Goal: Task Accomplishment & Management: Complete application form

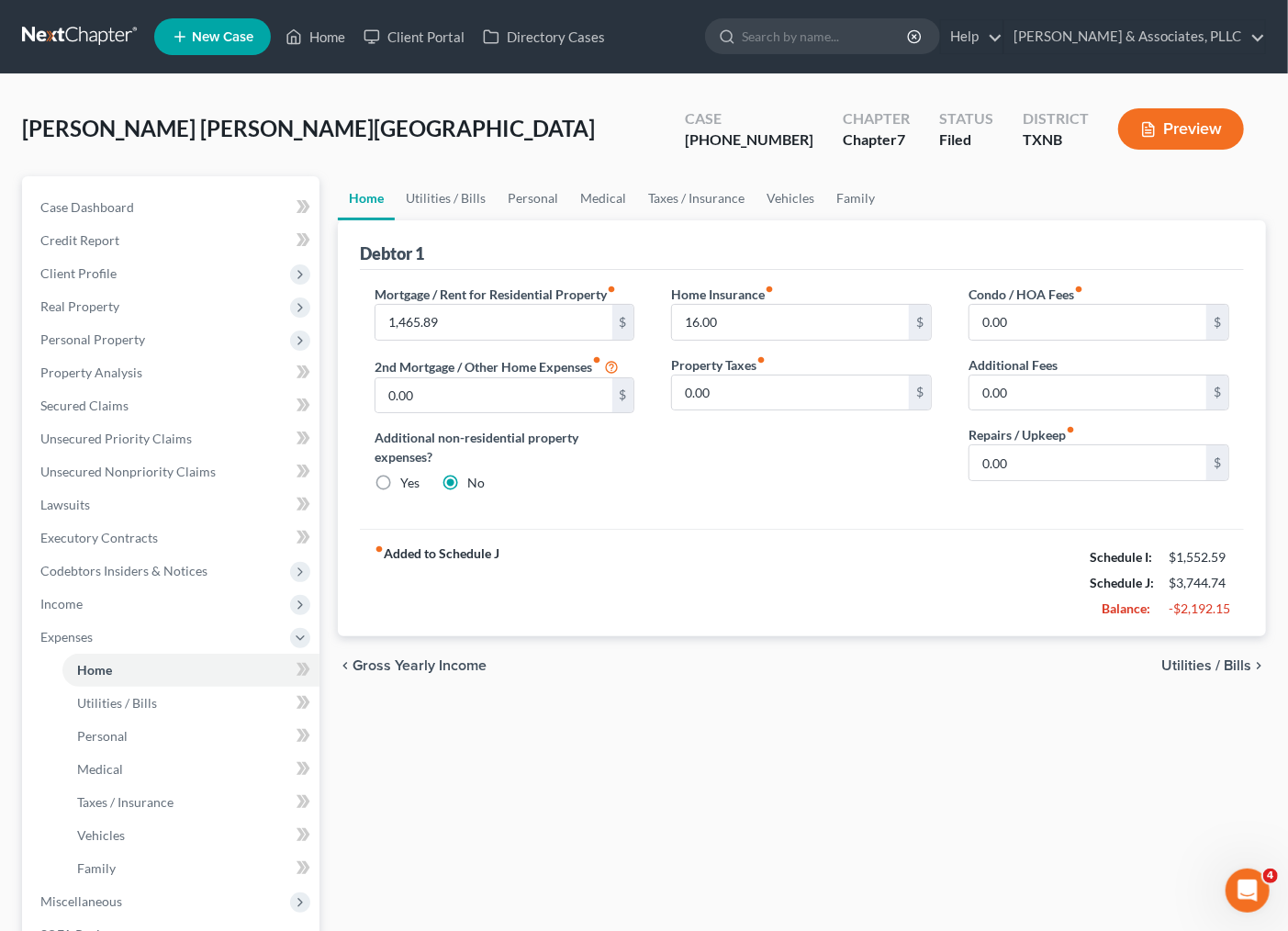
click at [789, 530] on div "fiber_manual_record Added to Schedule J Schedule I: $1,552.59 Schedule J: $3,74…" at bounding box center [801, 583] width 884 height 107
click at [103, 241] on span "Credit Report" at bounding box center [80, 240] width 79 height 16
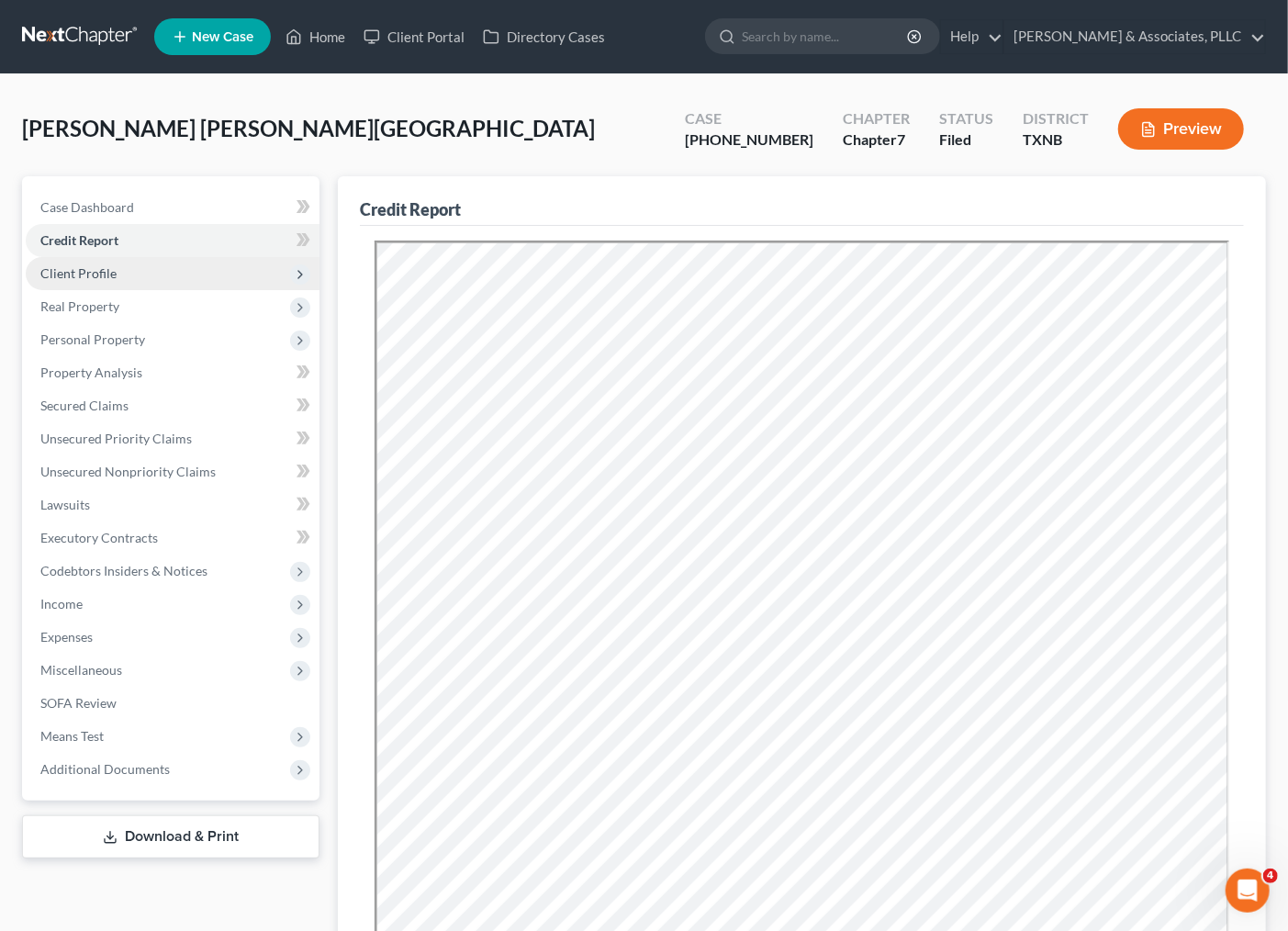
click at [90, 273] on span "Client Profile" at bounding box center [78, 272] width 77 height 16
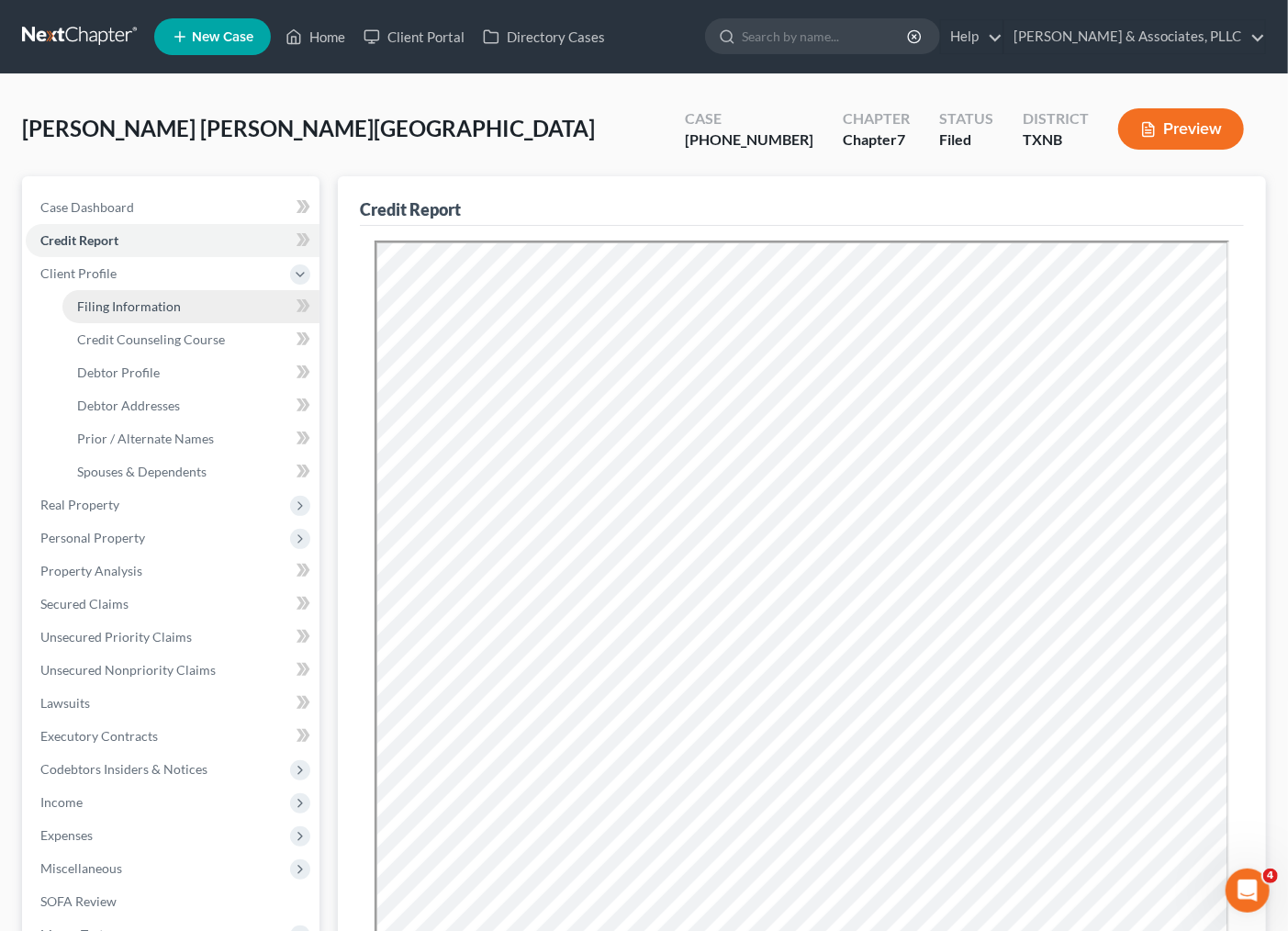
click at [98, 307] on span "Filing Information" at bounding box center [129, 306] width 103 height 16
select select "1"
select select "0"
select select "78"
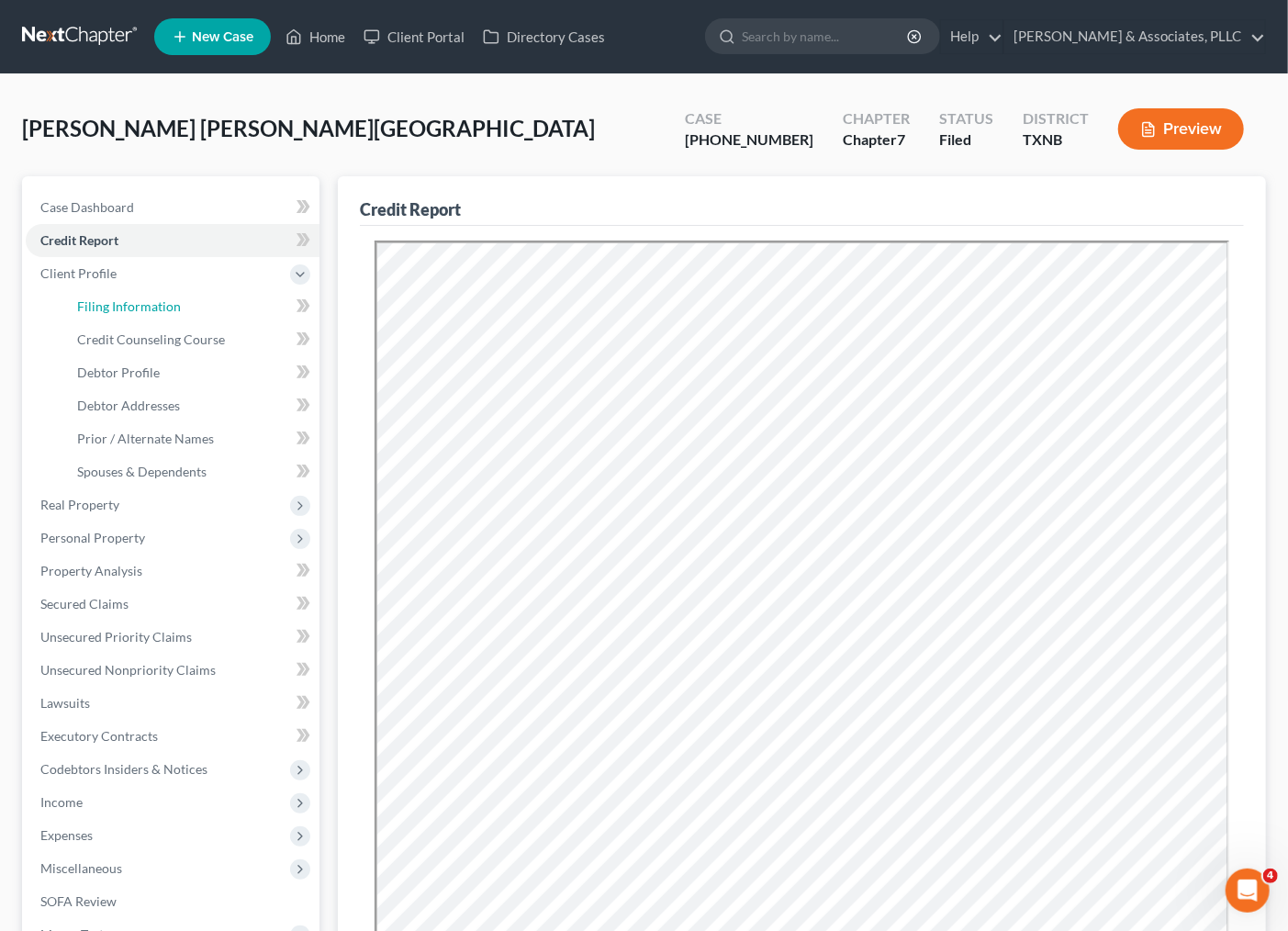
select select "0"
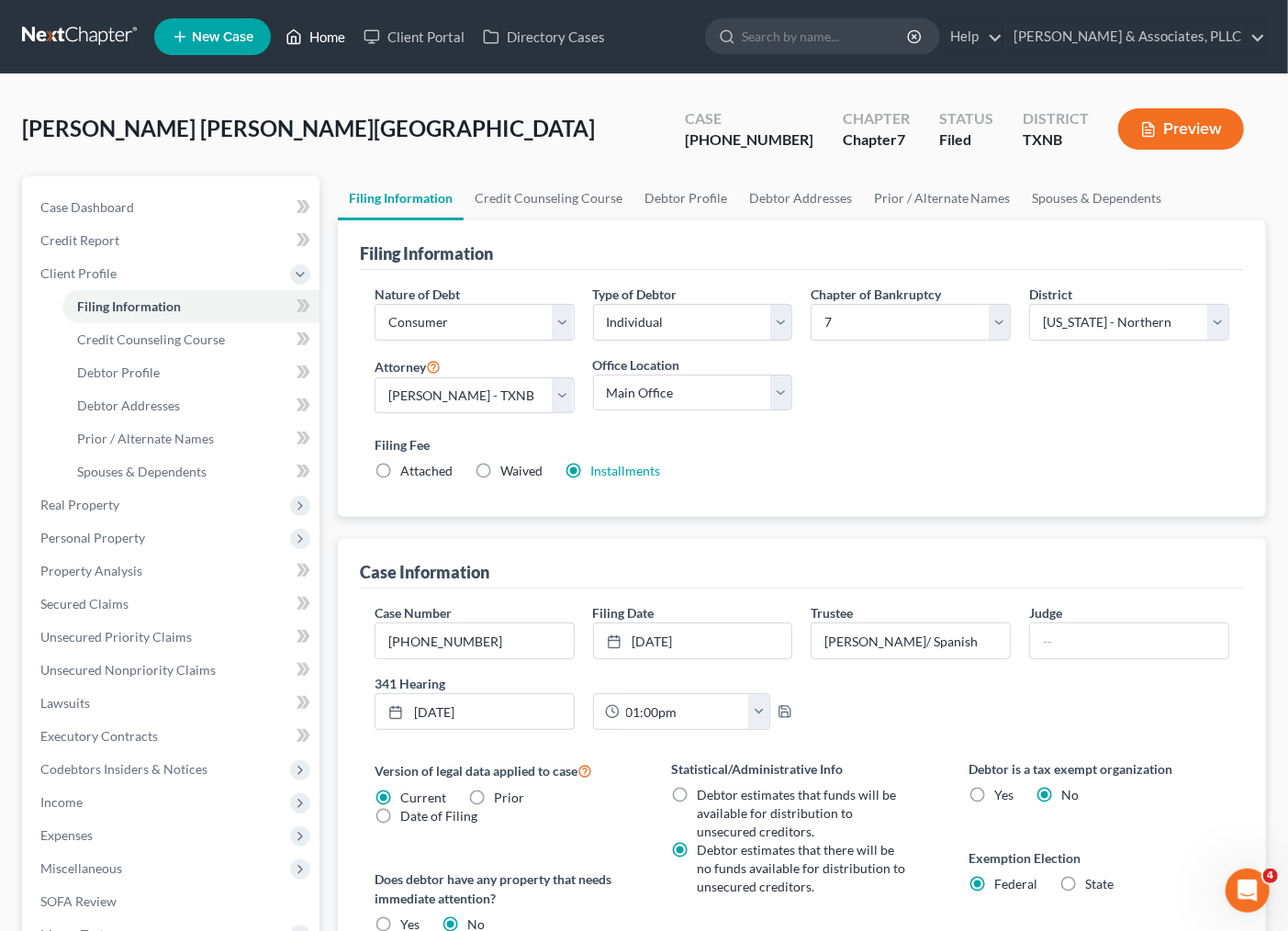
click at [328, 35] on link "Home" at bounding box center [315, 37] width 78 height 33
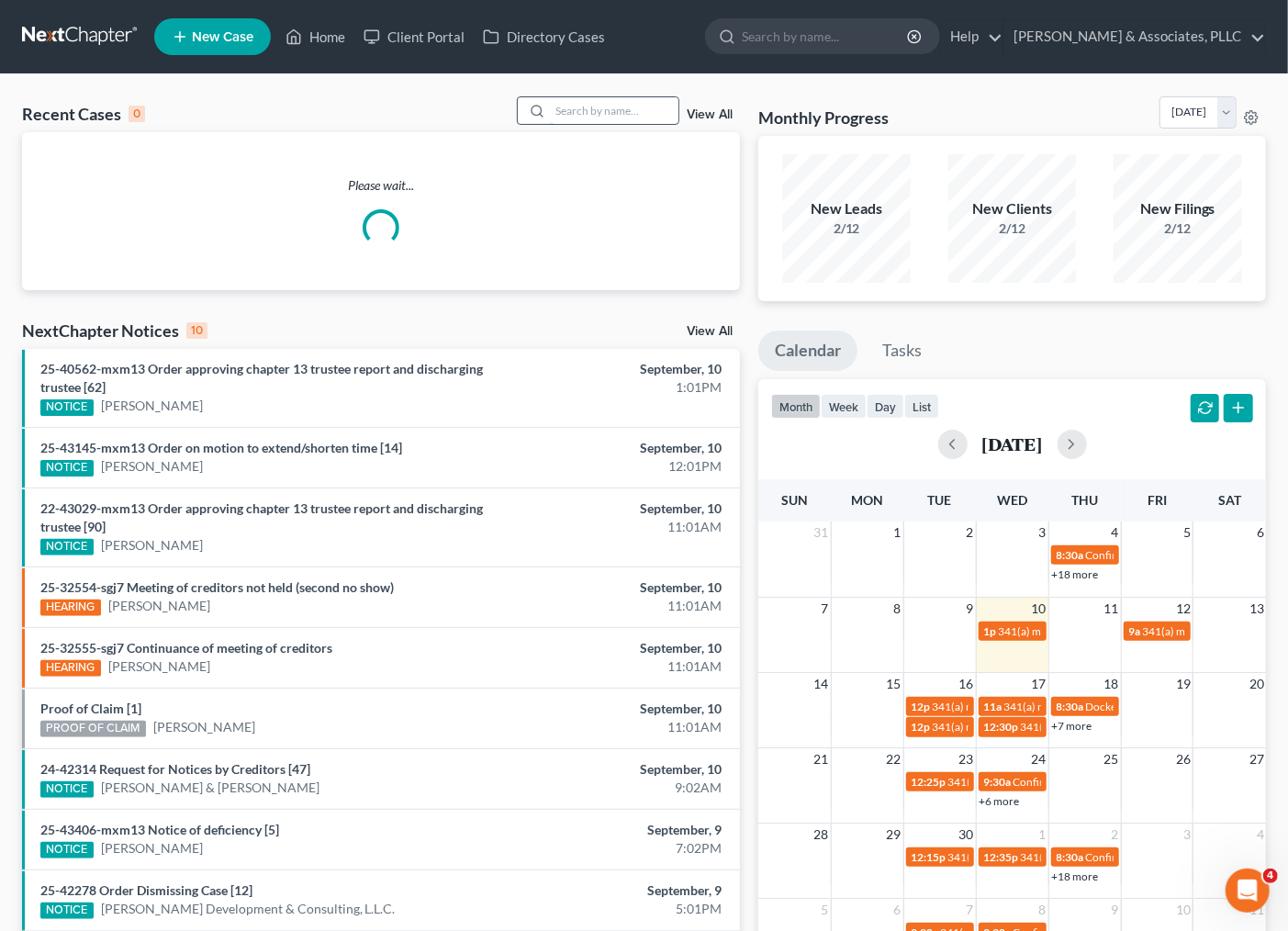
click at [606, 115] on input "search" at bounding box center [614, 110] width 128 height 27
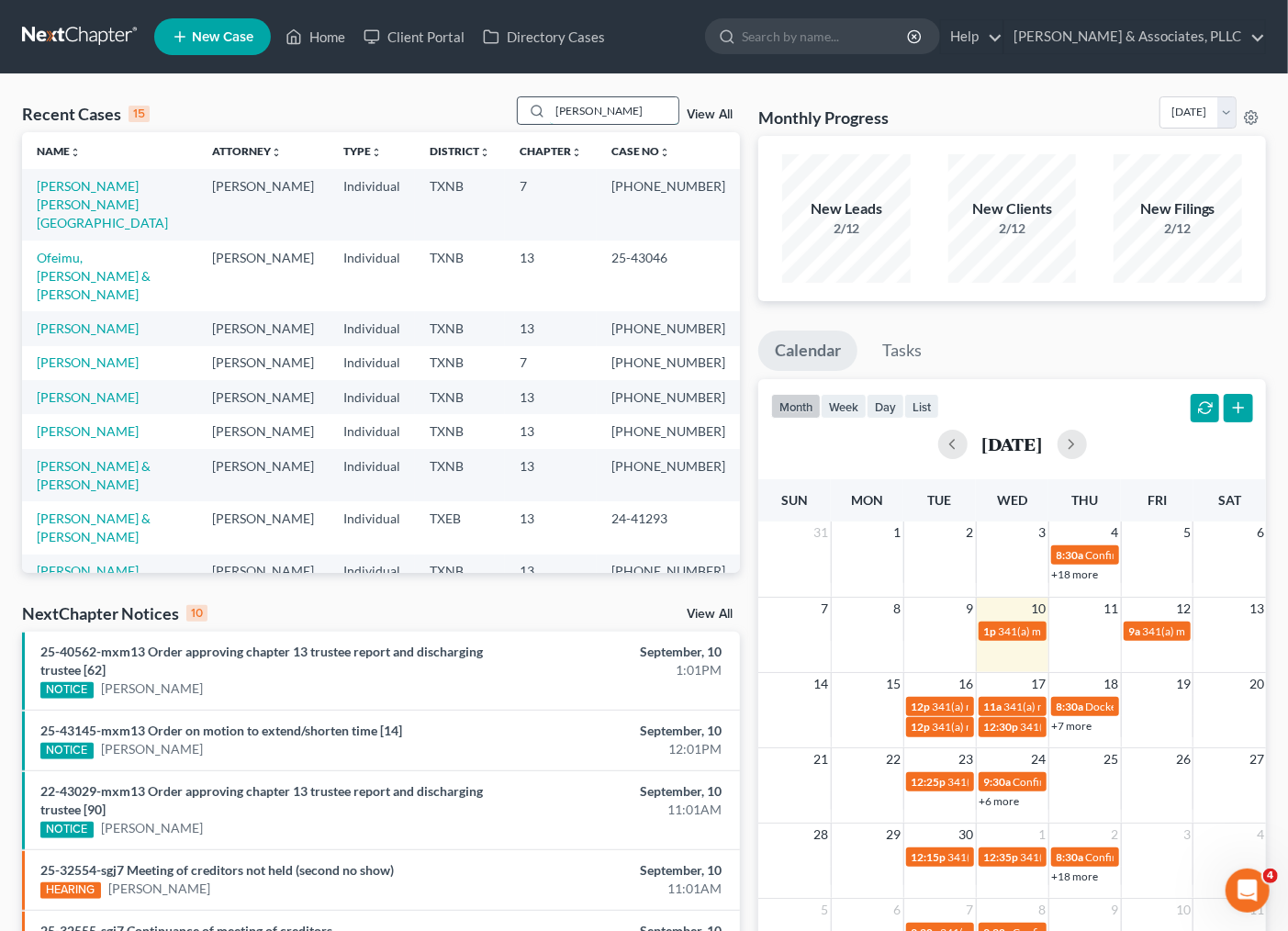
type input "[PERSON_NAME]"
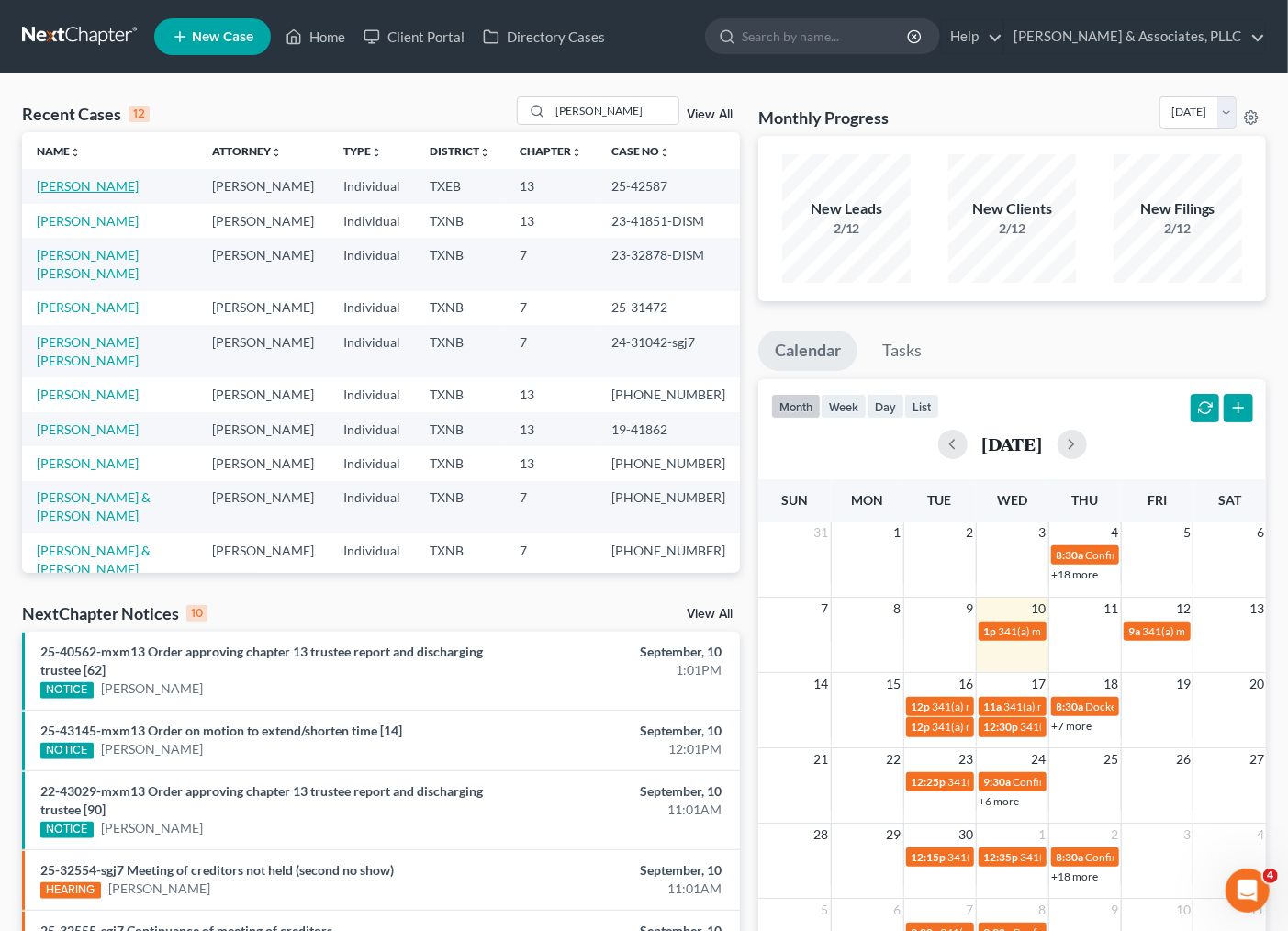
click at [83, 187] on link "[PERSON_NAME]" at bounding box center [88, 186] width 102 height 16
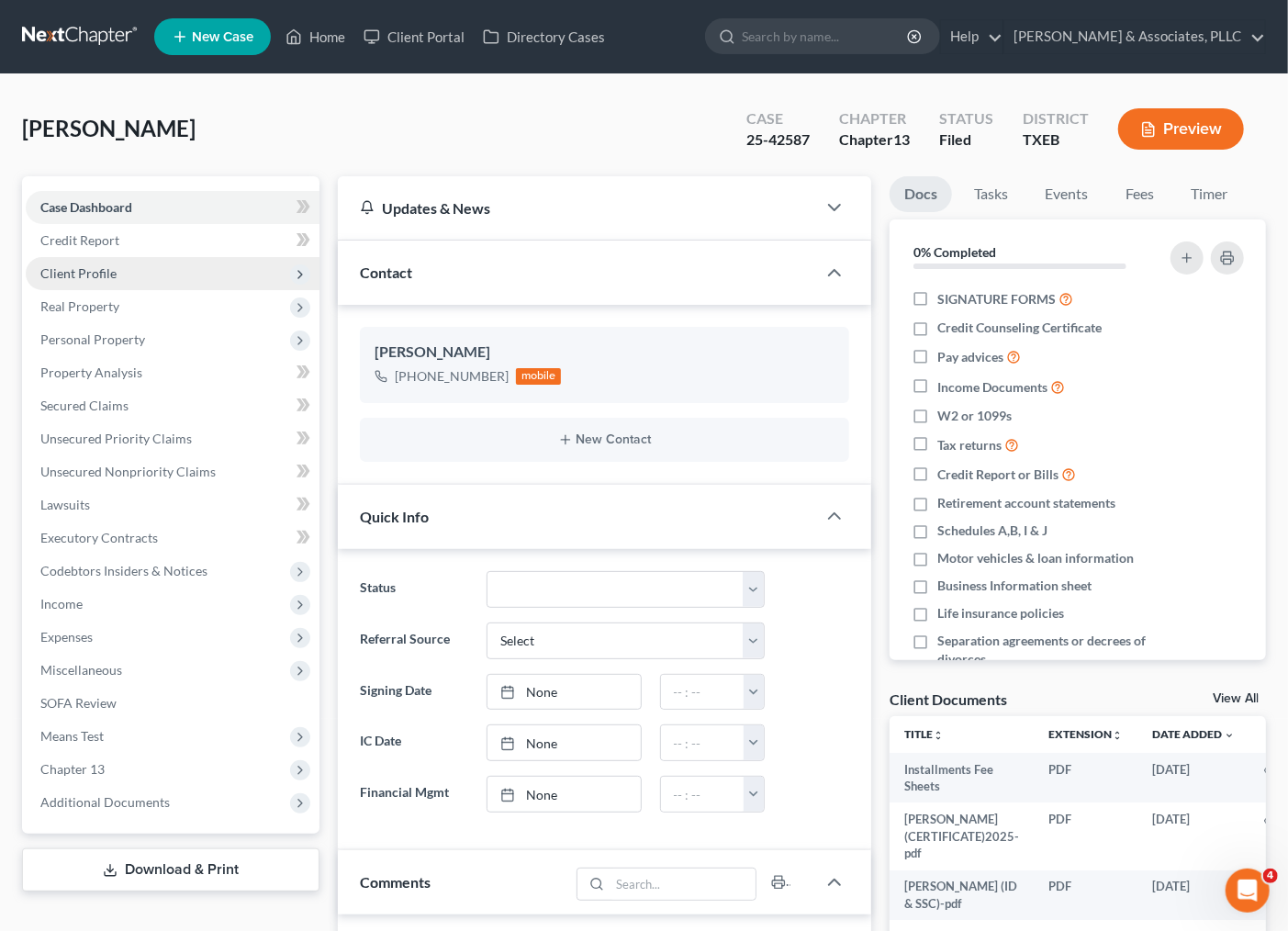
click at [59, 270] on span "Client Profile" at bounding box center [78, 272] width 77 height 16
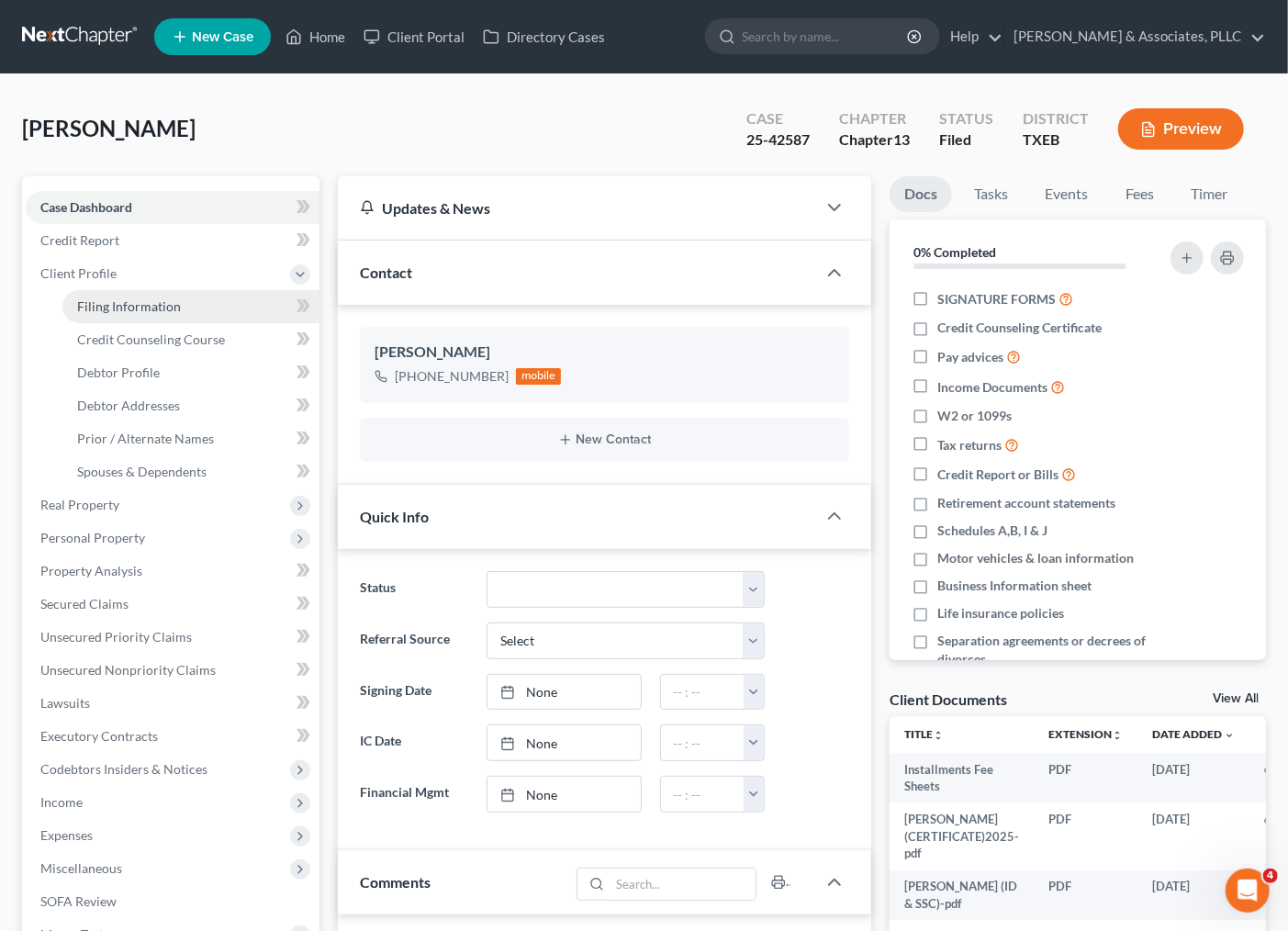
click at [66, 295] on link "Filing Information" at bounding box center [191, 307] width 257 height 33
select select "1"
select select "0"
select select "3"
select select "77"
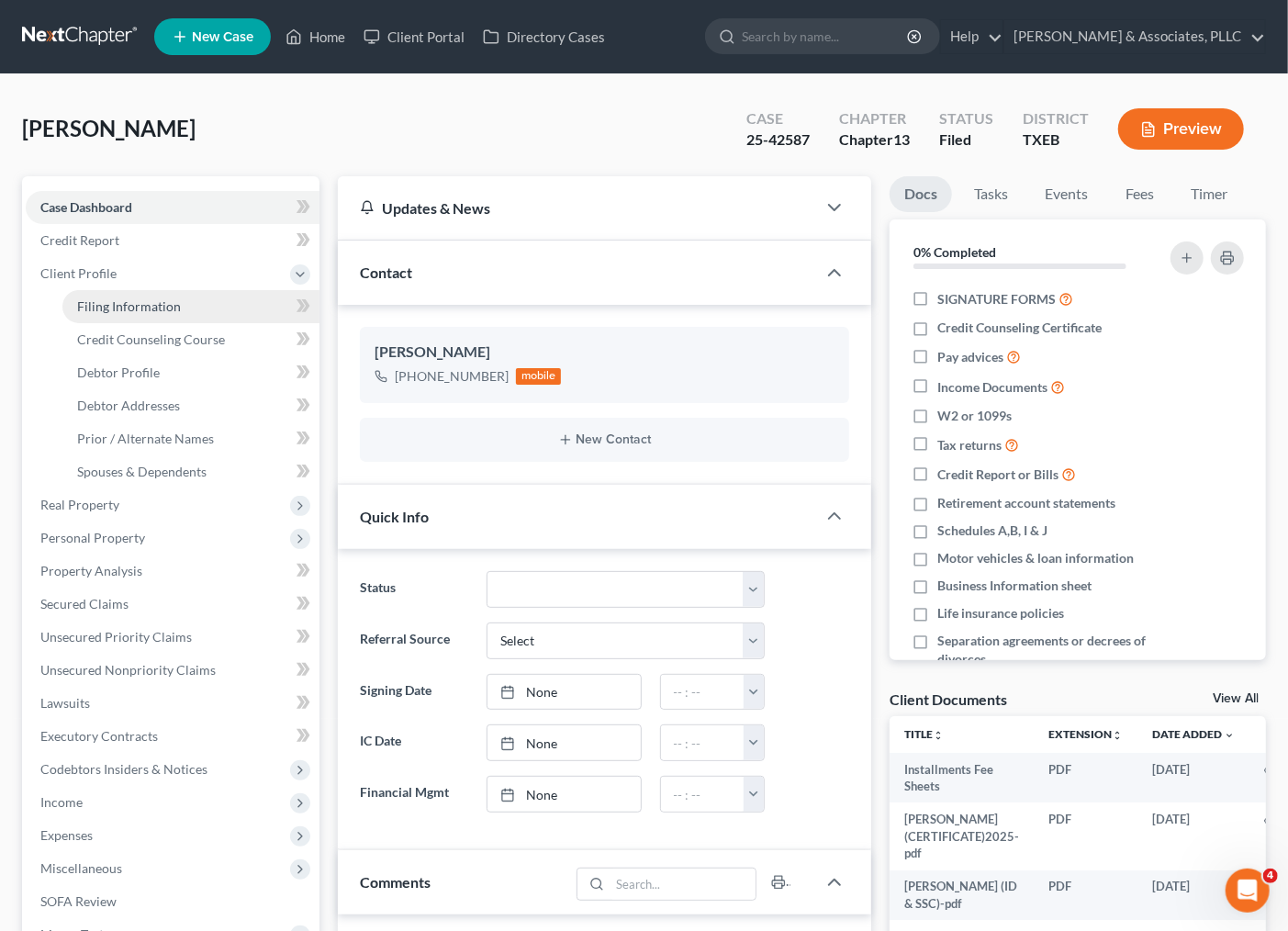
select select "1"
select select "45"
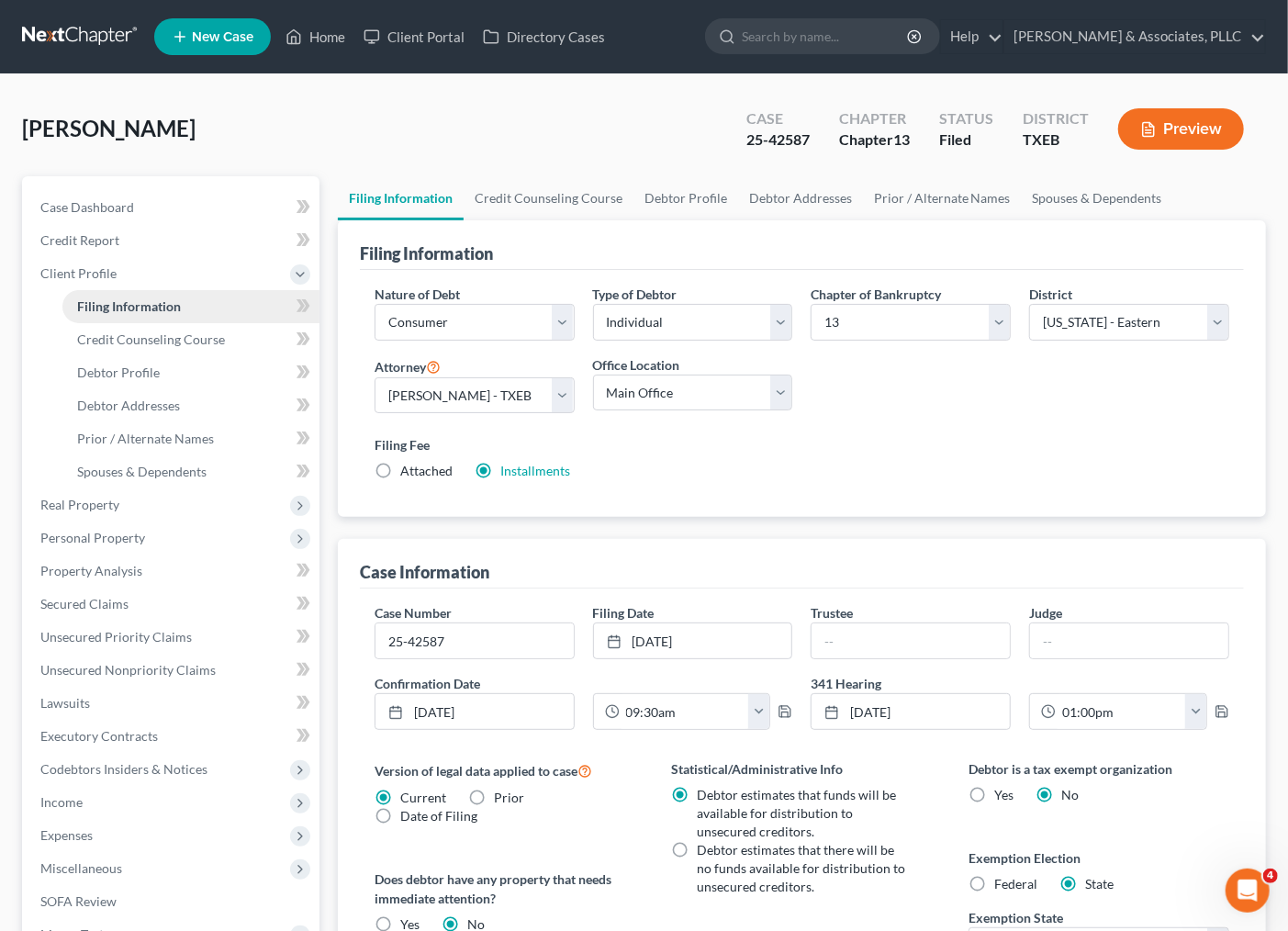
click at [96, 313] on link "Filing Information" at bounding box center [191, 307] width 257 height 33
click at [75, 209] on span "Case Dashboard" at bounding box center [87, 207] width 93 height 16
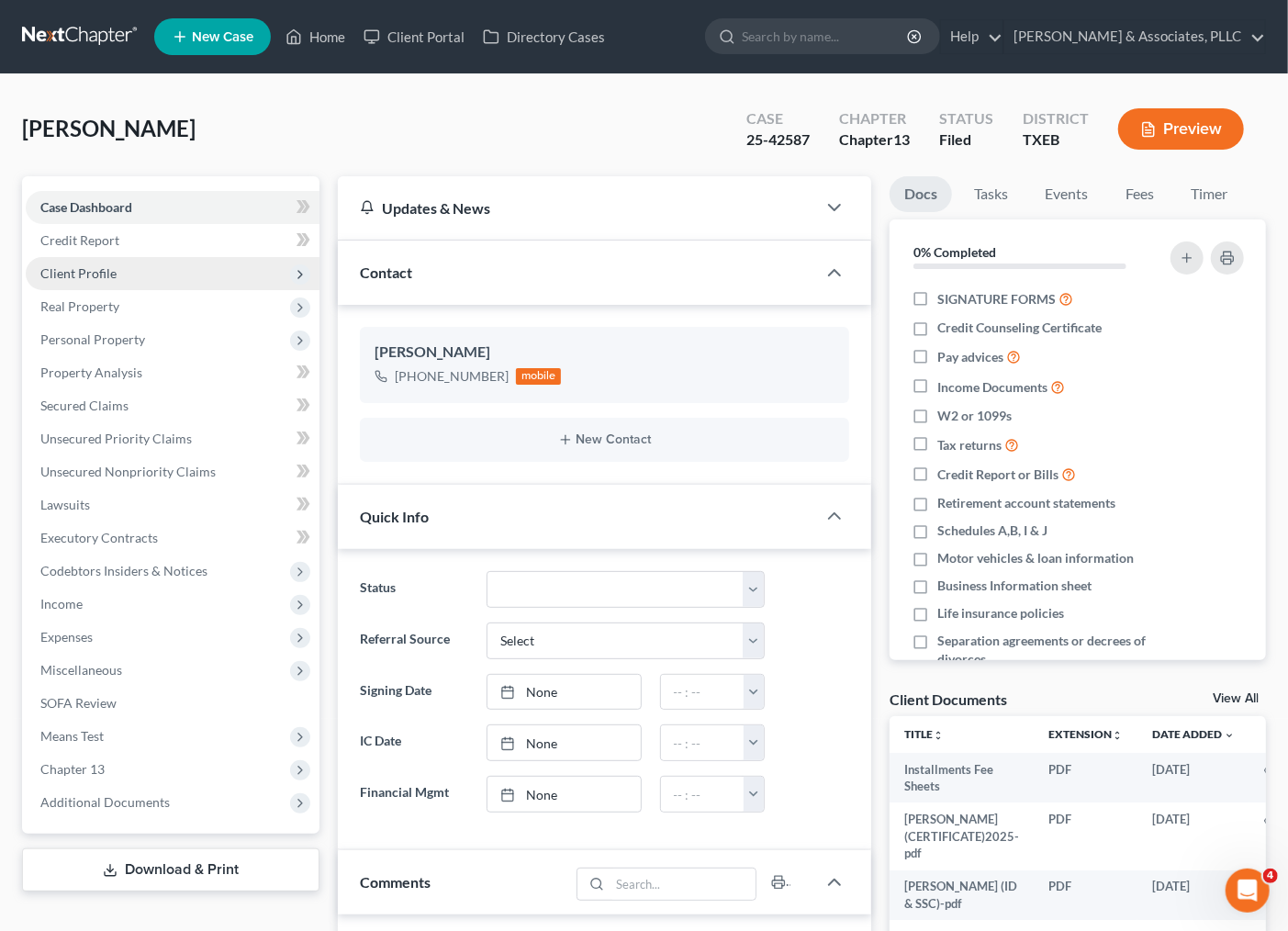
click at [88, 259] on span "Client Profile" at bounding box center [173, 273] width 294 height 33
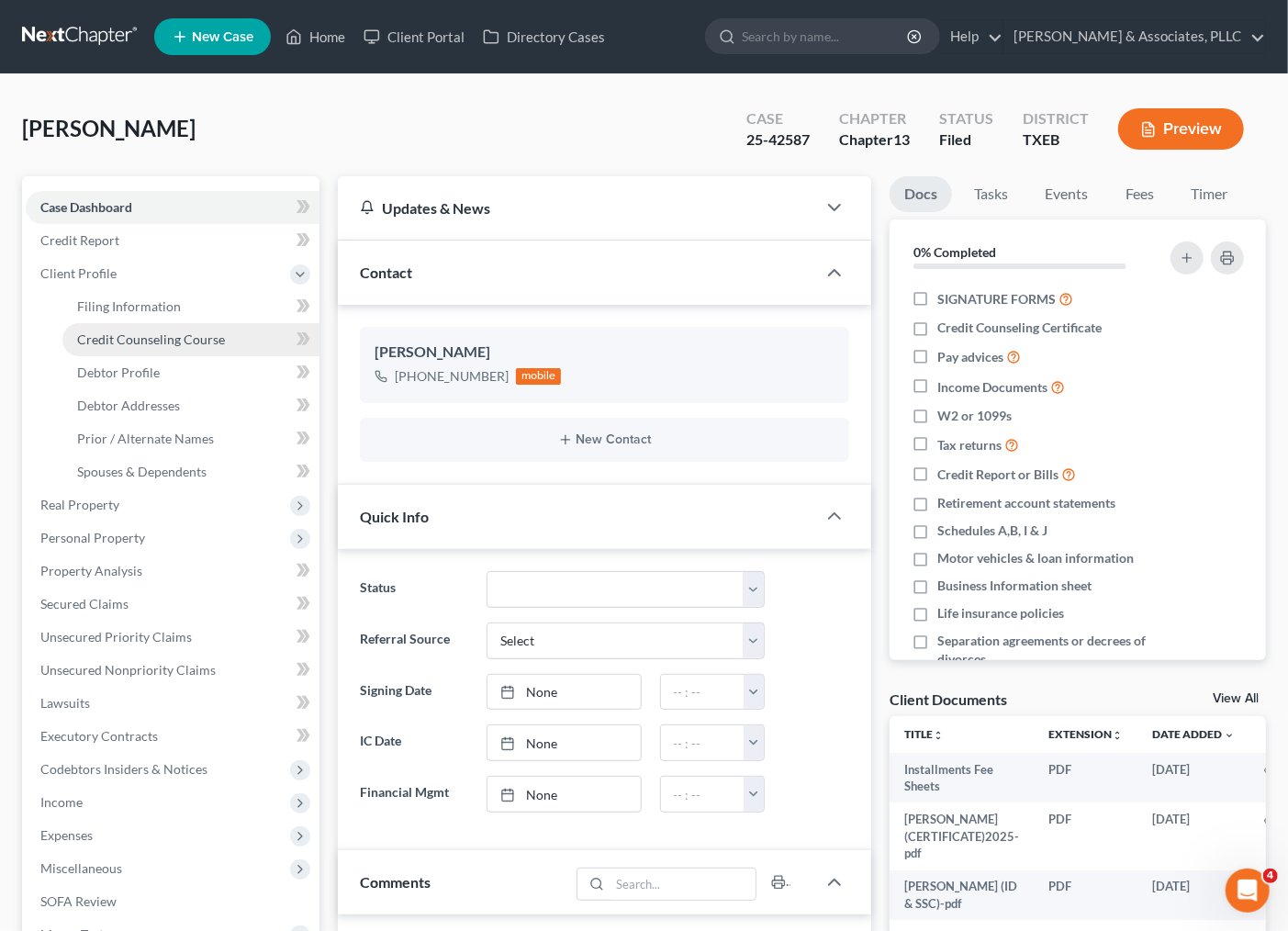
click at [132, 336] on span "Credit Counseling Course" at bounding box center [151, 339] width 148 height 16
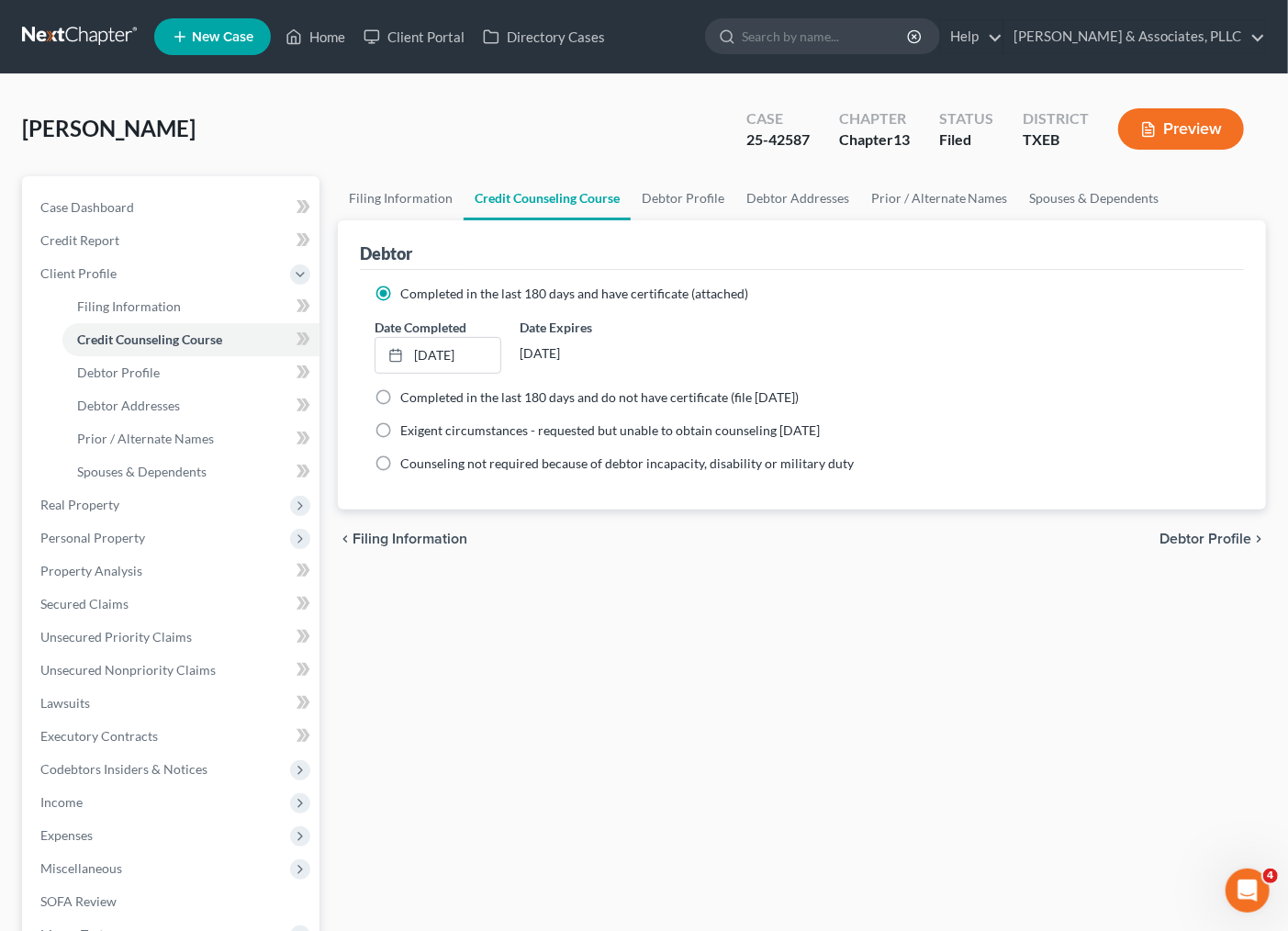
click at [952, 744] on div "Filing Information Credit Counseling Course Debtor Profile Debtor Addresses Pri…" at bounding box center [801, 633] width 946 height 913
click at [98, 209] on span "Case Dashboard" at bounding box center [87, 207] width 93 height 16
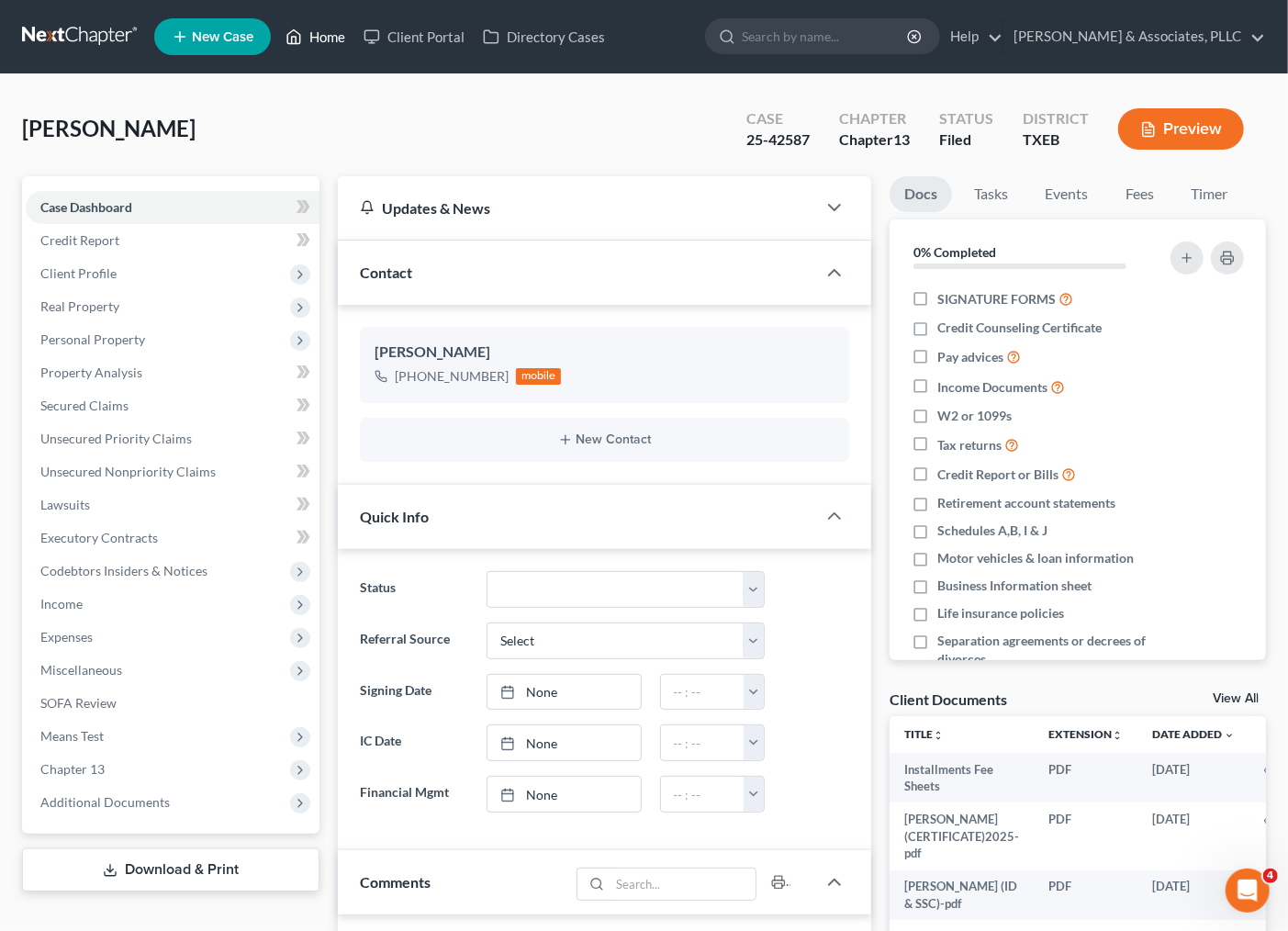
drag, startPoint x: 323, startPoint y: 41, endPoint x: 750, endPoint y: 115, distance: 433.4
click at [323, 41] on link "Home" at bounding box center [315, 37] width 78 height 33
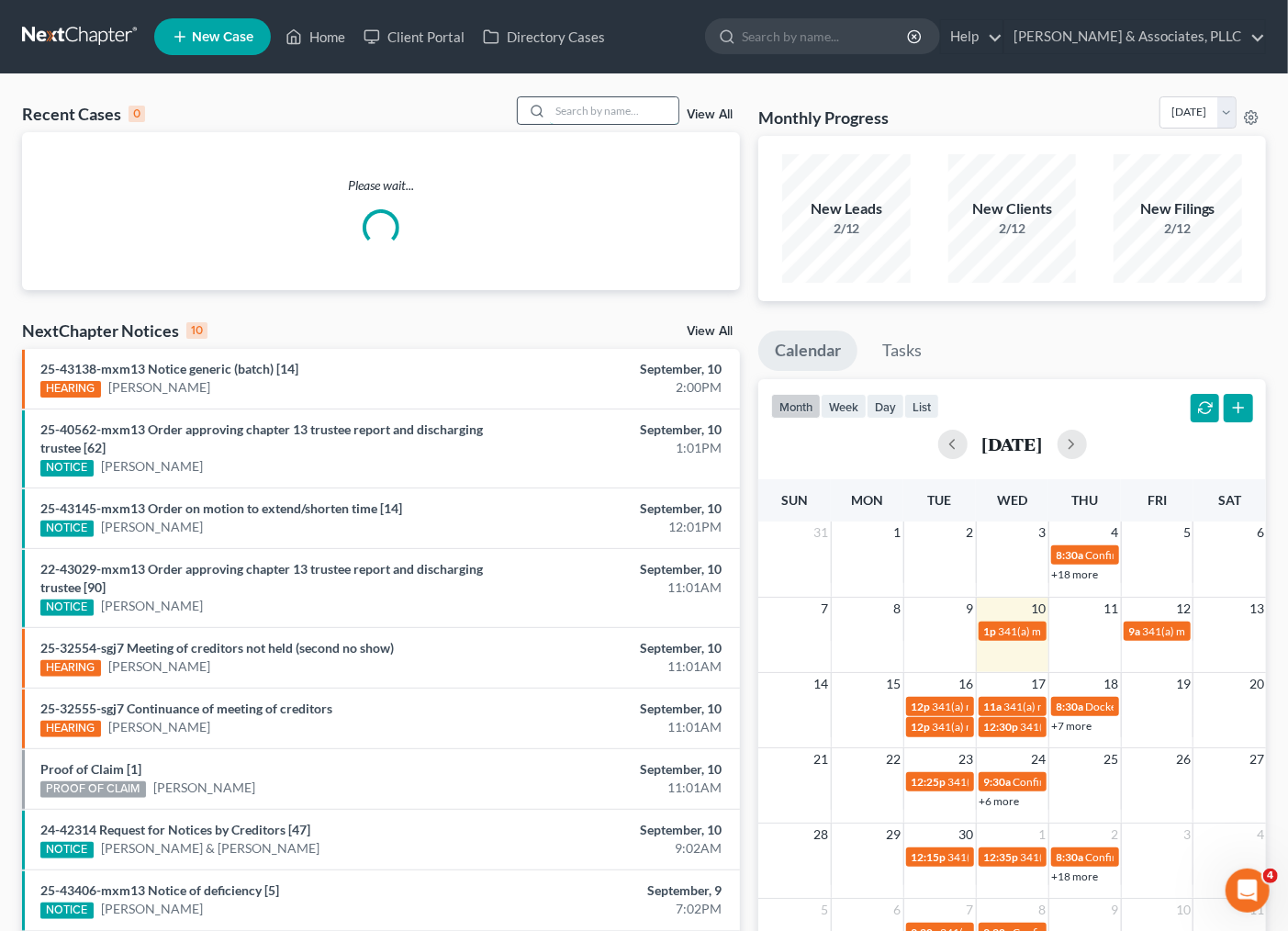
click at [604, 112] on input "search" at bounding box center [614, 110] width 128 height 27
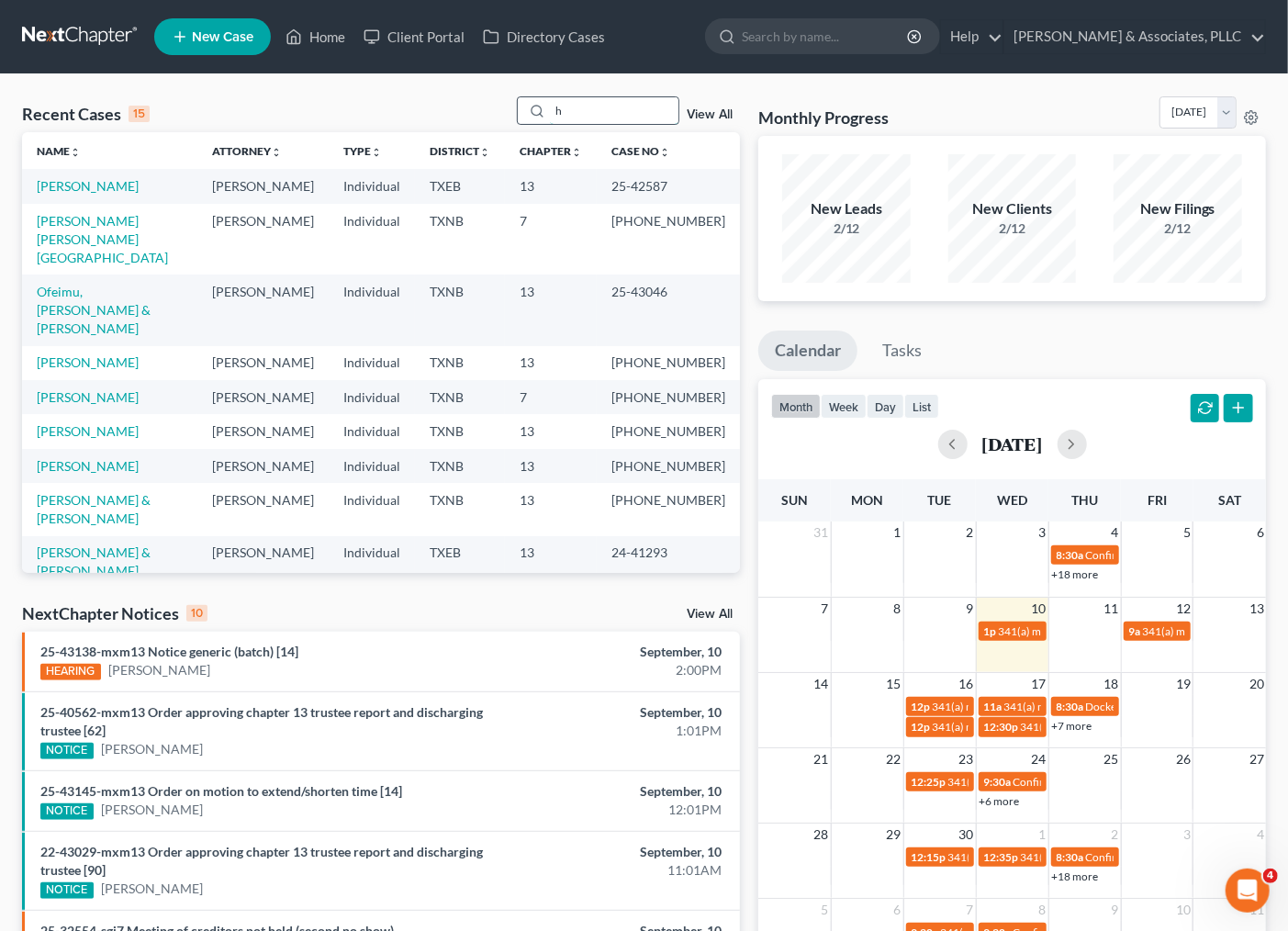
type input "h"
click at [124, 258] on td "[PERSON_NAME] [PERSON_NAME][GEOGRAPHIC_DATA]" at bounding box center [110, 239] width 175 height 71
click at [124, 242] on link "[PERSON_NAME] [PERSON_NAME][GEOGRAPHIC_DATA]" at bounding box center [102, 239] width 131 height 53
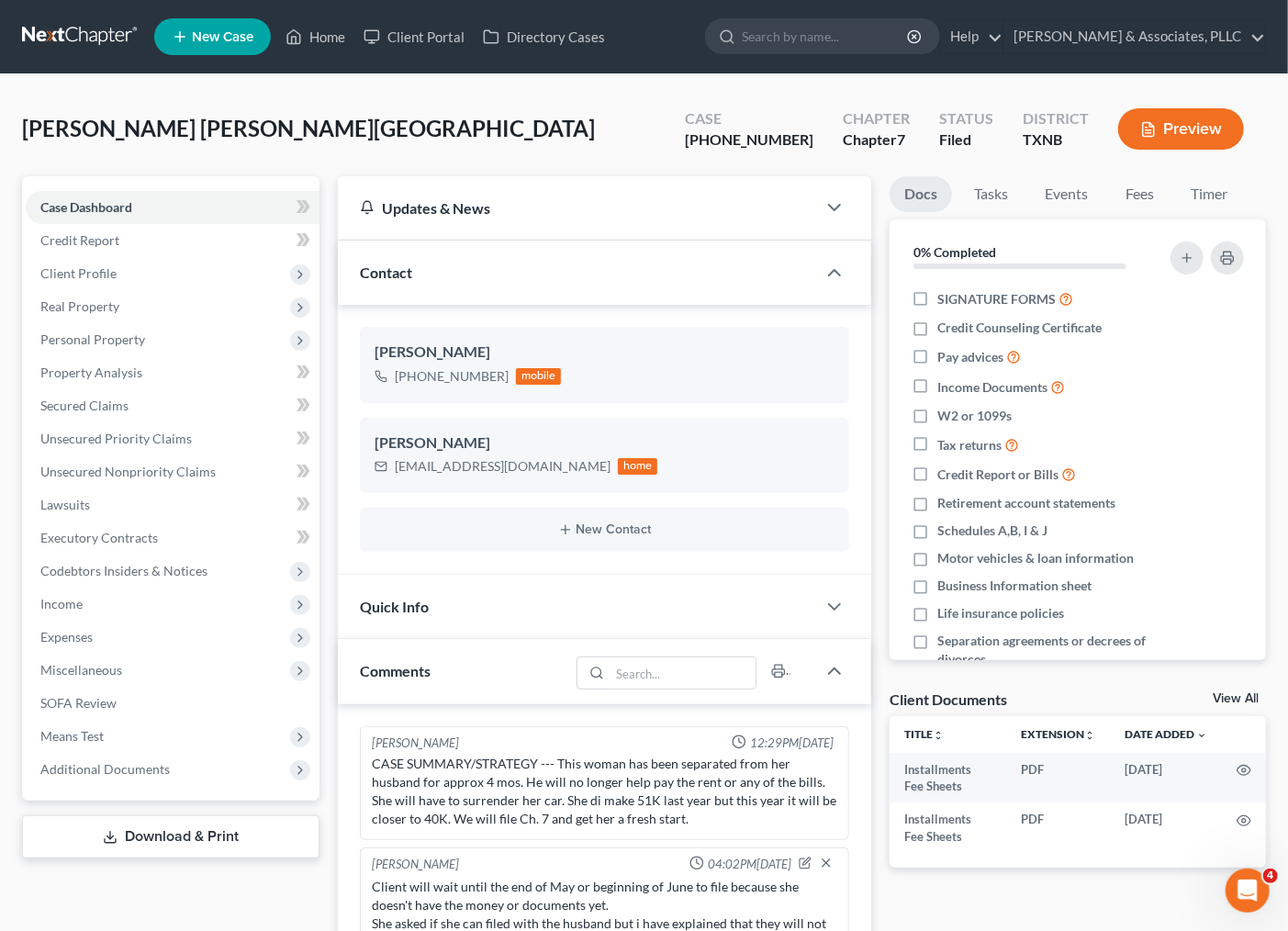
scroll to position [97, 0]
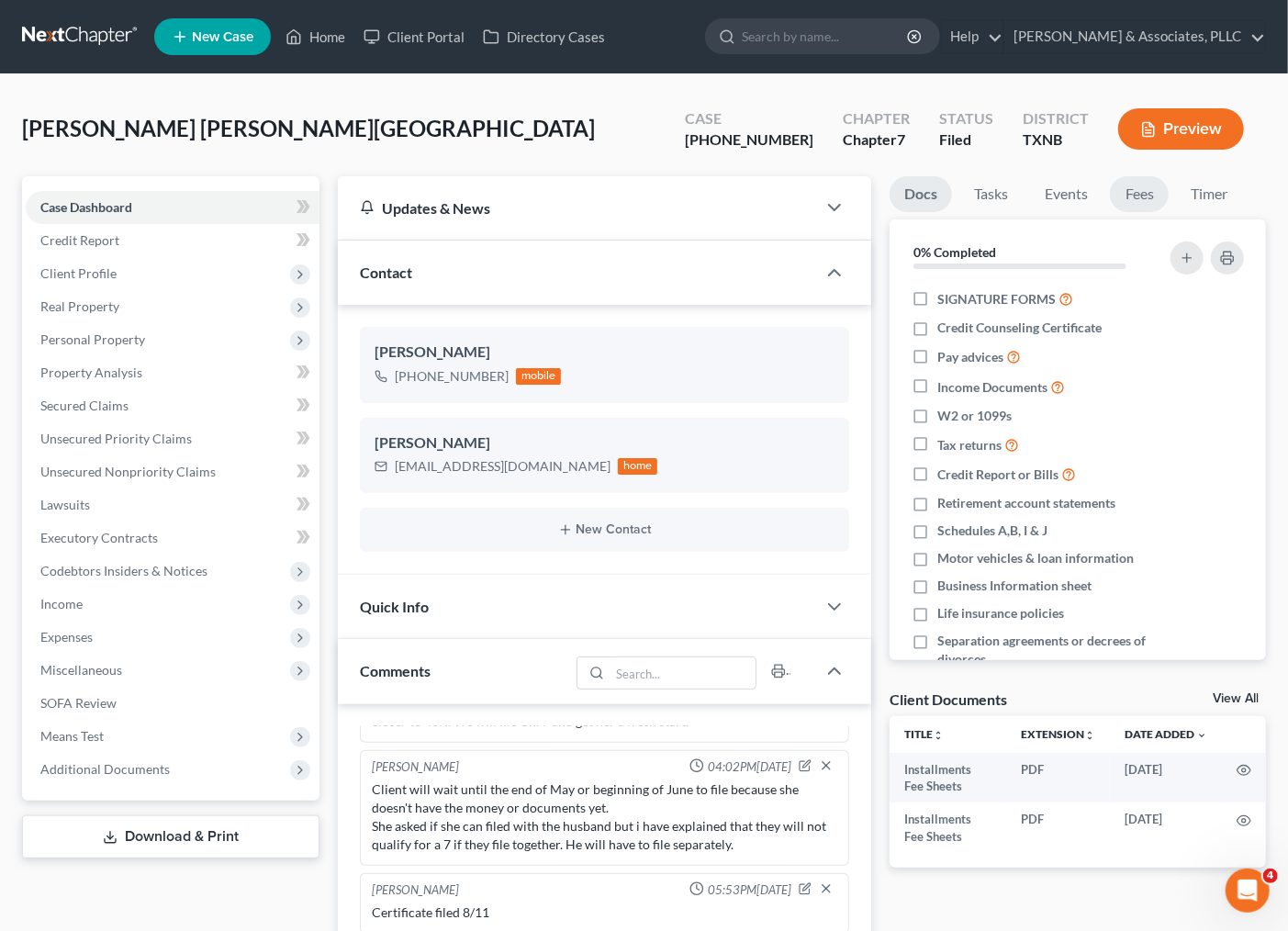
click at [1131, 189] on link "Fees" at bounding box center [1139, 194] width 59 height 36
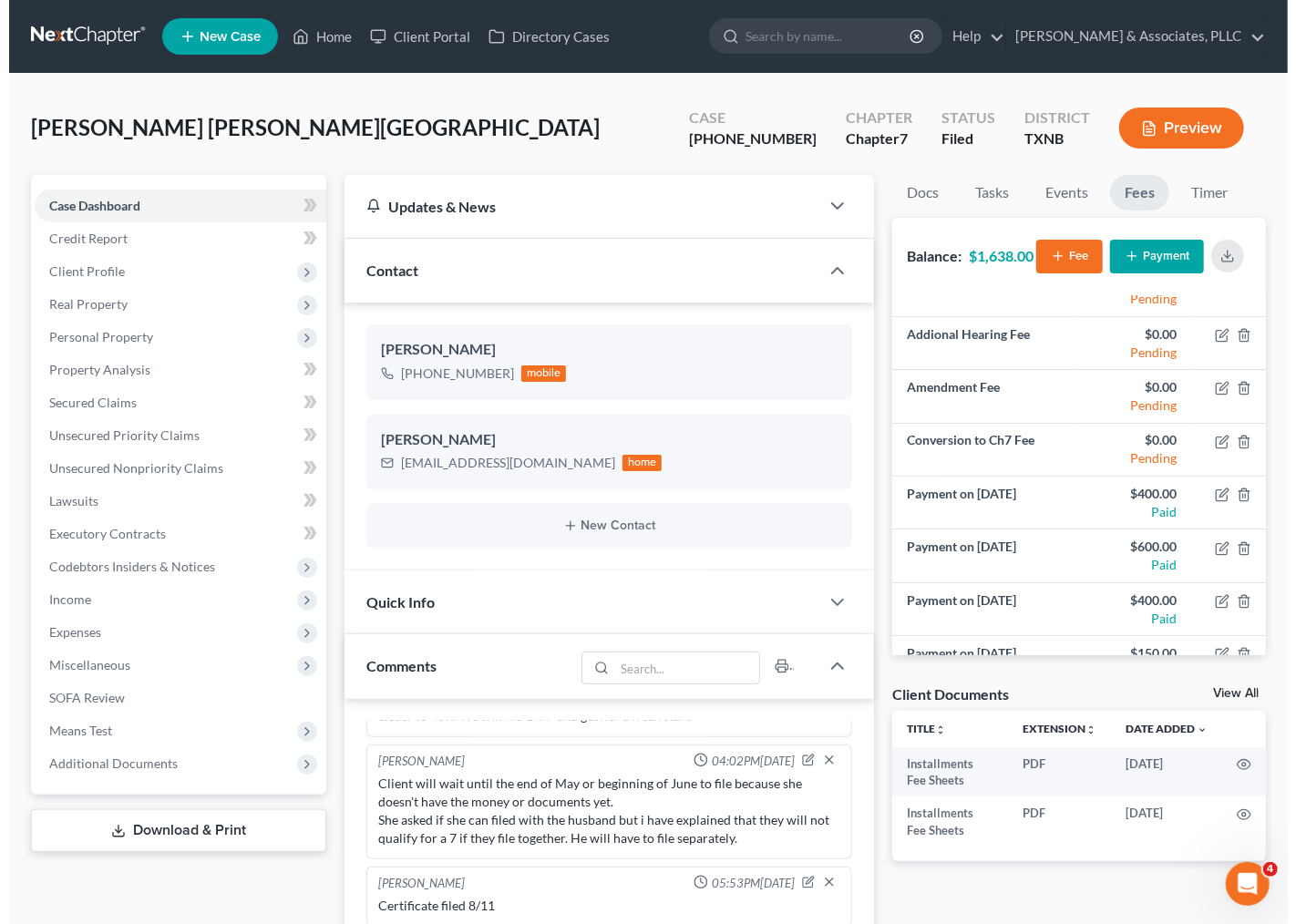
scroll to position [226, 0]
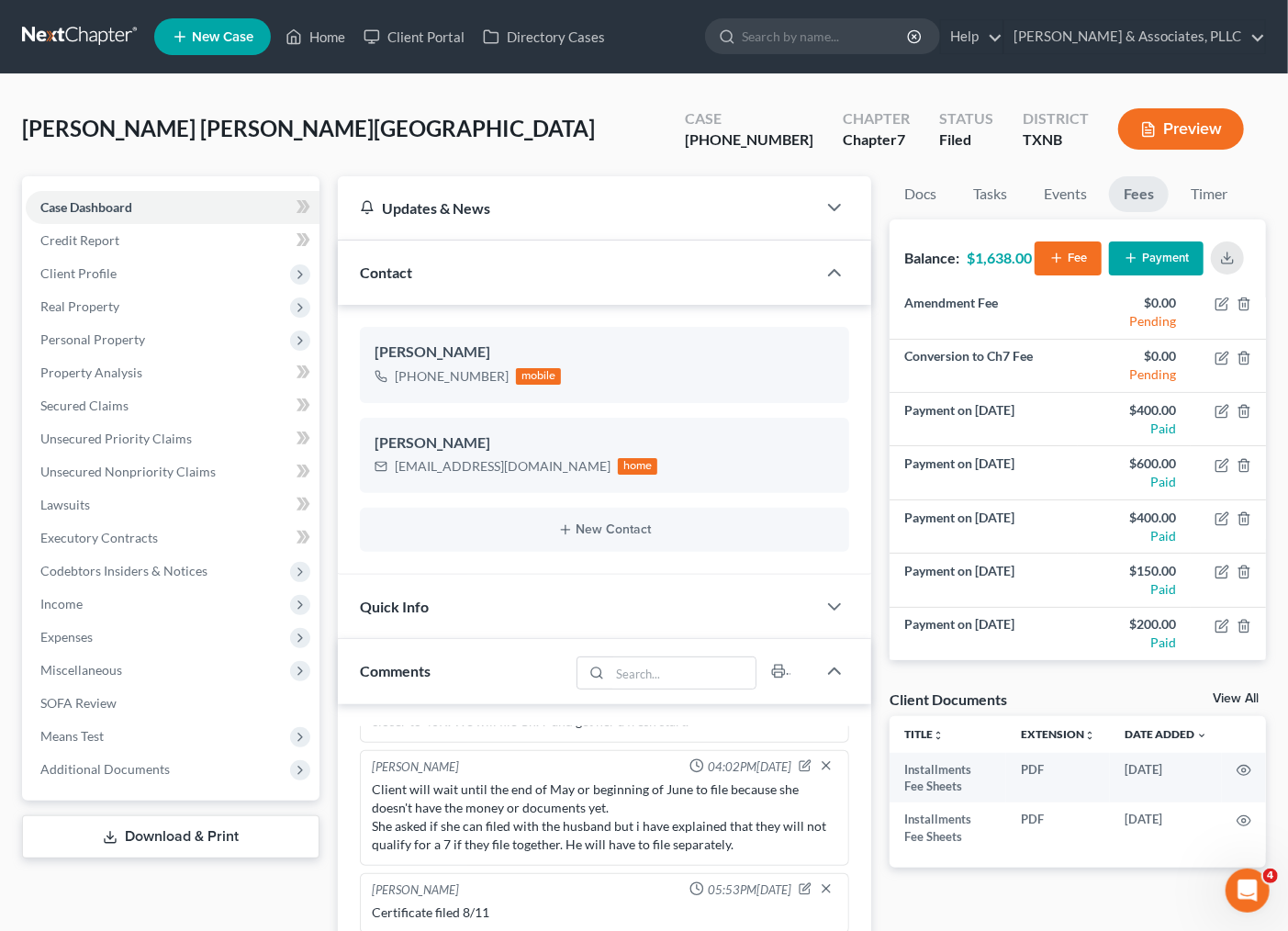
click at [1175, 259] on button "Payment" at bounding box center [1156, 258] width 94 height 34
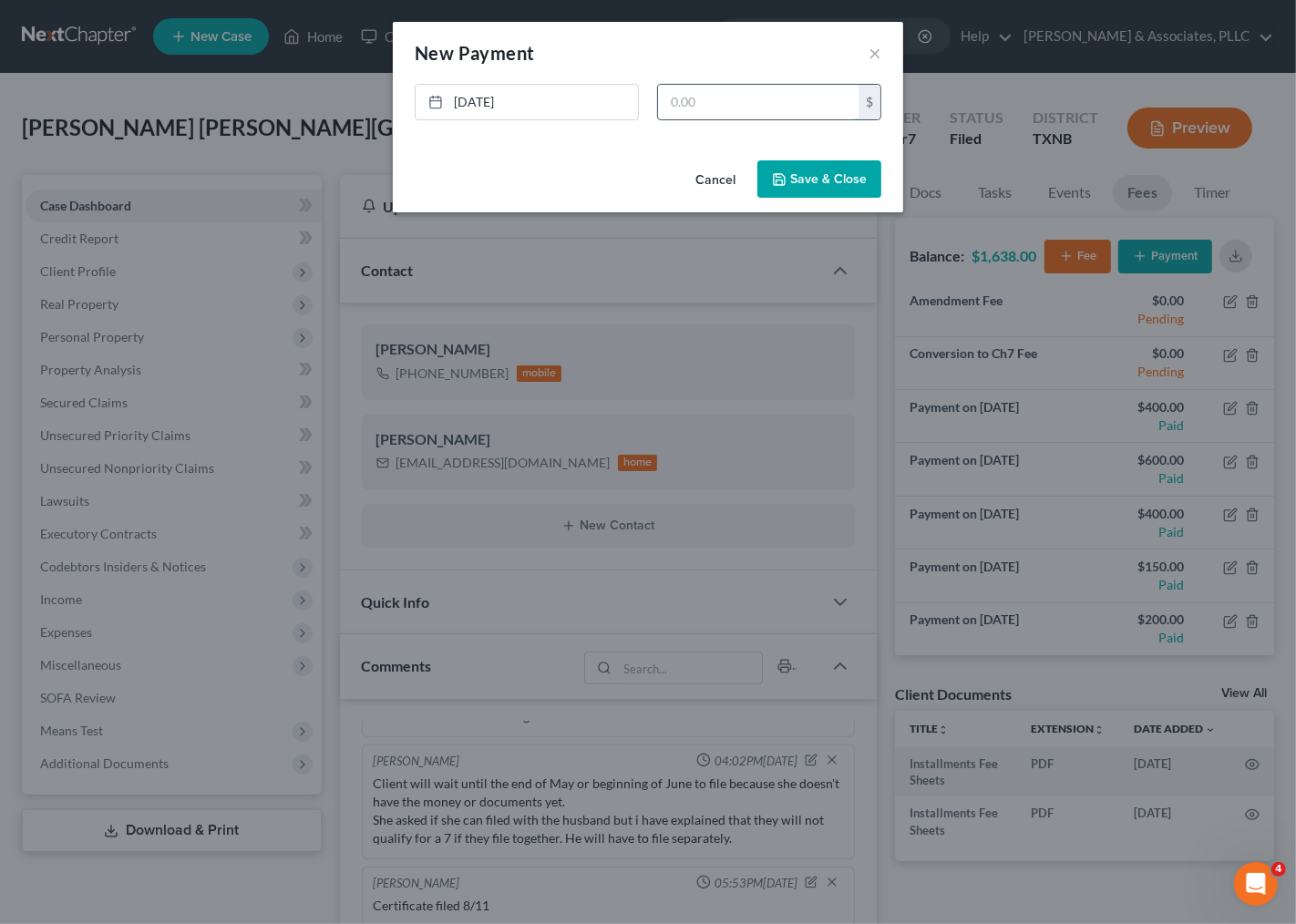
click at [797, 105] on input "text" at bounding box center [758, 102] width 201 height 35
type input "0"
type input "200.00"
click at [807, 178] on button "Save & Close" at bounding box center [818, 180] width 124 height 38
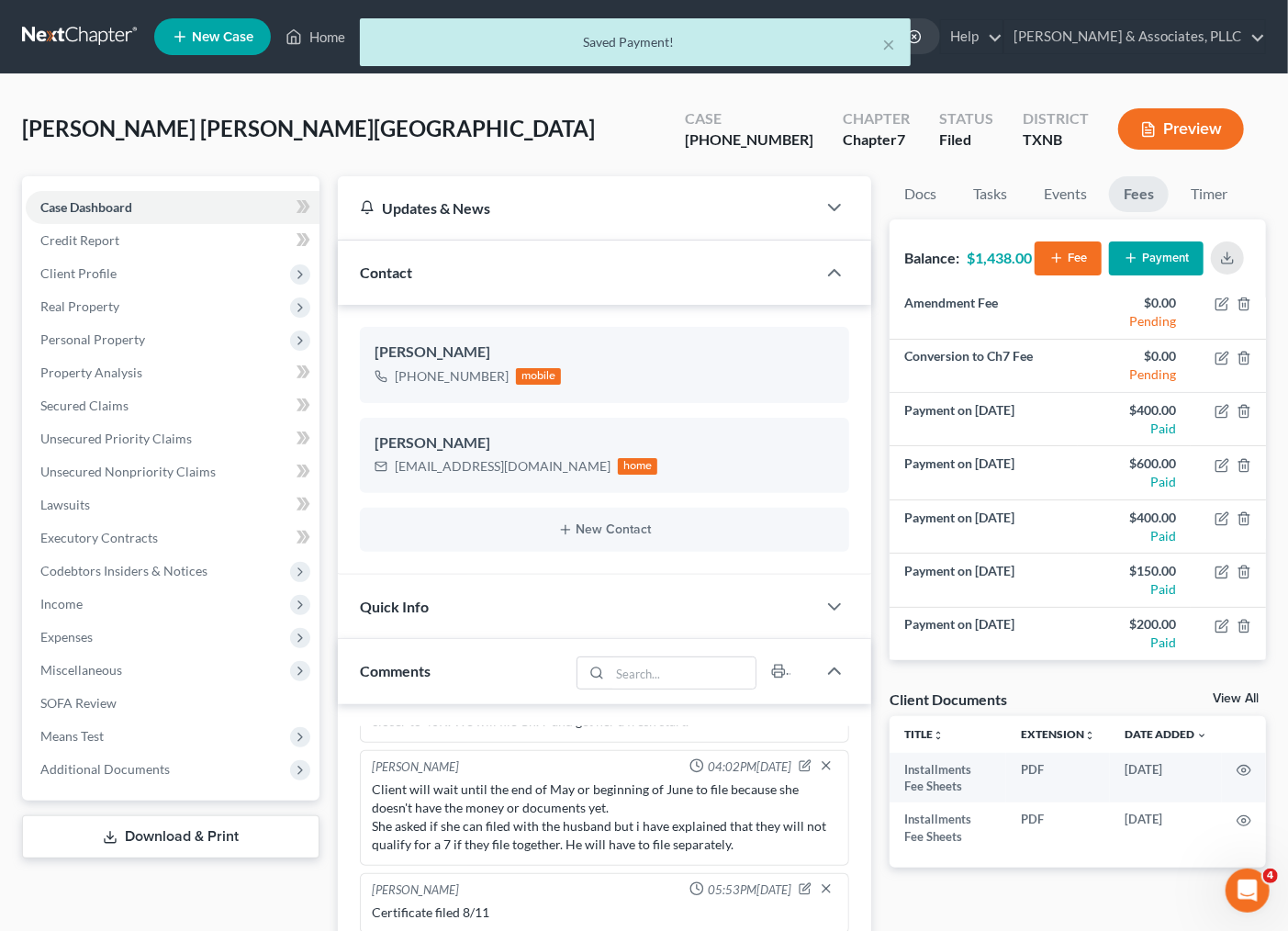
click at [1232, 273] on div "Fee Payment" at bounding box center [1142, 259] width 217 height 49
click at [1233, 258] on icon "button" at bounding box center [1227, 258] width 15 height 15
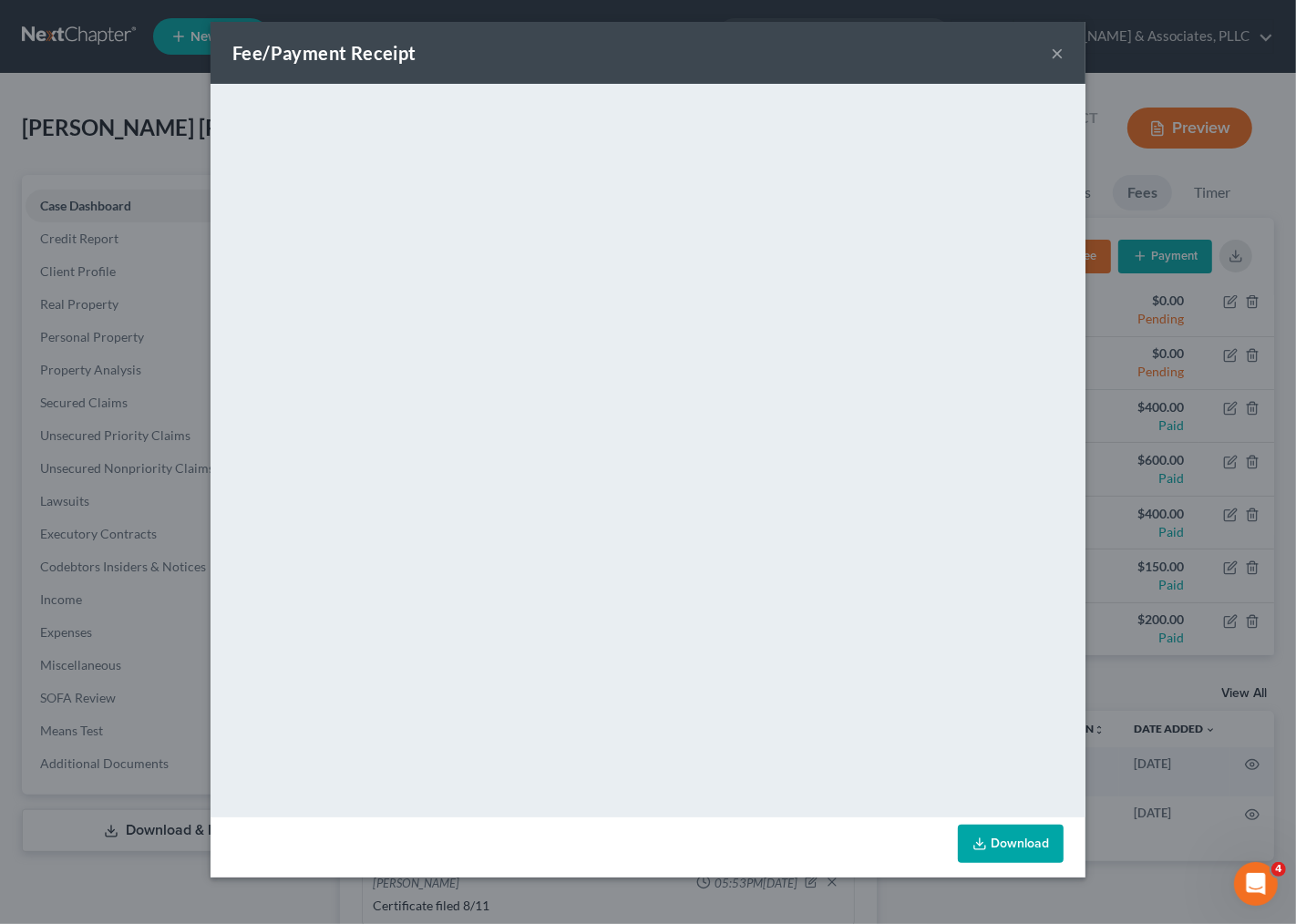
click at [1027, 837] on link "Download" at bounding box center [1010, 844] width 105 height 38
click at [1051, 51] on button "×" at bounding box center [1057, 53] width 13 height 22
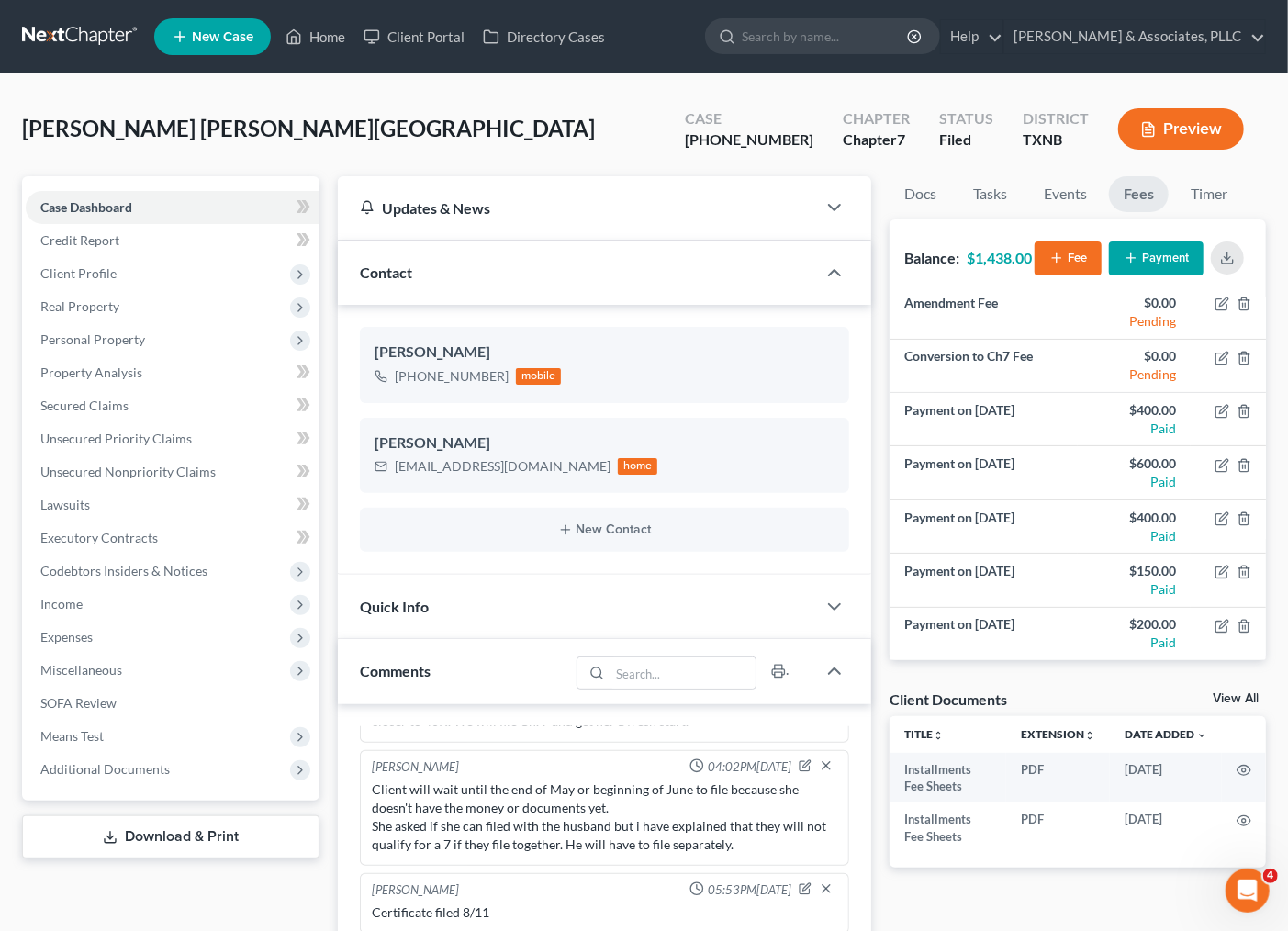
click at [607, 151] on div "[PERSON_NAME] [PERSON_NAME][GEOGRAPHIC_DATA] Upgraded Case [PHONE_NUMBER] Chapt…" at bounding box center [644, 136] width 1244 height 79
click at [461, 114] on div "[PERSON_NAME] [PERSON_NAME][GEOGRAPHIC_DATA] Upgraded Case [PHONE_NUMBER] Chapt…" at bounding box center [644, 136] width 1244 height 79
click at [496, 181] on div "Updates & News" at bounding box center [577, 208] width 479 height 64
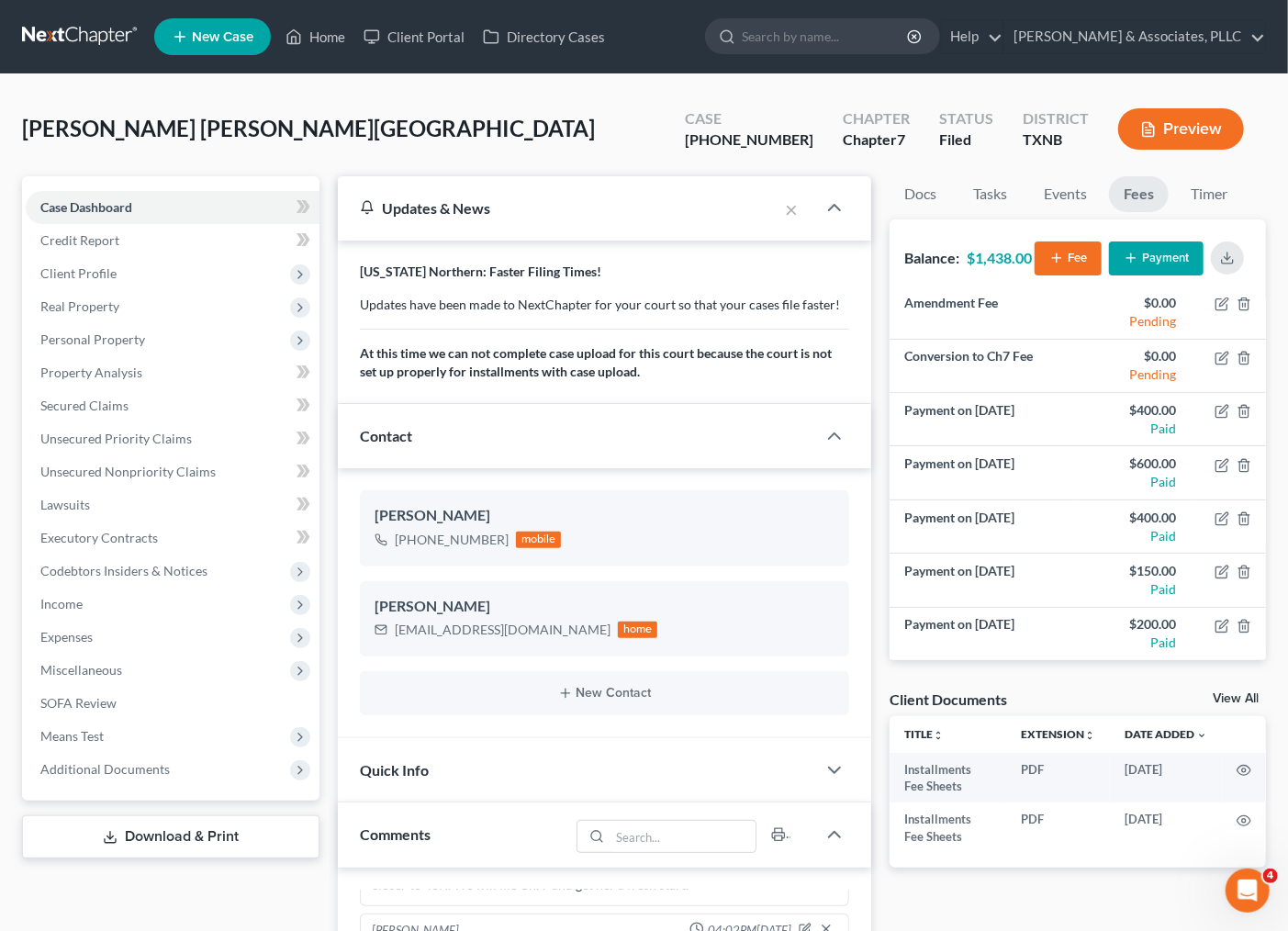
drag, startPoint x: 488, startPoint y: 151, endPoint x: 515, endPoint y: 7, distance: 146.5
click at [488, 150] on div "[PERSON_NAME] [PERSON_NAME][GEOGRAPHIC_DATA] Upgraded Case [PHONE_NUMBER] Chapt…" at bounding box center [644, 136] width 1244 height 79
drag, startPoint x: 340, startPoint y: 117, endPoint x: 347, endPoint y: 4, distance: 113.2
click at [338, 116] on div "[PERSON_NAME] [PERSON_NAME][GEOGRAPHIC_DATA] Upgraded Case [PHONE_NUMBER] Chapt…" at bounding box center [644, 136] width 1244 height 79
click at [334, 39] on link "Home" at bounding box center [315, 37] width 78 height 33
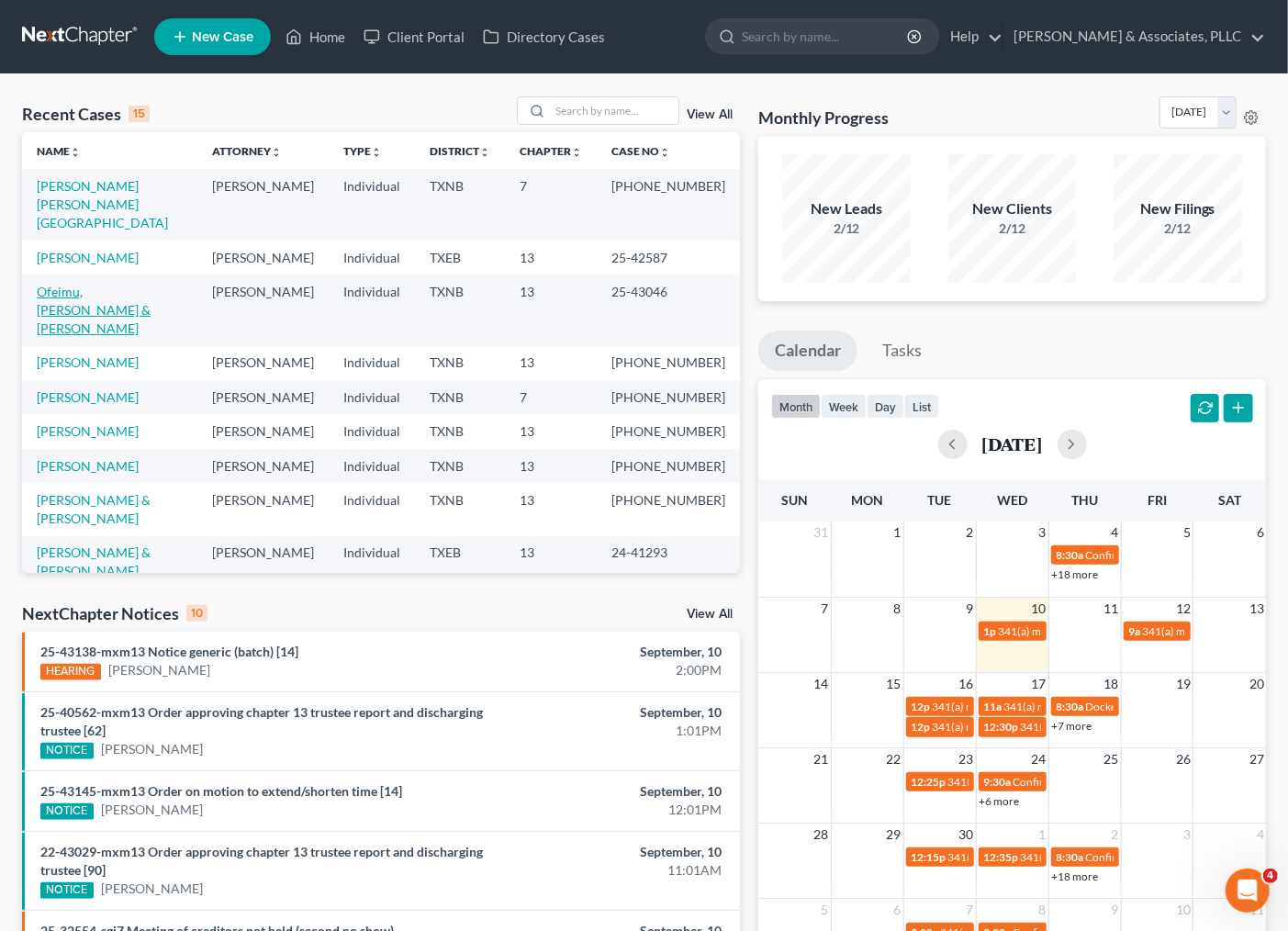
click at [82, 294] on link "Ofeimu, [PERSON_NAME] & [PERSON_NAME]" at bounding box center [93, 309] width 114 height 53
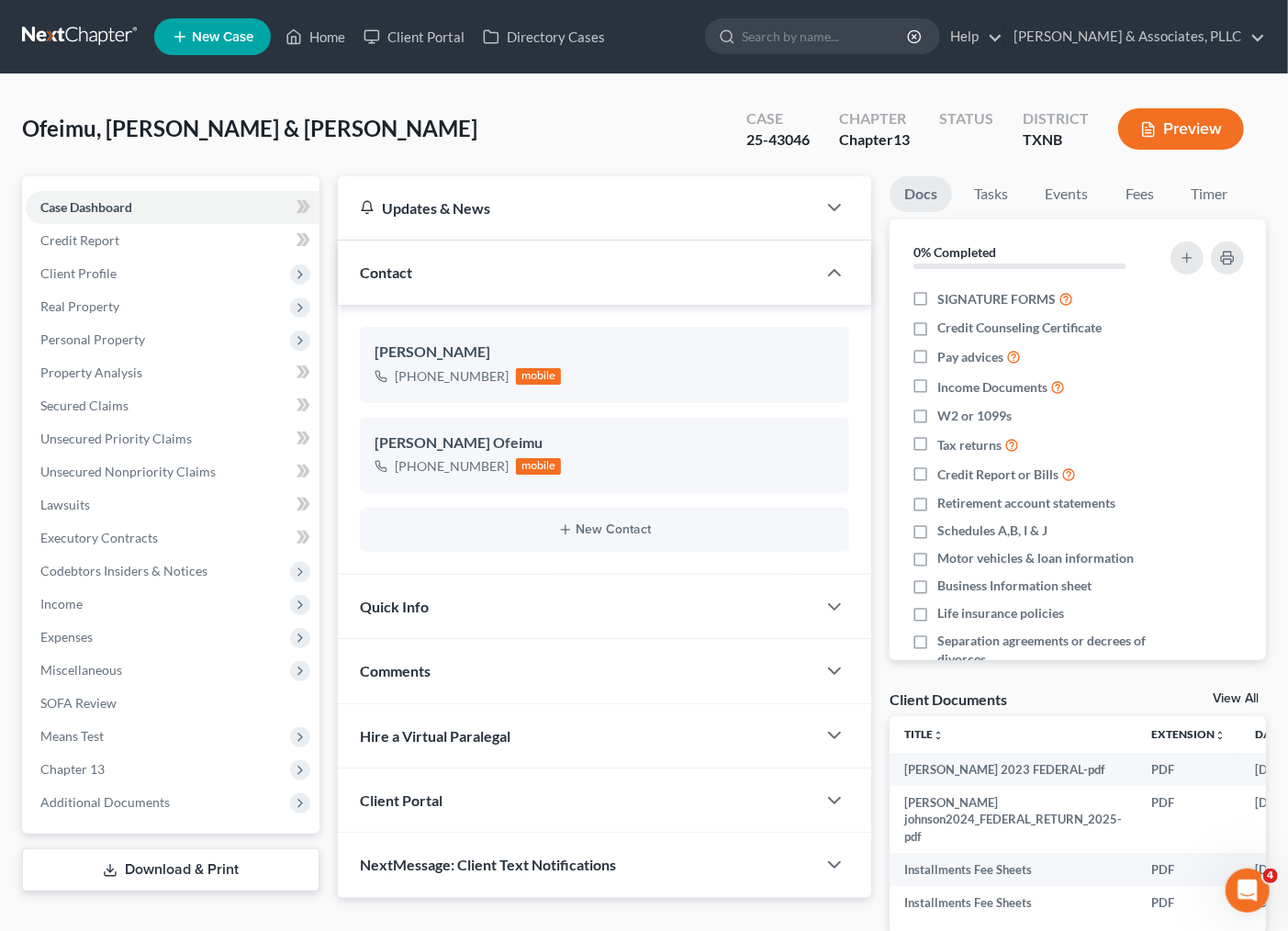
drag, startPoint x: 406, startPoint y: 111, endPoint x: 4, endPoint y: 152, distance: 404.1
click at [406, 111] on div "Ofeimu, [PERSON_NAME] & [PERSON_NAME] Upgraded Case 25-43046 Chapter Chapter 13…" at bounding box center [644, 136] width 1244 height 79
click at [79, 606] on span "Income" at bounding box center [62, 603] width 42 height 16
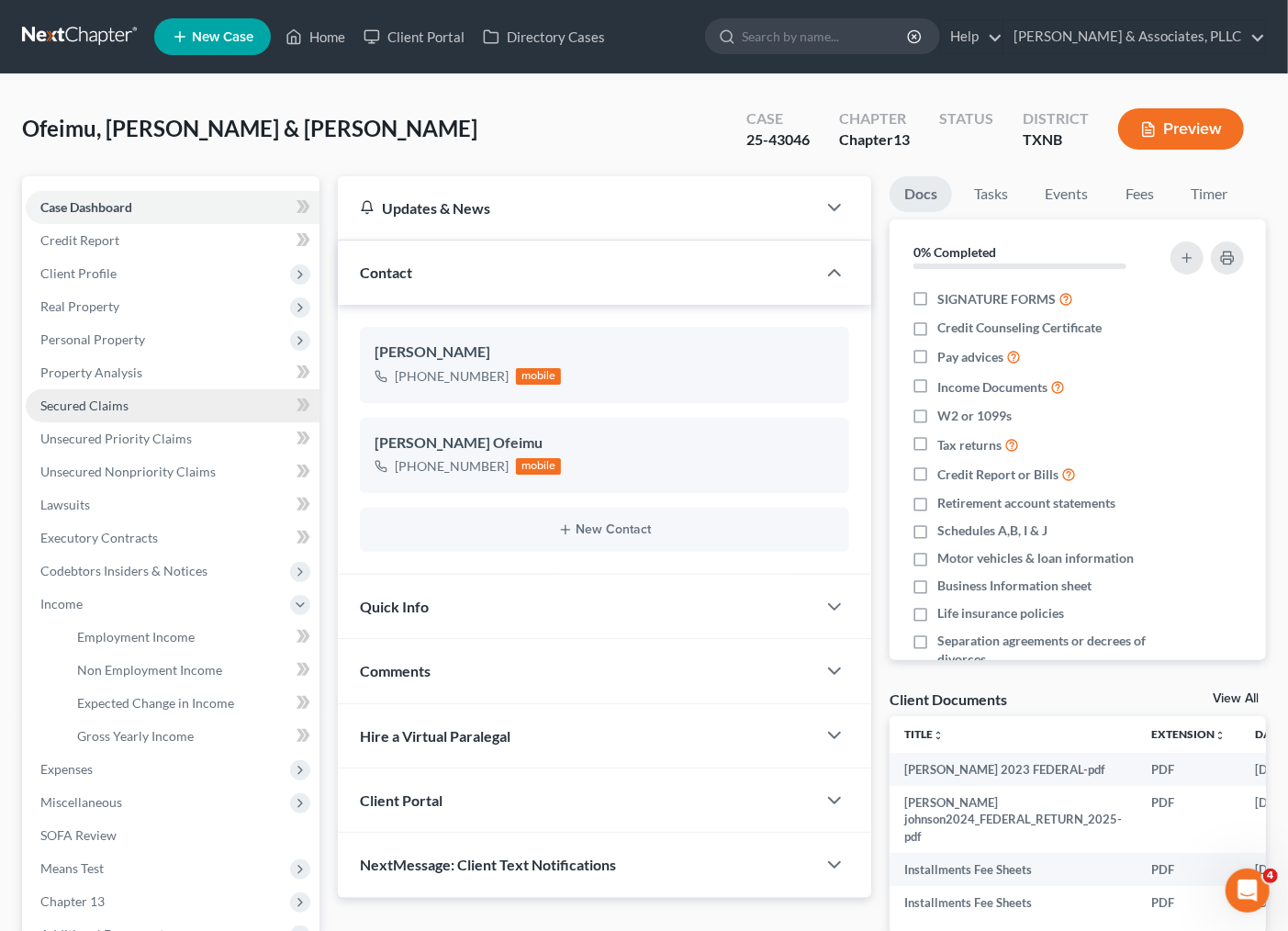
click at [88, 405] on span "Secured Claims" at bounding box center [84, 405] width 88 height 16
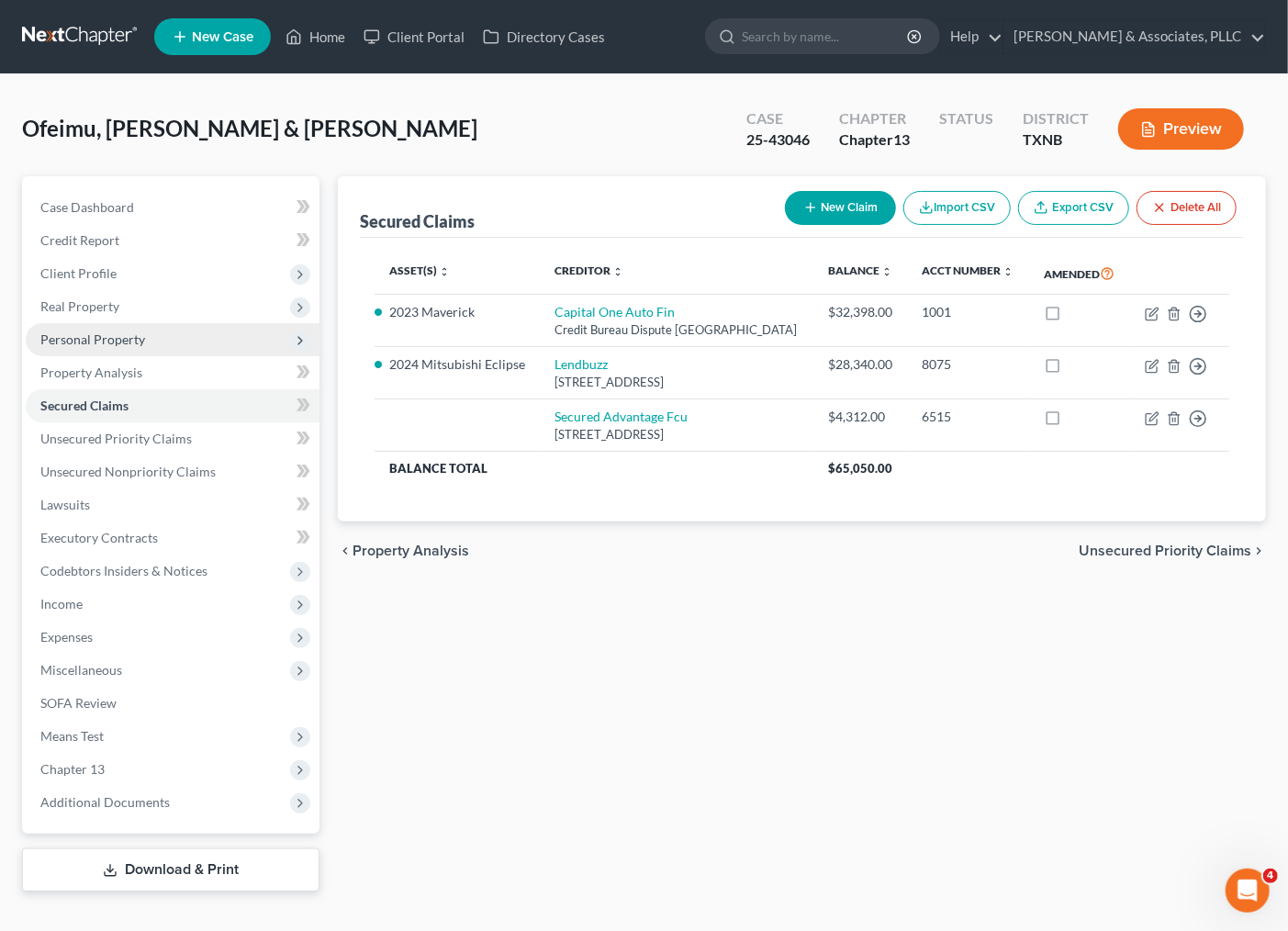
click at [113, 343] on span "Personal Property" at bounding box center [92, 339] width 104 height 16
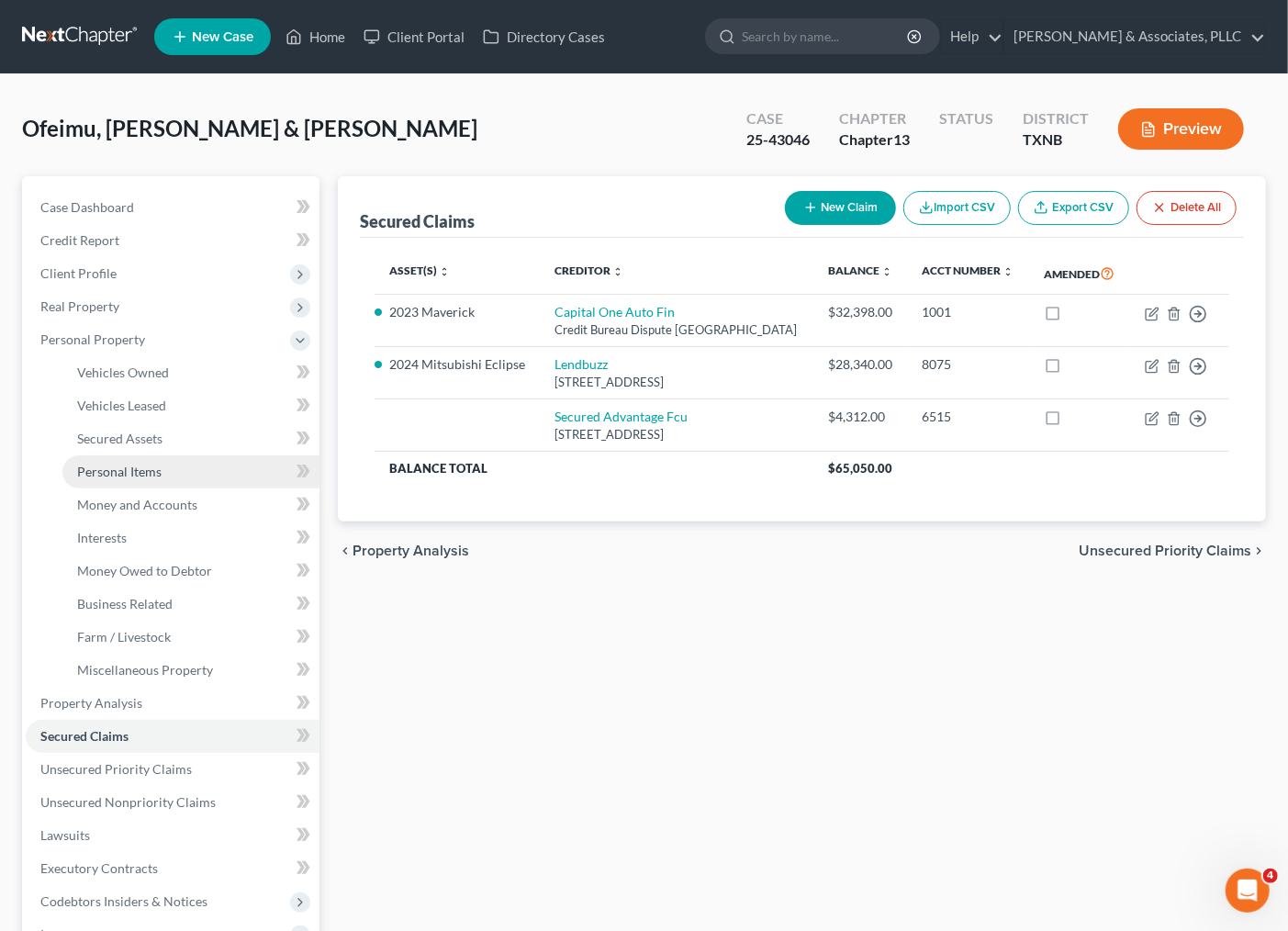
click at [140, 471] on span "Personal Items" at bounding box center [119, 471] width 84 height 16
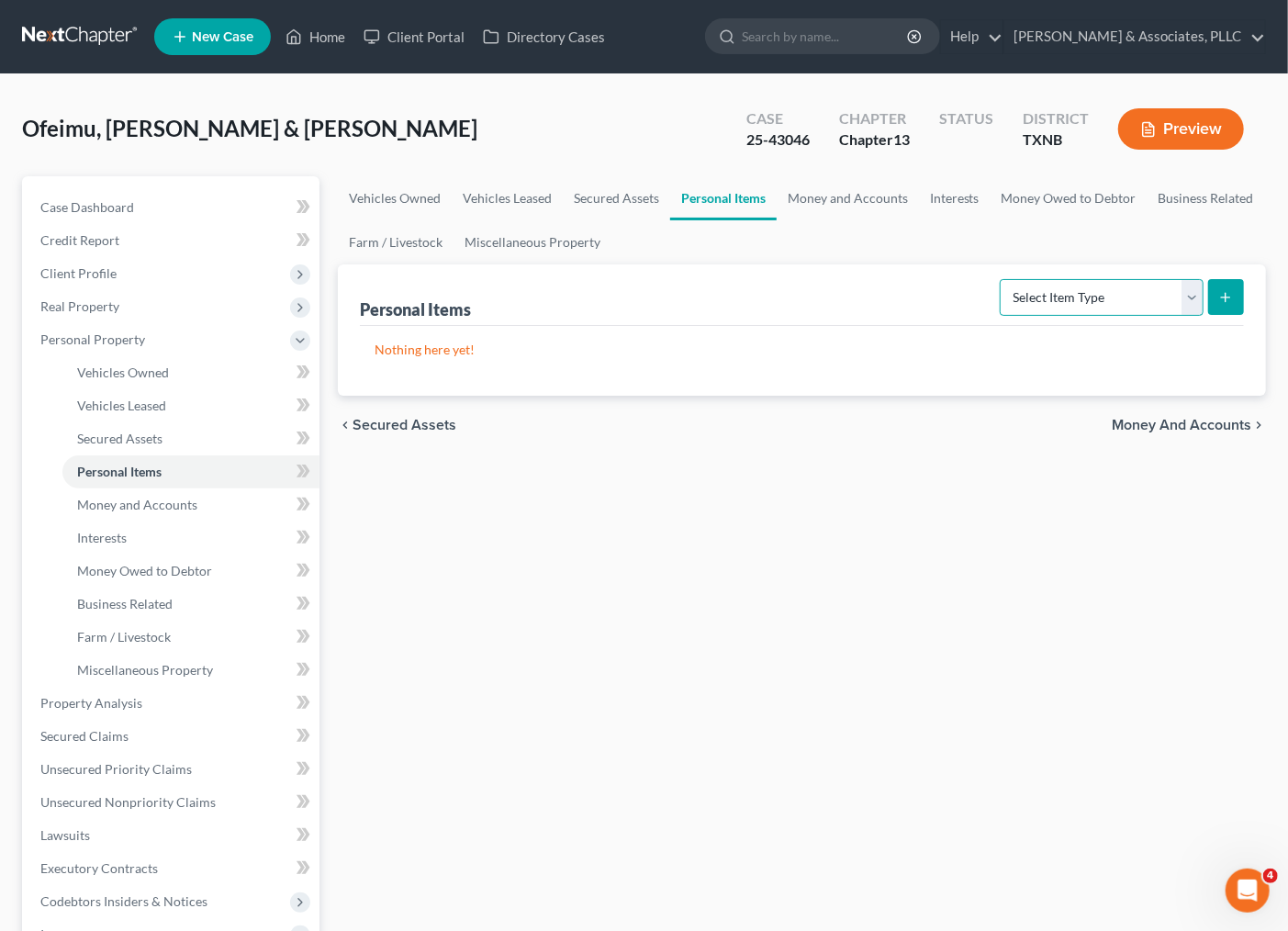
click at [1122, 296] on select "Select Item Type Clothing Collectibles Of Value Electronics Firearms Household …" at bounding box center [1101, 297] width 204 height 37
click at [1002, 279] on select "Select Item Type Clothing Collectibles Of Value Electronics Firearms Household …" at bounding box center [1101, 297] width 204 height 37
click at [1112, 303] on select "Select Item Type Clothing Collectibles Of Value Electronics Firearms Household …" at bounding box center [1101, 297] width 204 height 37
select select "firearms"
click at [1002, 279] on select "Select Item Type Clothing Collectibles Of Value Electronics Firearms Household …" at bounding box center [1101, 297] width 204 height 37
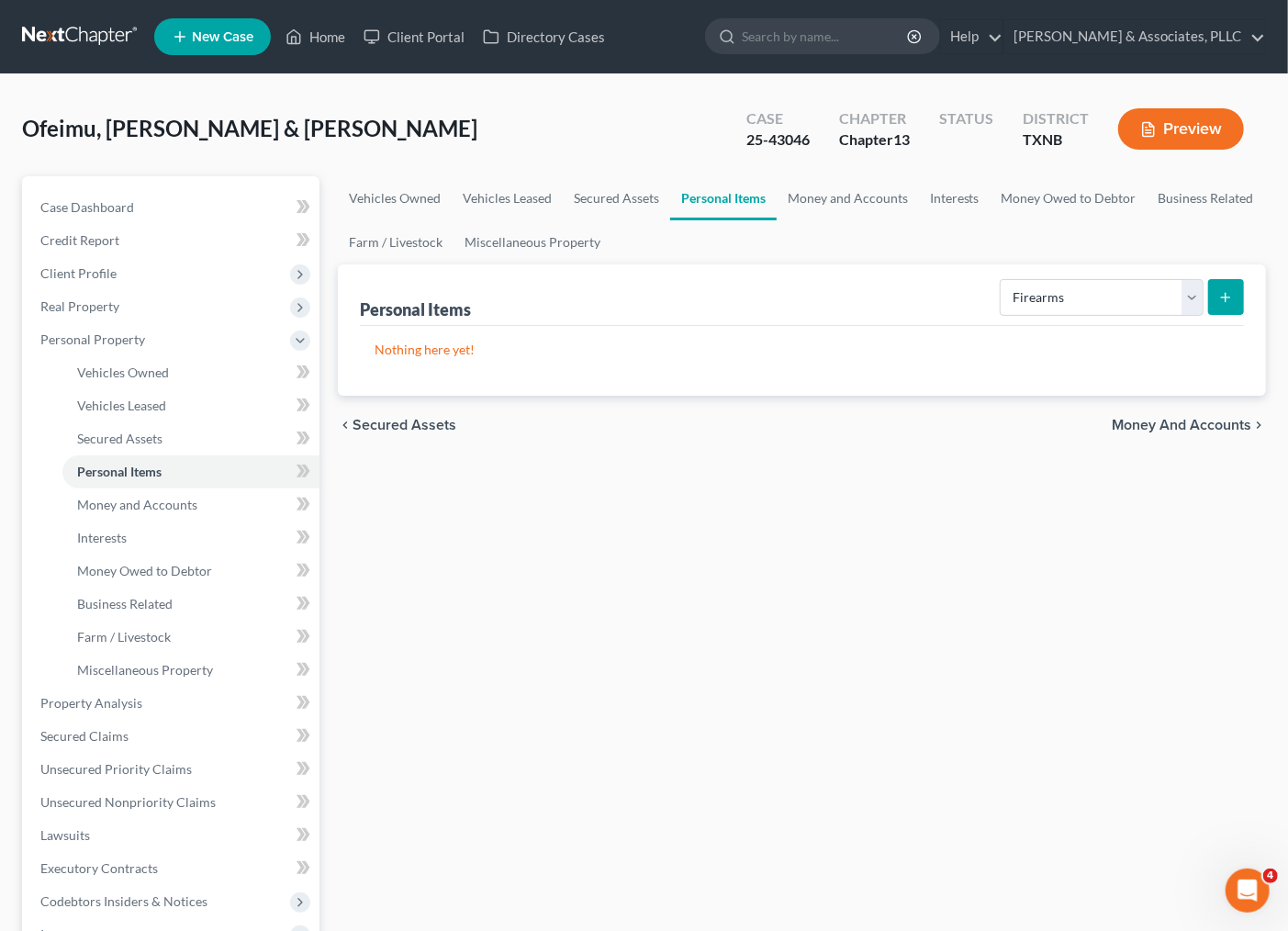
click at [1239, 288] on button "submit" at bounding box center [1225, 296] width 36 height 36
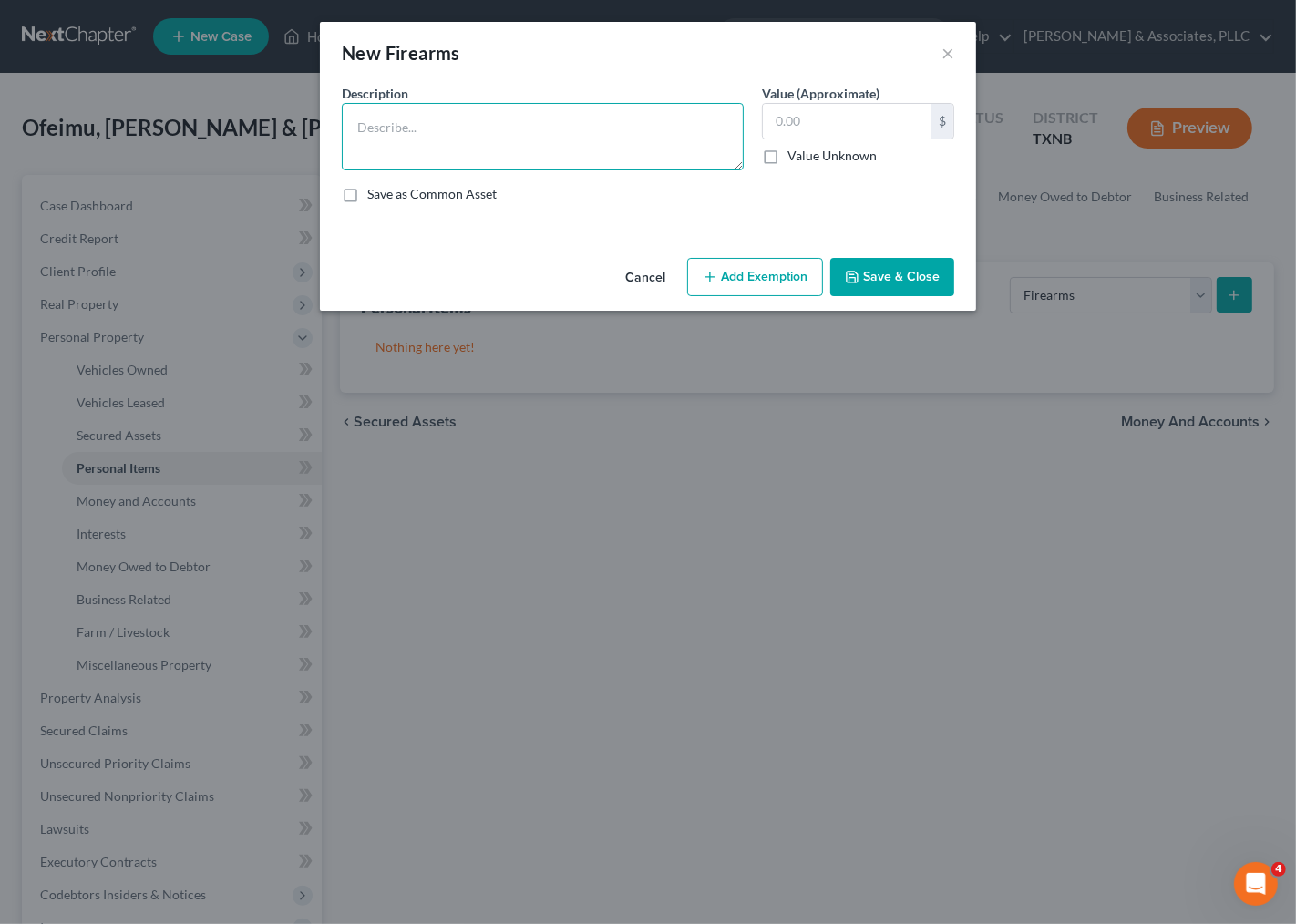
click at [429, 142] on textarea at bounding box center [543, 137] width 401 height 68
type textarea "TV's (2) $3500; PlayStation $900; Computers (2) $2000"
click at [830, 109] on input "text" at bounding box center [847, 121] width 169 height 35
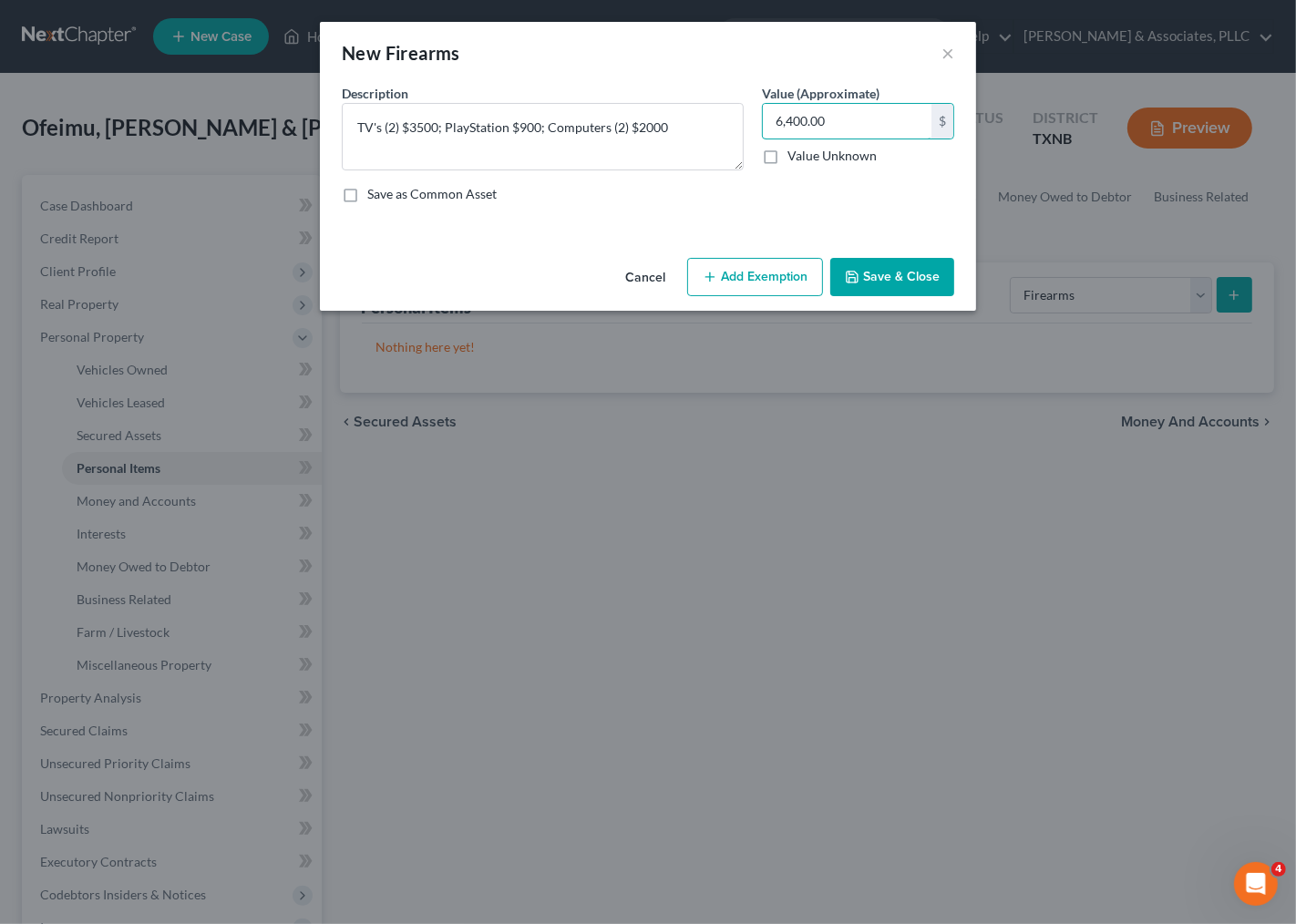
type input "6,400.00"
drag, startPoint x: 914, startPoint y: 282, endPoint x: 777, endPoint y: 286, distance: 137.1
click at [777, 286] on div "Cancel Add Exemption Save & Close" at bounding box center [648, 280] width 656 height 60
click at [777, 286] on button "Add Exemption" at bounding box center [755, 277] width 136 height 38
select select "2"
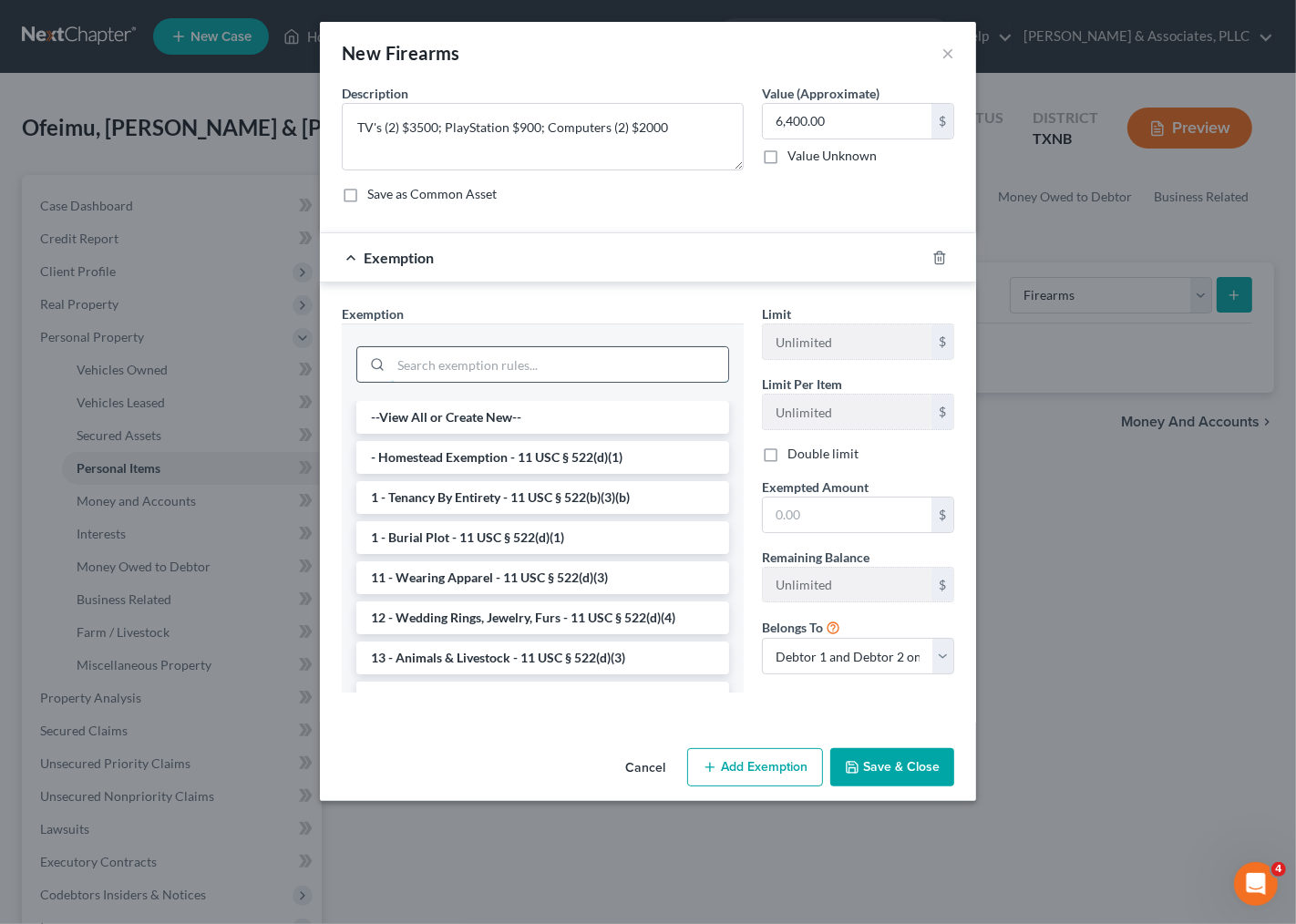
click at [458, 380] on input "search" at bounding box center [560, 365] width 337 height 35
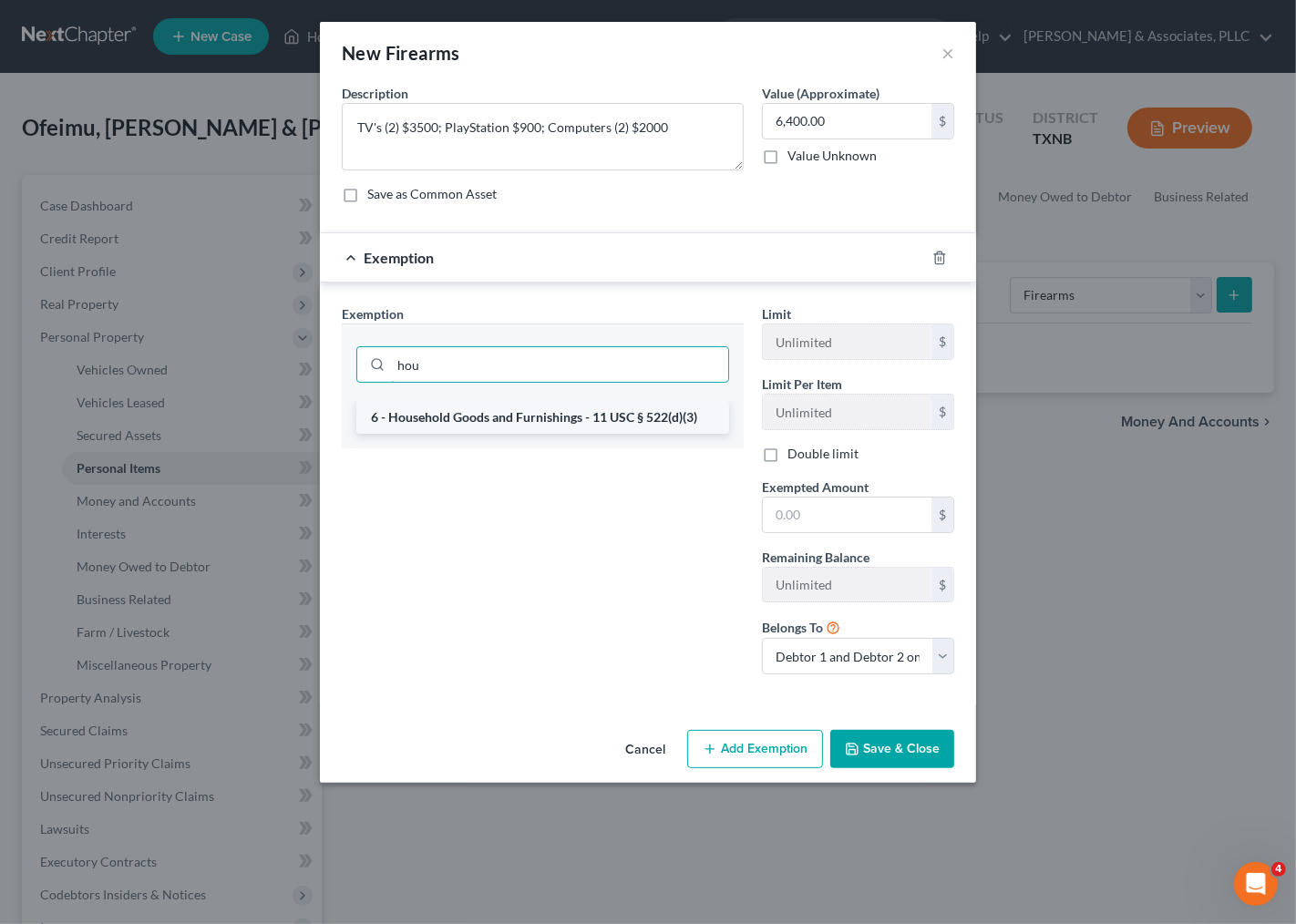
type input "hou"
click at [501, 414] on li "6 - Household Goods and Furnishings - 11 USC § 522(d)(3)" at bounding box center [543, 417] width 373 height 33
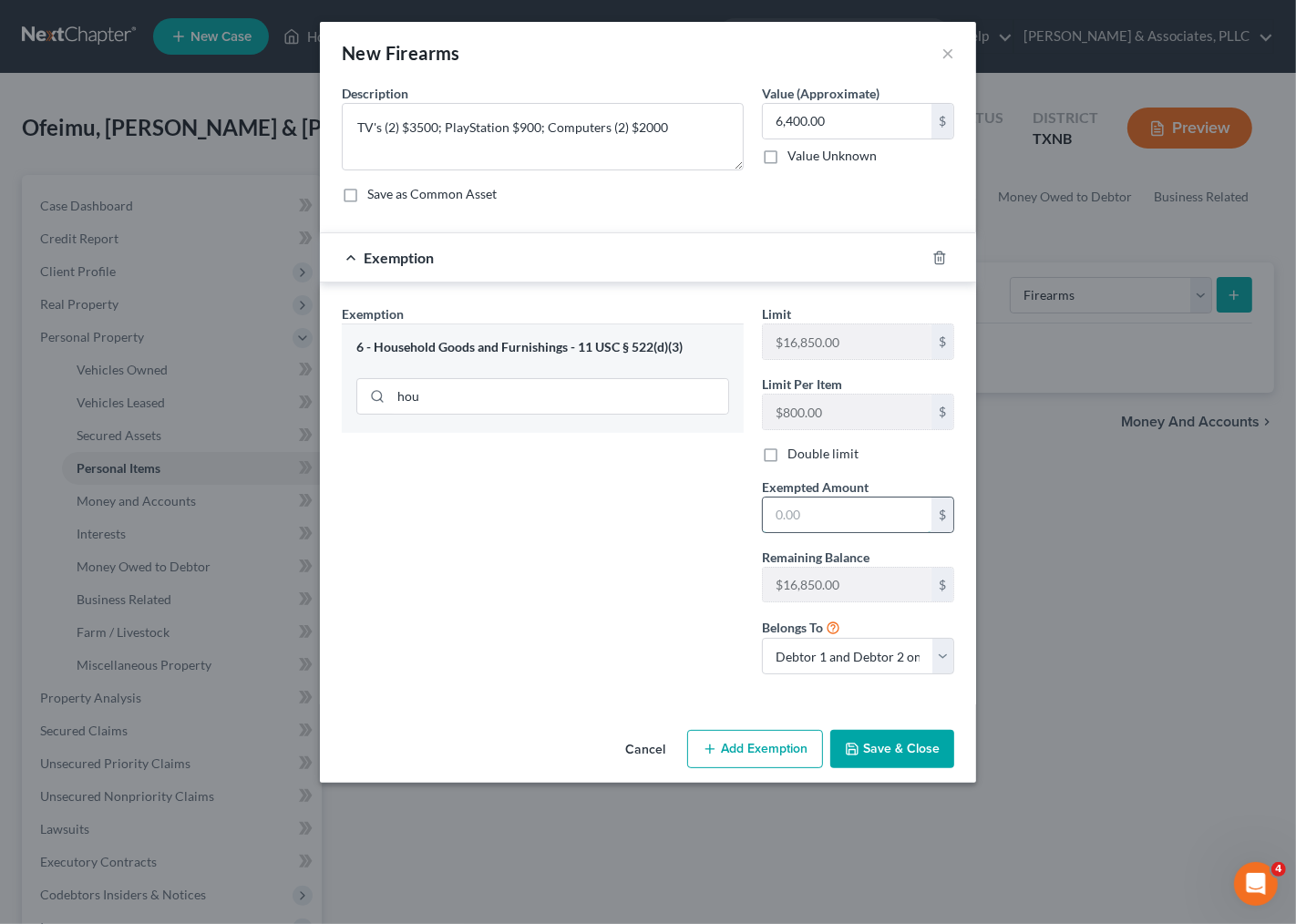
click at [822, 526] on input "text" at bounding box center [847, 515] width 169 height 35
type input "6,400.00"
click at [884, 762] on button "Save & Close" at bounding box center [892, 749] width 124 height 38
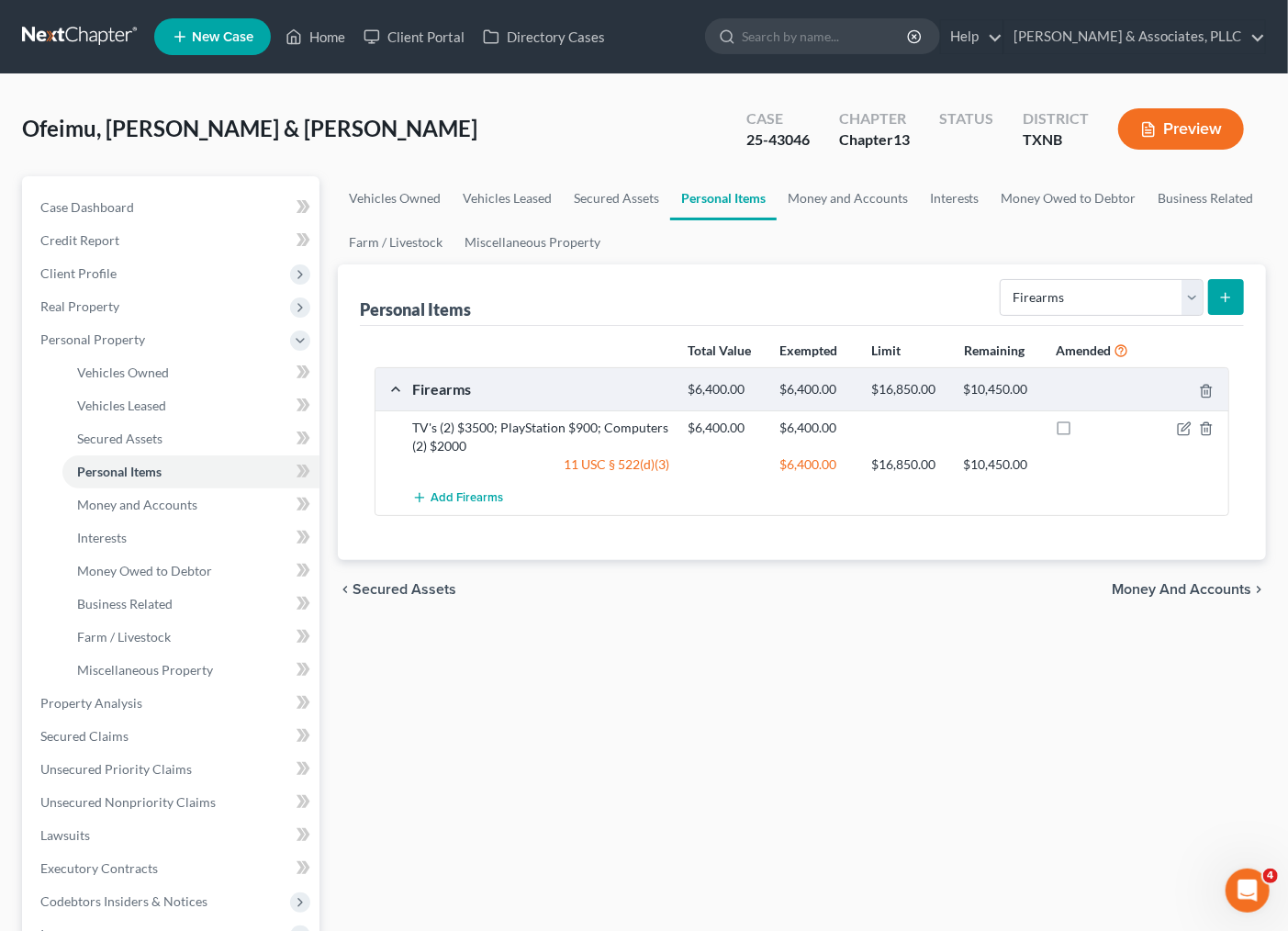
click at [713, 714] on div "Vehicles Owned Vehicles Leased Secured Assets Personal Items Money and Accounts…" at bounding box center [801, 699] width 946 height 1046
click at [1237, 292] on button "submit" at bounding box center [1225, 296] width 36 height 36
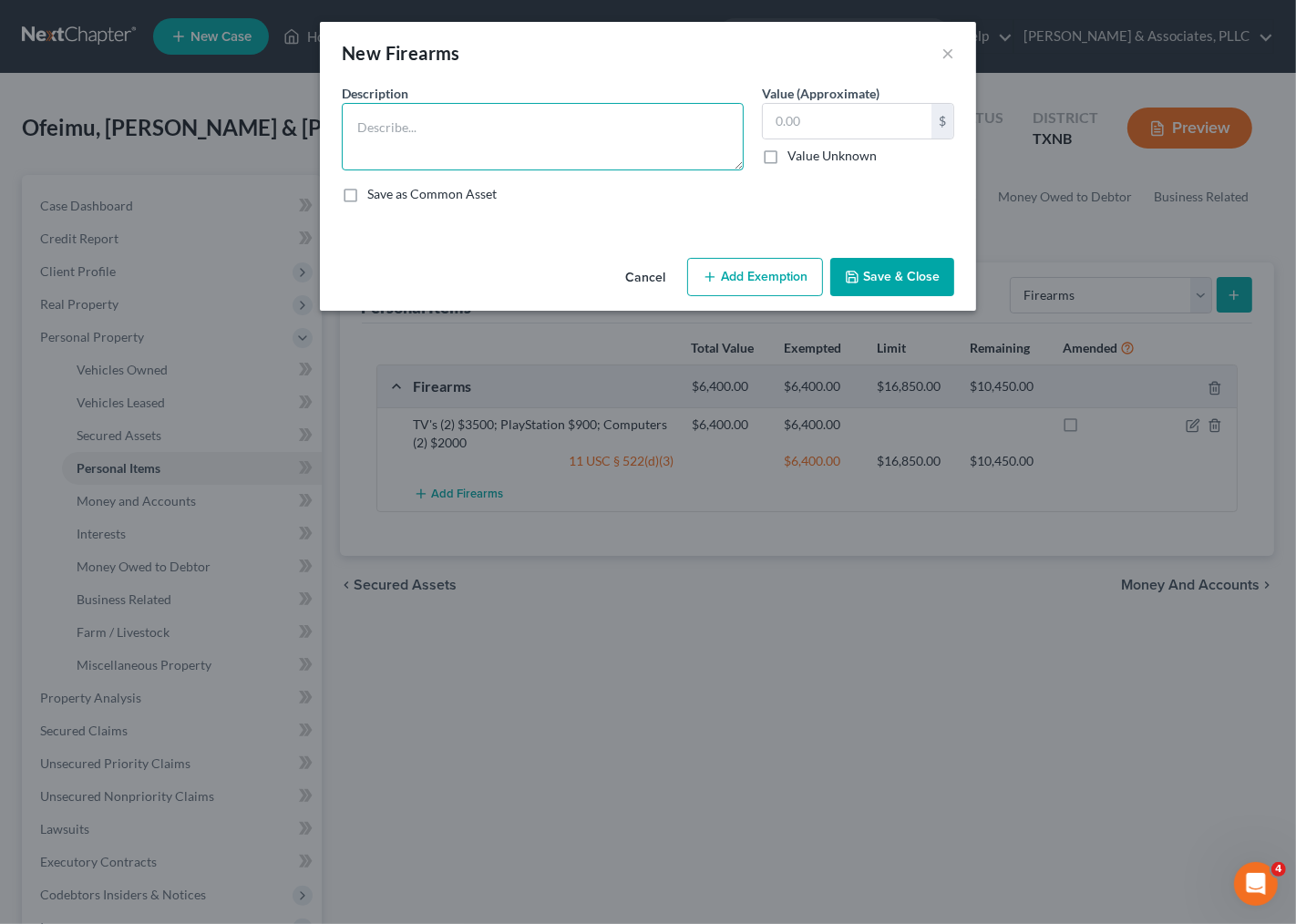
click at [611, 142] on textarea at bounding box center [543, 137] width 401 height 68
type textarea "Diamond Ring $1500"
click at [835, 115] on input "text" at bounding box center [847, 121] width 169 height 35
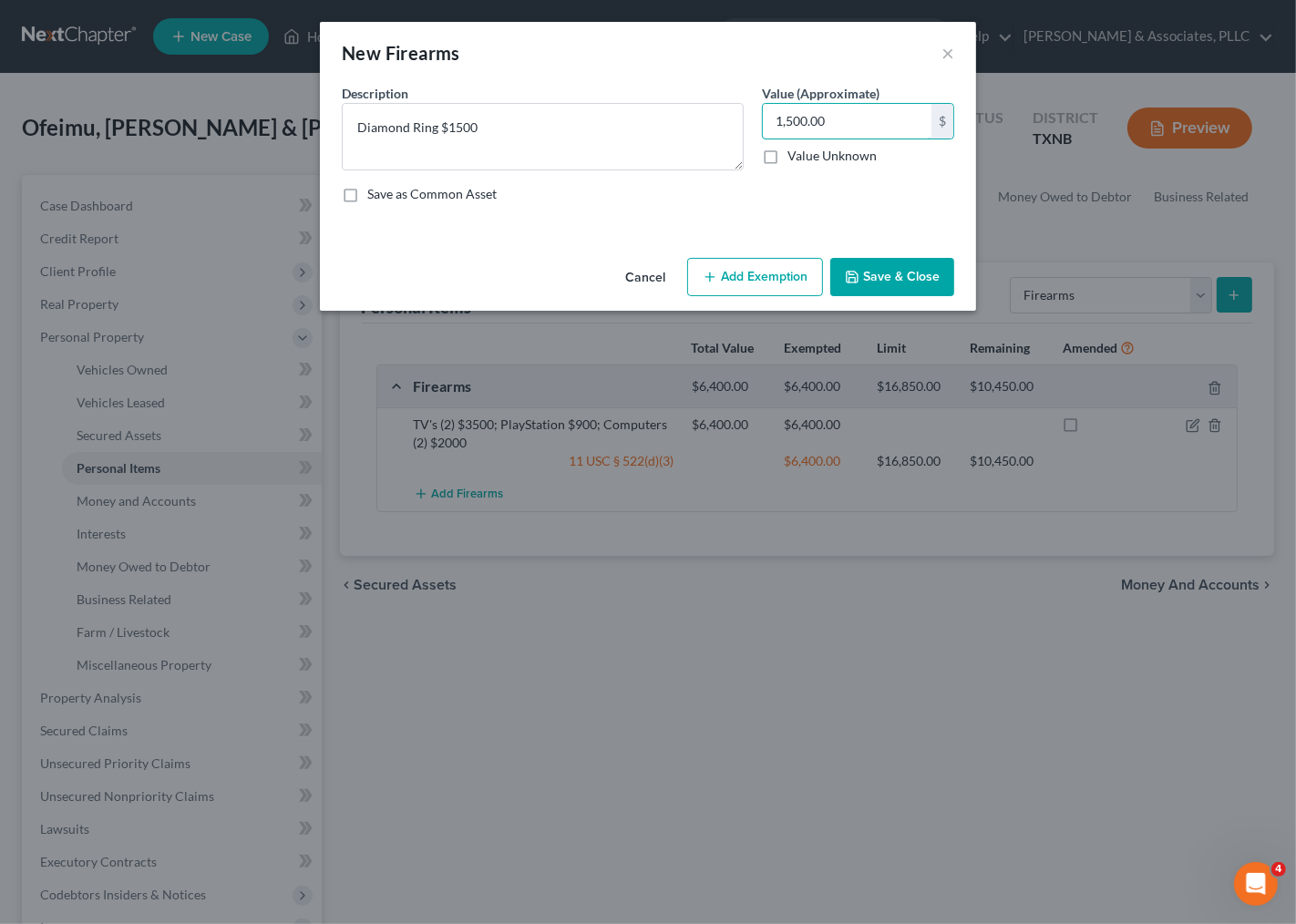
type input "1,500.00"
click at [786, 270] on button "Add Exemption" at bounding box center [755, 277] width 136 height 38
select select "2"
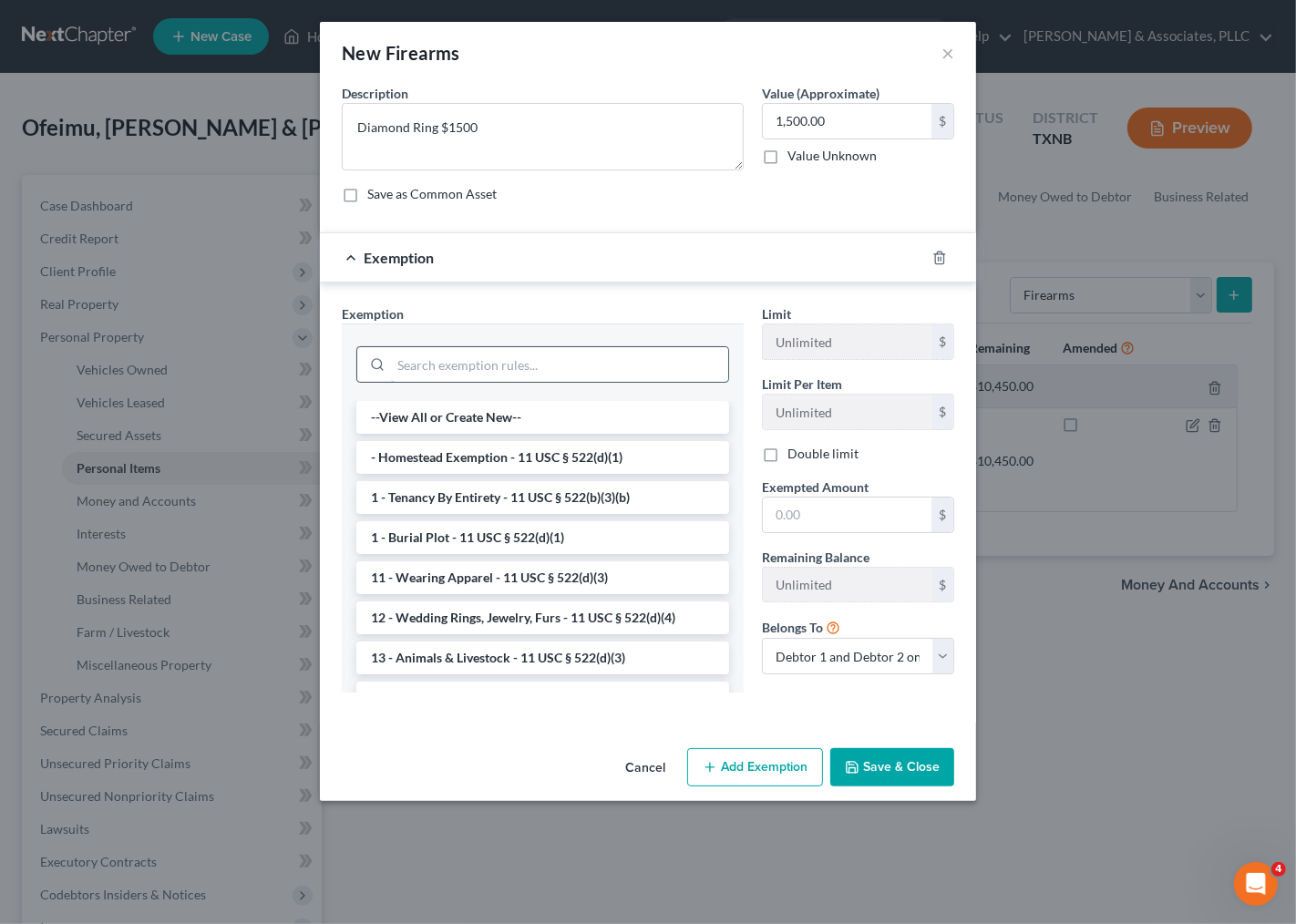
click at [502, 360] on input "search" at bounding box center [560, 365] width 337 height 35
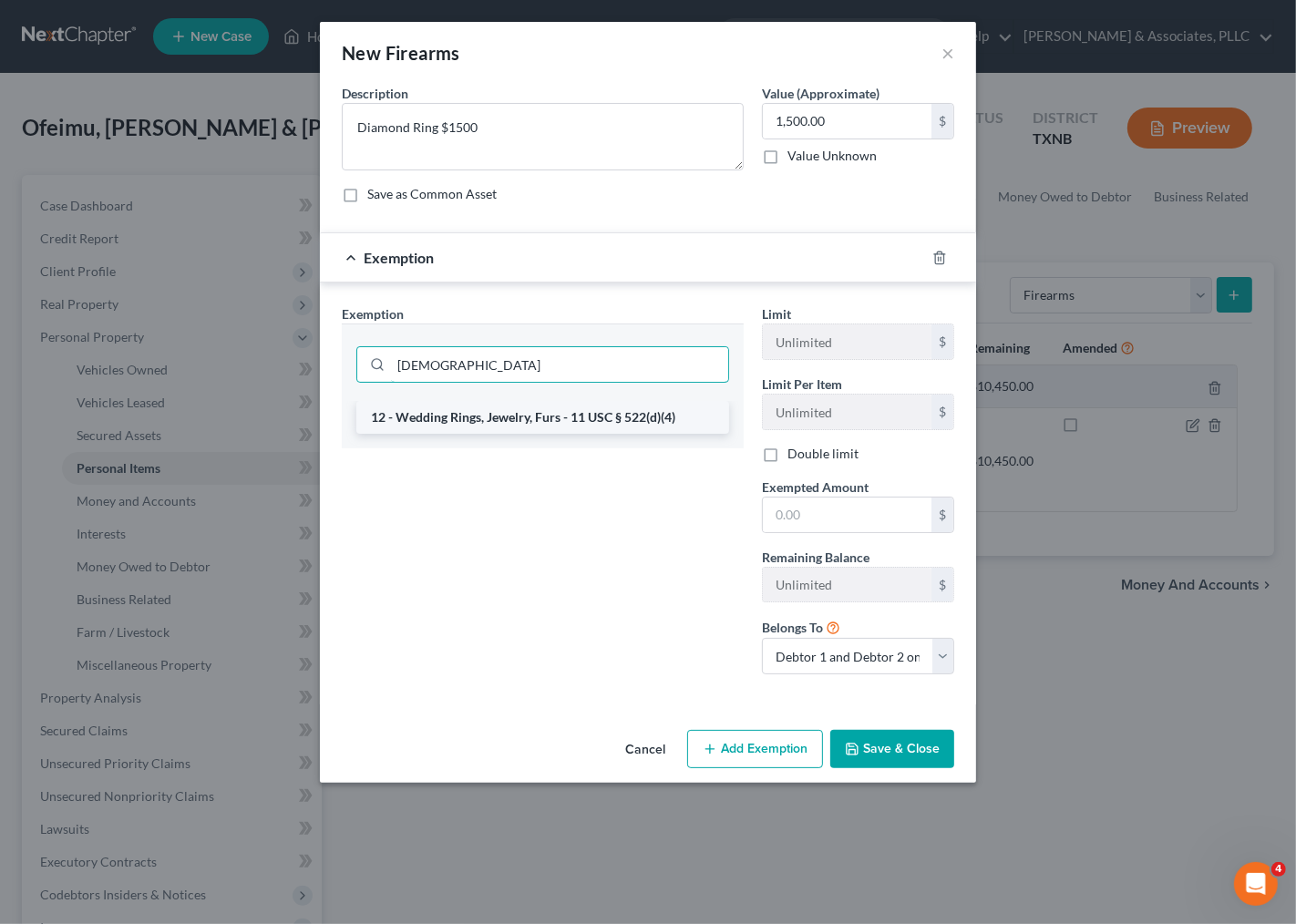
type input "[DEMOGRAPHIC_DATA]"
click at [449, 411] on li "12 - Wedding Rings, Jewelry, Furs - 11 USC § 522(d)(4)" at bounding box center [543, 417] width 373 height 33
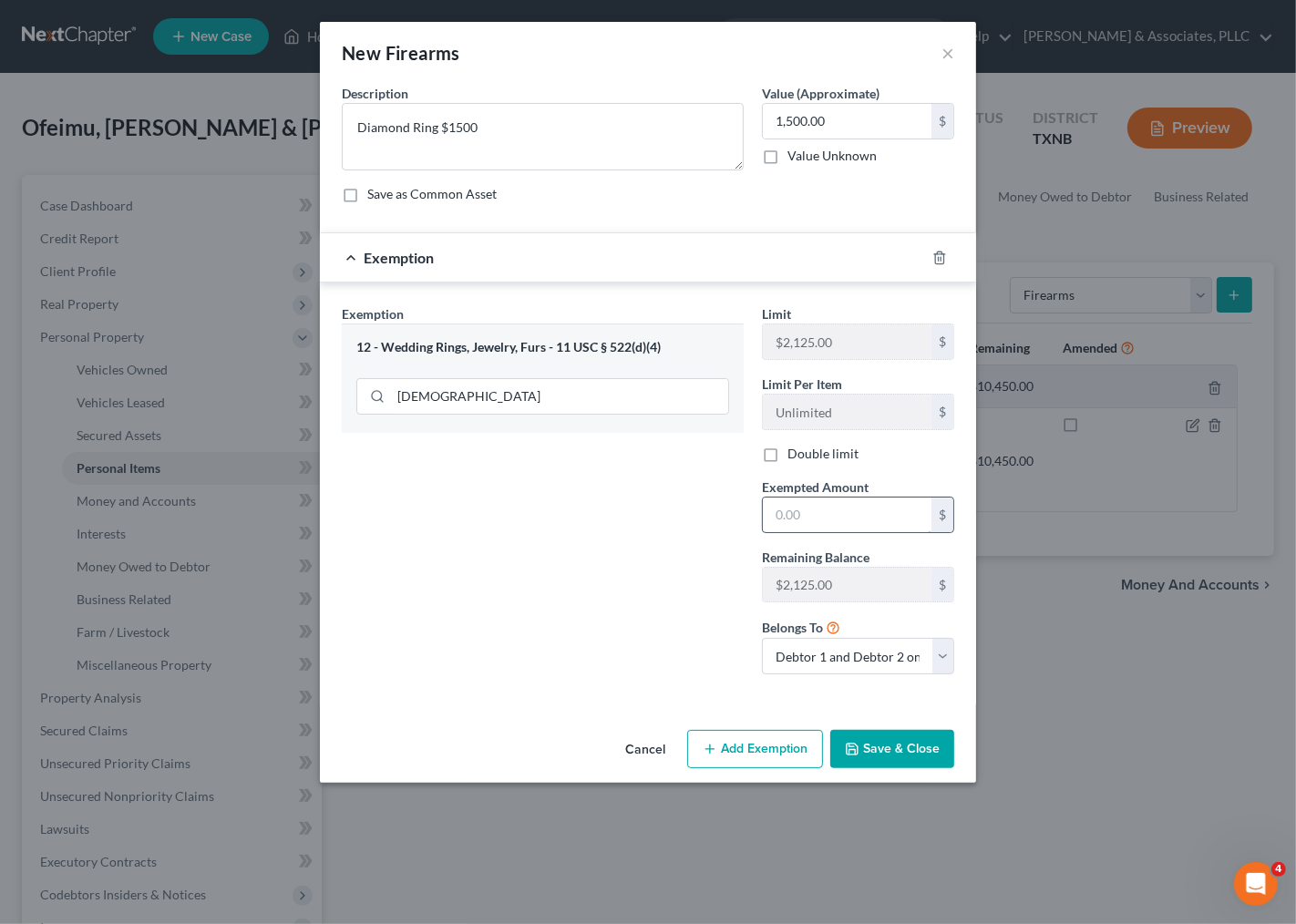
click at [852, 454] on label "Double limit" at bounding box center [823, 454] width 71 height 18
click at [807, 454] on input "Double limit" at bounding box center [800, 450] width 12 height 12
checkbox input "true"
click at [845, 512] on input "text" at bounding box center [847, 515] width 169 height 35
type input "1,500.00"
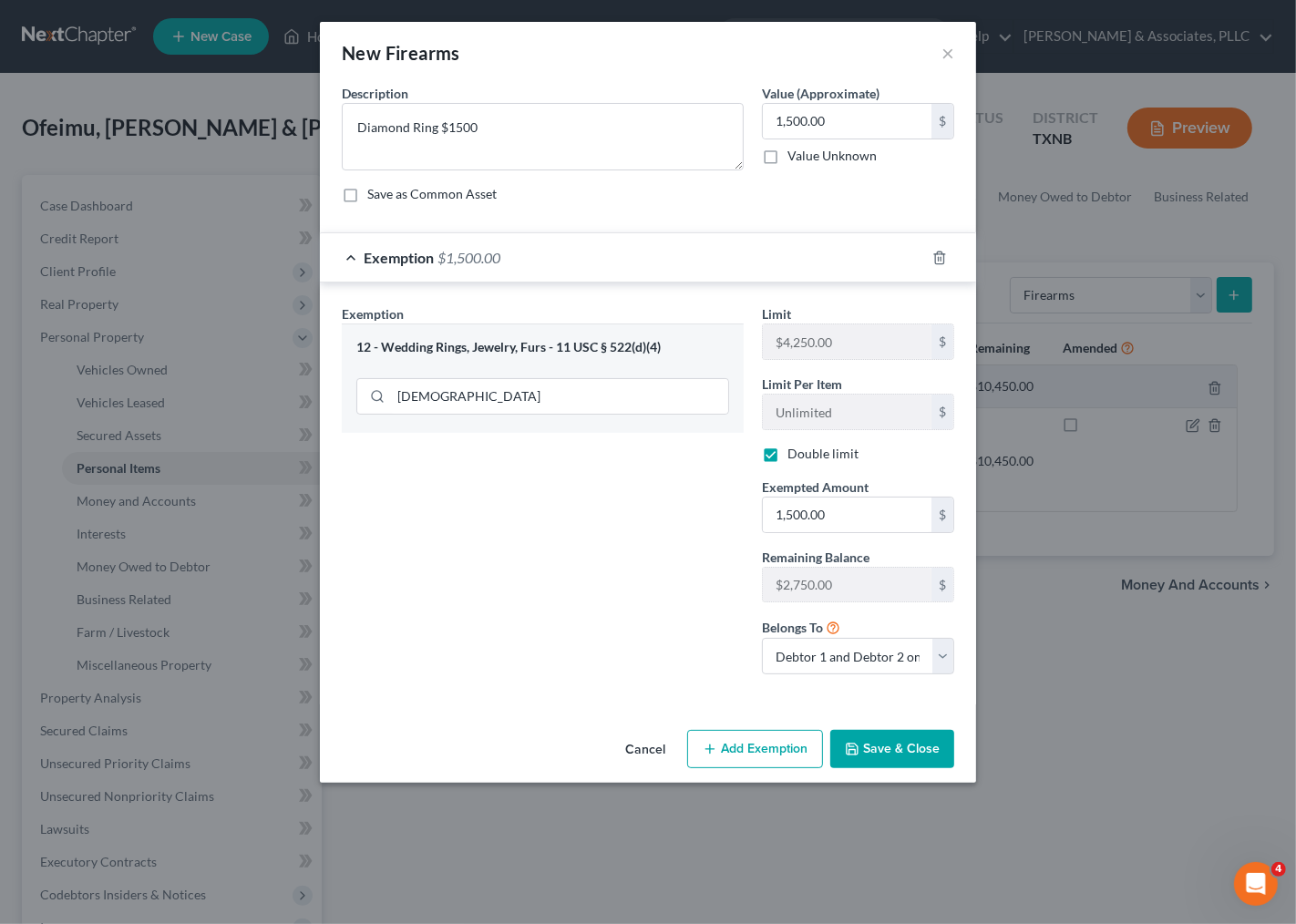
click at [884, 753] on button "Save & Close" at bounding box center [892, 749] width 124 height 38
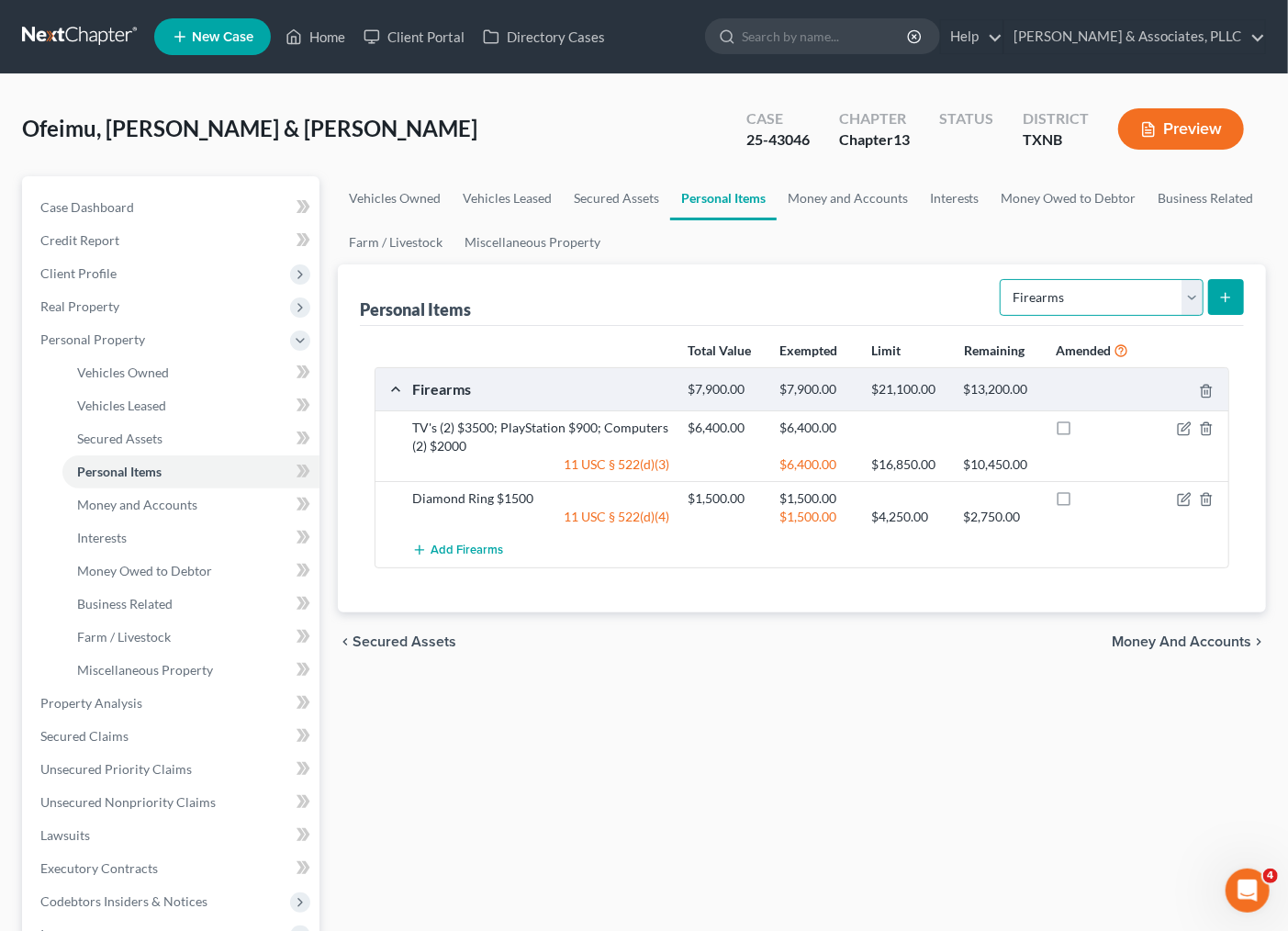
click at [1085, 306] on select "Select Item Type Clothing Collectibles Of Value Electronics Firearms Household …" at bounding box center [1101, 297] width 204 height 37
select select "household_goods"
click at [1002, 279] on select "Select Item Type Clothing Collectibles Of Value Electronics Firearms Household …" at bounding box center [1101, 297] width 204 height 37
click at [1237, 296] on button "submit" at bounding box center [1225, 296] width 36 height 36
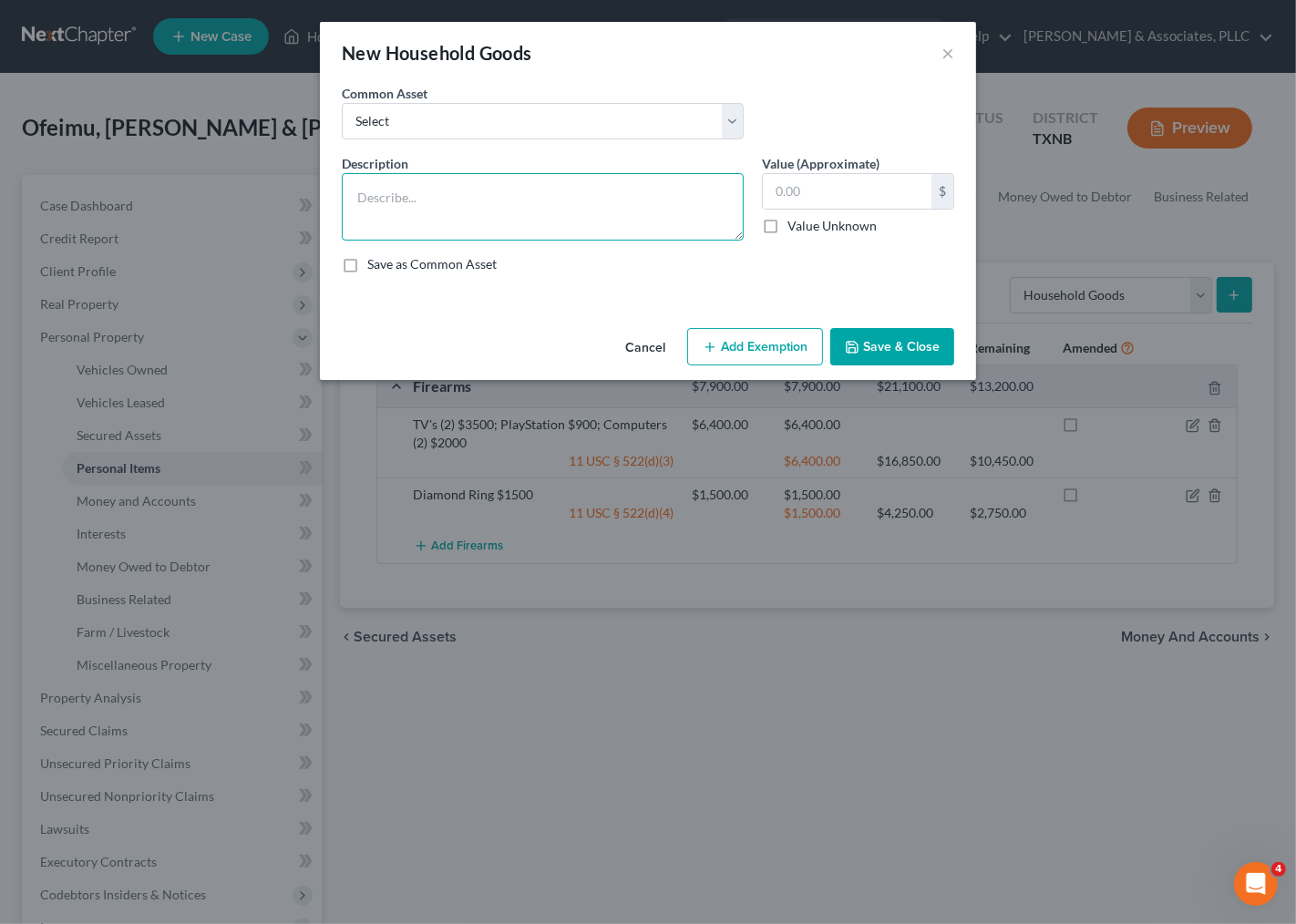
click at [453, 195] on textarea at bounding box center [543, 207] width 401 height 68
type textarea "Couches (2) $3000; Recliner Chair $1000; Dressers (3) $2000; Kitchen Table $1000"
click at [898, 352] on button "Save & Close" at bounding box center [892, 347] width 124 height 38
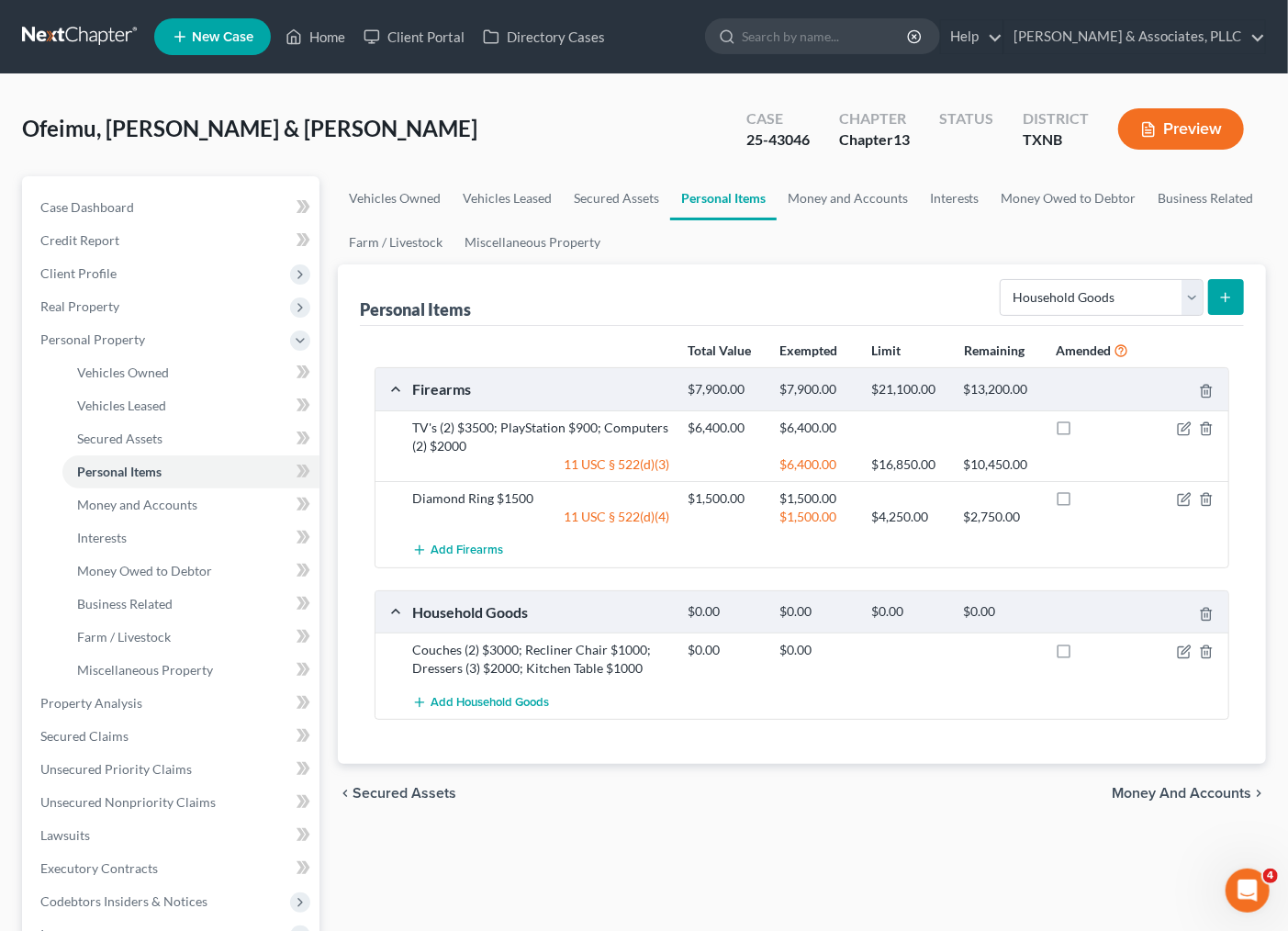
click at [575, 887] on div "Vehicles Owned Vehicles Leased Secured Assets Personal Items Money and Accounts…" at bounding box center [801, 699] width 946 height 1046
drag, startPoint x: 1186, startPoint y: 646, endPoint x: 967, endPoint y: 622, distance: 220.3
click at [1185, 646] on icon "button" at bounding box center [1185, 652] width 15 height 15
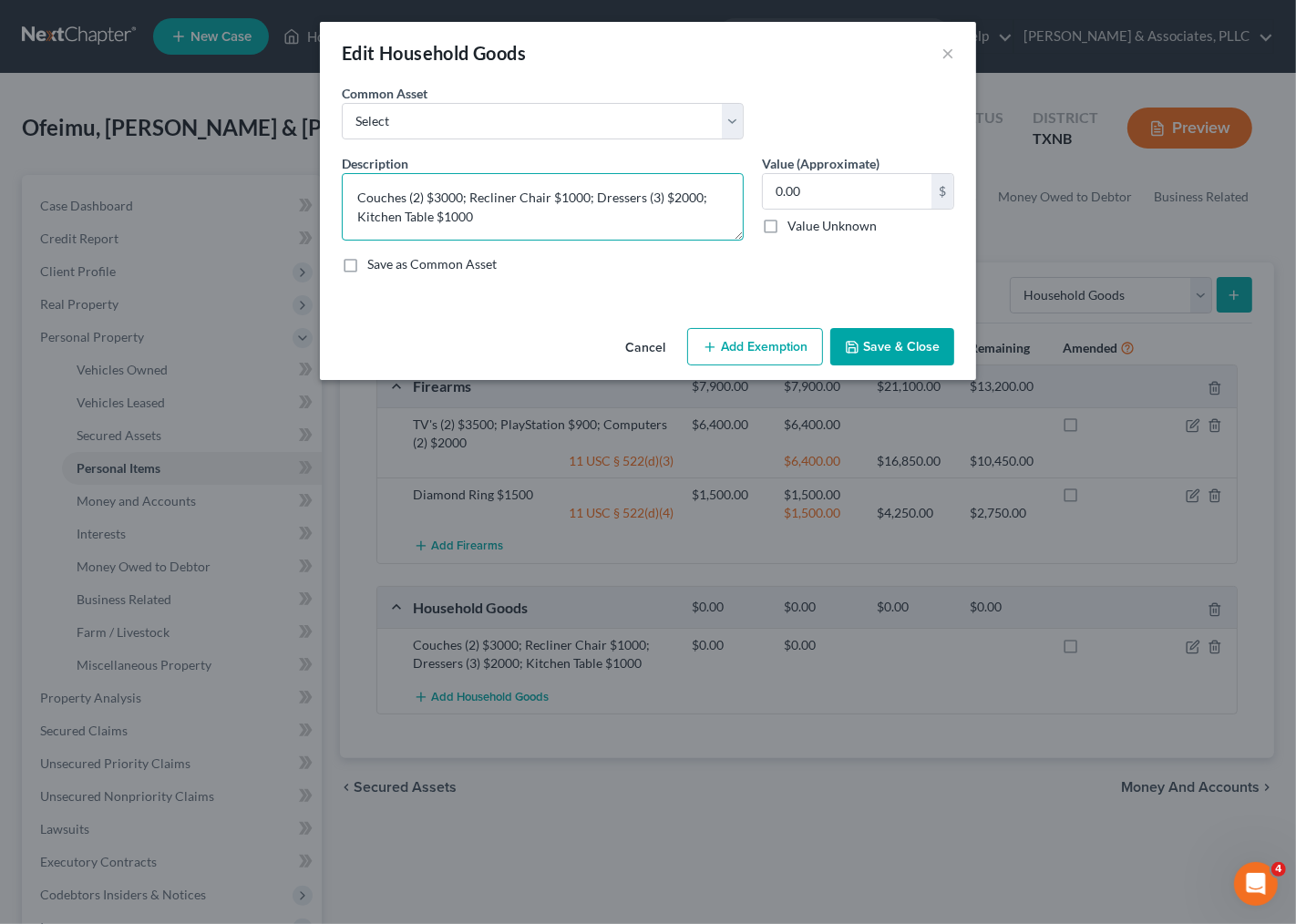
click at [476, 214] on textarea "Couches (2) $3000; Recliner Chair $1000; Dressers (3) $2000; Kitchen Table $1000" at bounding box center [543, 207] width 401 height 68
click at [535, 219] on textarea "Couches (2) $3000; Recliner Chair $1000; Dressers (3) $2000; Kitchen Table $100…" at bounding box center [543, 207] width 401 height 68
click at [618, 208] on textarea "Couches (2) $3000; Recliner Chair $1000; Dressers (3) $2000; Kitchen Table $100…" at bounding box center [543, 207] width 401 height 68
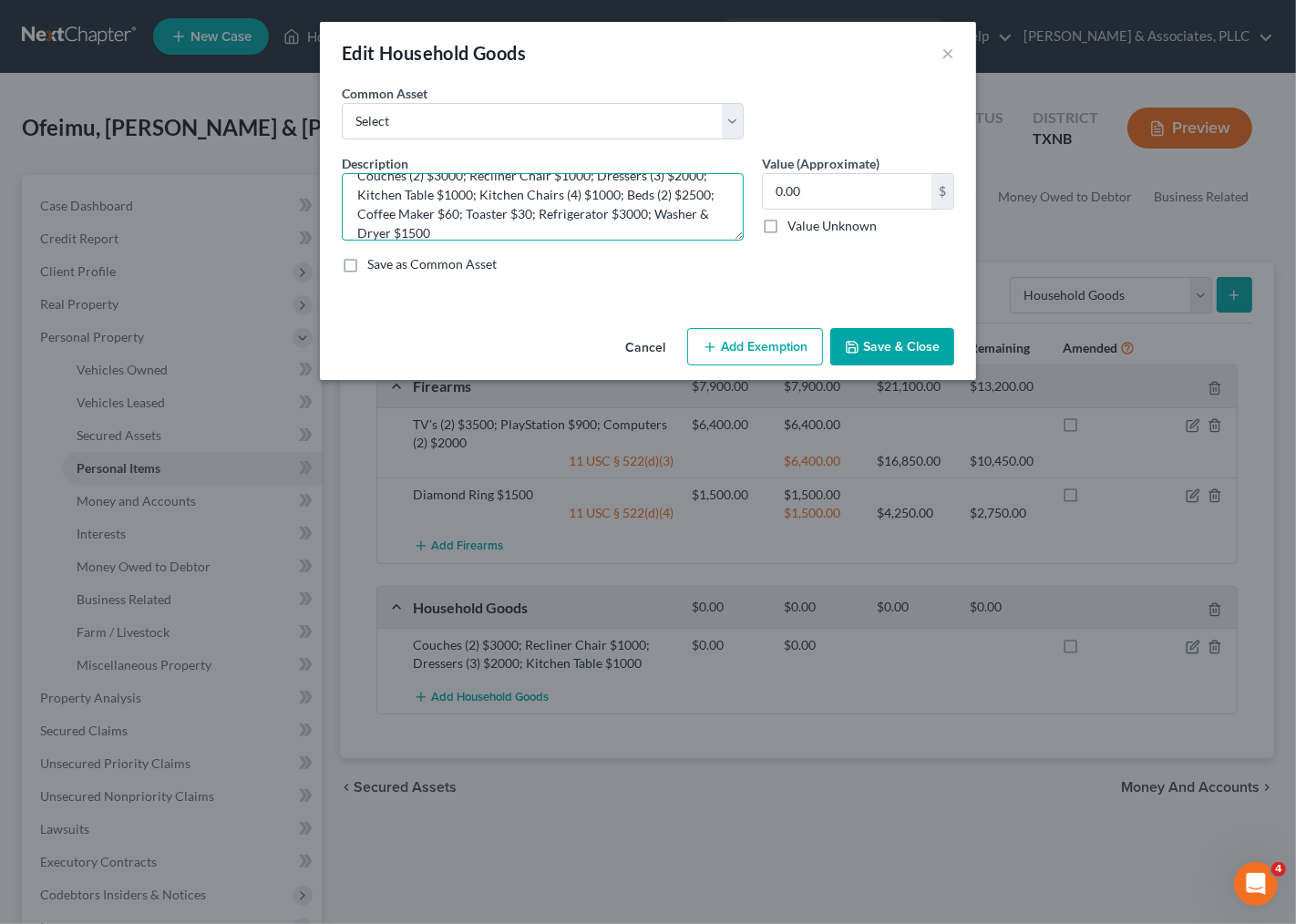
type textarea "Couches (2) $3000; Recliner Chair $1000; Dressers (3) $2000; Kitchen Table $100…"
click at [870, 353] on button "Save & Close" at bounding box center [892, 347] width 124 height 38
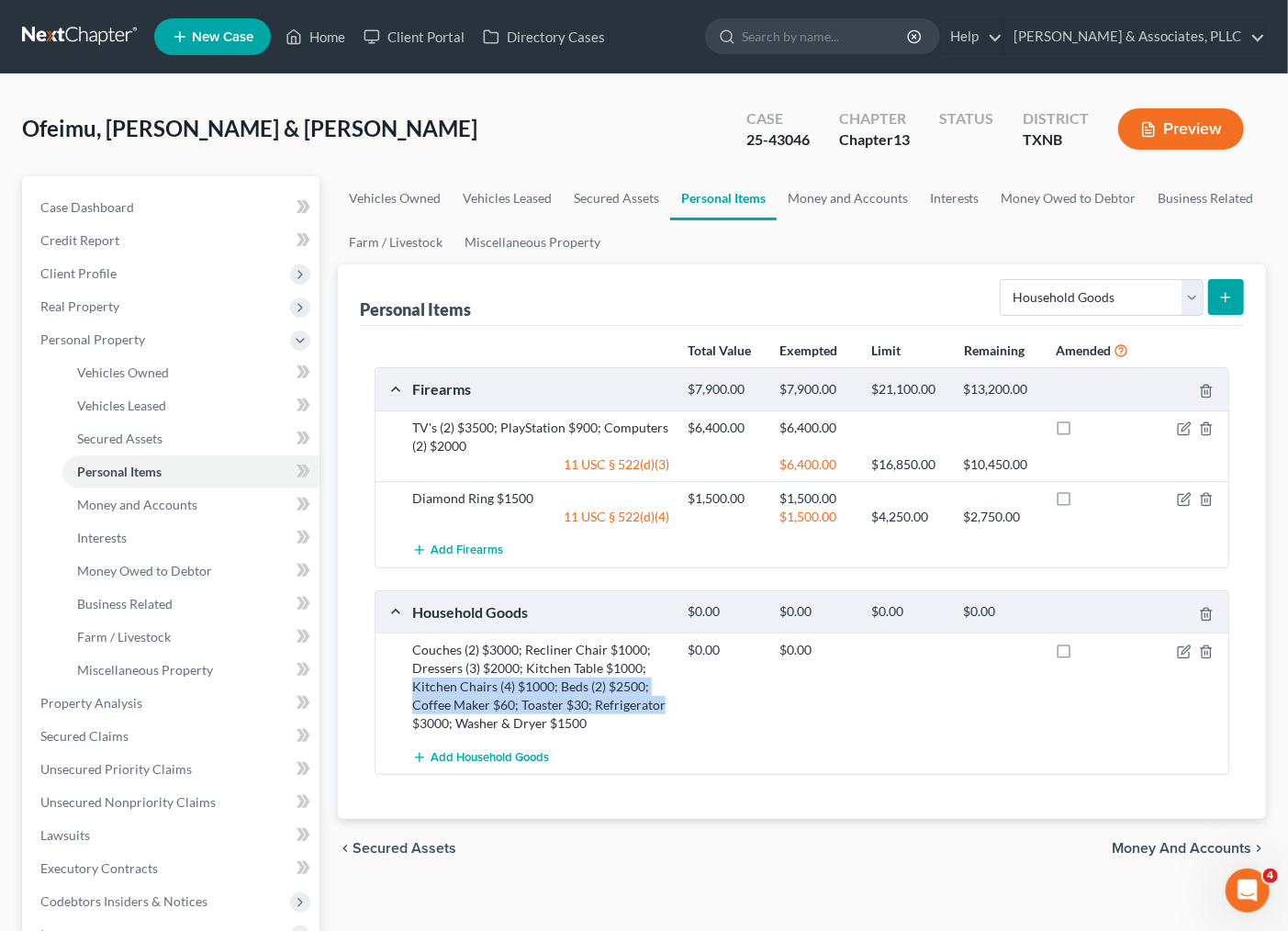
drag, startPoint x: 415, startPoint y: 689, endPoint x: 663, endPoint y: 713, distance: 249.2
click at [664, 708] on div "Couches (2) $3000; Recliner Chair $1000; Dressers (3) $2000; Kitchen Table $100…" at bounding box center [540, 686] width 275 height 91
click at [763, 754] on div "Add Household Goods" at bounding box center [816, 756] width 827 height 34
click at [644, 769] on div "Add Household Goods" at bounding box center [816, 756] width 827 height 34
click at [1185, 647] on icon "button" at bounding box center [1186, 649] width 8 height 8
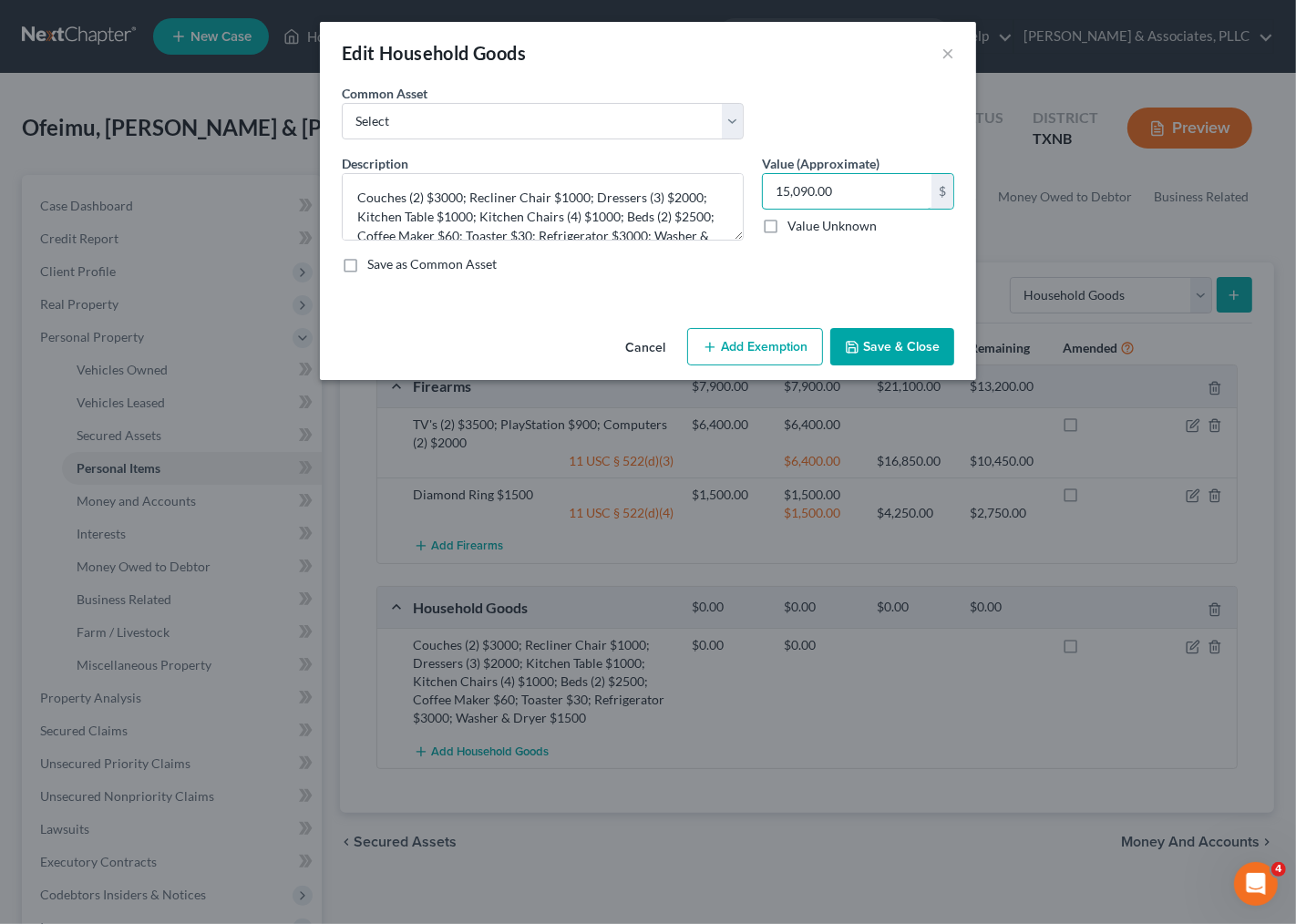
type input "15,090.00"
click at [791, 366] on button "Add Exemption" at bounding box center [755, 347] width 136 height 38
select select "2"
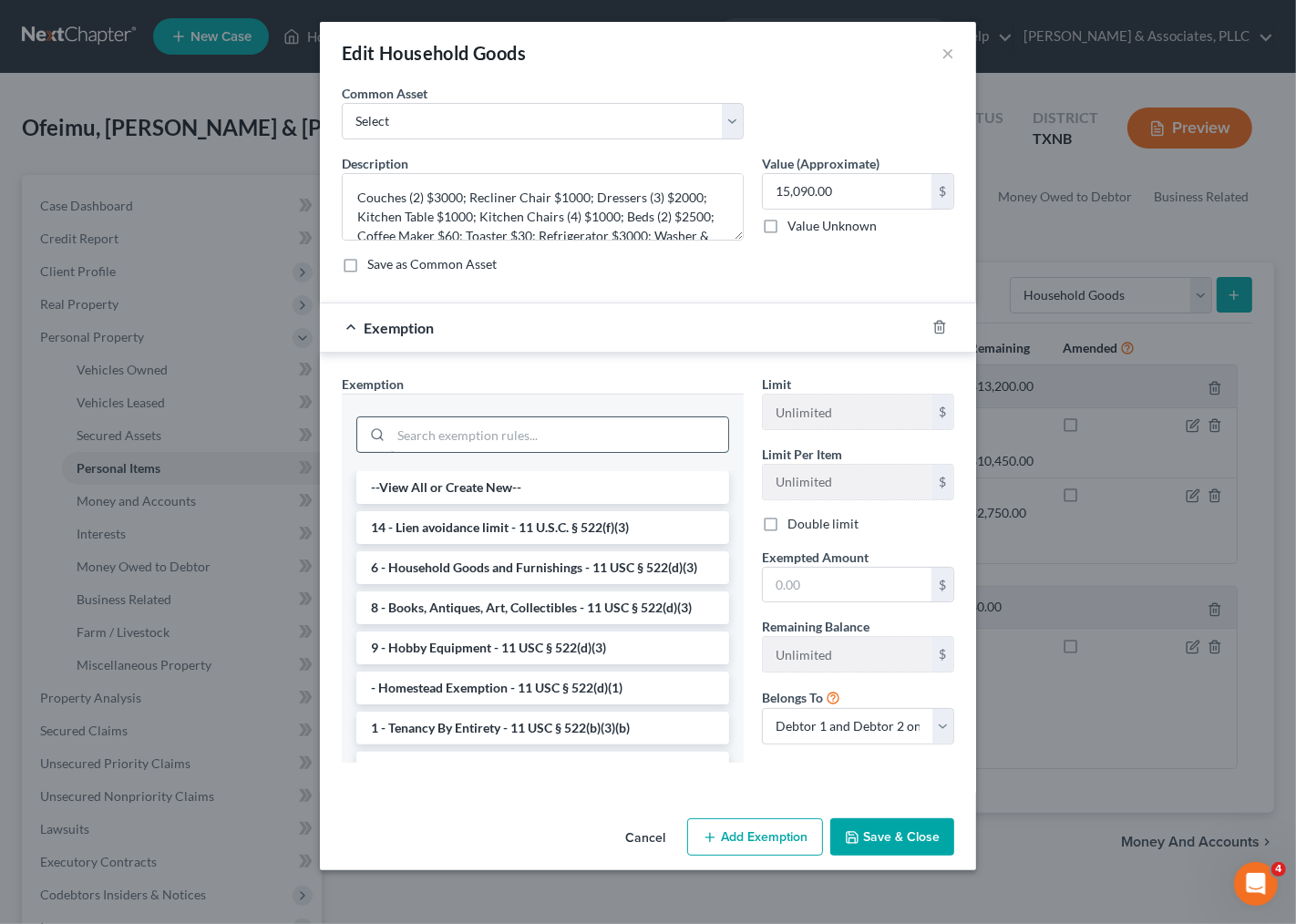
click at [424, 445] on input "search" at bounding box center [560, 434] width 337 height 35
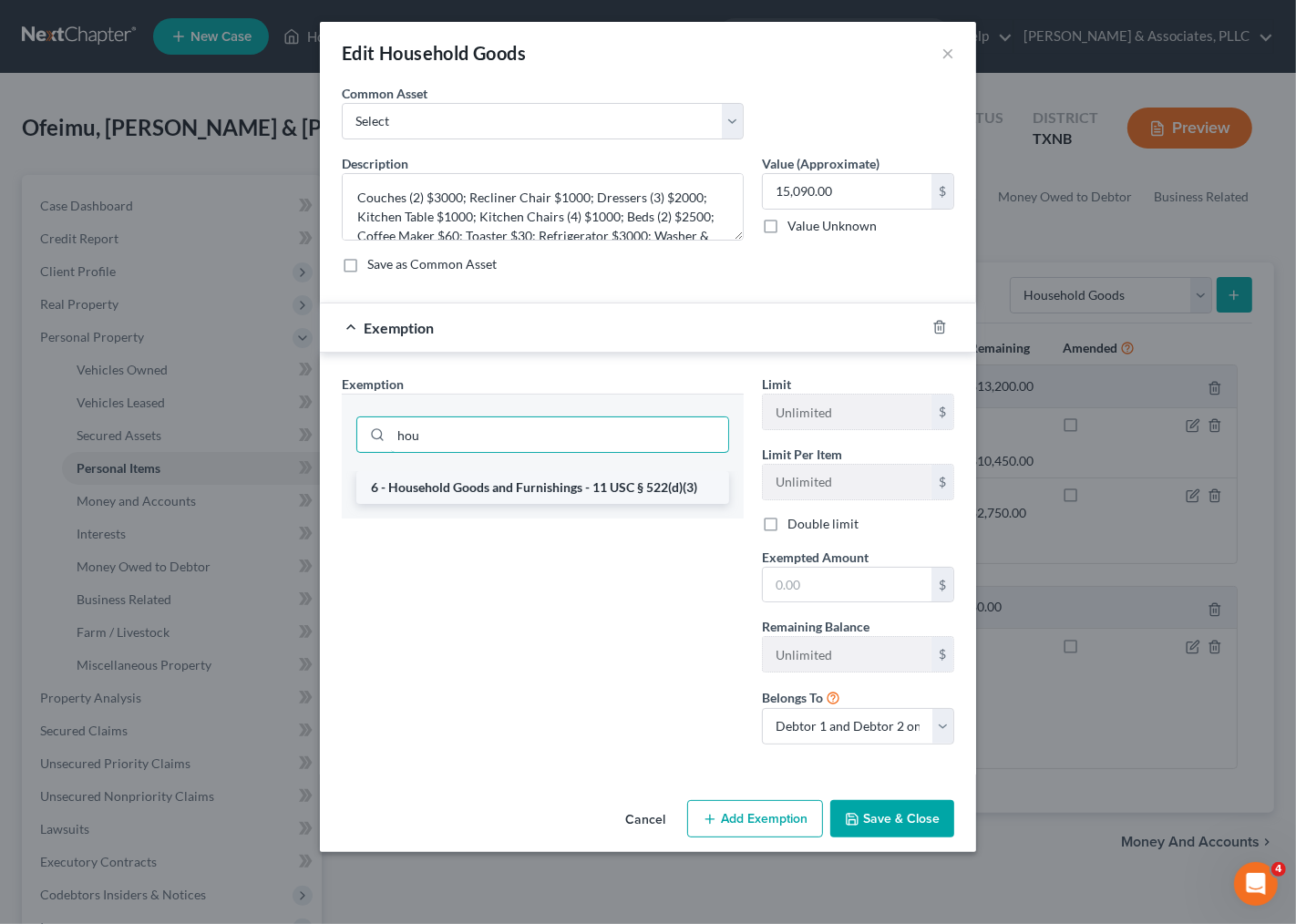
type input "hou"
click at [456, 495] on li "6 - Household Goods and Furnishings - 11 USC § 522(d)(3)" at bounding box center [543, 488] width 373 height 33
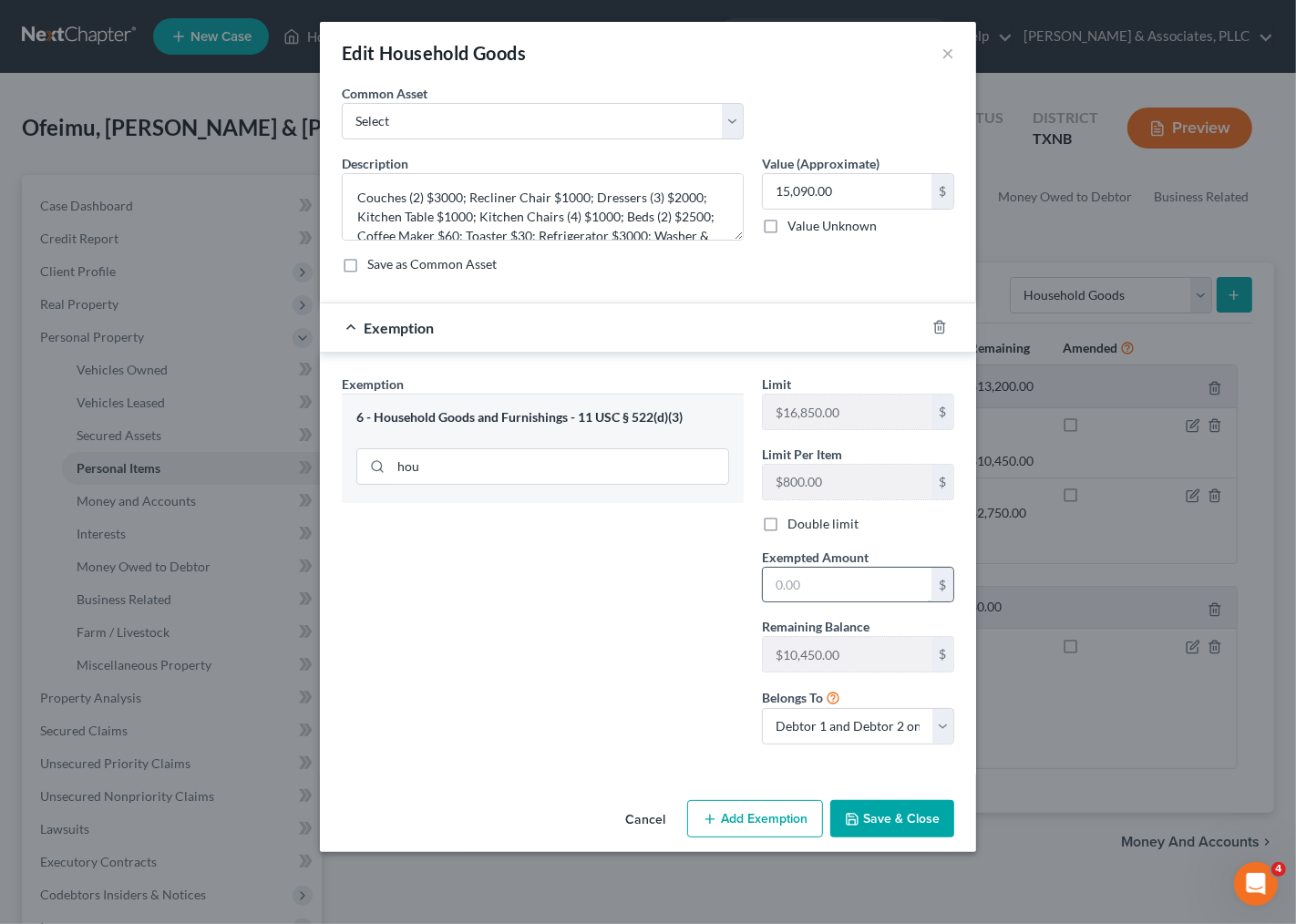
click at [821, 584] on input "text" at bounding box center [847, 585] width 169 height 35
type input "15,090.00"
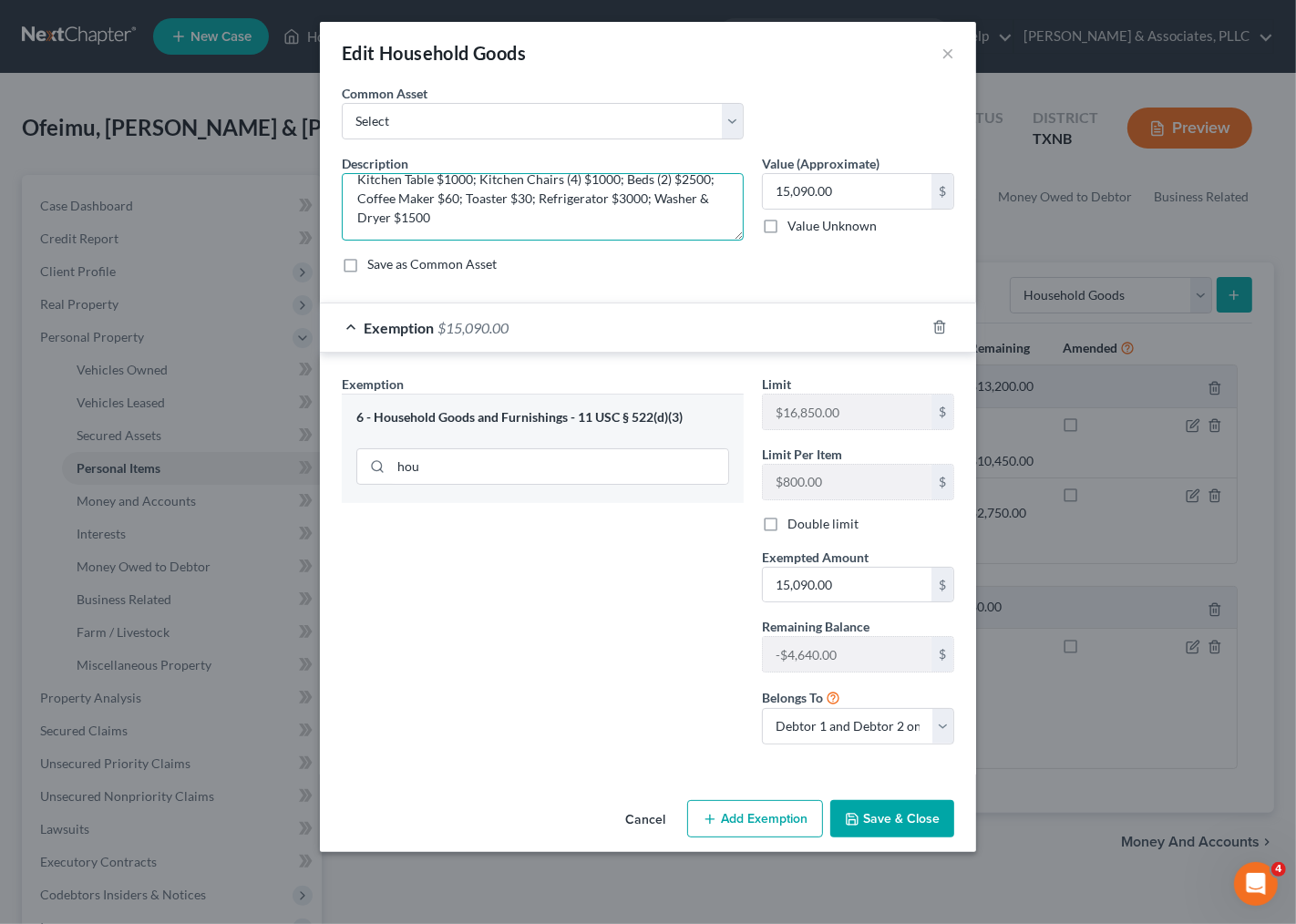
drag, startPoint x: 431, startPoint y: 198, endPoint x: 609, endPoint y: 216, distance: 178.9
click at [686, 235] on textarea "Couches (2) $3000; Recliner Chair $1000; Dressers (3) $2000; Kitchen Table $100…" at bounding box center [543, 207] width 401 height 68
click at [609, 216] on textarea "Couches (2) $3000; Recliner Chair $1000; Dressers (3) $2000; Kitchen Table $100…" at bounding box center [543, 207] width 401 height 68
click at [881, 825] on button "Save & Close" at bounding box center [892, 820] width 124 height 38
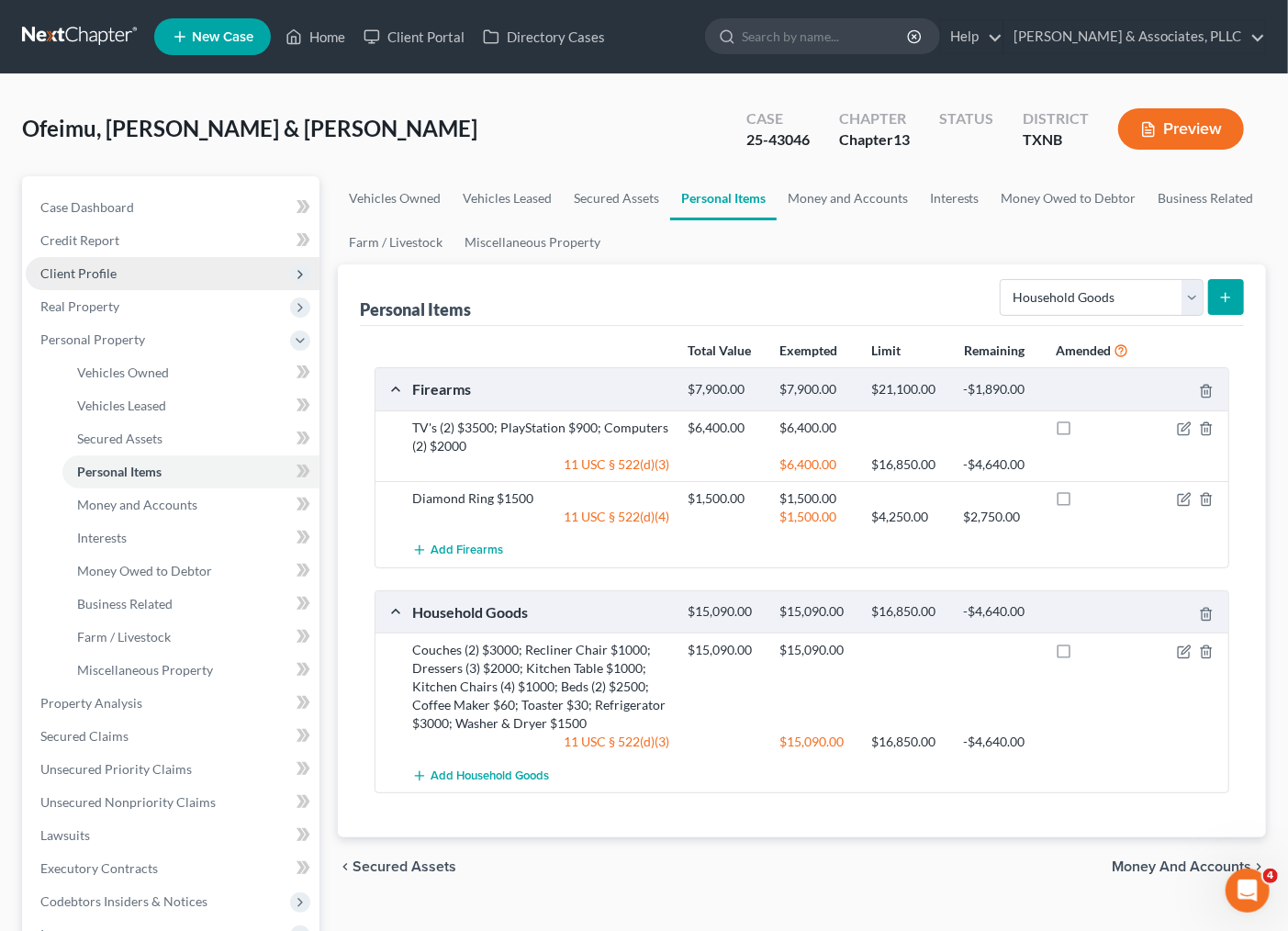
click at [79, 266] on span "Client Profile" at bounding box center [78, 272] width 77 height 16
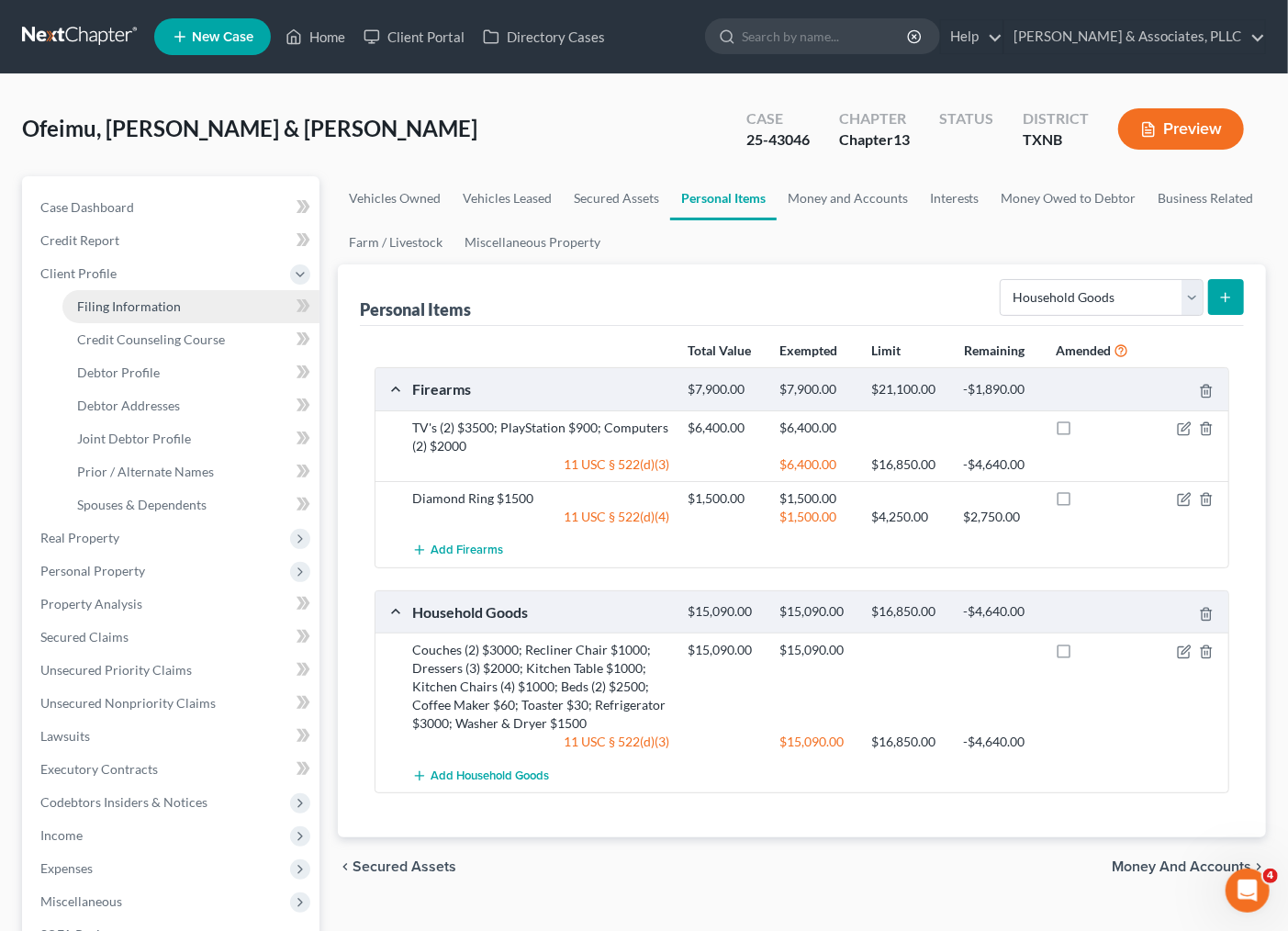
click at [140, 304] on span "Filing Information" at bounding box center [129, 306] width 103 height 16
select select "1"
select select "3"
select select "78"
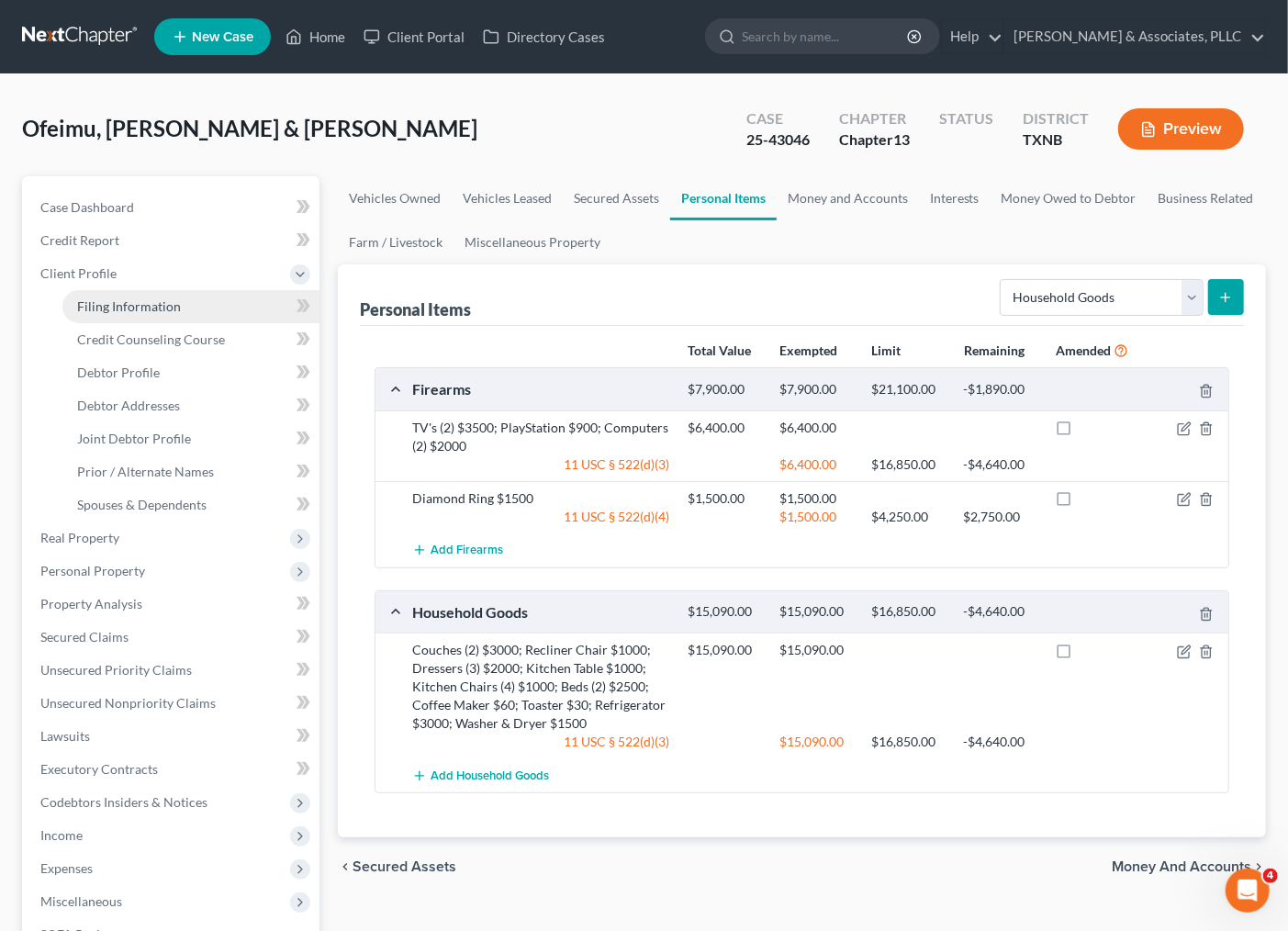
select select "0"
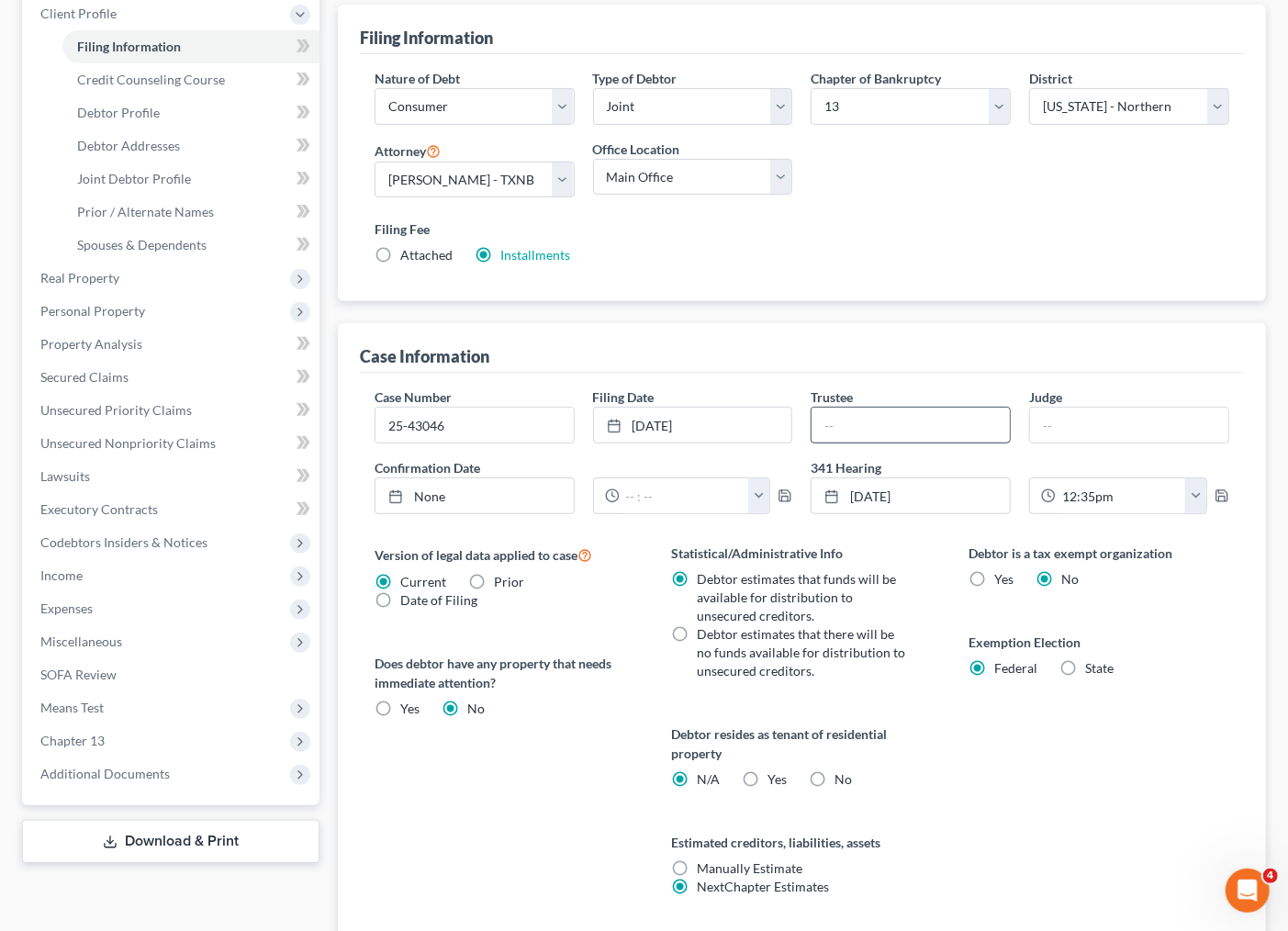
scroll to position [397, 0]
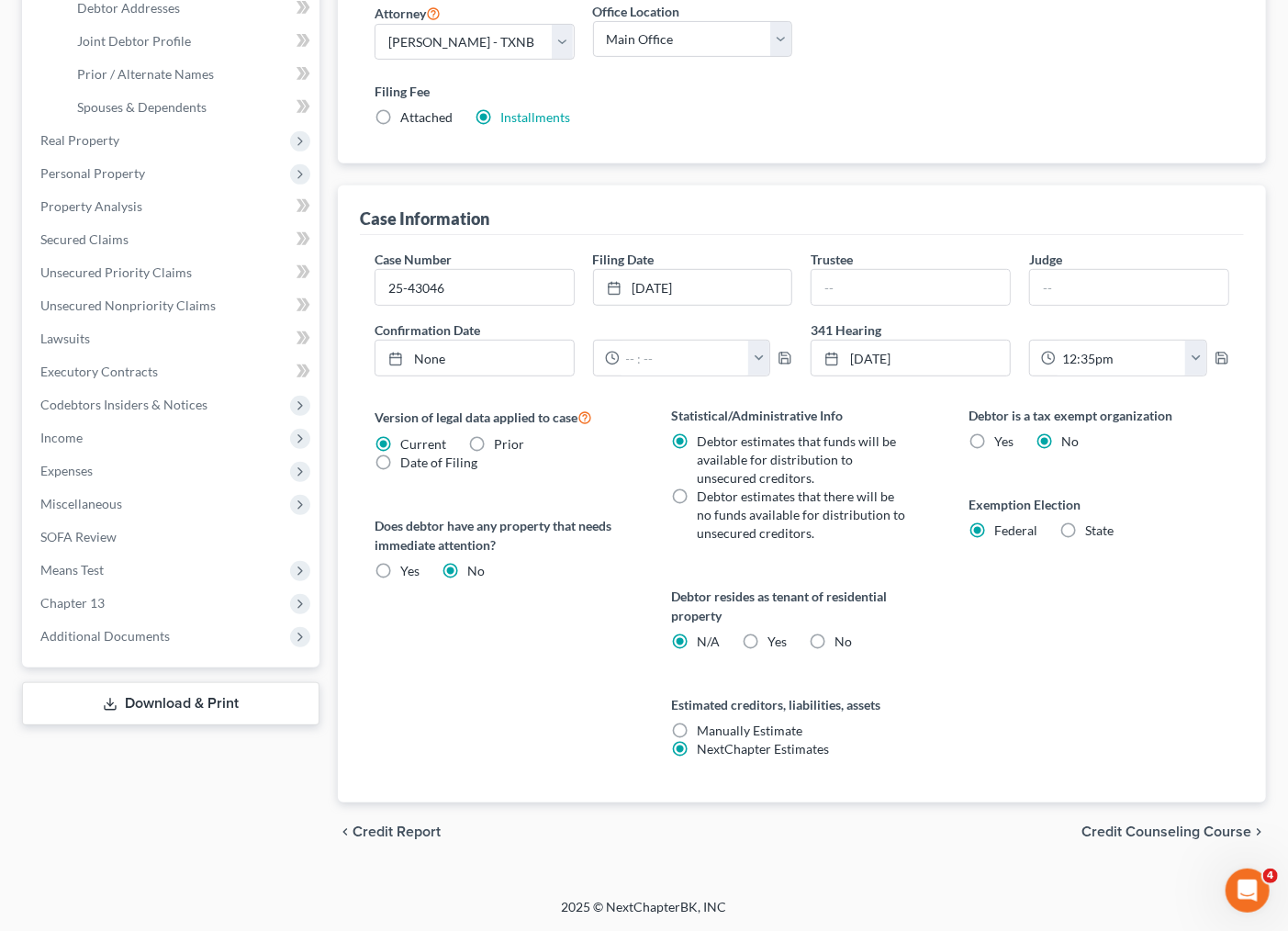
click at [1085, 527] on label "State" at bounding box center [1099, 531] width 29 height 18
click at [1092, 527] on input "State" at bounding box center [1098, 527] width 12 height 12
radio input "true"
radio input "false"
select select "45"
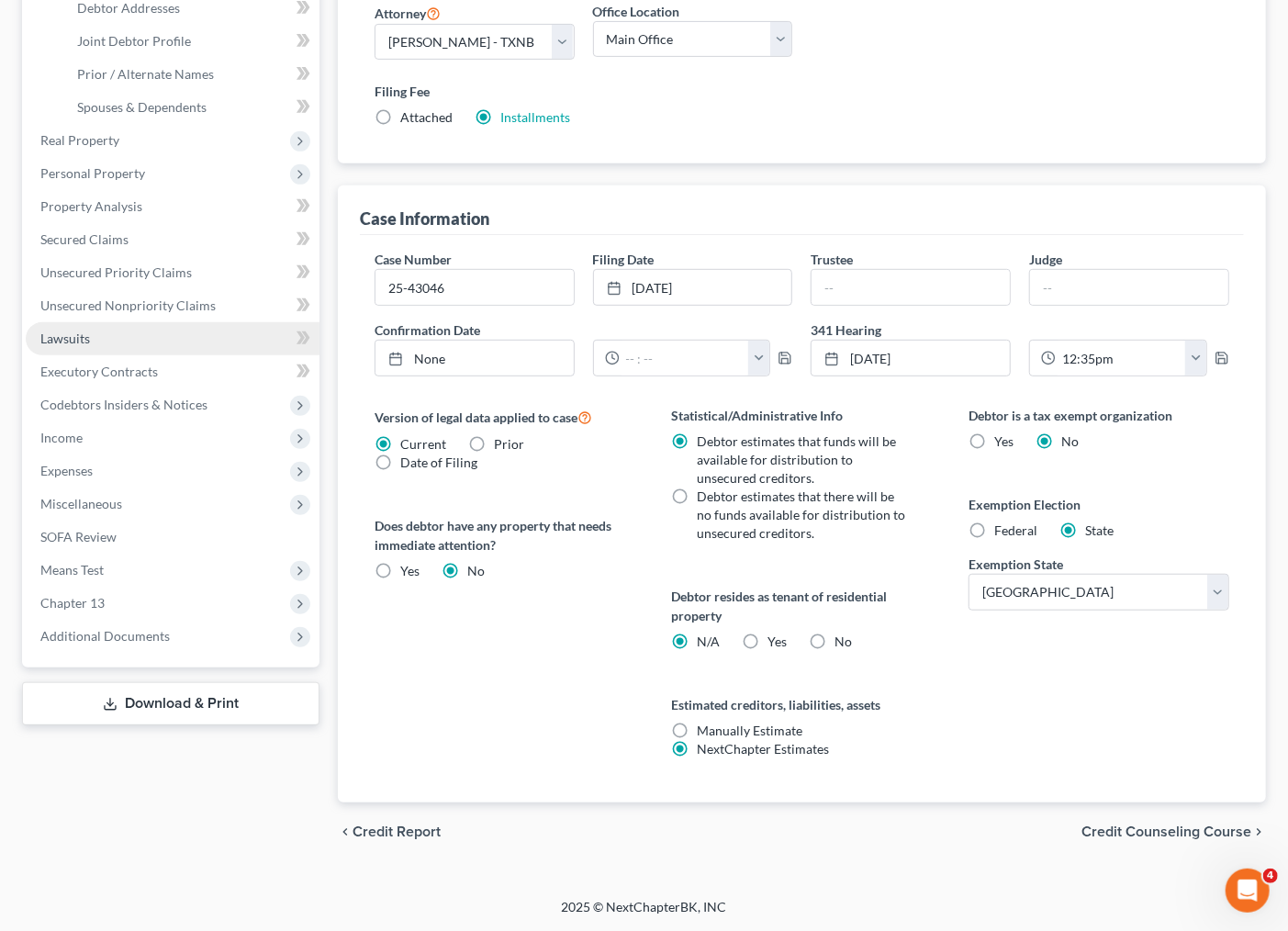
scroll to position [296, 0]
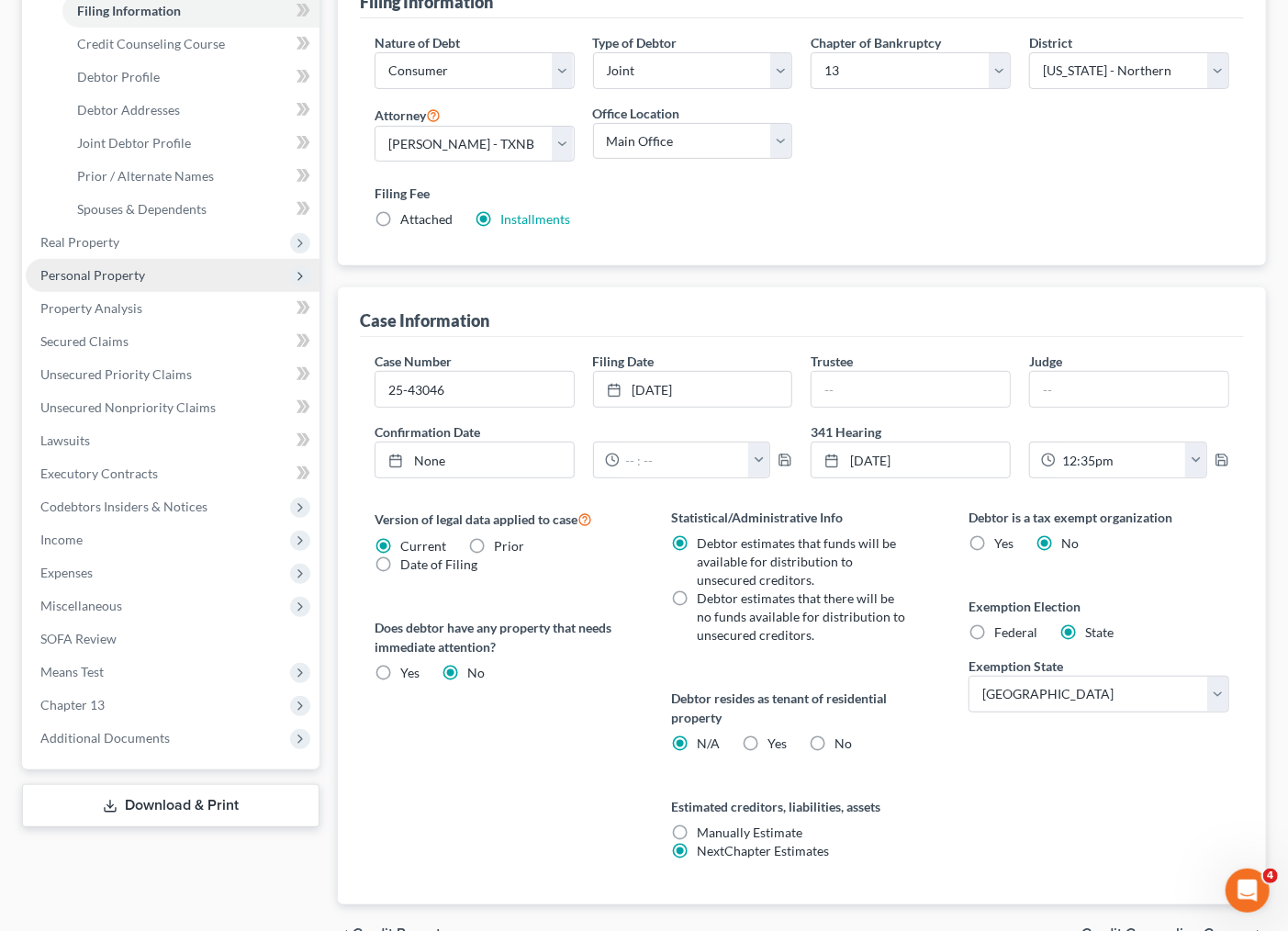
click at [112, 276] on span "Personal Property" at bounding box center [92, 274] width 104 height 16
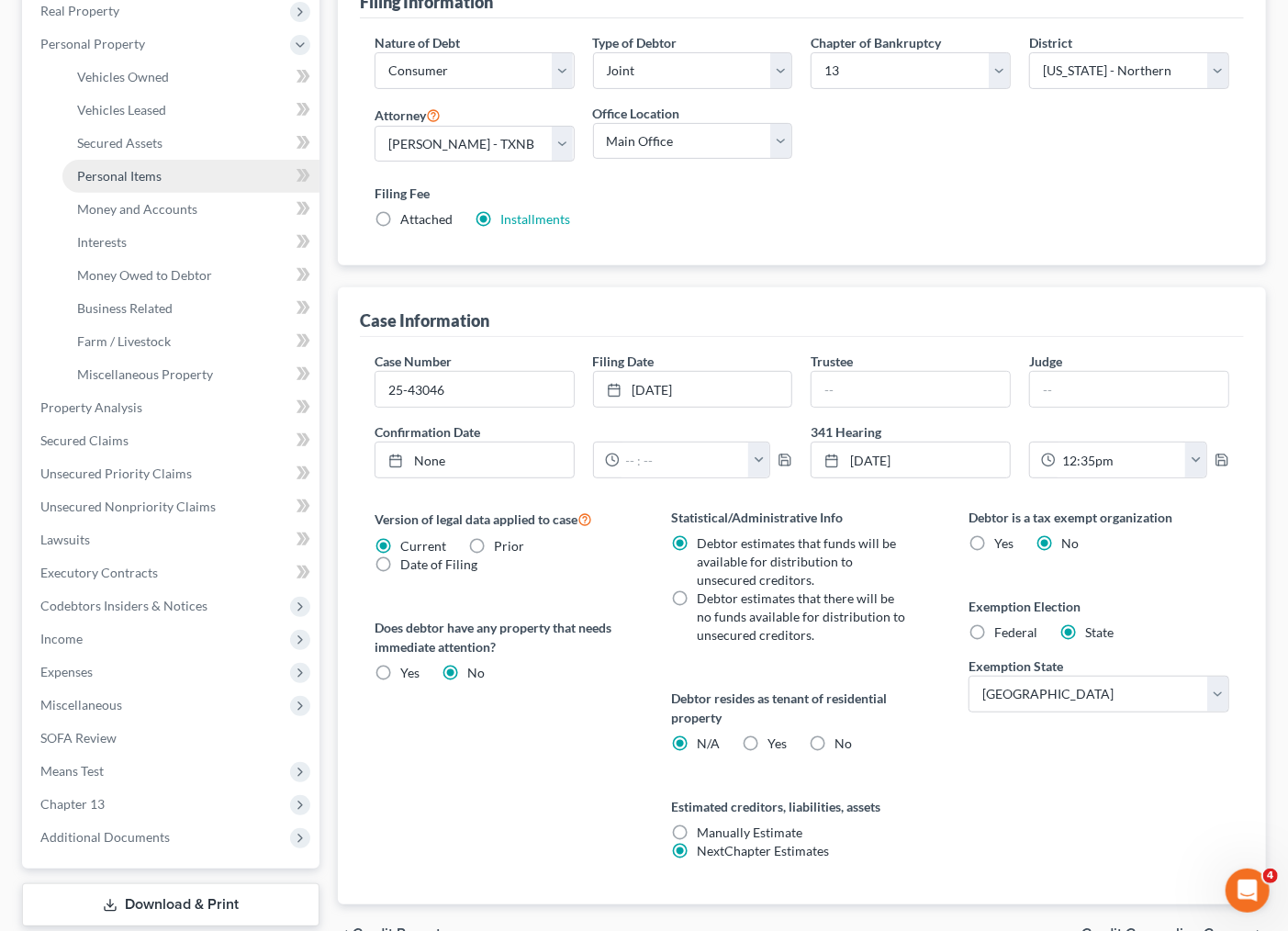
click at [142, 171] on span "Personal Items" at bounding box center [119, 175] width 84 height 16
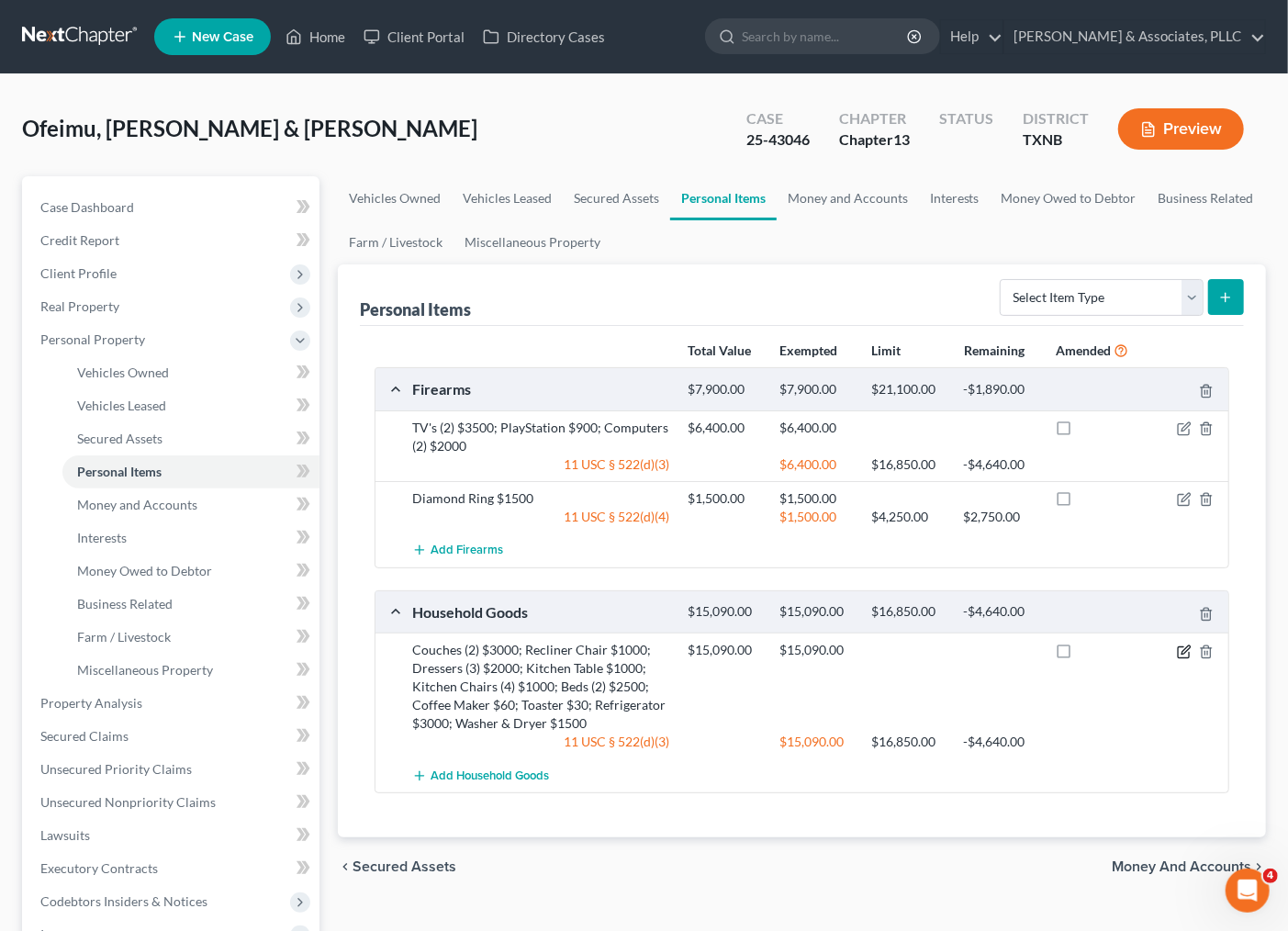
click at [1178, 655] on icon "button" at bounding box center [1184, 652] width 11 height 11
select select "2"
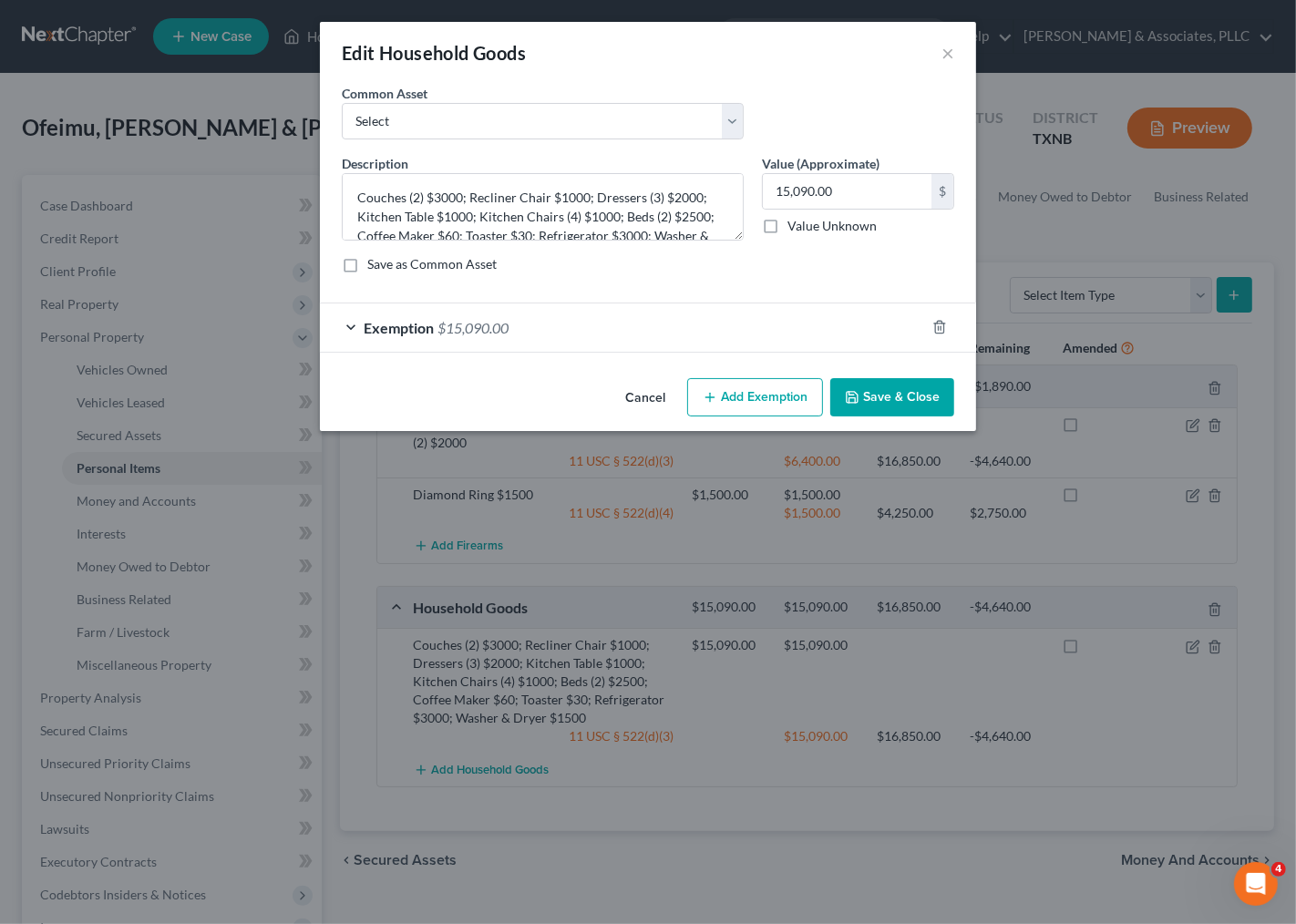
click at [597, 324] on div "Exemption $15,090.00" at bounding box center [622, 327] width 605 height 49
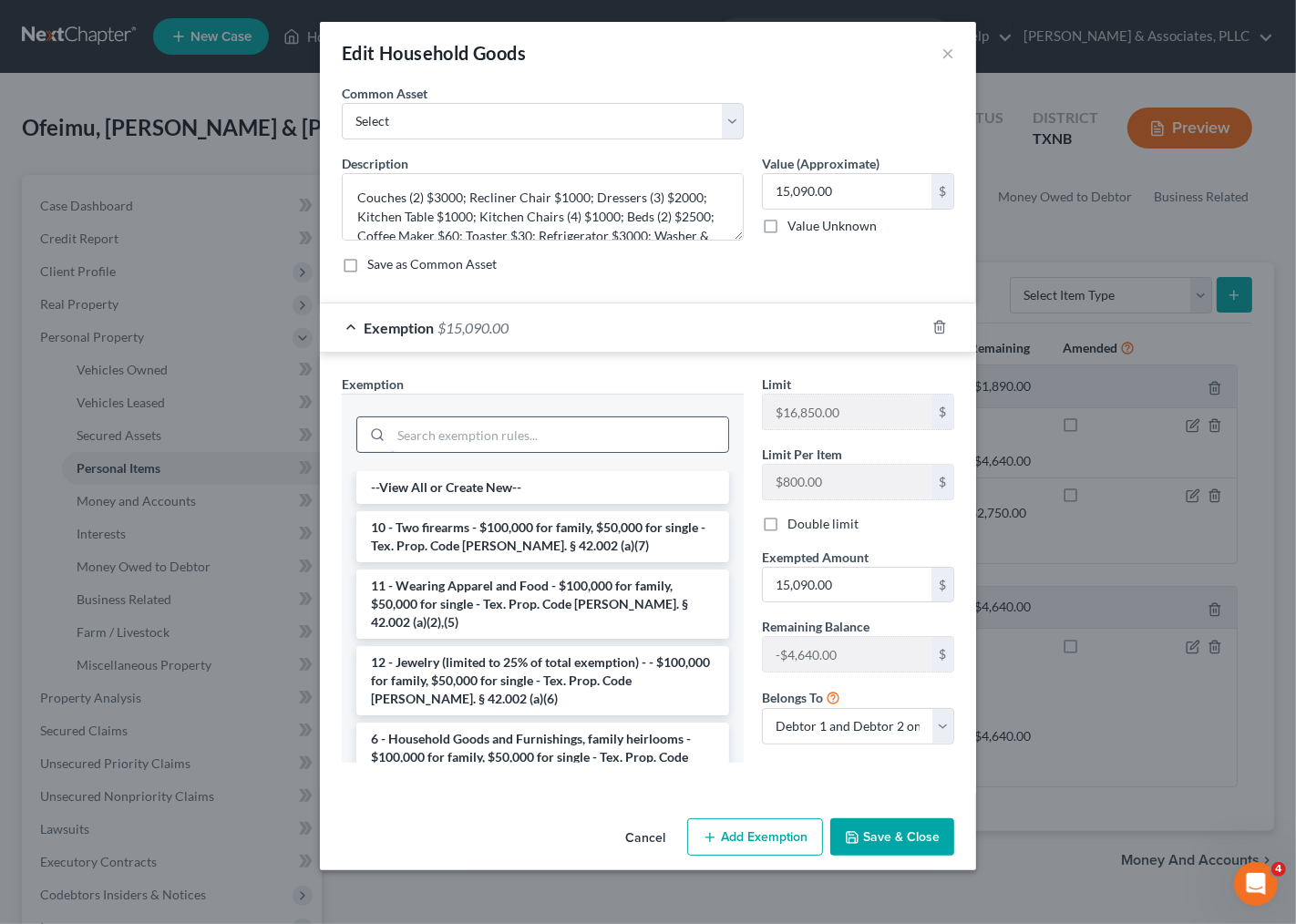
click at [448, 439] on input "search" at bounding box center [560, 434] width 337 height 35
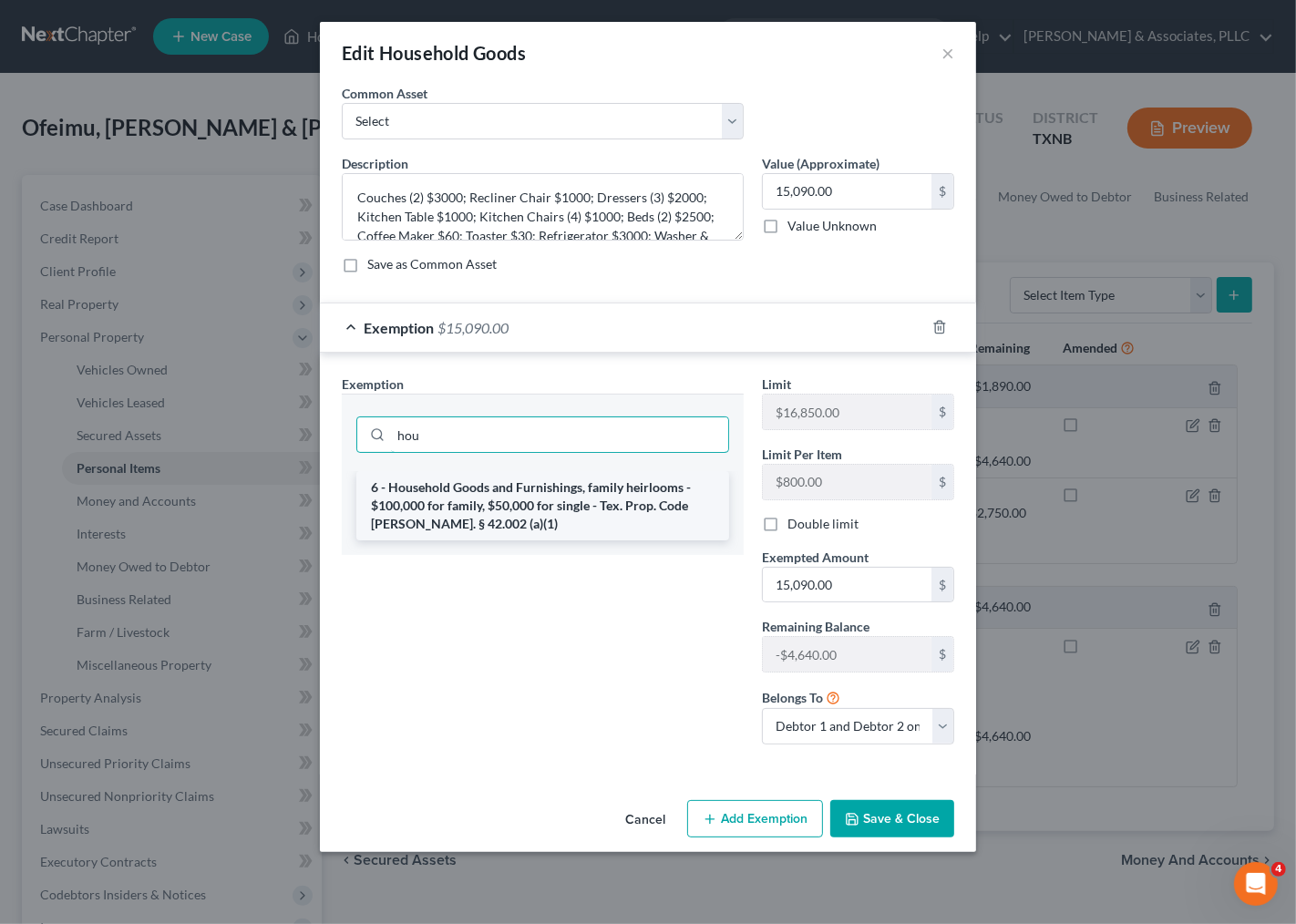
type input "hou"
click at [501, 521] on li "6 - Household Goods and Furnishings, family heirlooms - $100,000 for family, $5…" at bounding box center [543, 506] width 373 height 70
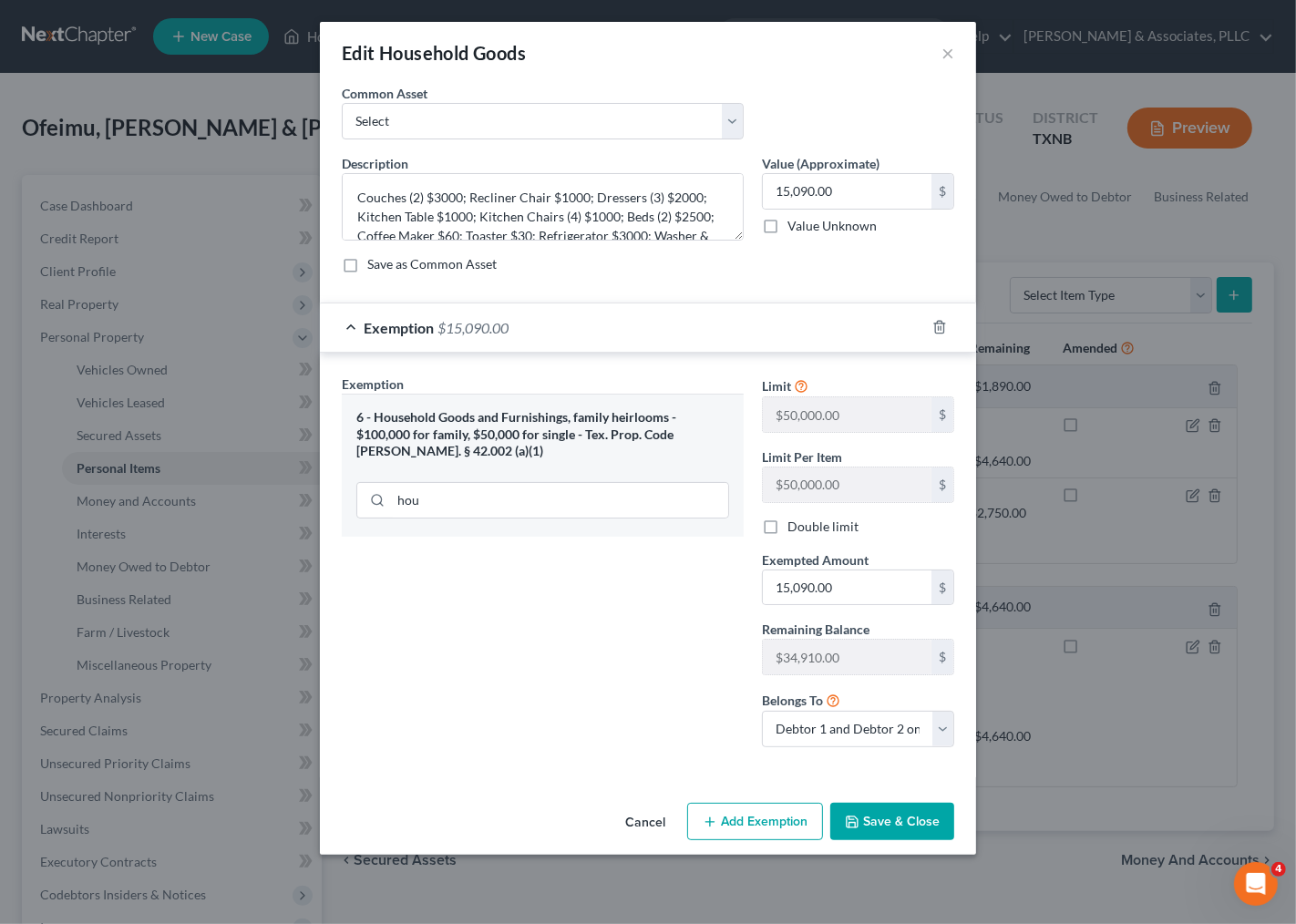
click at [865, 826] on button "Save & Close" at bounding box center [892, 822] width 124 height 38
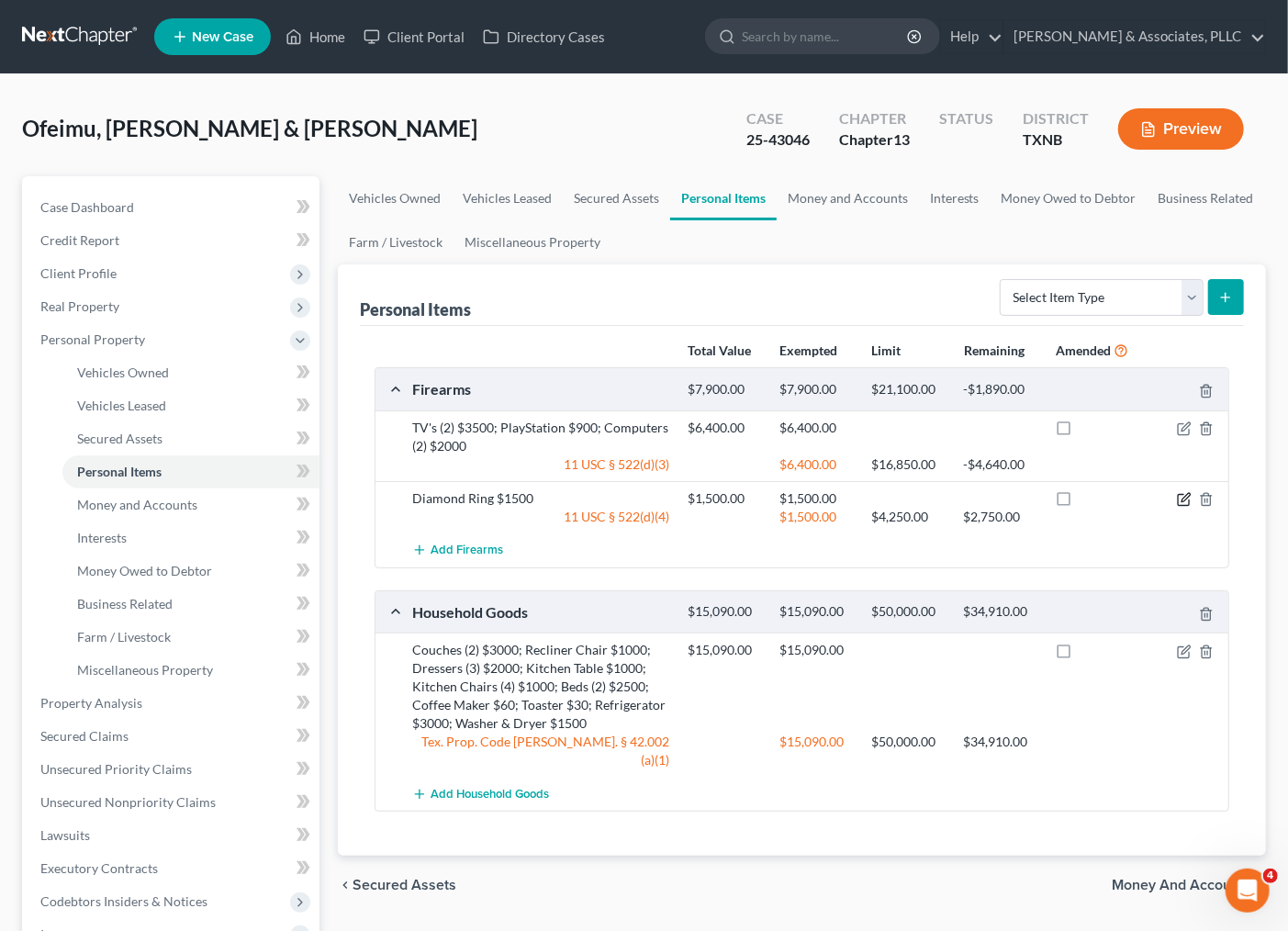
click at [1186, 498] on icon "button" at bounding box center [1185, 500] width 15 height 15
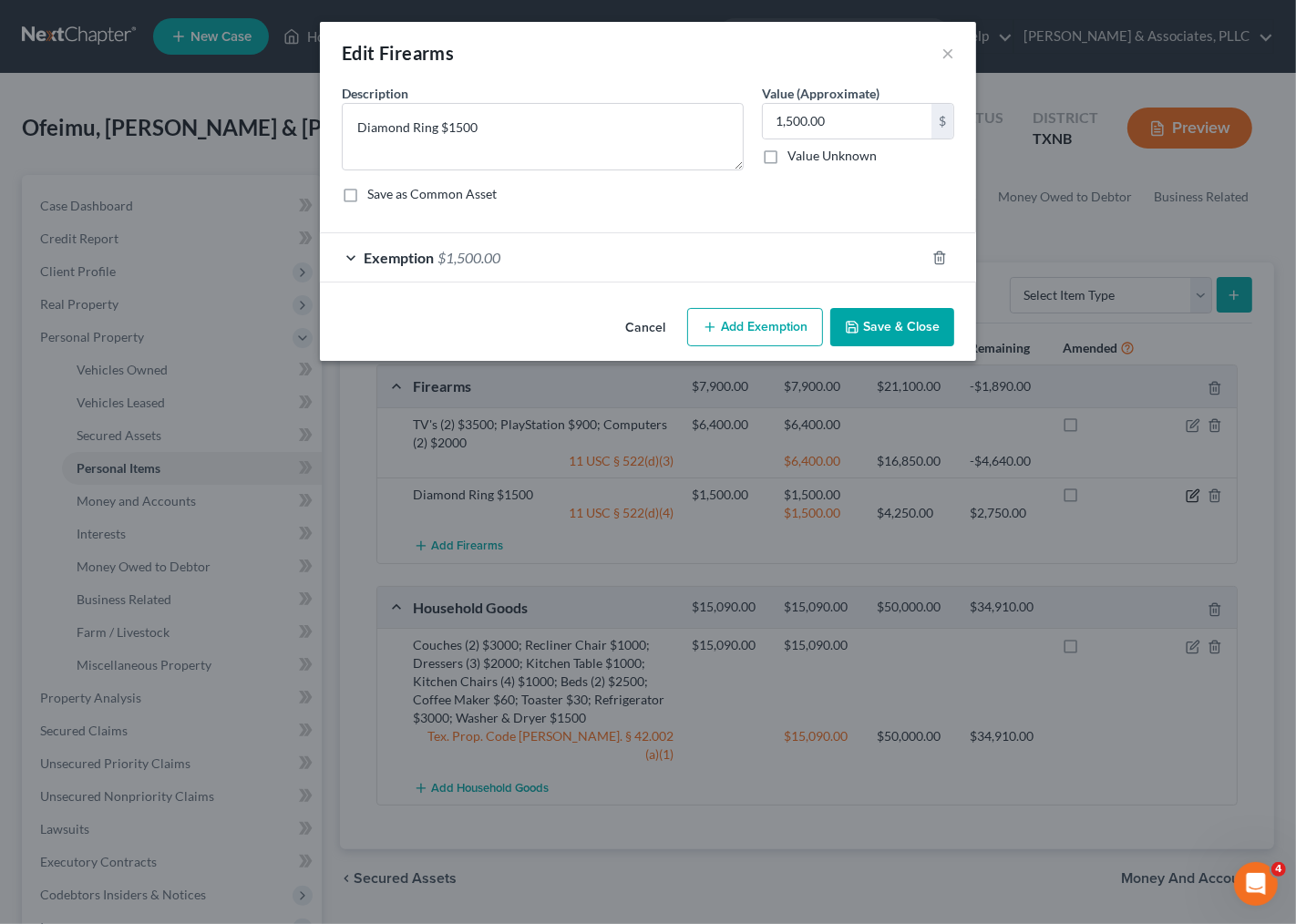
checkbox input "true"
click at [747, 250] on div "Exemption $1,500.00" at bounding box center [622, 258] width 605 height 49
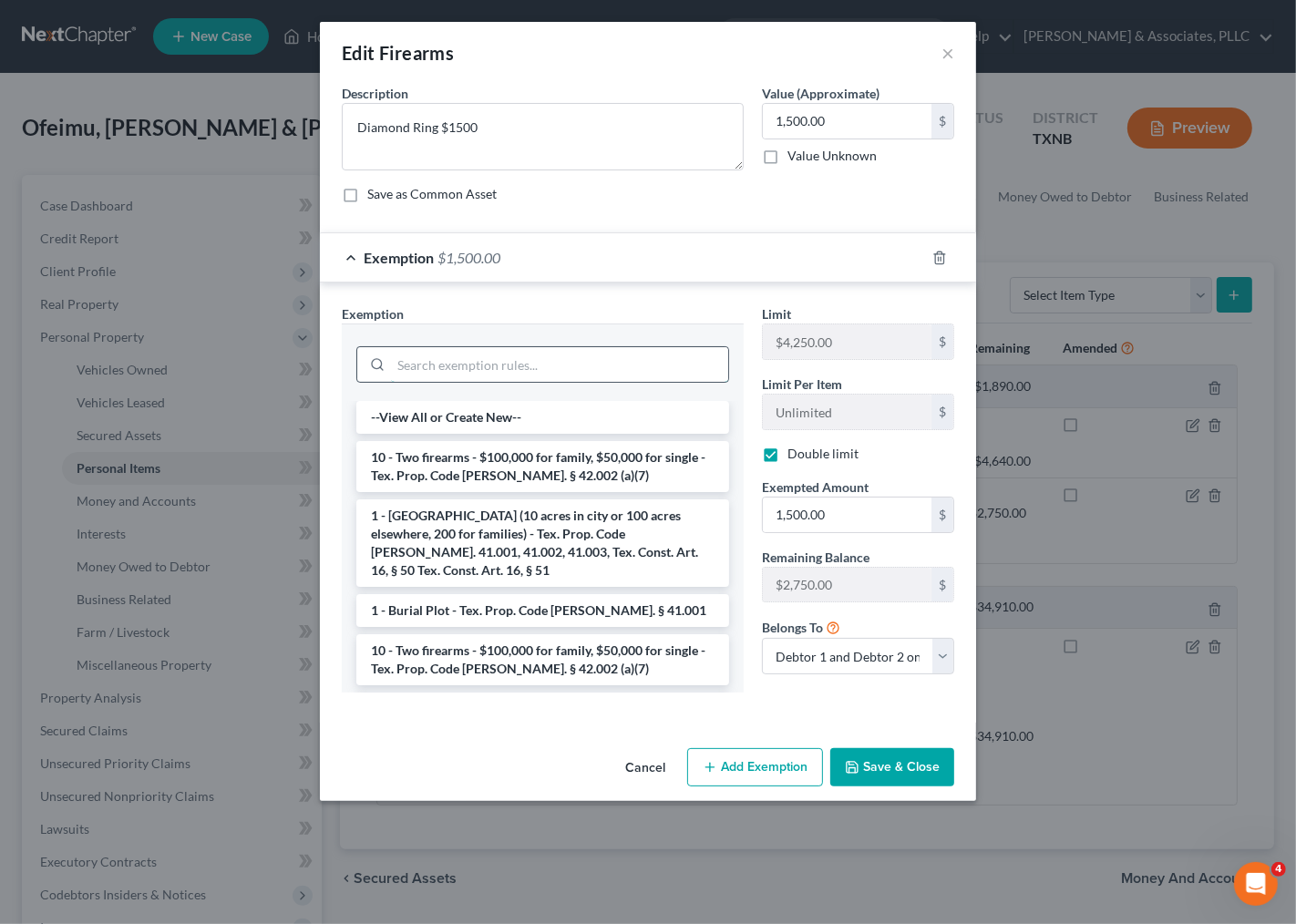
click at [527, 366] on input "search" at bounding box center [560, 365] width 337 height 35
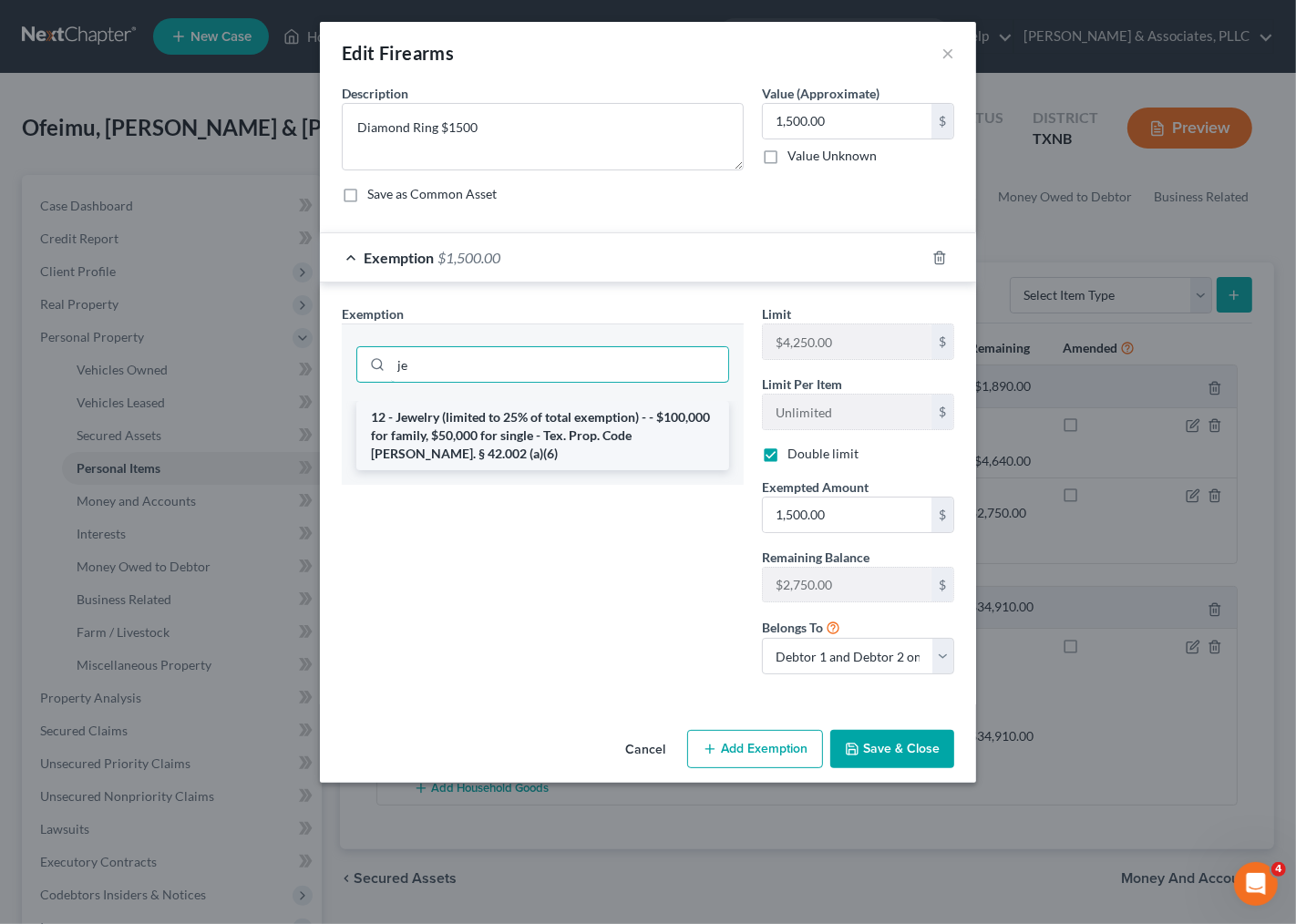
type input "je"
click at [542, 430] on li "12 - Jewelry (limited to 25% of total exemption) - - $100,000 for family, $50,0…" at bounding box center [543, 435] width 373 height 70
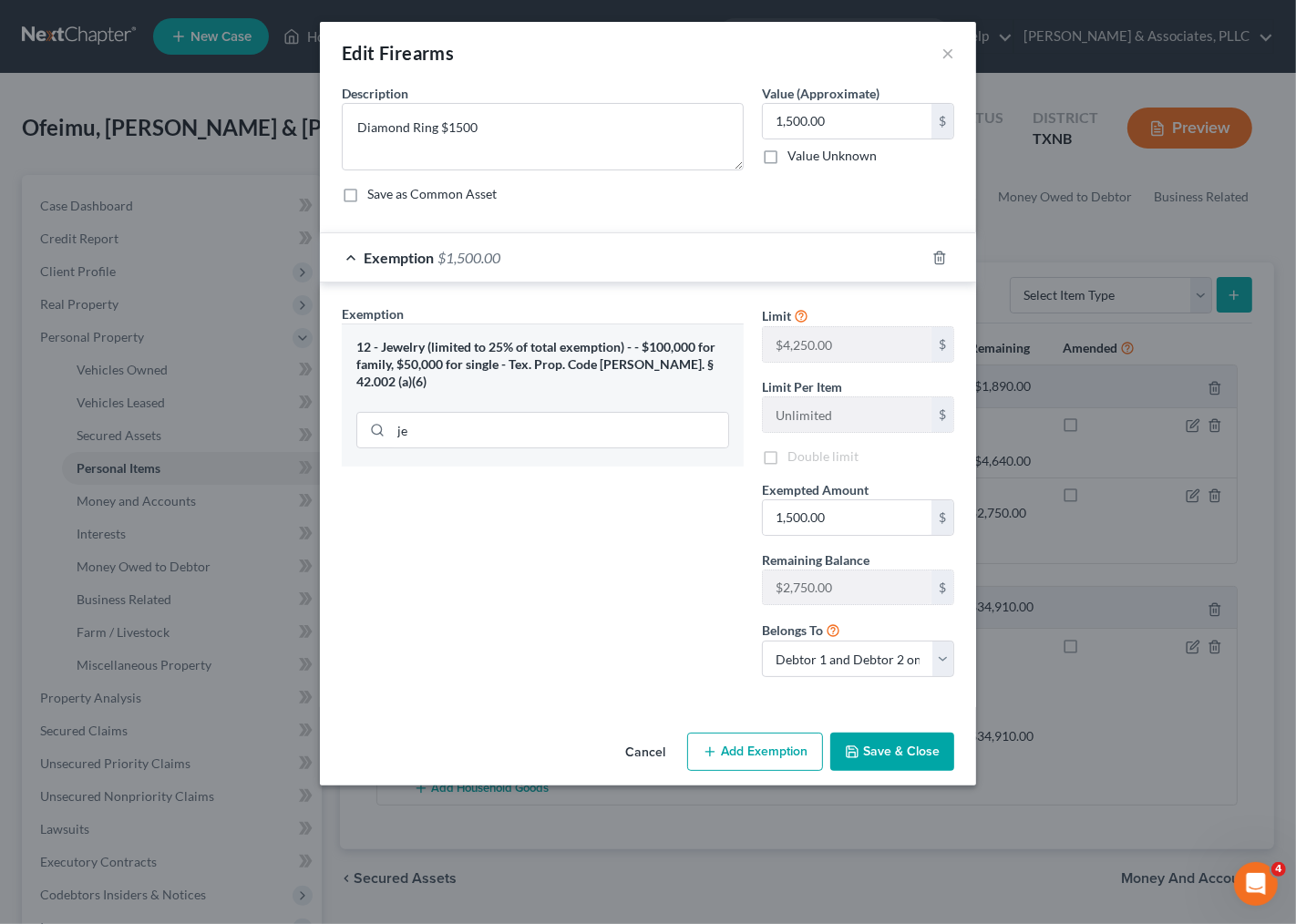
checkbox input "false"
click at [880, 760] on button "Save & Close" at bounding box center [892, 752] width 124 height 38
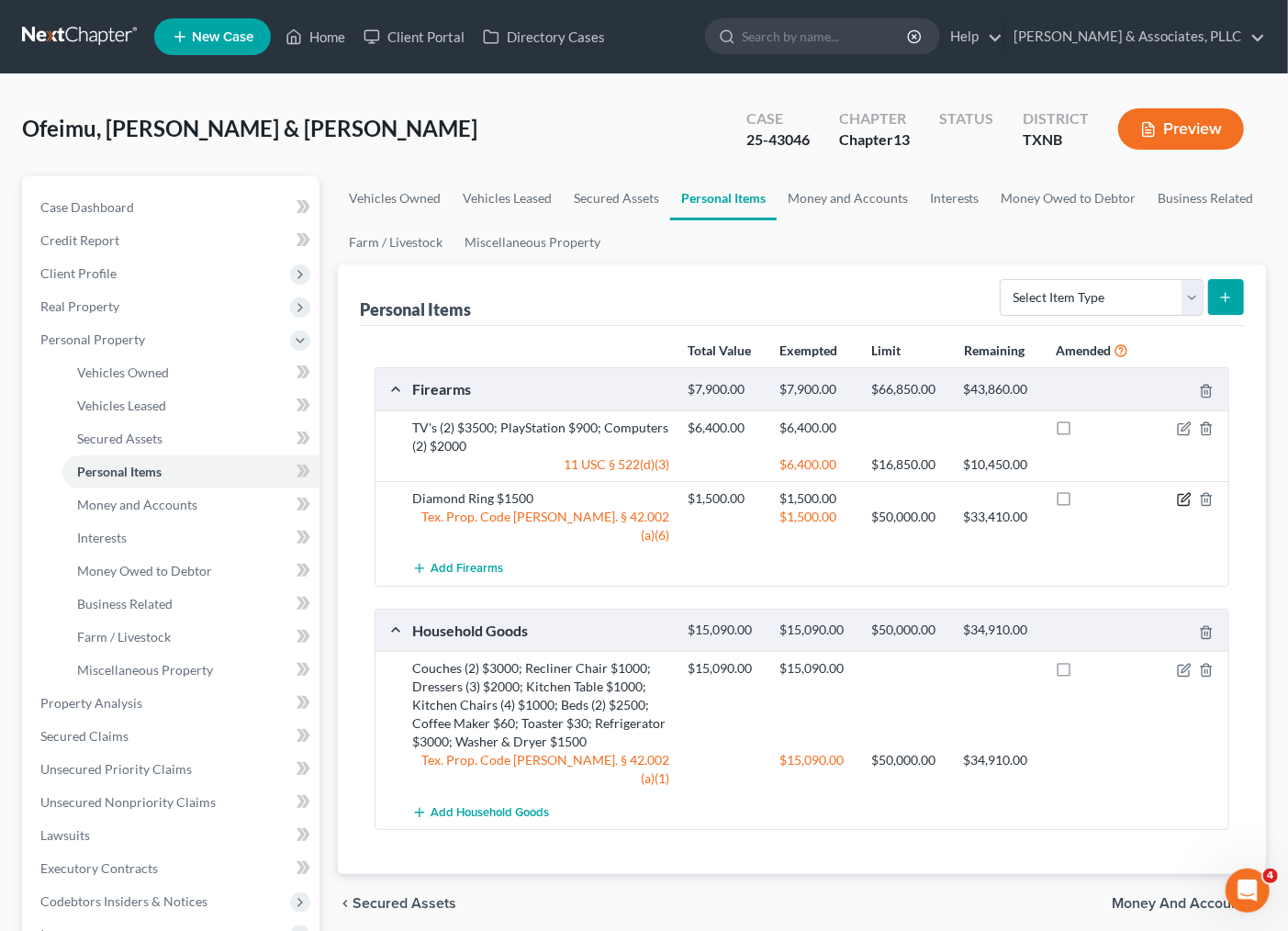
click at [1183, 499] on icon "button" at bounding box center [1186, 497] width 8 height 8
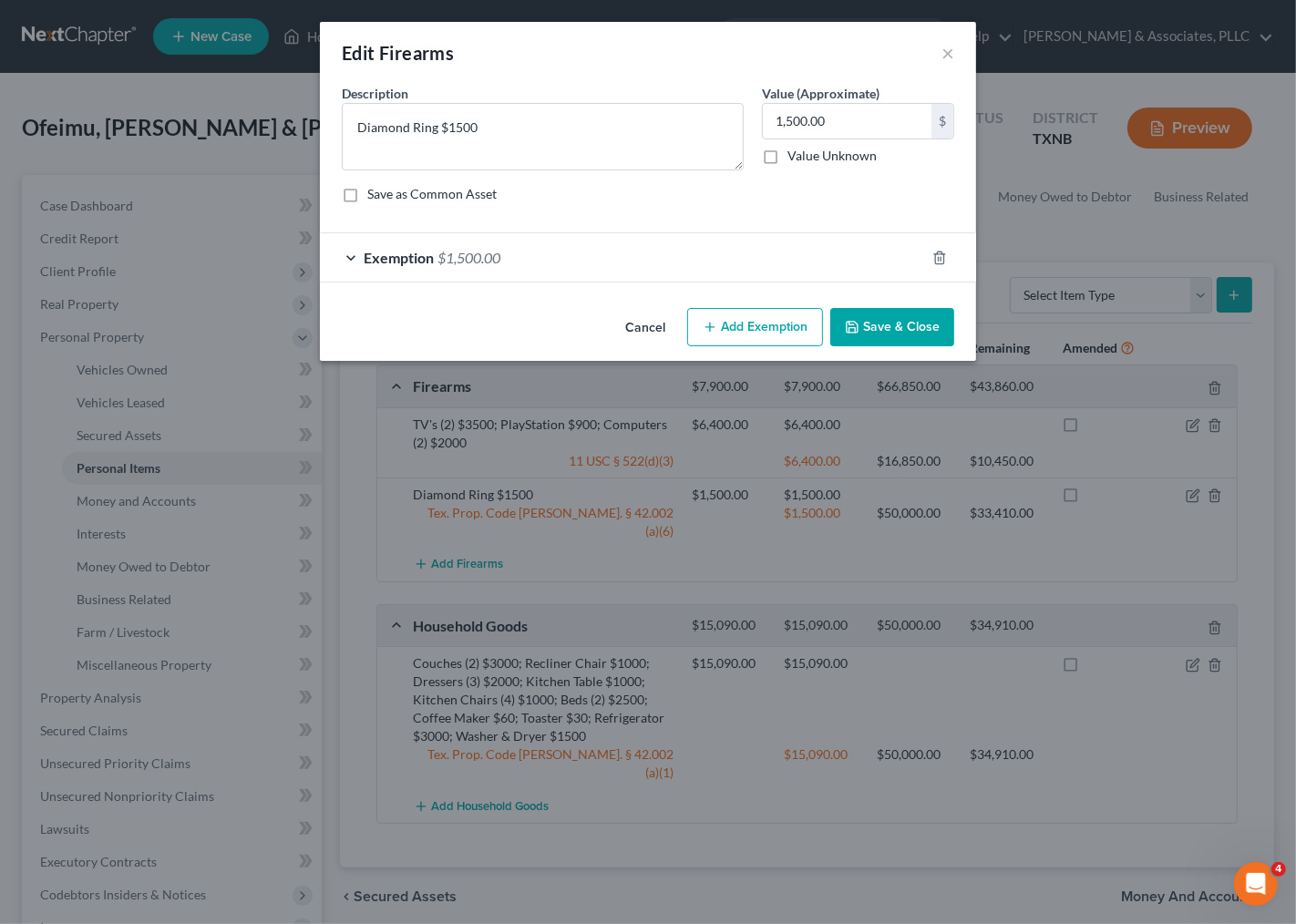
click at [567, 226] on form "An exemption set must first be selected from the Filing Information section. Co…" at bounding box center [648, 182] width 612 height 199
click at [484, 255] on span "$1,500.00" at bounding box center [468, 257] width 63 height 17
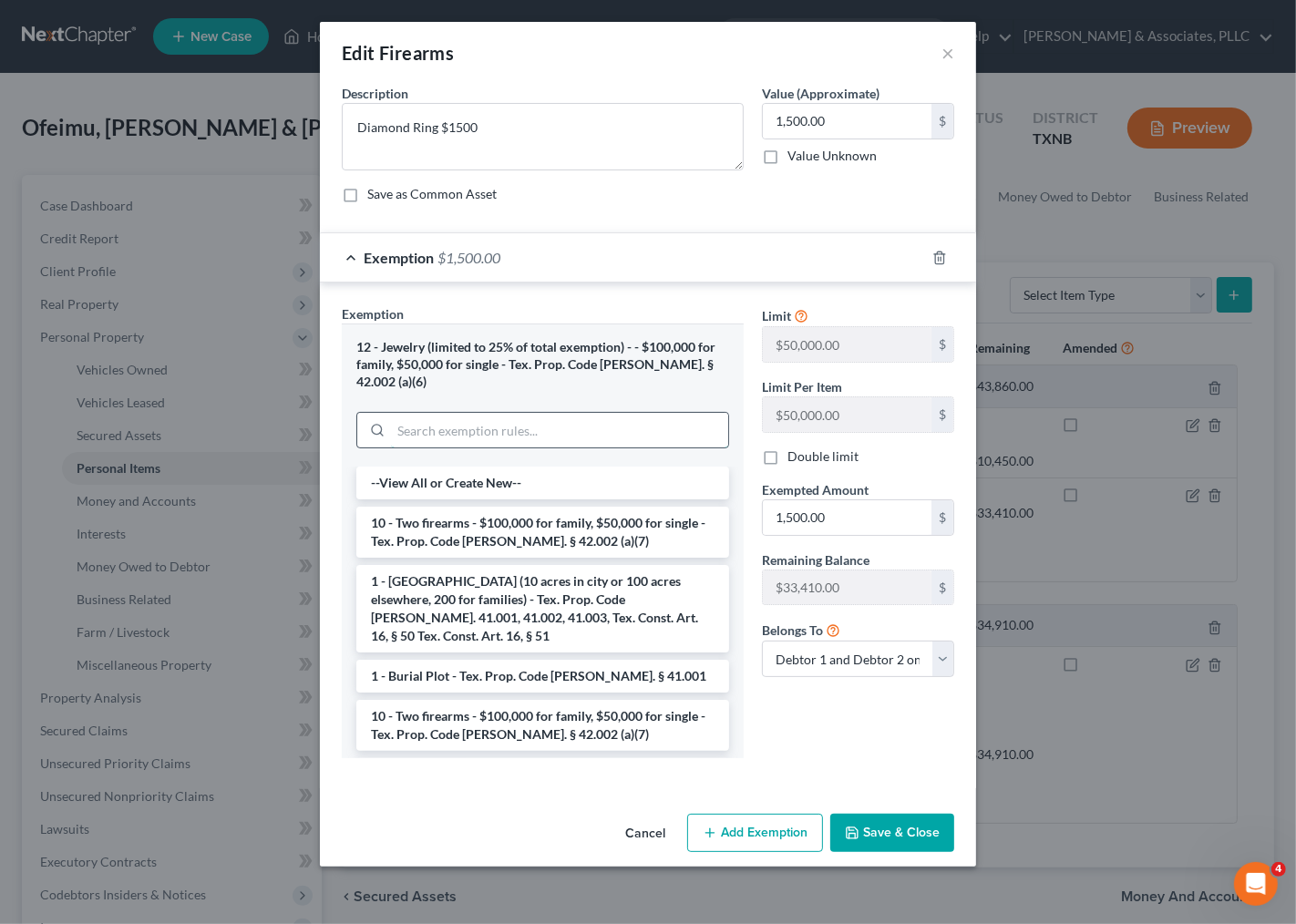
click at [521, 412] on input "search" at bounding box center [560, 430] width 337 height 35
click at [584, 359] on div "12 - Jewelry (limited to 25% of total exemption) - - $100,000 for family, $50,0…" at bounding box center [543, 365] width 373 height 51
click at [924, 814] on button "Save & Close" at bounding box center [892, 833] width 124 height 38
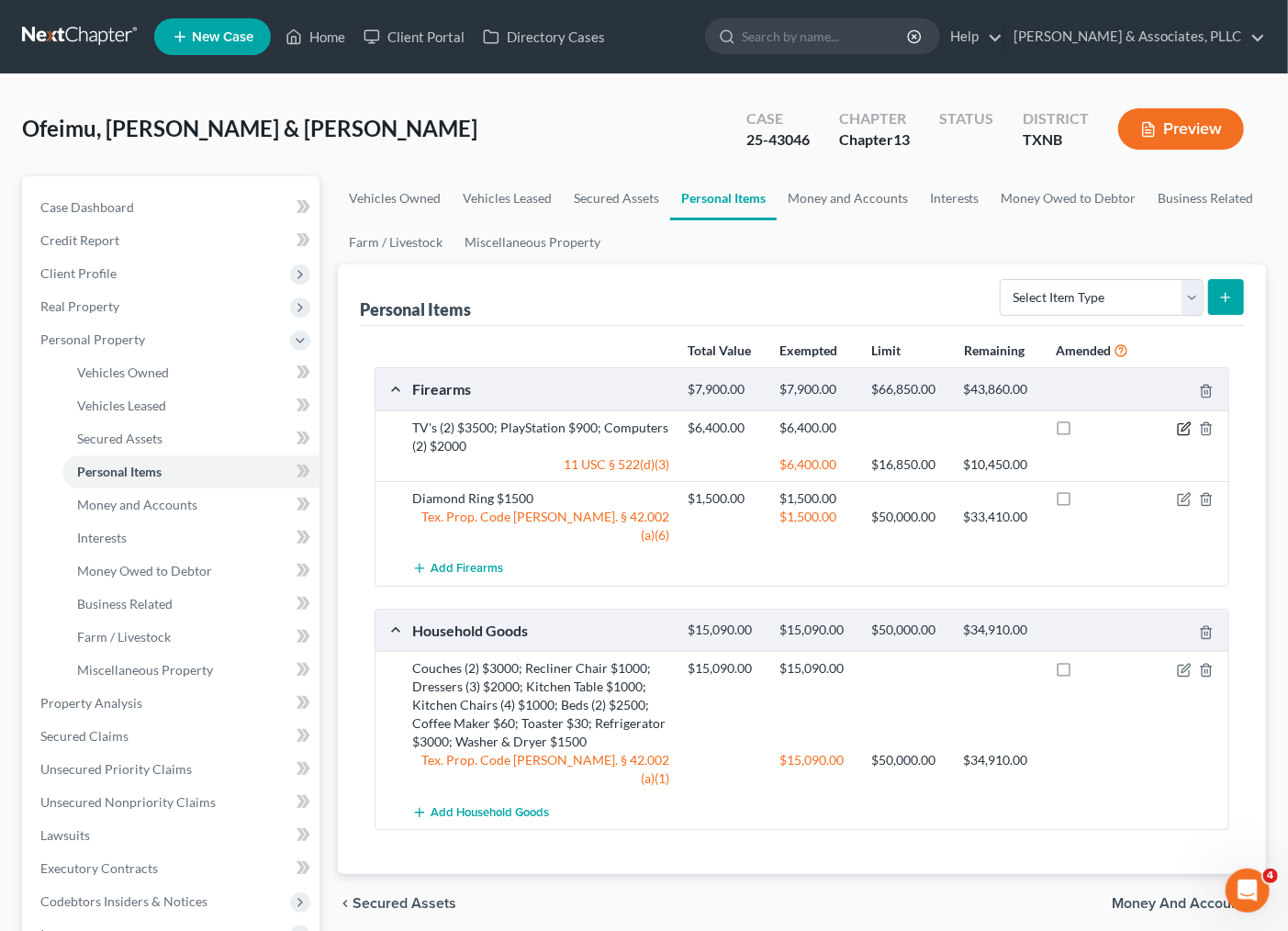
click at [1183, 425] on icon "button" at bounding box center [1185, 429] width 15 height 15
select select "2"
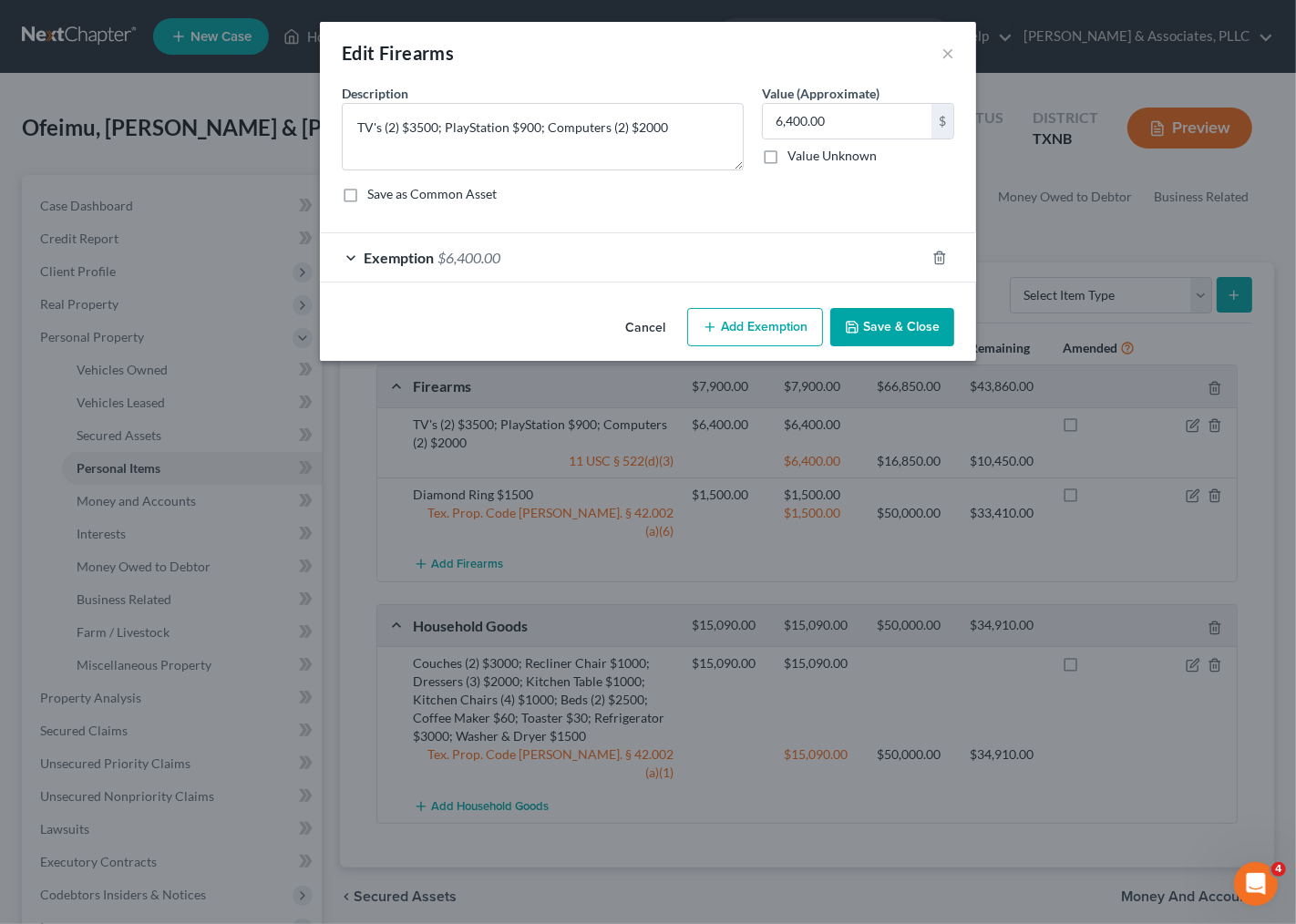
click at [666, 258] on div "Exemption $6,400.00" at bounding box center [622, 258] width 605 height 49
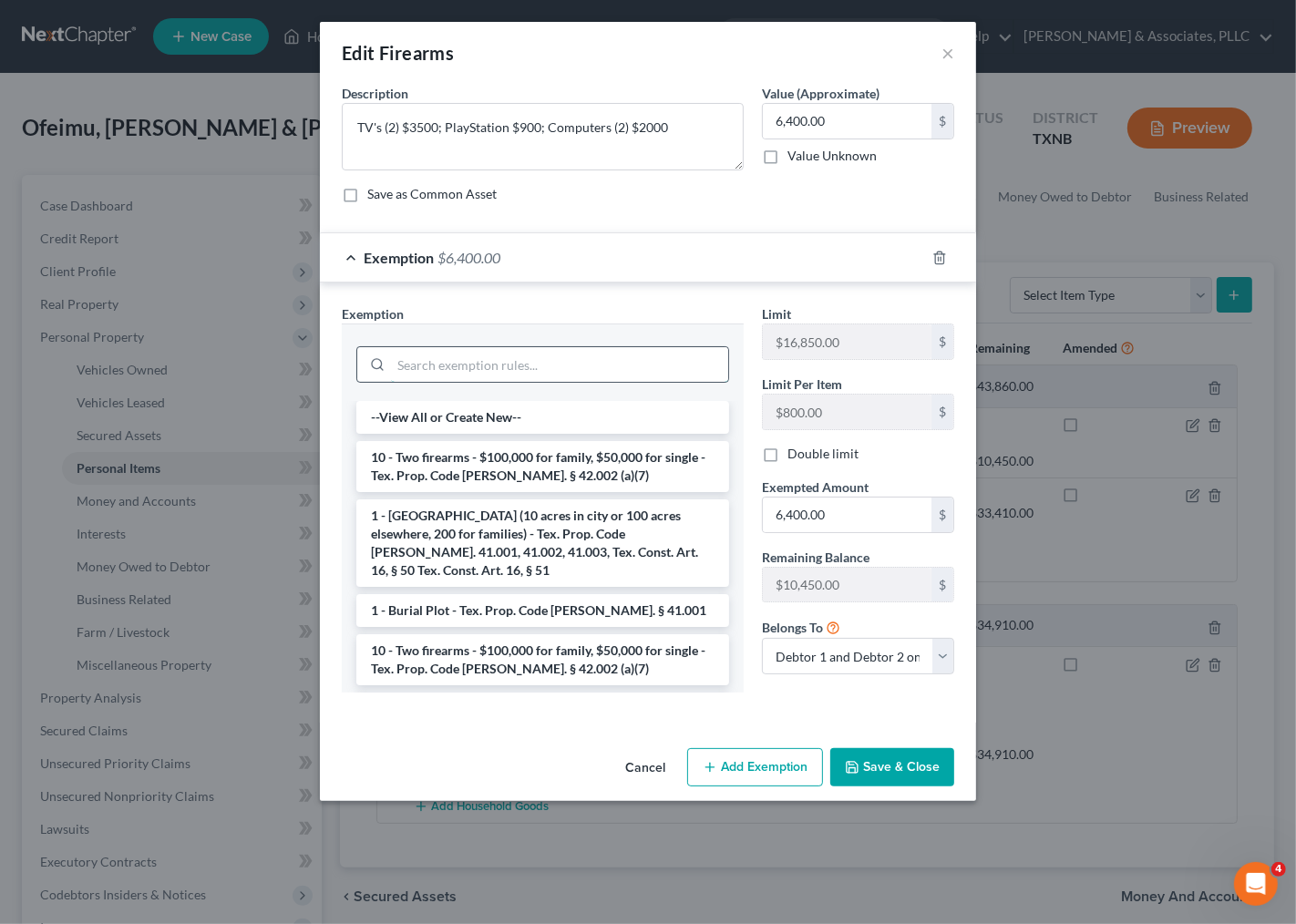
click at [444, 361] on input "search" at bounding box center [560, 365] width 337 height 35
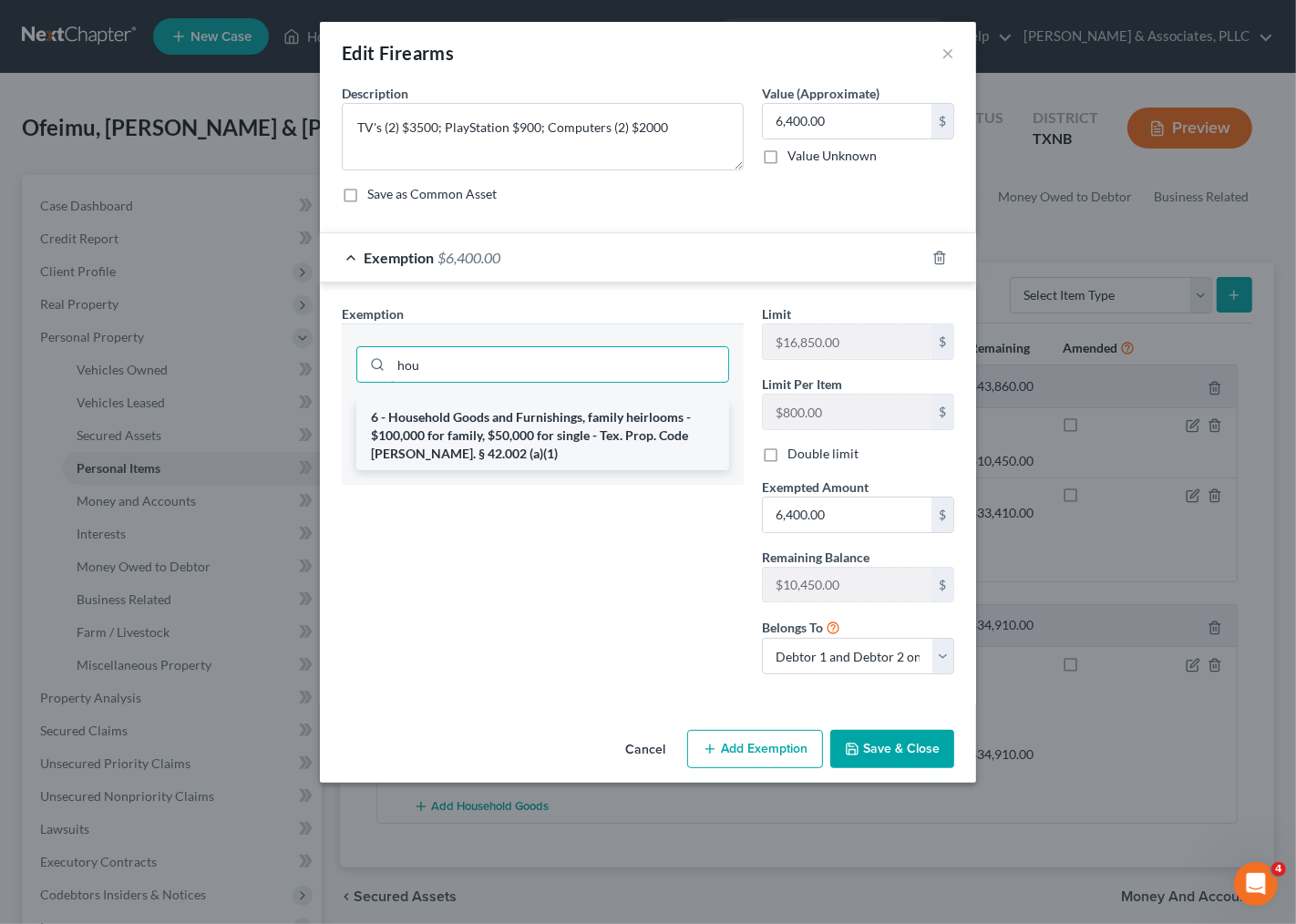
type input "hou"
click at [490, 463] on li "6 - Household Goods and Furnishings, family heirlooms - $100,000 for family, $5…" at bounding box center [543, 435] width 373 height 70
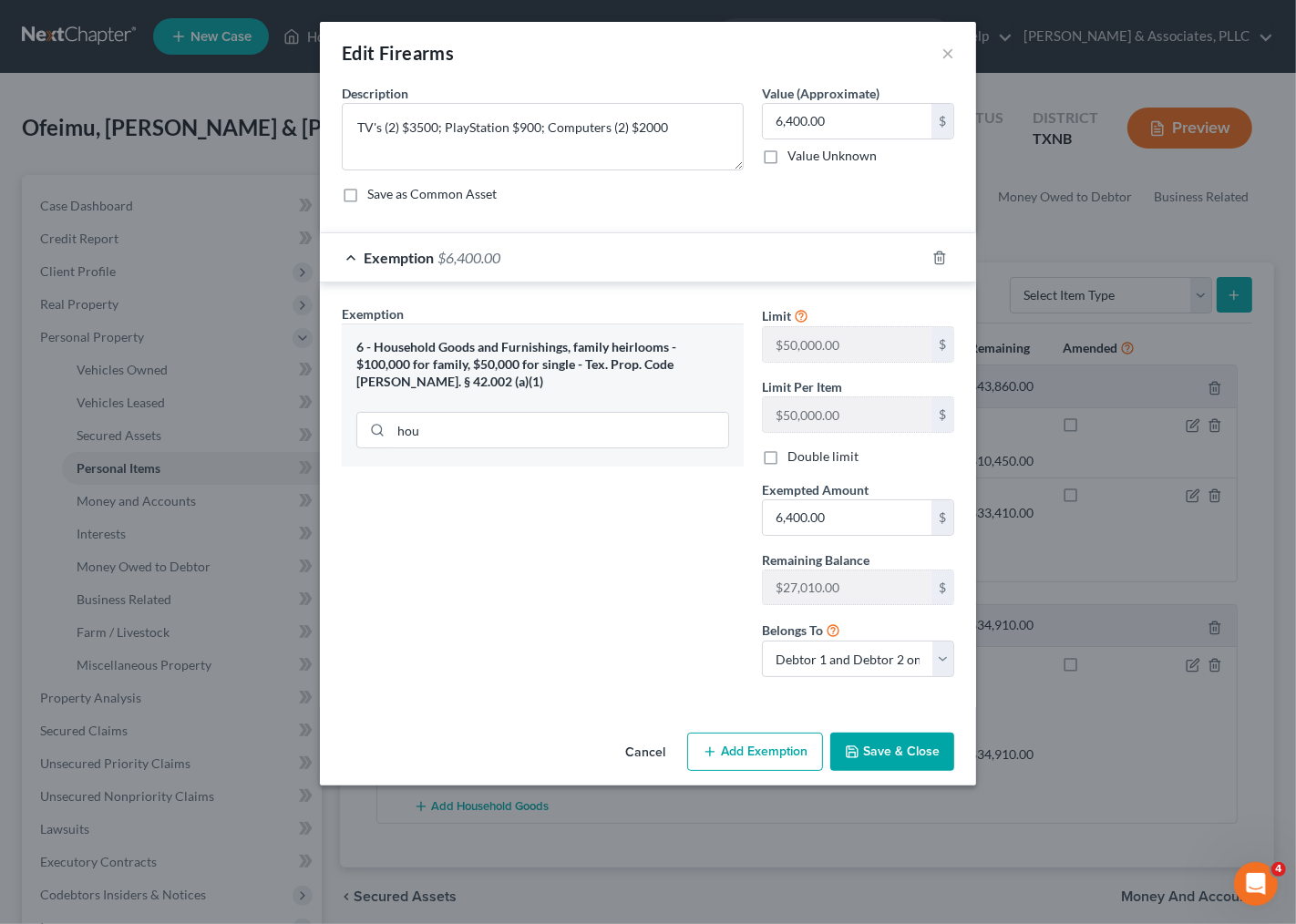
click at [887, 752] on button "Save & Close" at bounding box center [892, 752] width 124 height 38
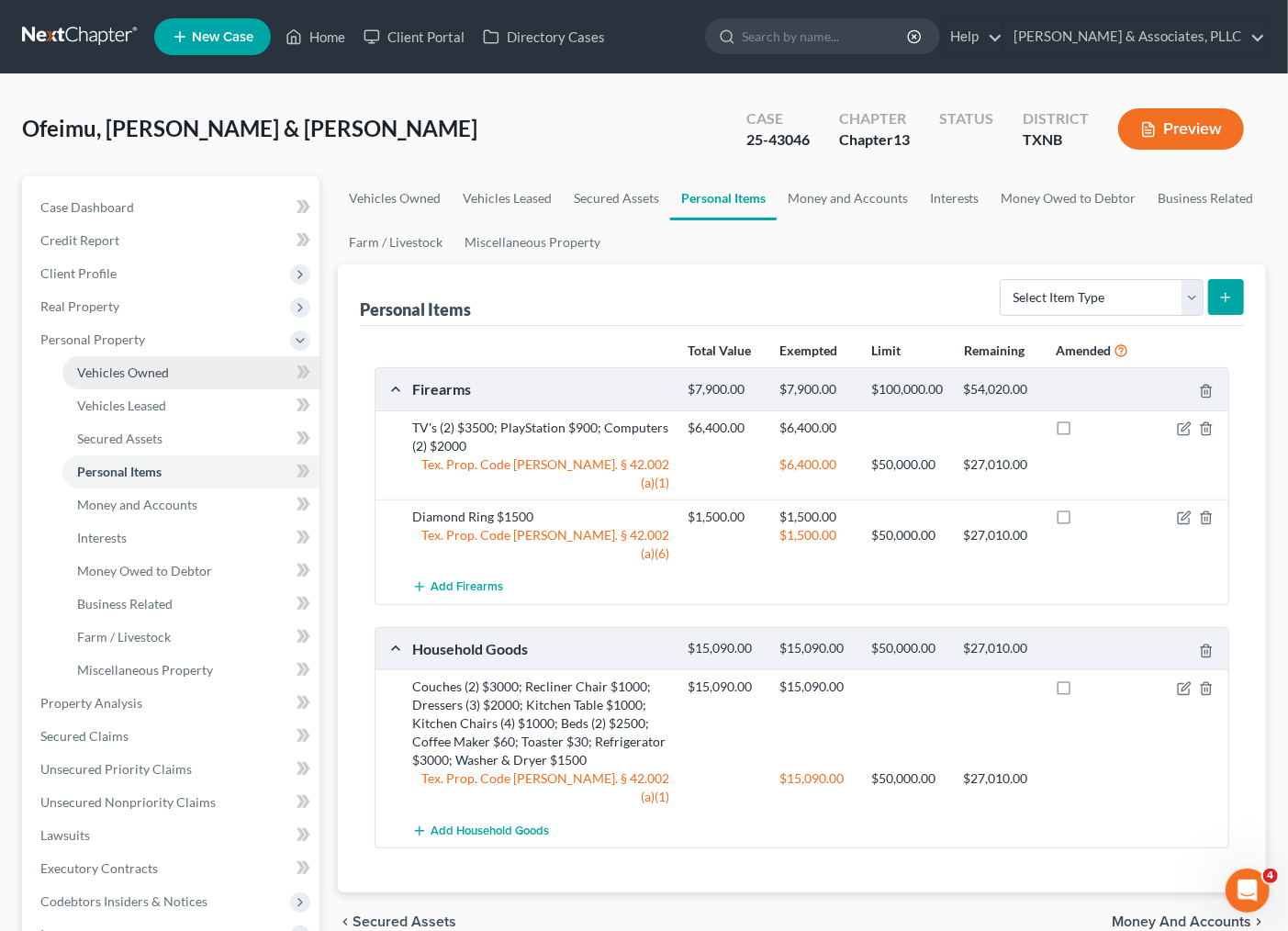
click at [158, 370] on span "Vehicles Owned" at bounding box center [123, 372] width 91 height 16
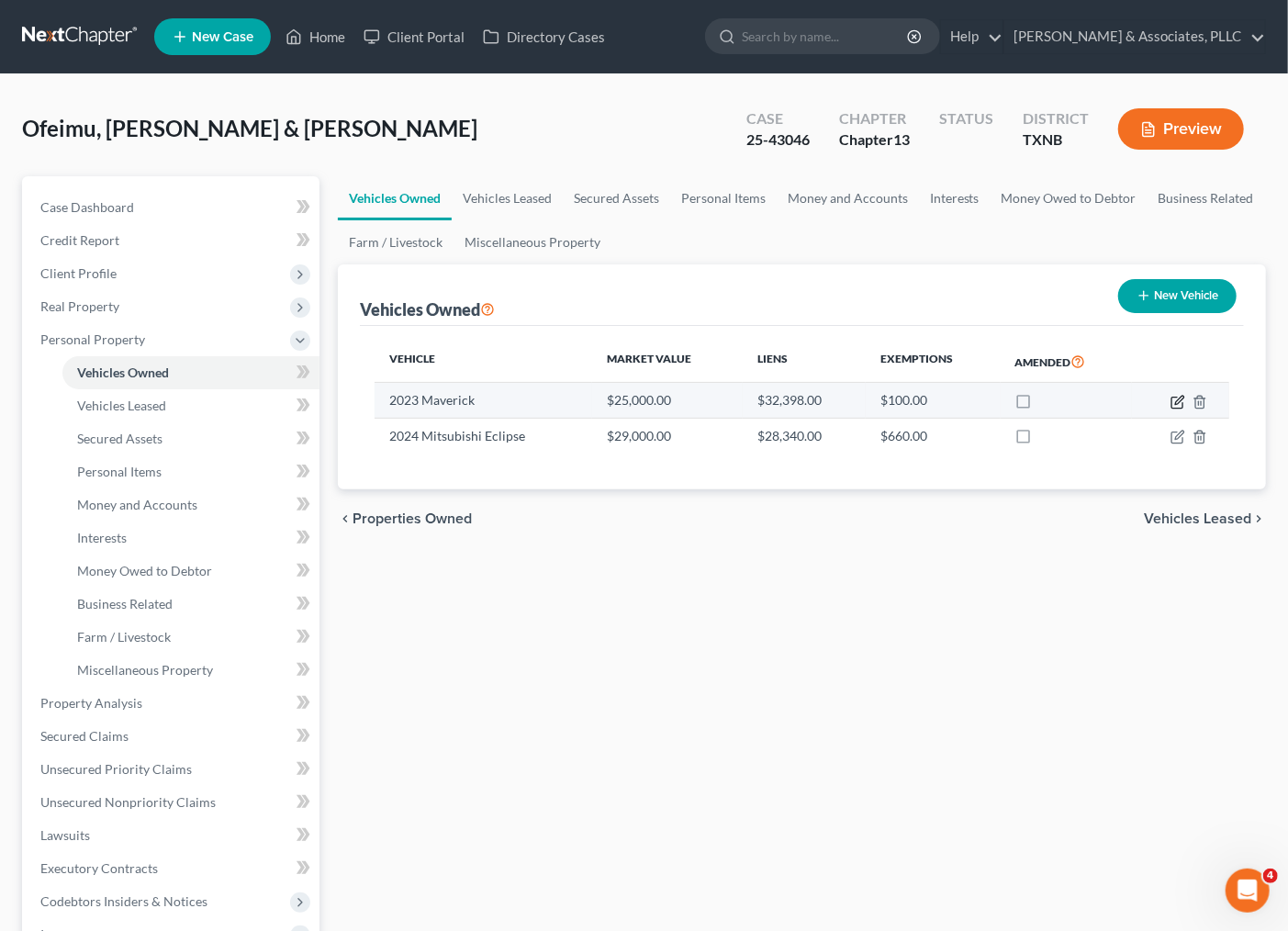
click at [1180, 400] on icon "button" at bounding box center [1179, 399] width 8 height 8
select select "0"
select select "3"
select select "1"
select select "2"
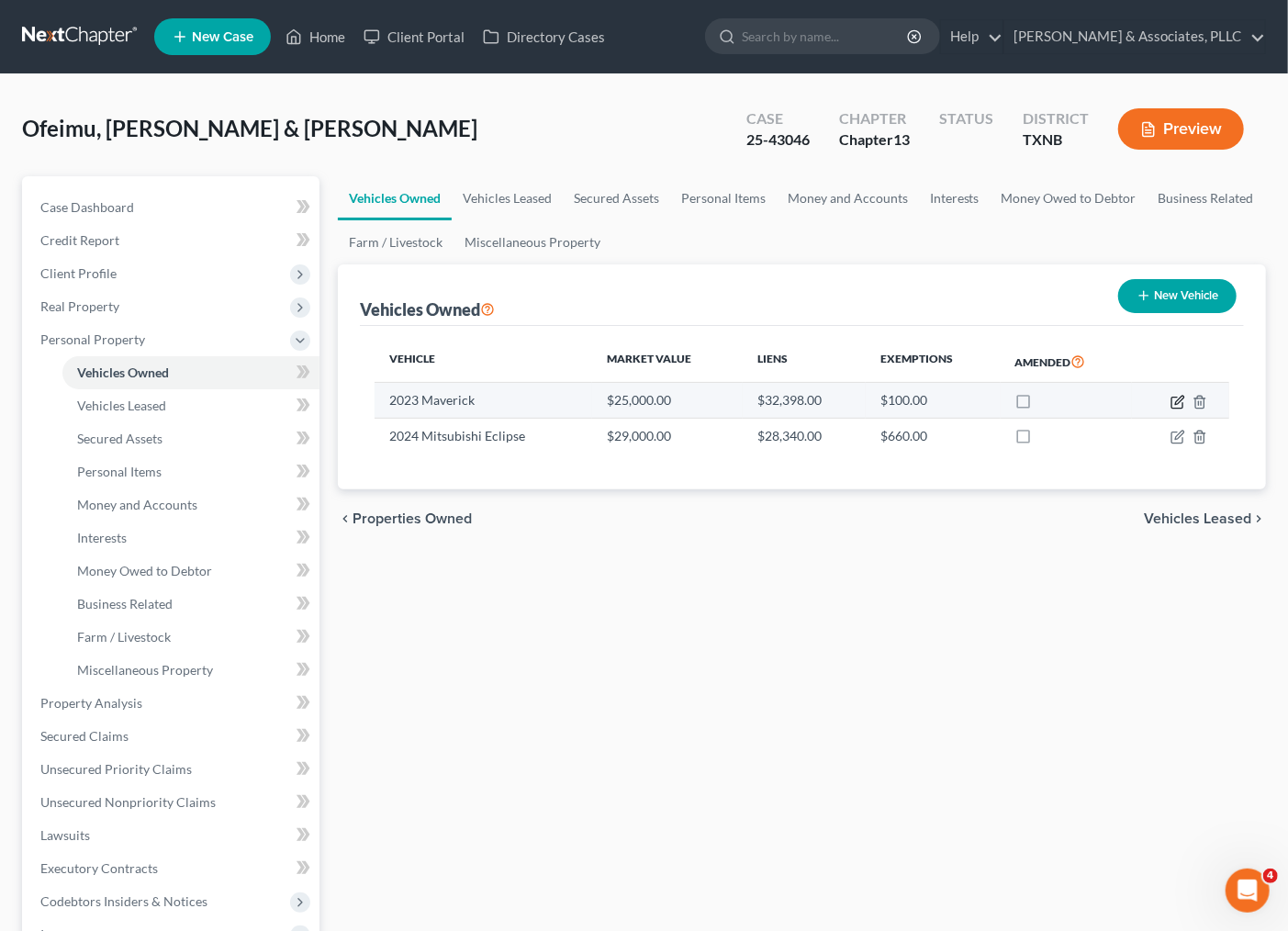
select select "2"
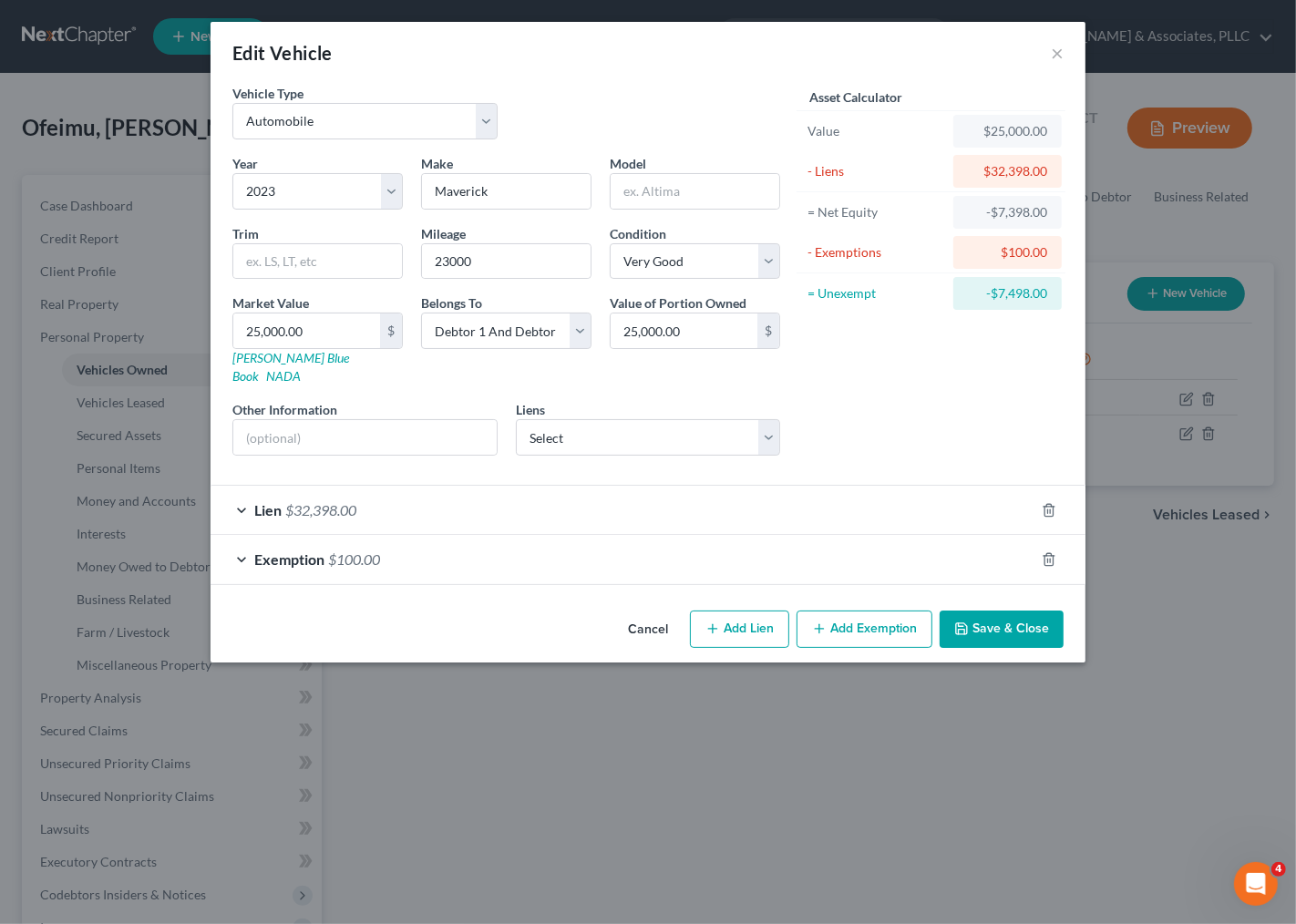
click at [379, 550] on span "$100.00" at bounding box center [354, 558] width 52 height 17
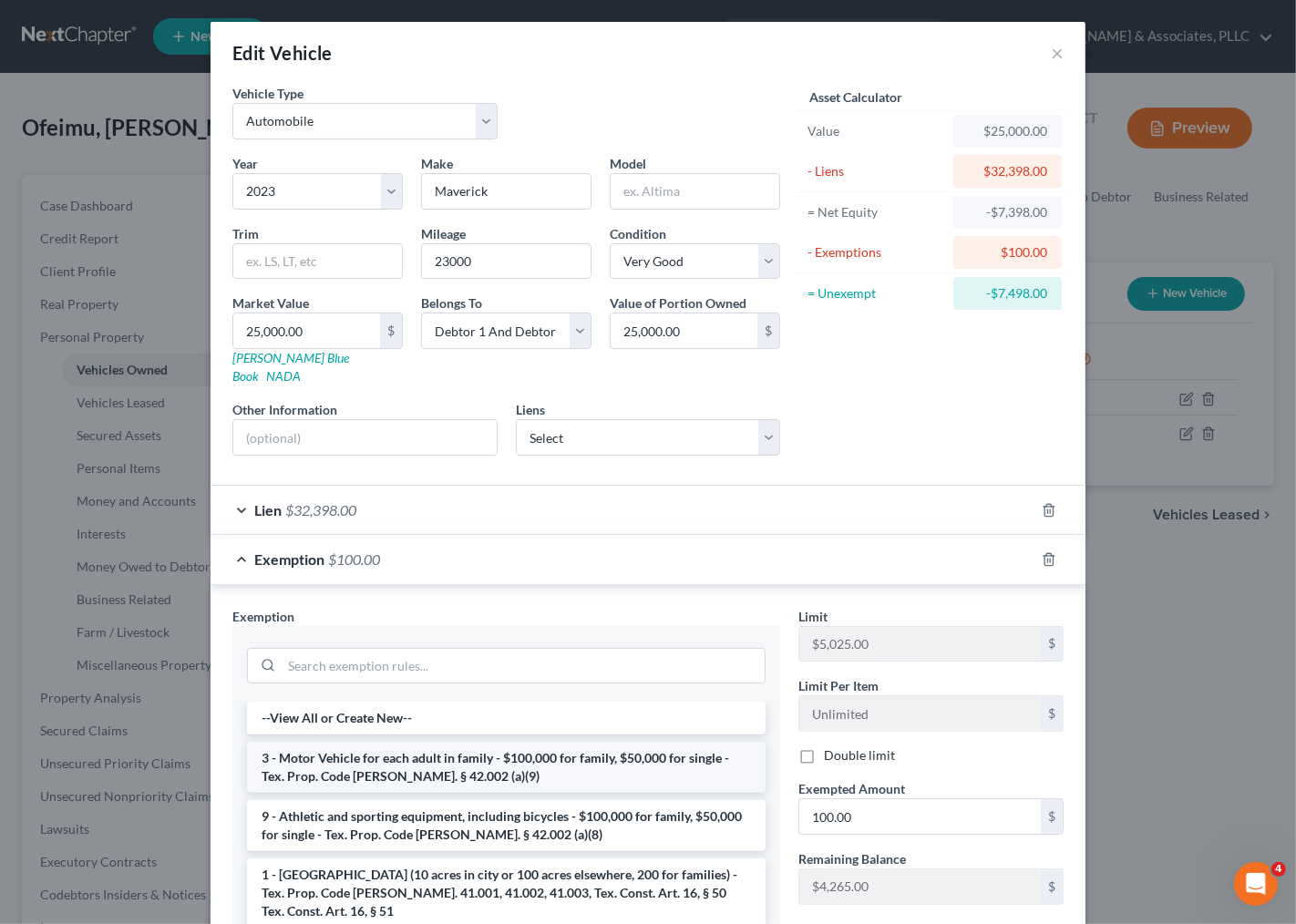
click at [506, 751] on li "3 - Motor Vehicle for each adult in family - $100,000 for family, $50,000 for s…" at bounding box center [506, 767] width 519 height 51
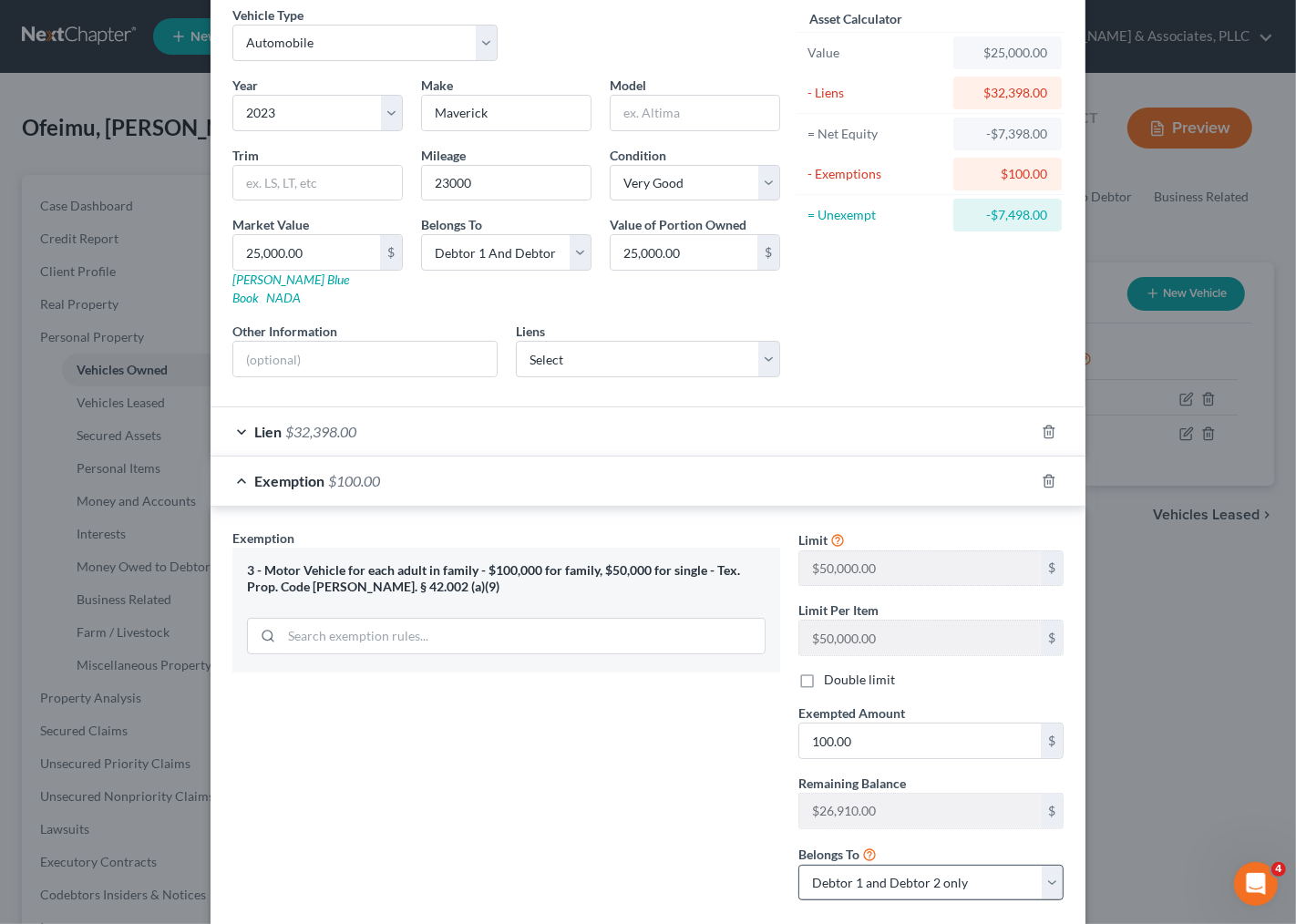
scroll to position [169, 0]
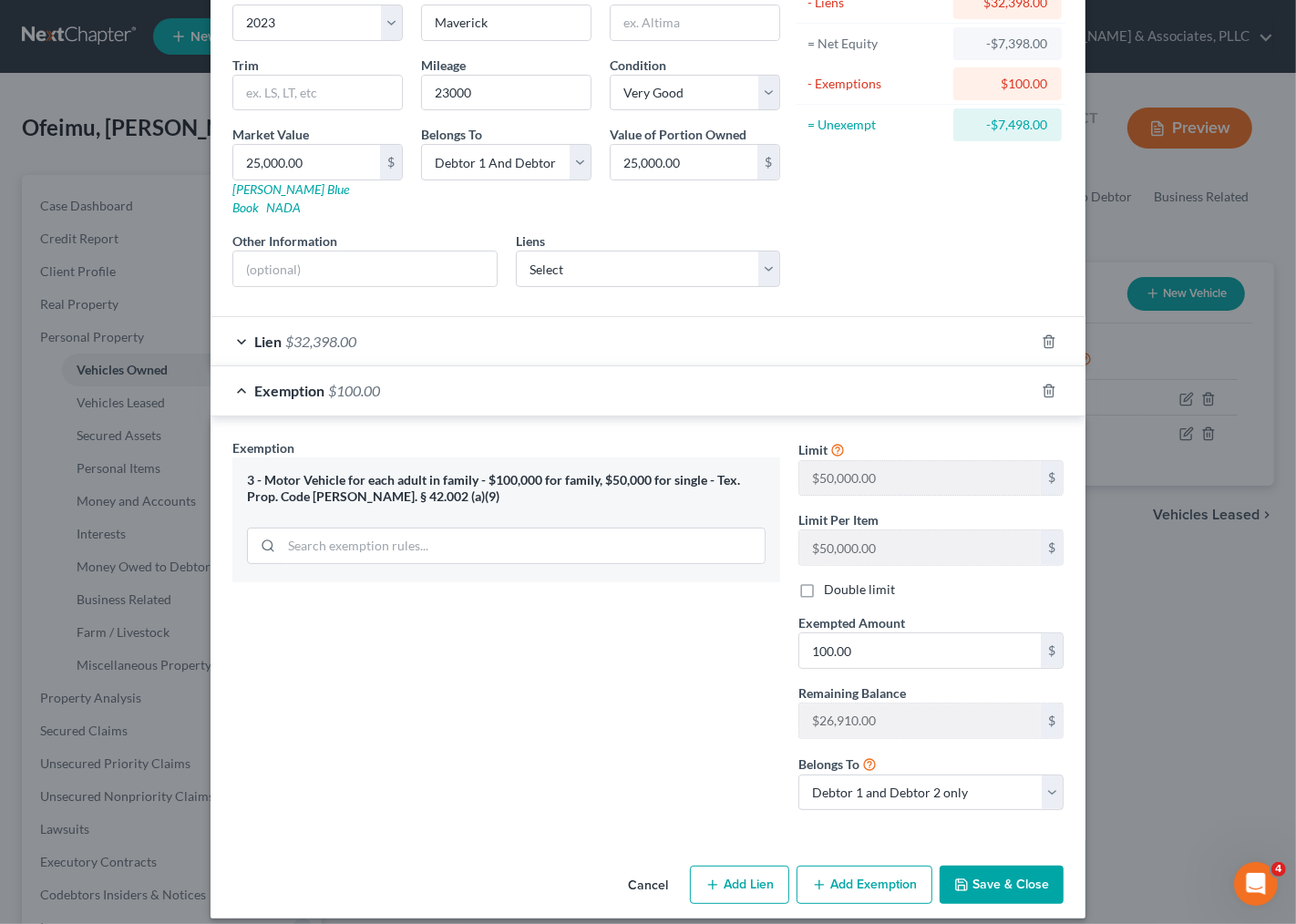
click at [988, 871] on button "Save & Close" at bounding box center [1001, 885] width 124 height 38
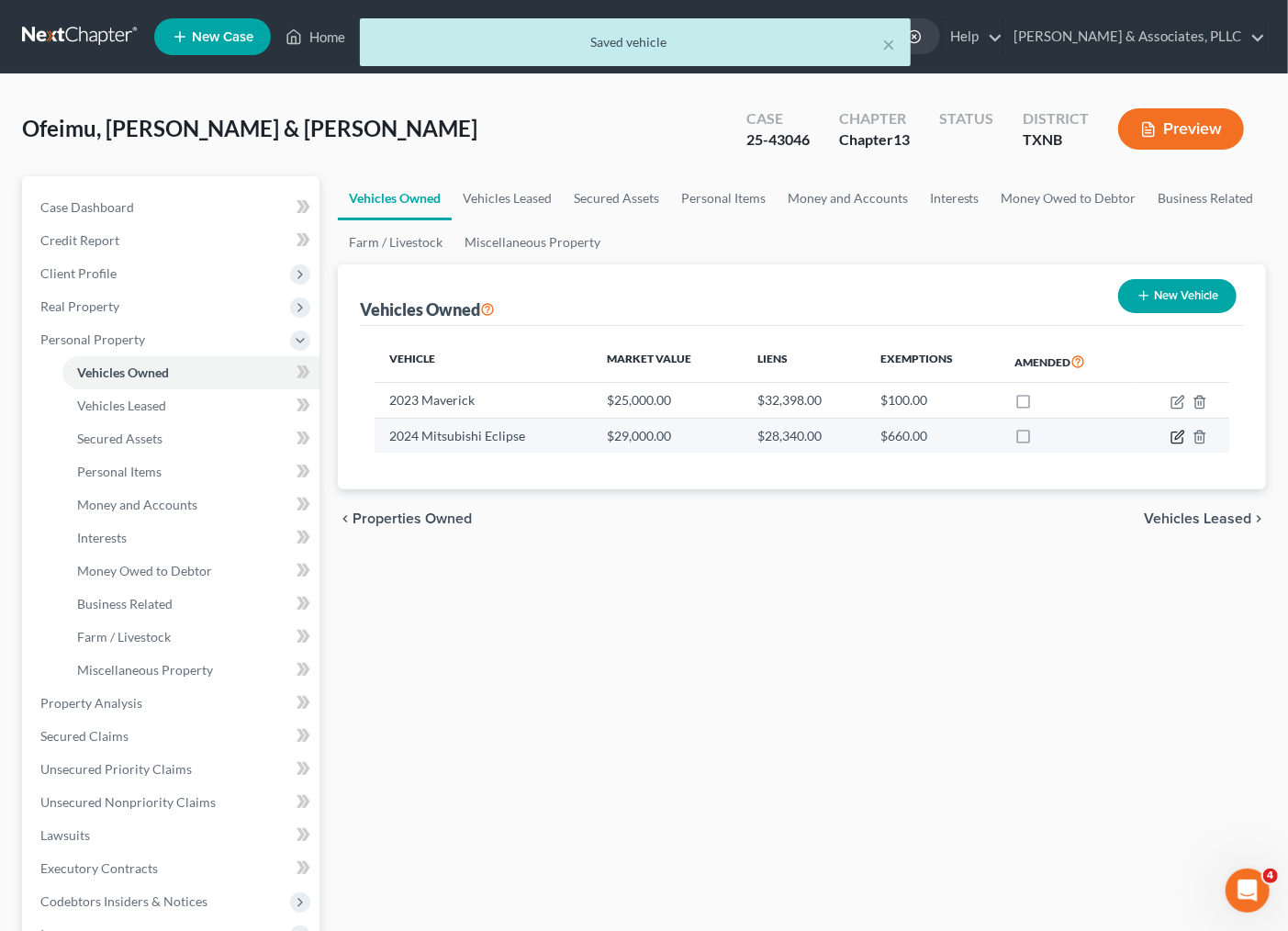
click at [1172, 437] on icon "button" at bounding box center [1177, 438] width 11 height 11
select select "0"
select select "2"
select select "1"
select select "2"
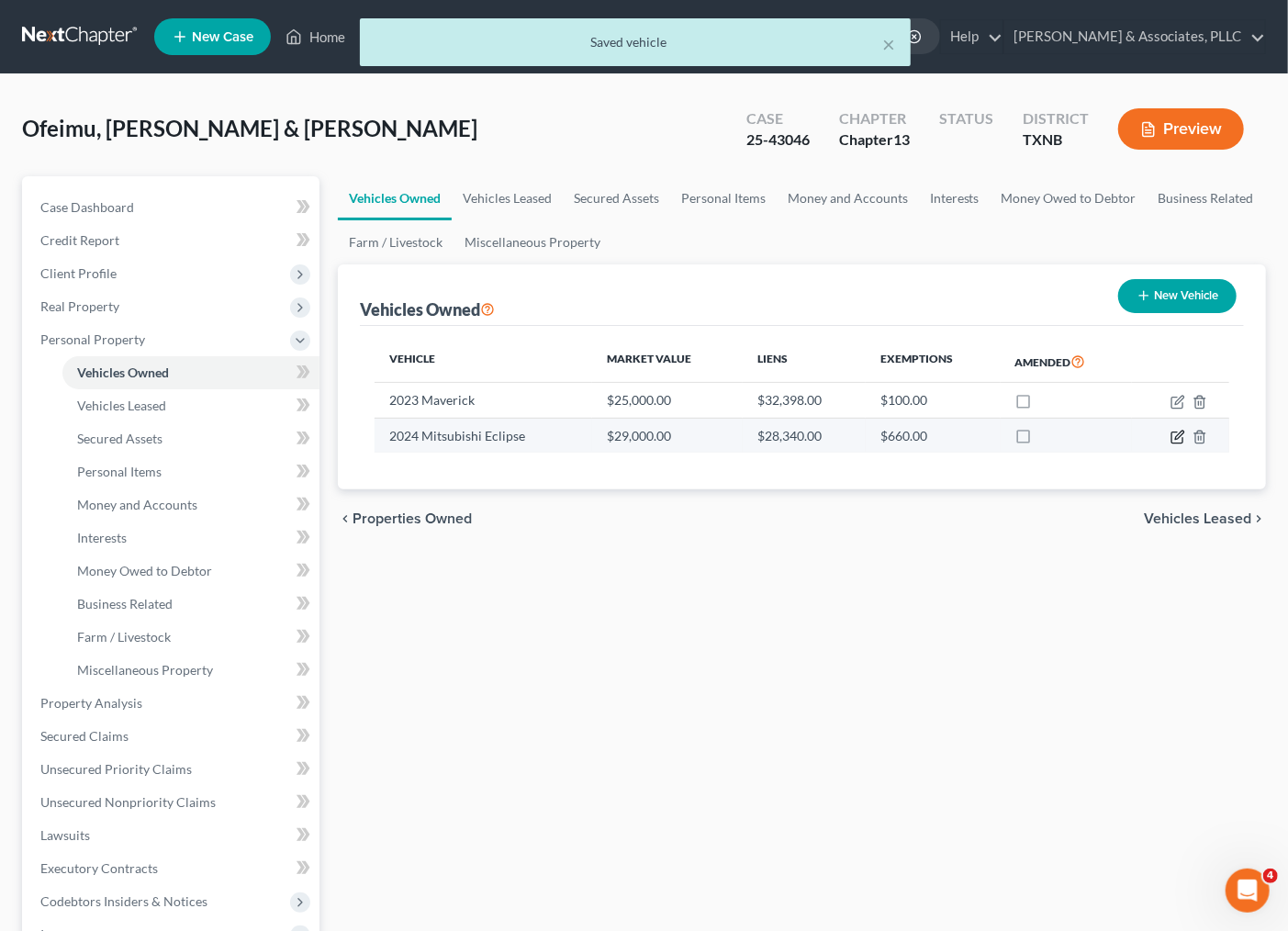
select select "2"
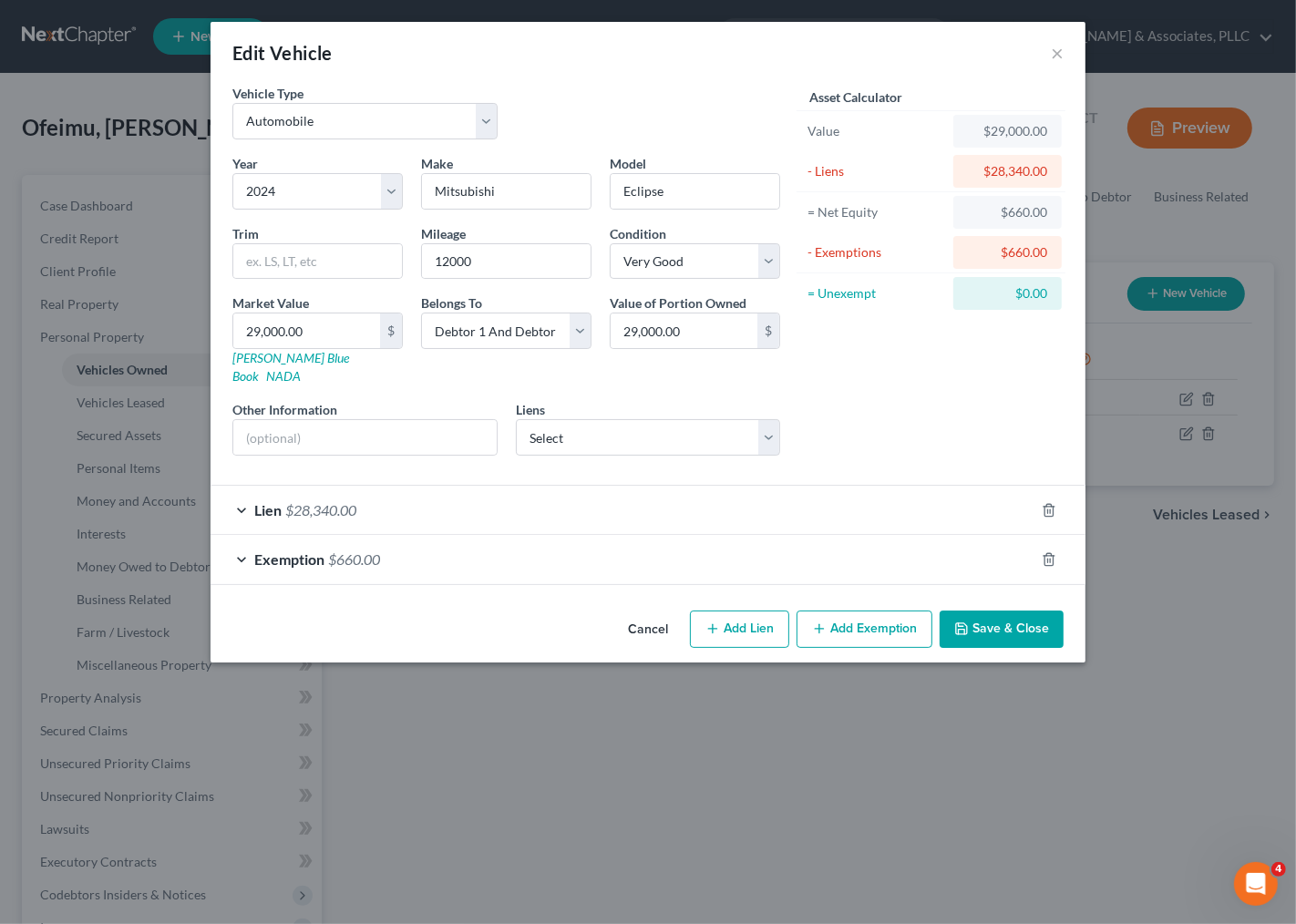
click at [416, 536] on div "Exemption $660.00" at bounding box center [622, 559] width 824 height 49
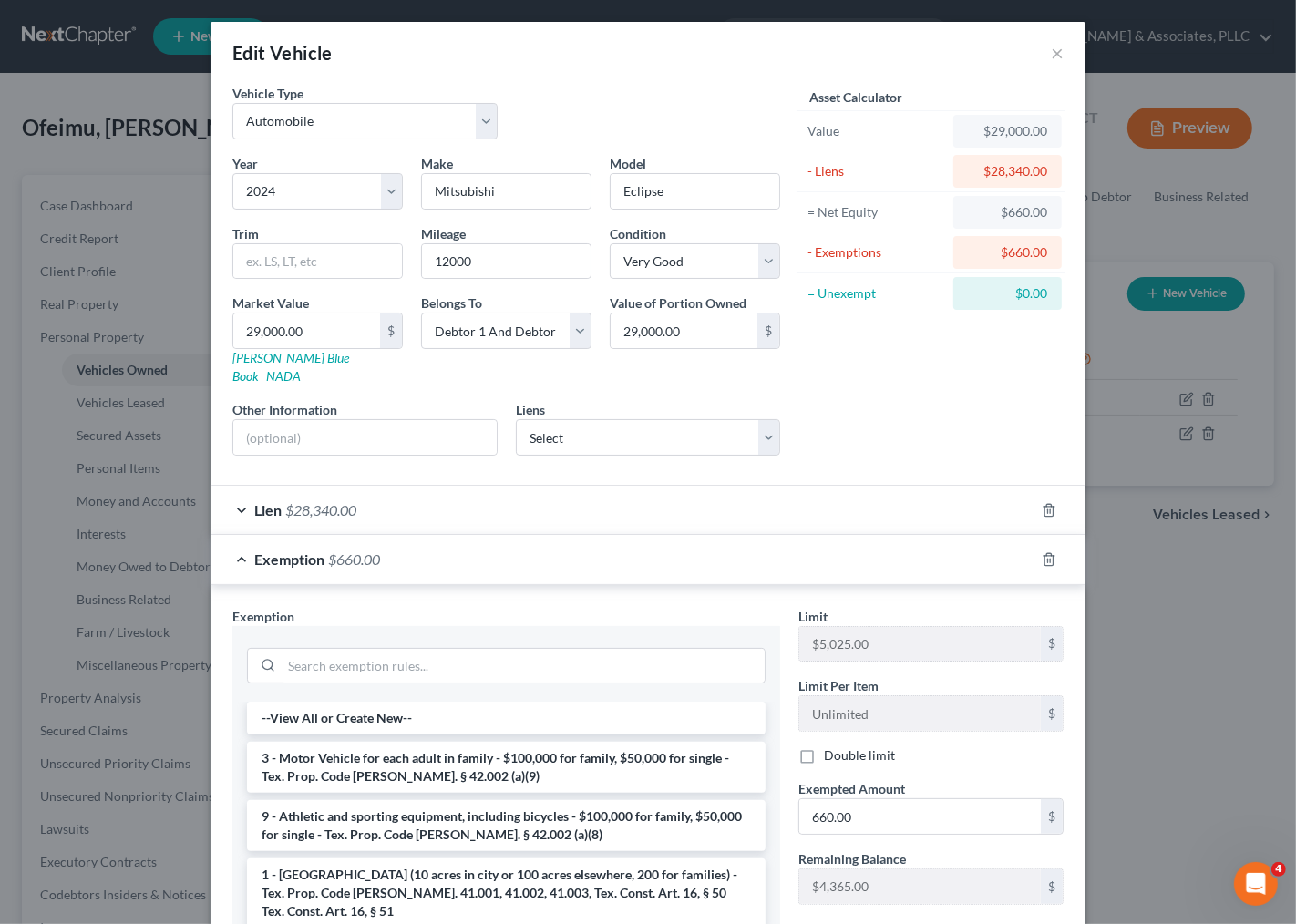
drag, startPoint x: 345, startPoint y: 762, endPoint x: 1035, endPoint y: 922, distance: 708.3
click at [346, 762] on li "3 - Motor Vehicle for each adult in family - $100,000 for family, $50,000 for s…" at bounding box center [506, 767] width 519 height 51
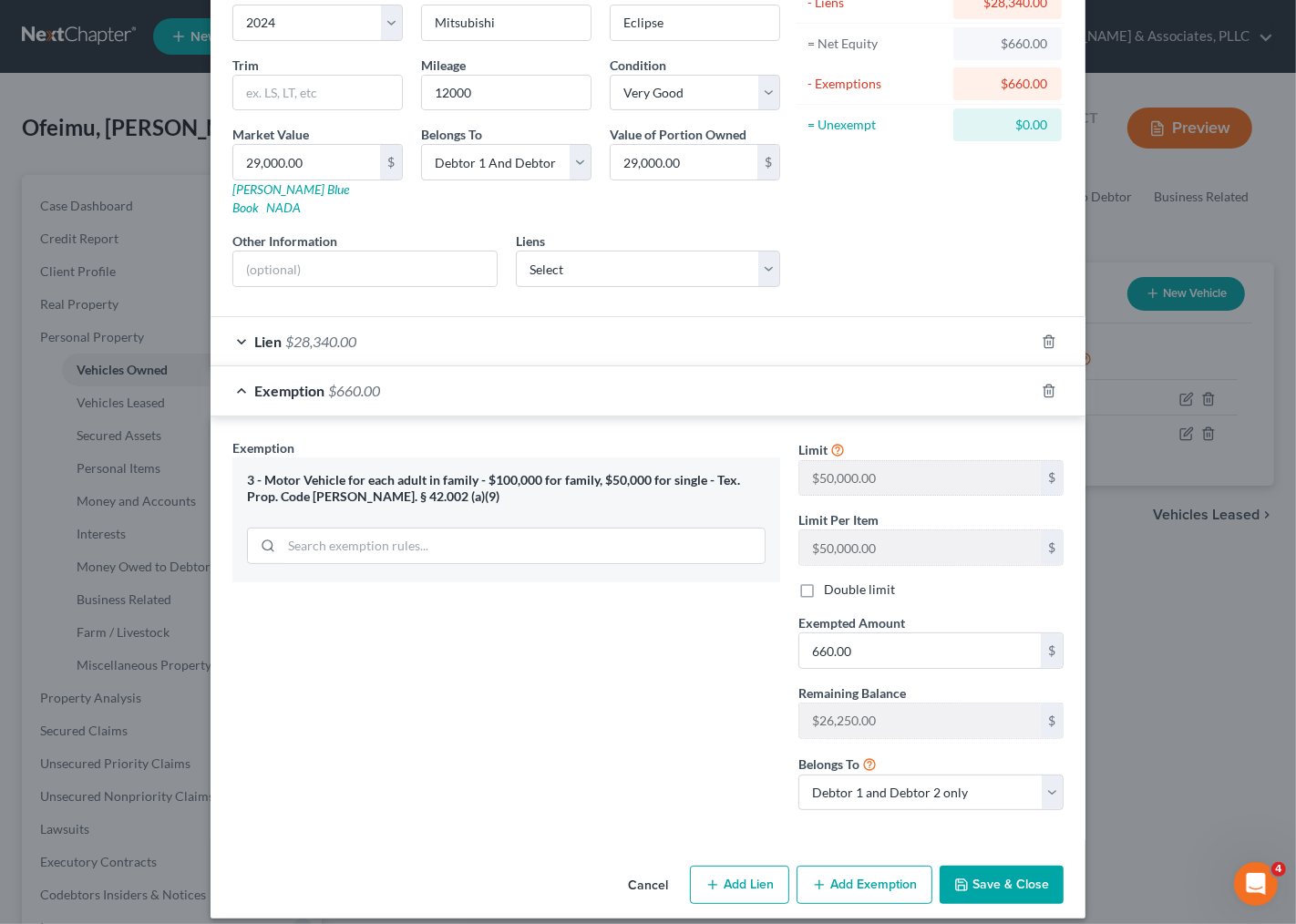
click at [981, 865] on button "Save & Close" at bounding box center [1001, 885] width 124 height 38
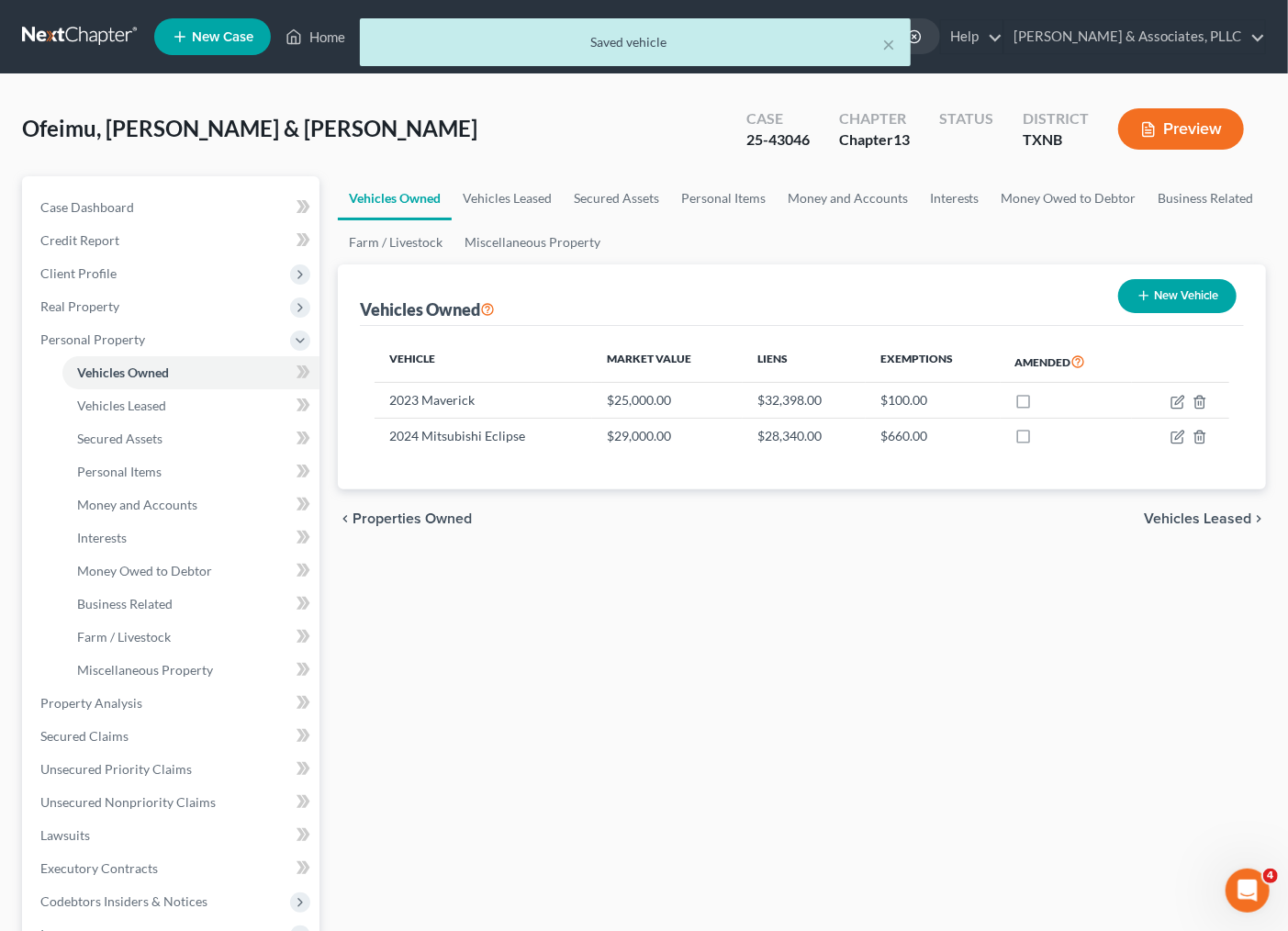
click at [1185, 514] on span "Vehicles Leased" at bounding box center [1198, 519] width 107 height 15
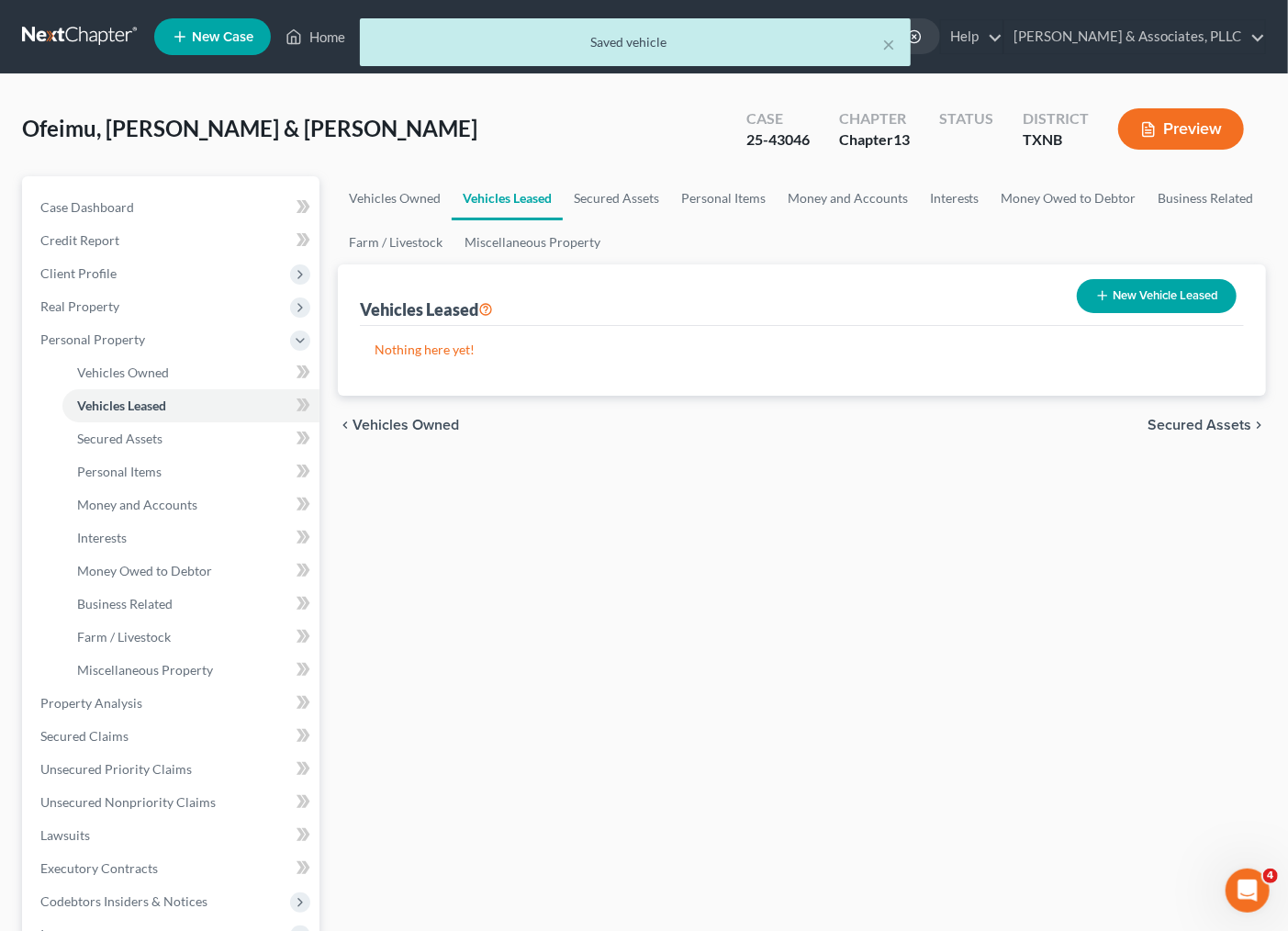
click at [1203, 415] on div "chevron_left Vehicles Owned Secured Assets chevron_right" at bounding box center [801, 425] width 928 height 59
click at [1199, 429] on span "Secured Assets" at bounding box center [1199, 425] width 103 height 15
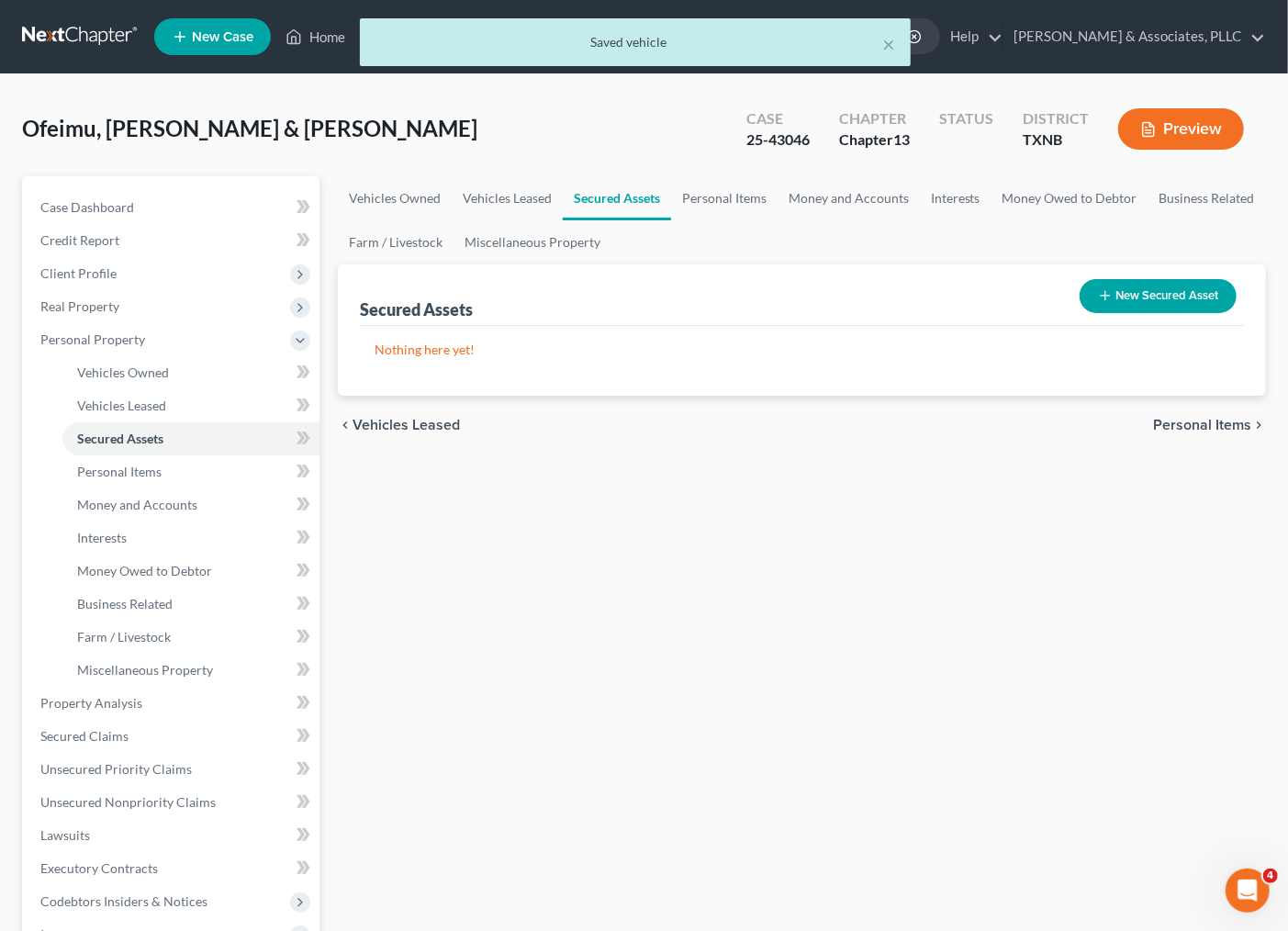
click at [1199, 429] on span "Personal Items" at bounding box center [1202, 425] width 98 height 15
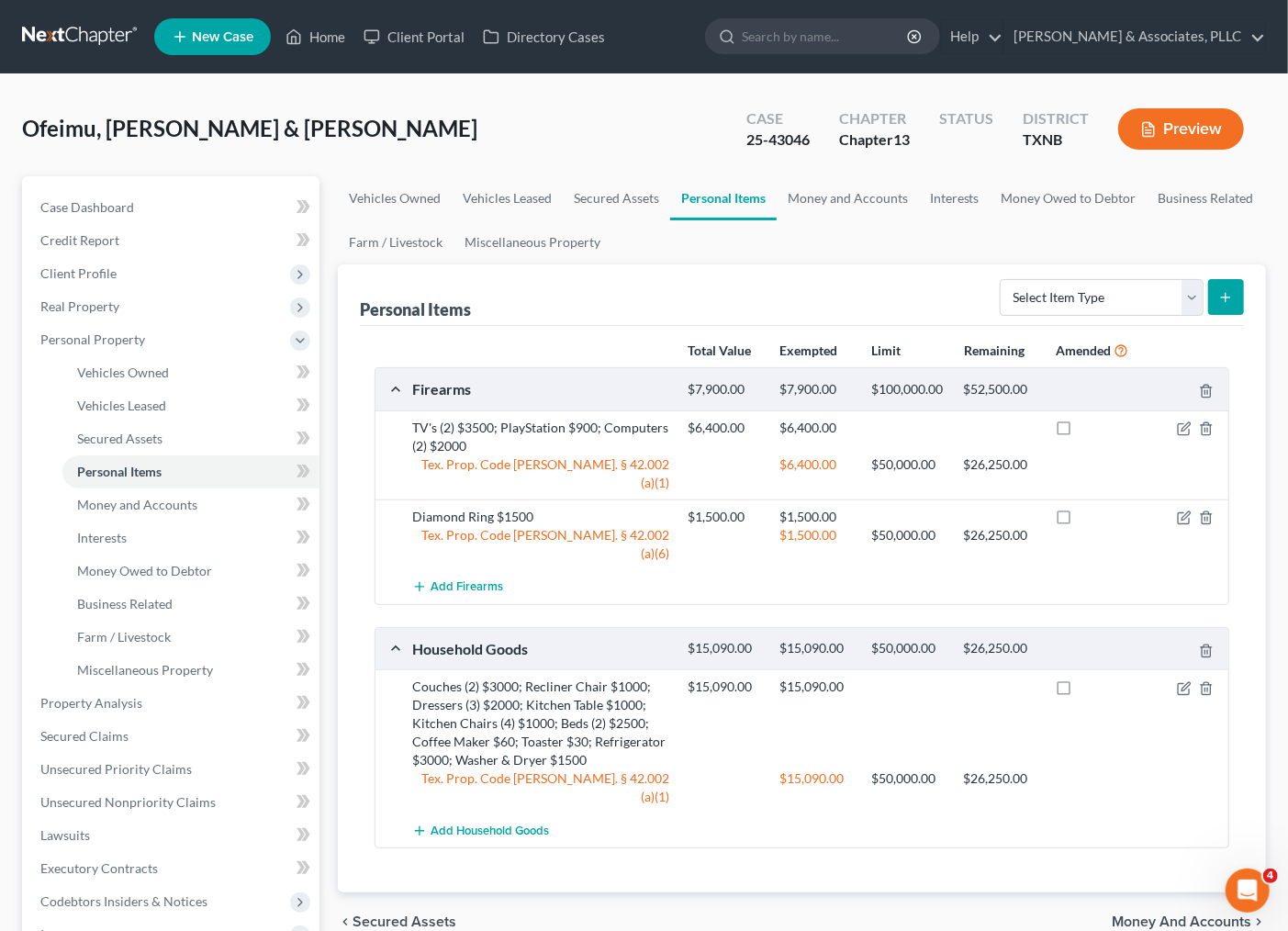
click at [828, 892] on div "chevron_left Secured Assets Money and Accounts chevron_right" at bounding box center [801, 922] width 928 height 59
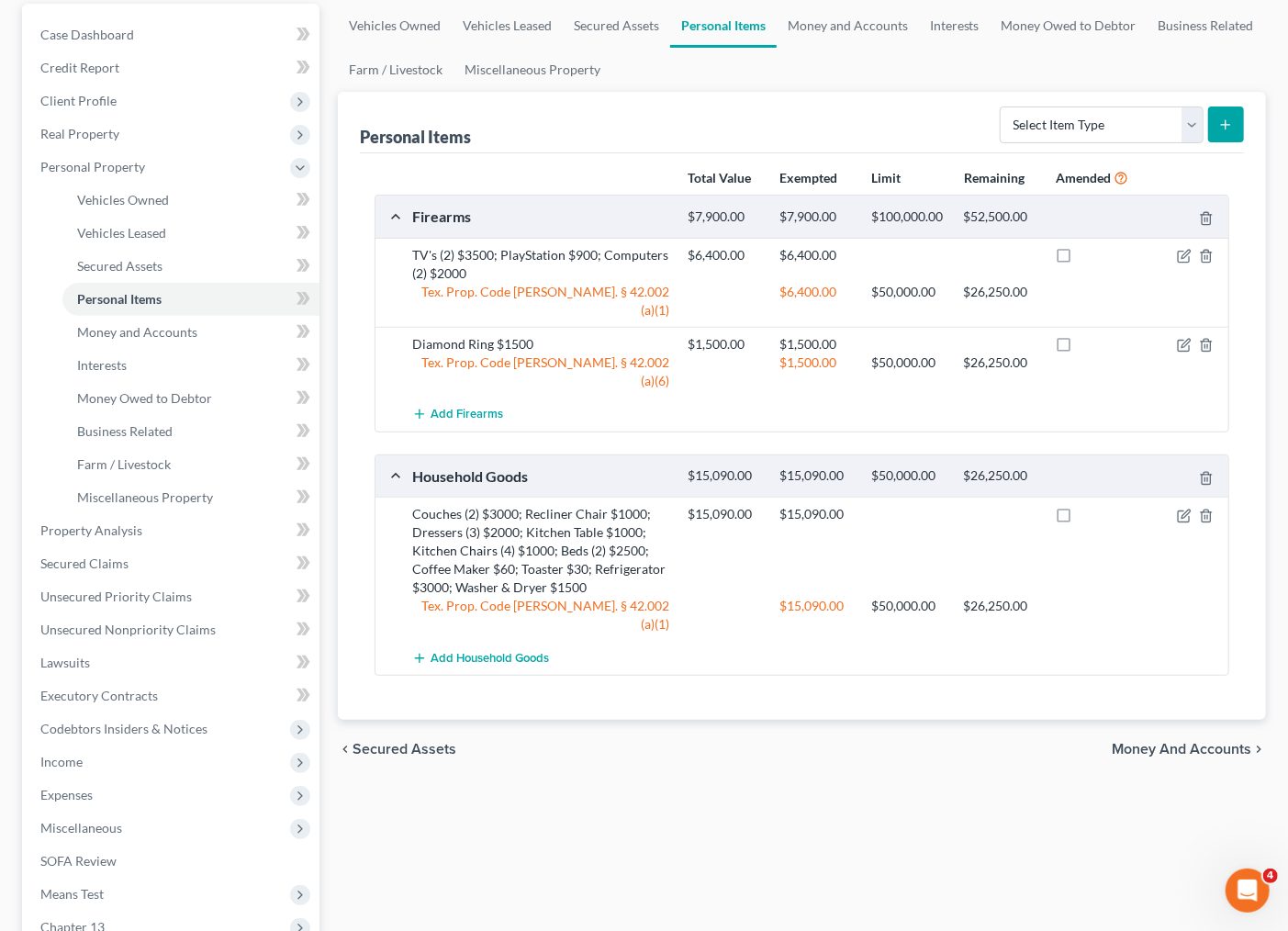
scroll to position [204, 0]
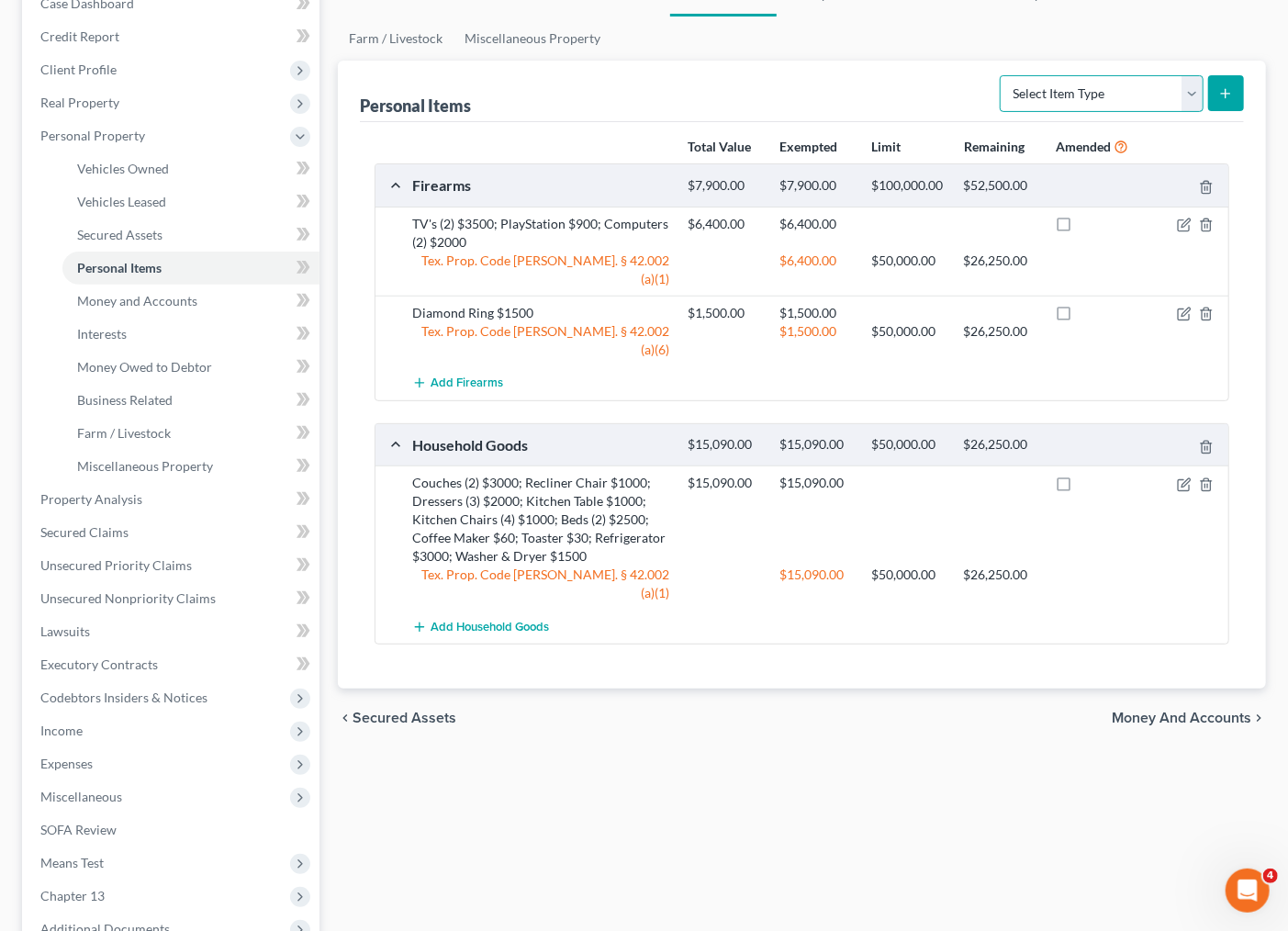
drag, startPoint x: 1101, startPoint y: 99, endPoint x: 1096, endPoint y: 108, distance: 10.3
click at [1101, 96] on select "Select Item Type Clothing Collectibles Of Value Electronics Firearms Household …" at bounding box center [1101, 94] width 204 height 37
select select "collectibles_of_value"
click at [1002, 76] on select "Select Item Type Clothing Collectibles Of Value Electronics Firearms Household …" at bounding box center [1101, 94] width 204 height 37
click at [1217, 82] on button "submit" at bounding box center [1225, 93] width 36 height 36
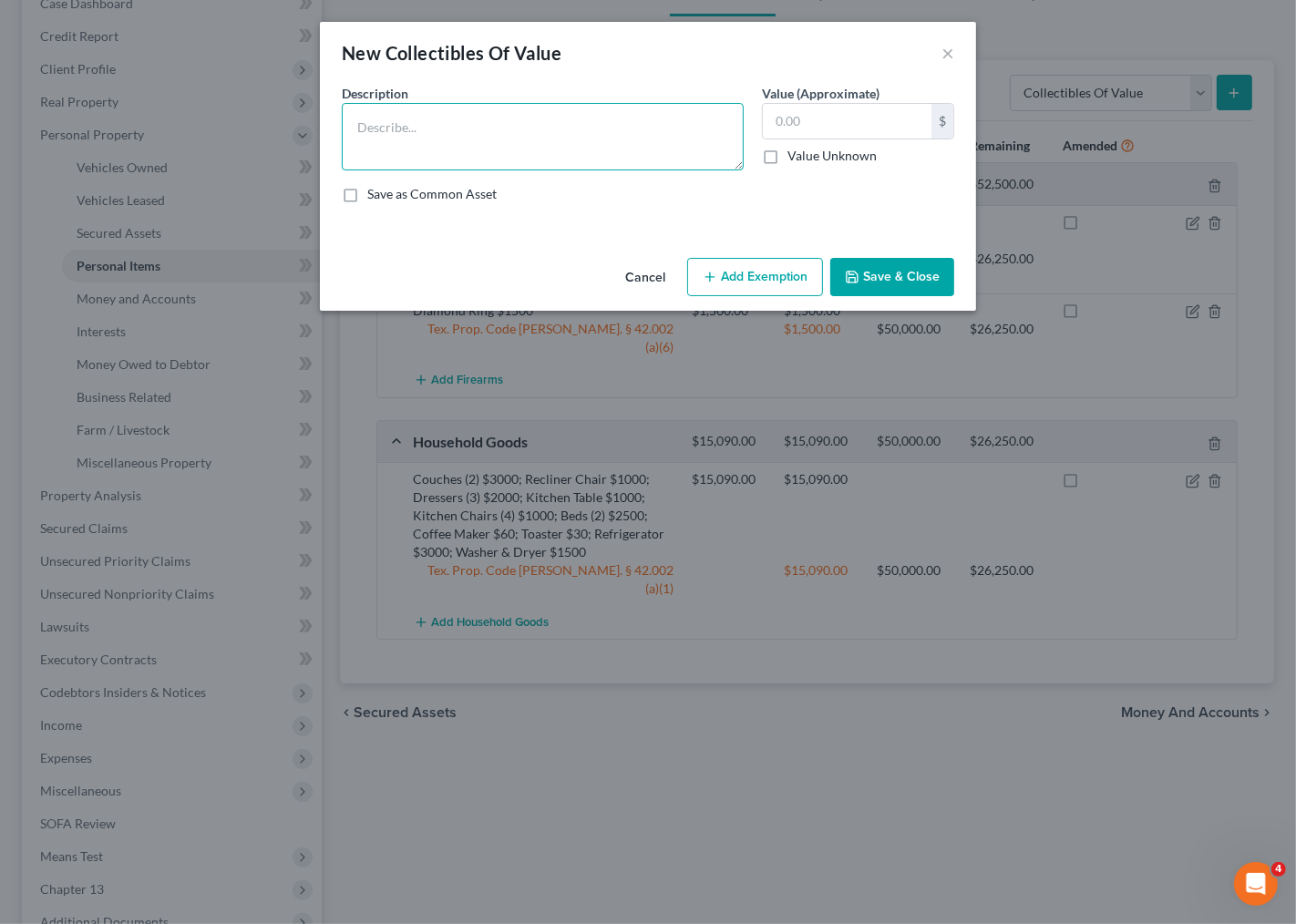
click at [500, 144] on textarea at bounding box center [543, 137] width 401 height 68
type textarea "C"
type textarea "Books (50) $2000"
click at [809, 125] on input "text" at bounding box center [847, 121] width 169 height 35
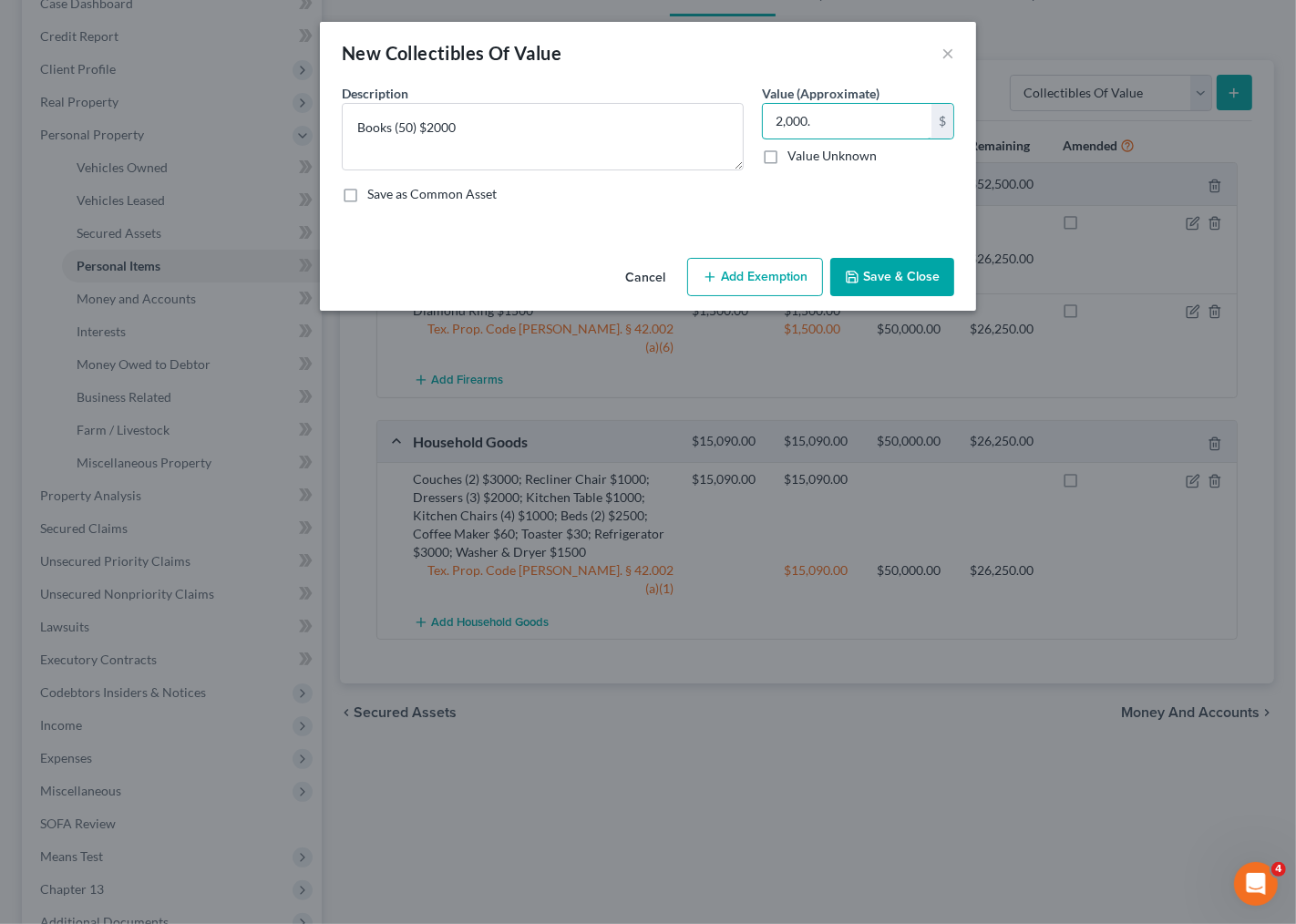
type input "2,000."
click at [766, 271] on button "Add Exemption" at bounding box center [755, 277] width 136 height 38
select select "2"
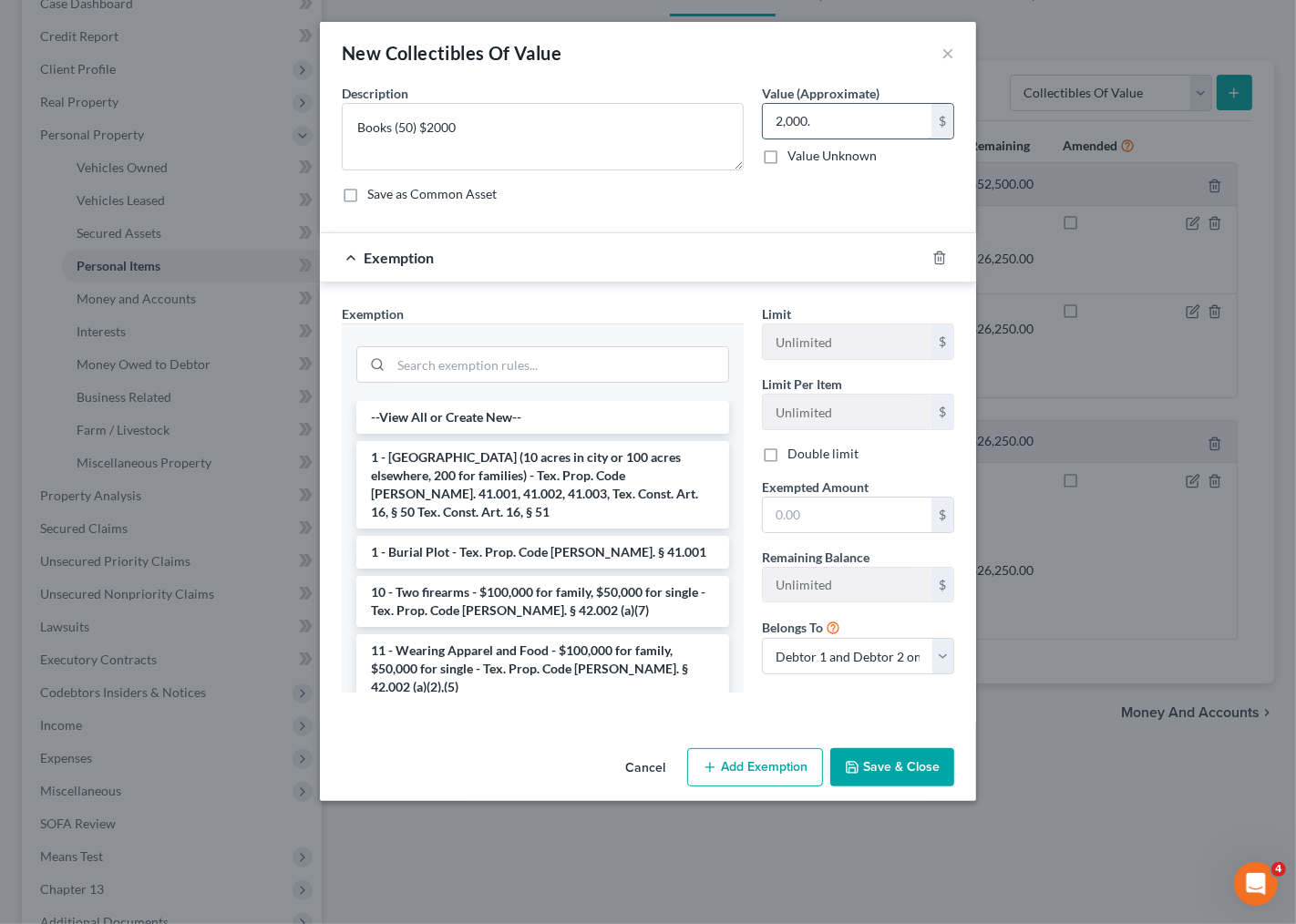
click at [828, 127] on input "2,000." at bounding box center [847, 121] width 169 height 35
type input "0"
type input "2,000.00"
click at [585, 361] on input "search" at bounding box center [560, 365] width 337 height 35
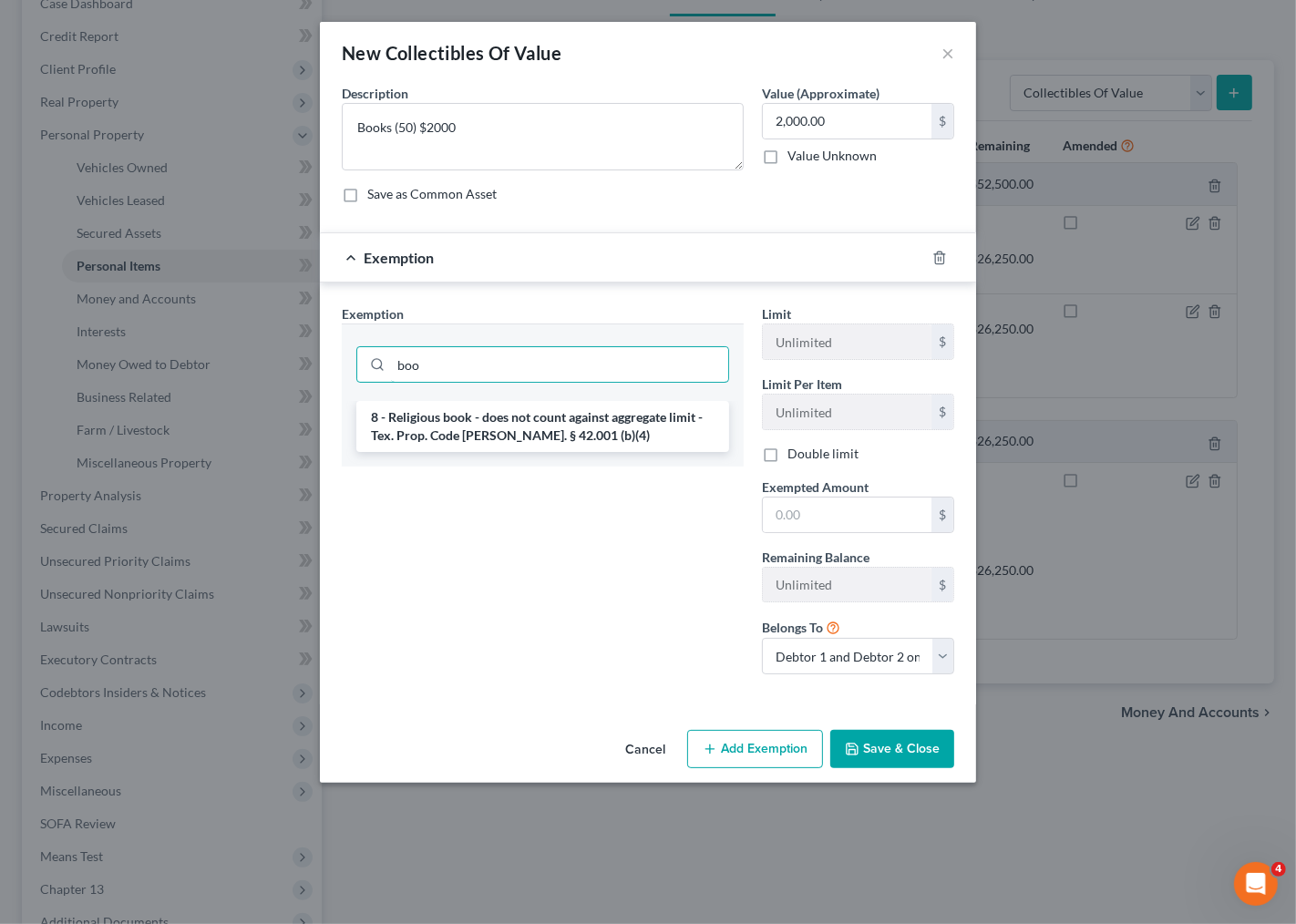
type input "boo"
click at [567, 541] on div "Exemption Set must be selected for CA. Exemption * boo 8 - Religious book - doe…" at bounding box center [543, 497] width 420 height 385
click at [942, 260] on icon "button" at bounding box center [939, 258] width 15 height 15
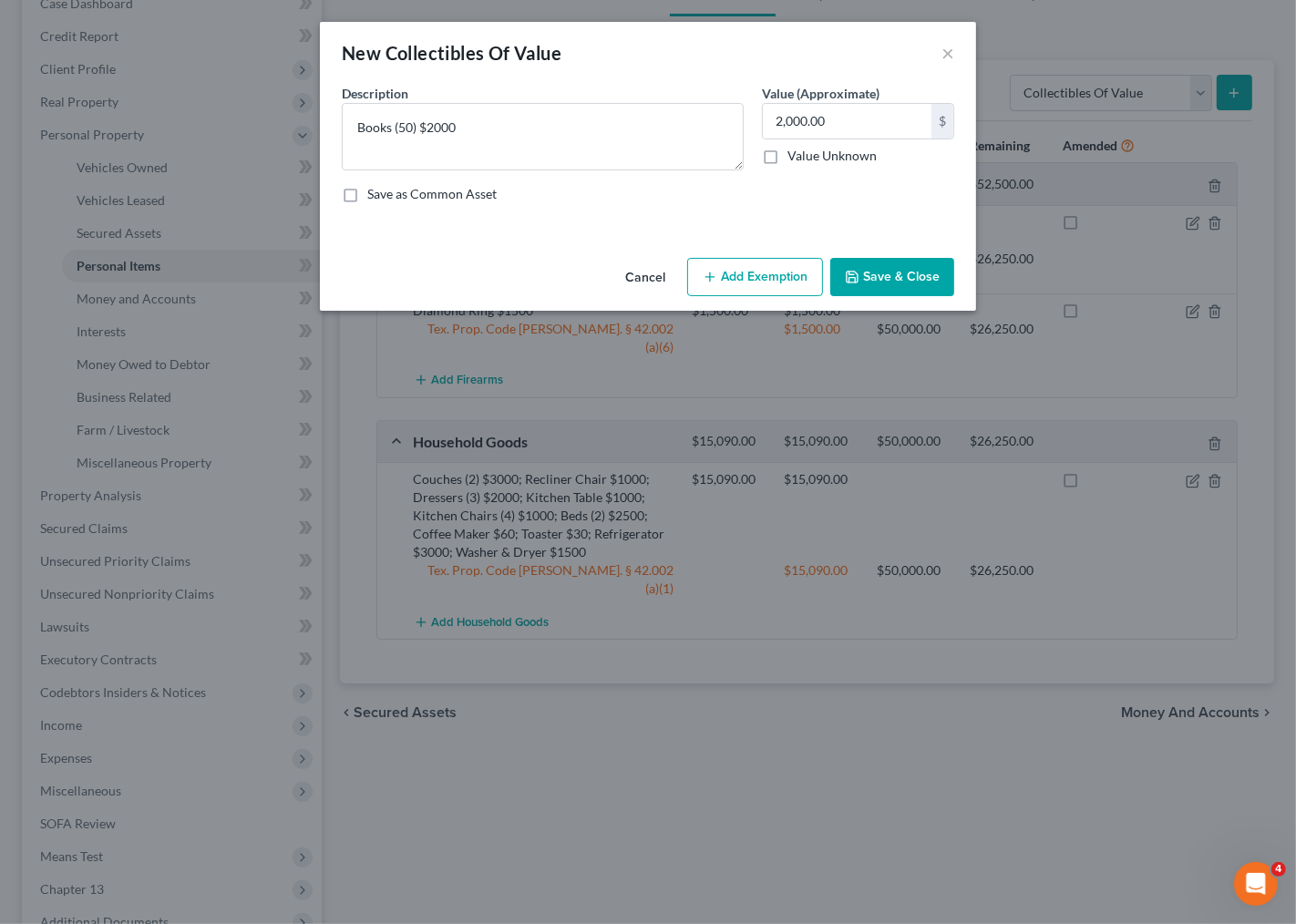
click at [897, 278] on button "Save & Close" at bounding box center [892, 277] width 124 height 38
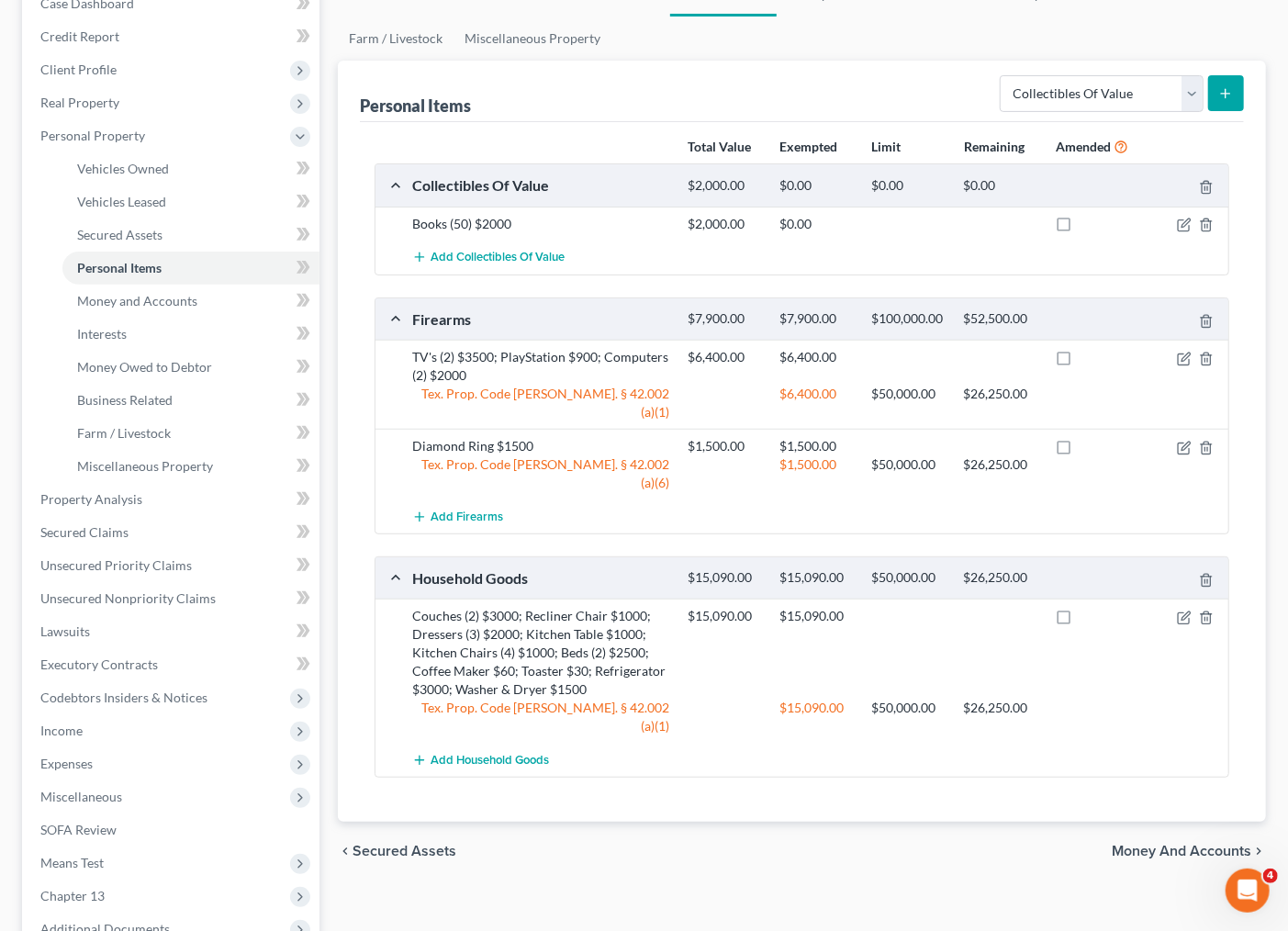
click at [1231, 88] on icon "submit" at bounding box center [1225, 93] width 15 height 15
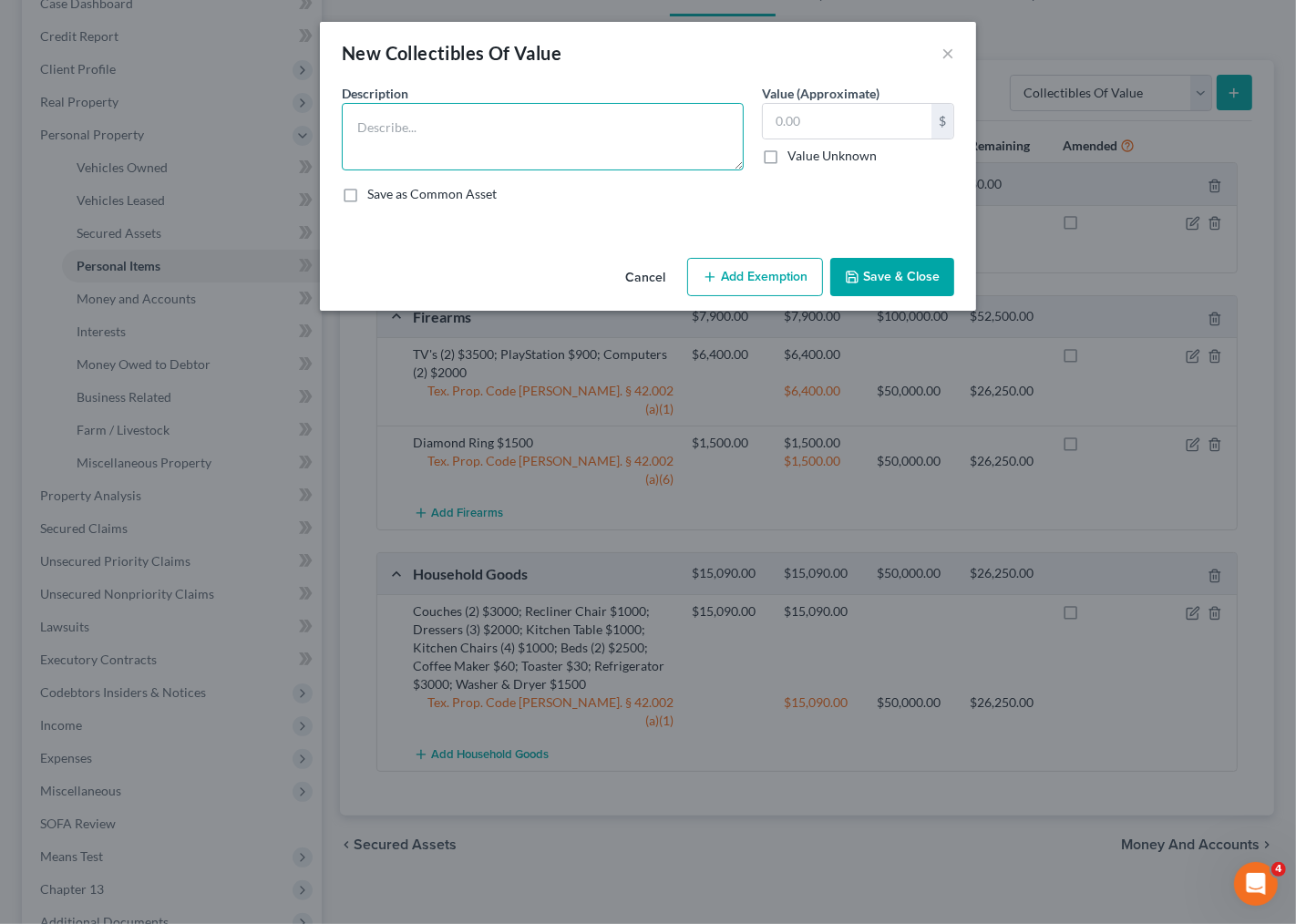
click at [547, 153] on textarea at bounding box center [543, 137] width 401 height 68
type textarea "Family Pictures & Records"
drag, startPoint x: 949, startPoint y: 44, endPoint x: 915, endPoint y: 226, distance: 185.1
click at [935, 246] on div "New Collectibles Of Value × An exemption set must first be selected from the Fi…" at bounding box center [648, 166] width 656 height 289
drag, startPoint x: 915, startPoint y: 226, endPoint x: 853, endPoint y: 320, distance: 112.6
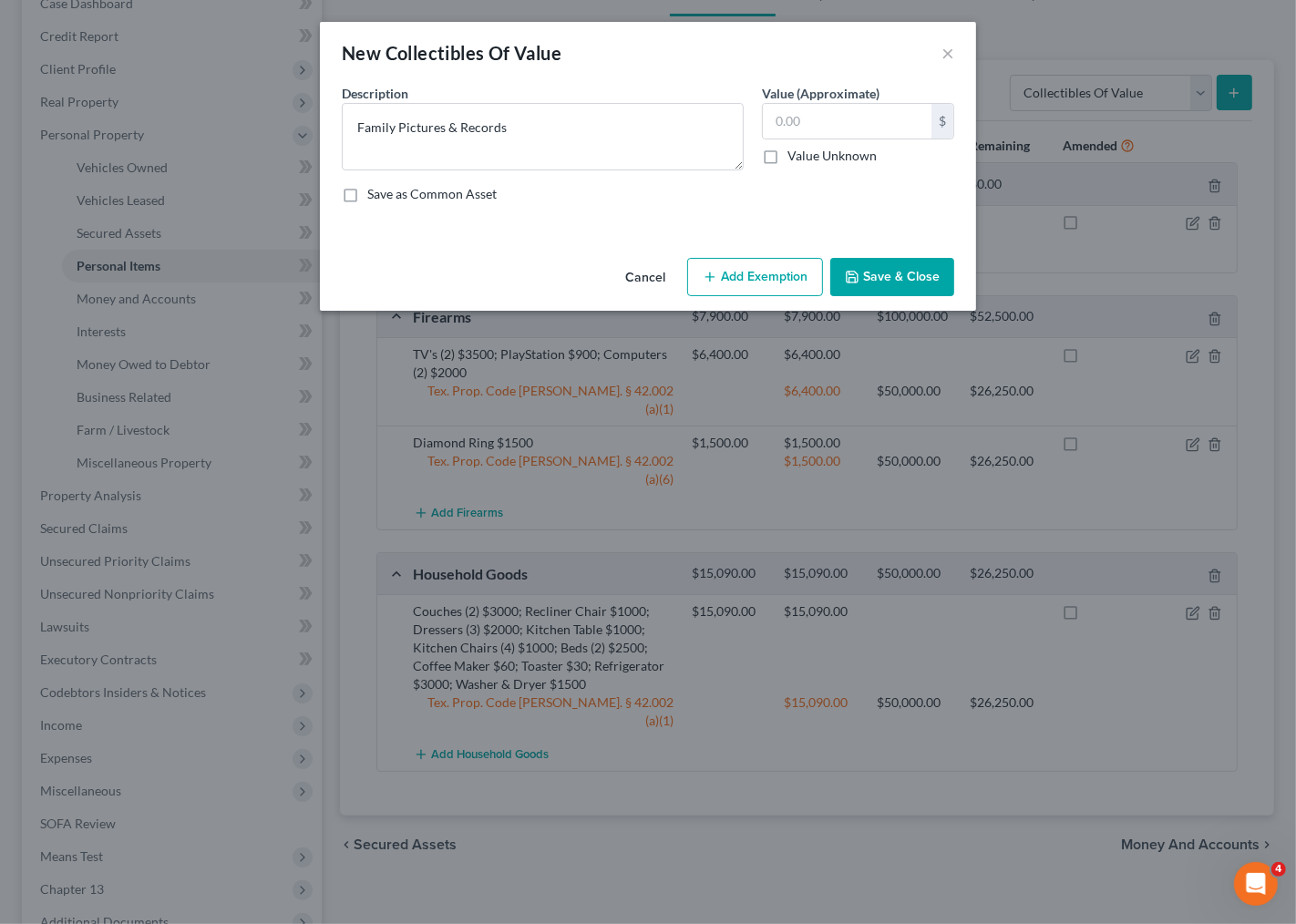
click at [917, 250] on div "New Collectibles Of Value × An exemption set must first be selected from the Fi…" at bounding box center [648, 166] width 656 height 289
click at [659, 284] on button "Cancel" at bounding box center [645, 278] width 70 height 37
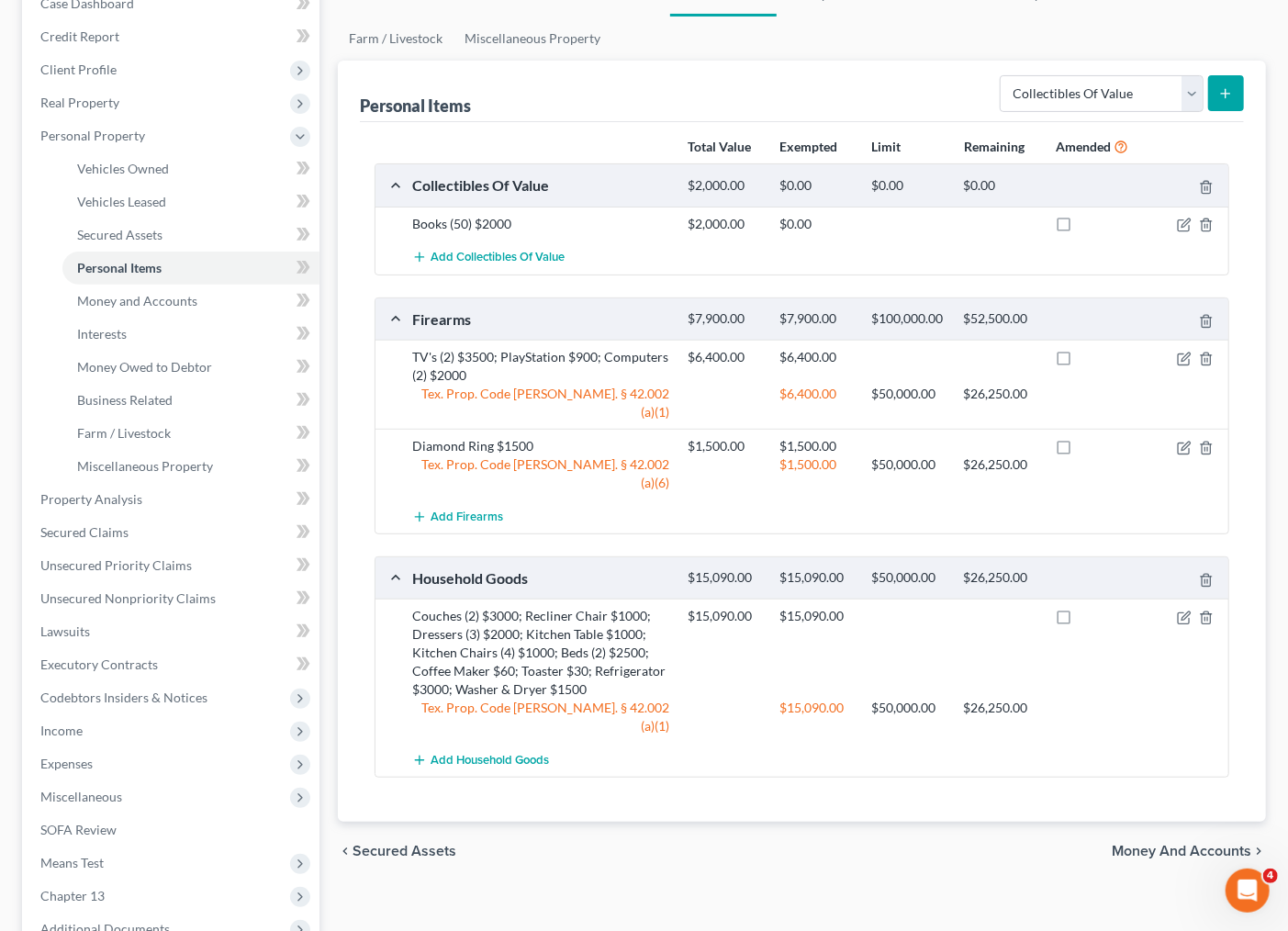
click at [690, 874] on div "Vehicles Owned Vehicles Leased Secured Assets Personal Items Money and Accounts…" at bounding box center [801, 495] width 946 height 1046
click at [695, 855] on div "Vehicles Owned Vehicles Leased Secured Assets Personal Items Money and Accounts…" at bounding box center [801, 495] width 946 height 1046
click at [71, 727] on span "Income" at bounding box center [62, 730] width 42 height 16
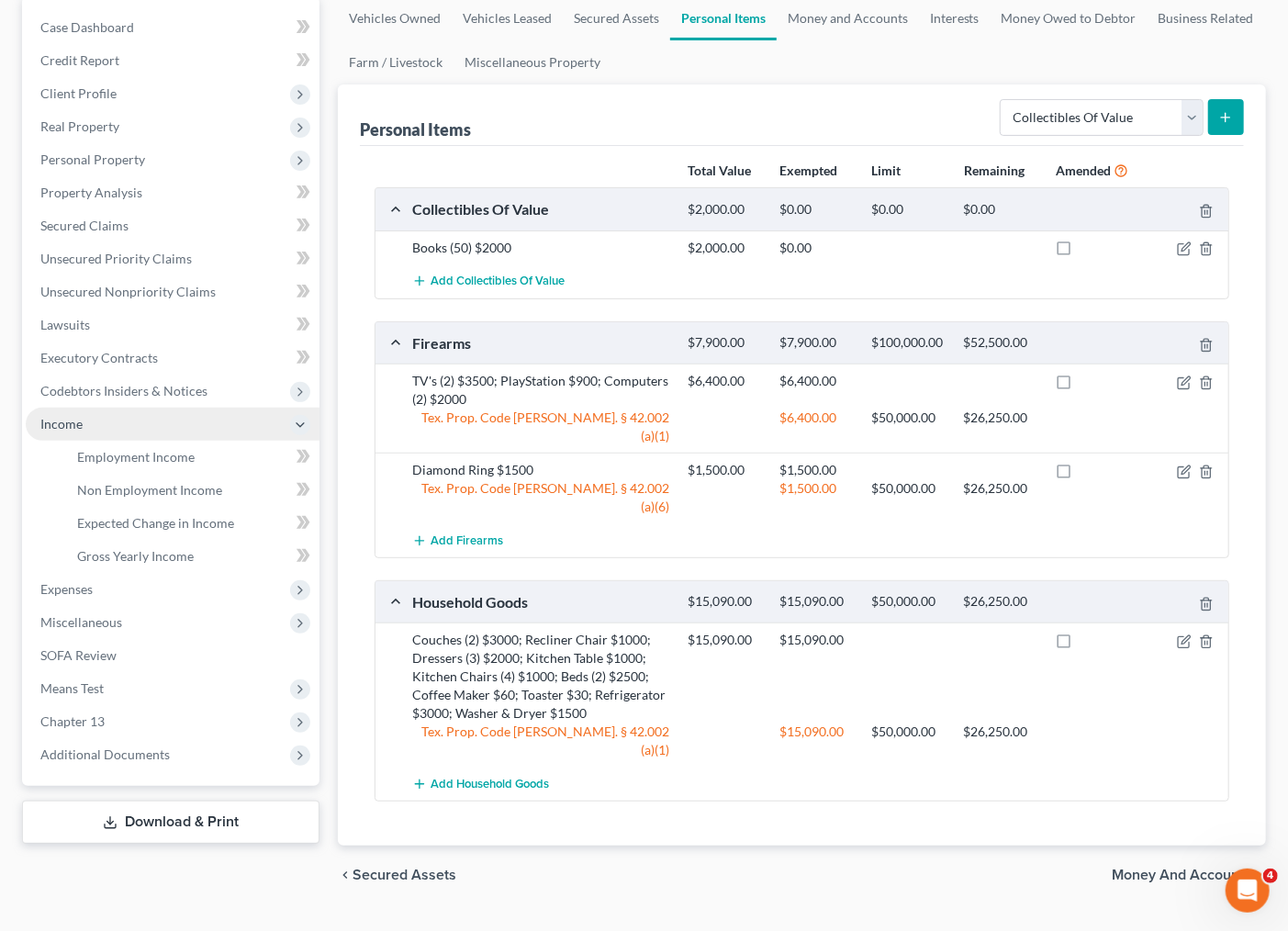
scroll to position [168, 0]
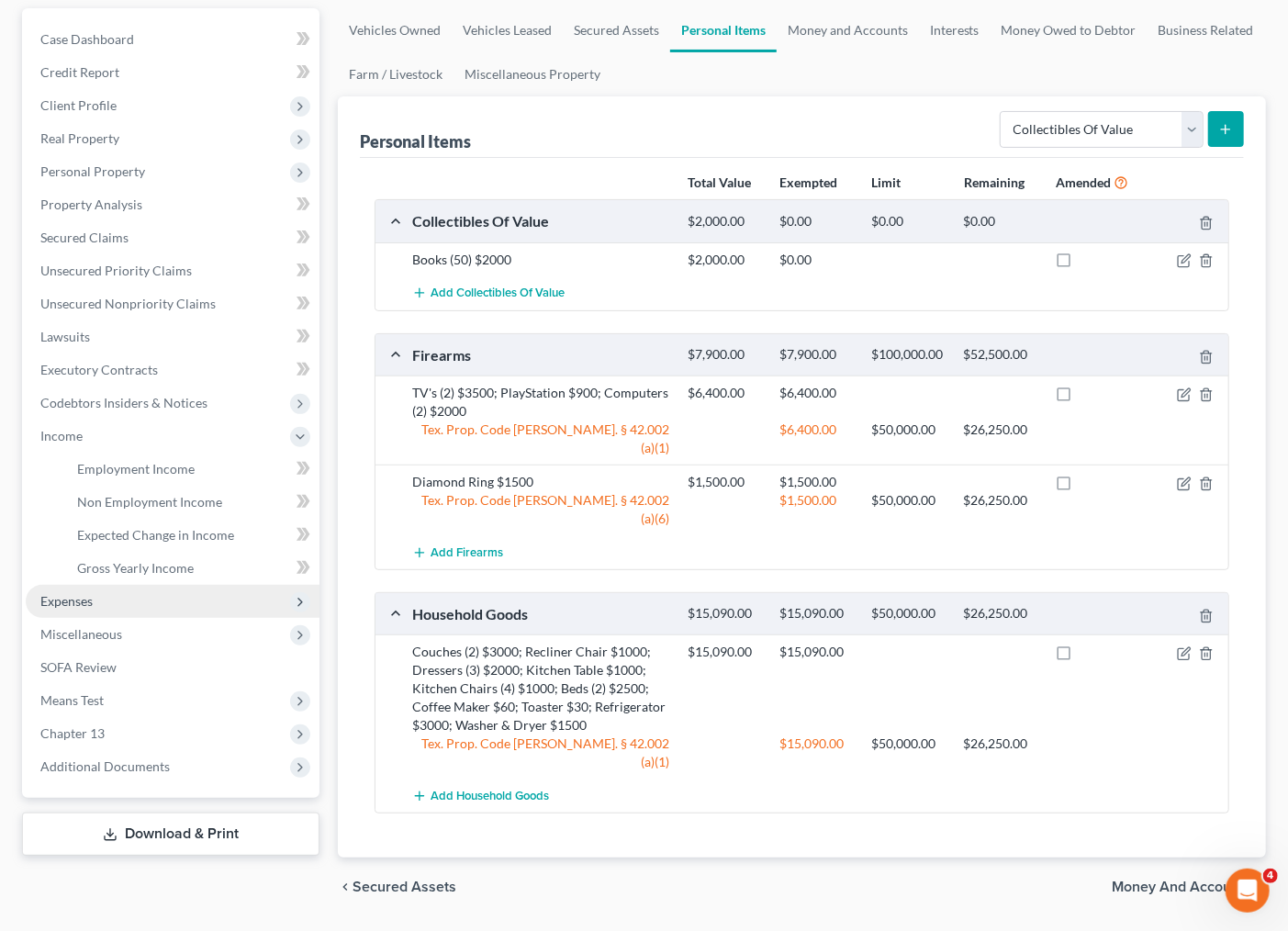
click at [86, 595] on span "Expenses" at bounding box center [66, 600] width 53 height 16
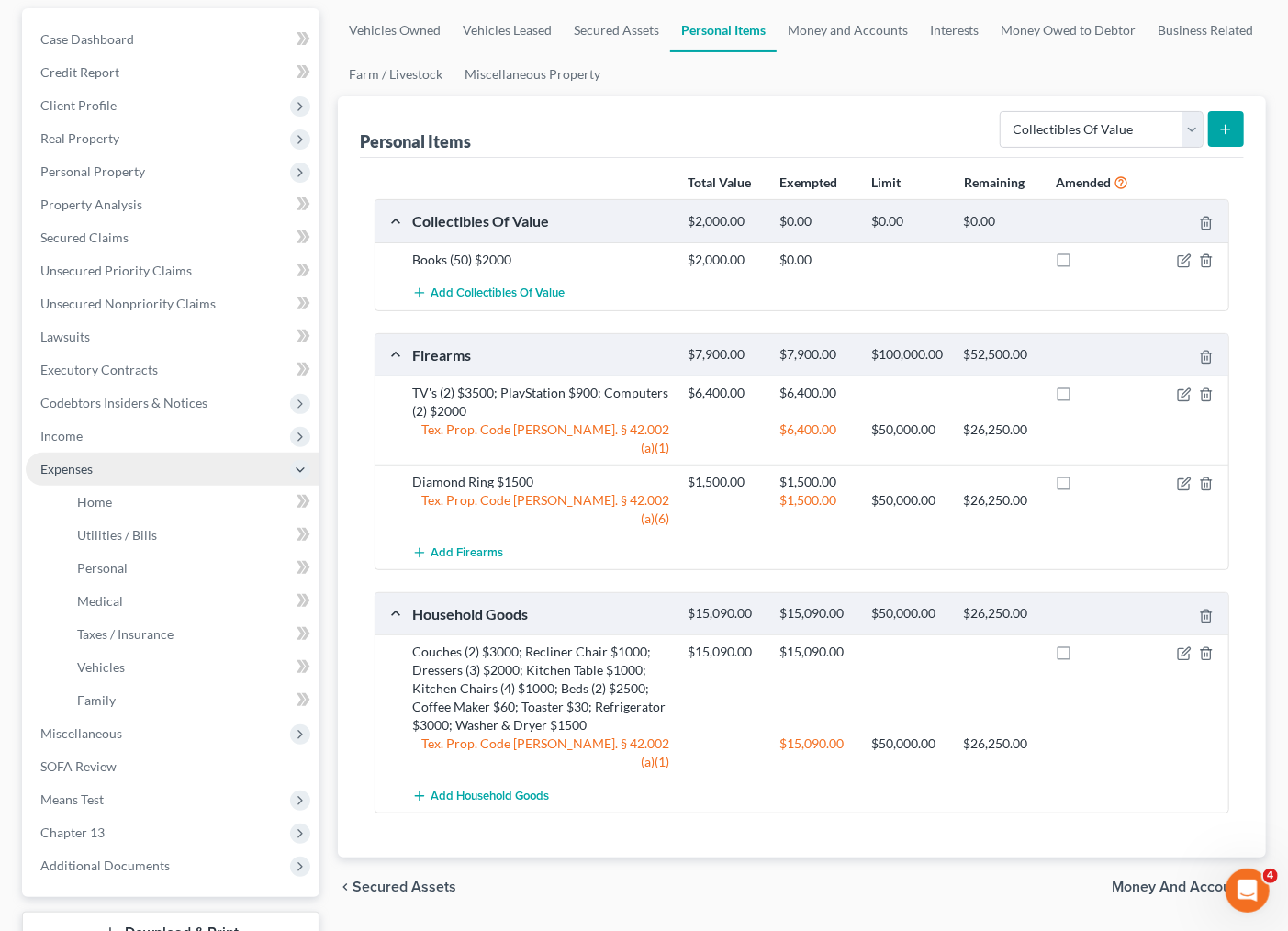
scroll to position [204, 0]
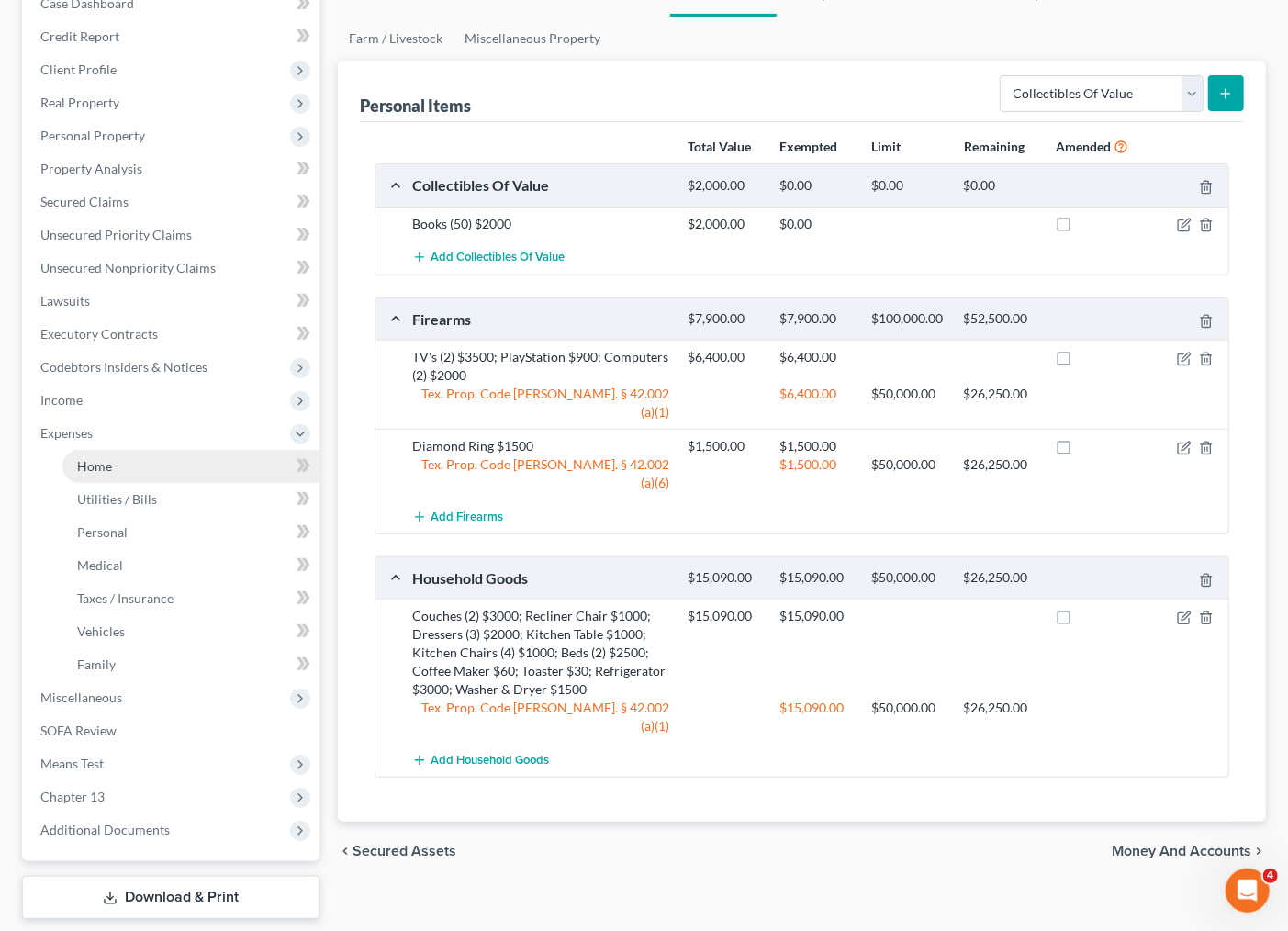
click at [110, 466] on span "Home" at bounding box center [95, 466] width 35 height 16
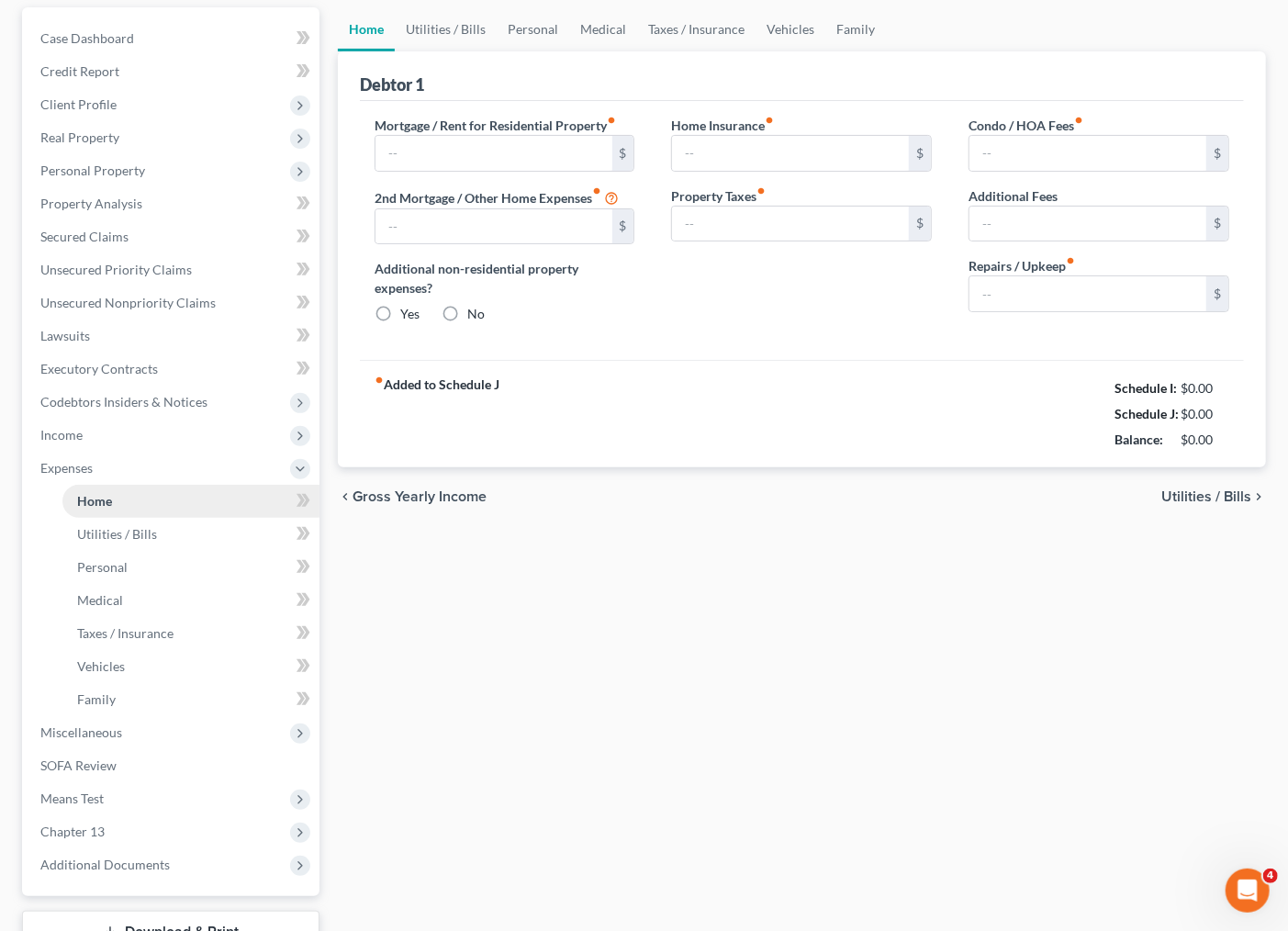
type input "0.00"
radio input "true"
type input "0.00"
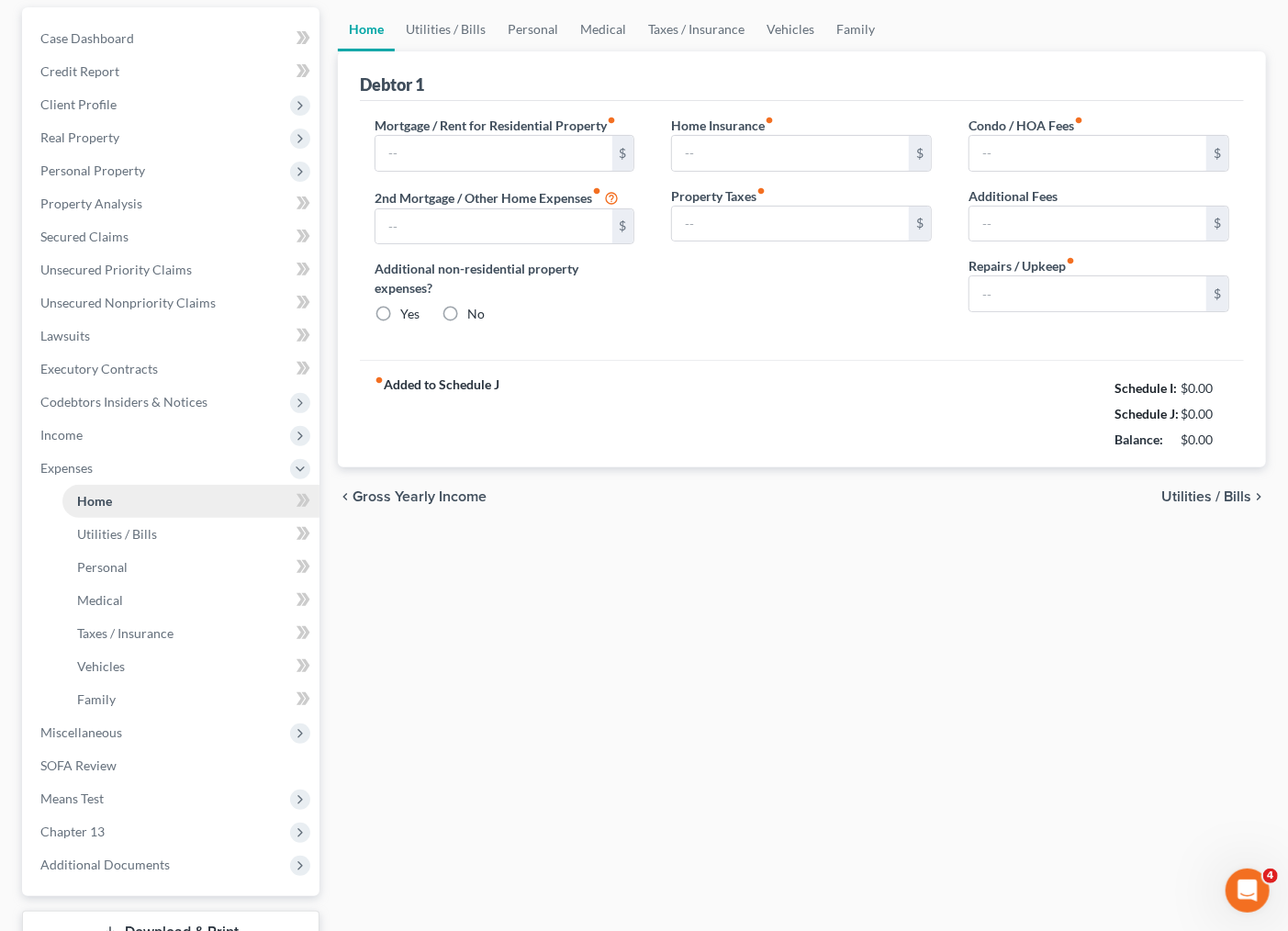
type input "0.00"
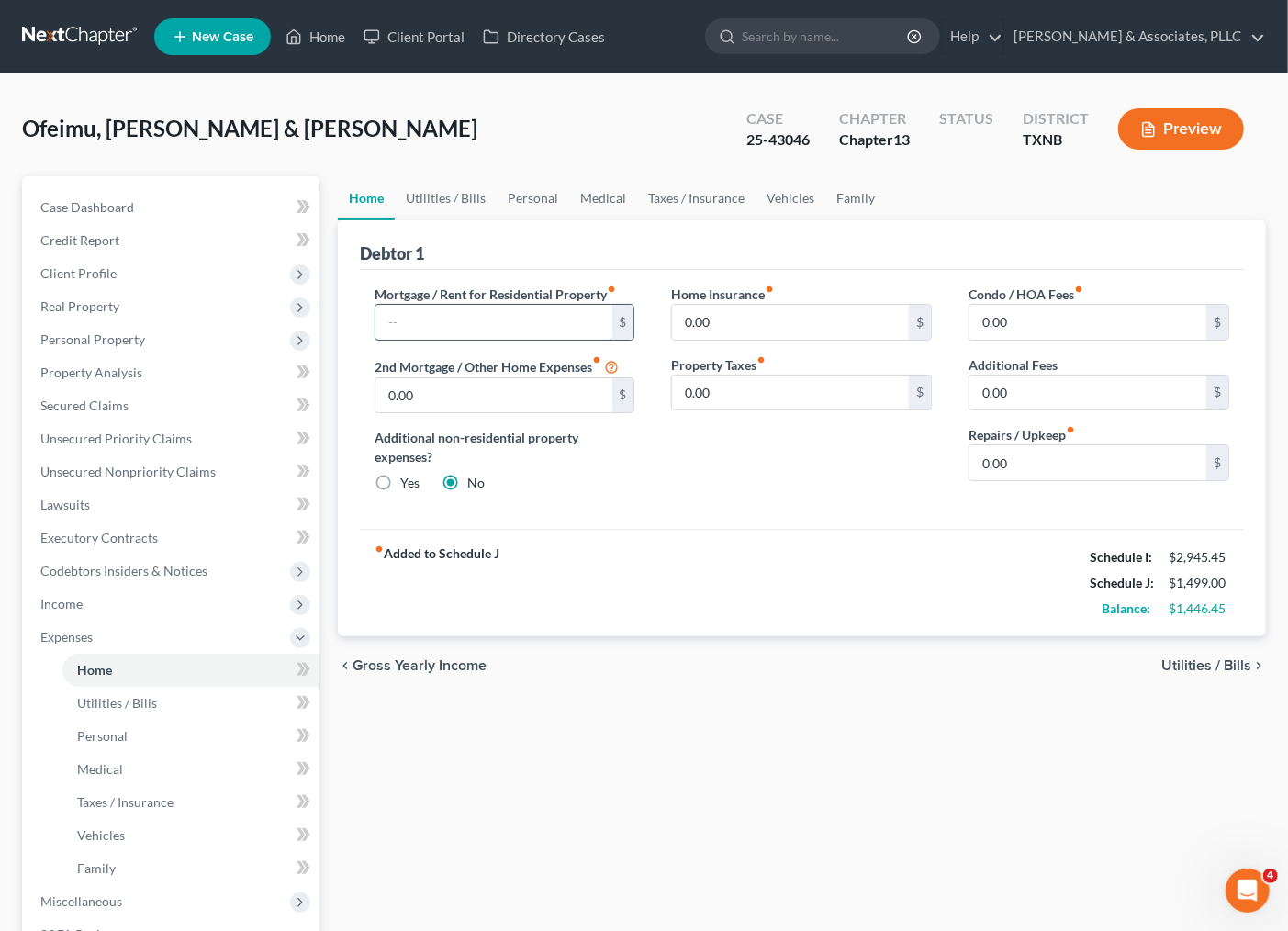
click at [425, 320] on input "text" at bounding box center [494, 322] width 237 height 35
type input "2,000.00"
click at [509, 404] on input "0.00" at bounding box center [494, 396] width 237 height 35
click at [711, 507] on div "Home Insurance fiber_manual_record 0.00 $ Property Taxes fiber_manual_record 0.…" at bounding box center [801, 396] width 297 height 224
click at [423, 384] on input "0.00" at bounding box center [494, 396] width 237 height 35
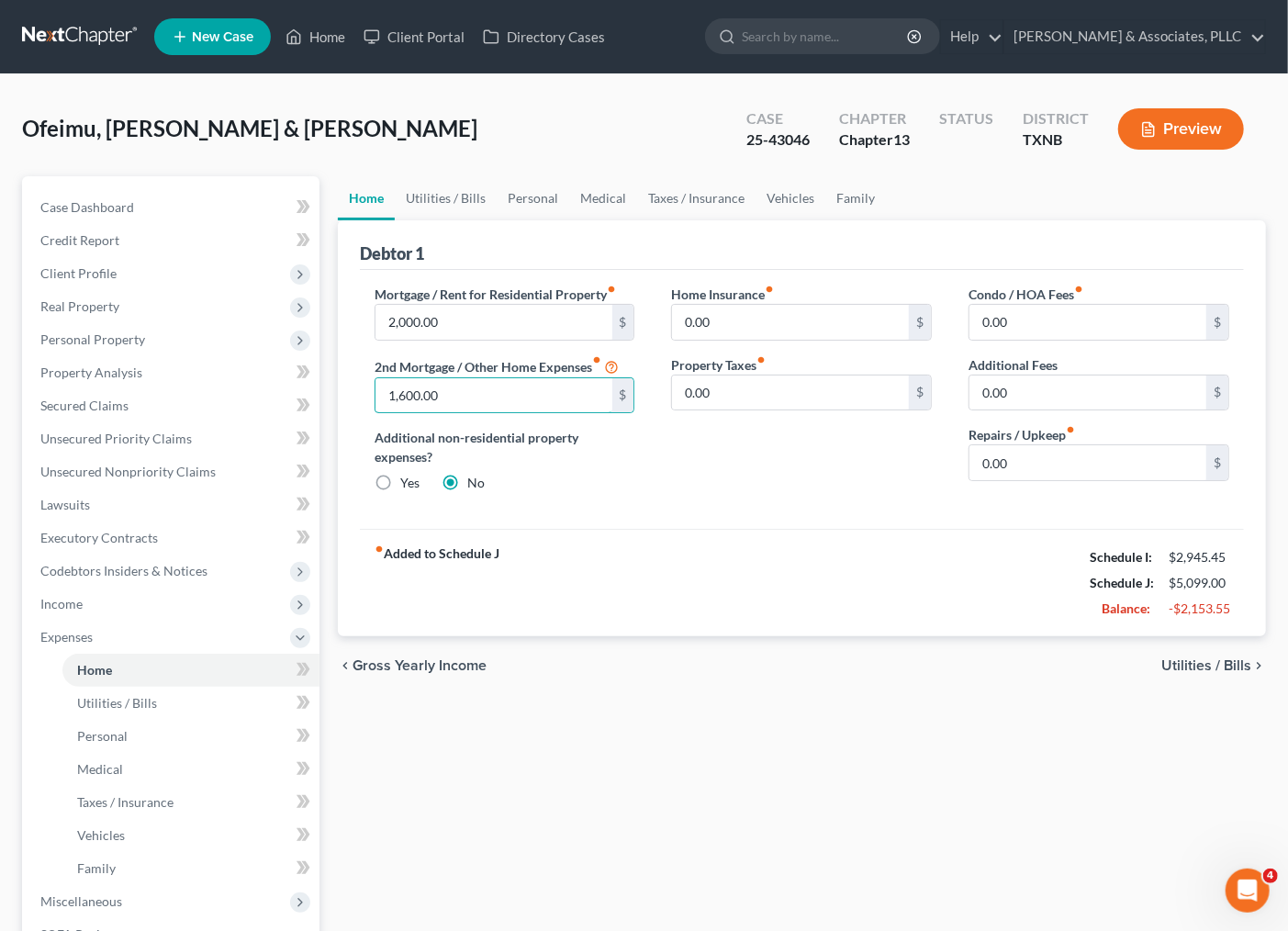
type input "1,600.00"
click at [1233, 668] on span "Utilities / Bills" at bounding box center [1206, 666] width 90 height 15
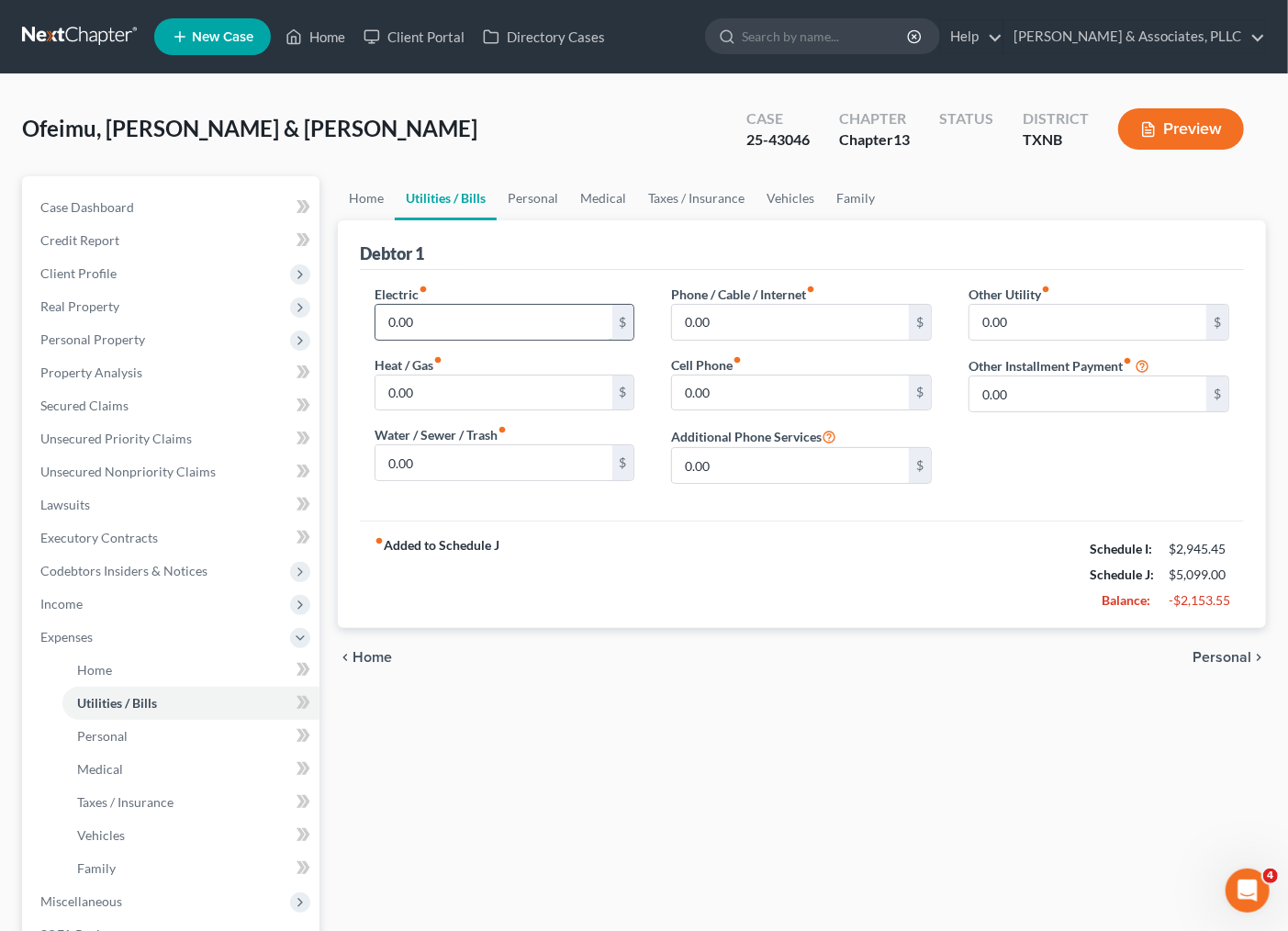
click at [447, 320] on input "0.00" at bounding box center [494, 322] width 237 height 35
type input "180.00"
click at [443, 468] on input "0.00" at bounding box center [494, 463] width 237 height 35
type input "80.00"
click at [776, 322] on input "0.00" at bounding box center [790, 322] width 237 height 35
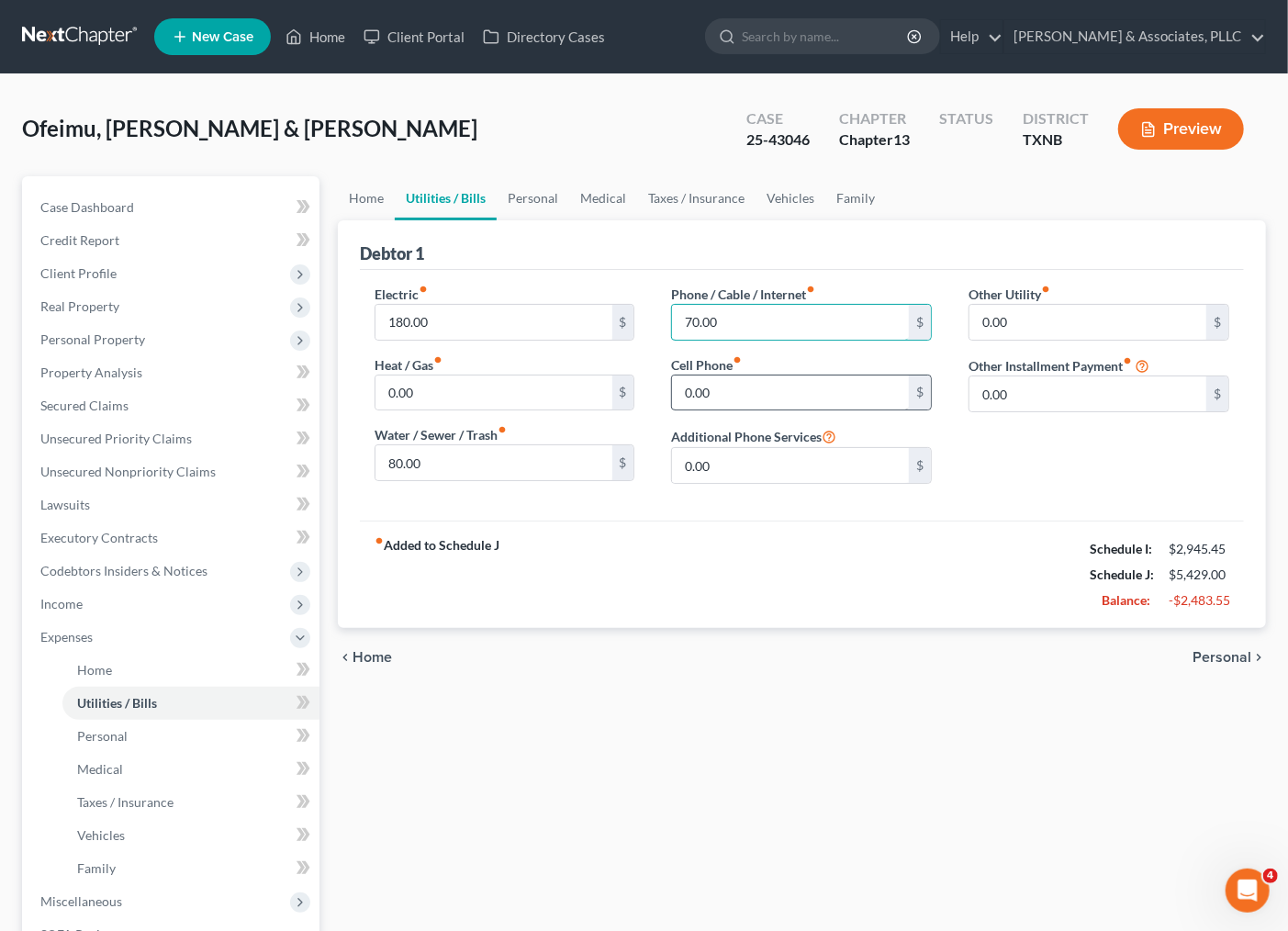
type input "70.00"
click at [711, 381] on input "0.00" at bounding box center [790, 393] width 237 height 35
type input "210.00"
click at [512, 190] on link "Personal" at bounding box center [533, 199] width 73 height 44
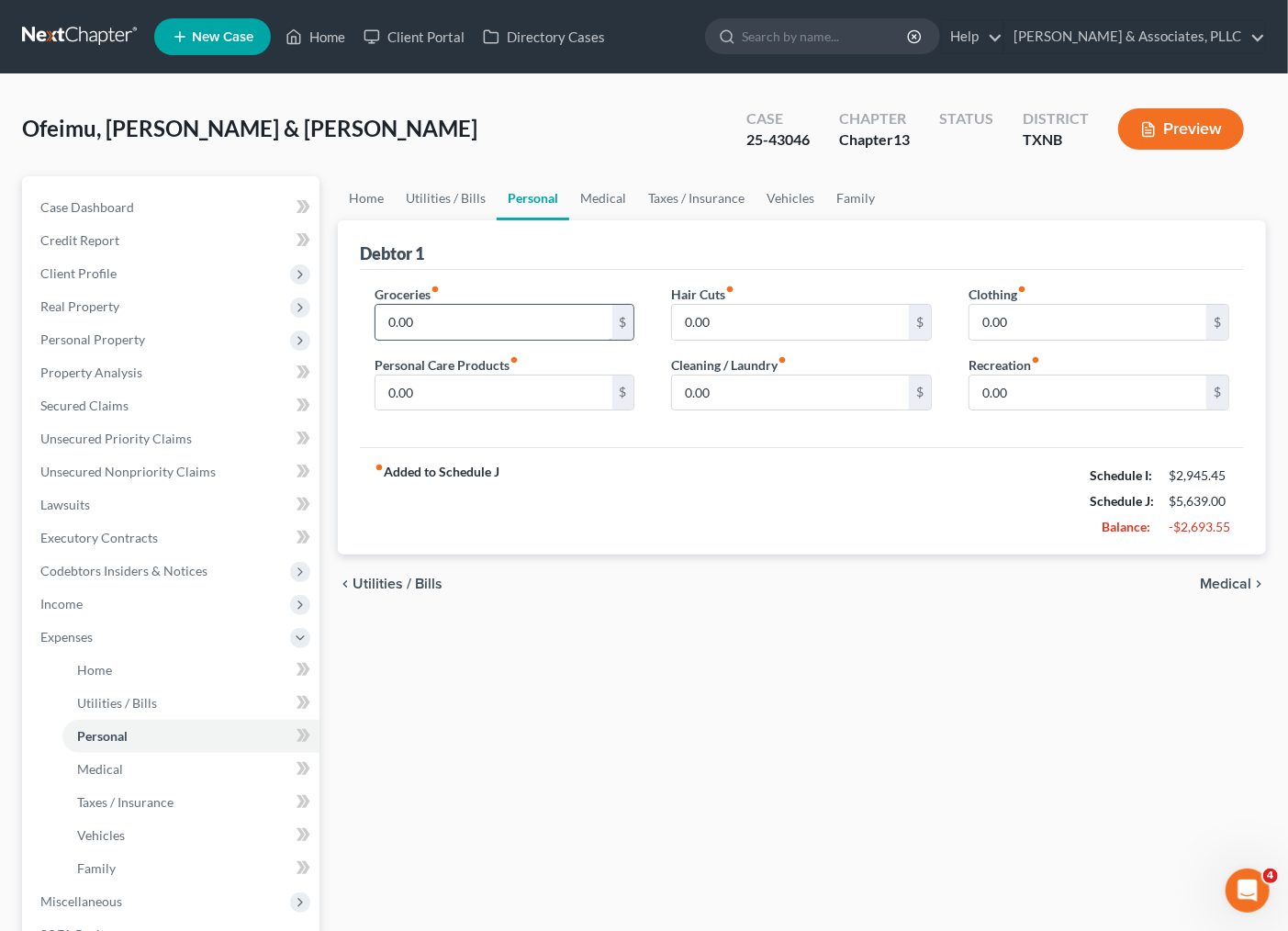
click at [464, 319] on input "0.00" at bounding box center [494, 322] width 237 height 35
type input "175.00"
click at [451, 384] on input "0.00" at bounding box center [494, 393] width 237 height 35
type input "100.00"
click at [707, 313] on input "0.00" at bounding box center [790, 322] width 237 height 35
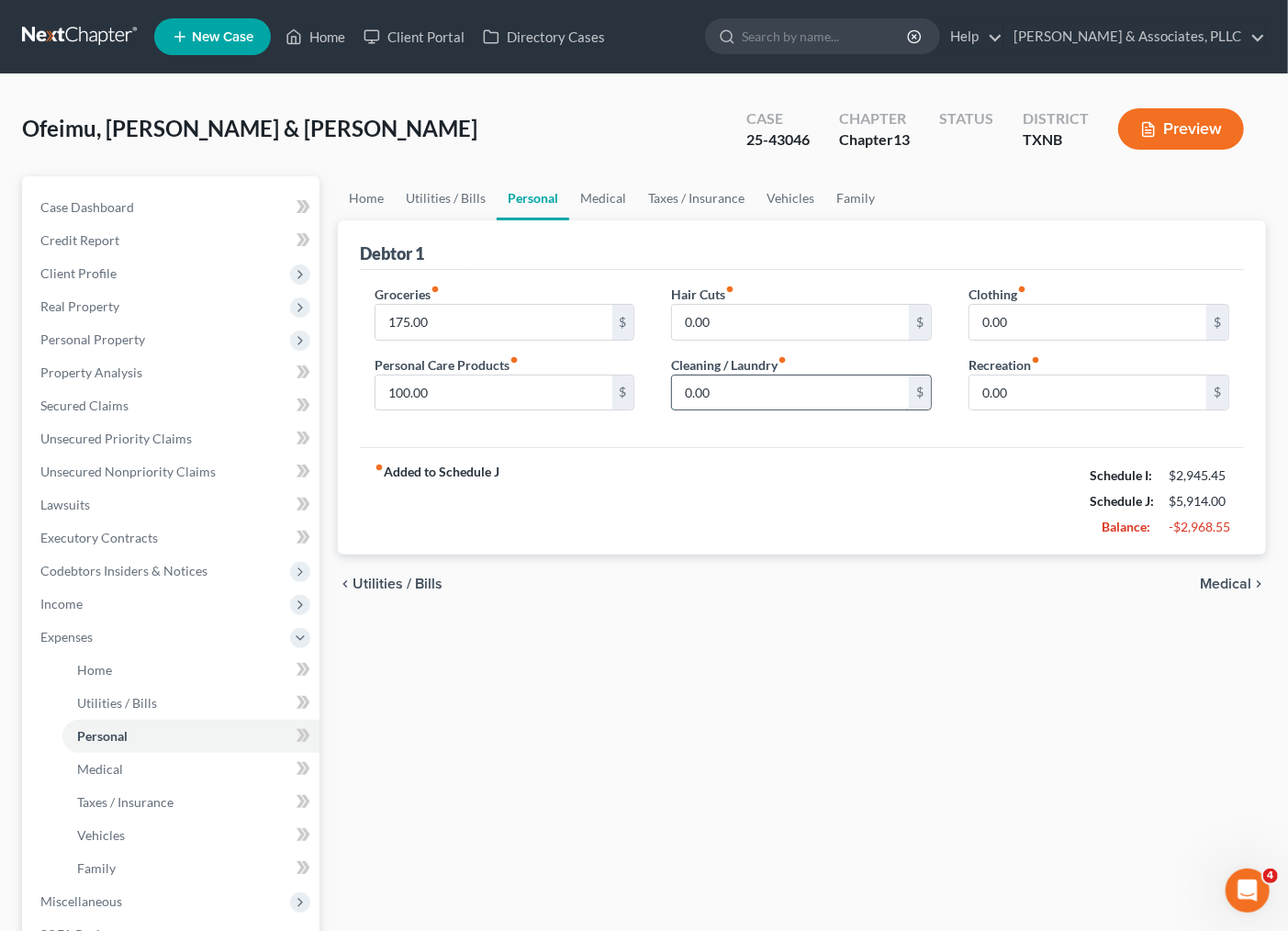
click at [758, 390] on input "0.00" at bounding box center [790, 393] width 237 height 35
type input "75.00"
click at [594, 190] on link "Medical" at bounding box center [603, 199] width 68 height 44
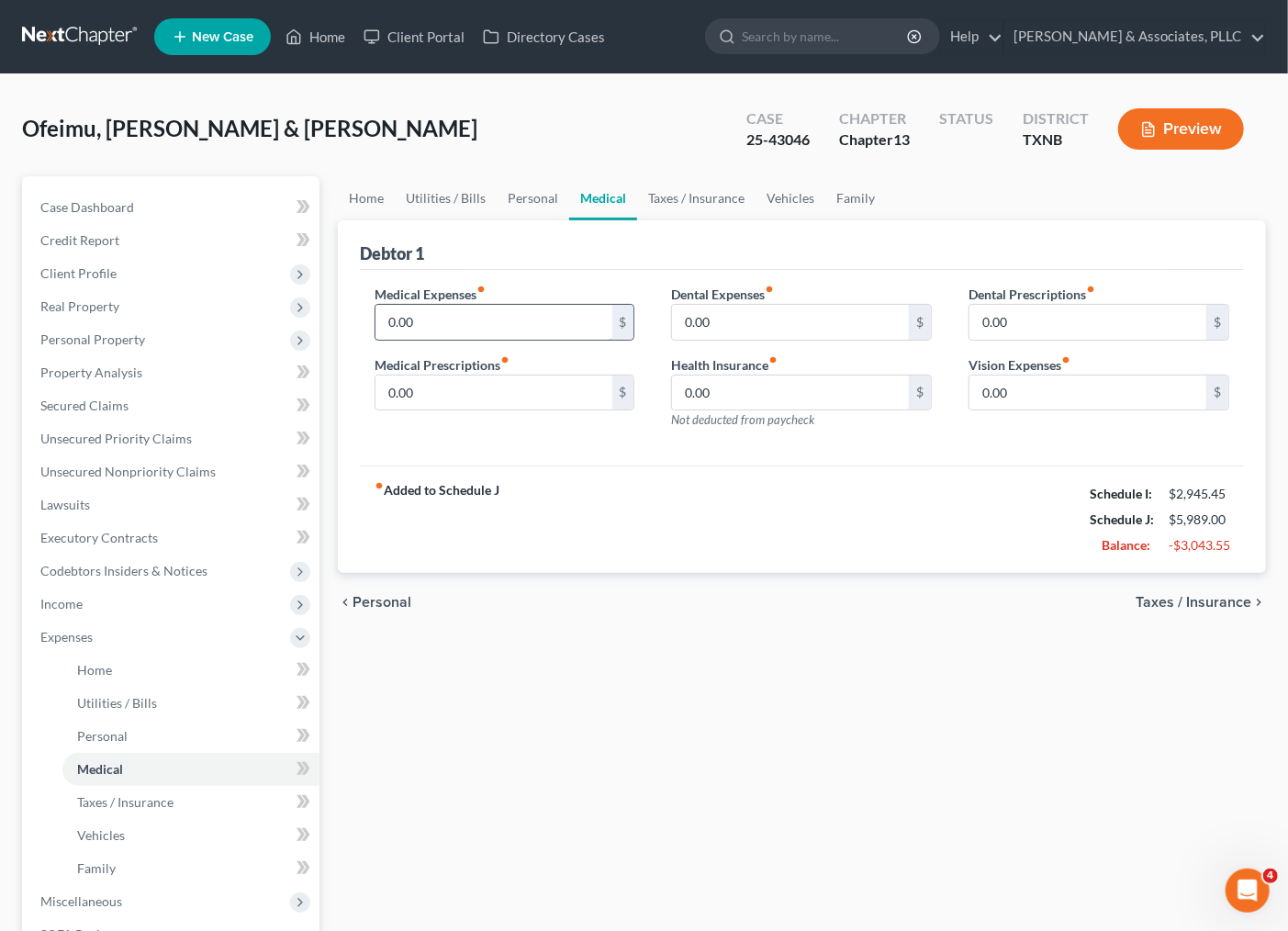
click at [465, 322] on input "0.00" at bounding box center [494, 322] width 237 height 35
type input "1"
type input "200.00"
click at [461, 386] on input "0.00" at bounding box center [494, 393] width 237 height 35
type input "50.00"
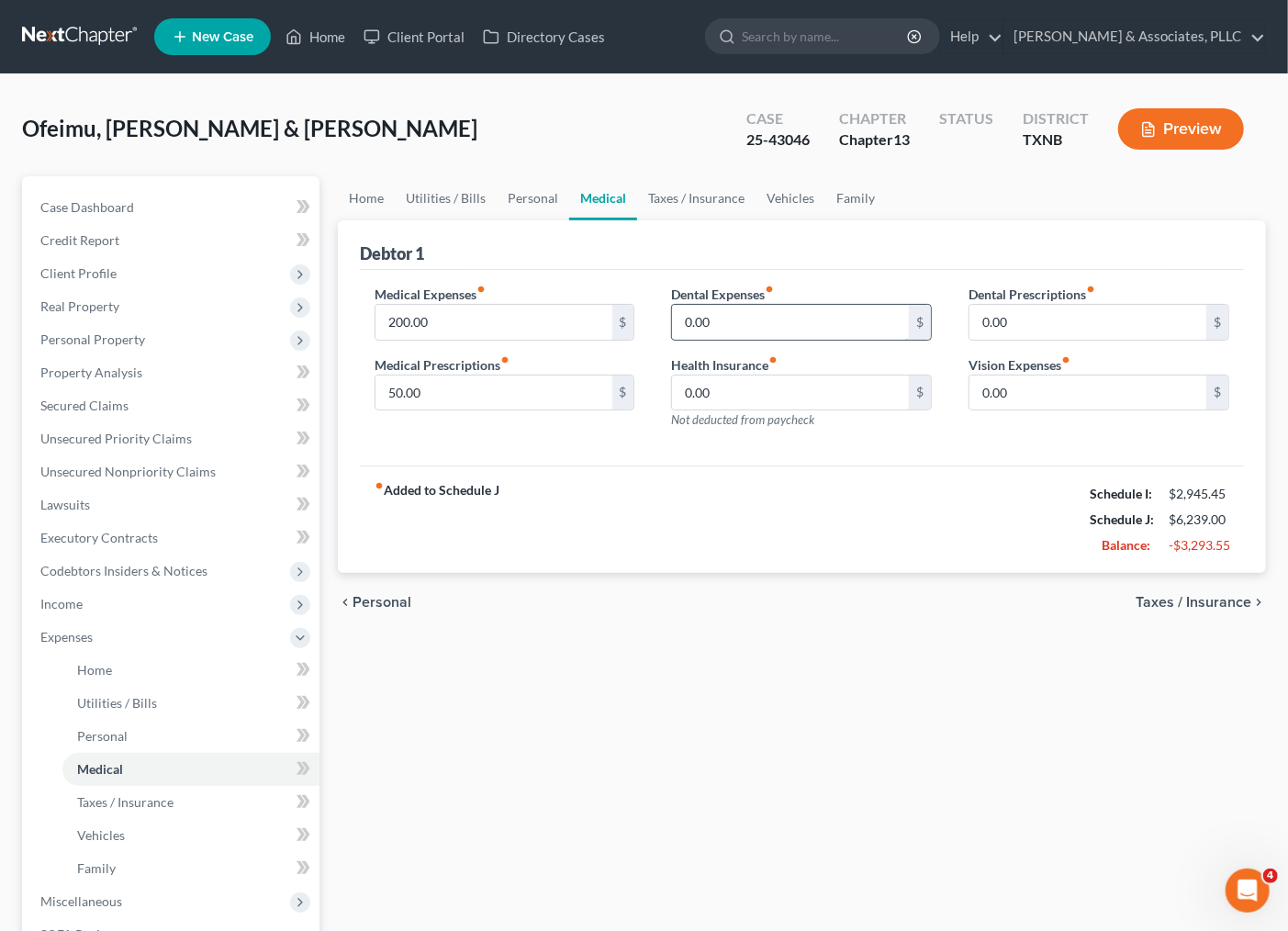
click at [774, 318] on input "0.00" at bounding box center [790, 322] width 237 height 35
click at [714, 393] on input "0.00" at bounding box center [790, 393] width 237 height 35
type input "25.00"
click at [728, 333] on input "0.00" at bounding box center [790, 322] width 237 height 35
type input "75.00"
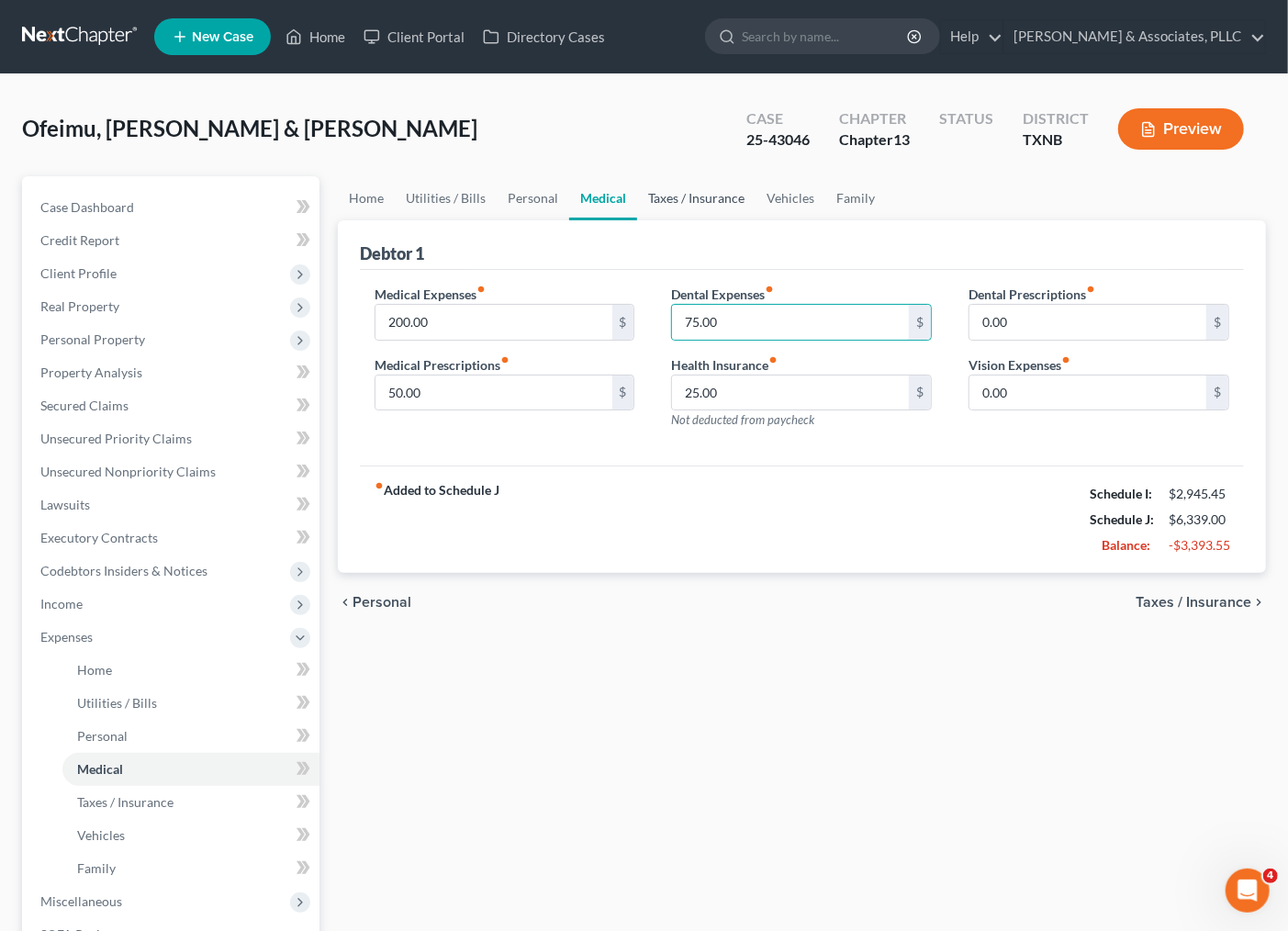
click at [687, 199] on link "Taxes / Insurance" at bounding box center [696, 199] width 118 height 44
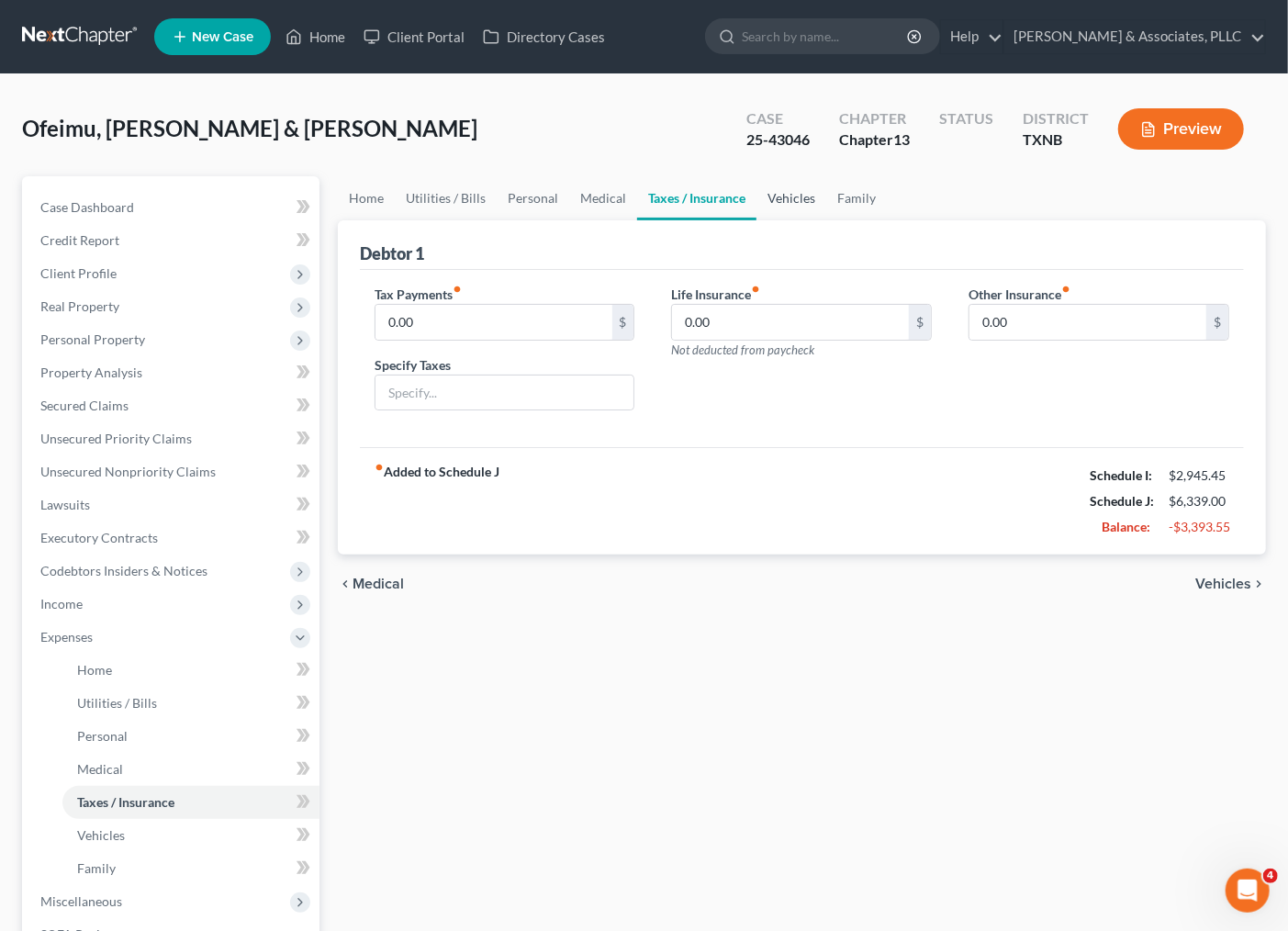
click at [795, 200] on link "Vehicles" at bounding box center [791, 199] width 70 height 44
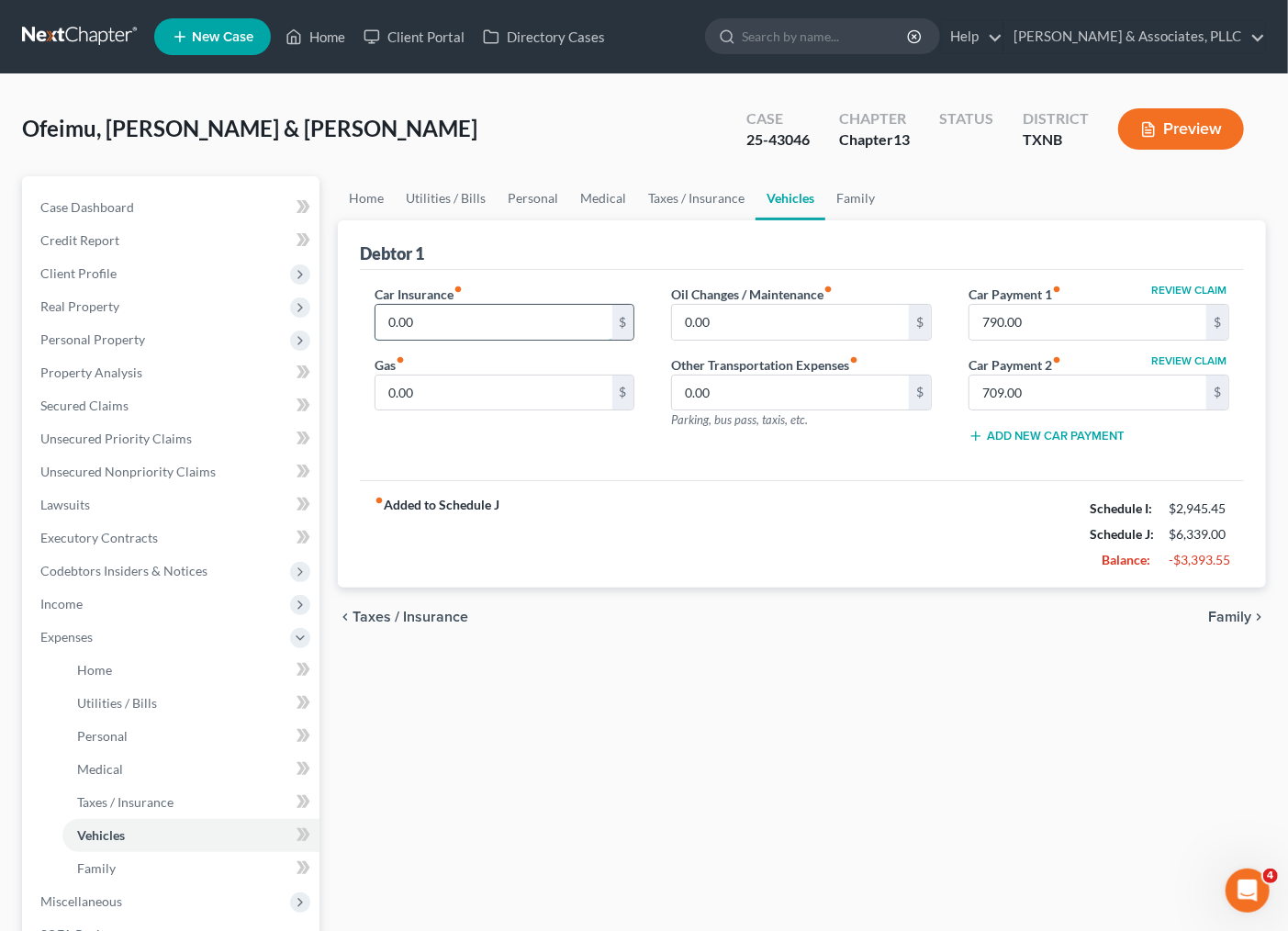
click at [406, 305] on input "0.00" at bounding box center [494, 322] width 237 height 35
type input "426.00"
click at [441, 408] on input "0.00" at bounding box center [494, 393] width 237 height 35
type input "200.00"
click at [730, 329] on input "0.00" at bounding box center [790, 322] width 237 height 35
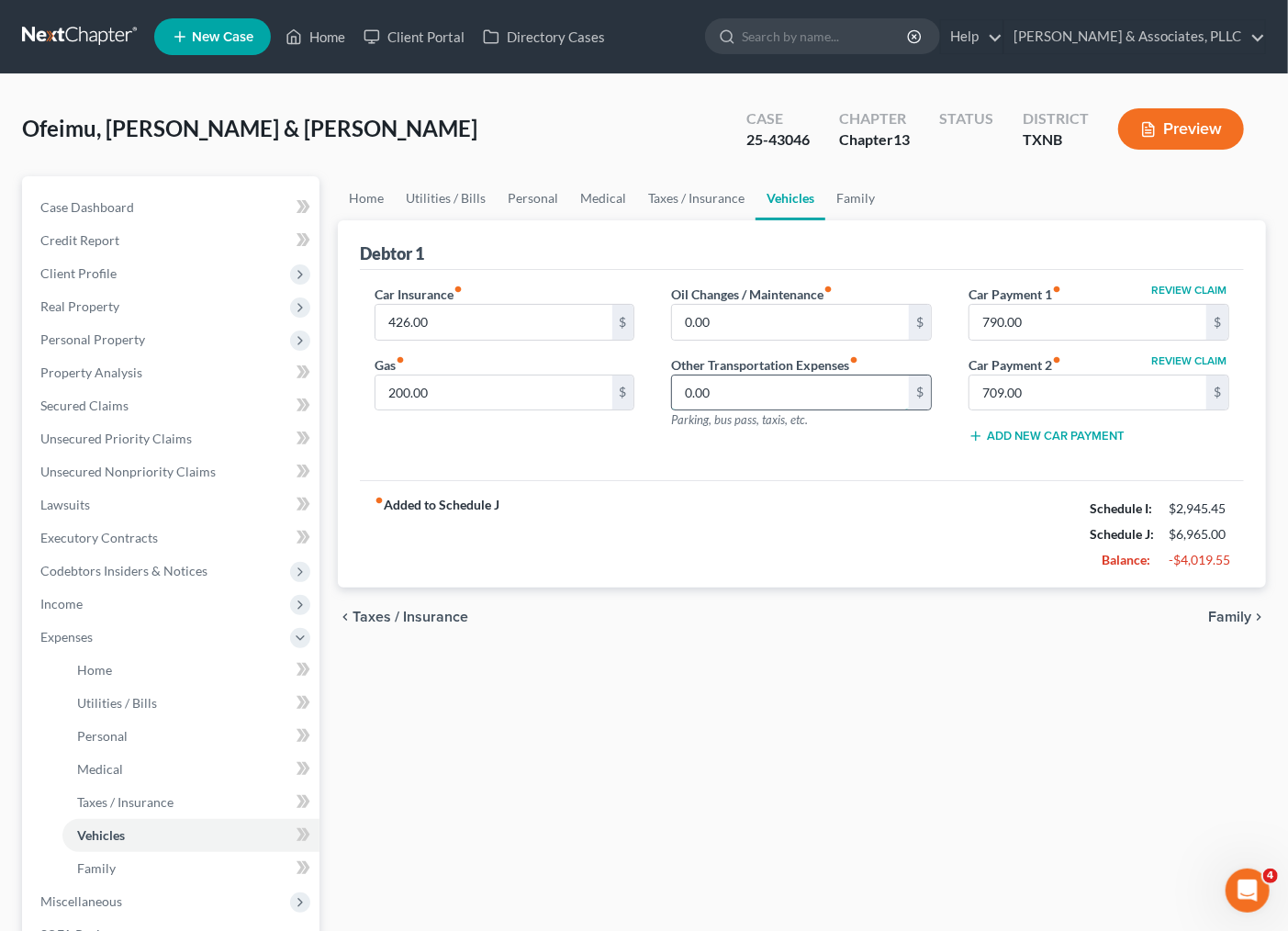
click at [774, 384] on input "0.00" at bounding box center [790, 393] width 237 height 35
click at [759, 310] on input "0.00" at bounding box center [790, 322] width 237 height 35
click at [656, 480] on div "fiber_manual_record Added to Schedule J Schedule I: $2,945.45 Schedule J: $6,96…" at bounding box center [801, 534] width 884 height 107
click at [938, 550] on div "fiber_manual_record Added to Schedule J Schedule I: $2,945.45 Schedule J: $6,96…" at bounding box center [801, 534] width 884 height 107
click at [976, 695] on div "Home Utilities / Bills Personal Medical Taxes / Insurance Vehicles Family Debto…" at bounding box center [801, 649] width 946 height 947
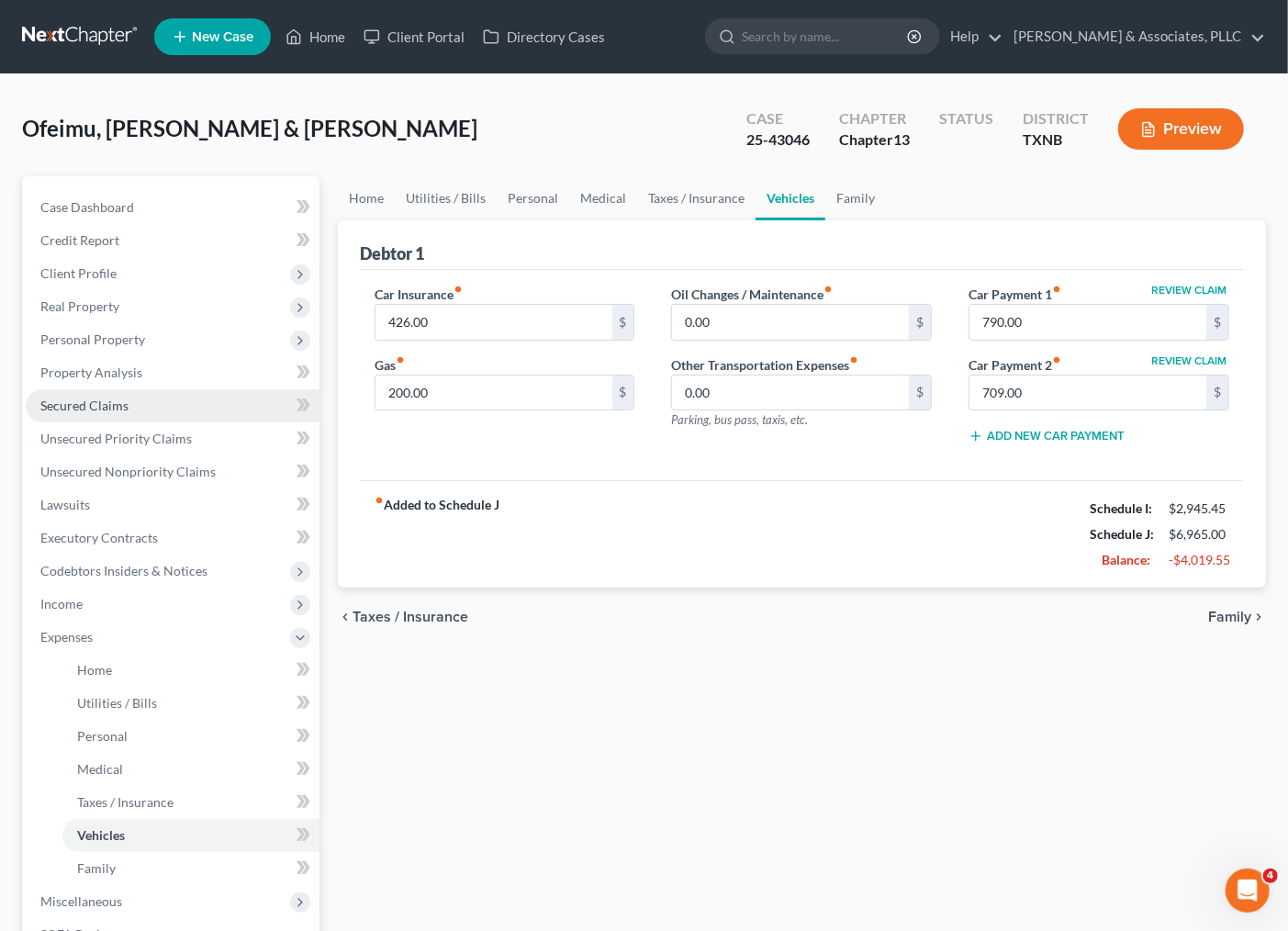
click at [90, 417] on link "Secured Claims" at bounding box center [173, 406] width 294 height 33
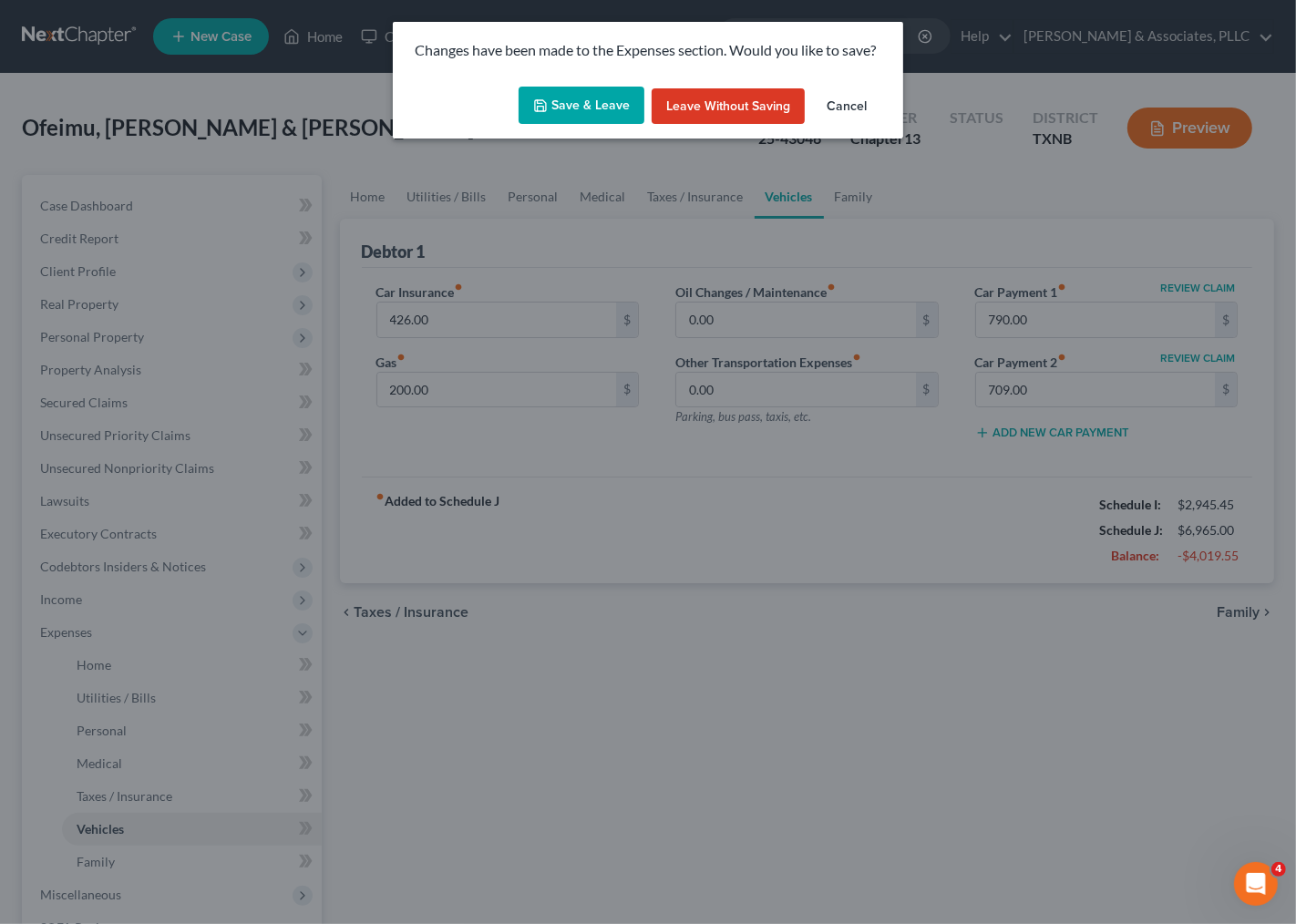
click at [594, 104] on button "Save & Leave" at bounding box center [581, 105] width 126 height 38
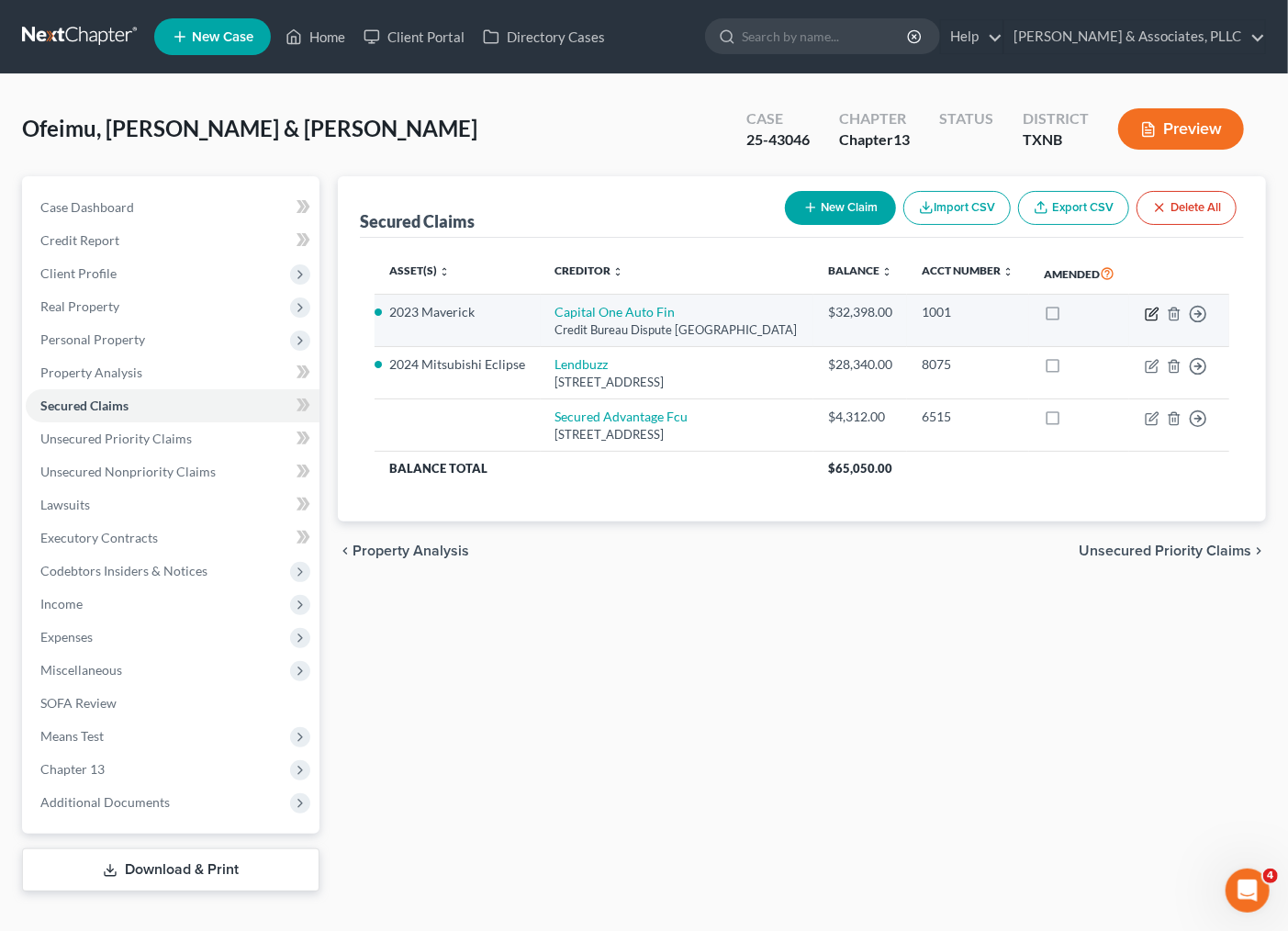
click at [1157, 320] on icon "button" at bounding box center [1151, 314] width 11 height 11
select select "45"
select select "2"
select select "0"
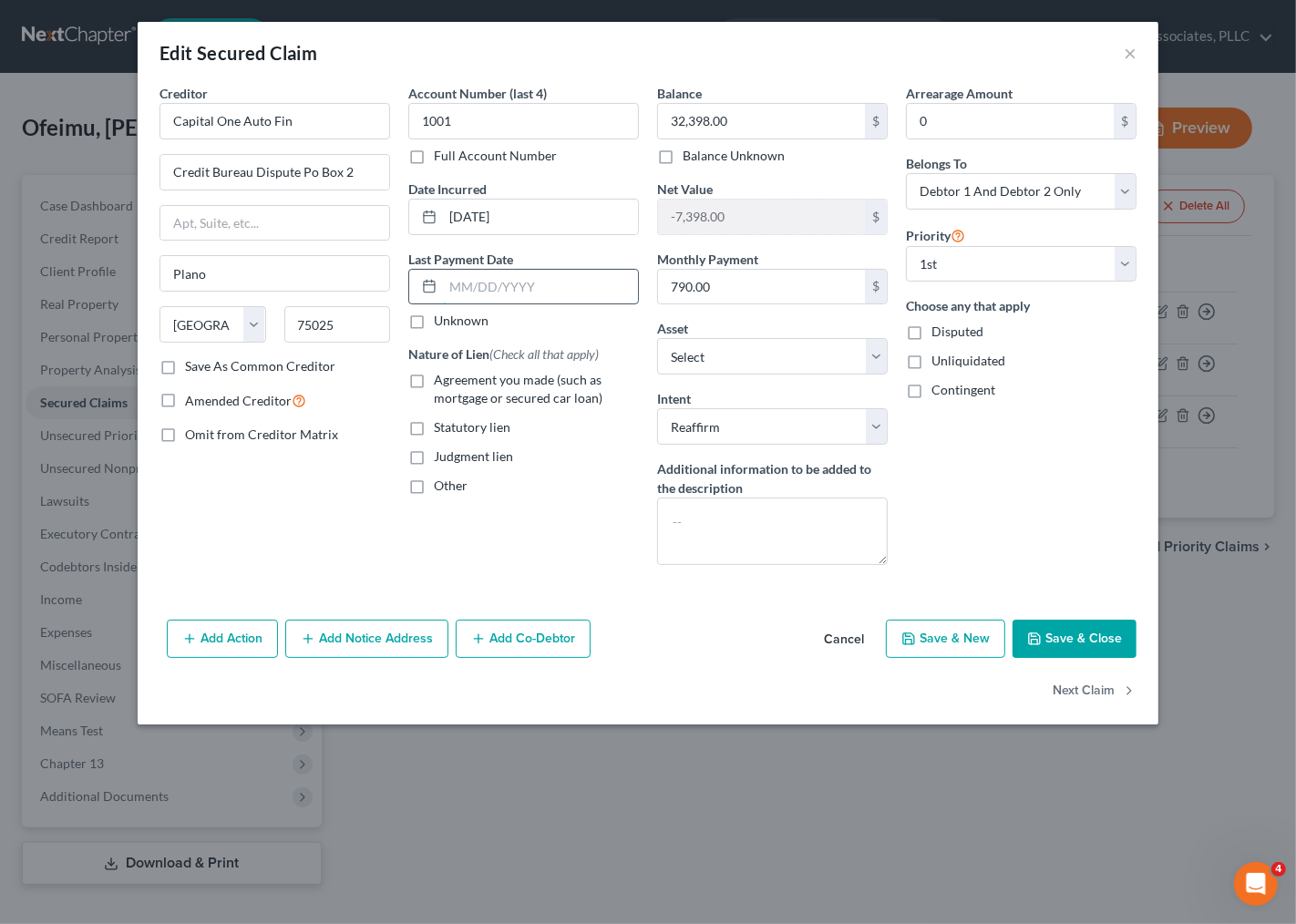
click at [483, 288] on input "text" at bounding box center [540, 287] width 195 height 35
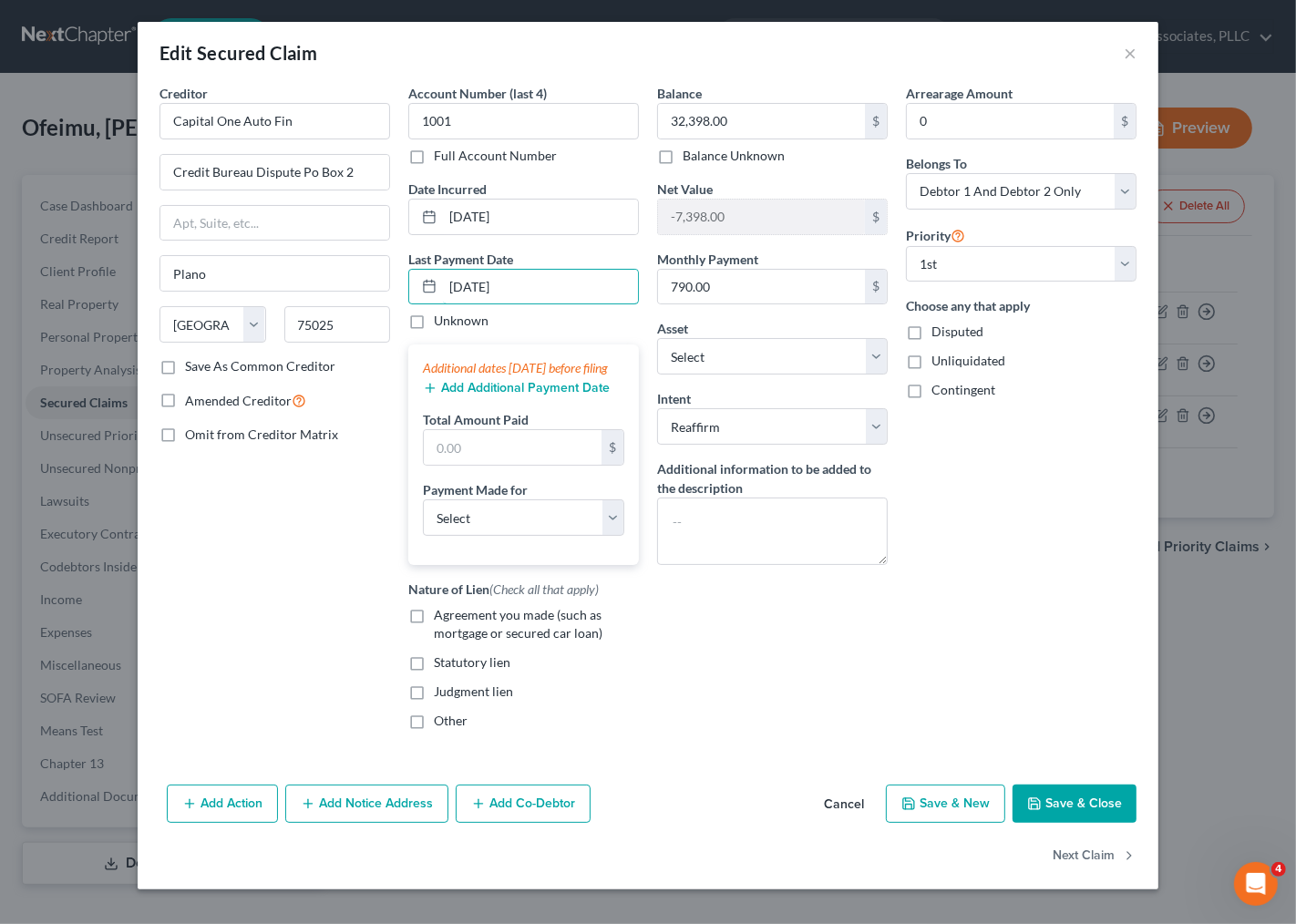
type input "[DATE]"
click at [458, 395] on button "Add Additional Payment Date" at bounding box center [516, 389] width 187 height 15
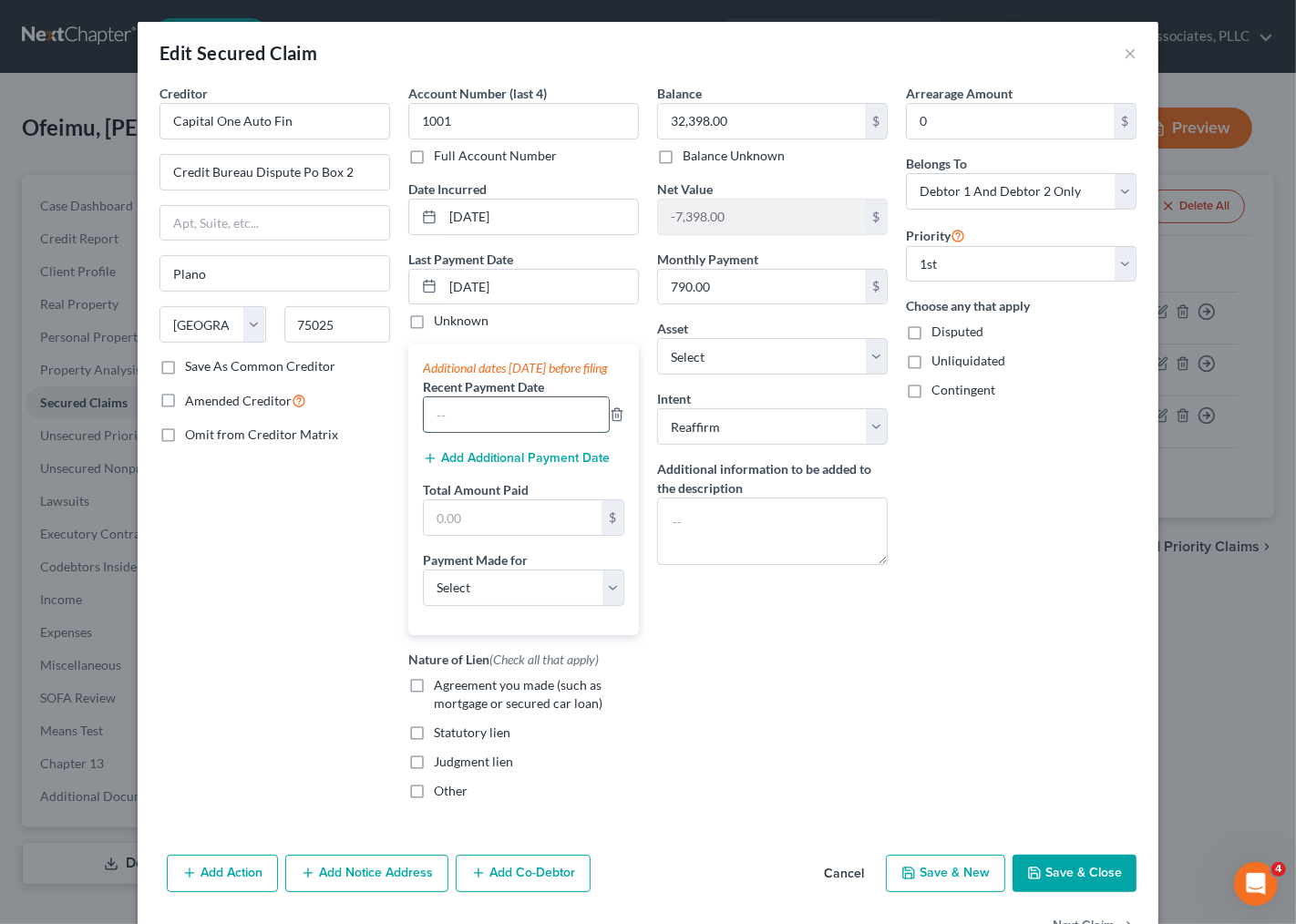
click at [454, 432] on input "text" at bounding box center [516, 414] width 185 height 35
type input "5"
type input "[DATE]"
click at [471, 466] on button "Add Additional Payment Date" at bounding box center [516, 458] width 187 height 15
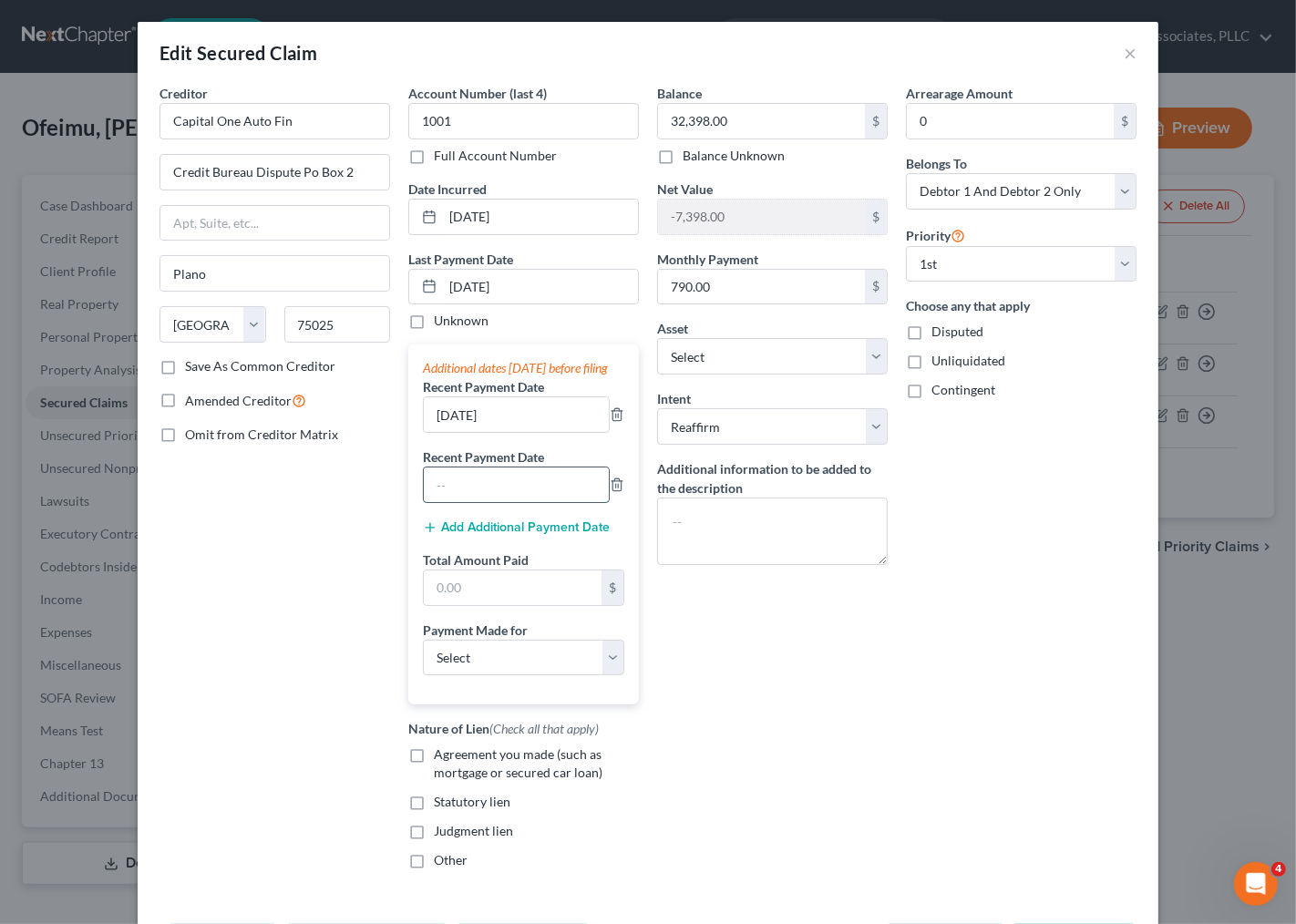
click at [465, 490] on input "text" at bounding box center [516, 485] width 185 height 35
type input "[DATE]"
click at [463, 605] on input "text" at bounding box center [512, 588] width 178 height 35
type input "2,127.00"
drag, startPoint x: 807, startPoint y: 708, endPoint x: 782, endPoint y: 858, distance: 152.1
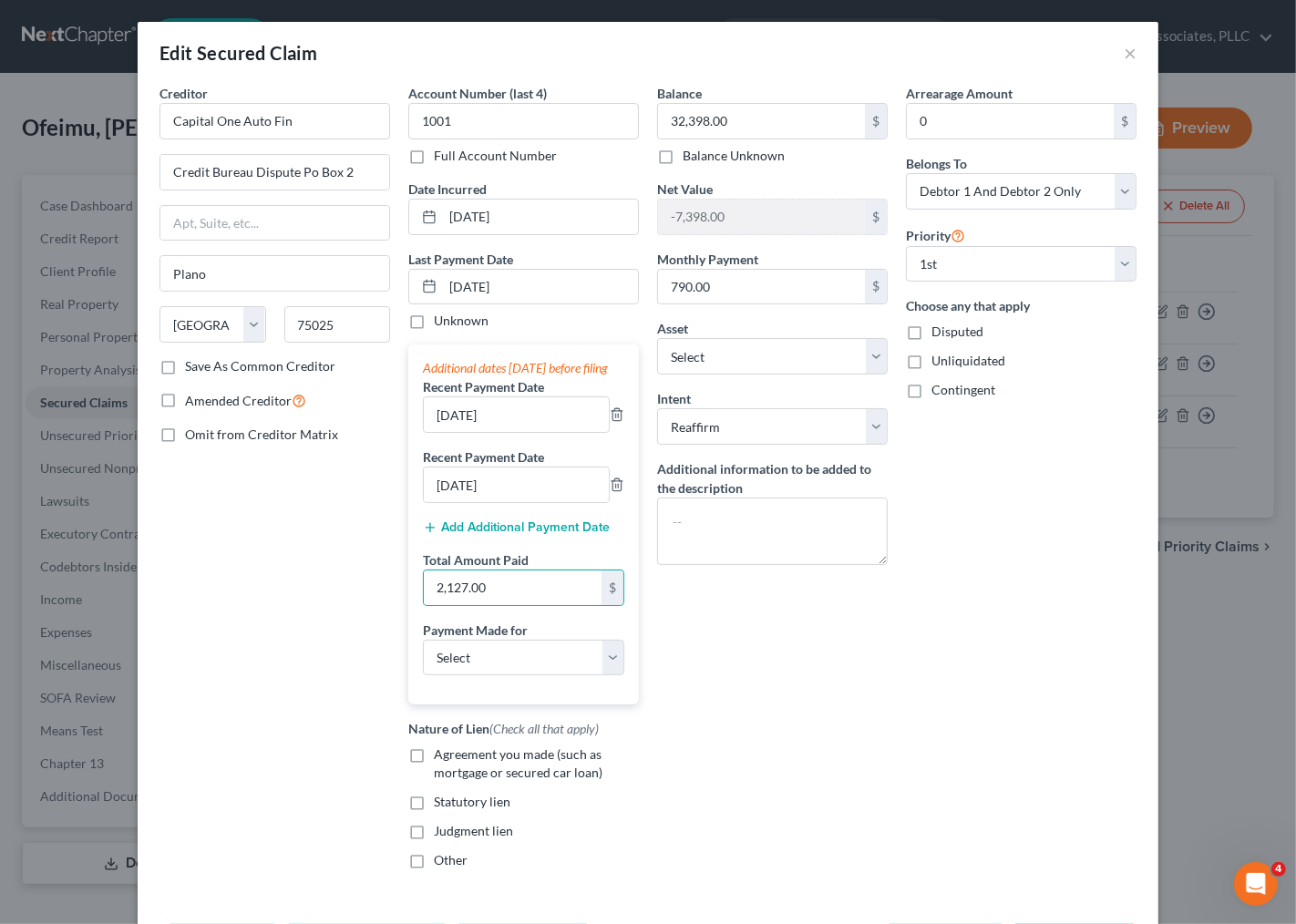
click at [806, 707] on div "Balance 32,398.00 $ Balance Unknown Balance Undetermined 32,398.00 $ Balance Un…" at bounding box center [772, 483] width 248 height 800
drag, startPoint x: 505, startPoint y: 685, endPoint x: 504, endPoint y: 694, distance: 9.1
click at [505, 676] on select "Select Car Credit Card Loan Repayment Mortgage Other Suppliers Or Vendors" at bounding box center [523, 658] width 202 height 37
select select "0"
click at [423, 658] on select "Select Car Credit Card Loan Repayment Mortgage Other Suppliers Or Vendors" at bounding box center [523, 658] width 202 height 37
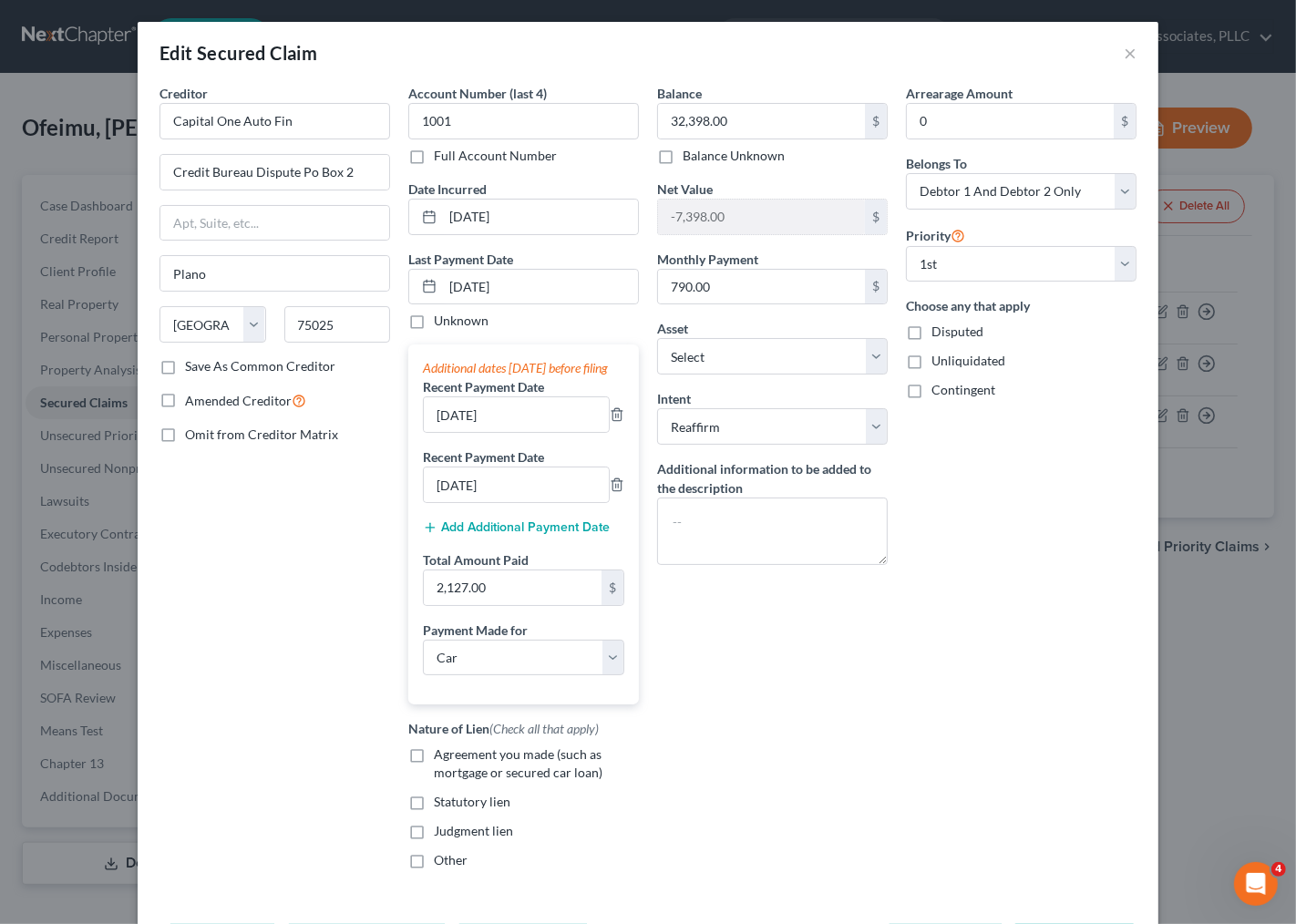
click at [499, 770] on span "Agreement you made (such as mortgage or secured car loan)" at bounding box center [518, 763] width 169 height 34
click at [453, 757] on input "Agreement you made (such as mortgage or secured car loan)" at bounding box center [446, 751] width 12 height 12
click at [522, 780] on span "Agreement you made (such as mortgage or secured car loan)" at bounding box center [518, 763] width 169 height 34
click at [453, 757] on input "Agreement you made (such as mortgage or secured car loan)" at bounding box center [446, 751] width 12 height 12
click at [434, 776] on label "Agreement you made (such as mortgage or secured car loan)" at bounding box center [536, 764] width 205 height 37
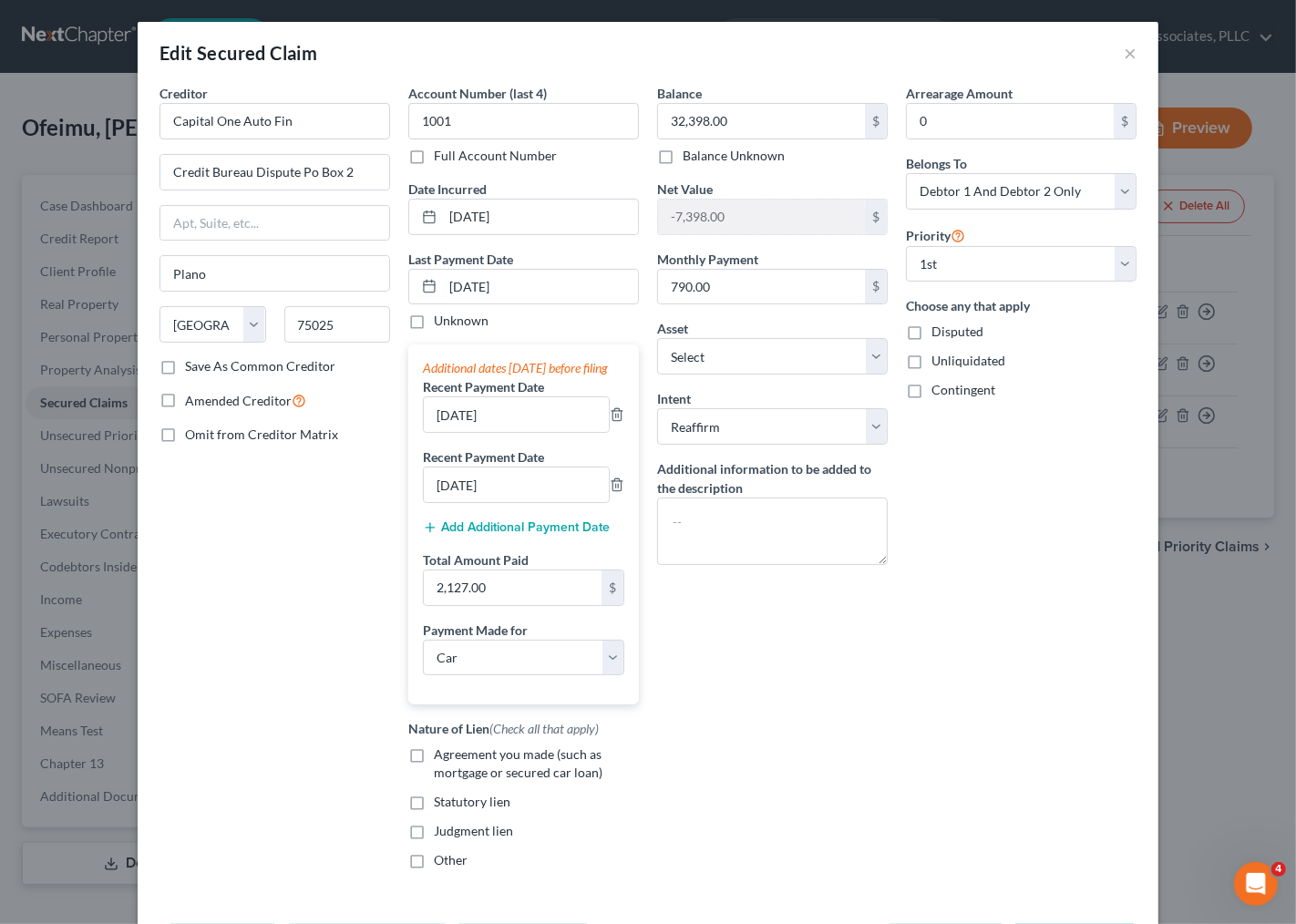
click at [441, 757] on input "Agreement you made (such as mortgage or secured car loan)" at bounding box center [446, 751] width 12 height 12
checkbox input "true"
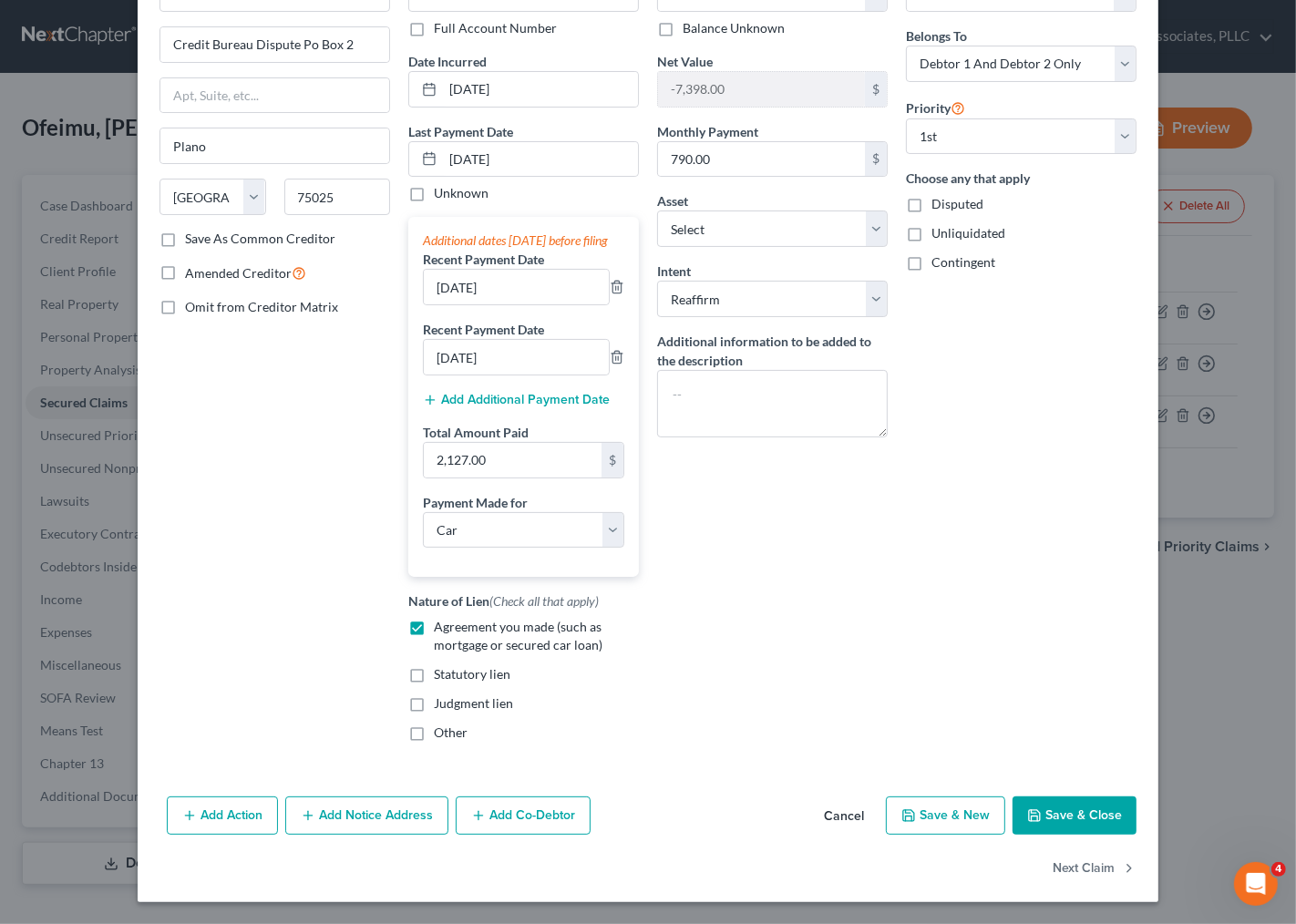
scroll to position [146, 0]
click at [1097, 832] on button "Save & Close" at bounding box center [1074, 816] width 124 height 38
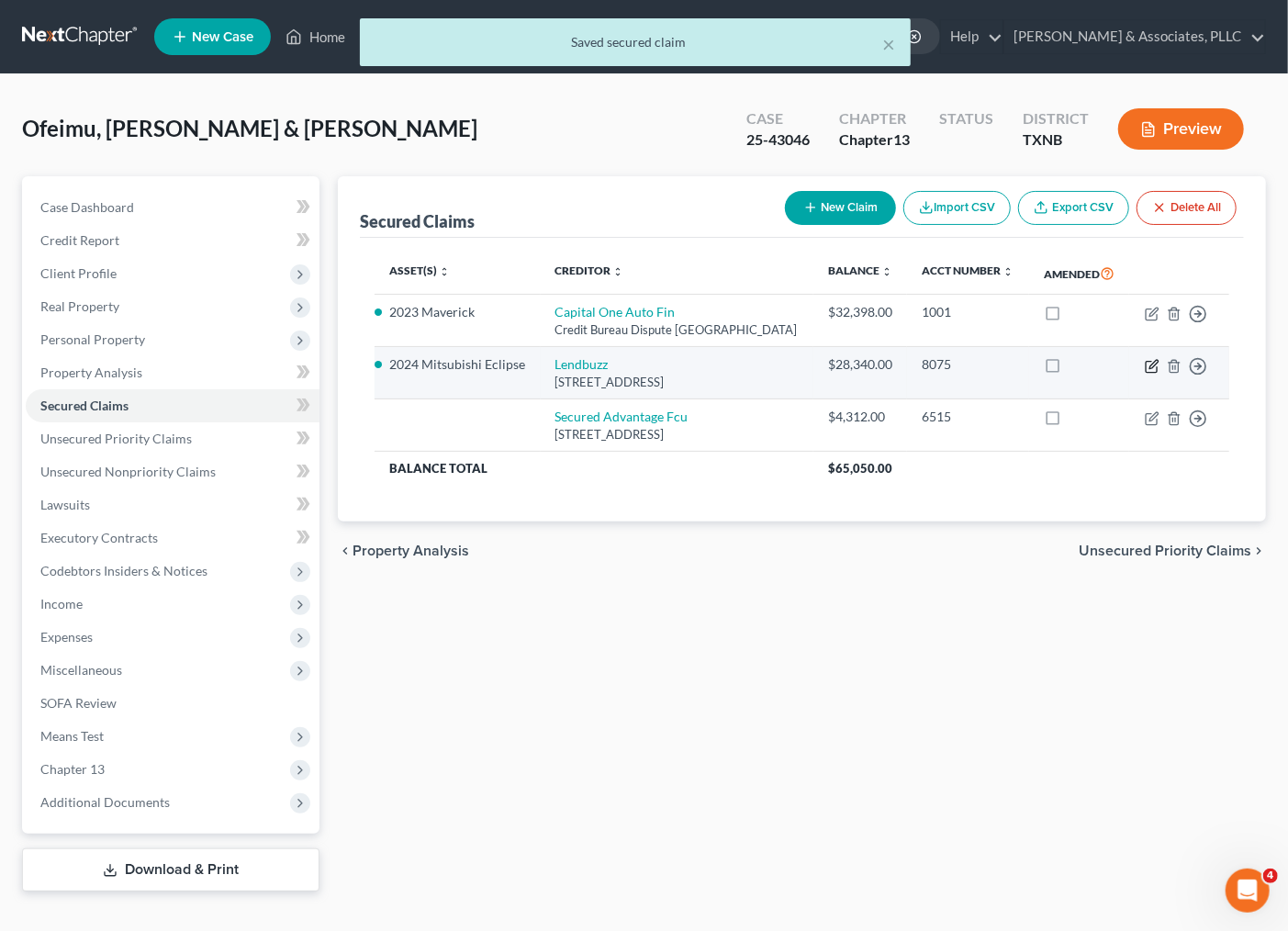
click at [1152, 369] on icon "button" at bounding box center [1153, 364] width 8 height 8
select select "22"
select select "2"
select select "1"
select select "0"
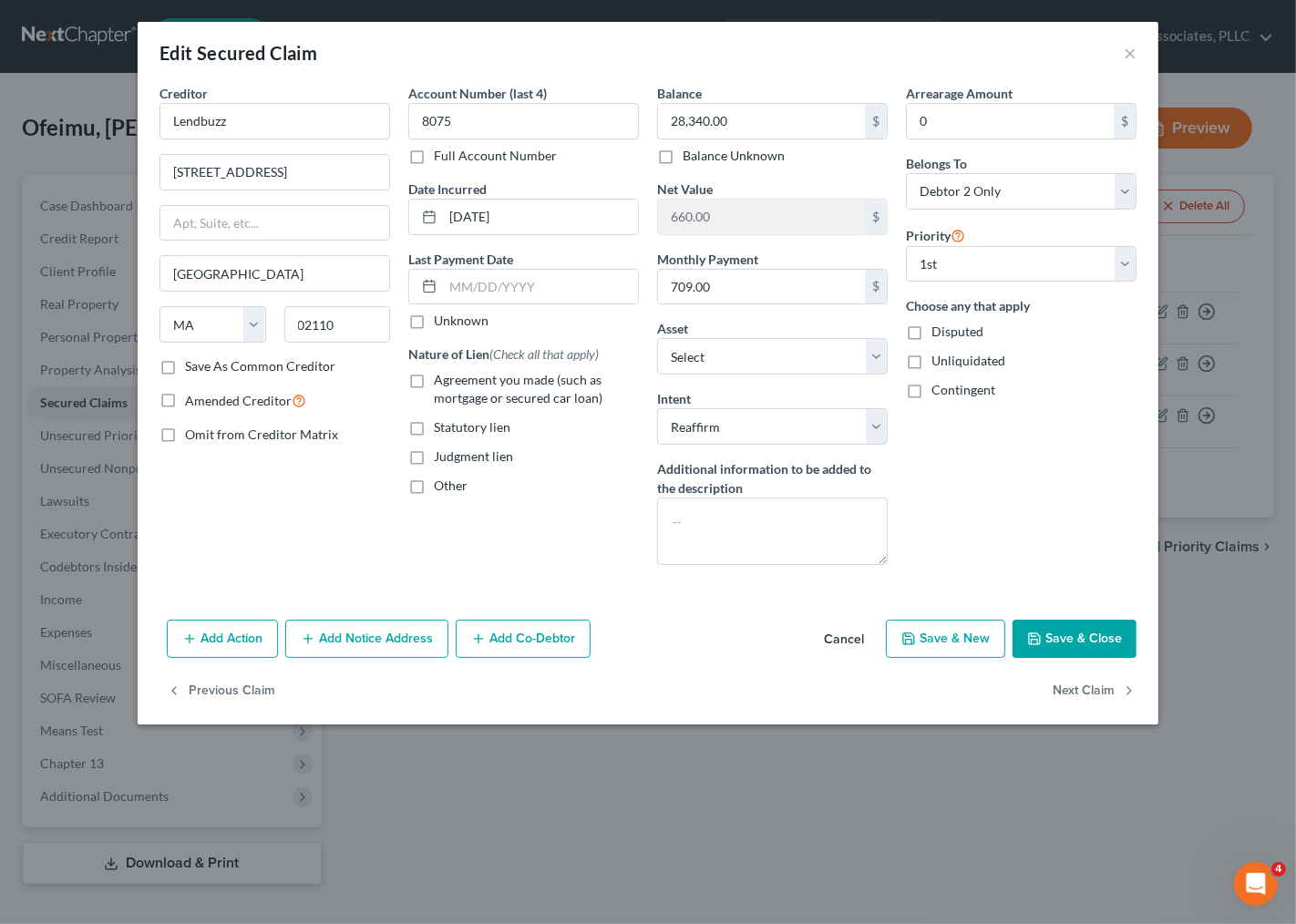
click at [448, 385] on span "Agreement you made (such as mortgage or secured car loan)" at bounding box center [518, 389] width 169 height 34
click at [448, 383] on input "Agreement you made (such as mortgage or secured car loan)" at bounding box center [446, 377] width 12 height 12
checkbox input "true"
click at [451, 283] on input "text" at bounding box center [540, 287] width 195 height 35
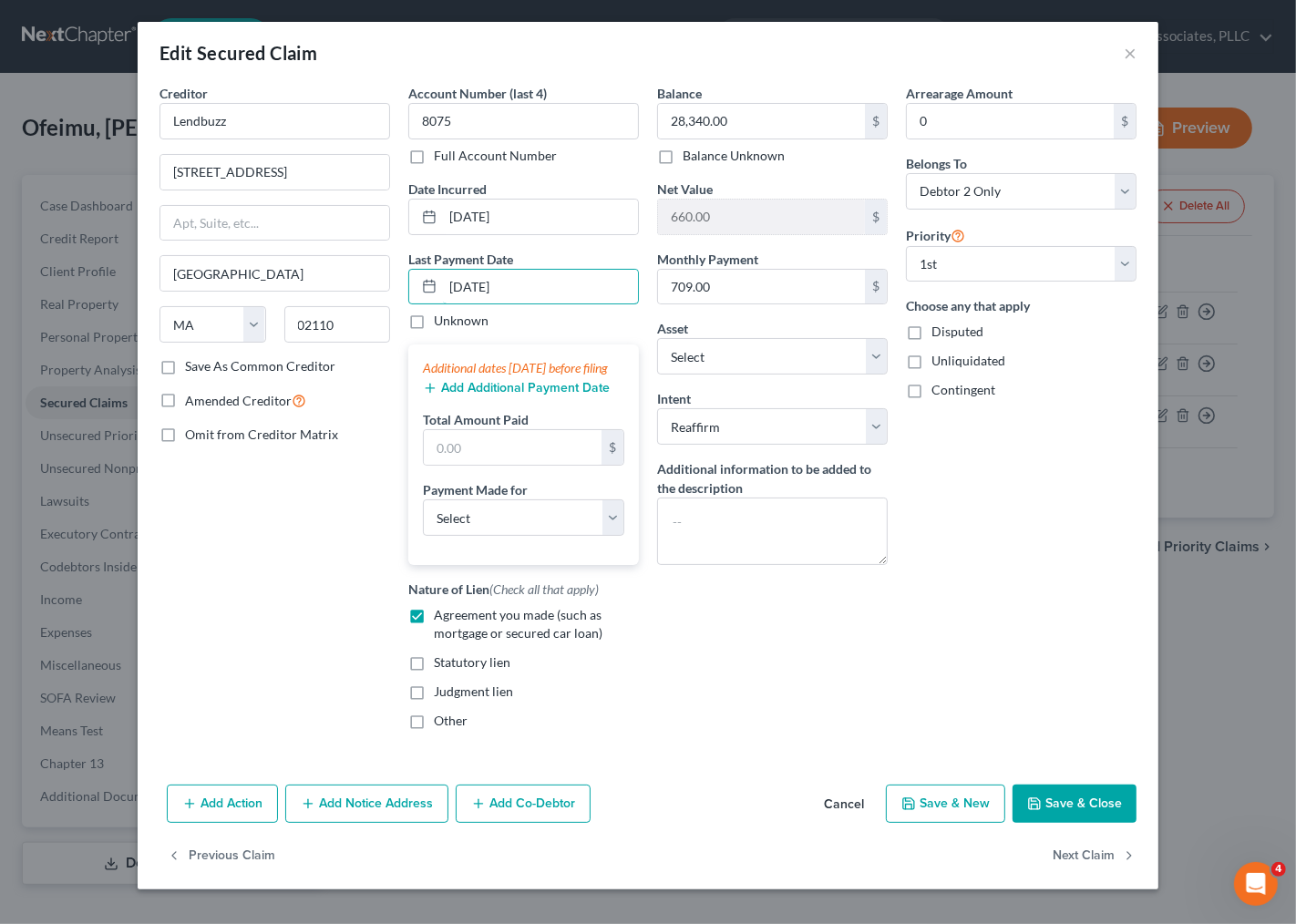
type input "[DATE]"
click at [452, 395] on button "Add Additional Payment Date" at bounding box center [516, 389] width 187 height 15
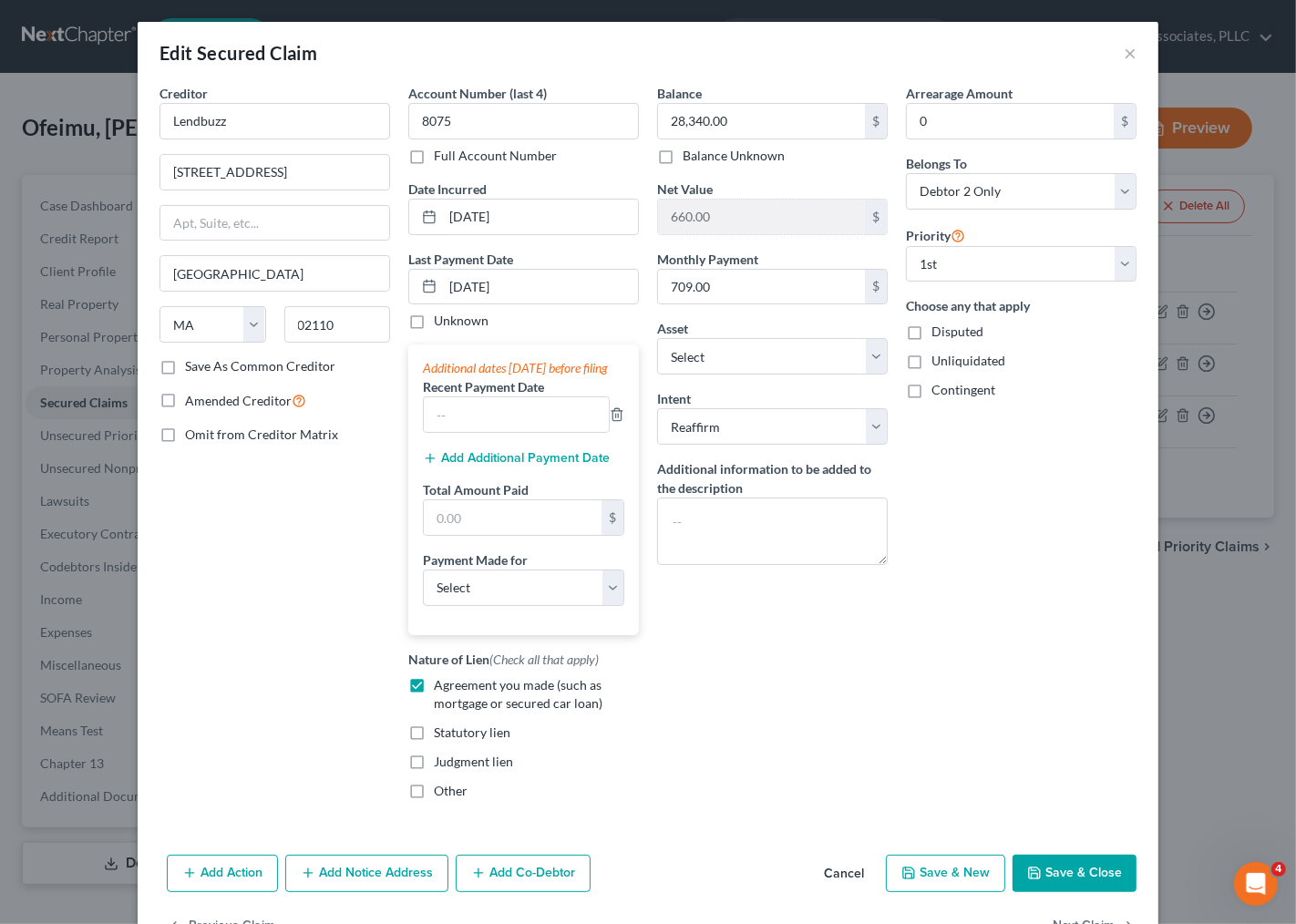
click at [452, 396] on label "Recent Payment Date" at bounding box center [483, 387] width 121 height 19
click at [456, 430] on input "text" at bounding box center [516, 414] width 185 height 35
type input "6"
type input "[DATE]"
click at [461, 466] on button "Add Additional Payment Date" at bounding box center [516, 458] width 187 height 15
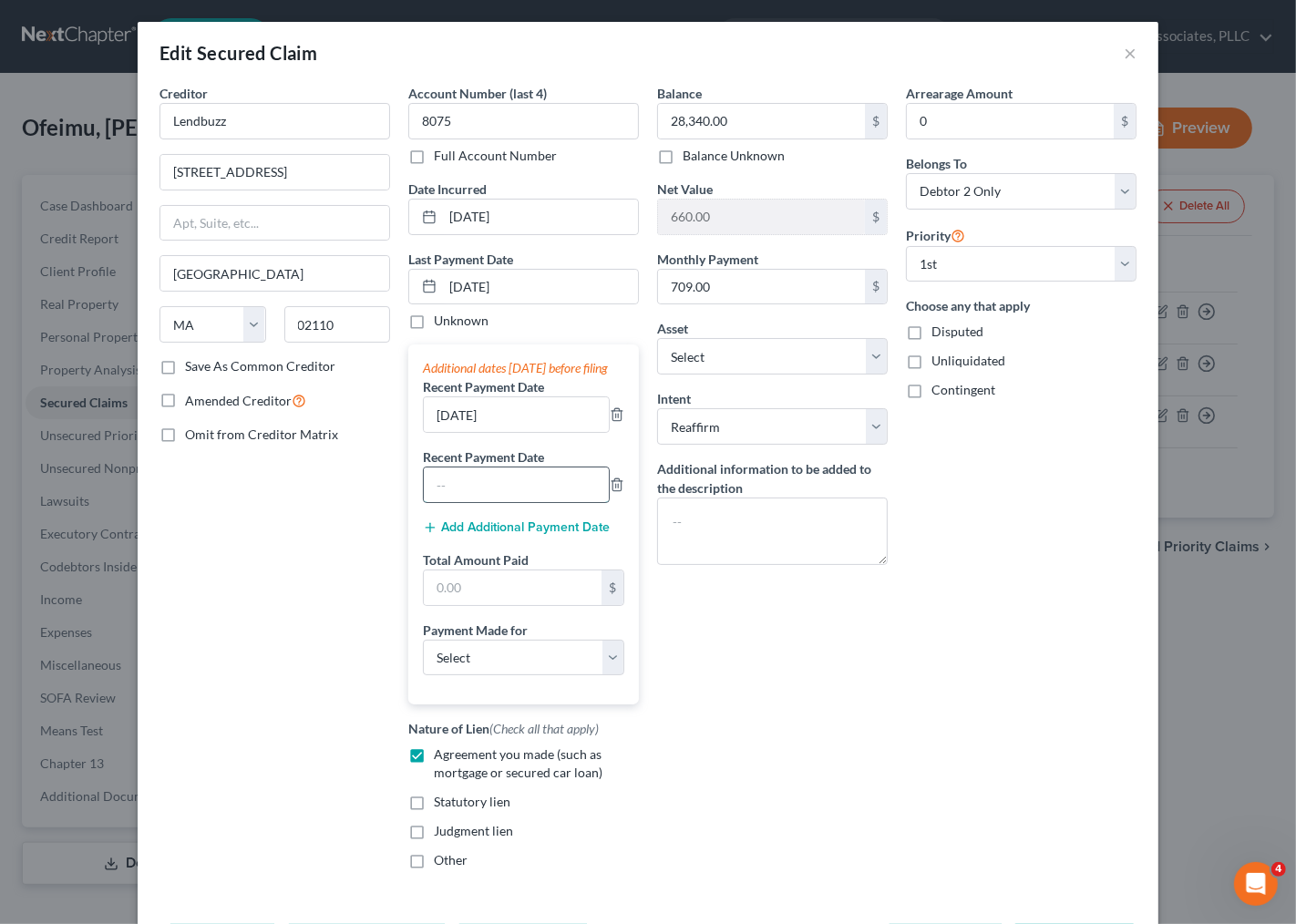
click at [450, 502] on input "text" at bounding box center [516, 485] width 185 height 35
type input "[DATE]"
click at [456, 605] on input "text" at bounding box center [512, 588] width 178 height 35
type input "2,370.00"
click at [456, 676] on select "Select Car Credit Card Loan Repayment Mortgage Other Suppliers Or Vendors" at bounding box center [523, 658] width 202 height 37
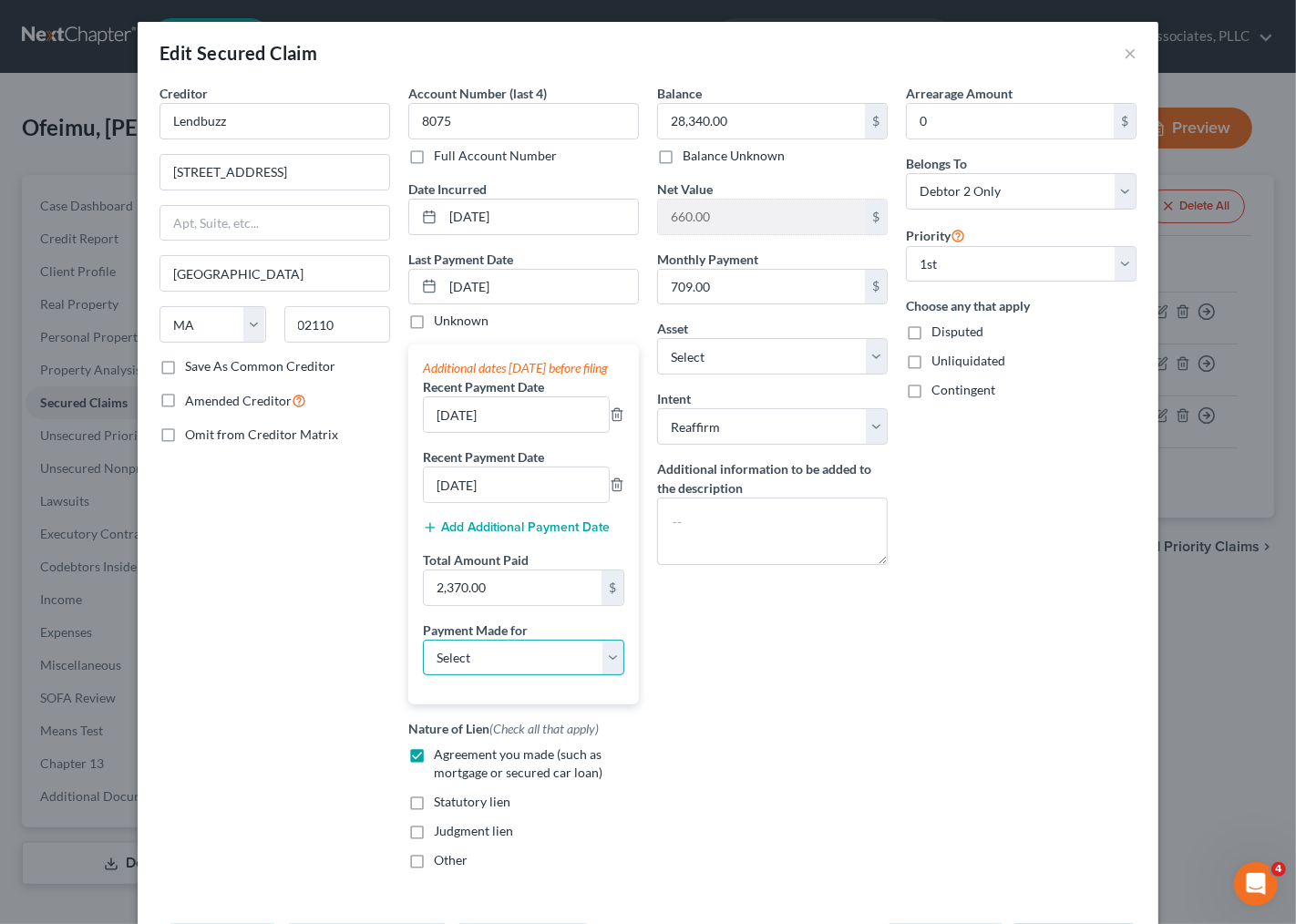
select select "0"
click at [423, 658] on select "Select Car Credit Card Loan Repayment Mortgage Other Suppliers Or Vendors" at bounding box center [523, 658] width 202 height 37
drag, startPoint x: 855, startPoint y: 678, endPoint x: 769, endPoint y: 754, distance: 114.8
click at [853, 679] on div "Balance 28,340.00 $ Balance Unknown Balance Undetermined 28,340.00 $ Balance Un…" at bounding box center [772, 483] width 248 height 800
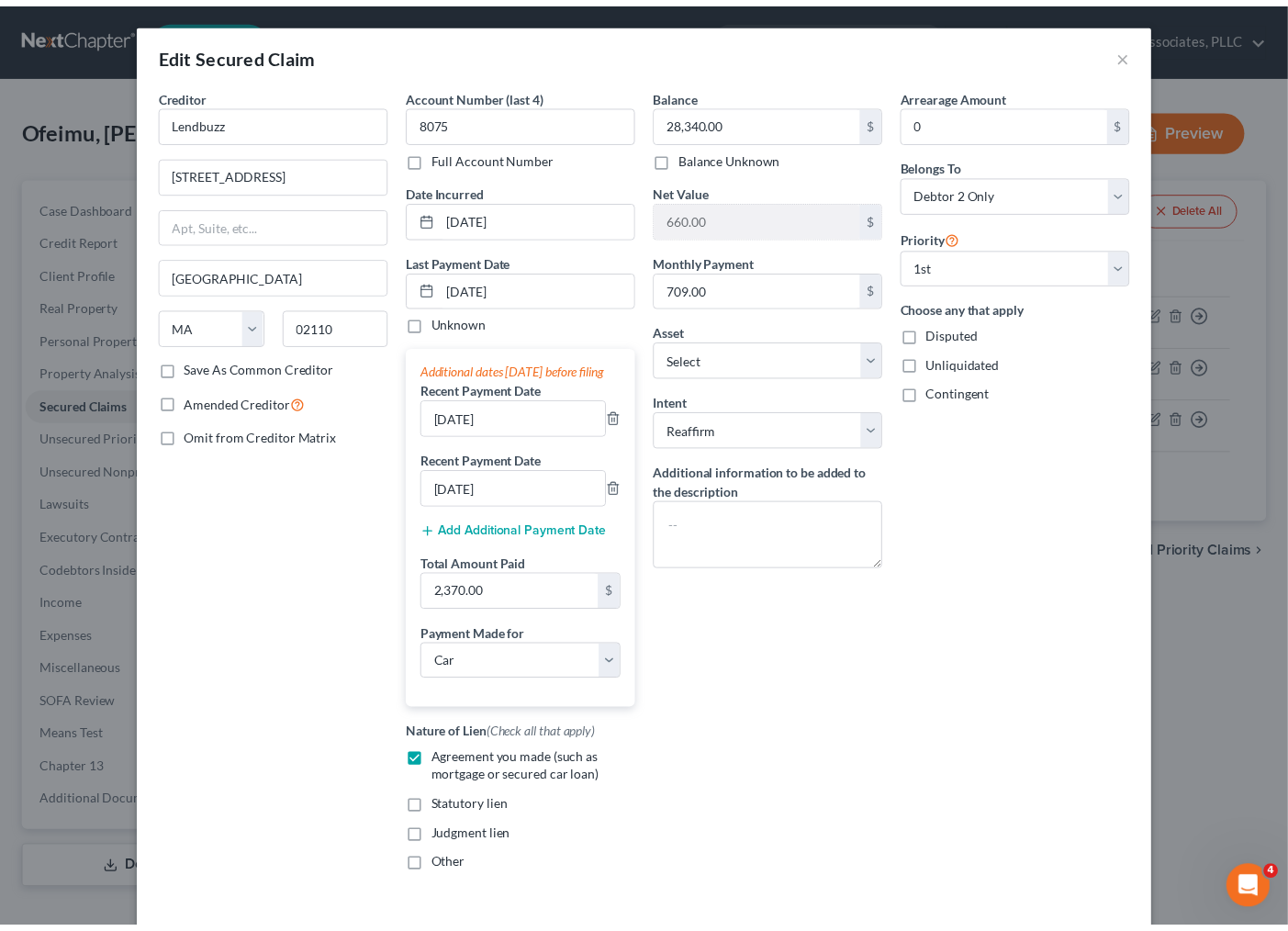
scroll to position [102, 0]
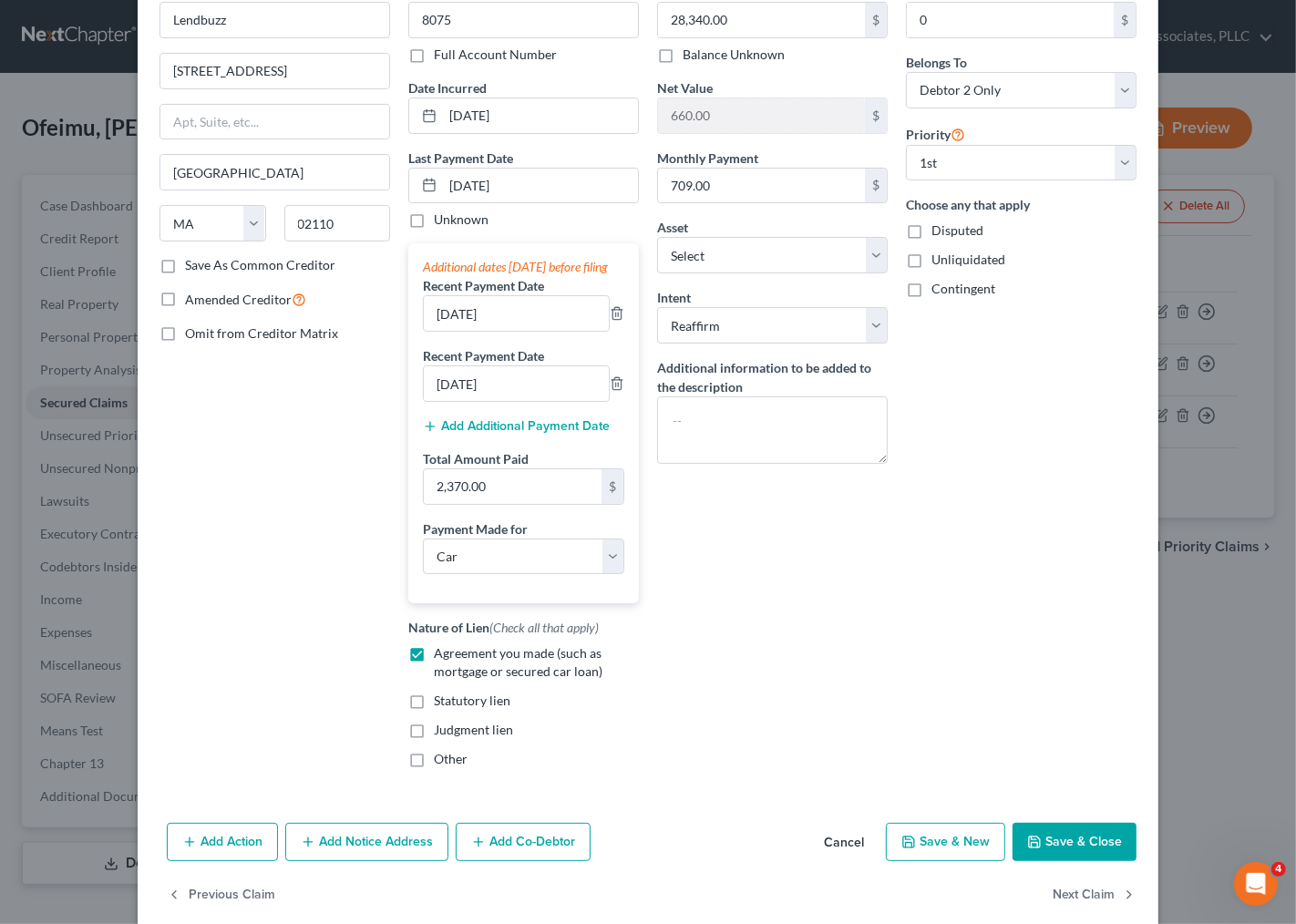
click at [765, 575] on div "Balance 28,340.00 $ Balance Unknown Balance Undetermined 28,340.00 $ Balance Un…" at bounding box center [772, 382] width 248 height 800
click at [1057, 854] on button "Save & Close" at bounding box center [1074, 842] width 124 height 38
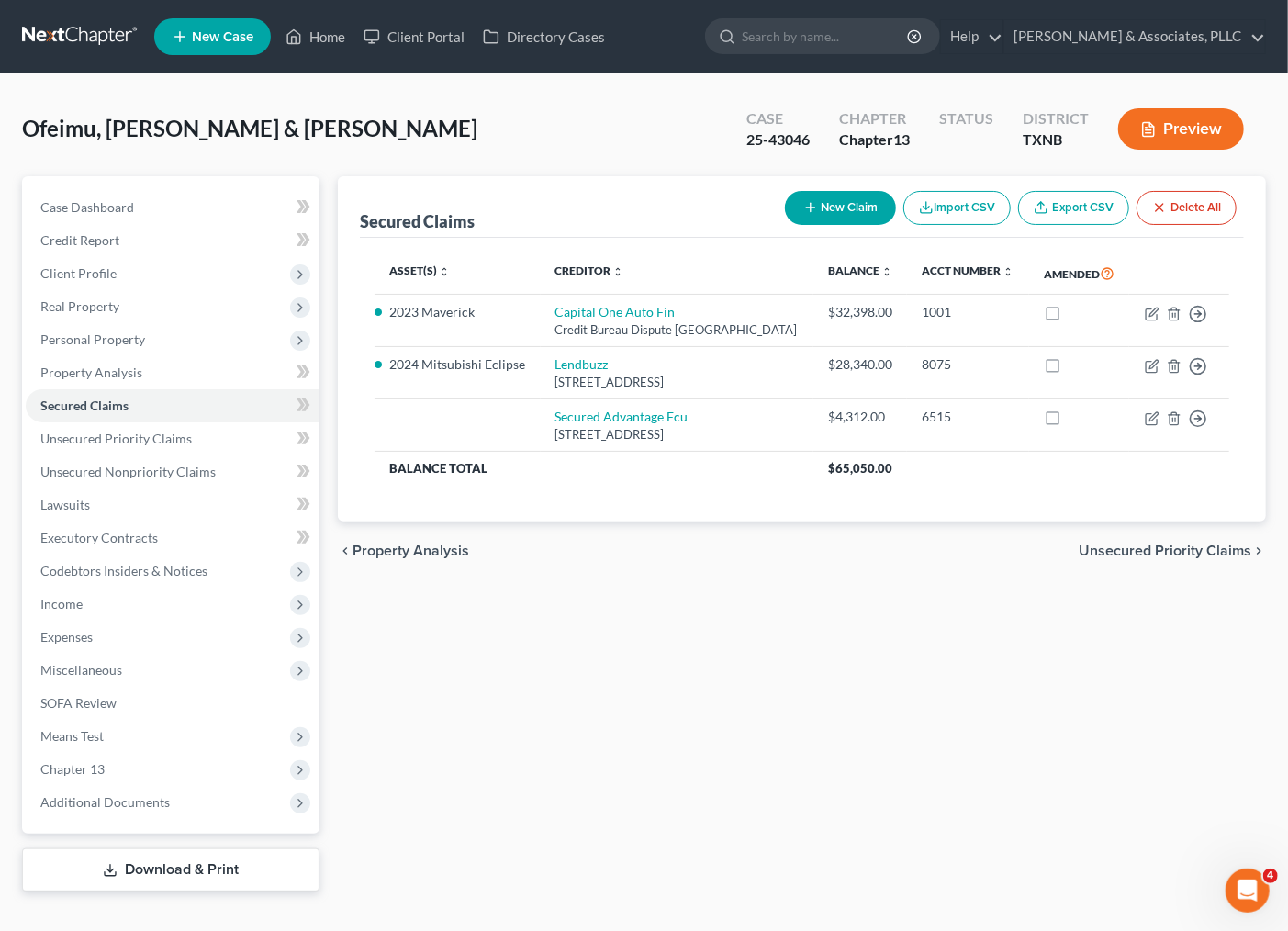
click at [712, 799] on div "Secured Claims New Claim Import CSV Export CSV Delete All Asset(s) expand_more …" at bounding box center [801, 534] width 946 height 715
click at [78, 607] on span "Income" at bounding box center [62, 603] width 42 height 16
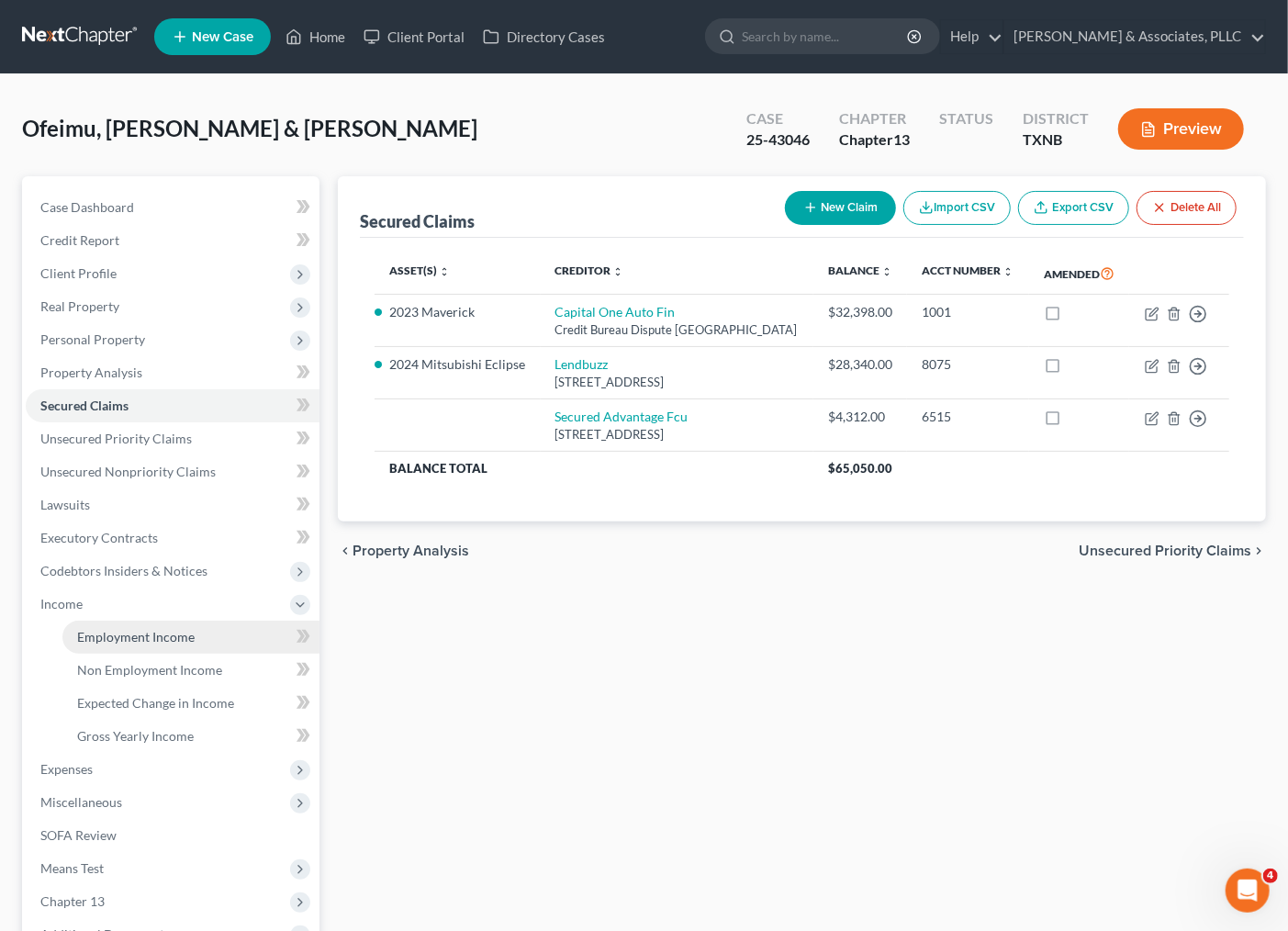
click at [123, 632] on span "Employment Income" at bounding box center [136, 636] width 117 height 16
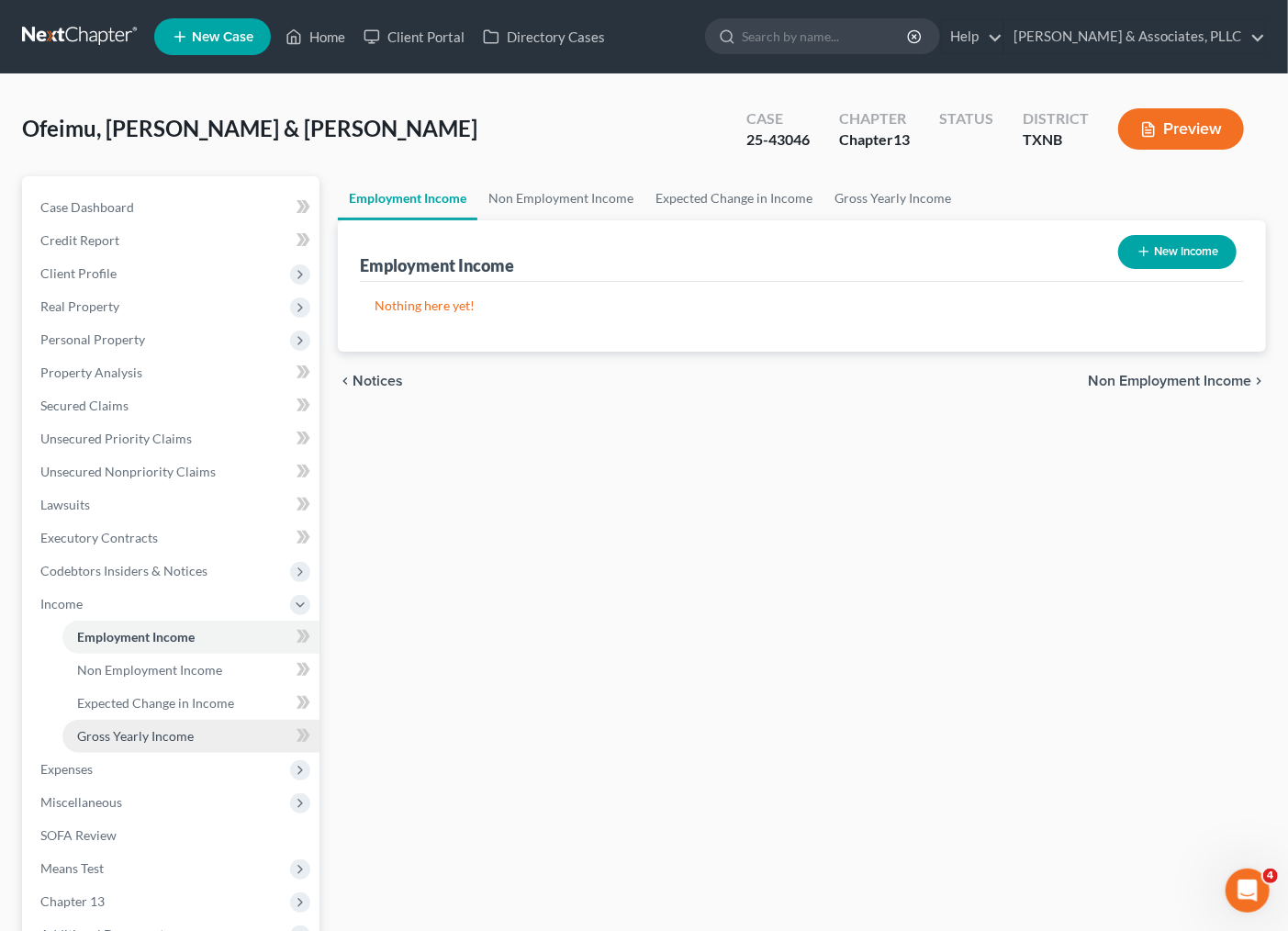
click at [153, 744] on link "Gross Yearly Income" at bounding box center [191, 736] width 257 height 33
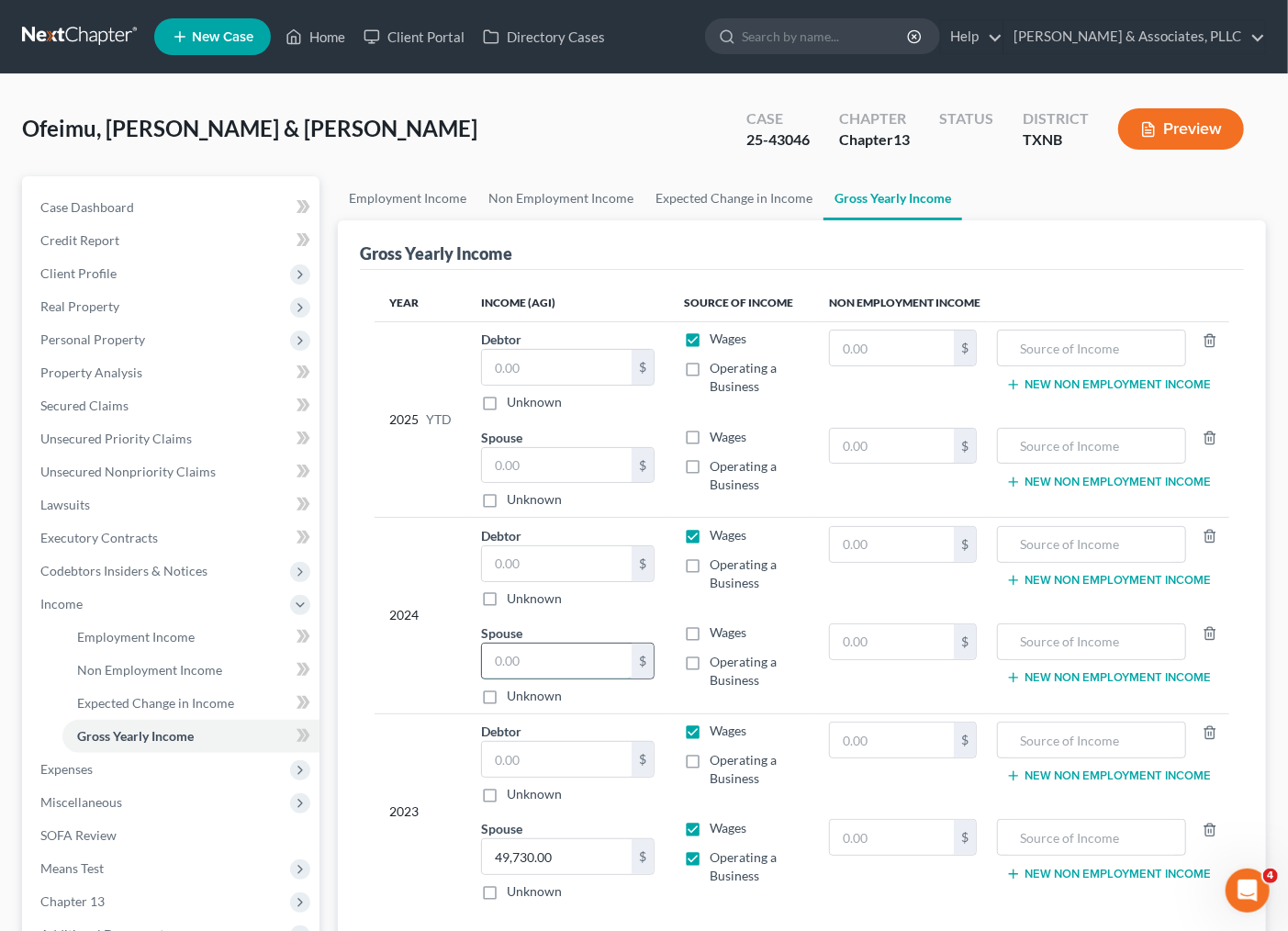
click at [553, 659] on input "text" at bounding box center [557, 661] width 150 height 35
click at [739, 644] on td "Wages Operating a Business" at bounding box center [741, 664] width 145 height 98
click at [737, 634] on span "Wages" at bounding box center [728, 632] width 37 height 16
click at [728, 634] on input "Wages" at bounding box center [722, 629] width 12 height 12
checkbox input "true"
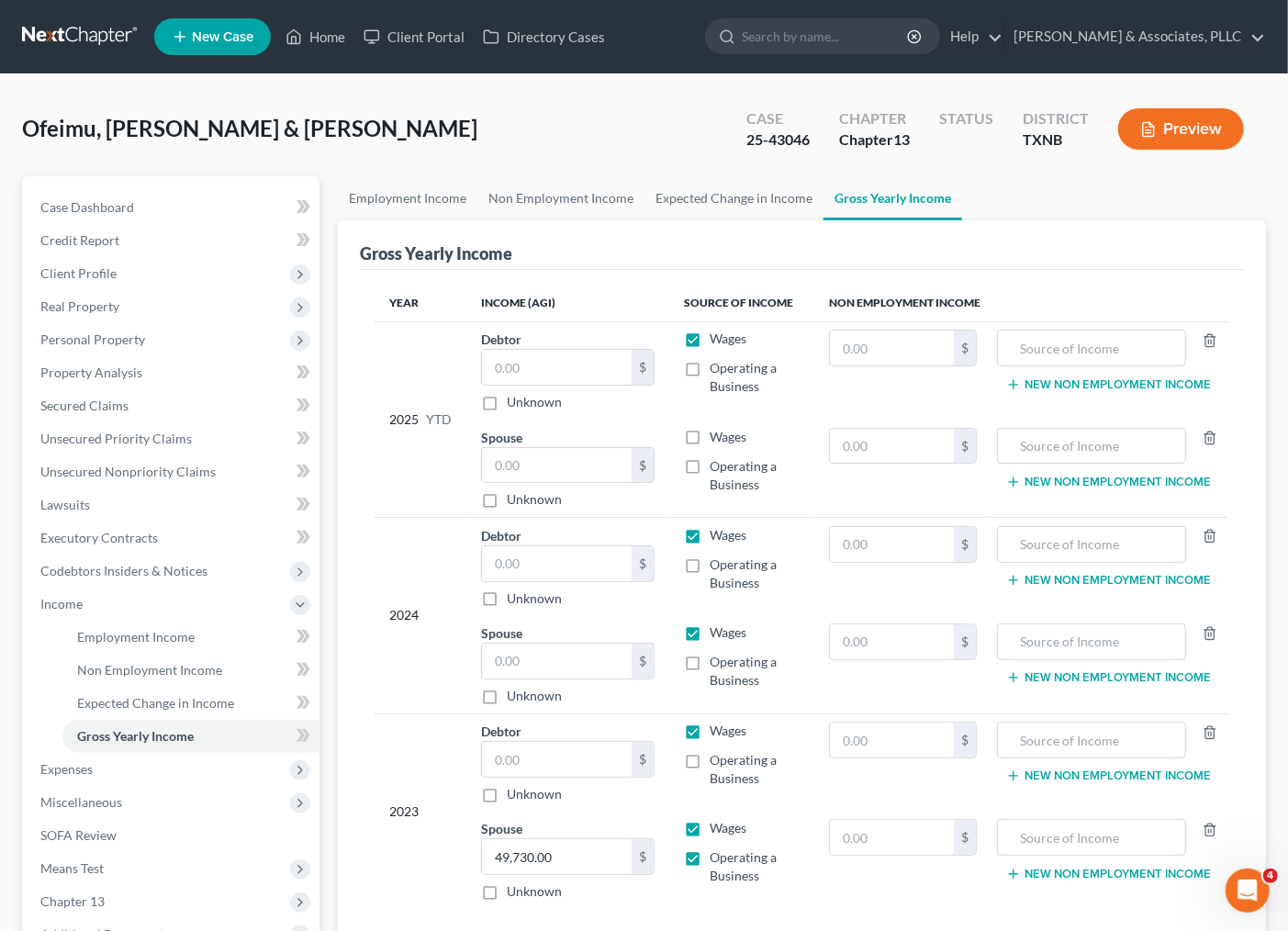
click at [721, 535] on span "Wages" at bounding box center [728, 535] width 37 height 16
click at [721, 535] on input "Wages" at bounding box center [722, 532] width 12 height 12
checkbox input "false"
click at [725, 729] on span "Wages" at bounding box center [728, 730] width 37 height 16
click at [725, 729] on input "Wages" at bounding box center [722, 727] width 12 height 12
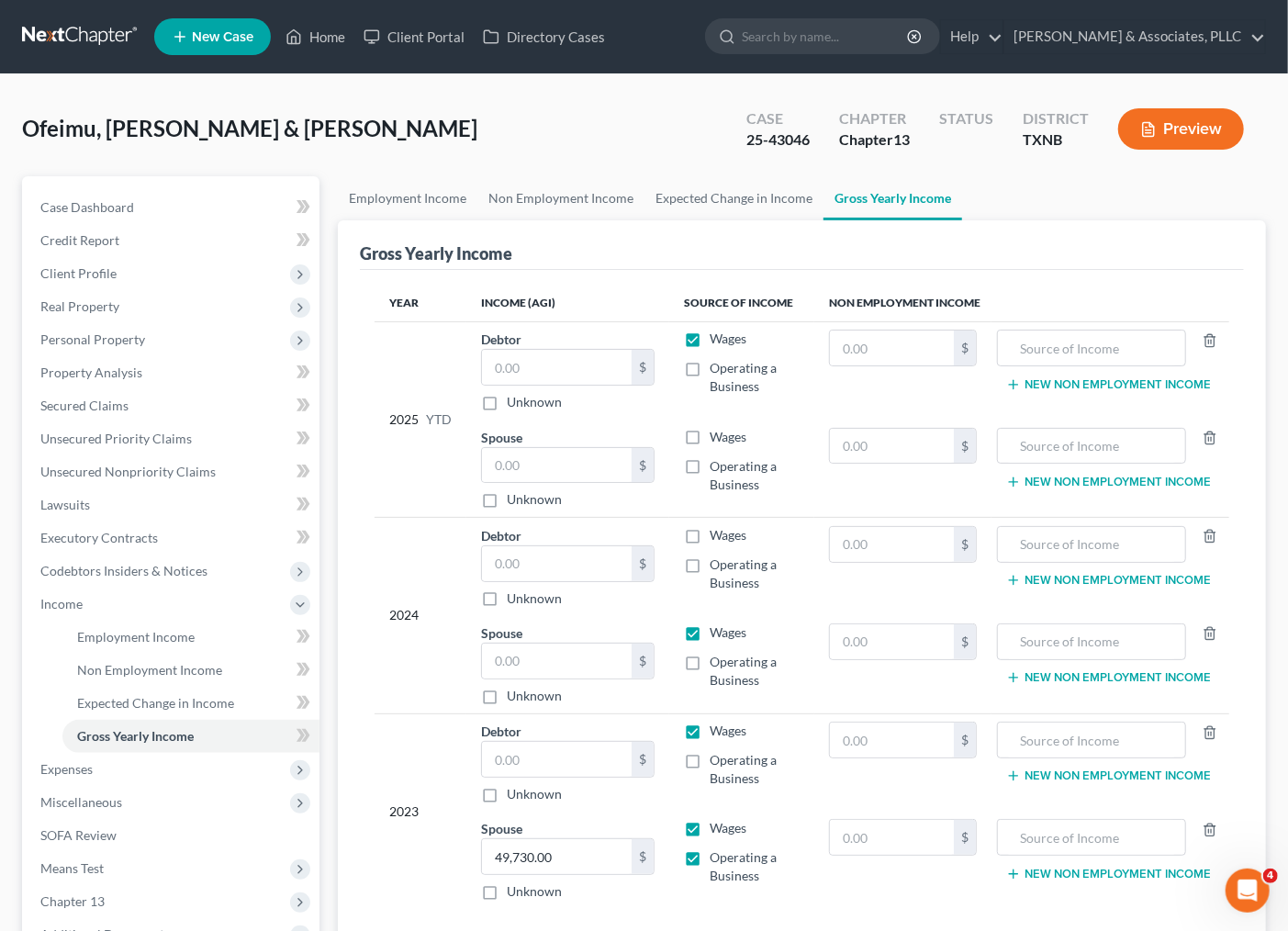
checkbox input "false"
click at [539, 667] on input "text" at bounding box center [557, 661] width 150 height 35
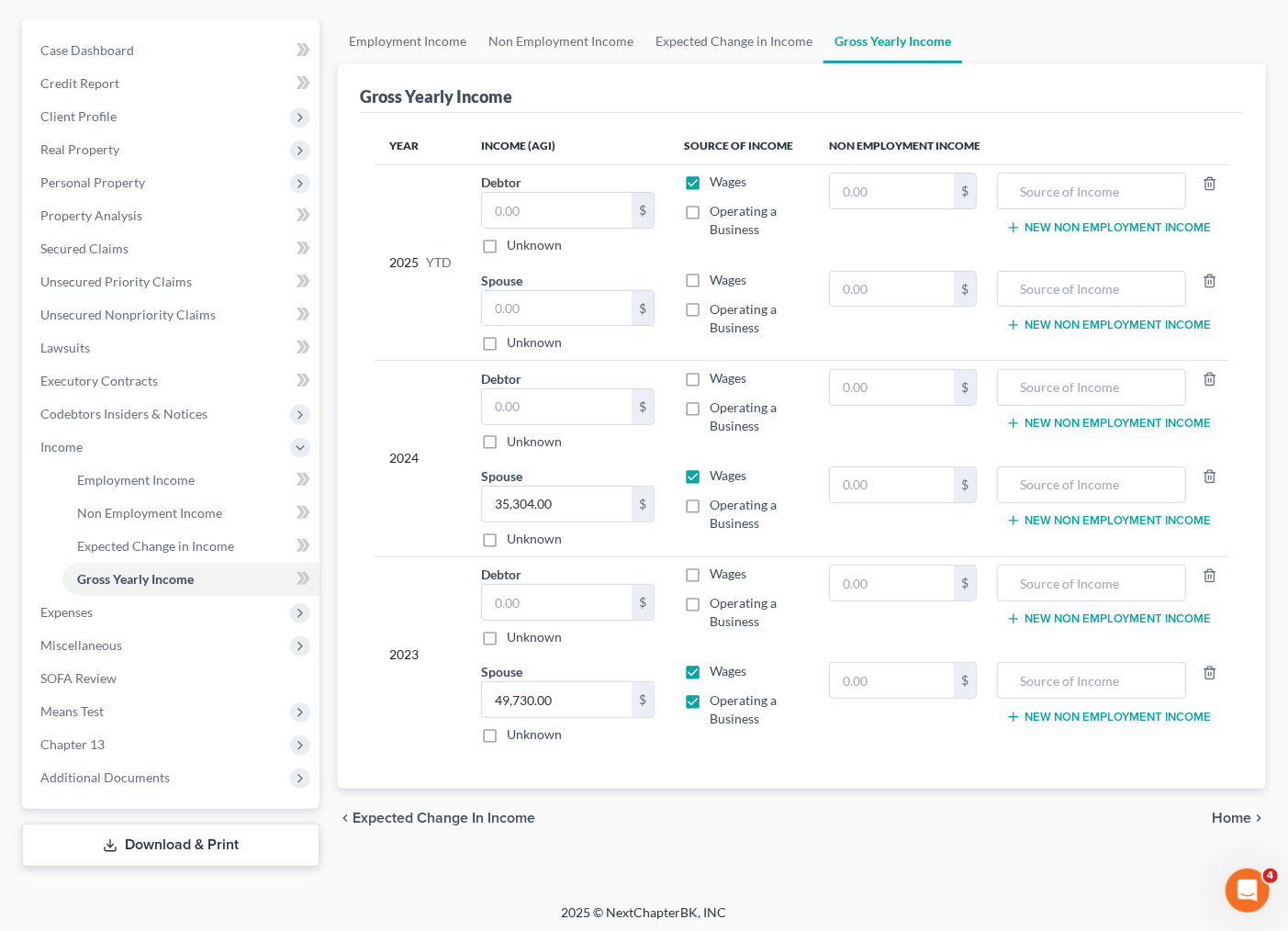
scroll to position [160, 0]
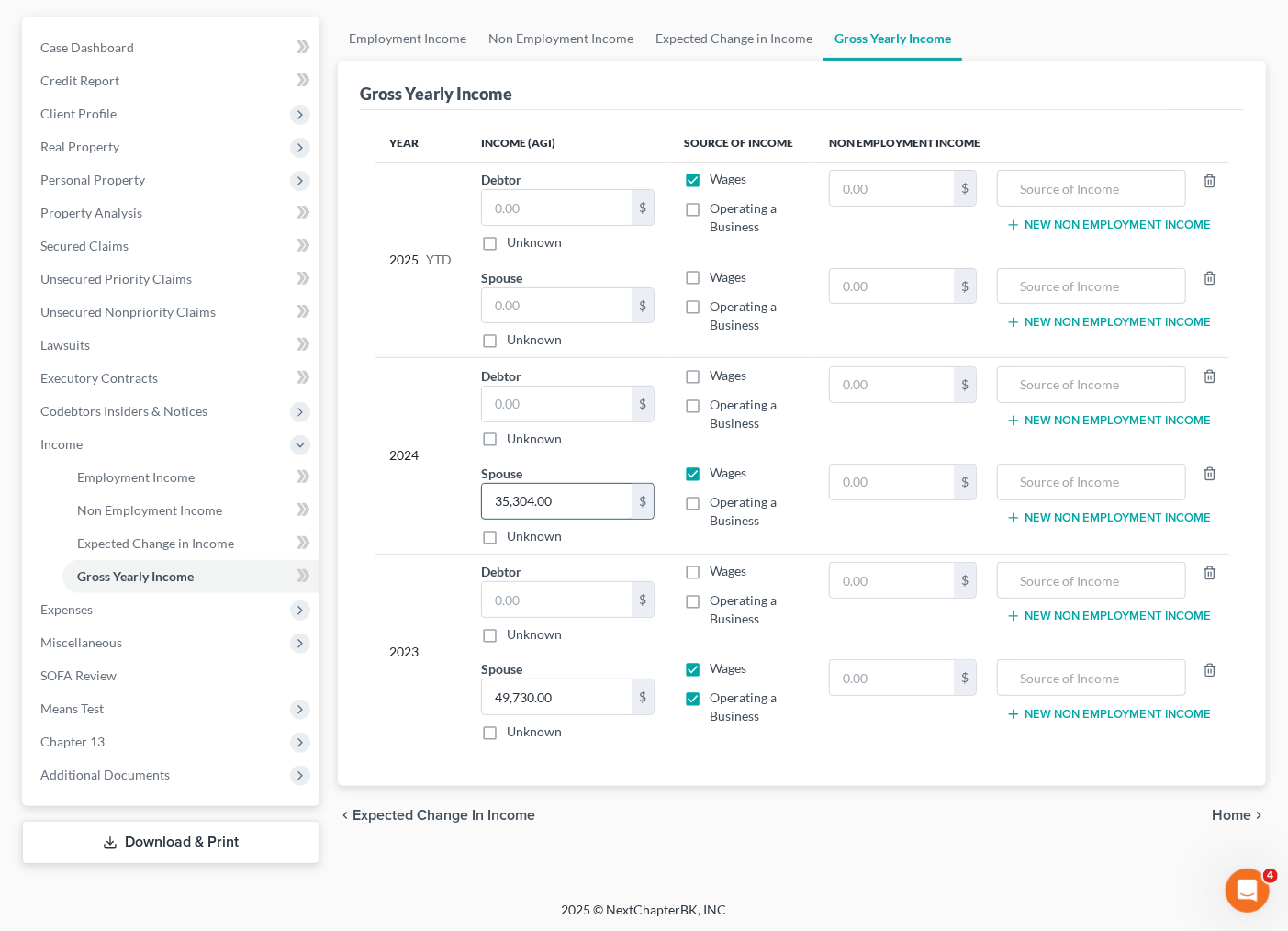
click at [600, 502] on input "35,304.00" at bounding box center [557, 502] width 150 height 35
type input "35,304.00"
click at [710, 502] on label "Operating a Business" at bounding box center [754, 512] width 90 height 37
click at [716, 502] on input "Operating a Business" at bounding box center [722, 499] width 12 height 12
checkbox input "true"
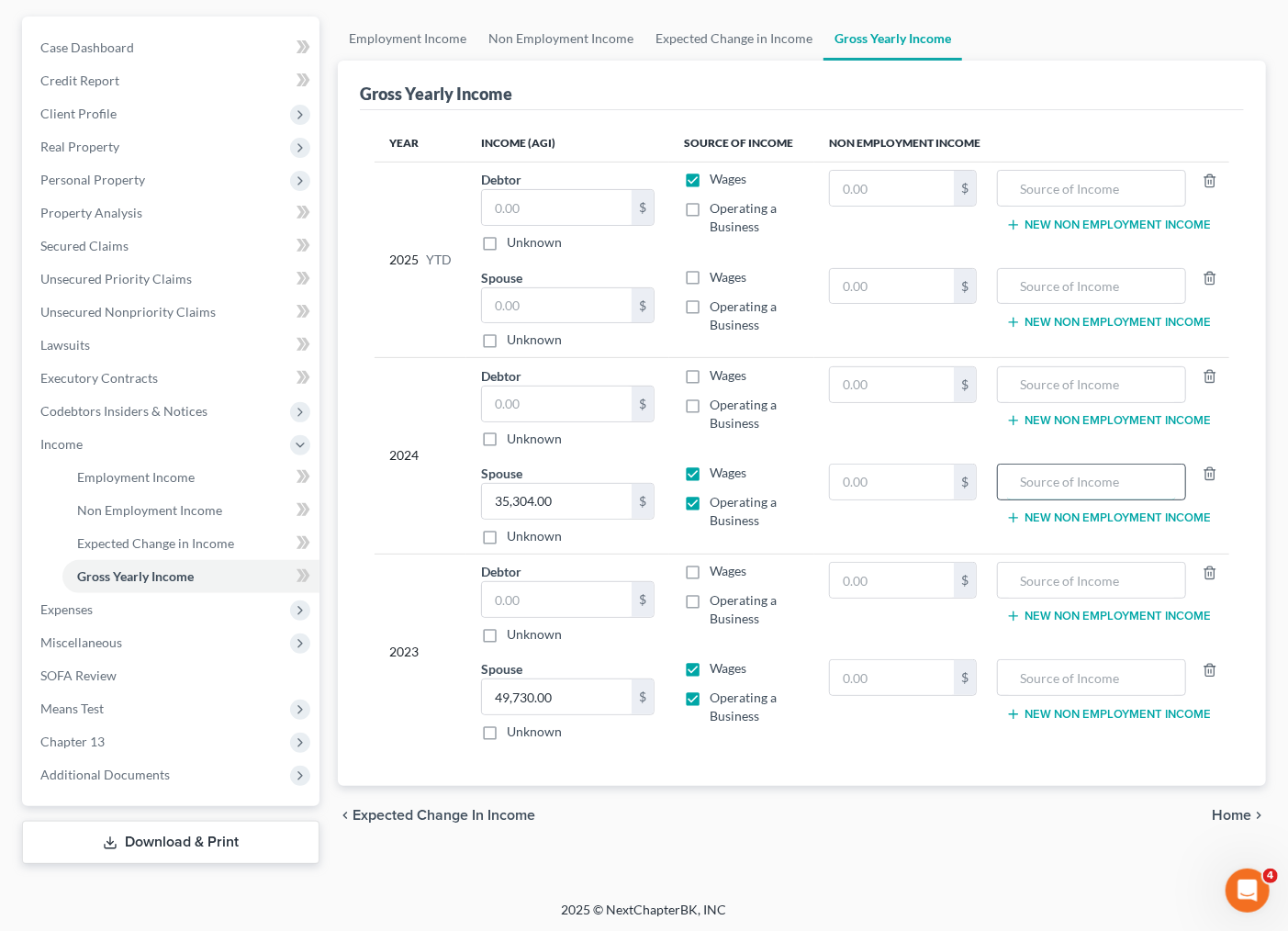
click at [1053, 483] on input "text" at bounding box center [1091, 482] width 169 height 35
click at [1025, 188] on input "text" at bounding box center [1091, 188] width 169 height 35
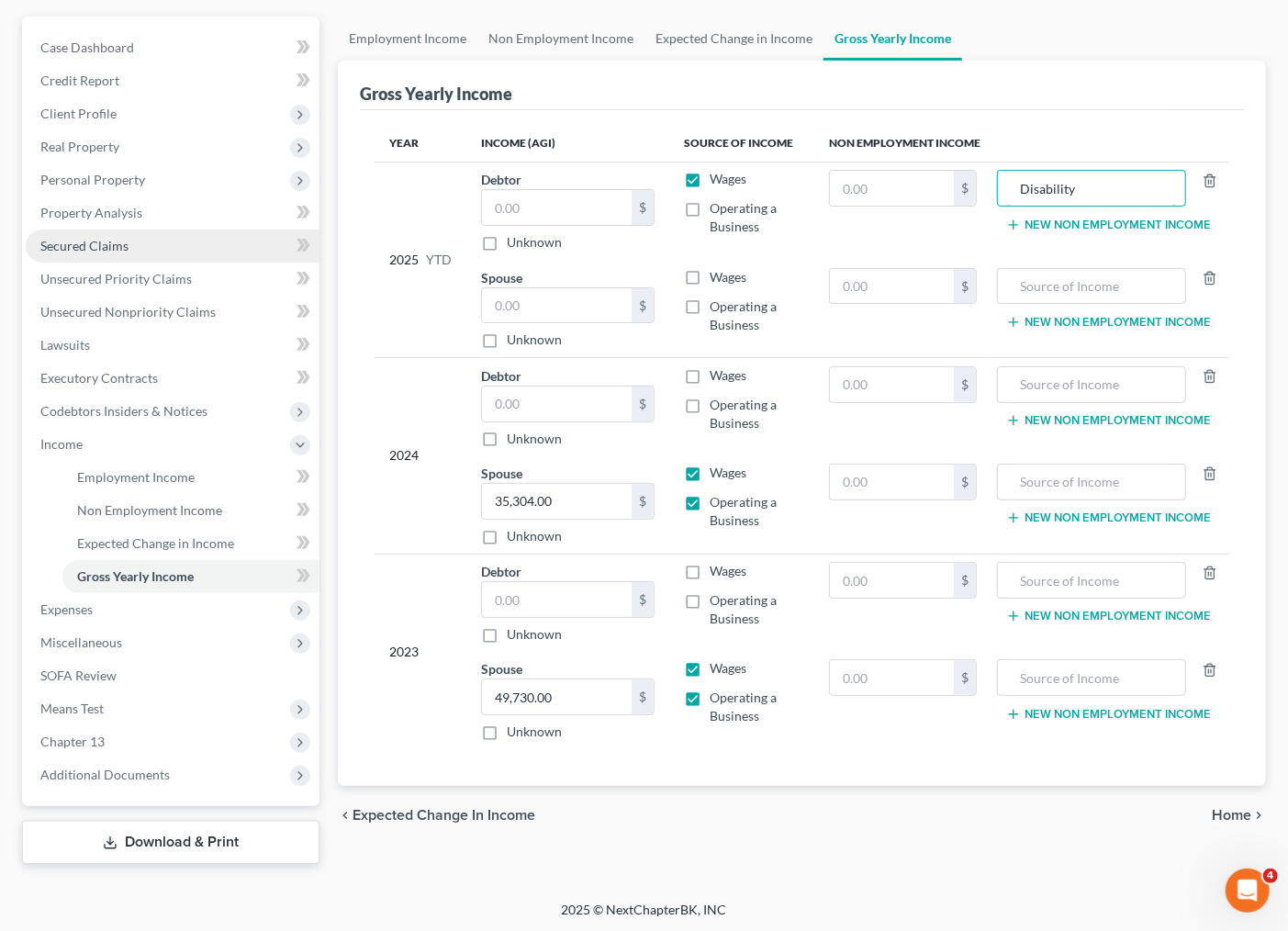
type input "Disability"
click at [900, 191] on input "text" at bounding box center [892, 188] width 124 height 35
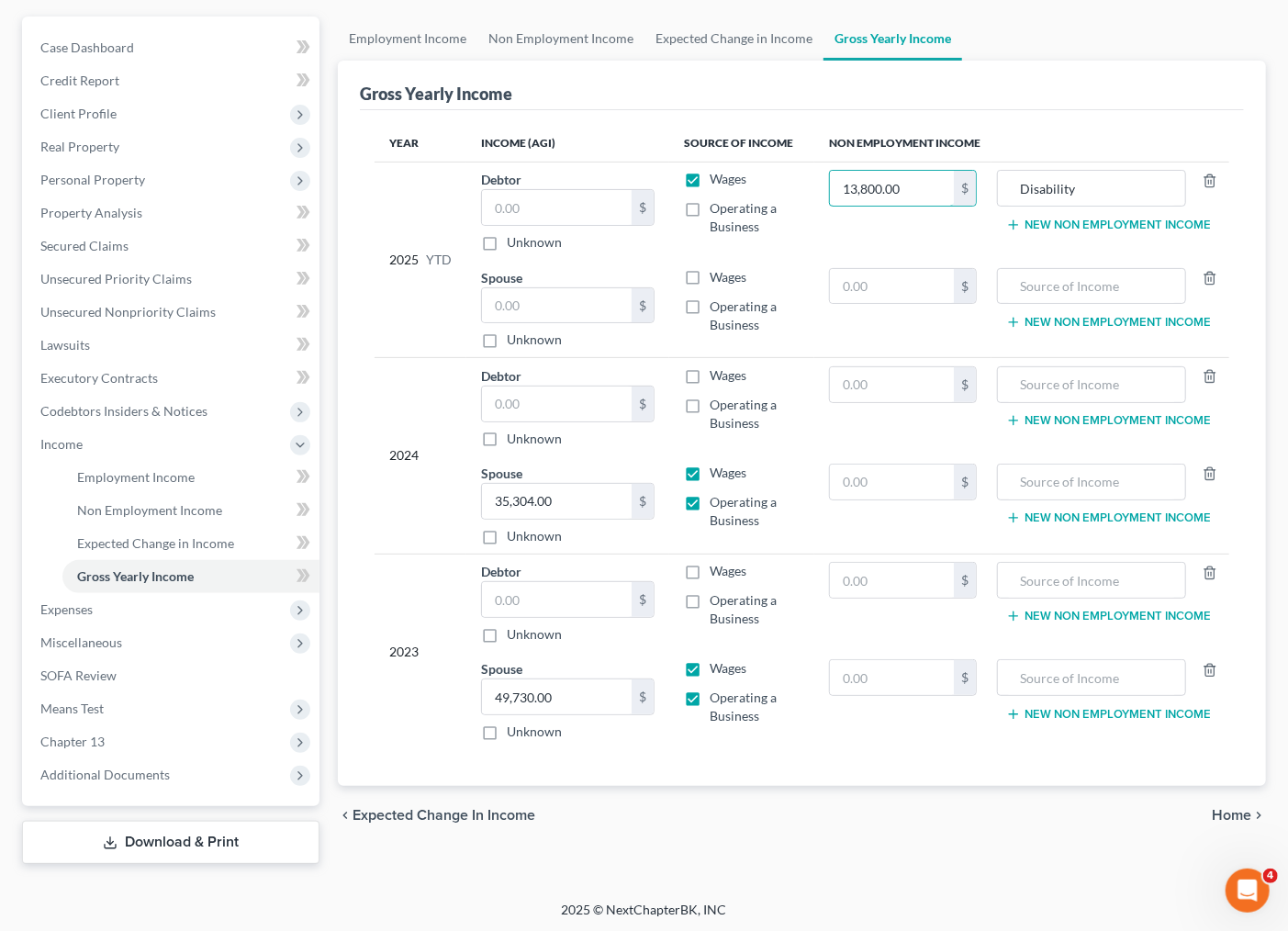
type input "13,800.00"
click at [86, 610] on span "Expenses" at bounding box center [66, 609] width 53 height 16
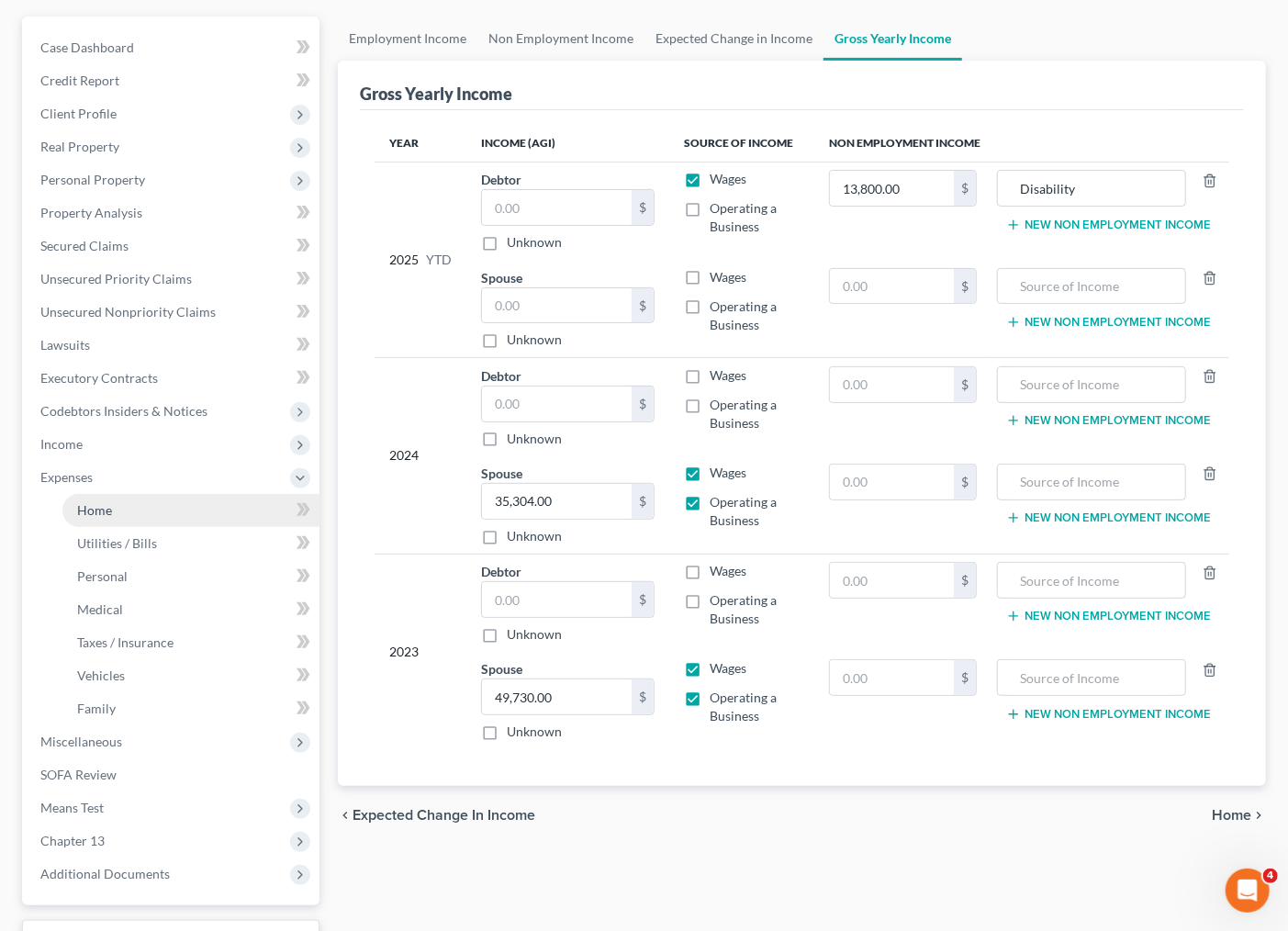
click at [89, 517] on link "Home" at bounding box center [191, 511] width 257 height 33
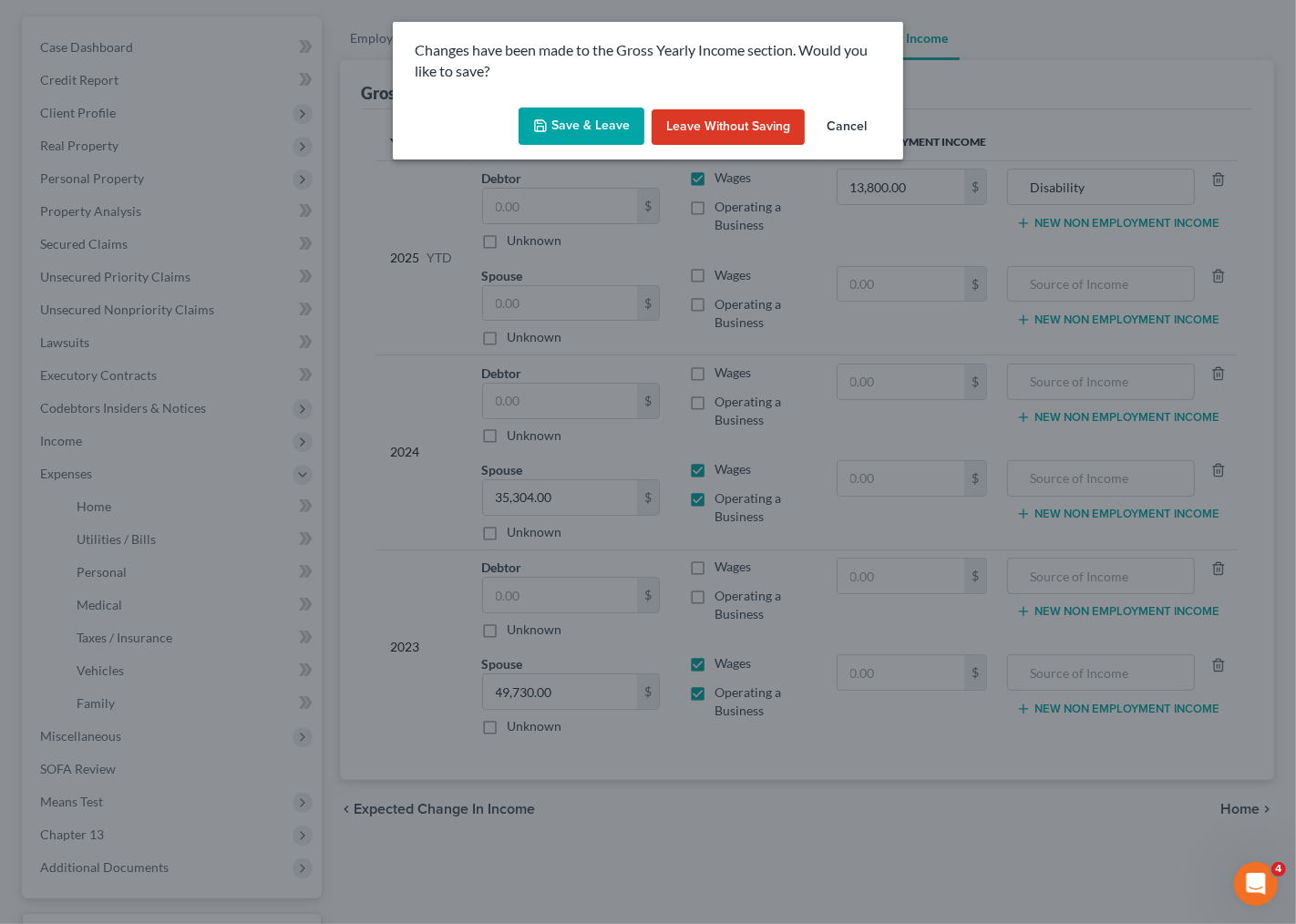
click at [611, 122] on button "Save & Leave" at bounding box center [581, 126] width 126 height 38
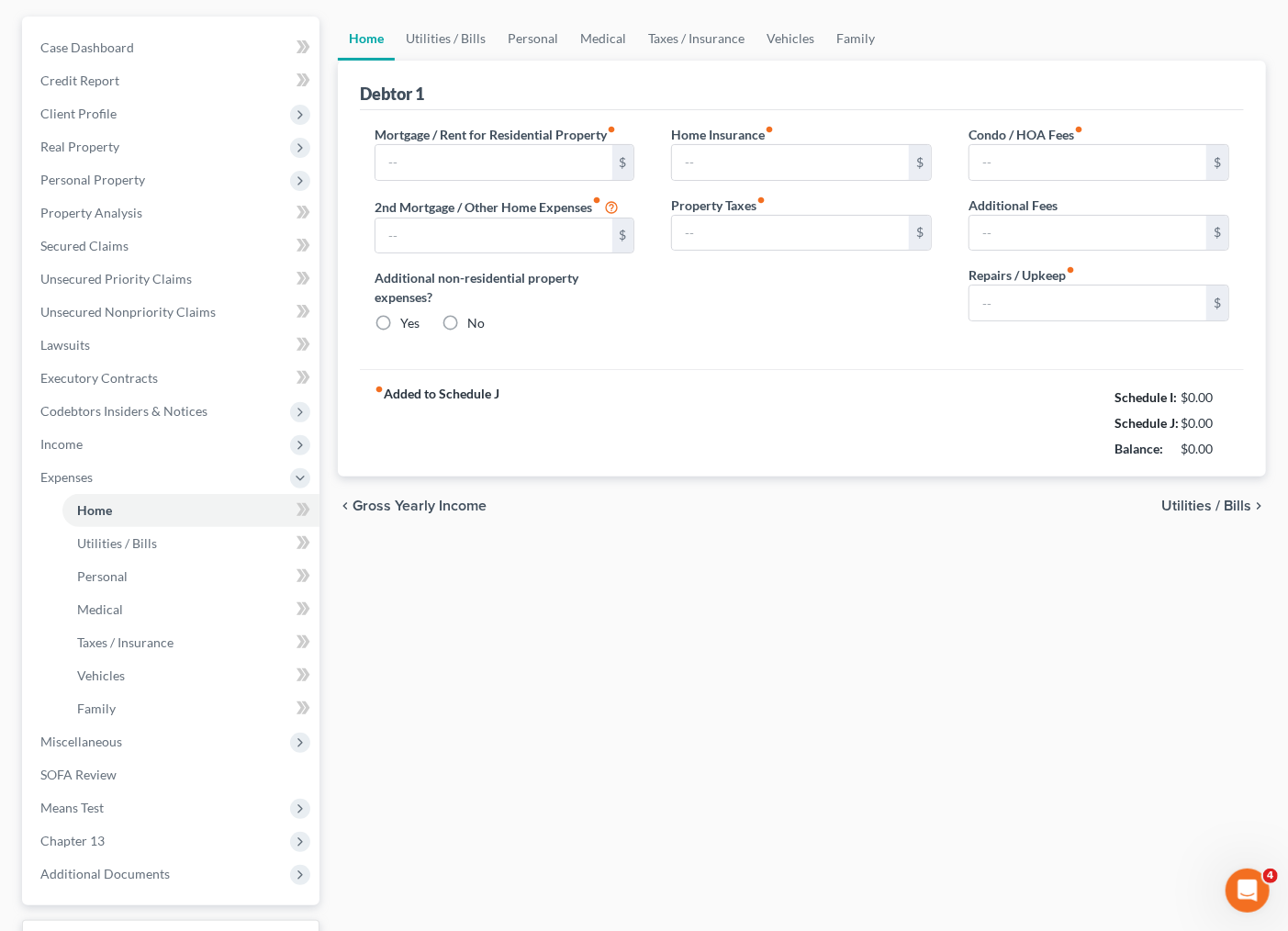
type input "2,000.00"
type input "1,600.00"
radio input "true"
type input "0.00"
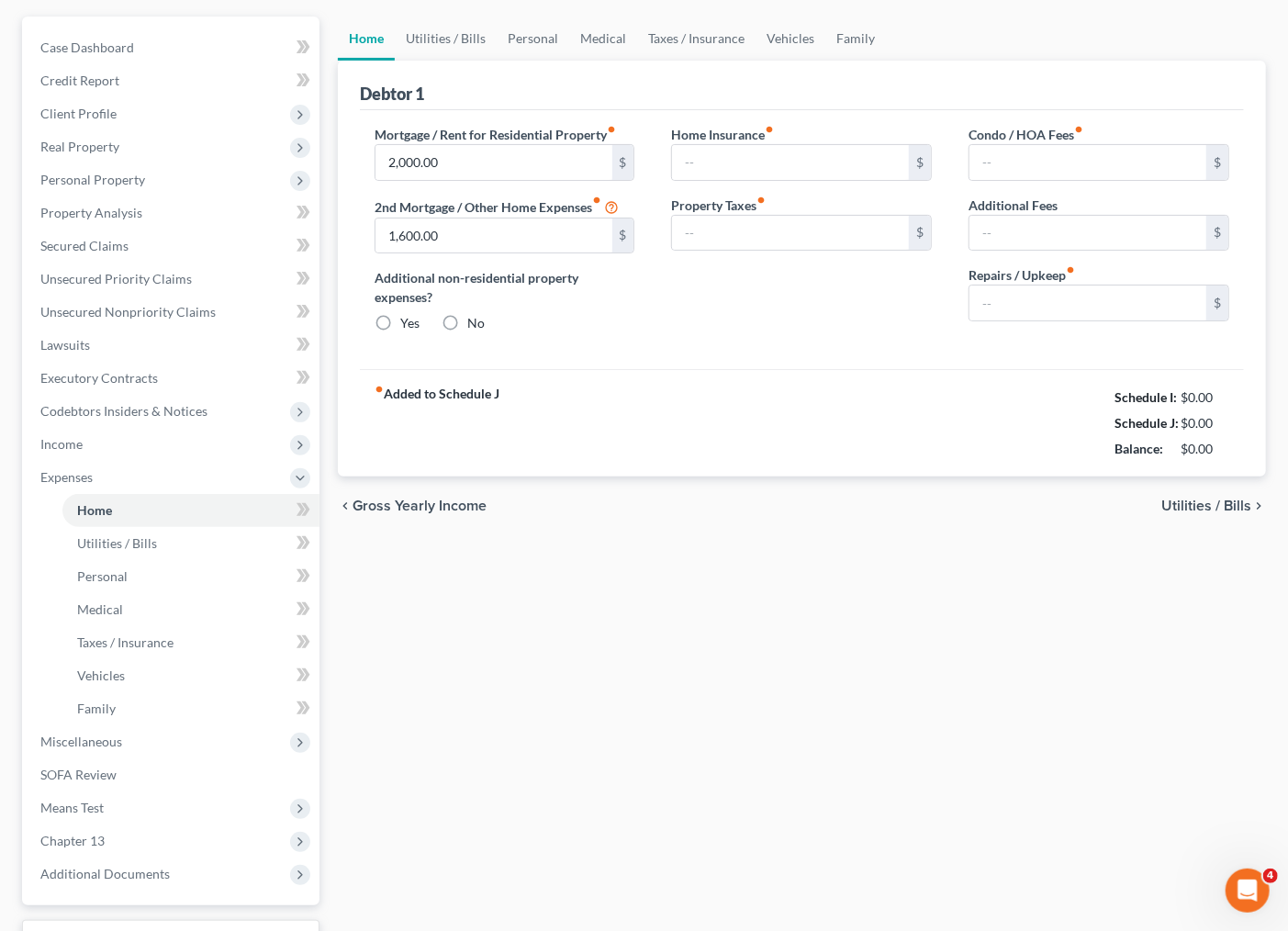
type input "0.00"
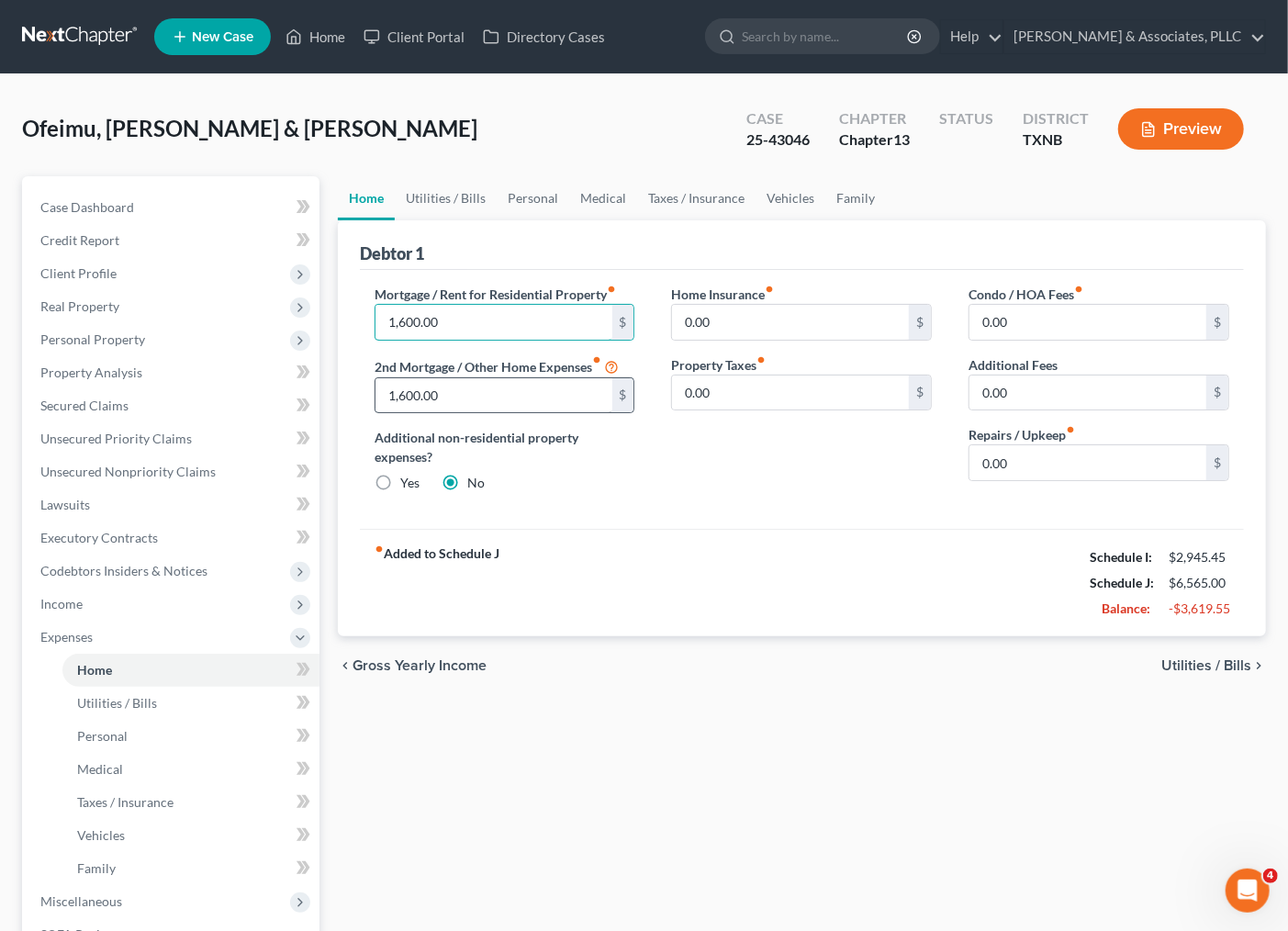
type input "1,600.00"
click at [106, 609] on span "Income" at bounding box center [173, 604] width 294 height 33
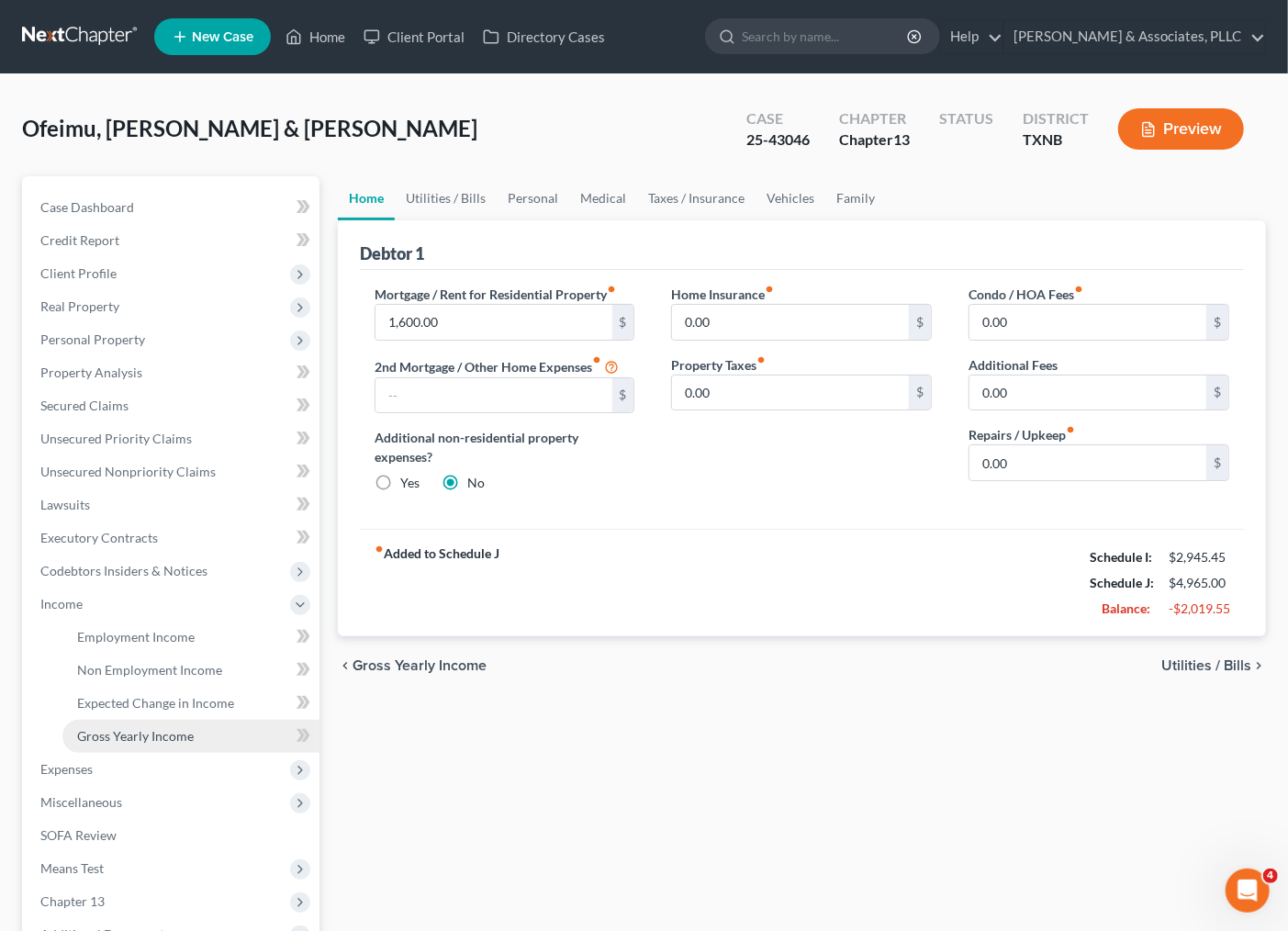
click at [125, 728] on span "Gross Yearly Income" at bounding box center [136, 735] width 116 height 16
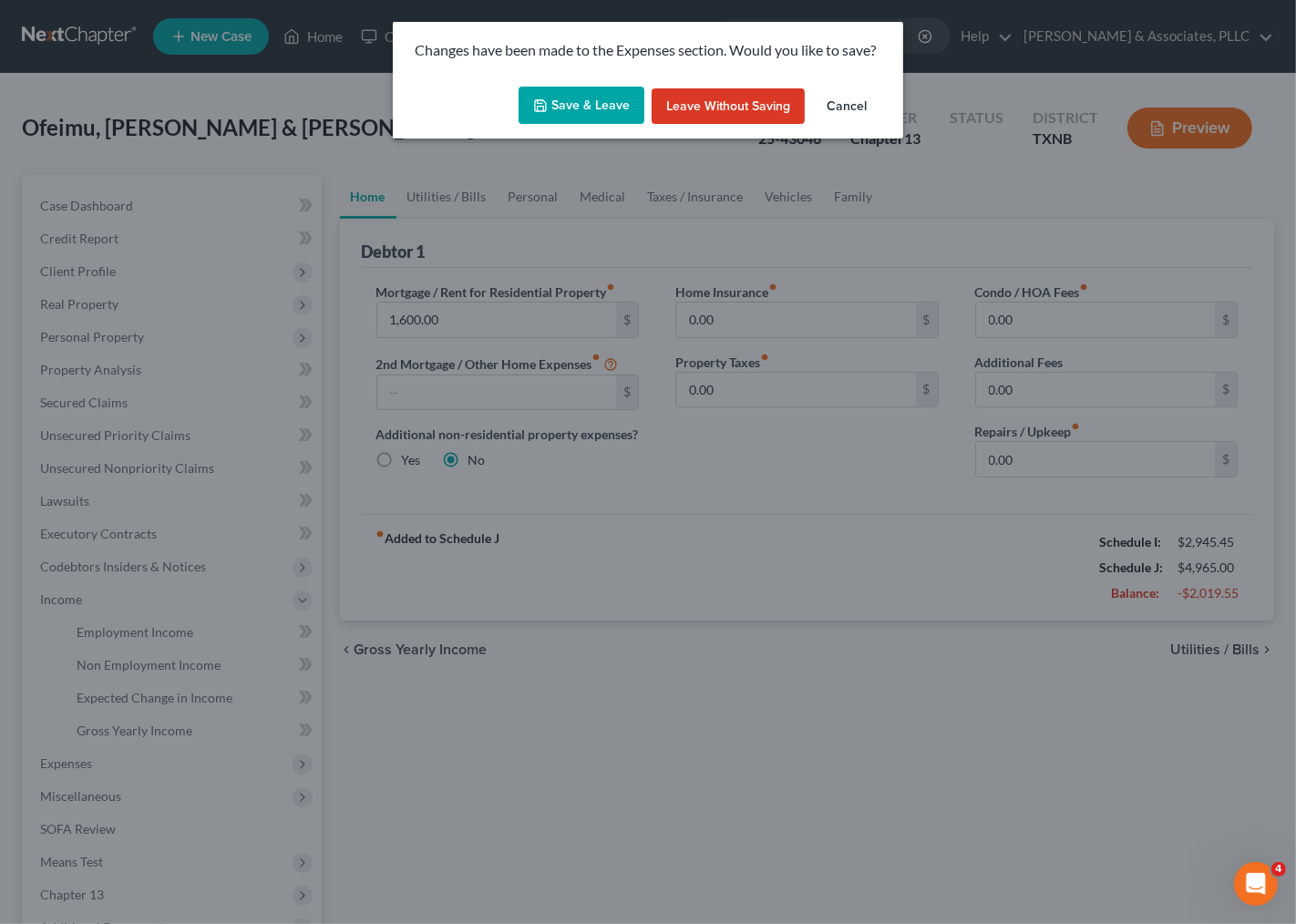
click at [596, 116] on button "Save & Leave" at bounding box center [581, 105] width 126 height 38
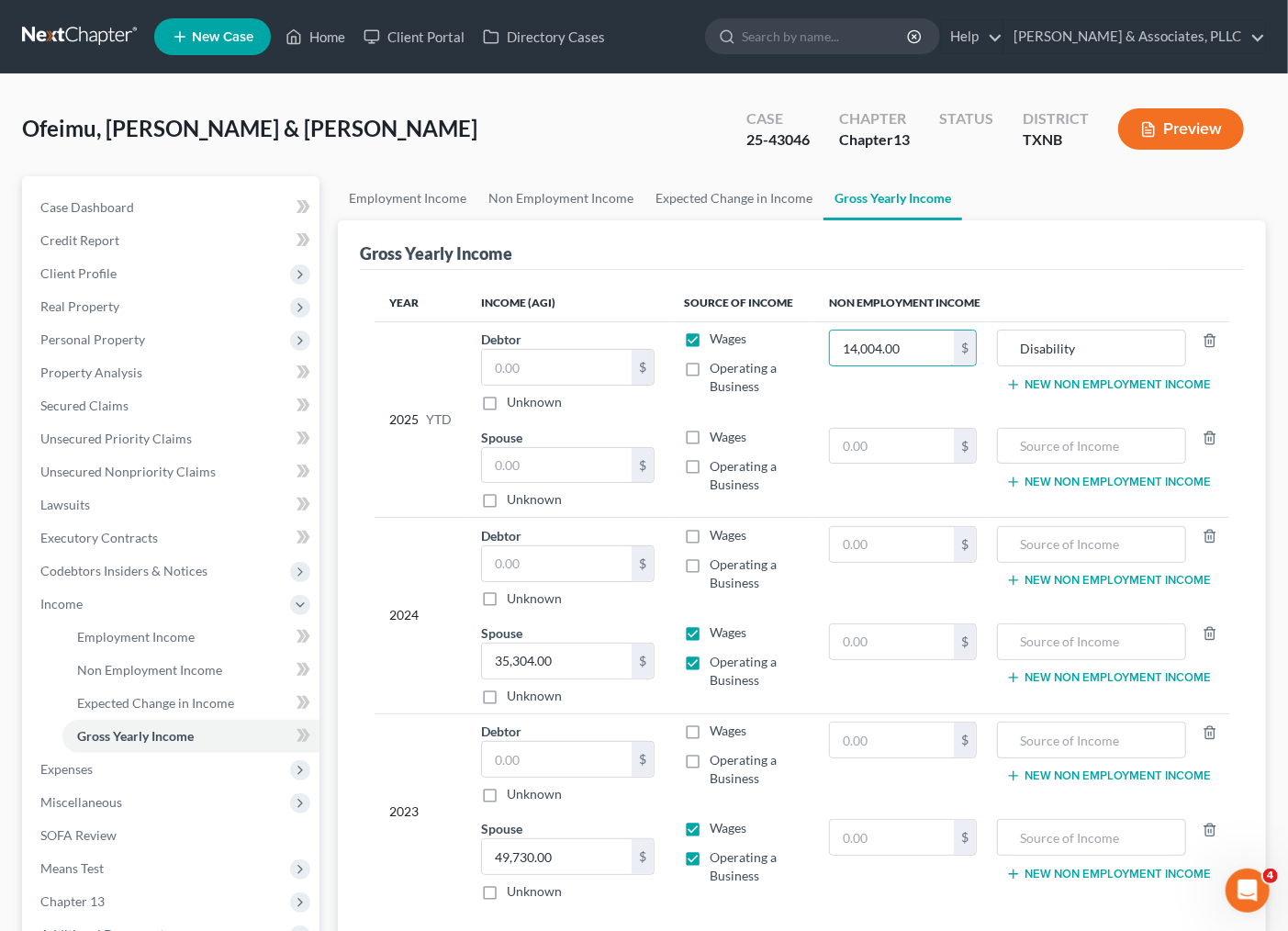
type input "14,004.00"
click at [943, 398] on td "14,004.00 $" at bounding box center [903, 370] width 177 height 98
drag, startPoint x: 1074, startPoint y: 353, endPoint x: 1035, endPoint y: 340, distance: 41.1
click at [970, 357] on tr "2025 YTD Debtor $ Unknown Balance Undetermined $ Unknown Wages Operating a Busi…" at bounding box center [802, 370] width 855 height 98
type input "Disability"
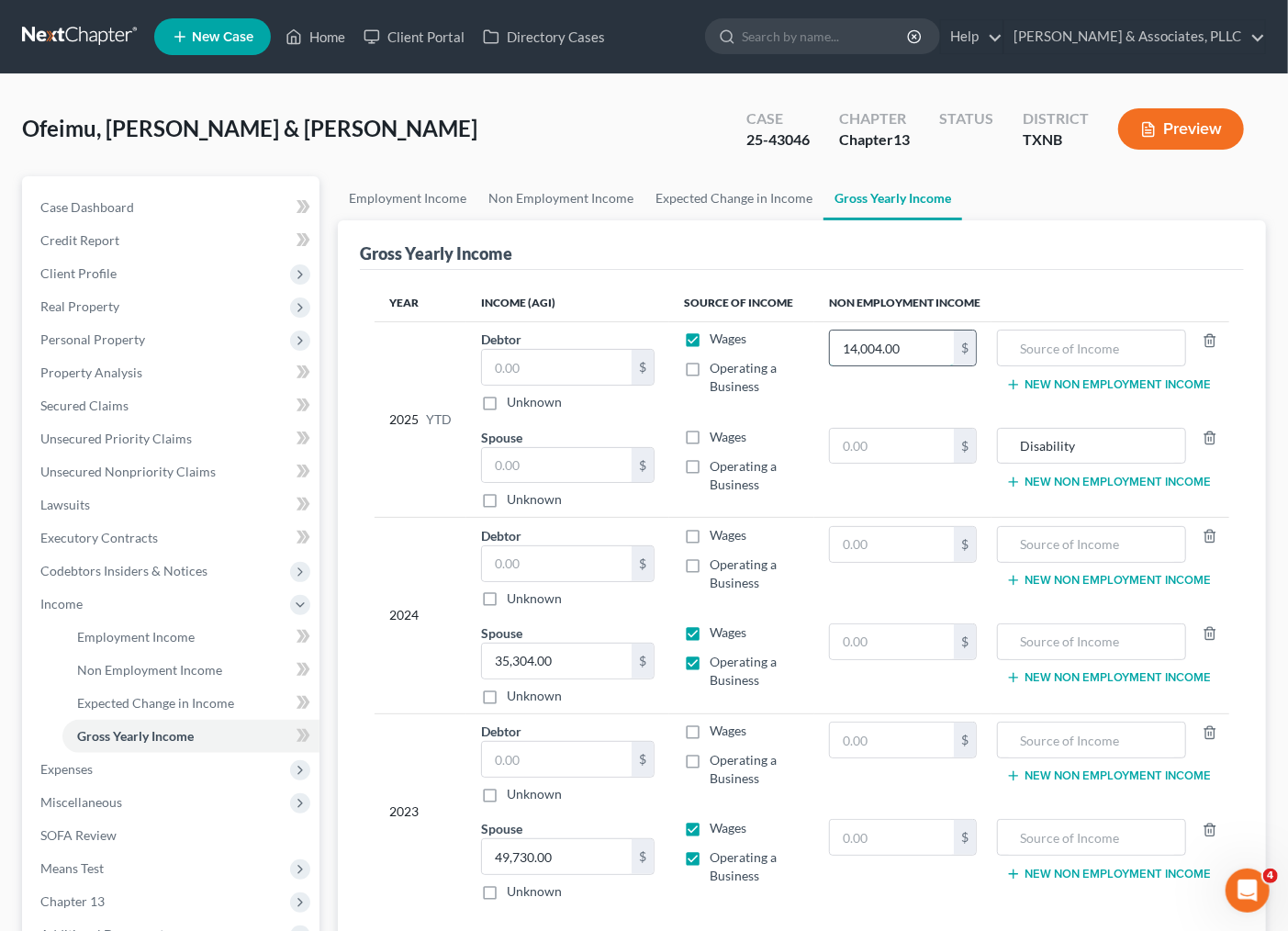
type input "0"
type input "14,004.00"
click at [719, 332] on span "Wages" at bounding box center [728, 338] width 37 height 16
click at [719, 332] on input "Wages" at bounding box center [722, 335] width 12 height 12
checkbox input "false"
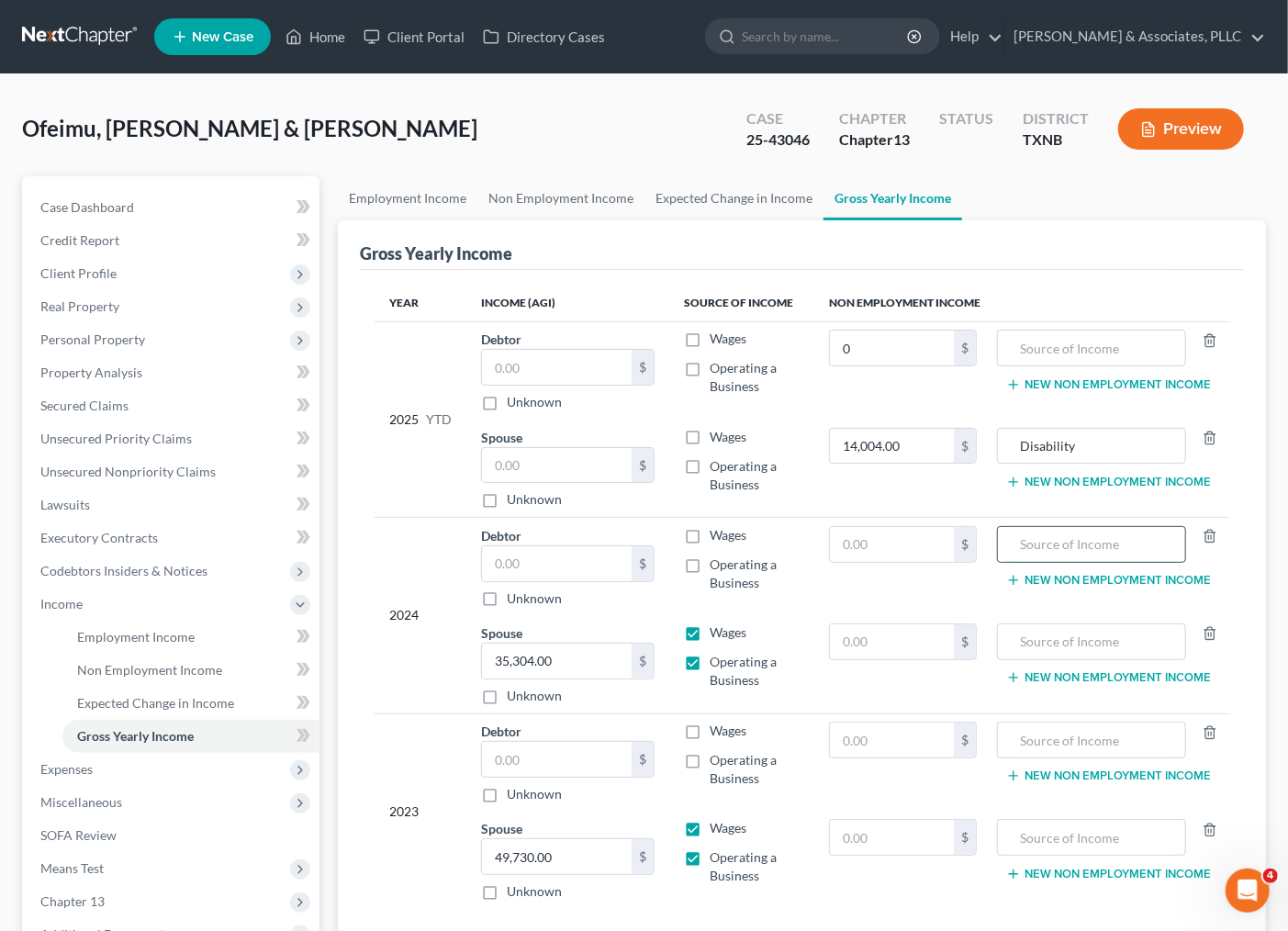
click at [1061, 550] on input "text" at bounding box center [1091, 545] width 169 height 35
type input "Child Support"
drag, startPoint x: 1097, startPoint y: 555, endPoint x: 1013, endPoint y: 547, distance: 84.4
click at [967, 556] on tr "2024 Debtor $ Unknown Balance Undetermined $ Unknown Wages Operating a Business…" at bounding box center [802, 567] width 855 height 98
type input "Child Support"
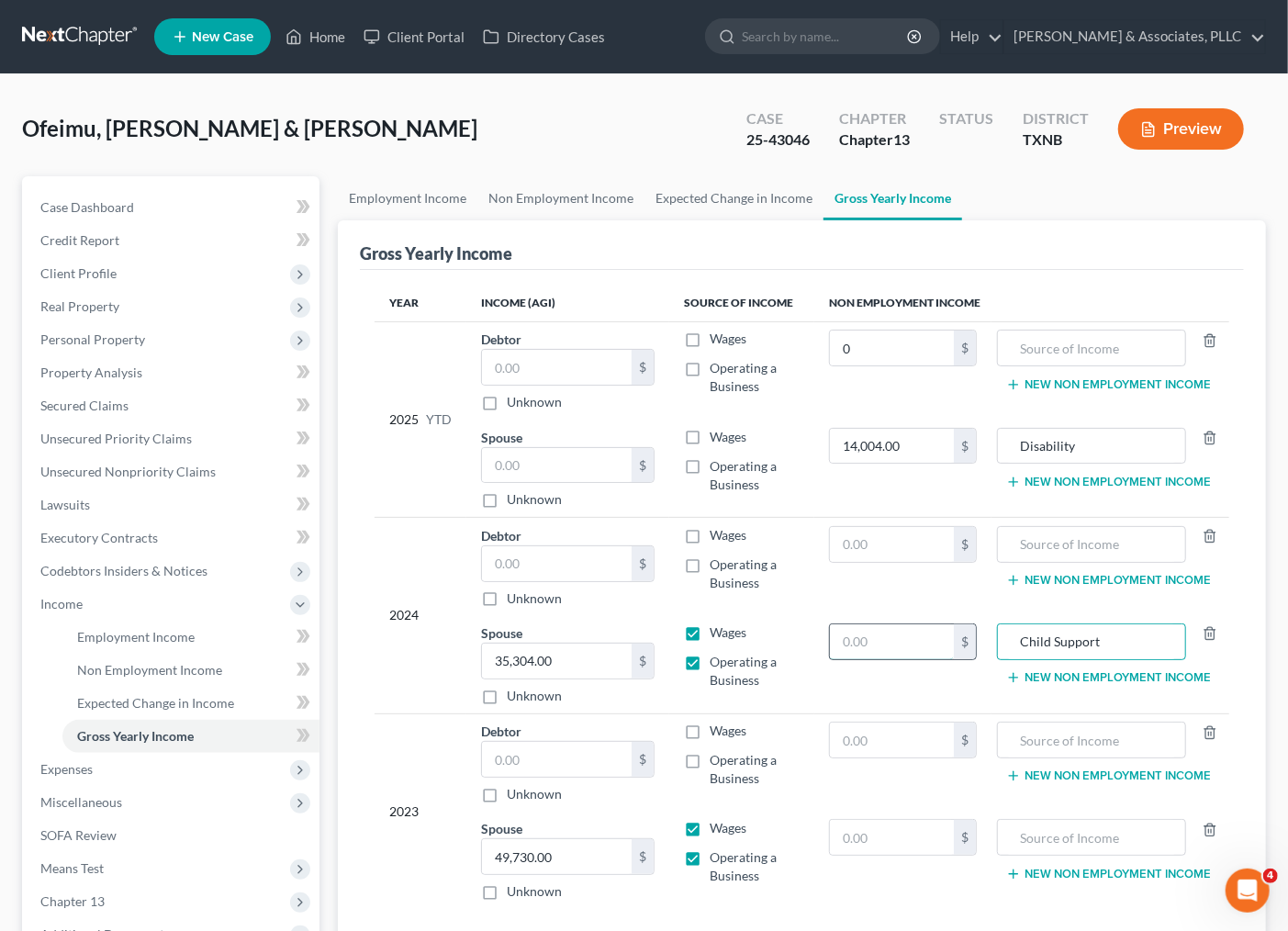
click at [876, 650] on input "text" at bounding box center [892, 642] width 124 height 35
click at [874, 546] on input "text" at bounding box center [892, 545] width 124 height 35
type input "790.00"
click at [915, 434] on input "14,004.00" at bounding box center [892, 446] width 124 height 35
type input "2,008.00"
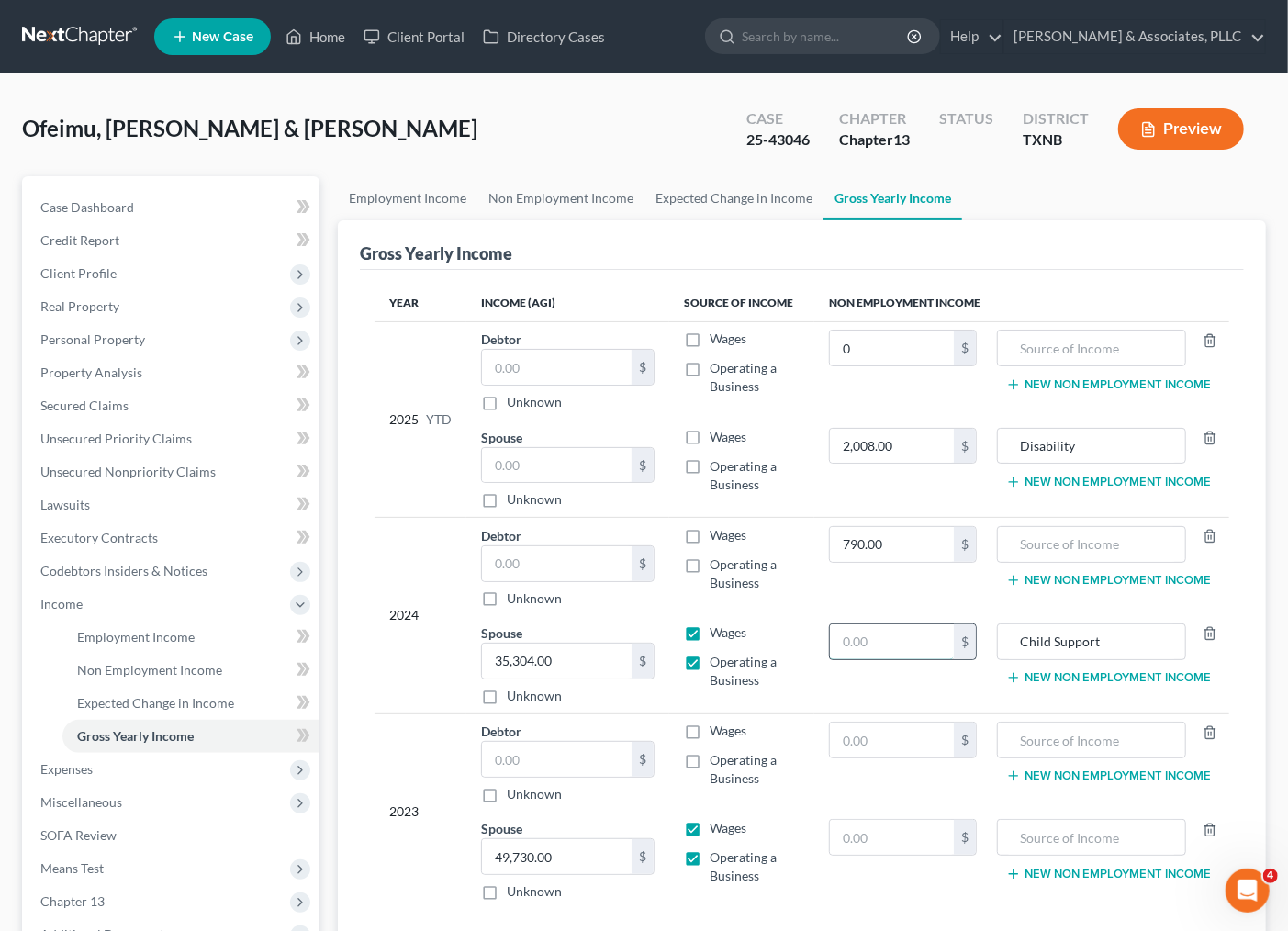
click at [910, 647] on input "text" at bounding box center [892, 642] width 124 height 35
type input "2,008.00"
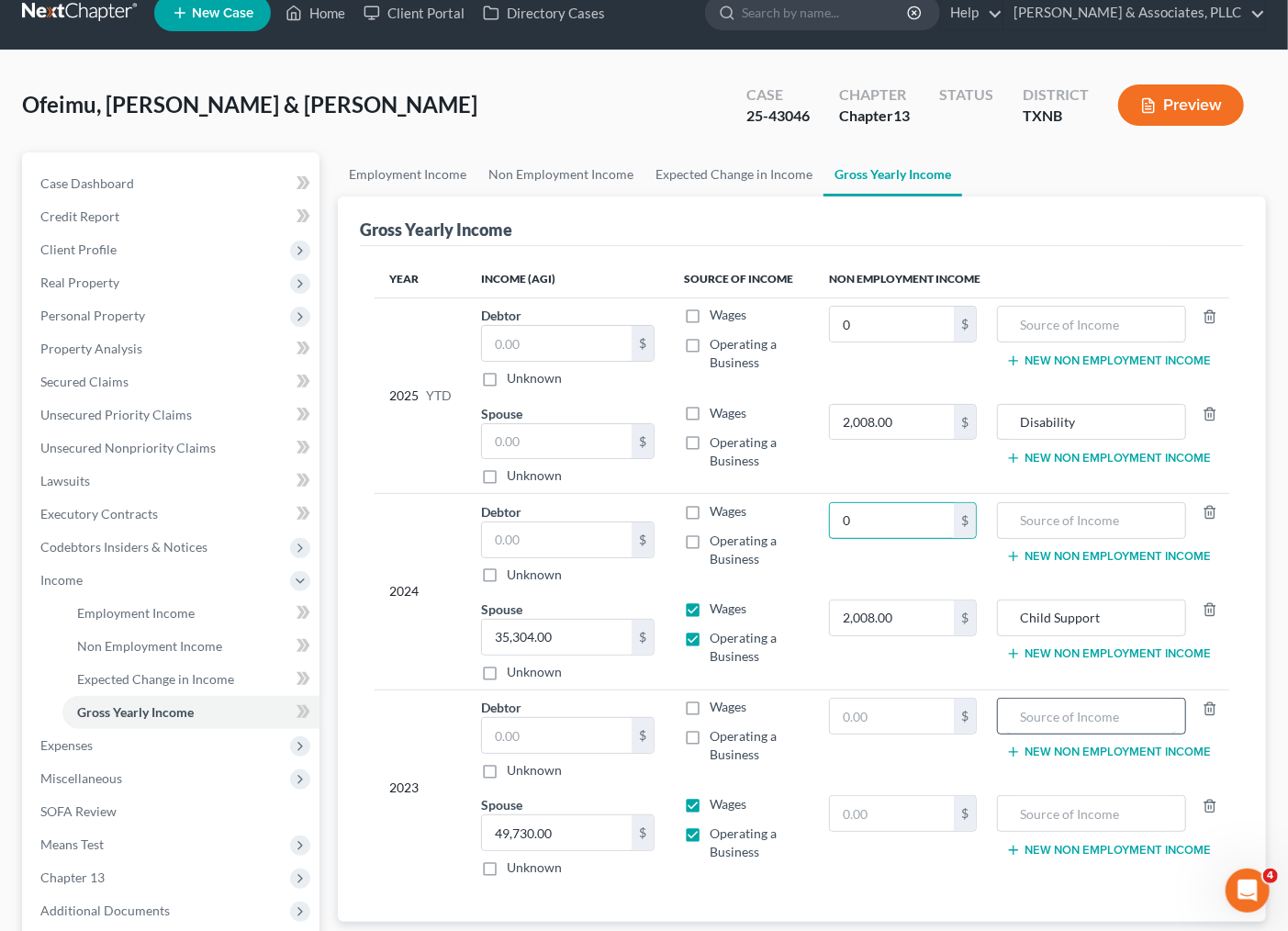
scroll to position [102, 0]
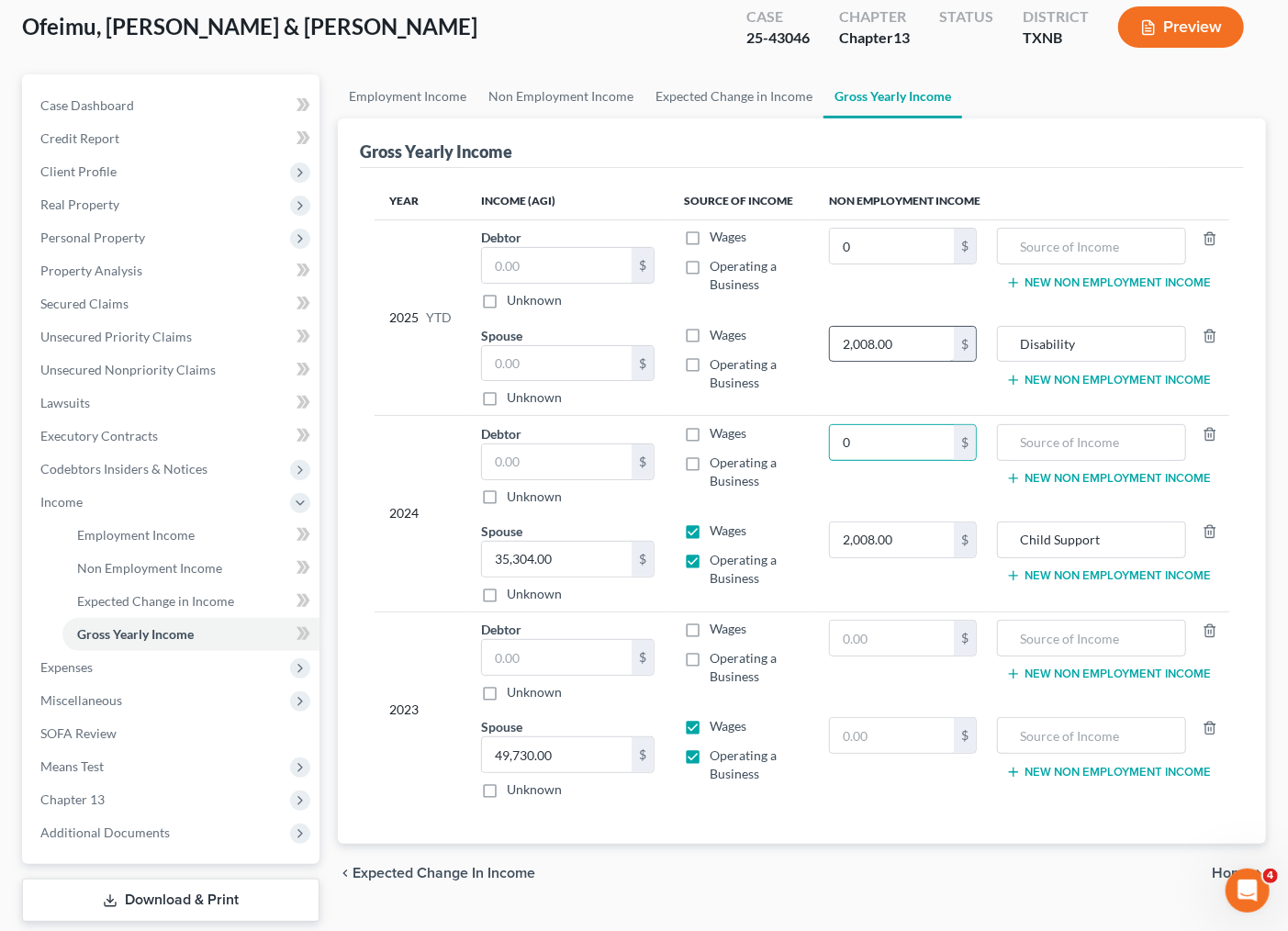
type input "0"
click at [882, 327] on input "2,008.00" at bounding box center [892, 345] width 124 height 35
type input "14,010.00"
click at [1071, 377] on button "New Non Employment Income" at bounding box center [1109, 381] width 205 height 15
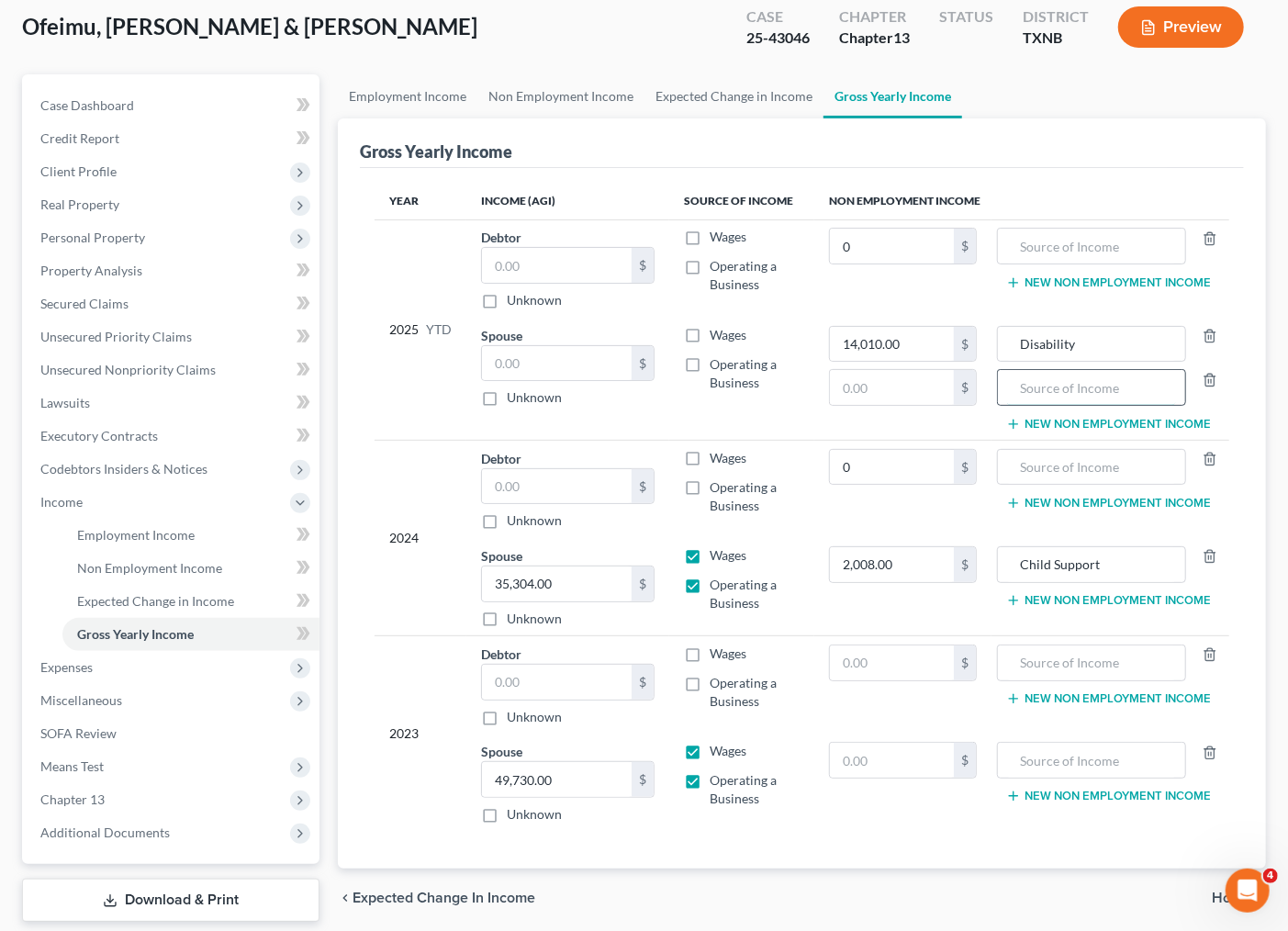
click at [1055, 384] on input "text" at bounding box center [1091, 388] width 169 height 35
type input "Child Support"
click at [882, 400] on input "text" at bounding box center [892, 388] width 124 height 35
click at [882, 393] on input "text" at bounding box center [892, 388] width 124 height 35
type input "7,110.00"
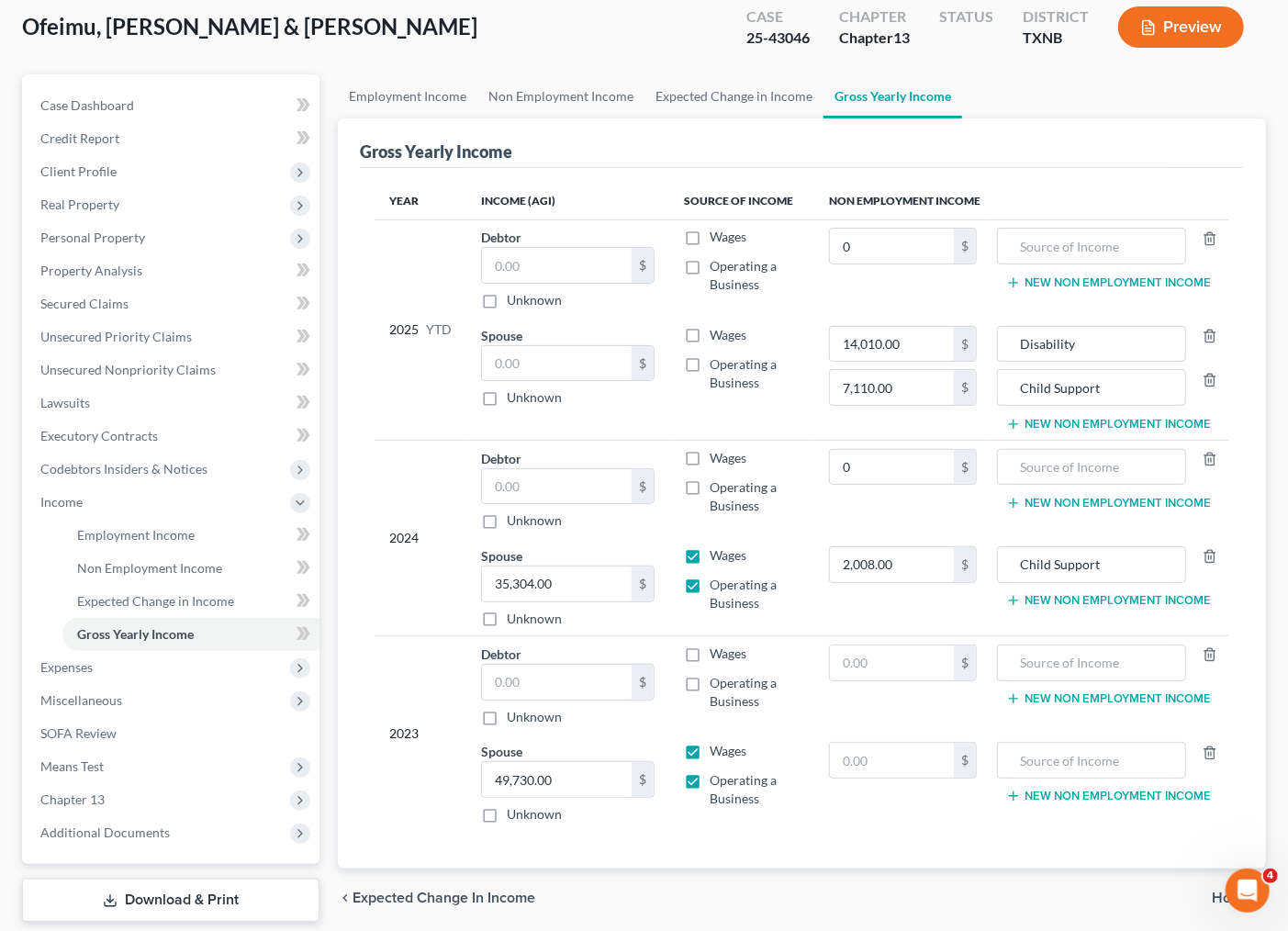
click at [787, 396] on td "Wages Operating a Business" at bounding box center [741, 379] width 145 height 122
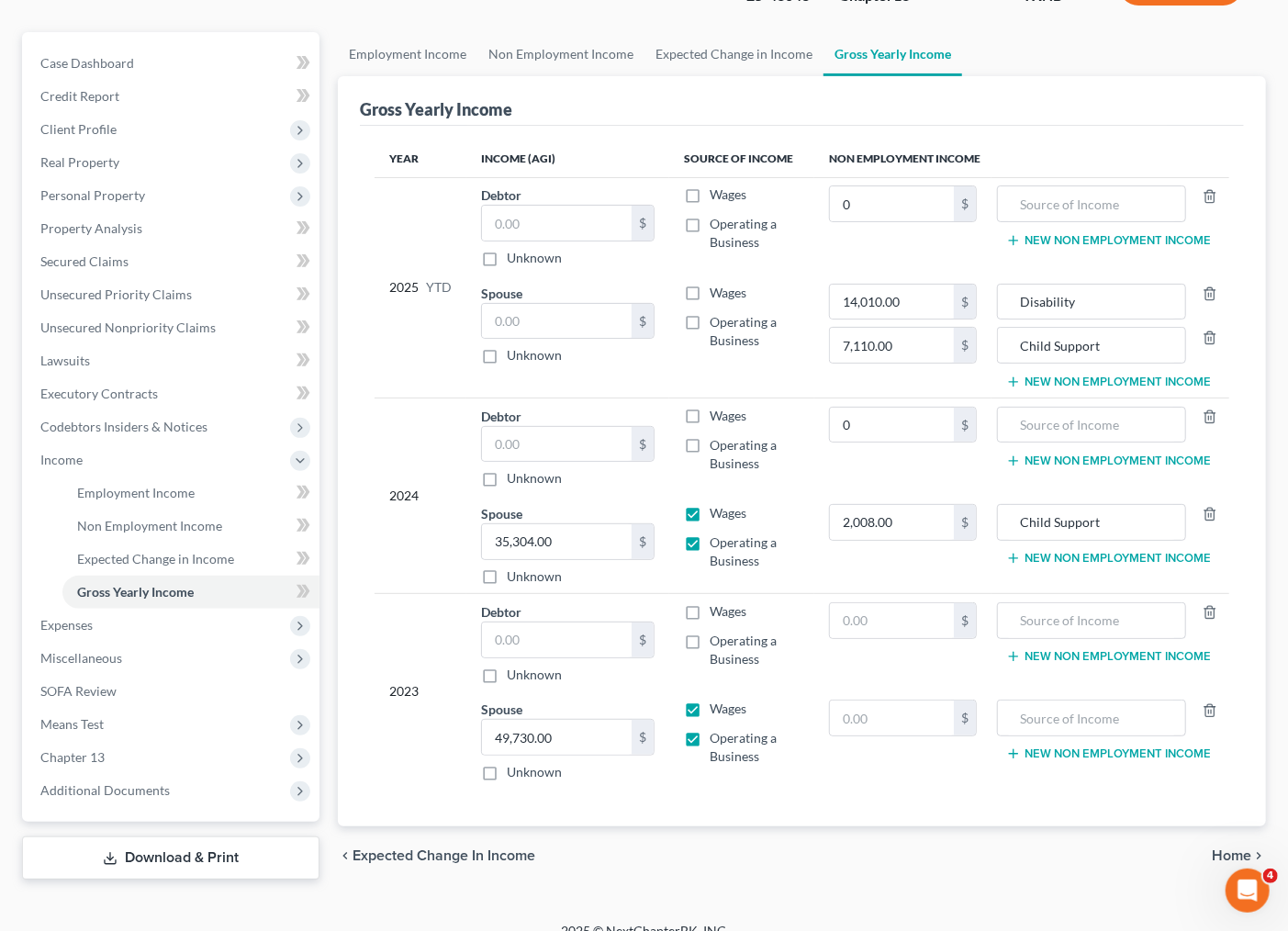
scroll to position [168, 0]
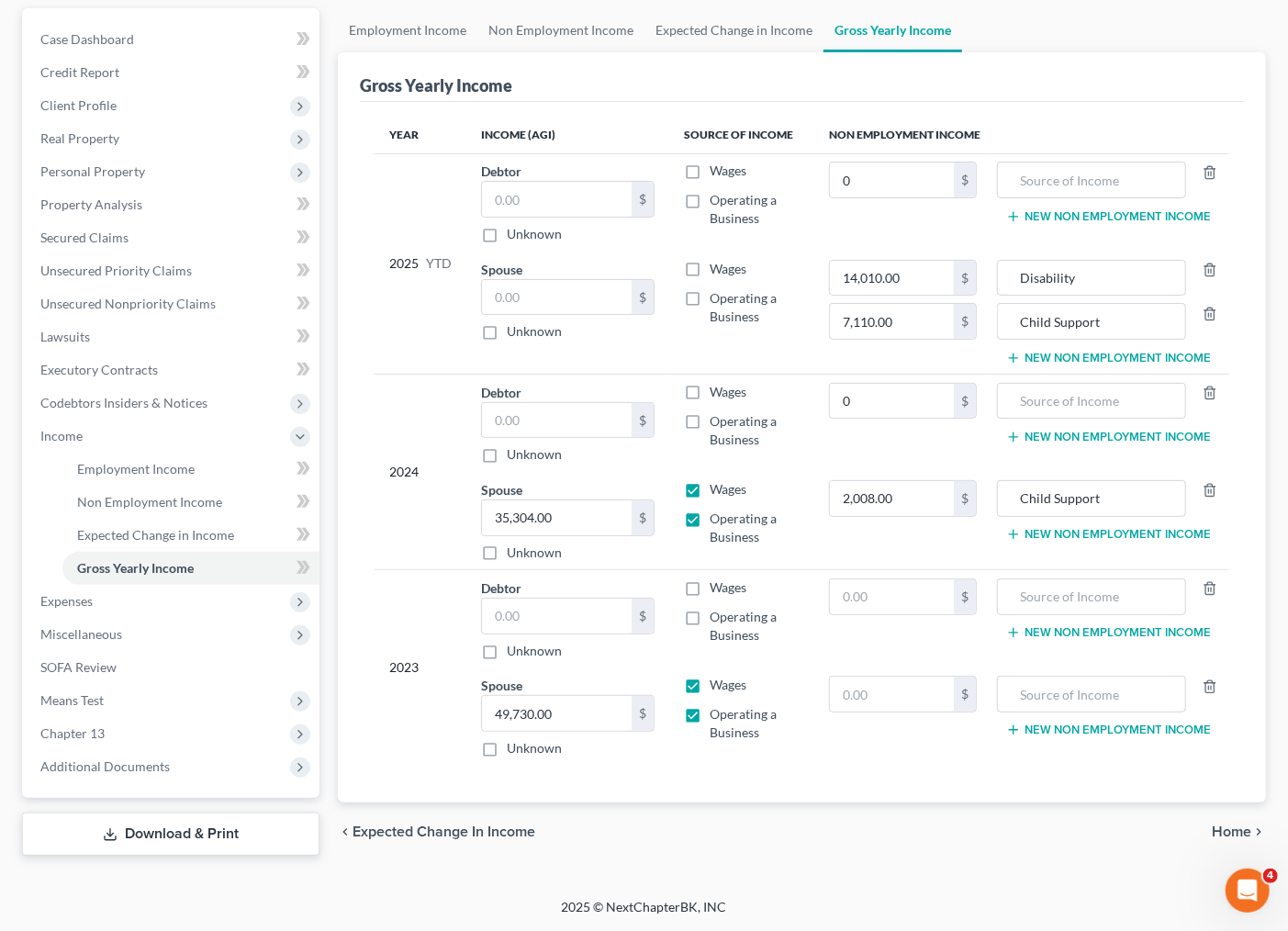
click at [928, 839] on div "chevron_left Expected Change in Income Home chevron_right" at bounding box center [801, 832] width 928 height 59
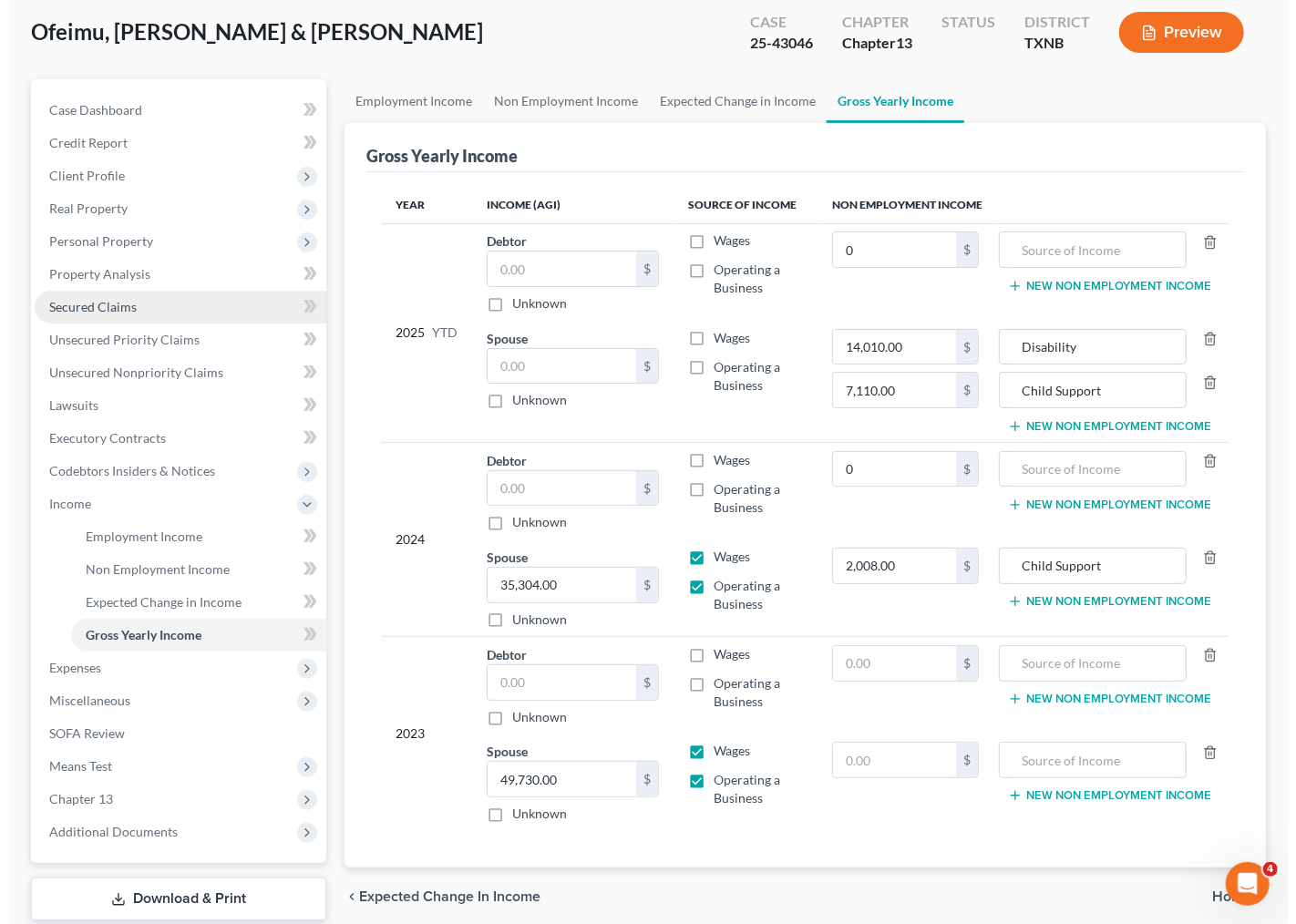
scroll to position [0, 0]
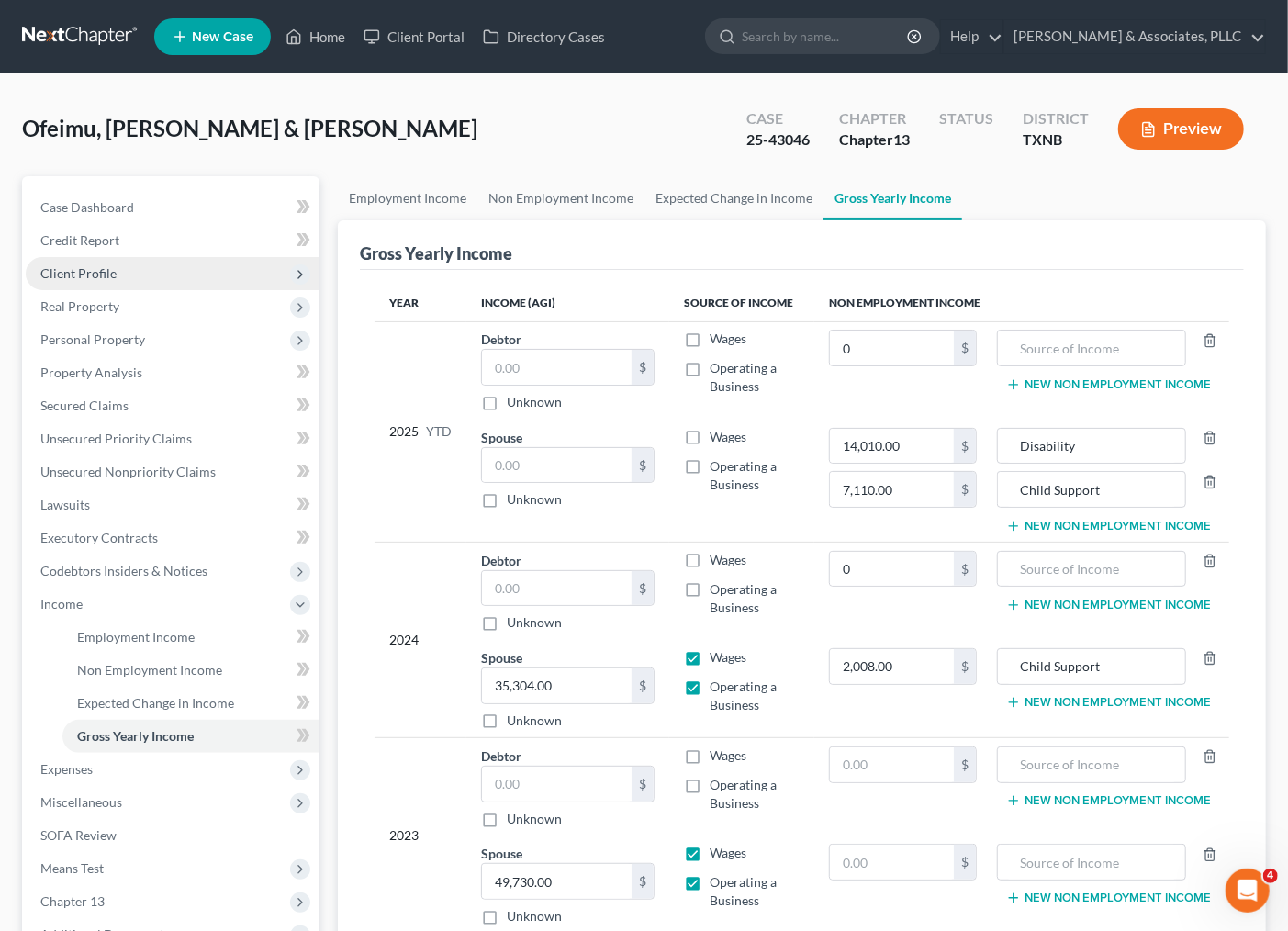
click at [78, 276] on span "Client Profile" at bounding box center [78, 272] width 77 height 16
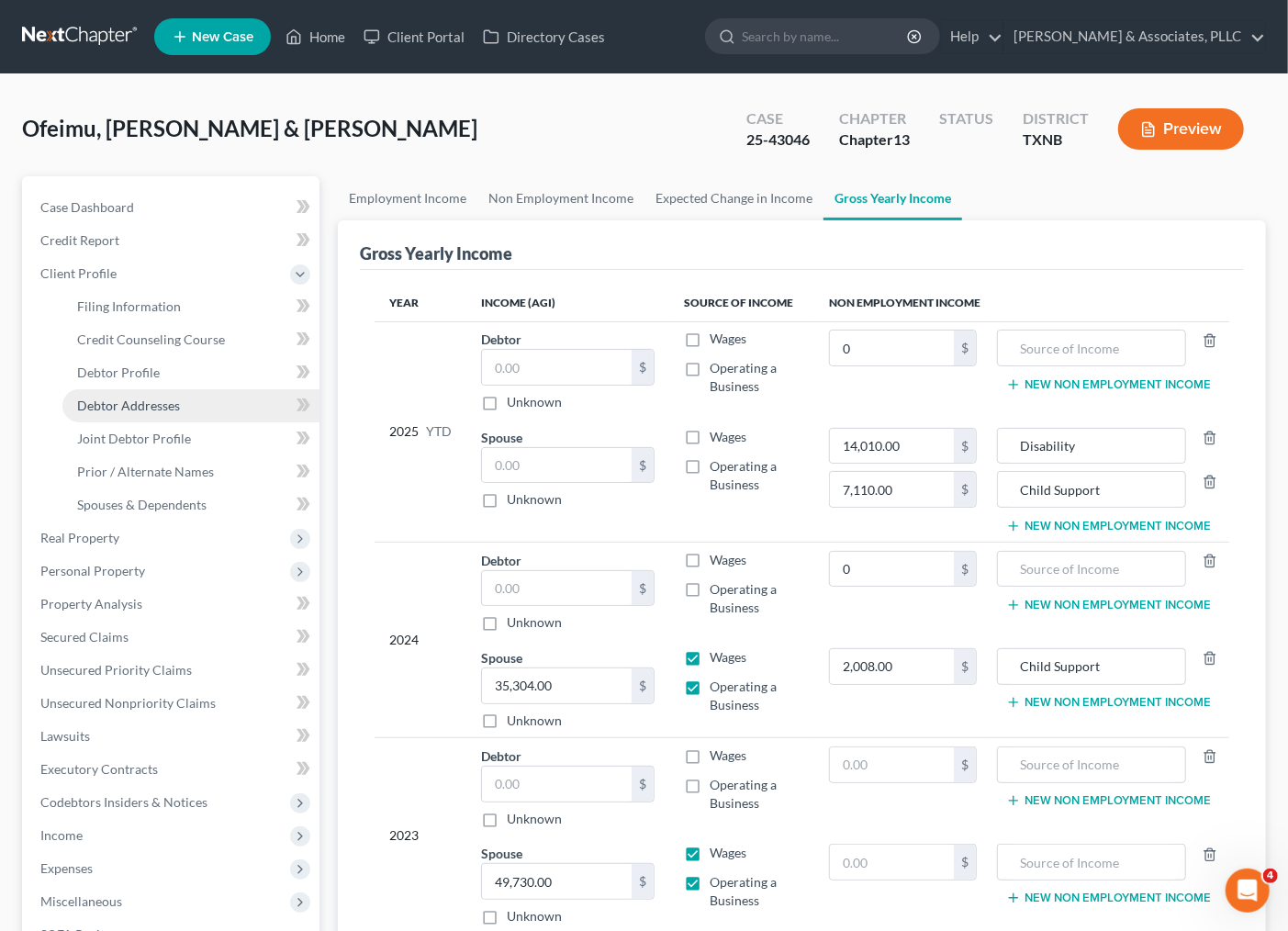
click at [114, 404] on span "Debtor Addresses" at bounding box center [128, 405] width 102 height 16
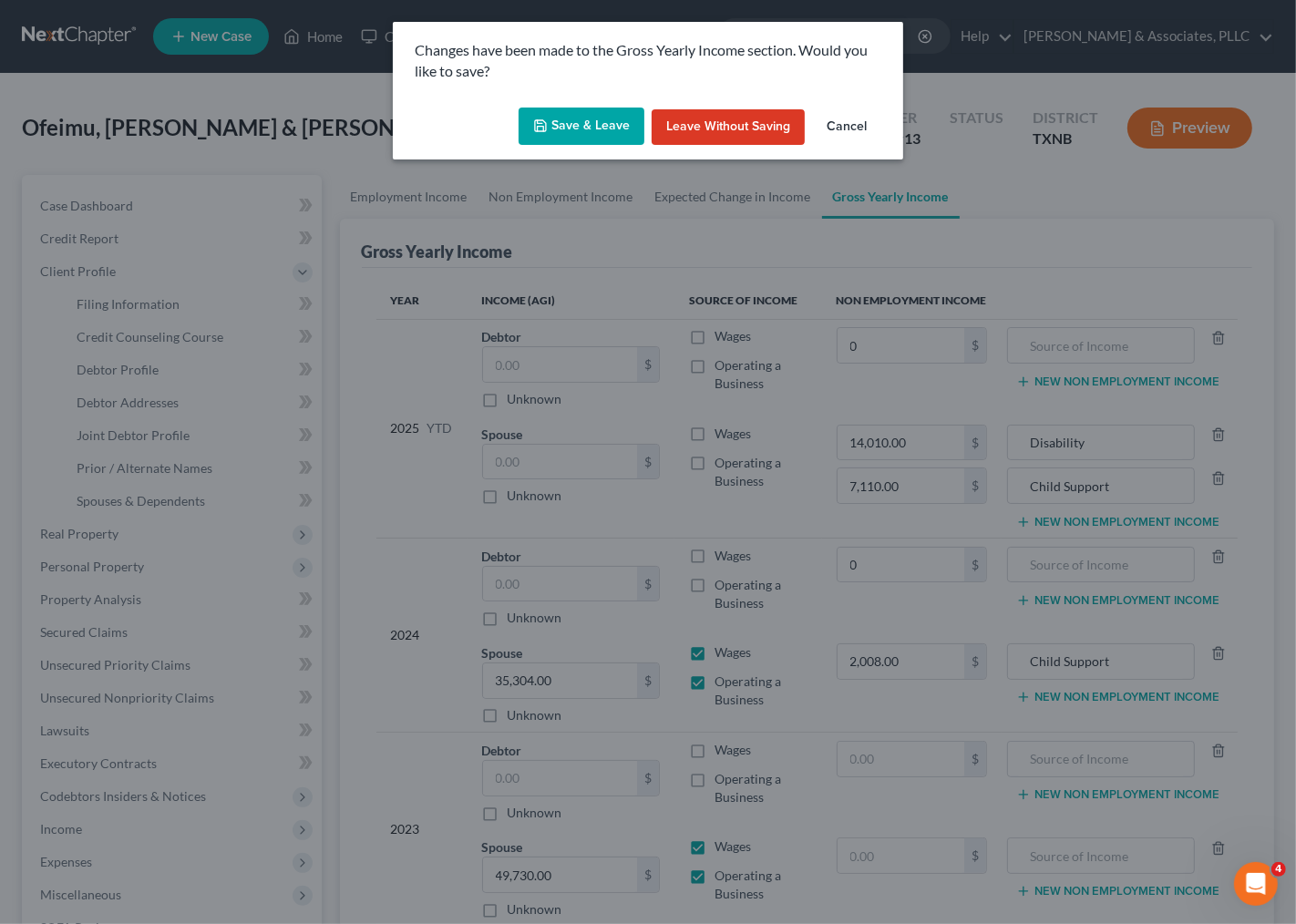
click at [598, 120] on button "Save & Leave" at bounding box center [581, 126] width 126 height 38
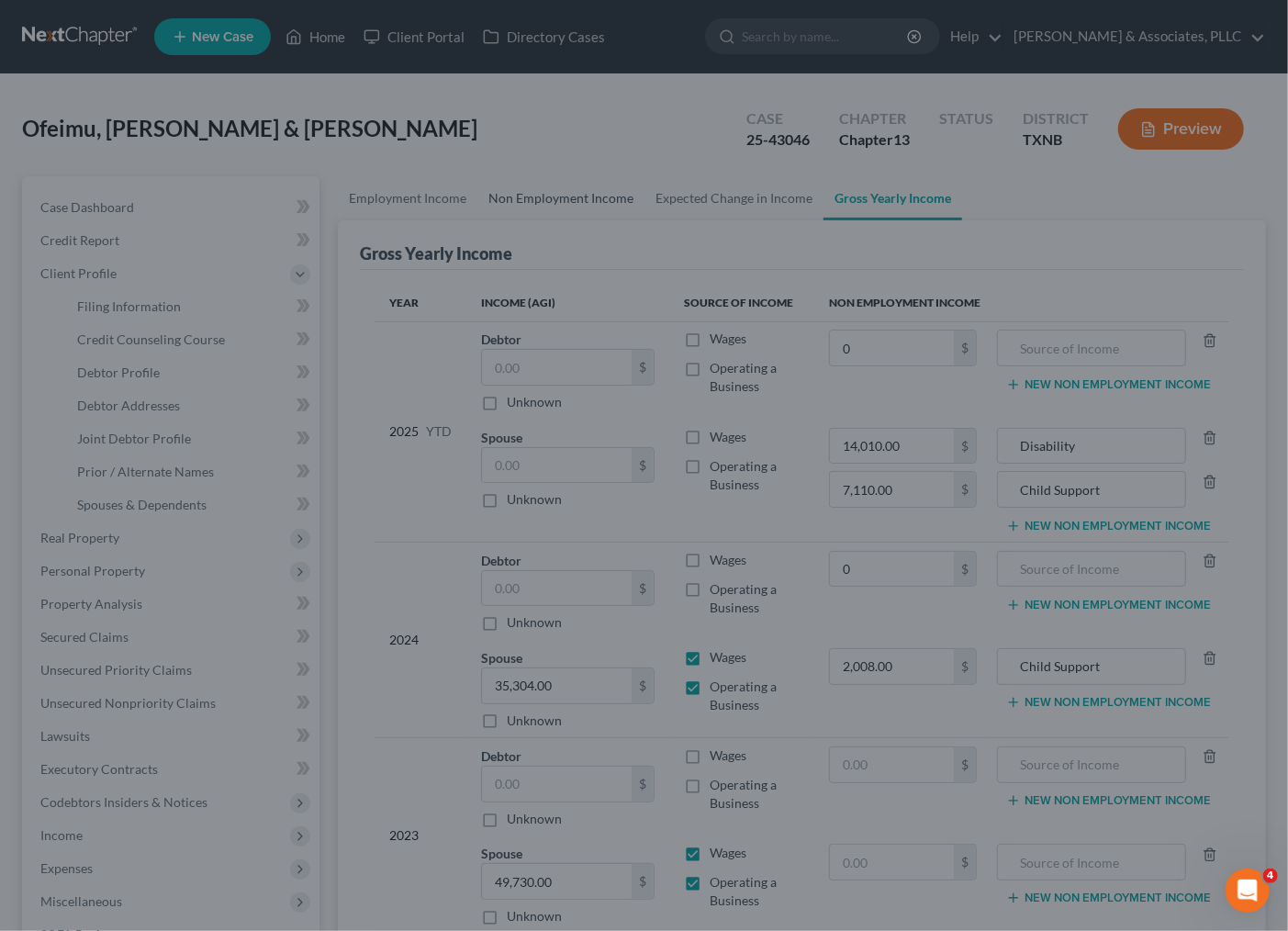
type input "0.00"
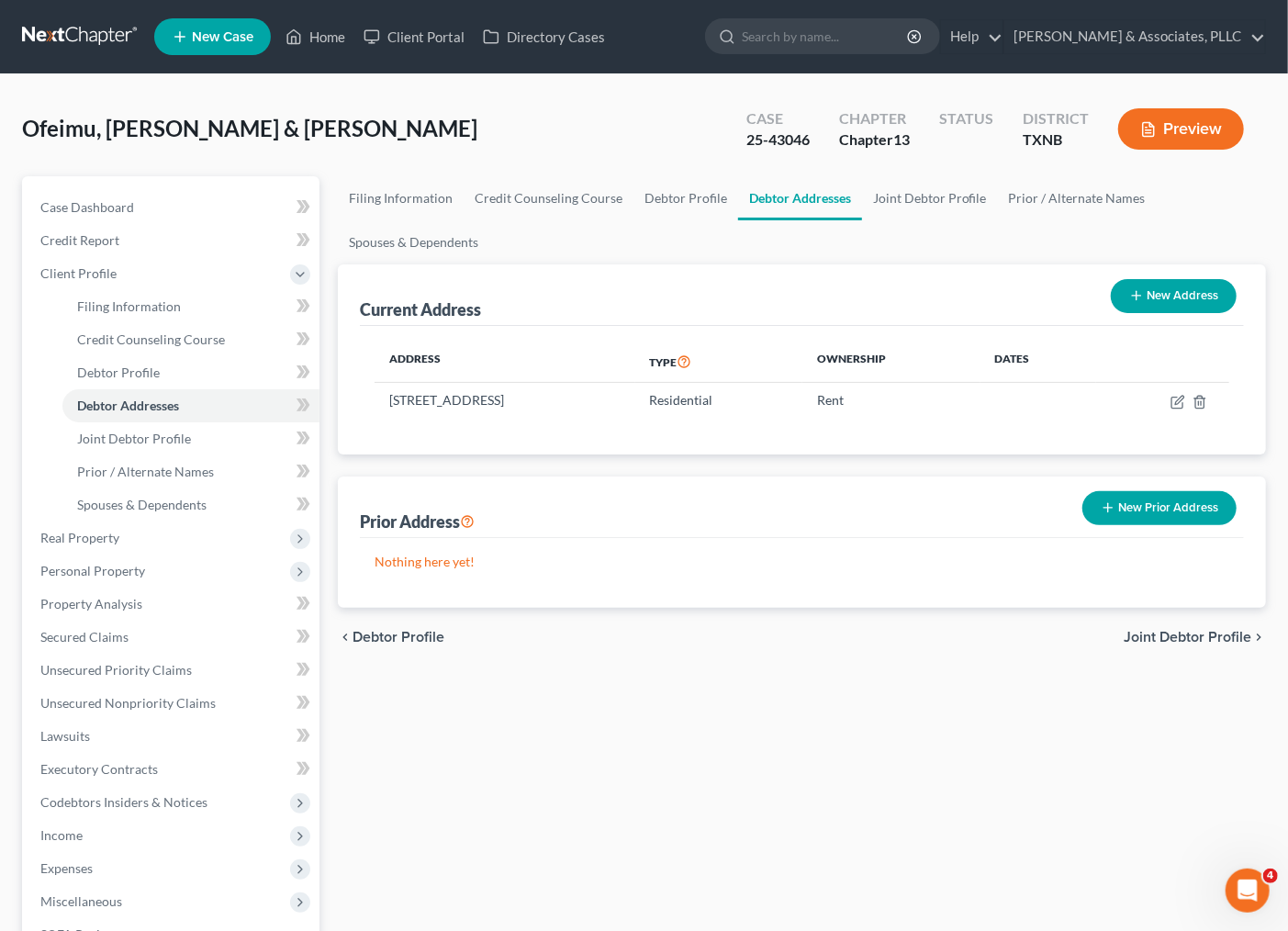
click at [1146, 515] on button "New Prior Address" at bounding box center [1159, 508] width 154 height 34
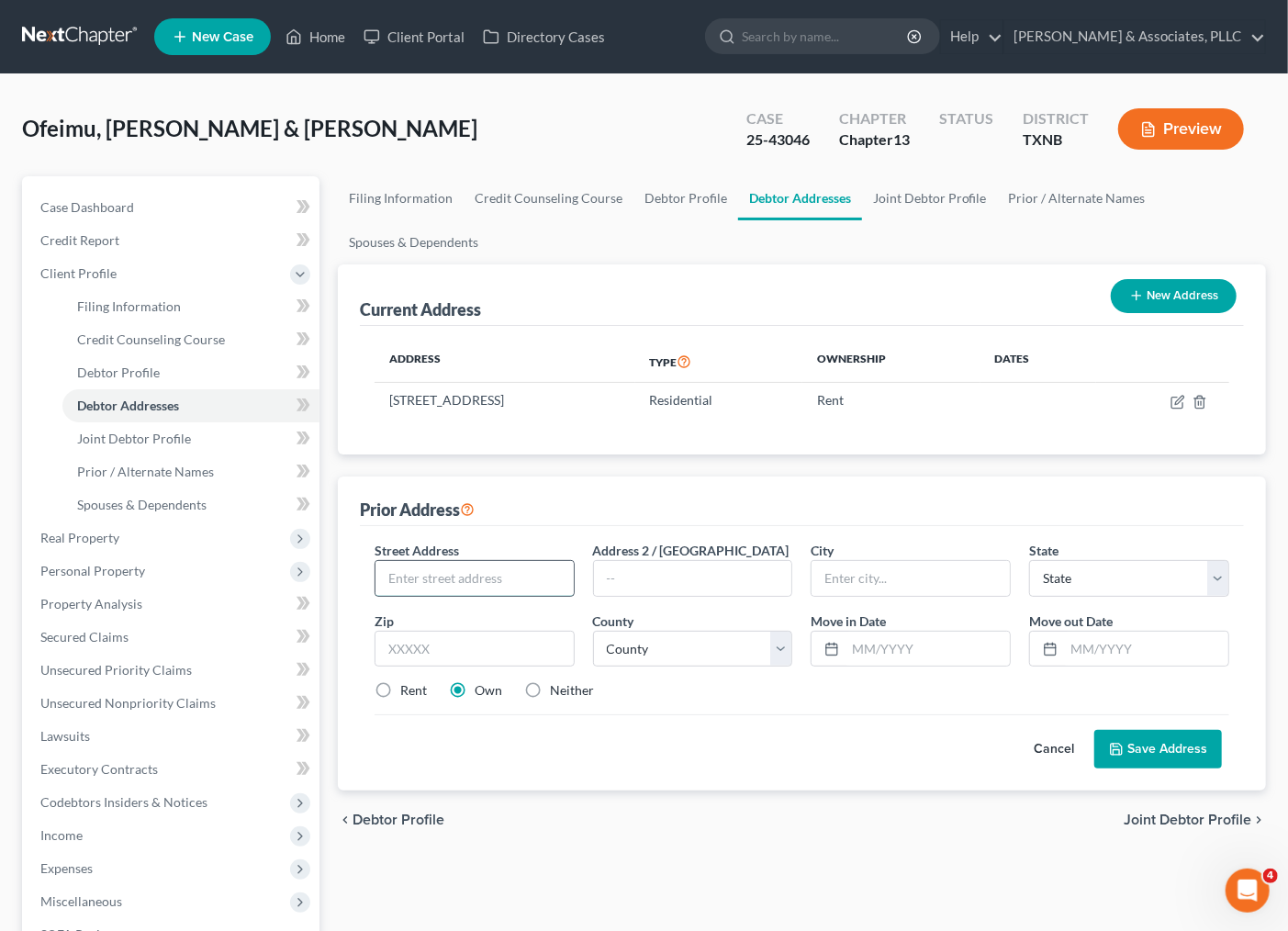
click at [498, 583] on input "text" at bounding box center [475, 578] width 199 height 35
type input "[STREET_ADDRESS][PERSON_NAME]"
click at [830, 586] on input "text" at bounding box center [910, 578] width 199 height 35
click at [781, 522] on div "Prior Address" at bounding box center [801, 502] width 884 height 50
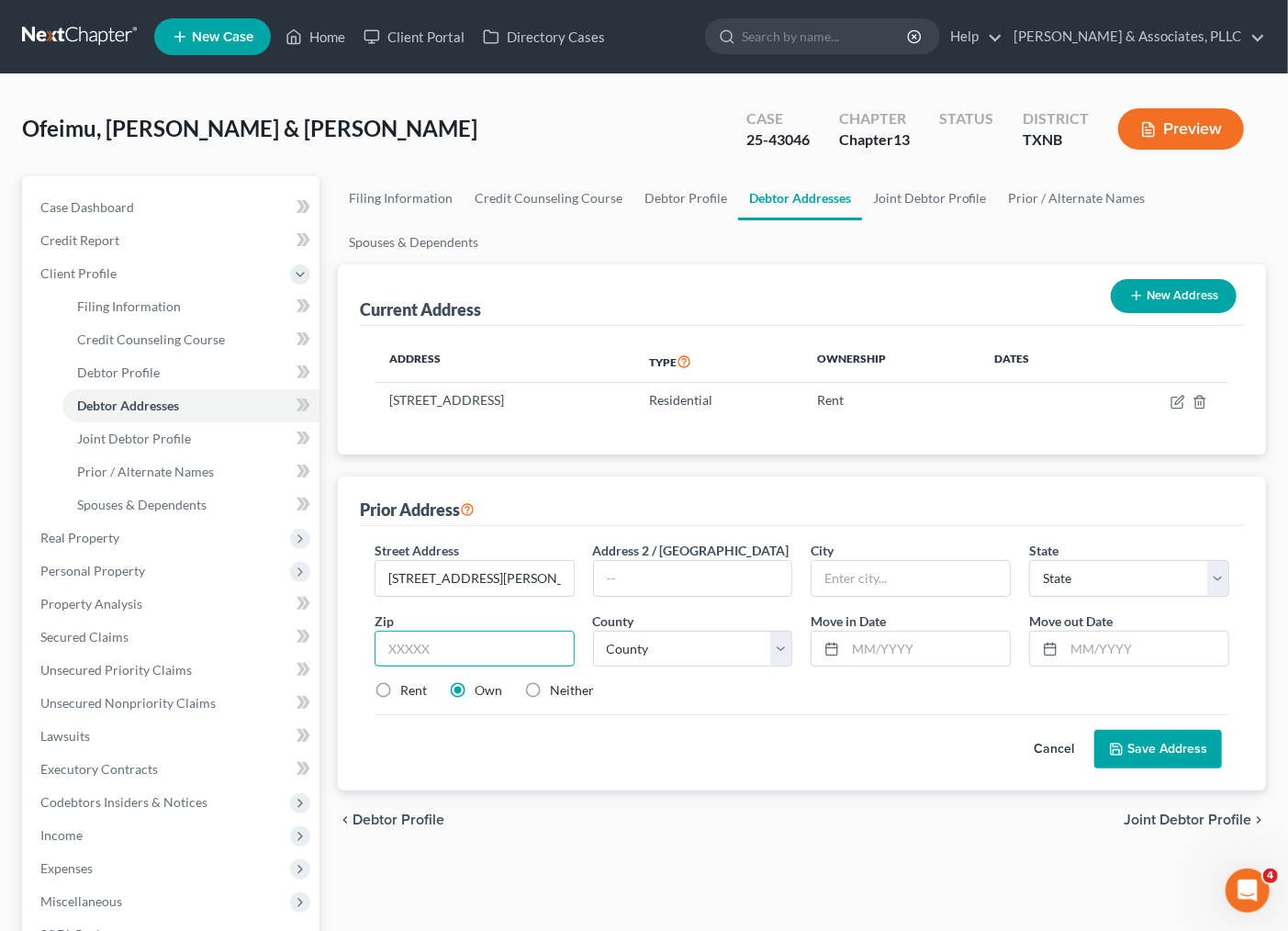
click at [553, 647] on input "text" at bounding box center [475, 649] width 200 height 37
click at [427, 587] on input "[STREET_ADDRESS][PERSON_NAME]" at bounding box center [475, 578] width 199 height 35
drag, startPoint x: 493, startPoint y: 575, endPoint x: 415, endPoint y: 566, distance: 78.5
click at [338, 564] on div "Prior Address Street Address * [STREET_ADDRESS][PERSON_NAME] Address 2 / [GEOGR…" at bounding box center [801, 634] width 928 height 314
click at [481, 647] on input "text" at bounding box center [475, 649] width 200 height 37
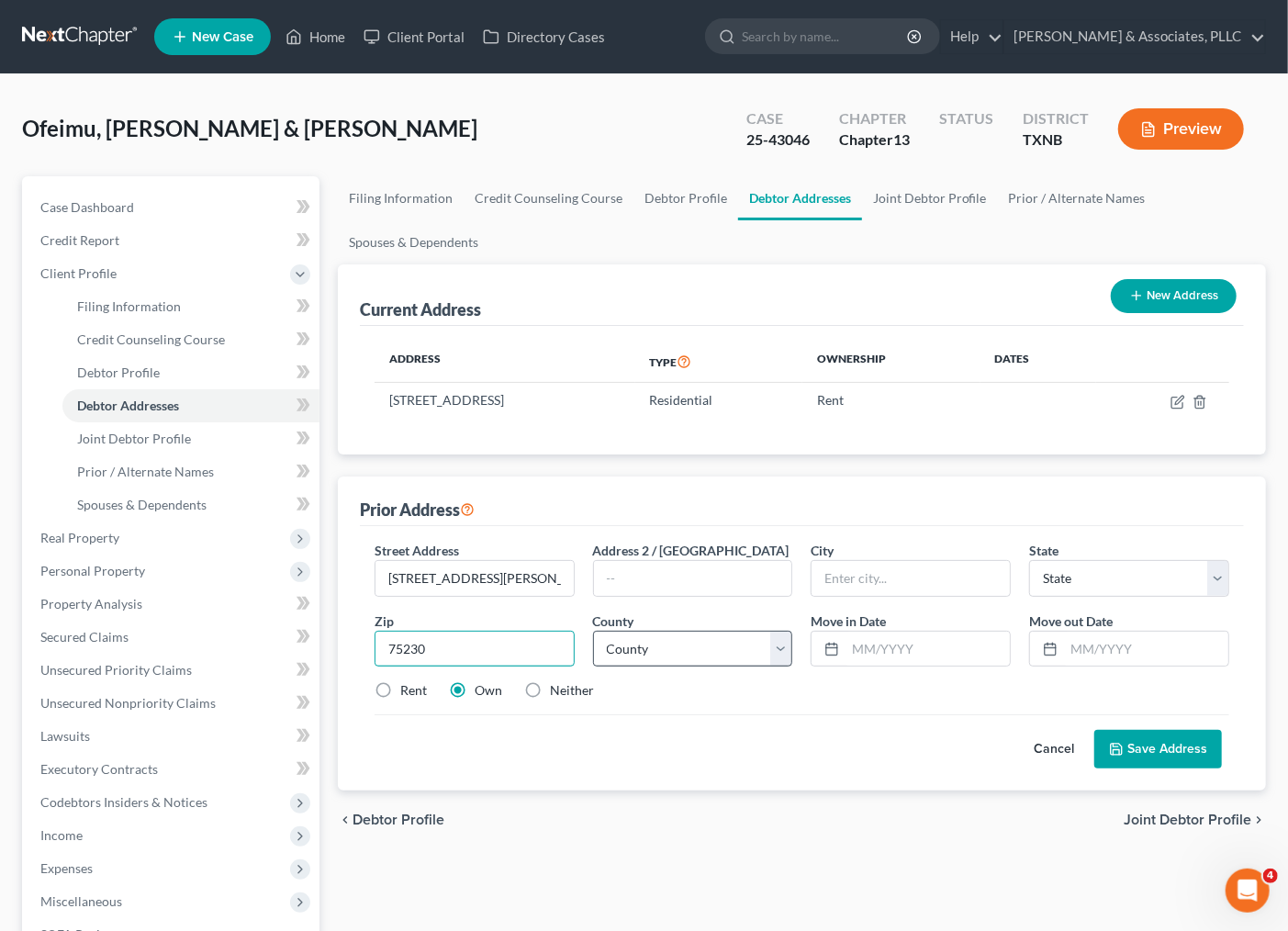
type input "75230"
type input "[GEOGRAPHIC_DATA]"
select select "45"
click at [712, 645] on select "County" at bounding box center [692, 649] width 200 height 37
select select "56"
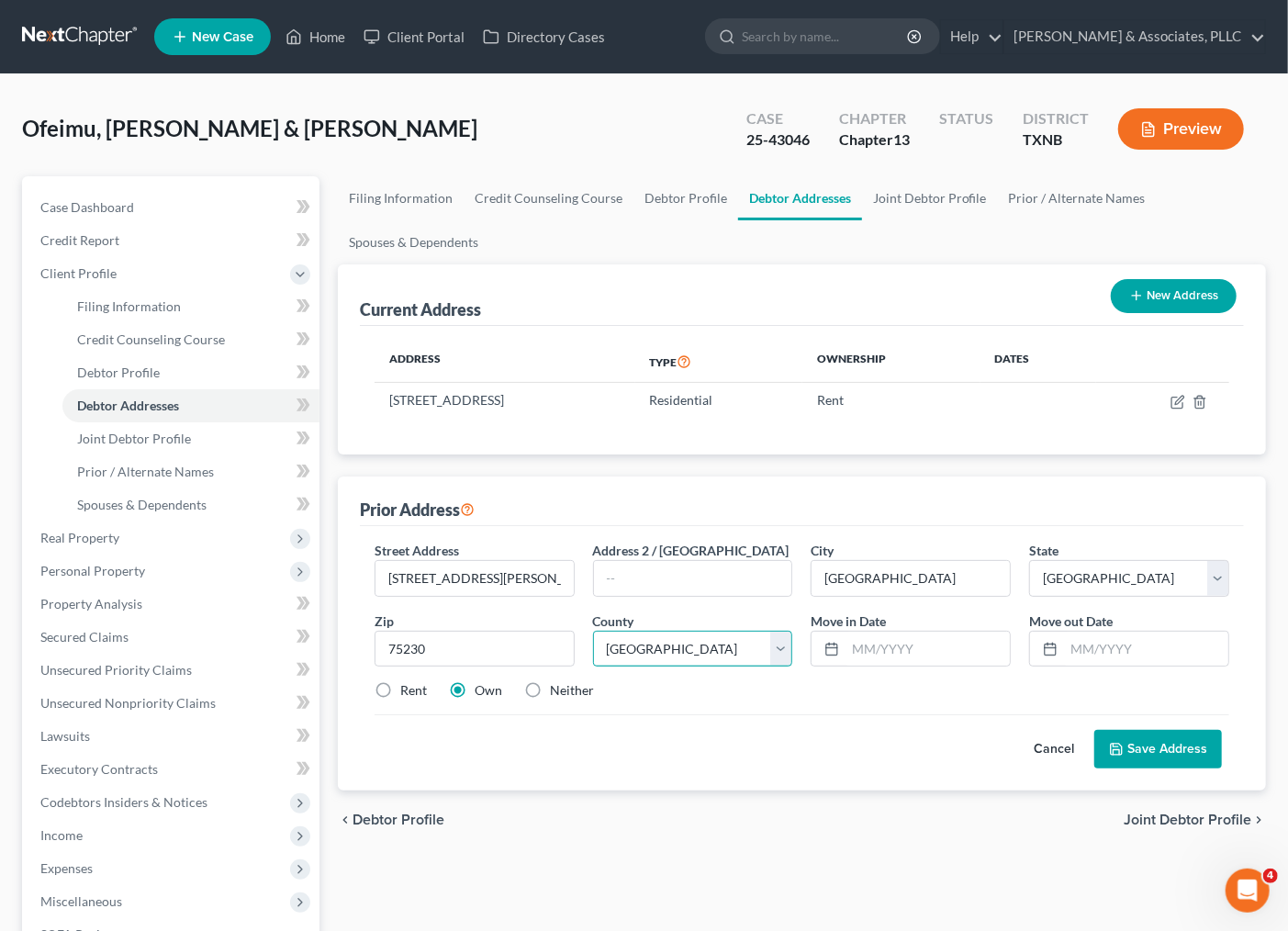
click at [593, 631] on select "County [GEOGRAPHIC_DATA] [GEOGRAPHIC_DATA] [GEOGRAPHIC_DATA] [GEOGRAPHIC_DATA] …" at bounding box center [692, 649] width 200 height 37
click at [861, 649] on input "text" at bounding box center [928, 649] width 164 height 35
type input "[DATE]"
drag, startPoint x: 734, startPoint y: 721, endPoint x: 1124, endPoint y: 637, distance: 398.9
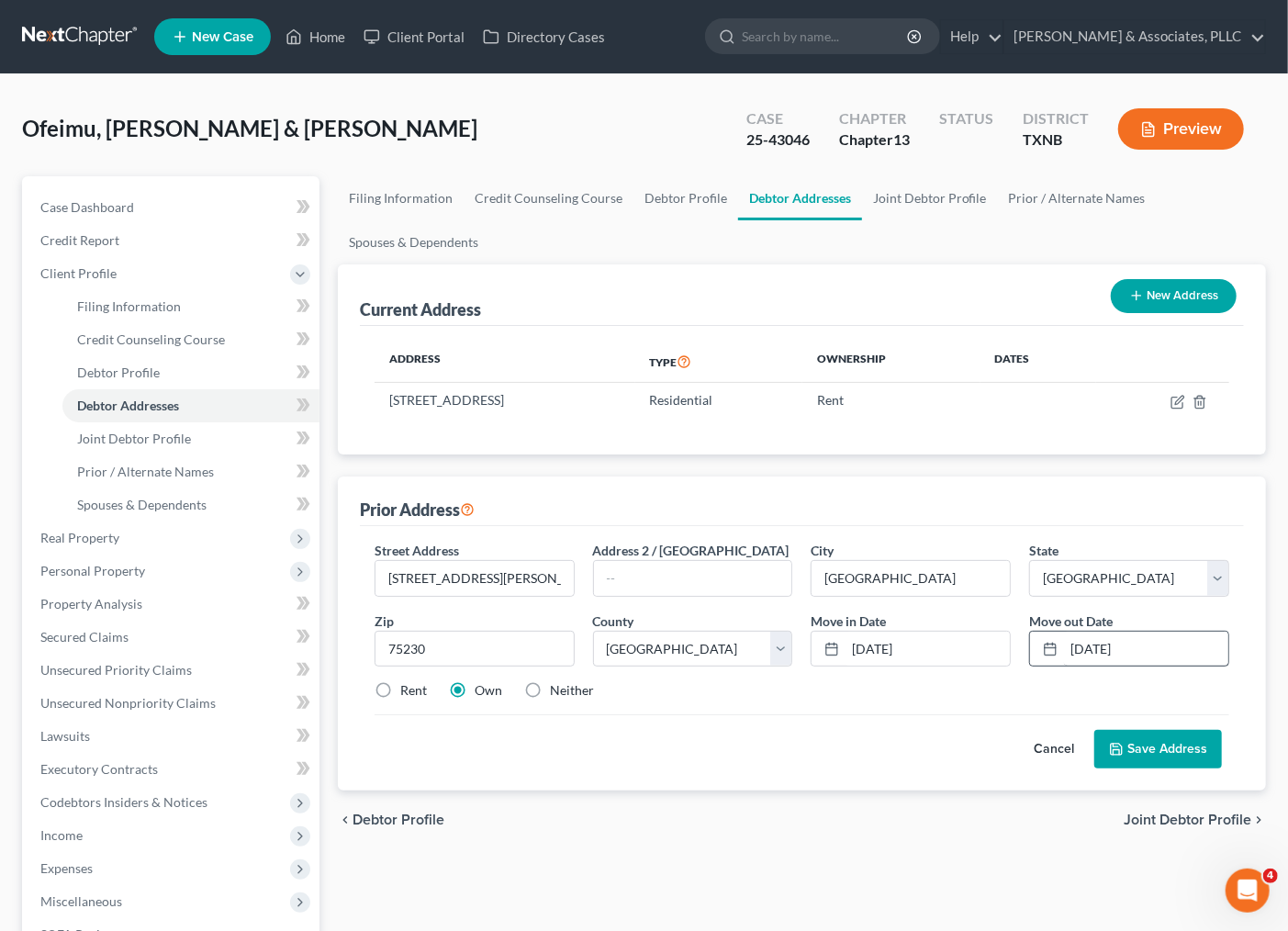
click at [735, 719] on div "Cancel Save Address" at bounding box center [802, 741] width 855 height 54
click at [1213, 625] on div "Move out Date * [DATE]" at bounding box center [1129, 639] width 219 height 56
click at [668, 588] on input "text" at bounding box center [692, 578] width 199 height 35
click at [912, 745] on div "Cancel Save Address" at bounding box center [802, 741] width 855 height 54
click at [396, 683] on div "Rent" at bounding box center [401, 691] width 53 height 18
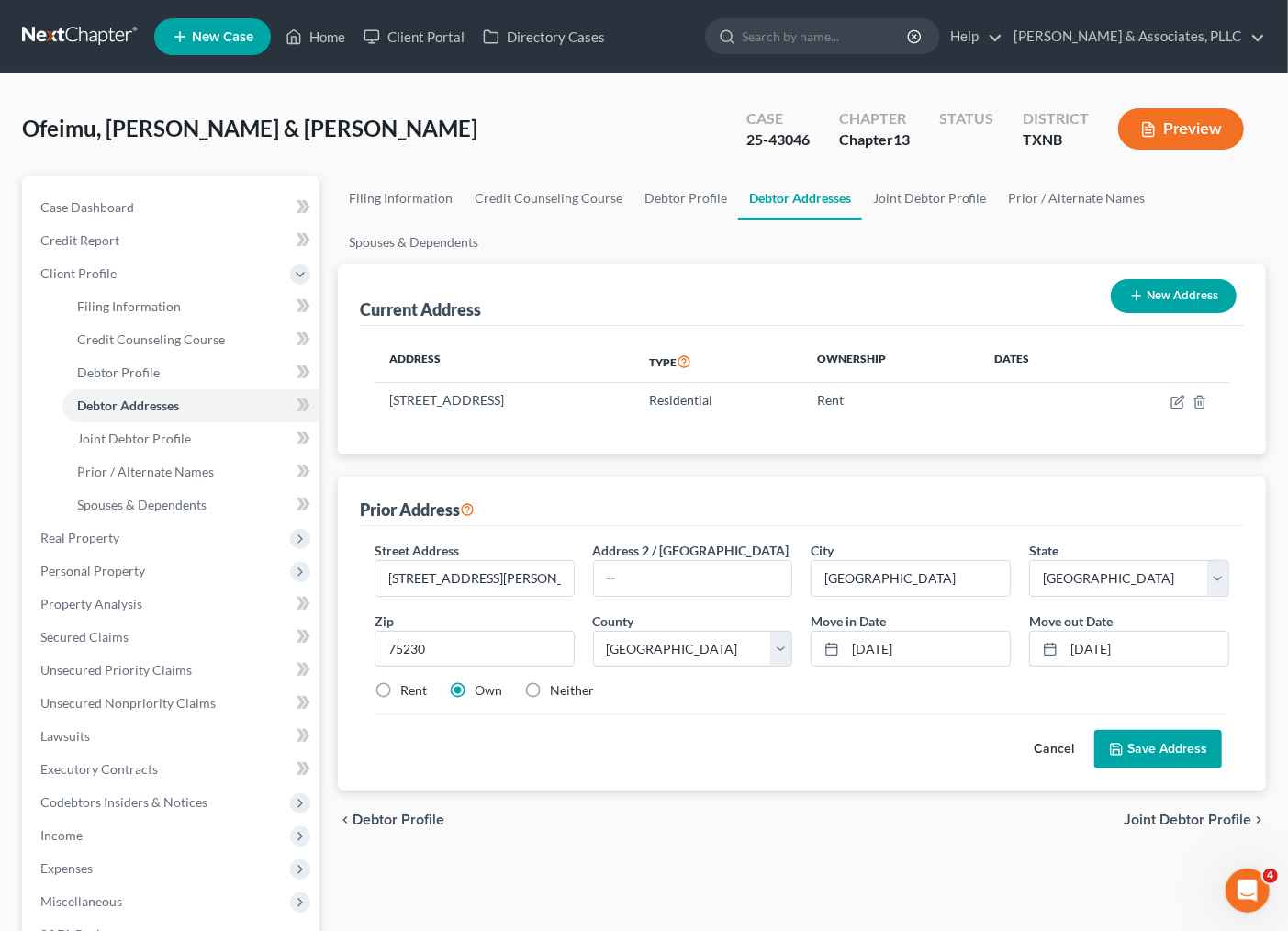
click at [400, 693] on label "Rent" at bounding box center [413, 691] width 27 height 18
click at [407, 693] on input "Rent" at bounding box center [413, 687] width 12 height 12
radio input "true"
click at [1215, 756] on button "Save Address" at bounding box center [1158, 749] width 127 height 39
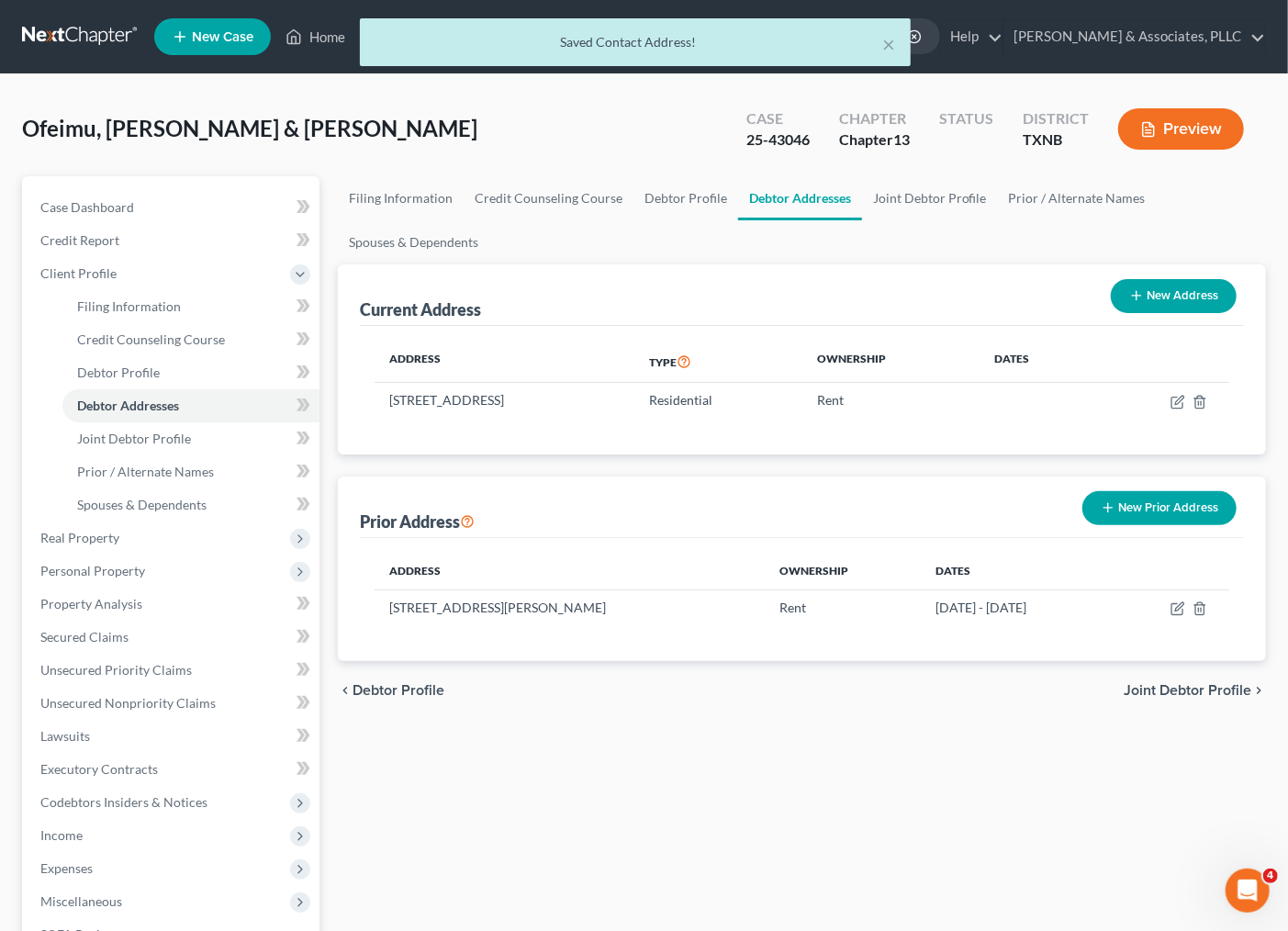
click at [1151, 690] on span "Joint Debtor Profile" at bounding box center [1187, 691] width 127 height 15
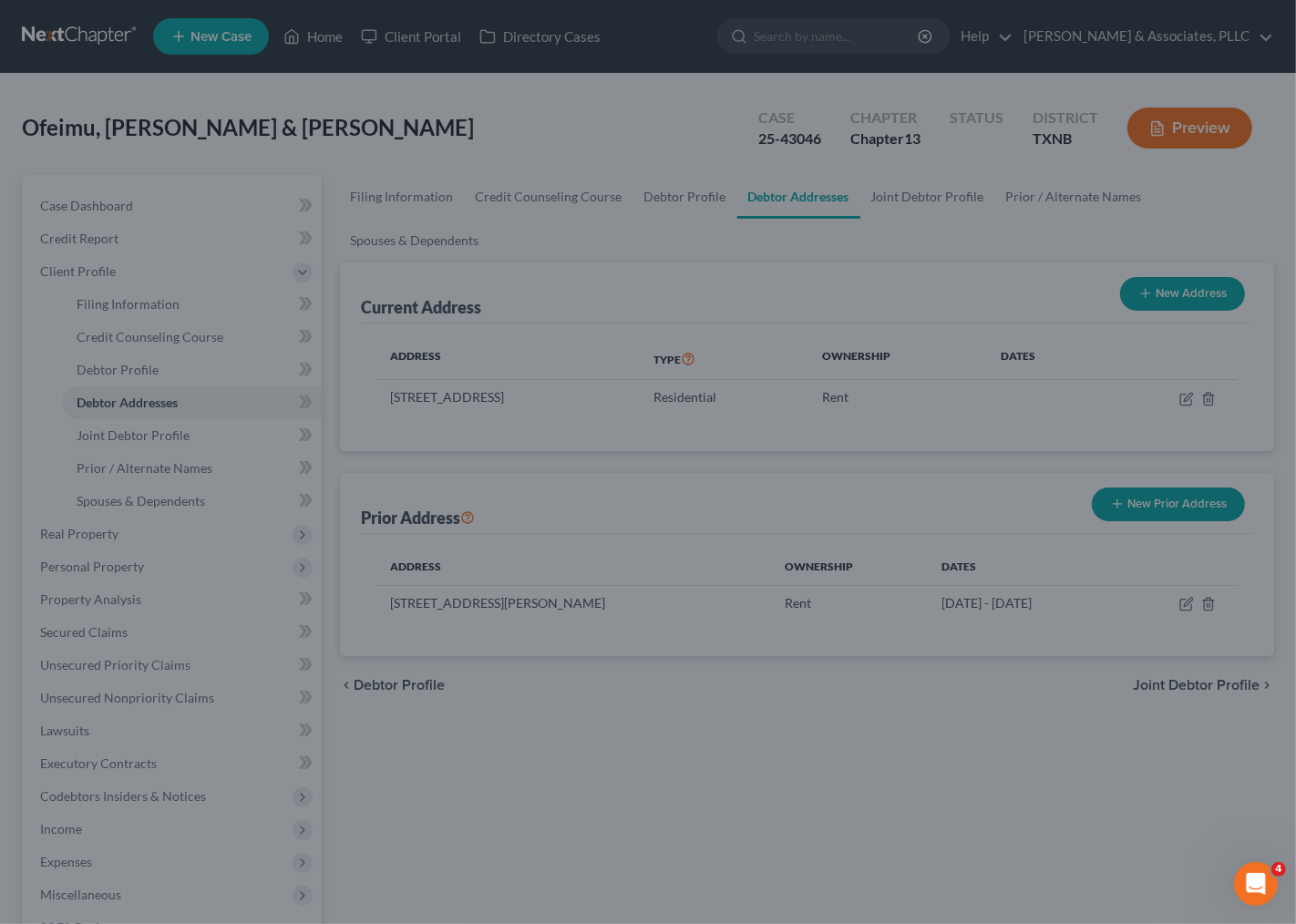
click at [1176, 699] on div at bounding box center [648, 462] width 1296 height 924
click at [876, 708] on div at bounding box center [648, 462] width 1296 height 924
click at [787, 756] on div at bounding box center [648, 462] width 1296 height 924
click at [303, 204] on div at bounding box center [648, 462] width 1296 height 924
click at [321, 574] on div at bounding box center [648, 462] width 1296 height 924
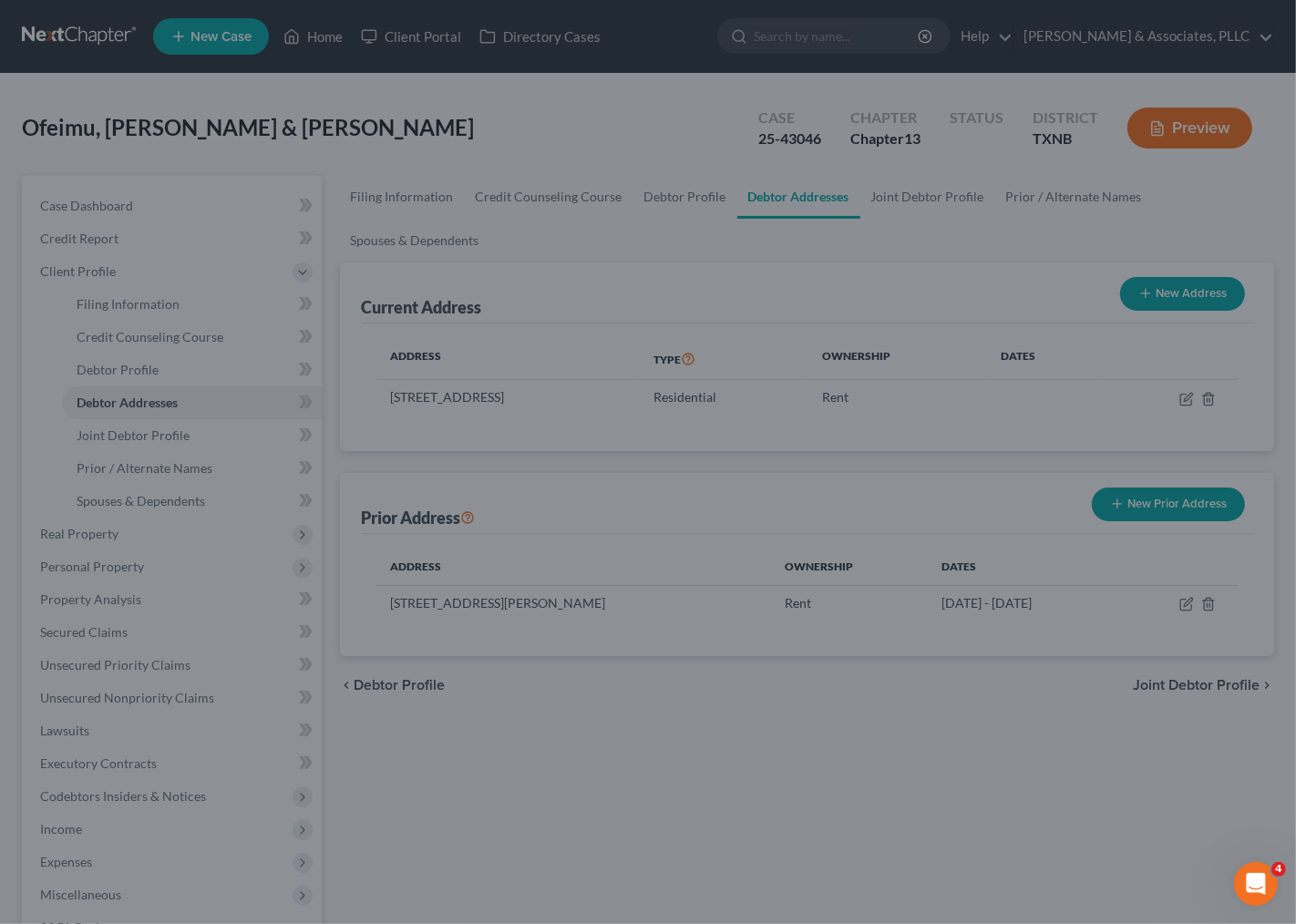
click at [853, 506] on div at bounding box center [648, 462] width 1296 height 924
click at [729, 759] on div at bounding box center [648, 462] width 1296 height 924
click at [492, 205] on div at bounding box center [648, 462] width 1296 height 924
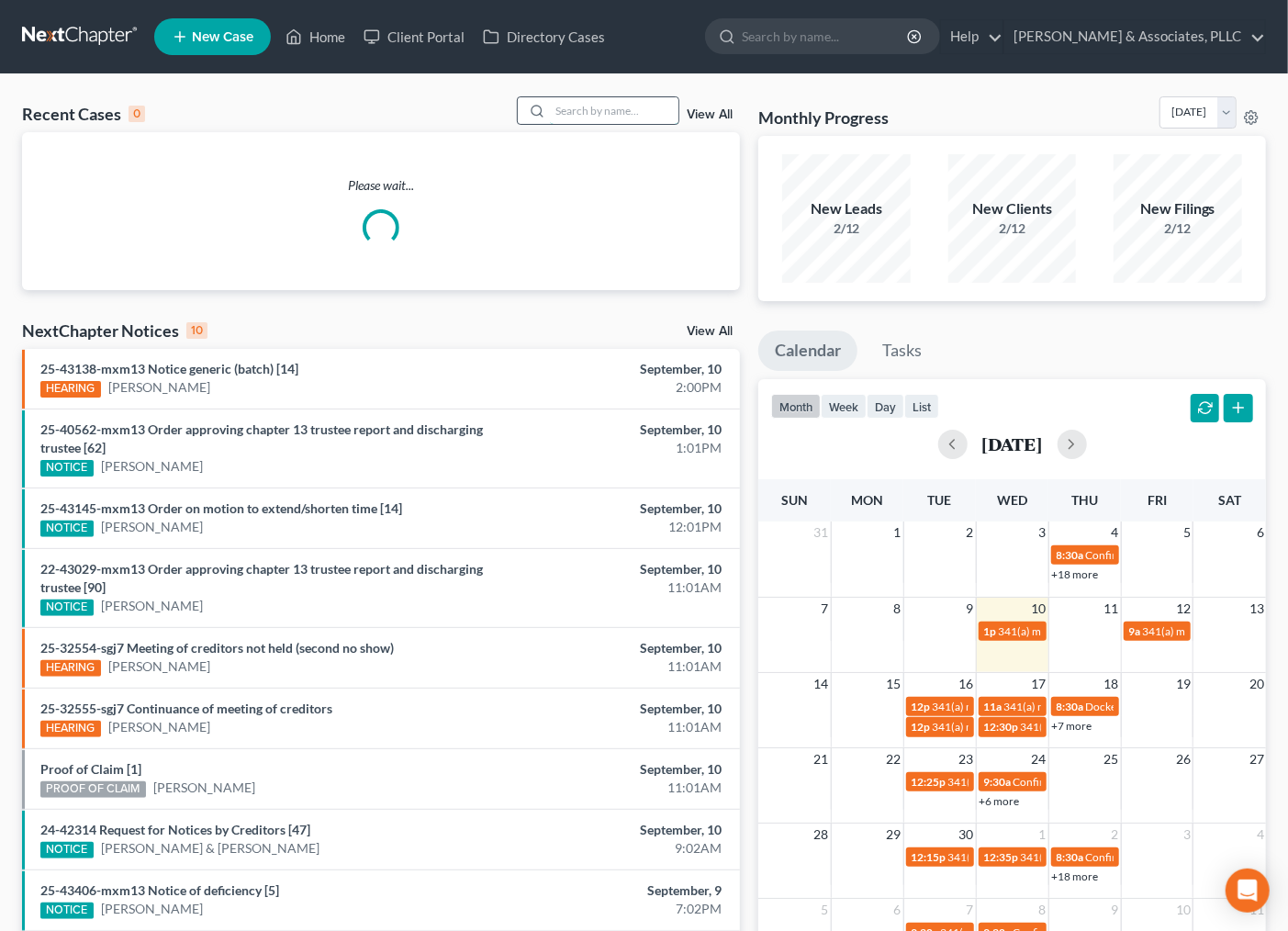
click at [588, 112] on input "search" at bounding box center [614, 110] width 128 height 27
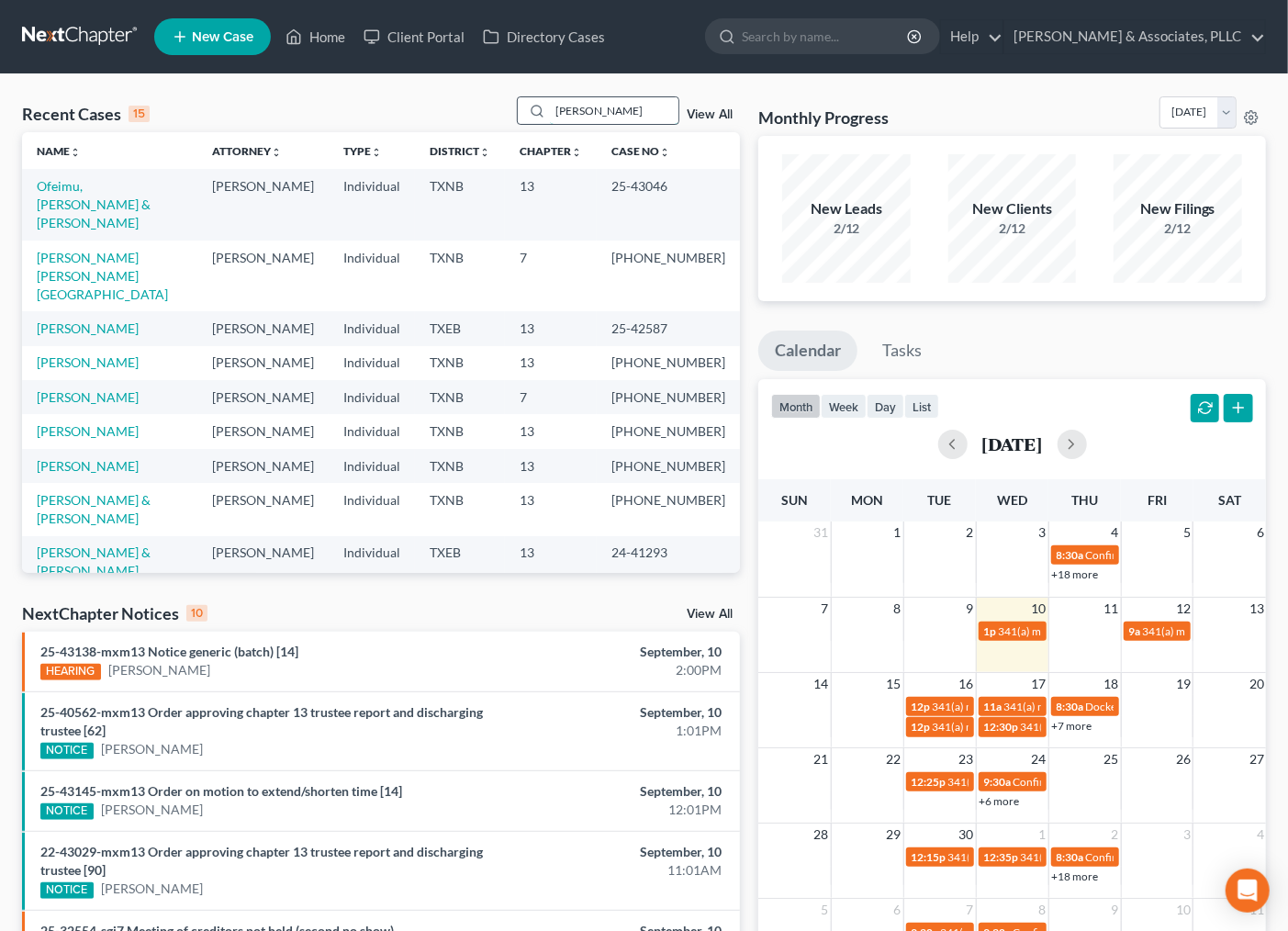
type input "[PERSON_NAME]"
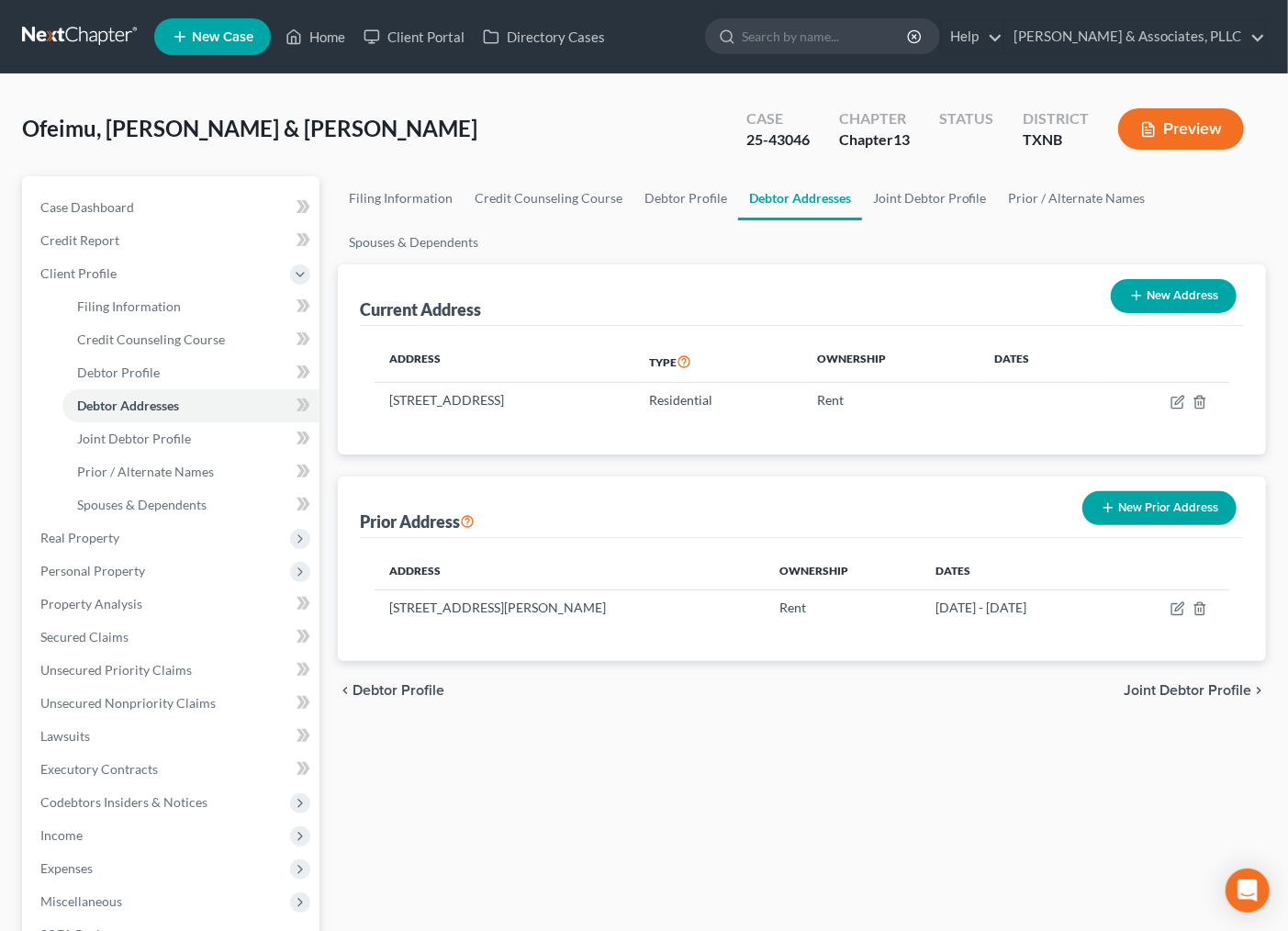
click at [961, 804] on div "Filing Information Credit Counseling Course Debtor Profile Debtor Addresses Joi…" at bounding box center [801, 649] width 946 height 947
click at [1199, 695] on span "Joint Debtor Profile" at bounding box center [1187, 691] width 127 height 15
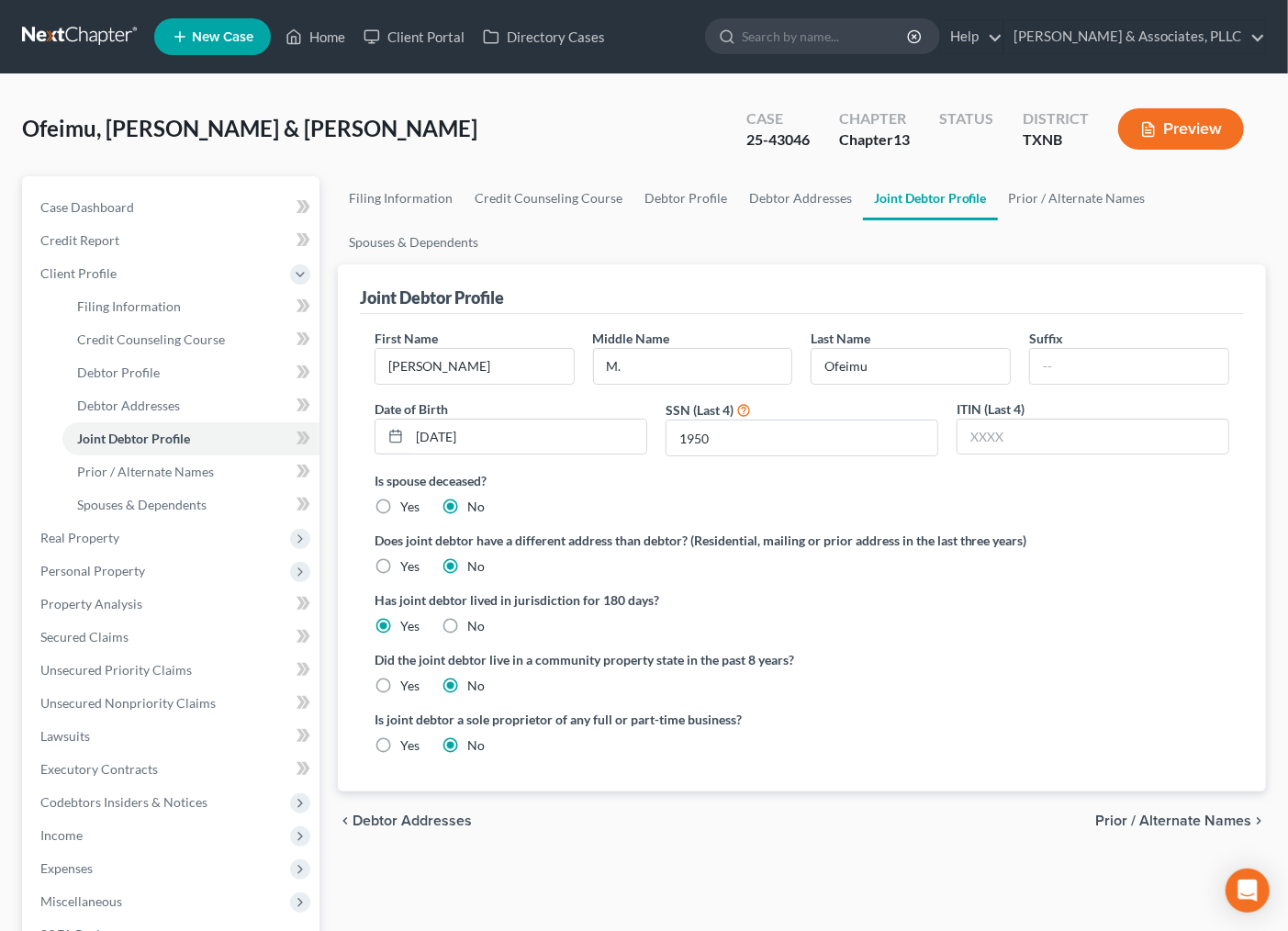
click at [989, 777] on div "First Name Yvonne Middle Name M. Last Name Ofeimu Suffix Date of Birth 11/05/19…" at bounding box center [801, 552] width 884 height 478
click at [1190, 808] on div "chevron_left Debtor Addresses Prior / Alternate Names chevron_right" at bounding box center [801, 821] width 928 height 59
click at [1180, 818] on span "Prior / Alternate Names" at bounding box center [1173, 821] width 156 height 15
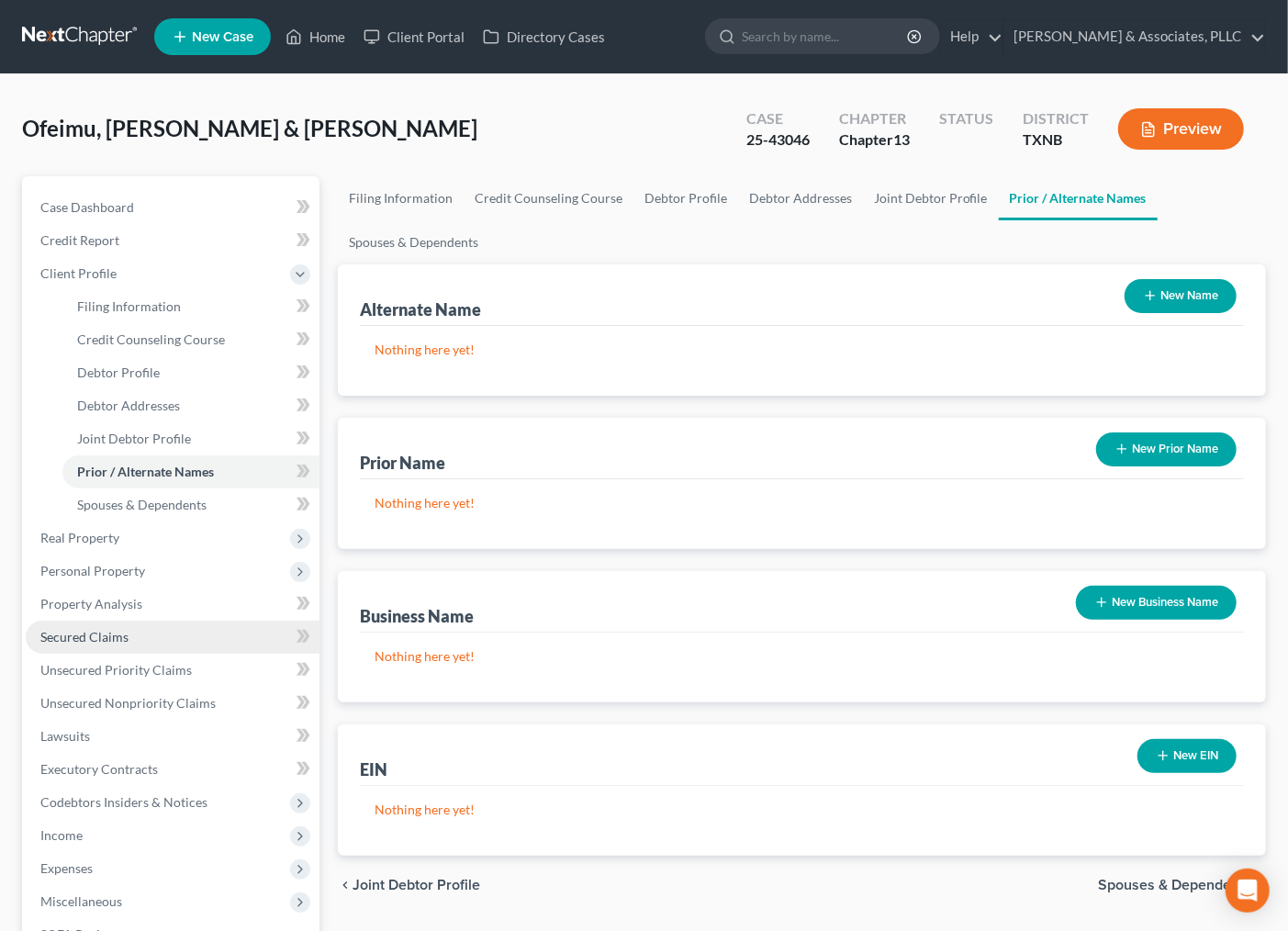
click at [42, 629] on span "Secured Claims" at bounding box center [84, 636] width 88 height 16
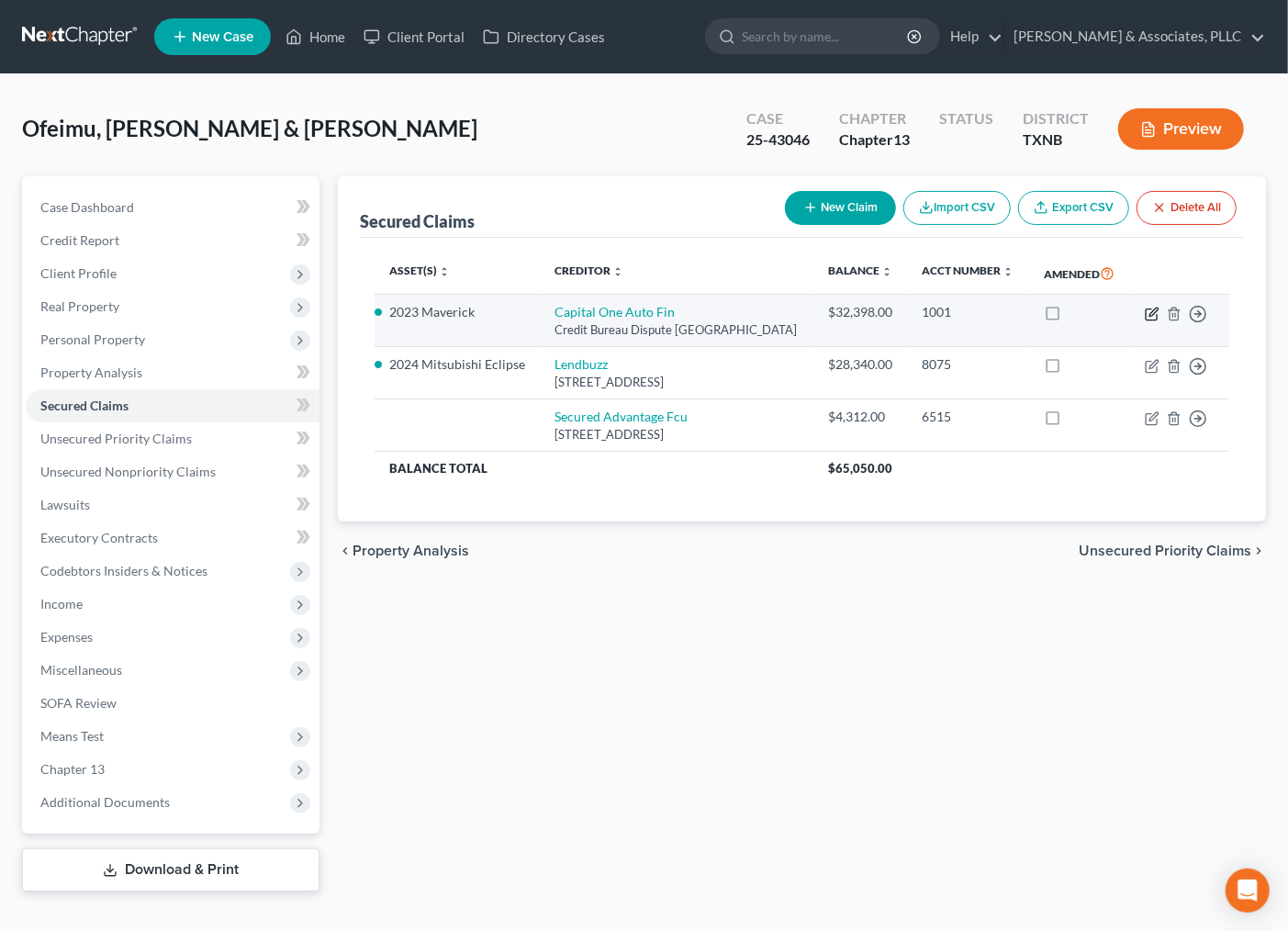
click at [1157, 320] on icon "button" at bounding box center [1151, 314] width 11 height 11
select select "45"
select select "0"
select select "2"
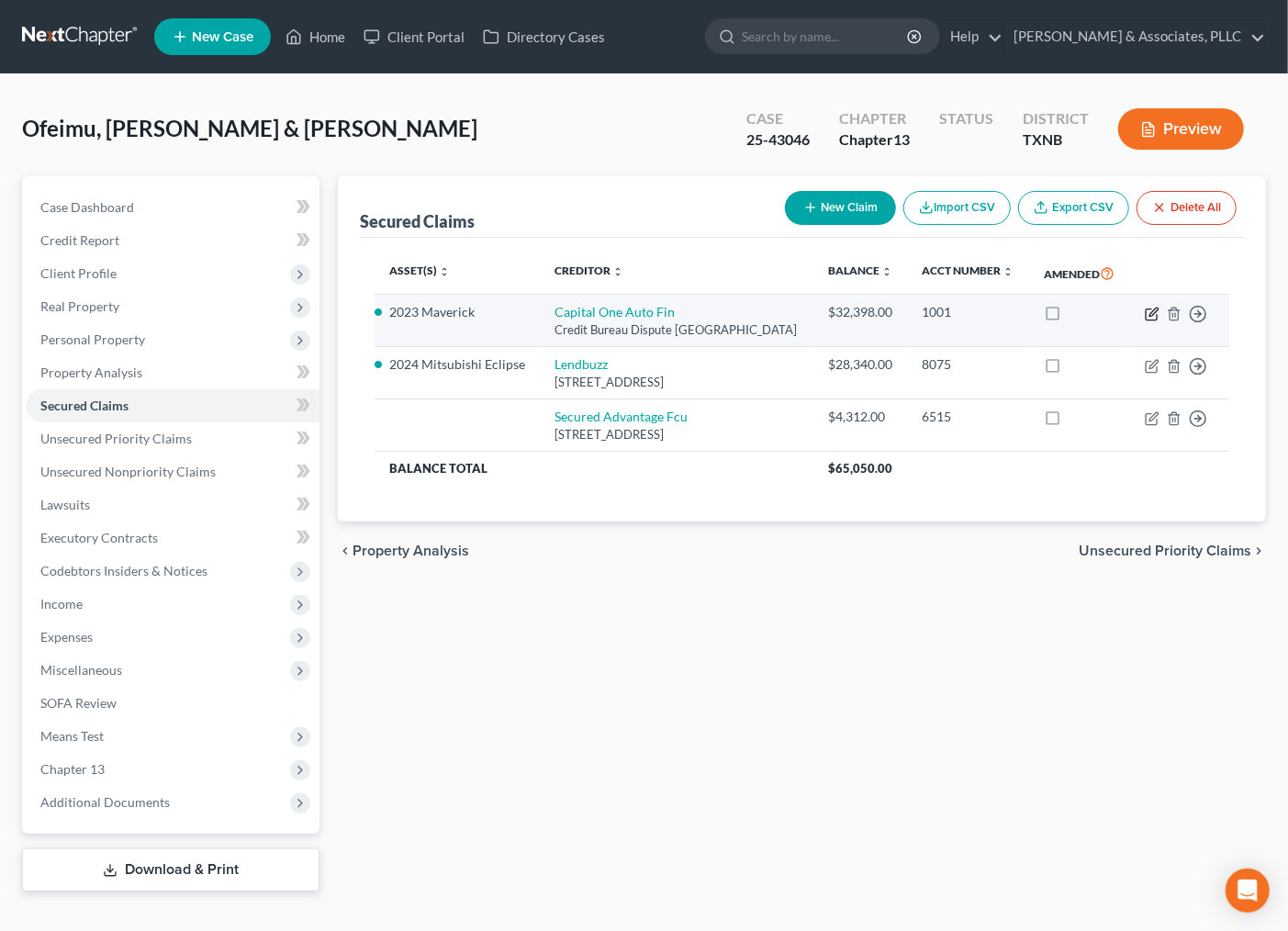
select select "0"
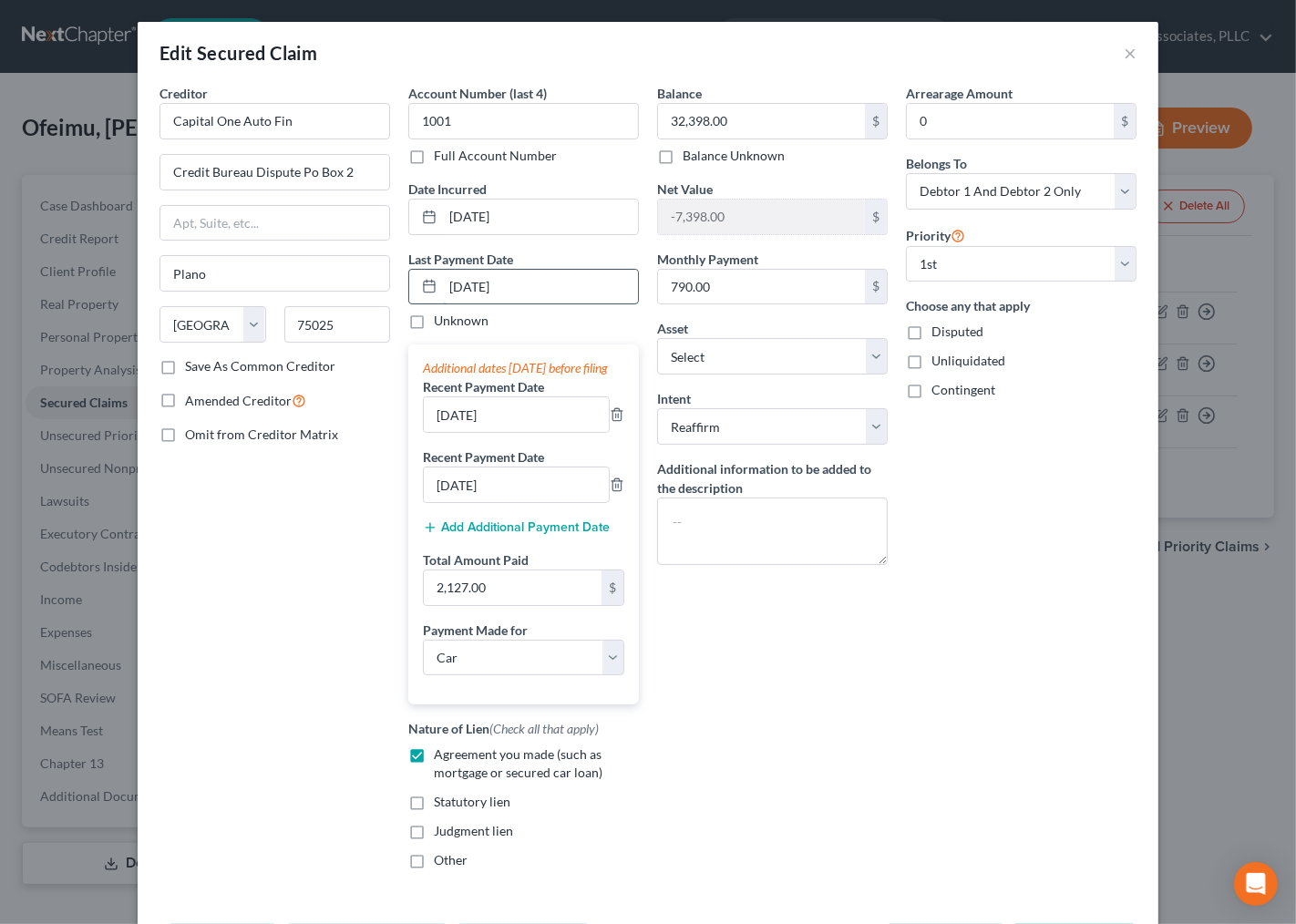
drag, startPoint x: 445, startPoint y: 286, endPoint x: 454, endPoint y: 285, distance: 9.1
click at [454, 285] on input "07/01/2025" at bounding box center [540, 287] width 195 height 35
drag, startPoint x: 423, startPoint y: 498, endPoint x: 433, endPoint y: 499, distance: 10.0
click at [433, 499] on input "[DATE]" at bounding box center [516, 485] width 185 height 35
click at [452, 286] on input "08/01/2025" at bounding box center [540, 287] width 195 height 35
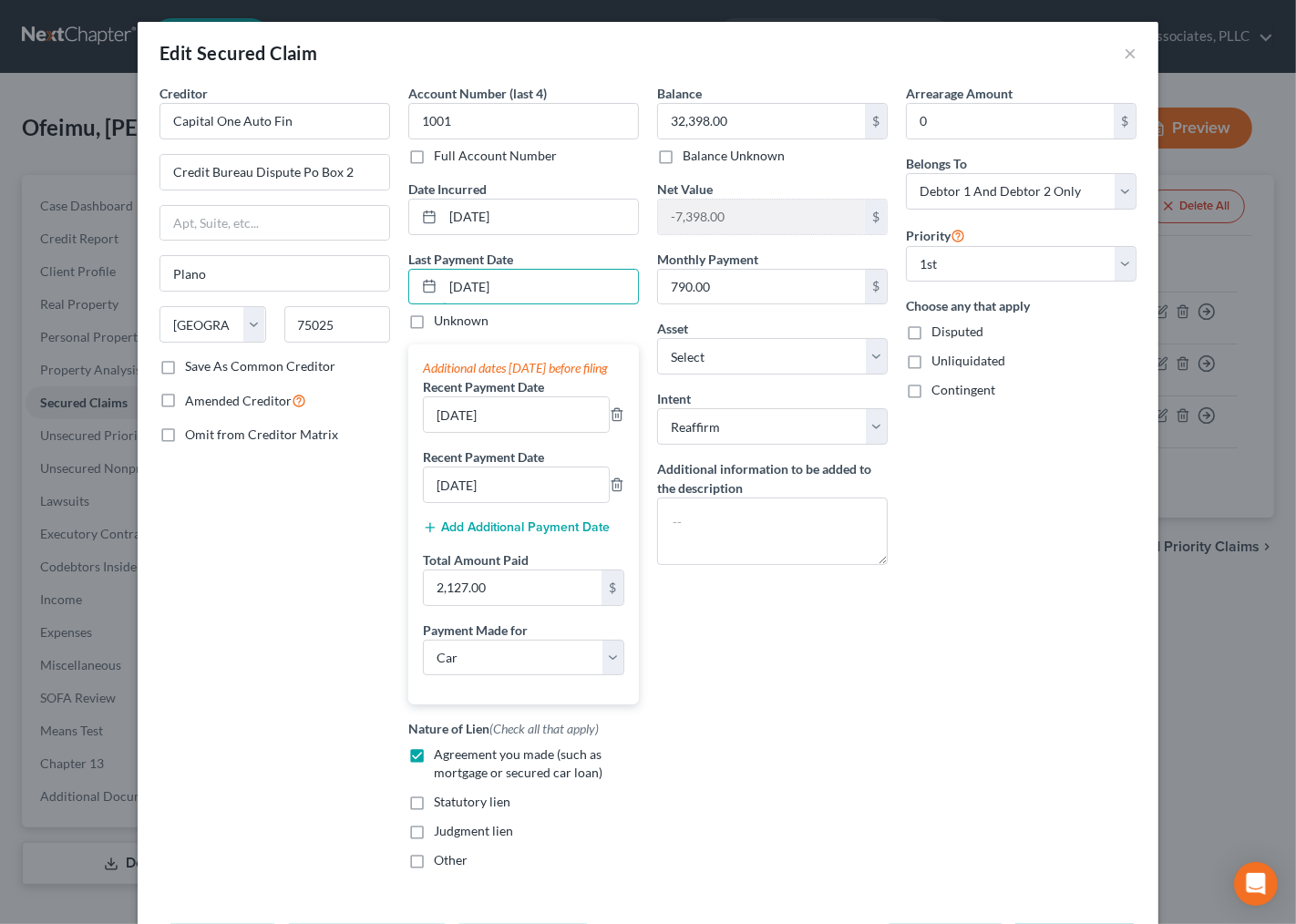
type input "07/01/2025"
click at [808, 808] on div "Balance 32,398.00 $ Balance Unknown Balance Undetermined 32,398.00 $ Balance Un…" at bounding box center [772, 483] width 248 height 800
drag, startPoint x: 649, startPoint y: 732, endPoint x: 881, endPoint y: 763, distance: 234.1
click at [651, 739] on div "Balance 32,398.00 $ Balance Unknown Balance Undetermined 32,398.00 $ Balance Un…" at bounding box center [772, 483] width 248 height 800
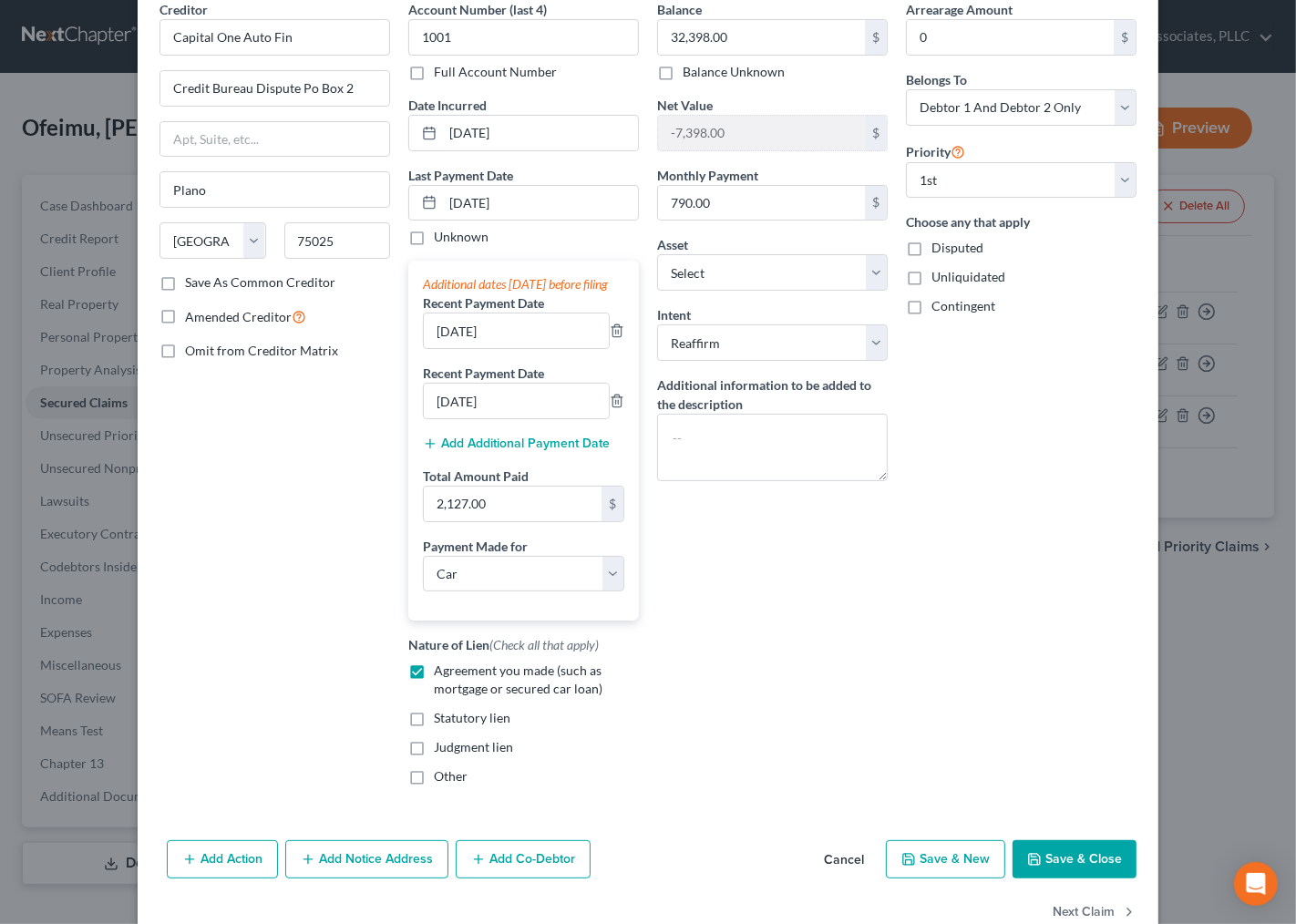
scroll to position [146, 0]
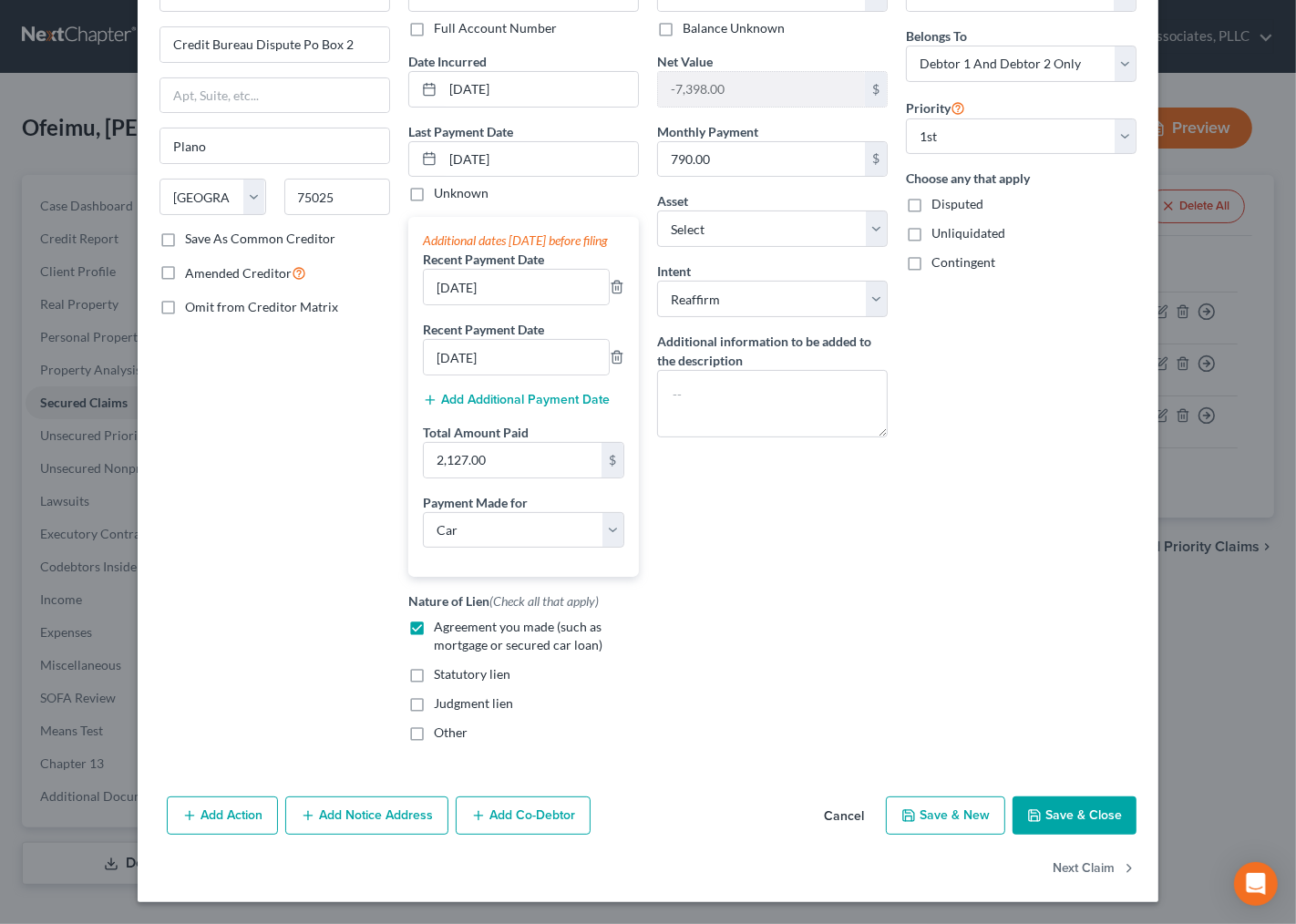
click at [1064, 809] on button "Save & Close" at bounding box center [1074, 816] width 124 height 38
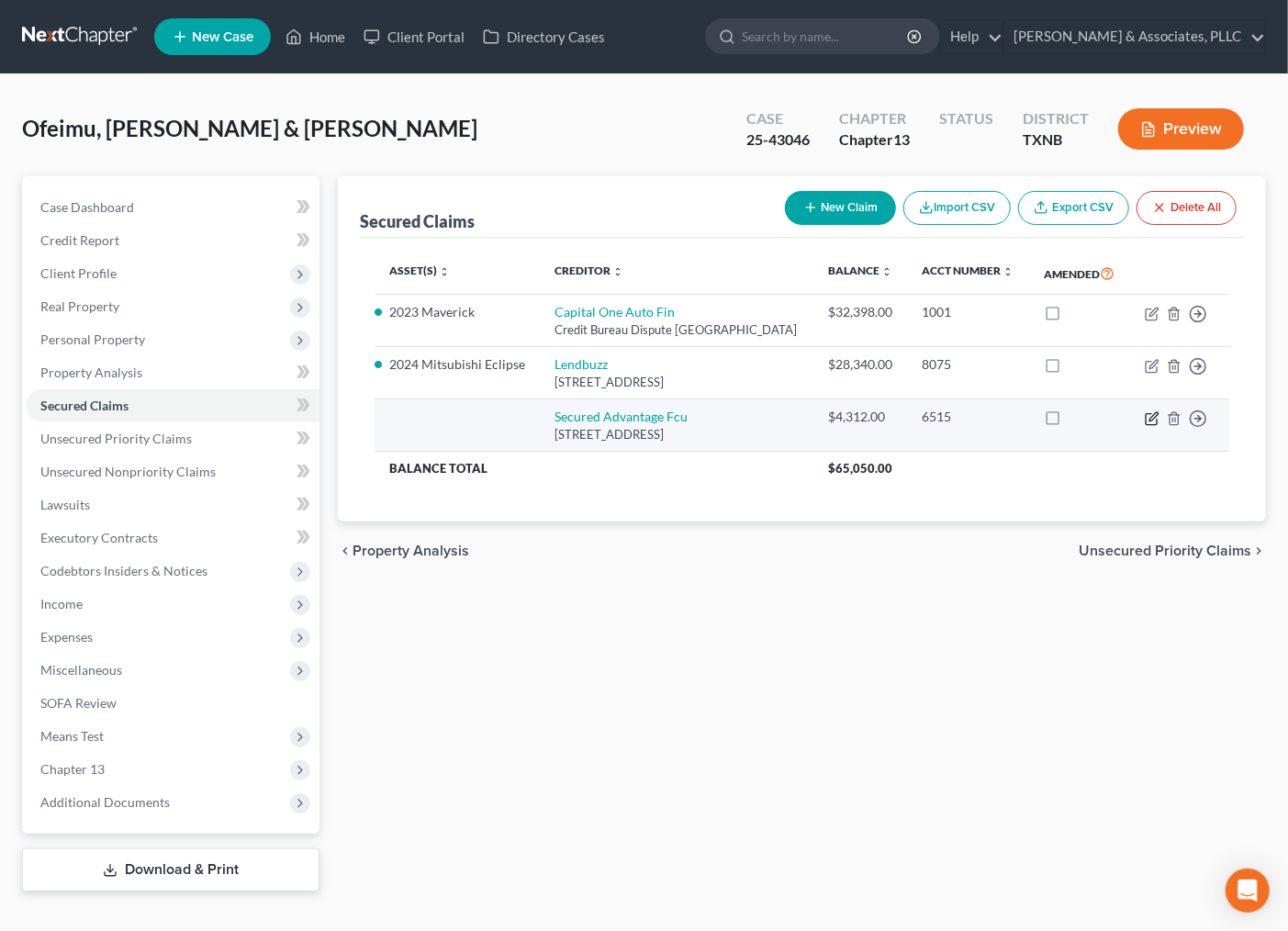
click at [1150, 426] on icon "button" at bounding box center [1152, 418] width 15 height 15
select select "42"
select select "1"
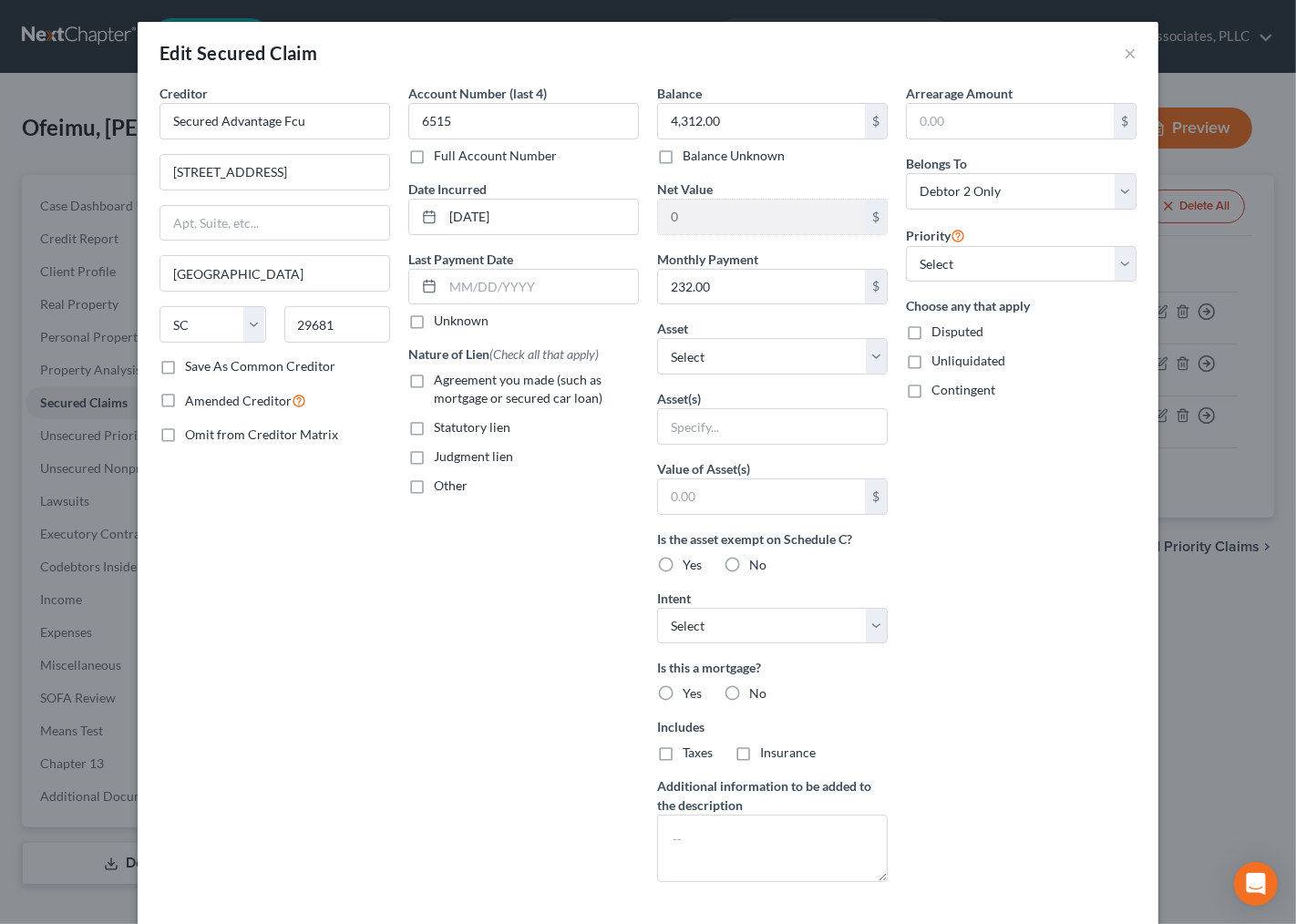
click at [467, 378] on span "Agreement you made (such as mortgage or secured car loan)" at bounding box center [518, 389] width 169 height 34
click at [453, 378] on input "Agreement you made (such as mortgage or secured car loan)" at bounding box center [446, 377] width 12 height 12
checkbox input "true"
click at [1005, 269] on select "Select 1st 2nd 3rd 4th 5th 6th 7th 8th 9th 10th 11th 12th 13th 14th 15th 16th 1…" at bounding box center [1021, 264] width 231 height 37
select select "0"
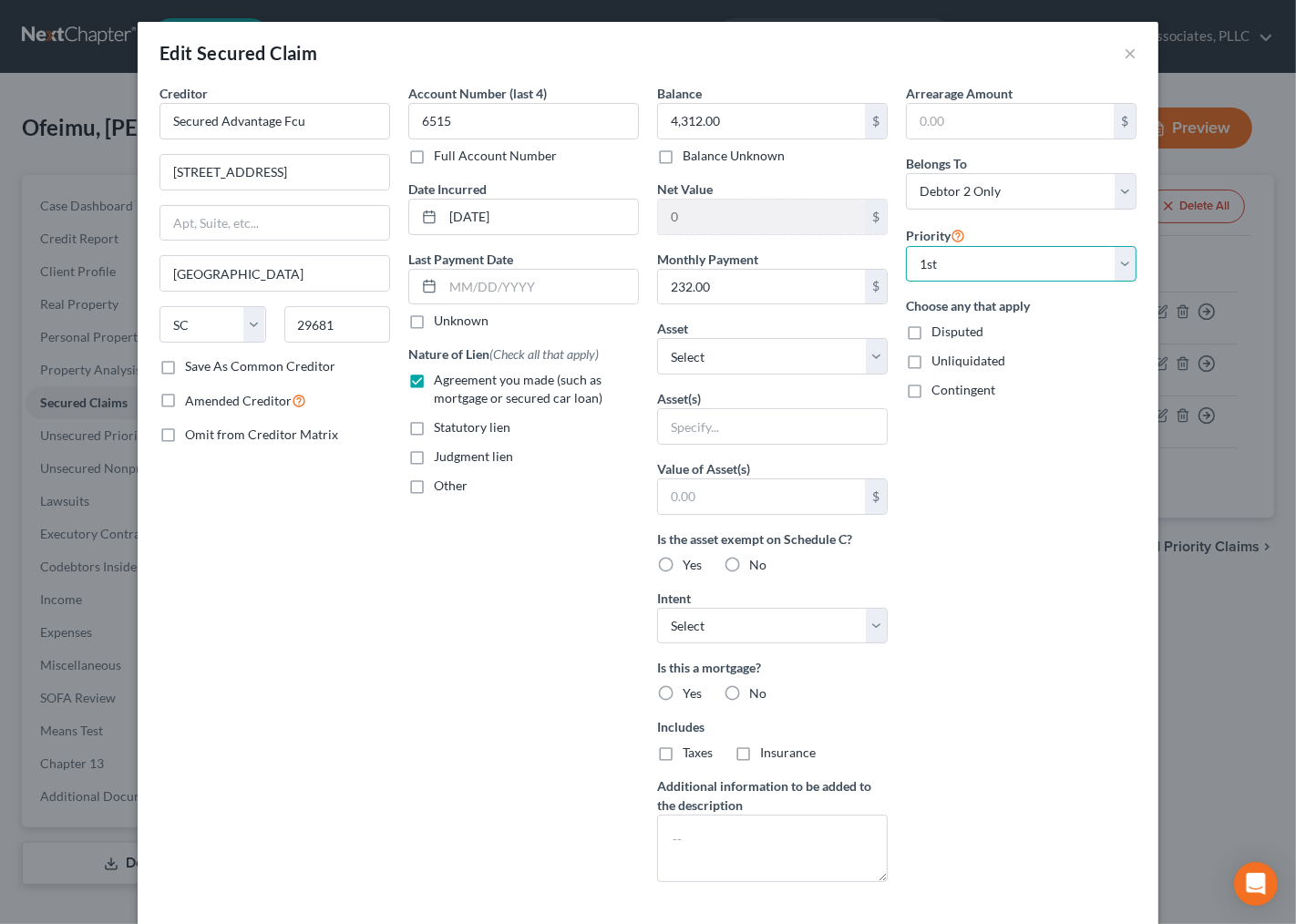
click at [906, 246] on select "Select 1st 2nd 3rd 4th 5th 6th 7th 8th 9th 10th 11th 12th 13th 14th 15th 16th 1…" at bounding box center [1021, 264] width 231 height 37
click at [541, 691] on div "Account Number (last 4) 6515 Full Account Number Date Incurred 01-25-2023 Last …" at bounding box center [522, 490] width 248 height 813
click at [907, 706] on div "Arrearage Amount $ Belongs To * Select Debtor 1 Only Debtor 2 Only Debtor 1 And…" at bounding box center [1020, 490] width 248 height 813
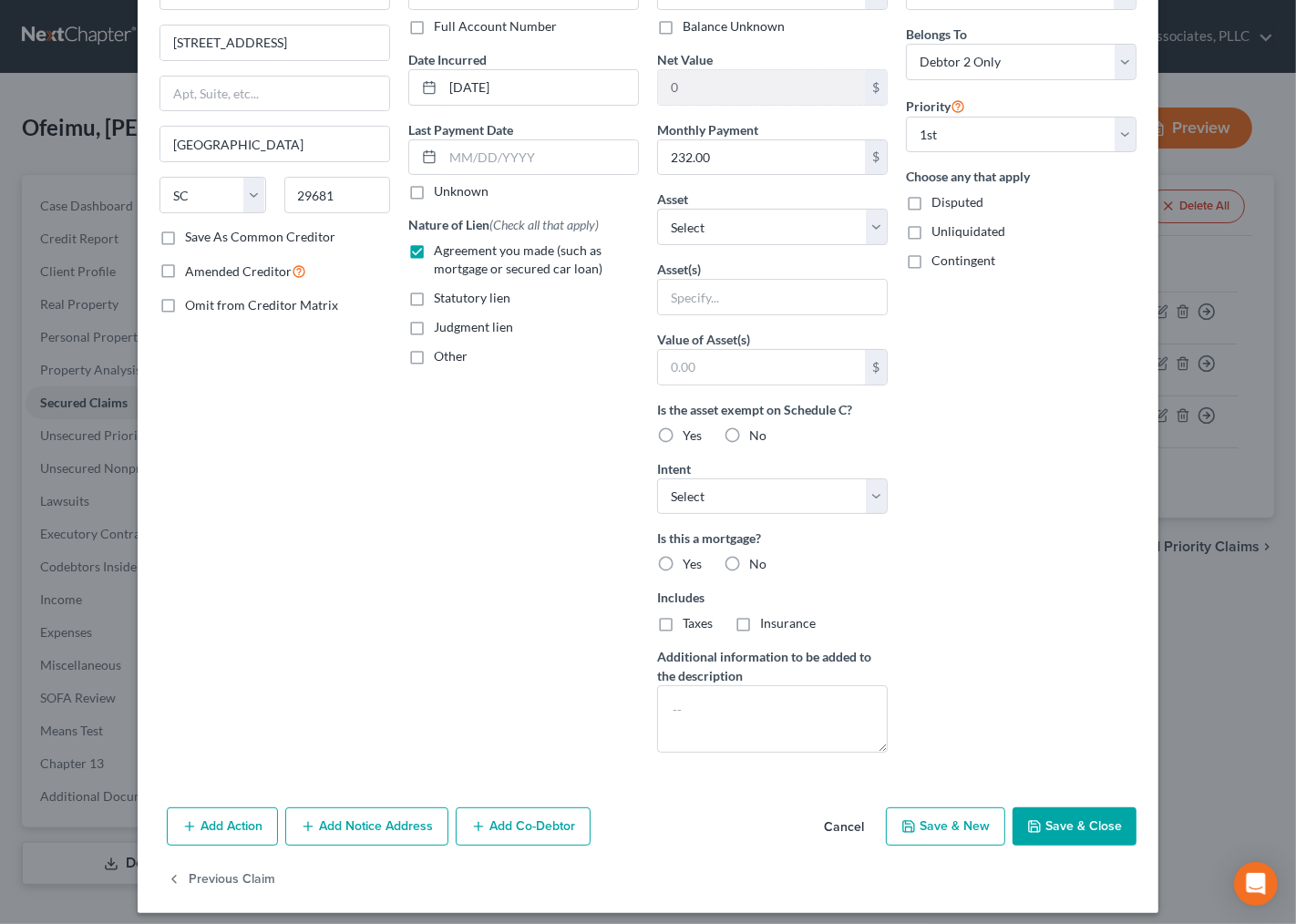
scroll to position [140, 0]
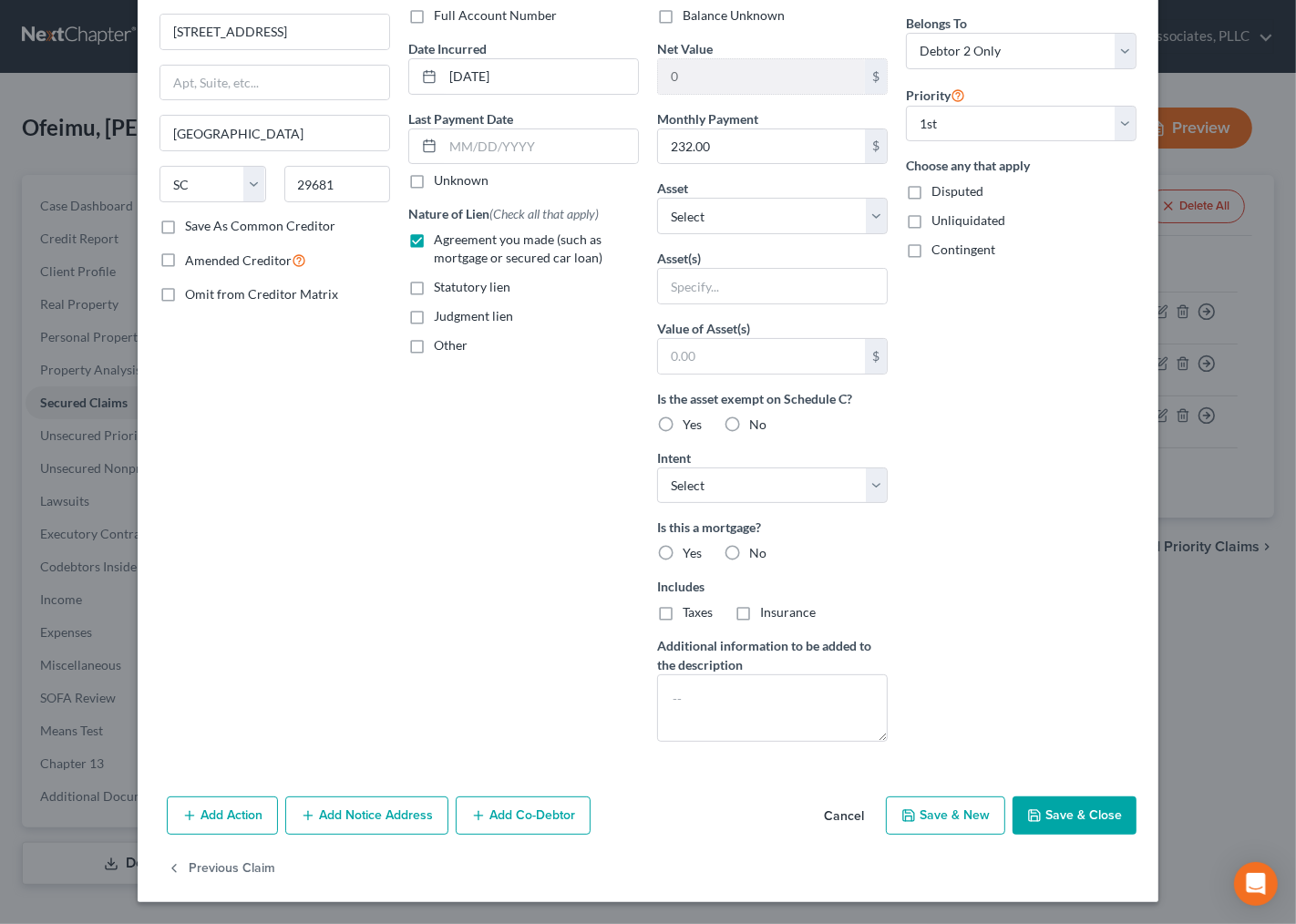
click at [1058, 669] on div "Arrearage Amount $ Belongs To * Select Debtor 1 Only Debtor 2 Only Debtor 1 And…" at bounding box center [1020, 349] width 248 height 813
click at [1092, 811] on button "Save & Close" at bounding box center [1074, 816] width 124 height 38
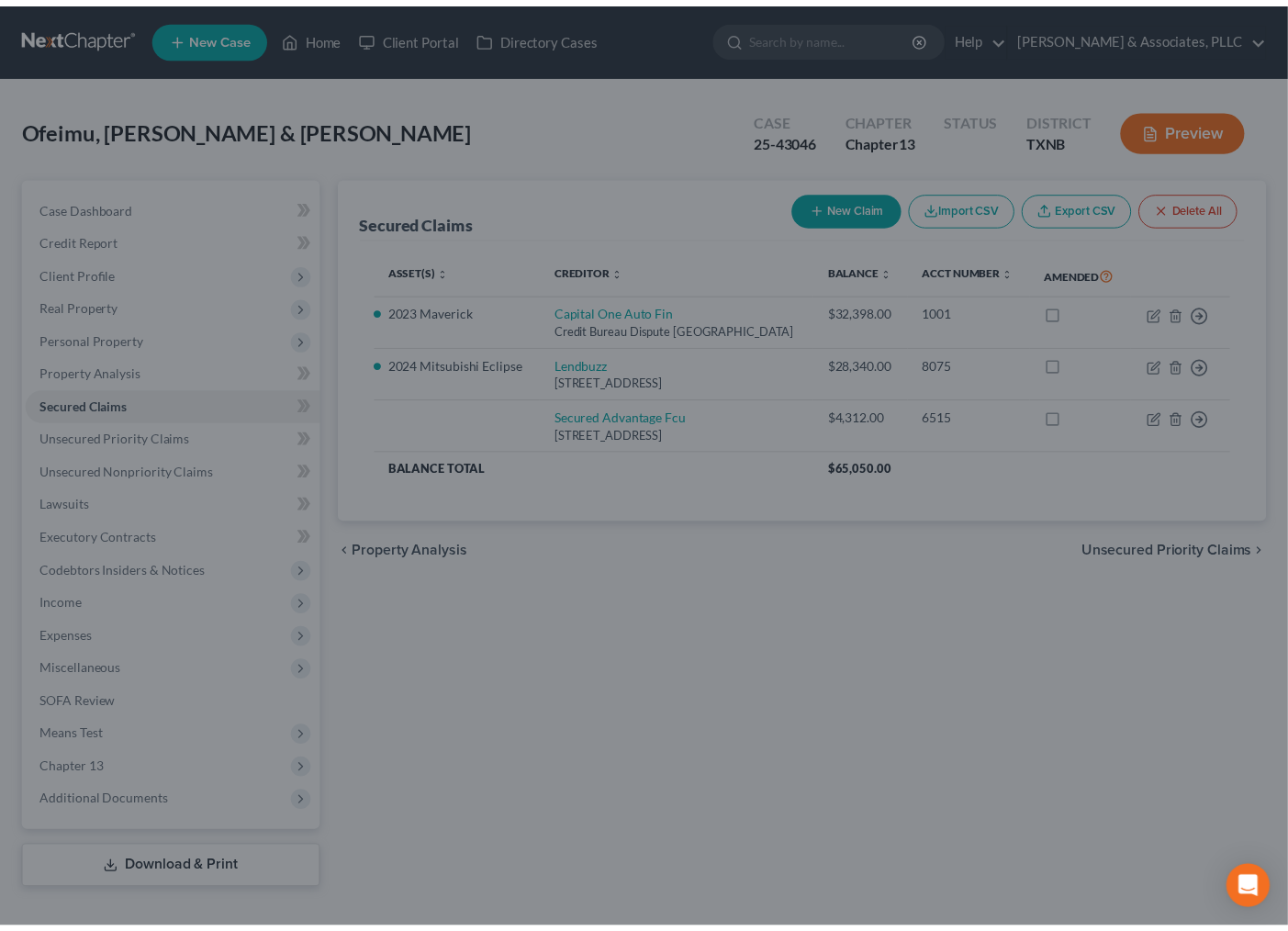
scroll to position [0, 0]
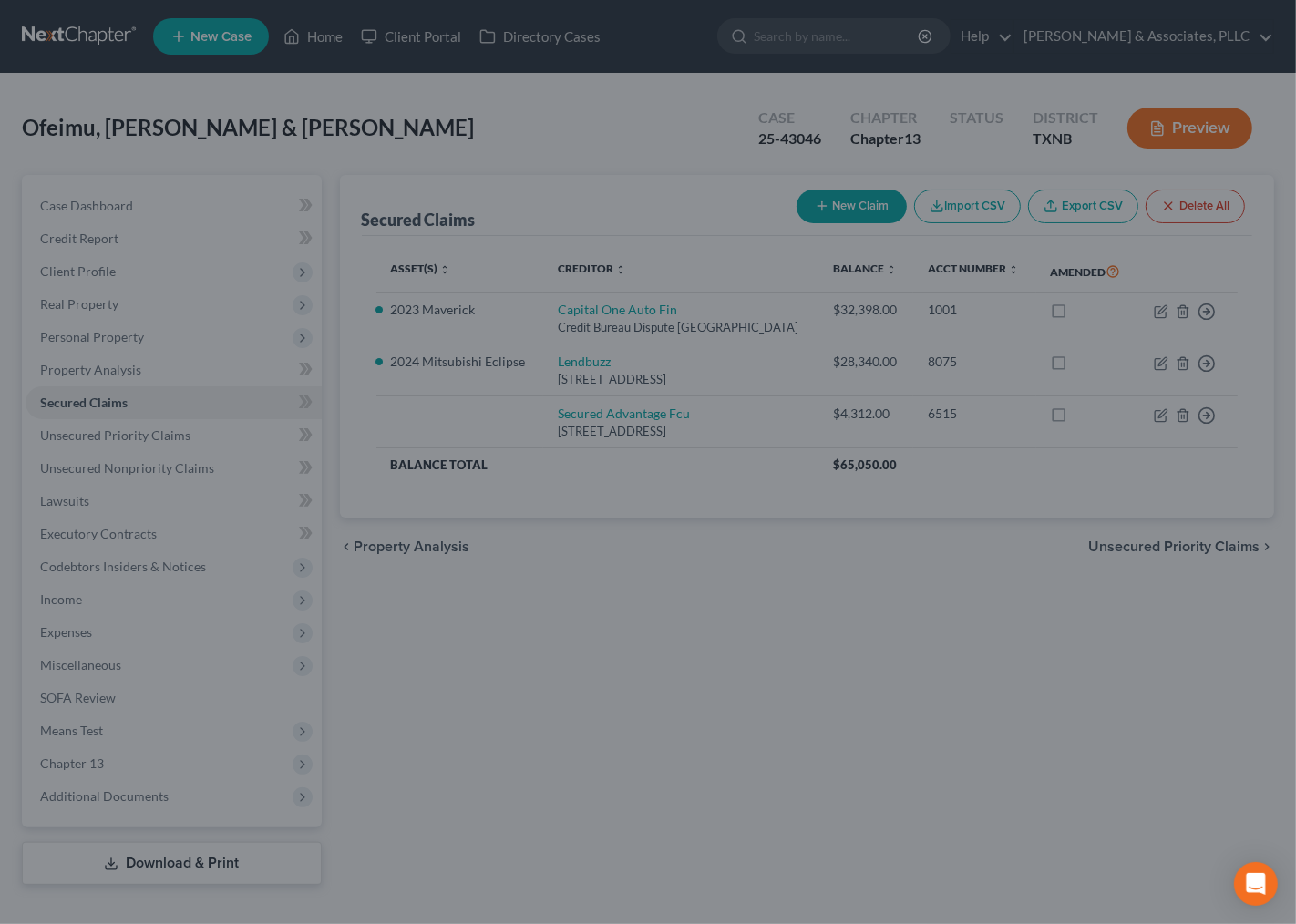
type input "0"
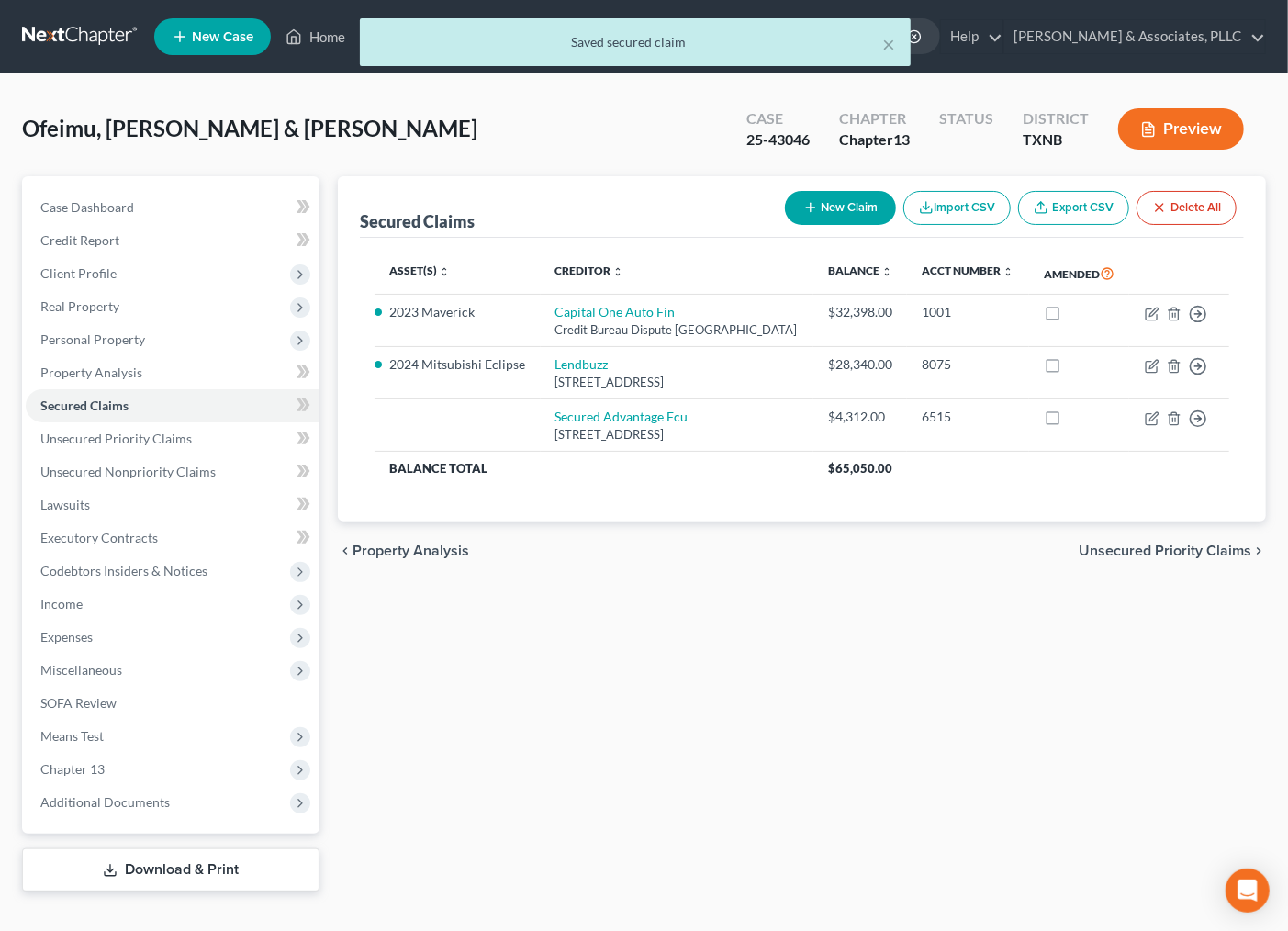
click at [1095, 794] on div "Secured Claims New Claim Import CSV Export CSV Delete All Asset(s) expand_more …" at bounding box center [801, 534] width 946 height 715
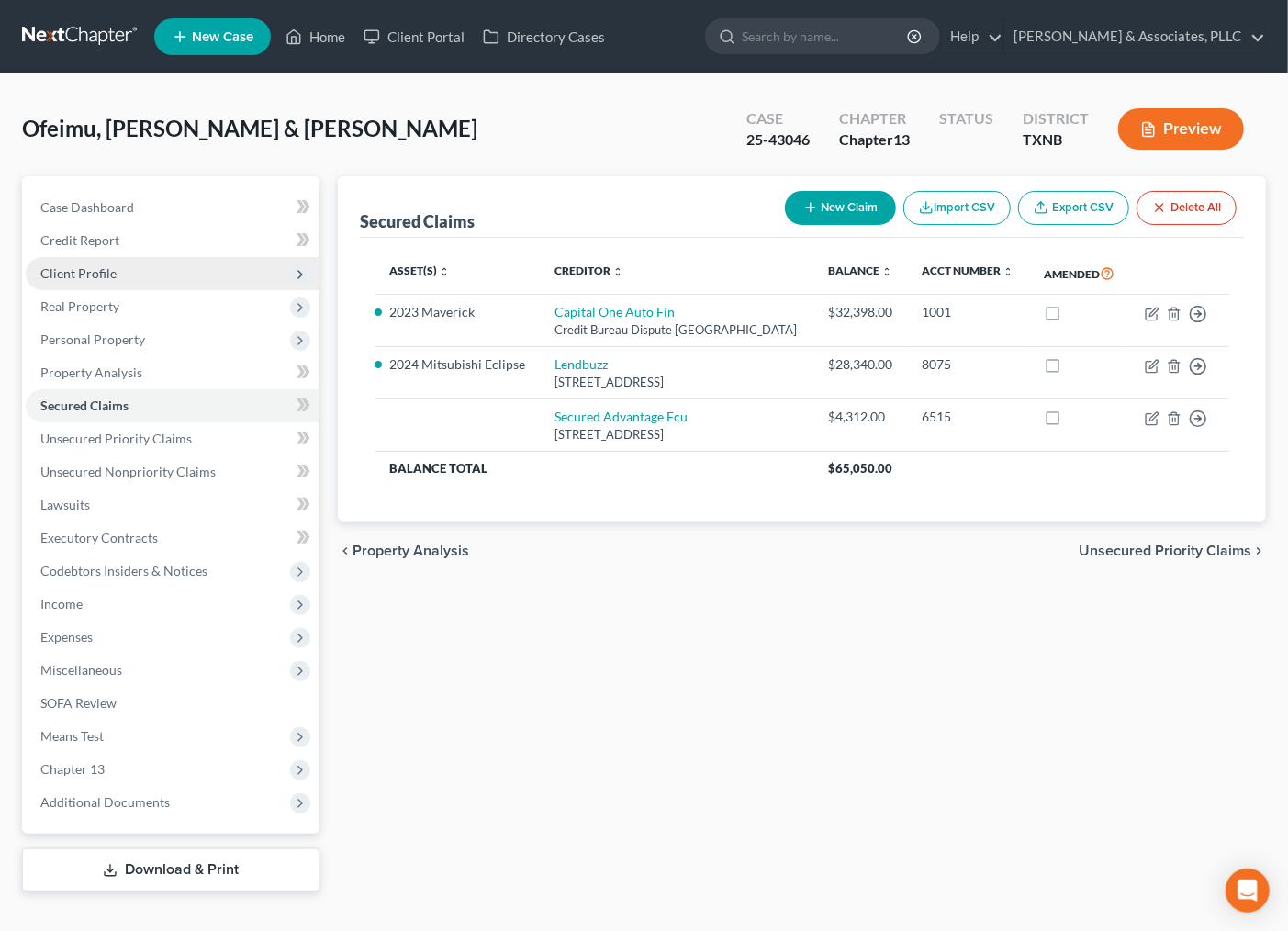
click at [124, 268] on span "Client Profile" at bounding box center [173, 273] width 294 height 33
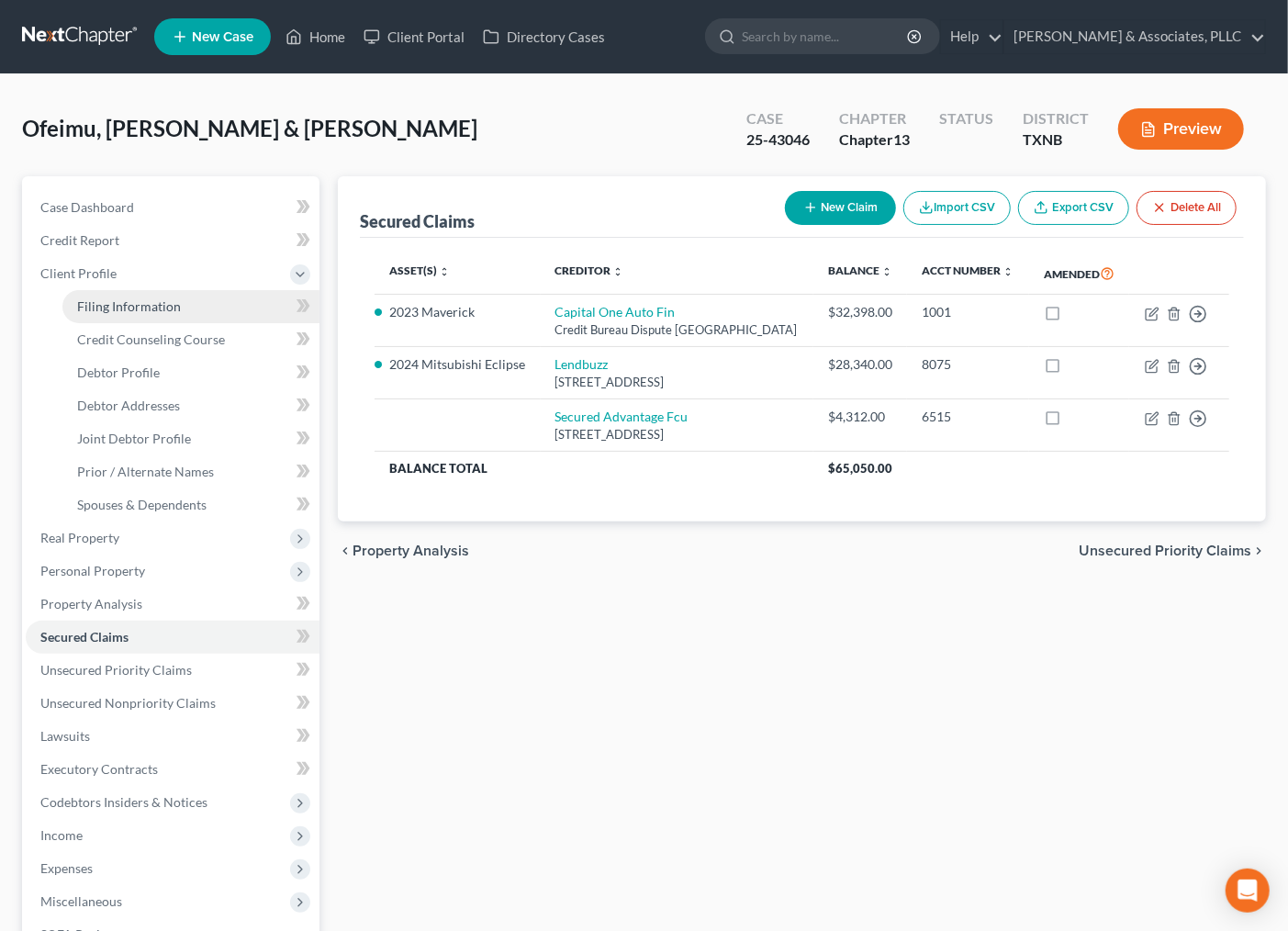
click at [124, 300] on span "Filing Information" at bounding box center [129, 306] width 103 height 16
select select "1"
select select "3"
select select "45"
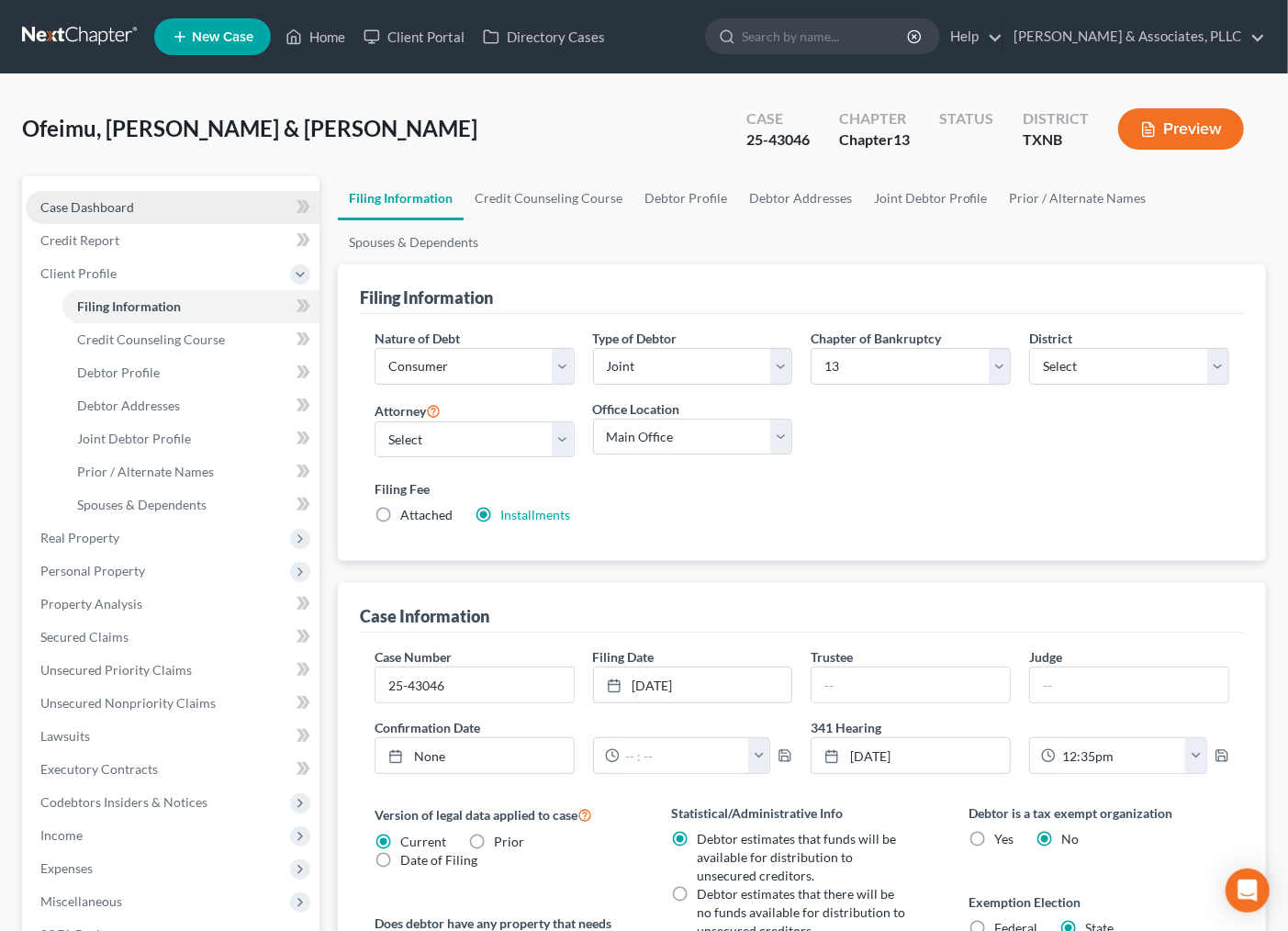
click at [134, 202] on link "Case Dashboard" at bounding box center [173, 208] width 294 height 33
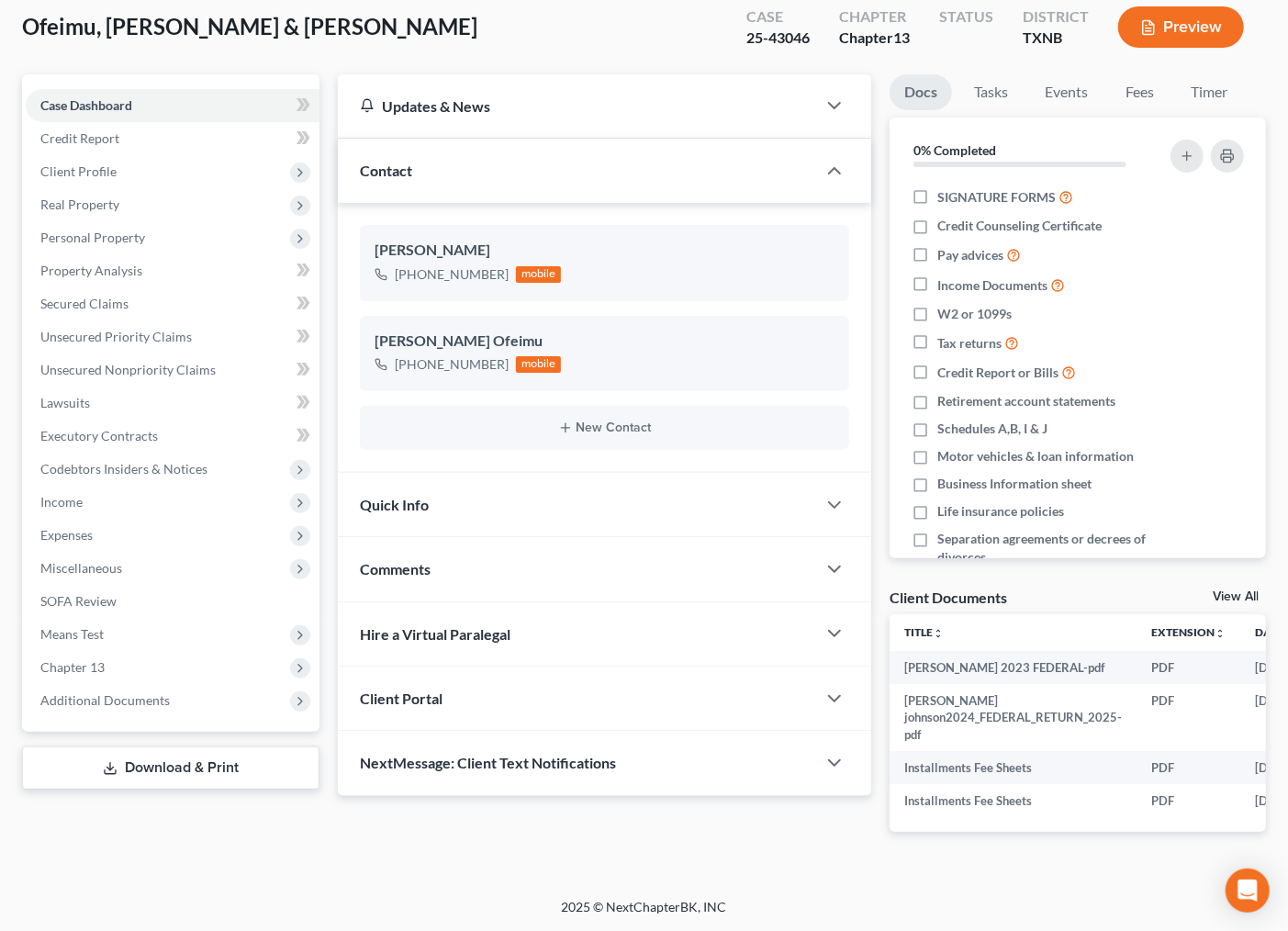
scroll to position [136, 0]
click at [507, 542] on div "Comments" at bounding box center [577, 569] width 479 height 64
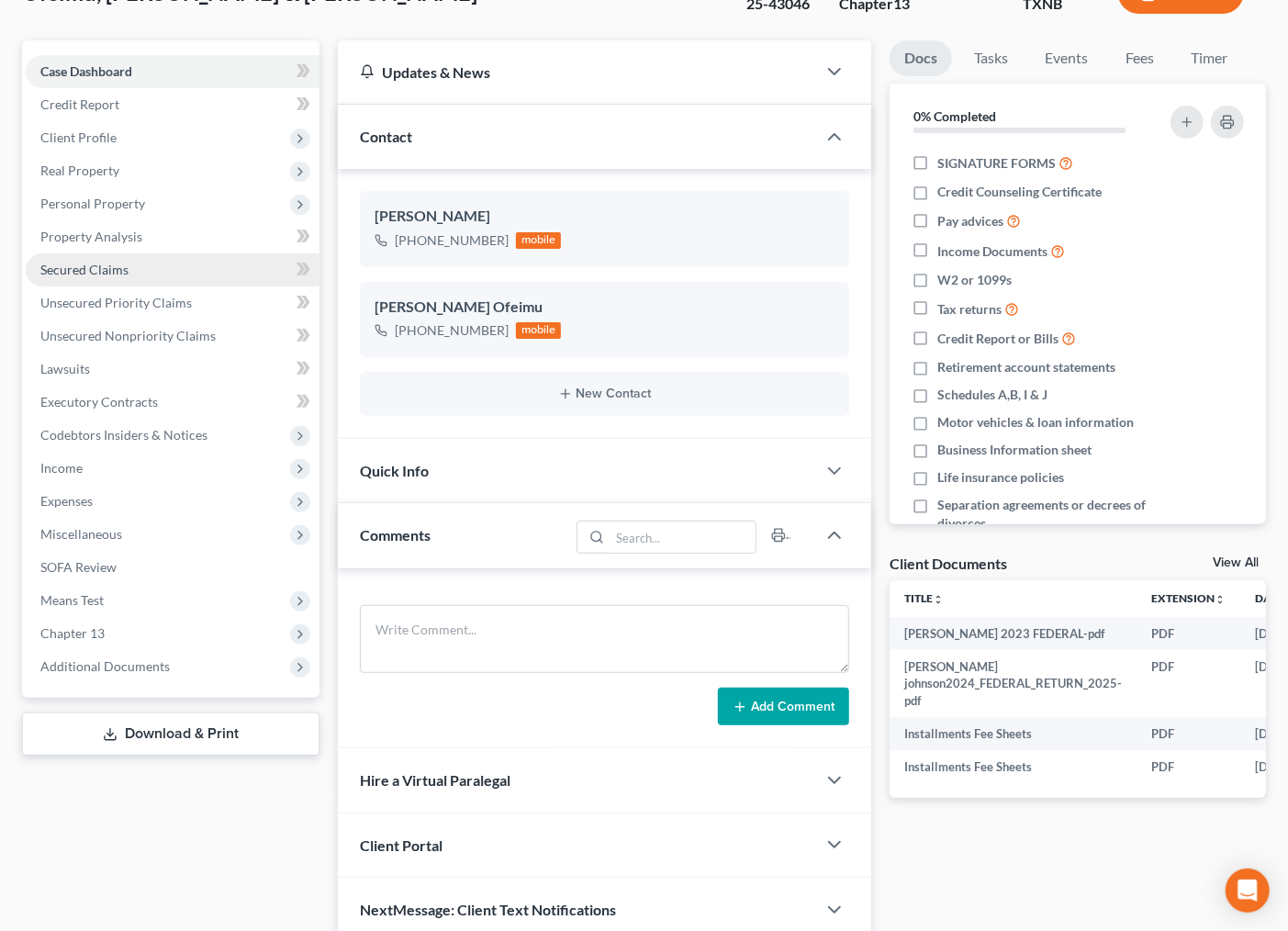
click at [71, 267] on span "Secured Claims" at bounding box center [84, 269] width 88 height 16
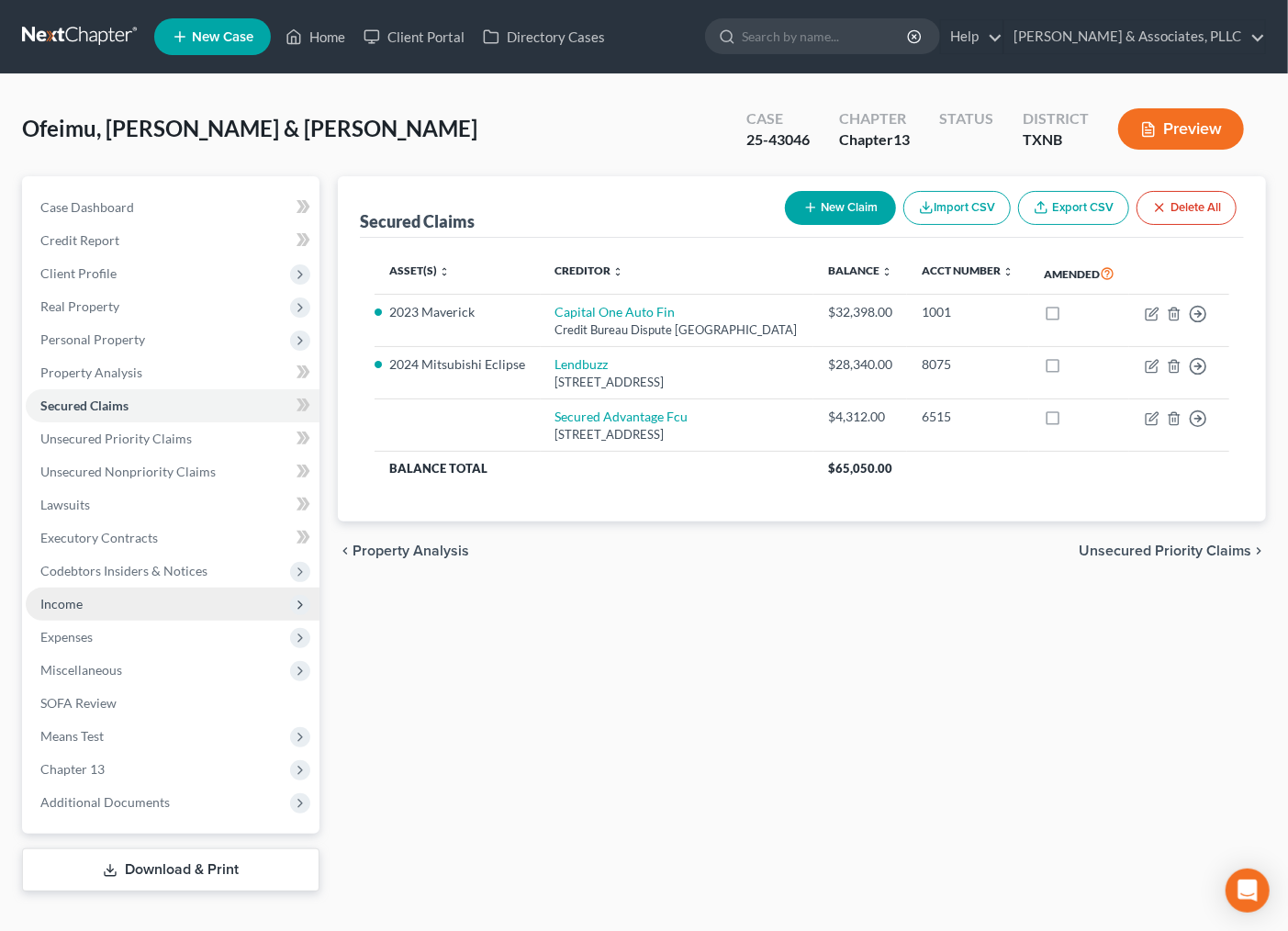
click at [68, 598] on span "Income" at bounding box center [62, 603] width 42 height 16
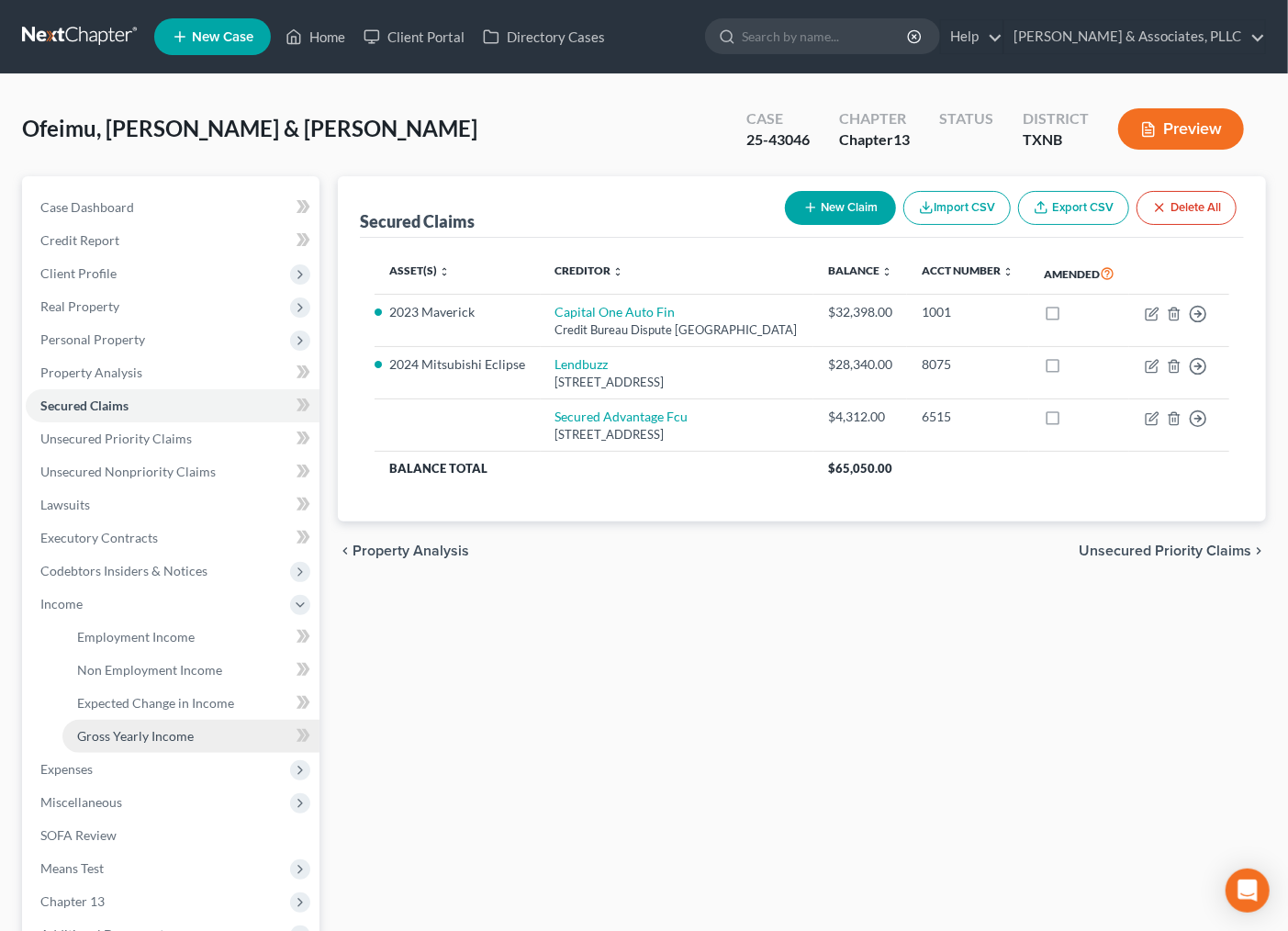
click at [131, 732] on span "Gross Yearly Income" at bounding box center [136, 735] width 116 height 16
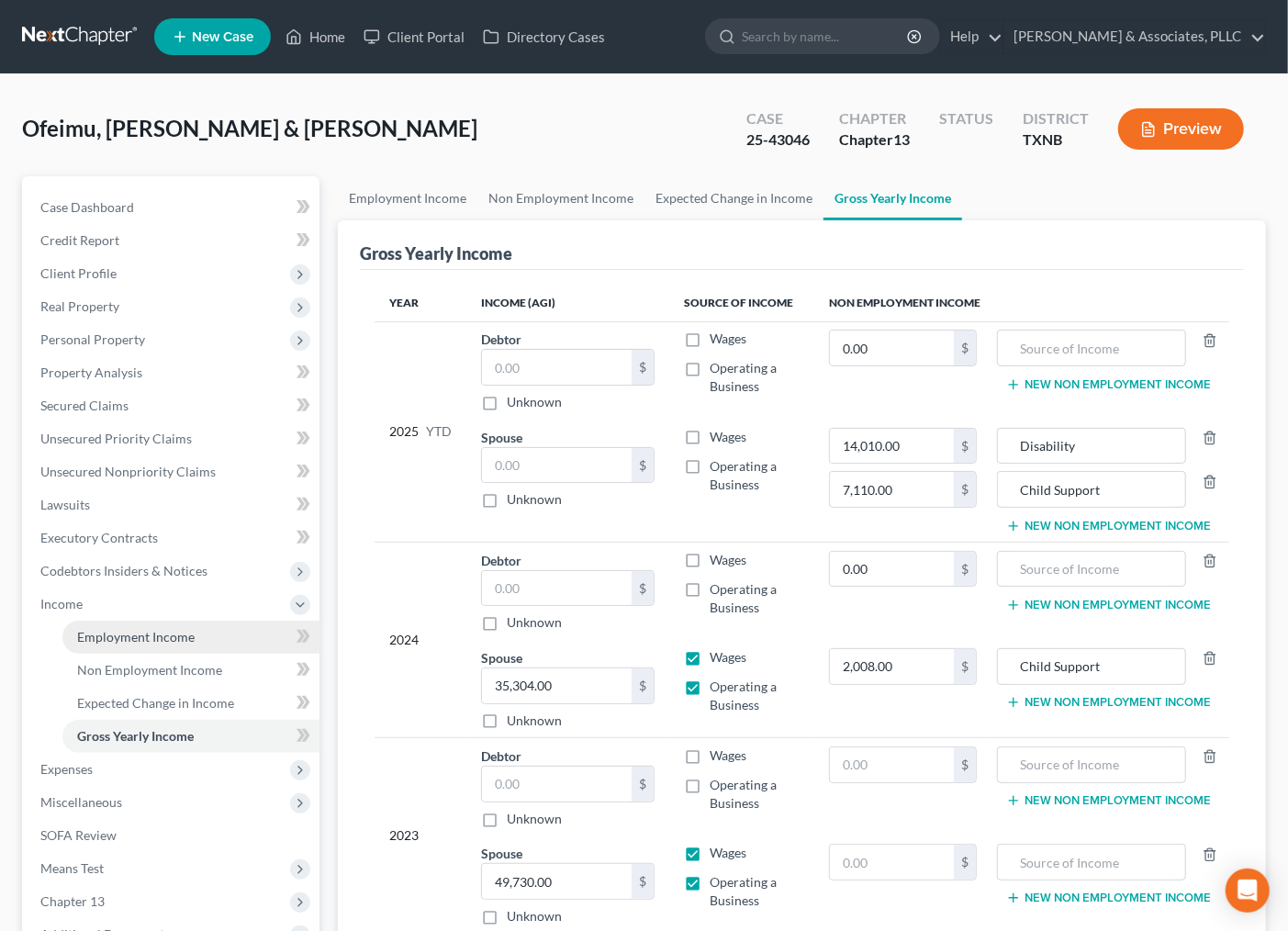
click at [165, 639] on span "Employment Income" at bounding box center [136, 636] width 117 height 16
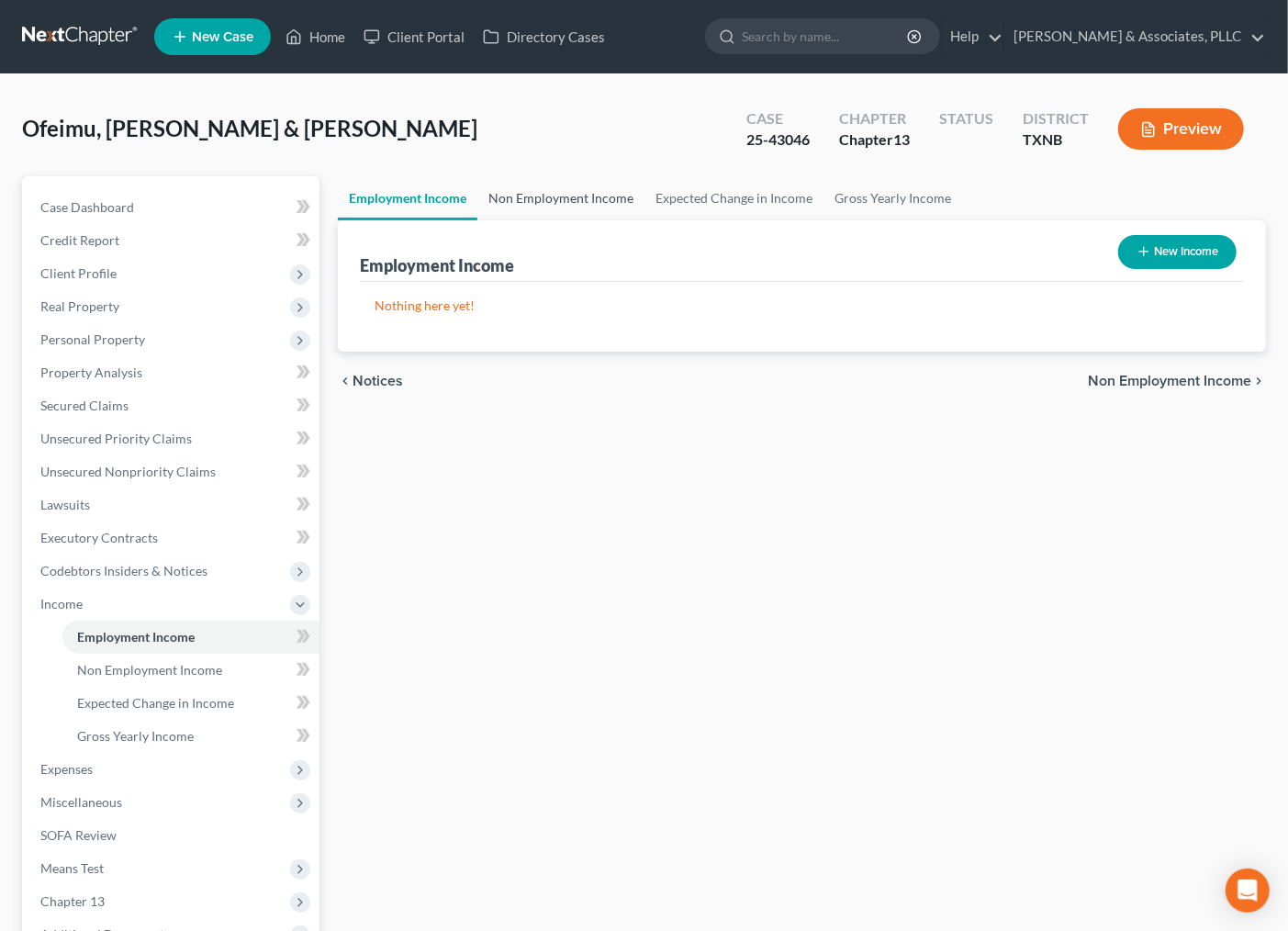
click at [537, 191] on link "Non Employment Income" at bounding box center [560, 199] width 167 height 44
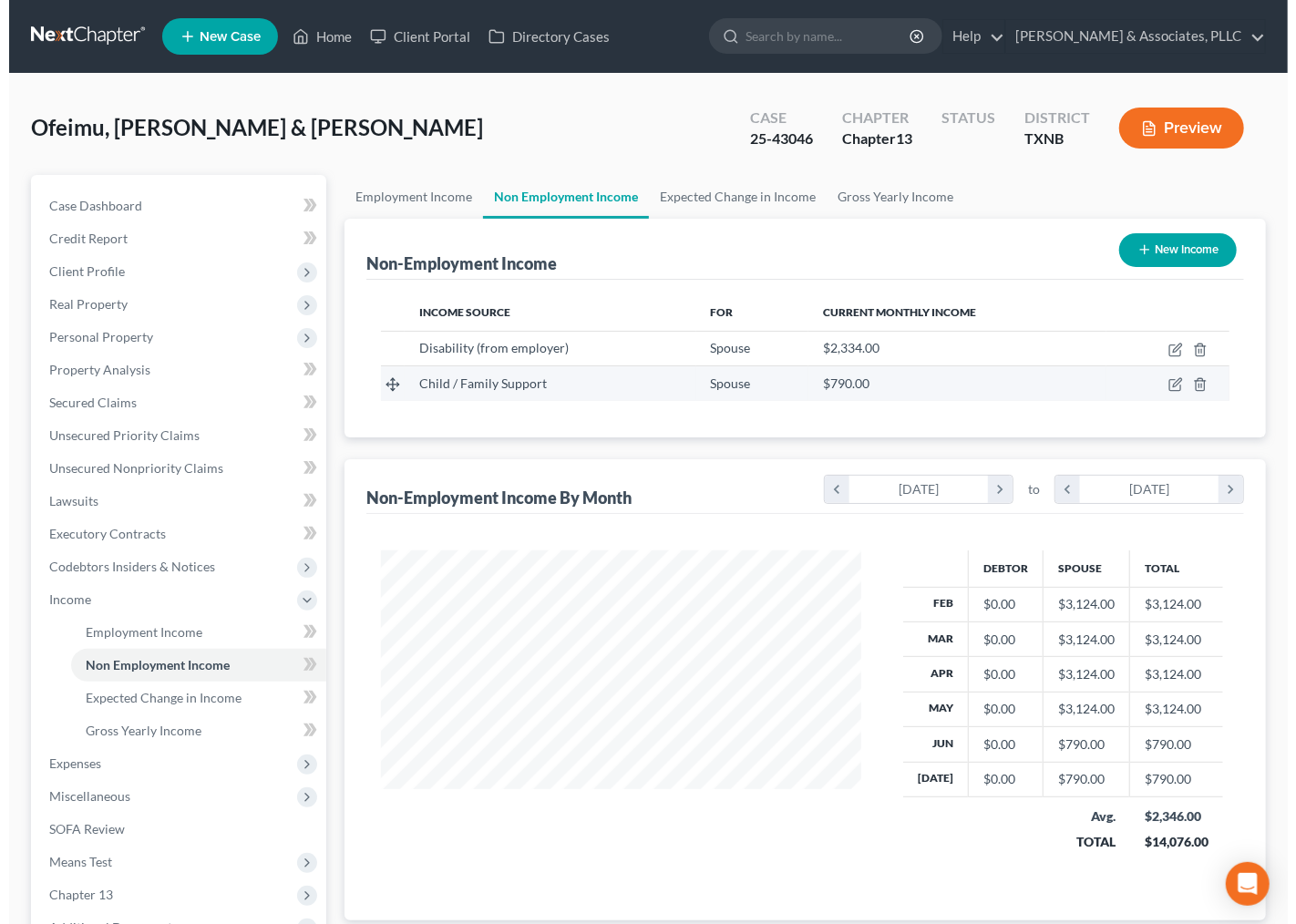
scroll to position [326, 516]
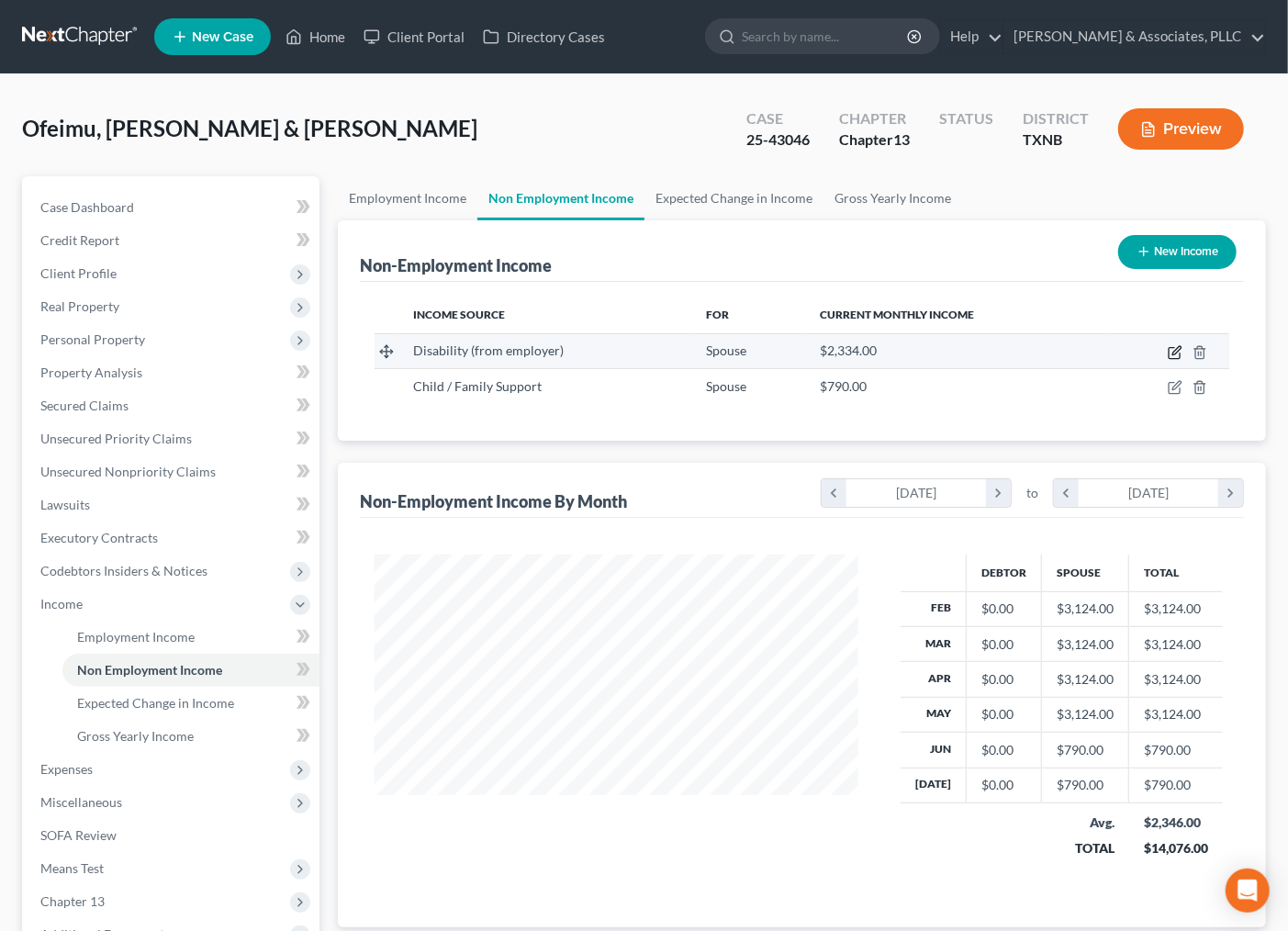
click at [1172, 349] on icon "button" at bounding box center [1175, 353] width 15 height 15
select select "1"
select select "0"
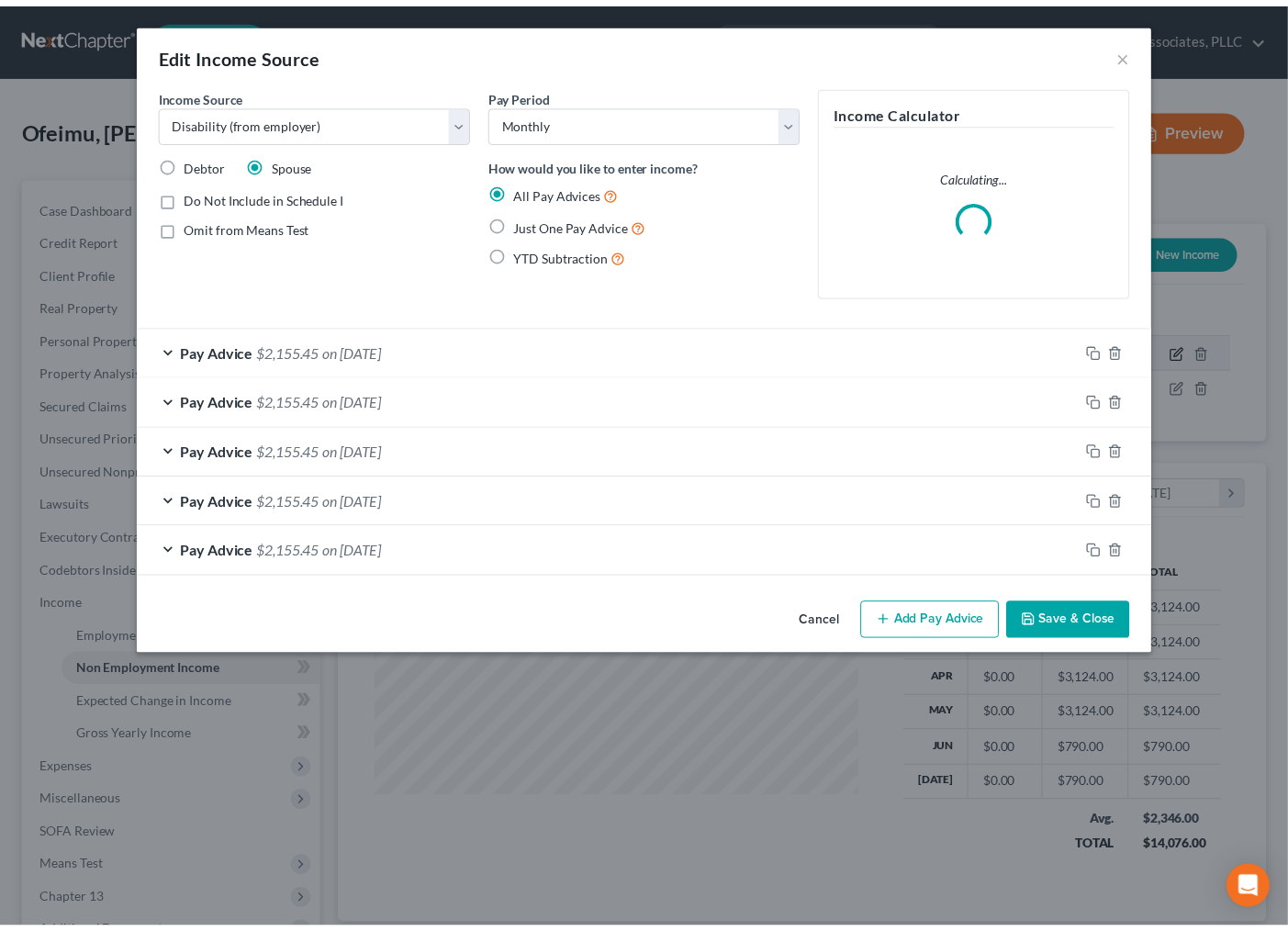
scroll to position [329, 528]
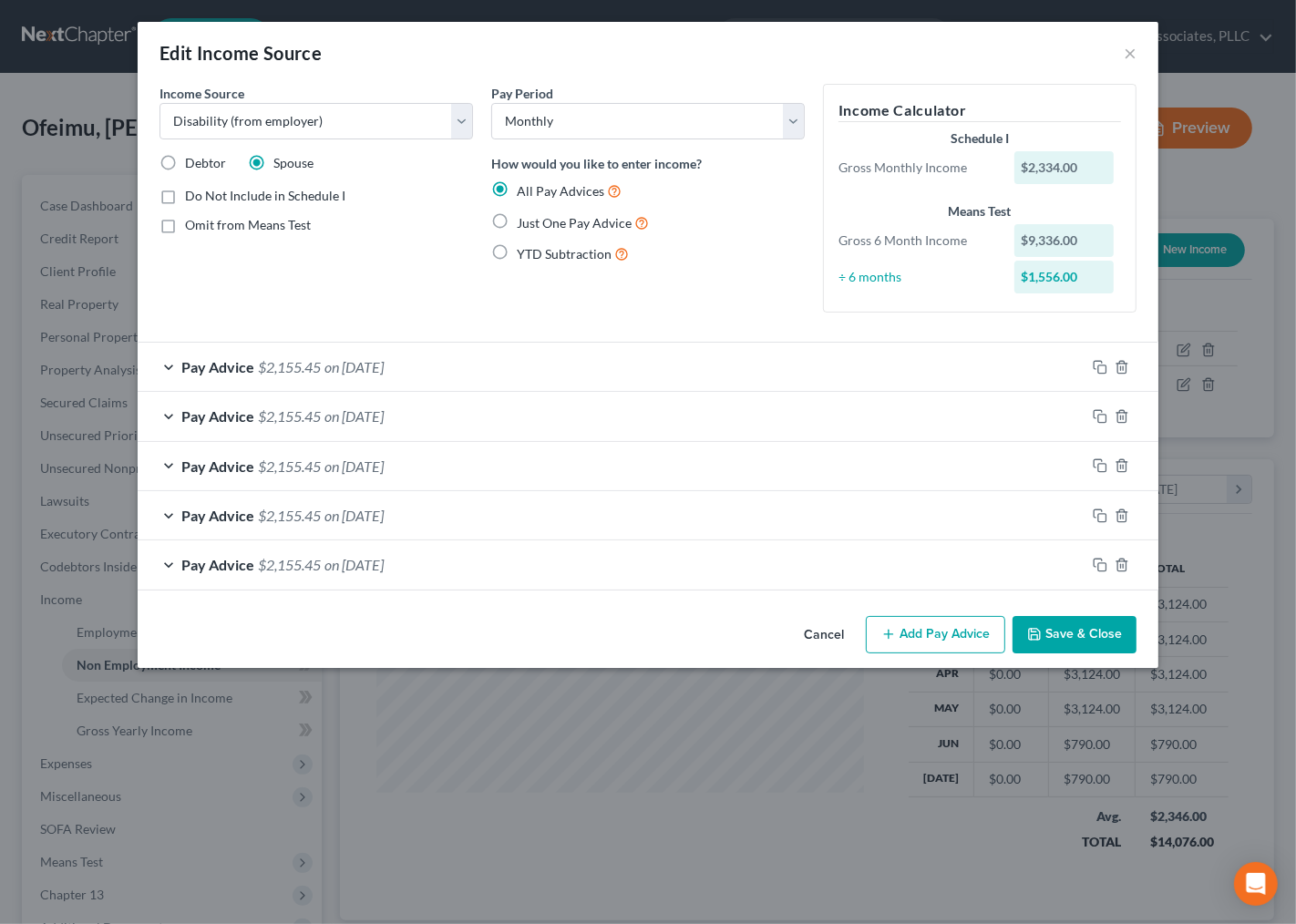
click at [1069, 643] on button "Save & Close" at bounding box center [1074, 635] width 124 height 38
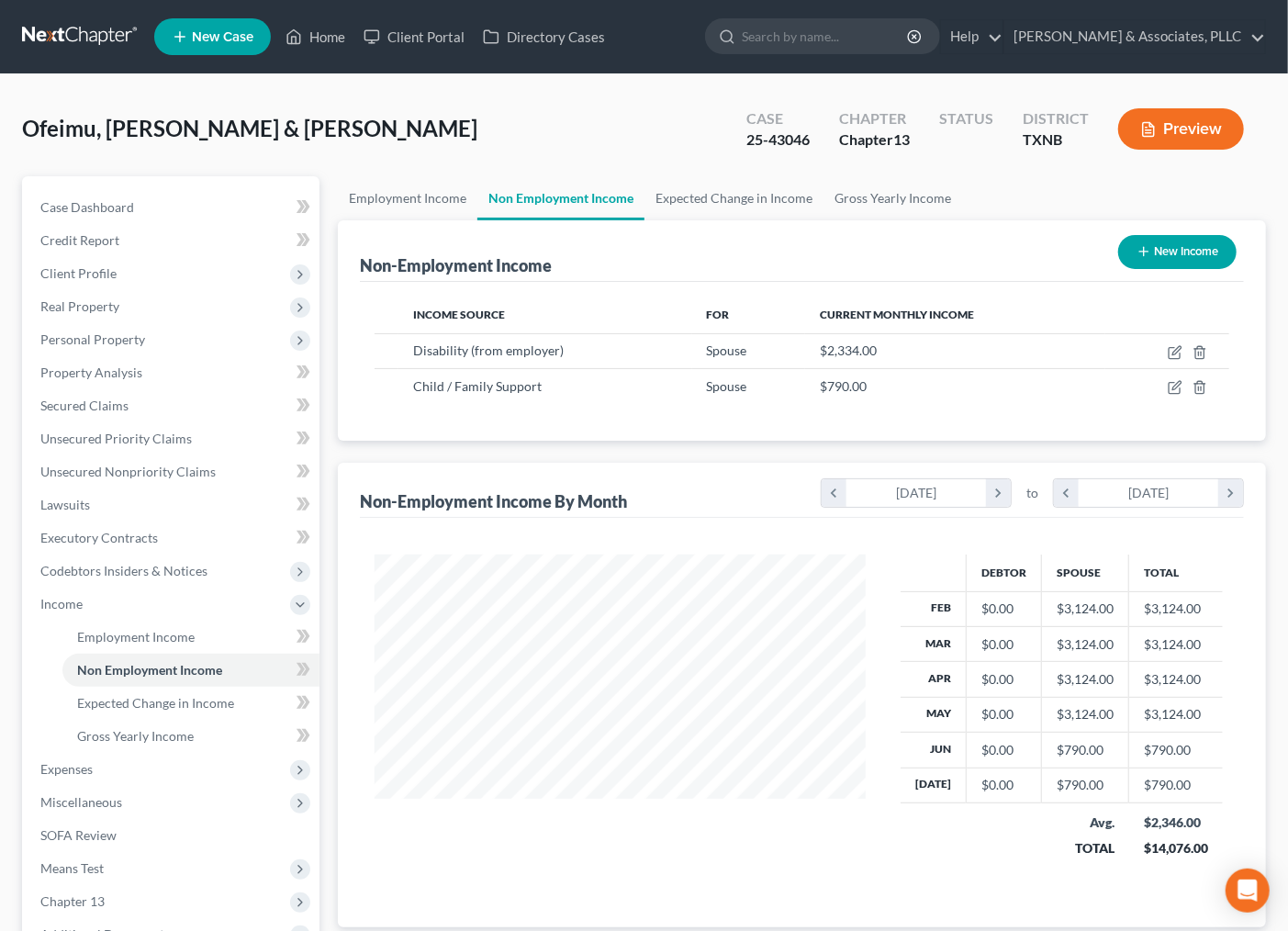
scroll to position [917915, 917413]
click at [125, 803] on span "Miscellaneous" at bounding box center [173, 803] width 294 height 33
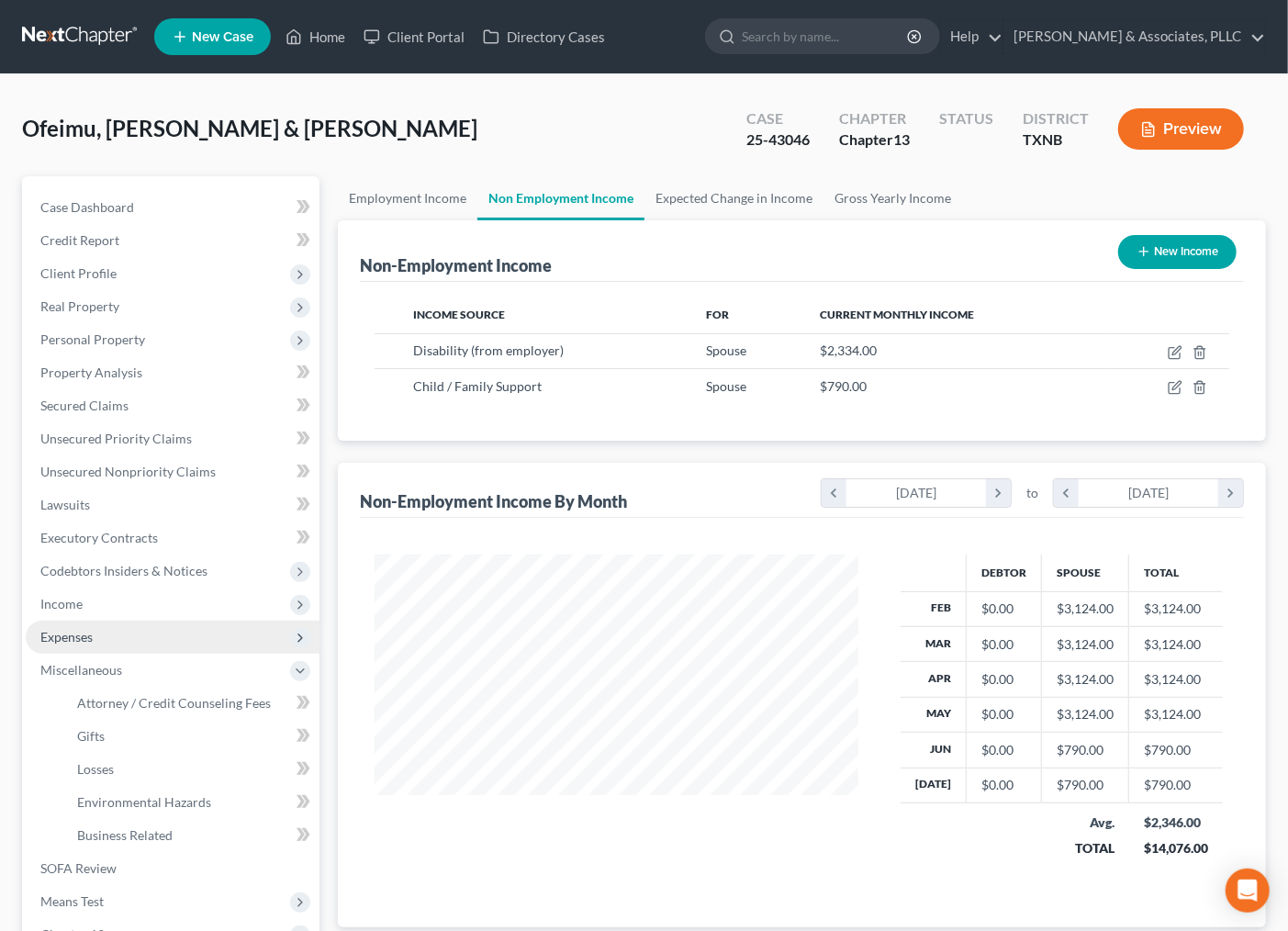
click at [104, 641] on span "Expenses" at bounding box center [173, 637] width 294 height 33
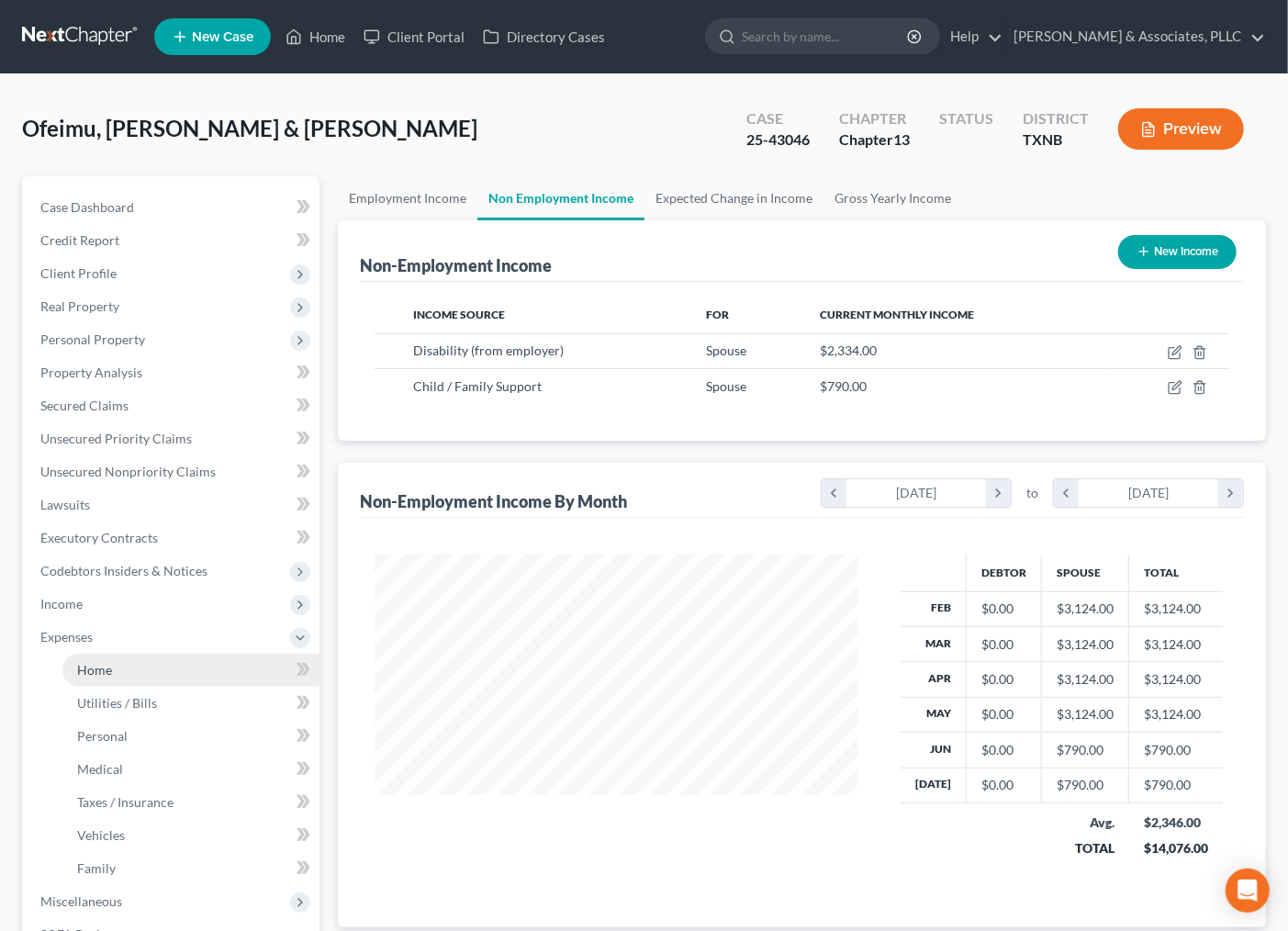
click at [110, 673] on span "Home" at bounding box center [95, 670] width 35 height 16
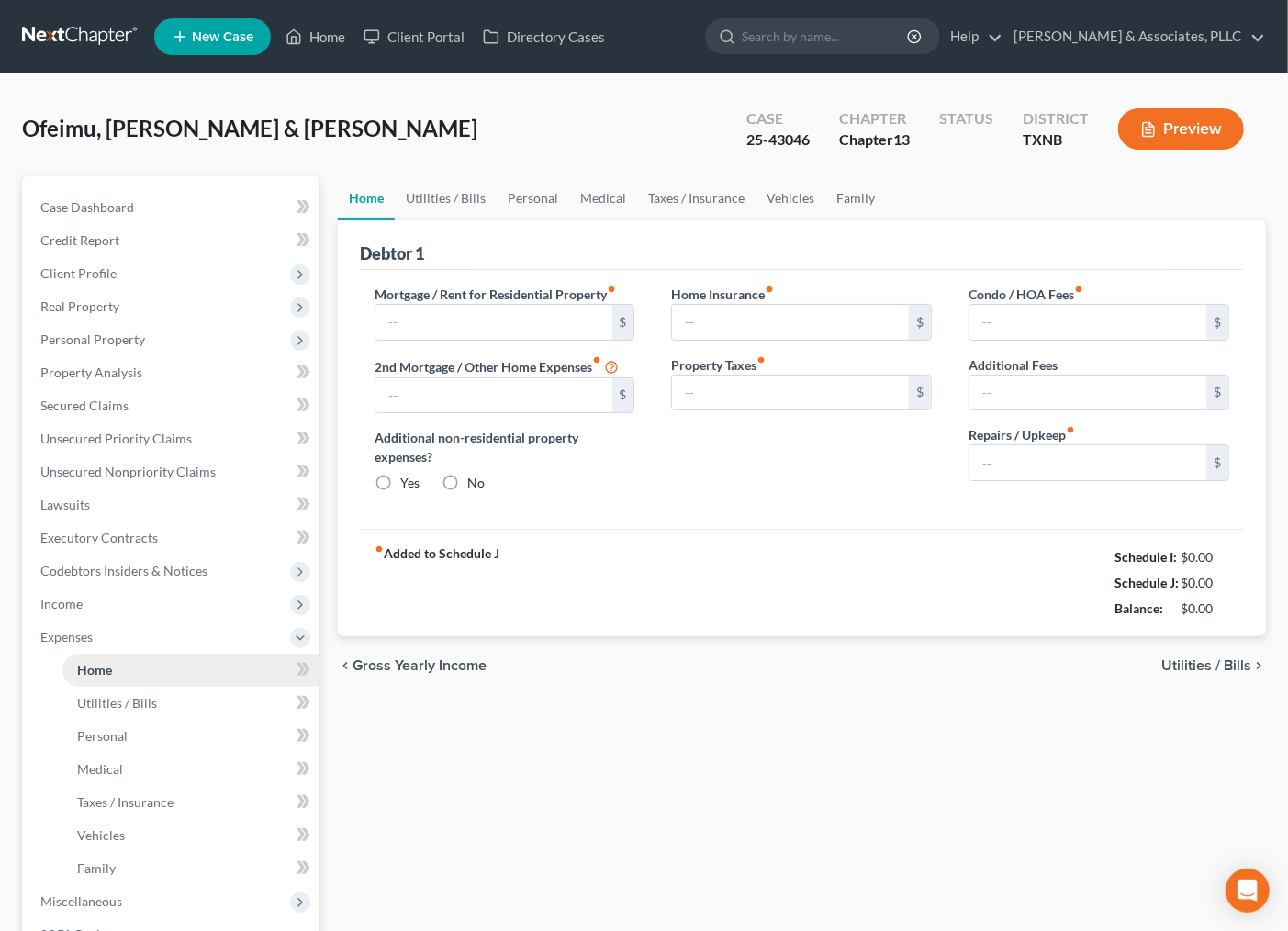
type input "1,600.00"
radio input "true"
type input "0.00"
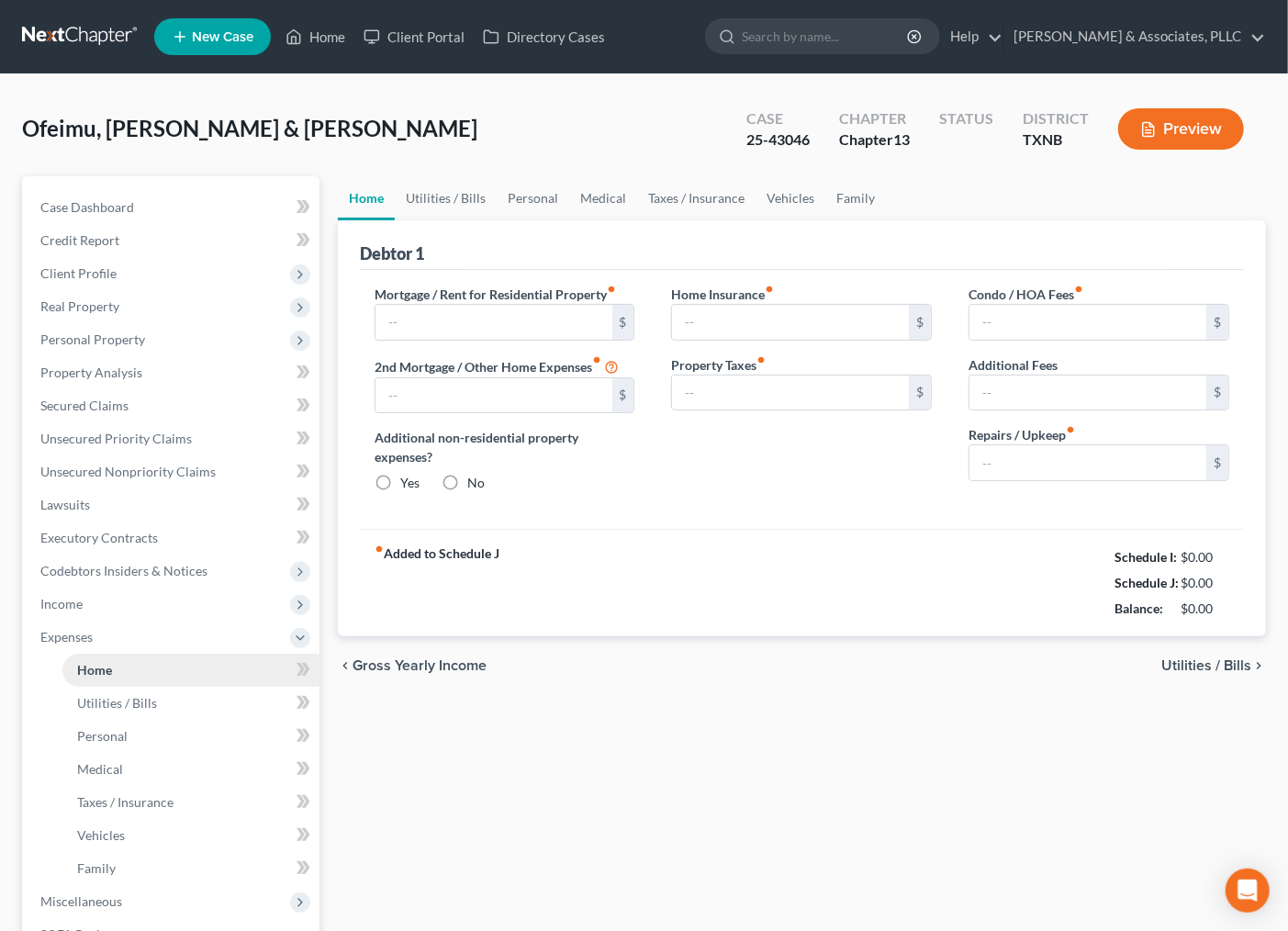
type input "0.00"
click at [544, 200] on link "Personal" at bounding box center [533, 199] width 73 height 44
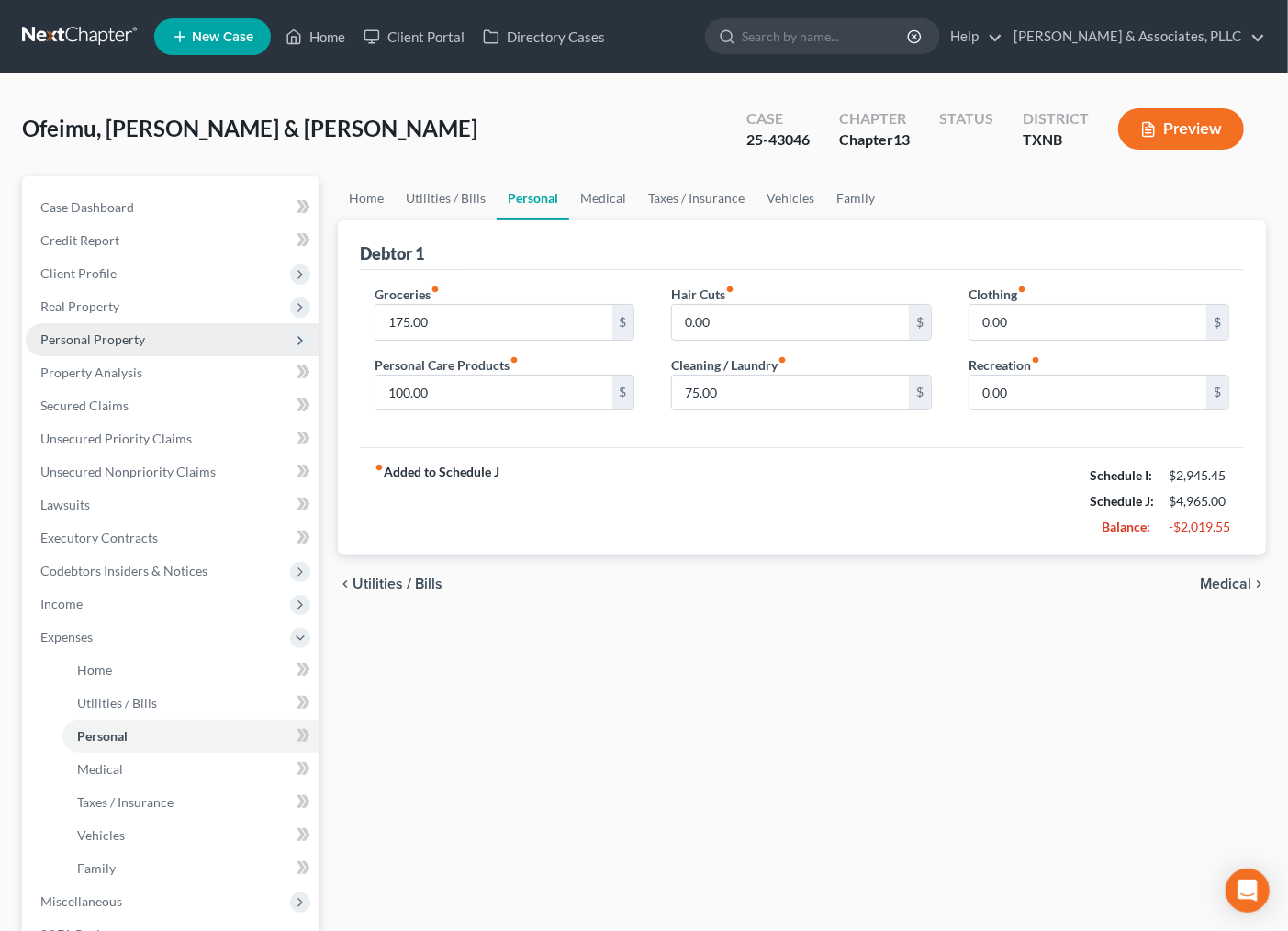
click at [98, 342] on span "Personal Property" at bounding box center [92, 339] width 104 height 16
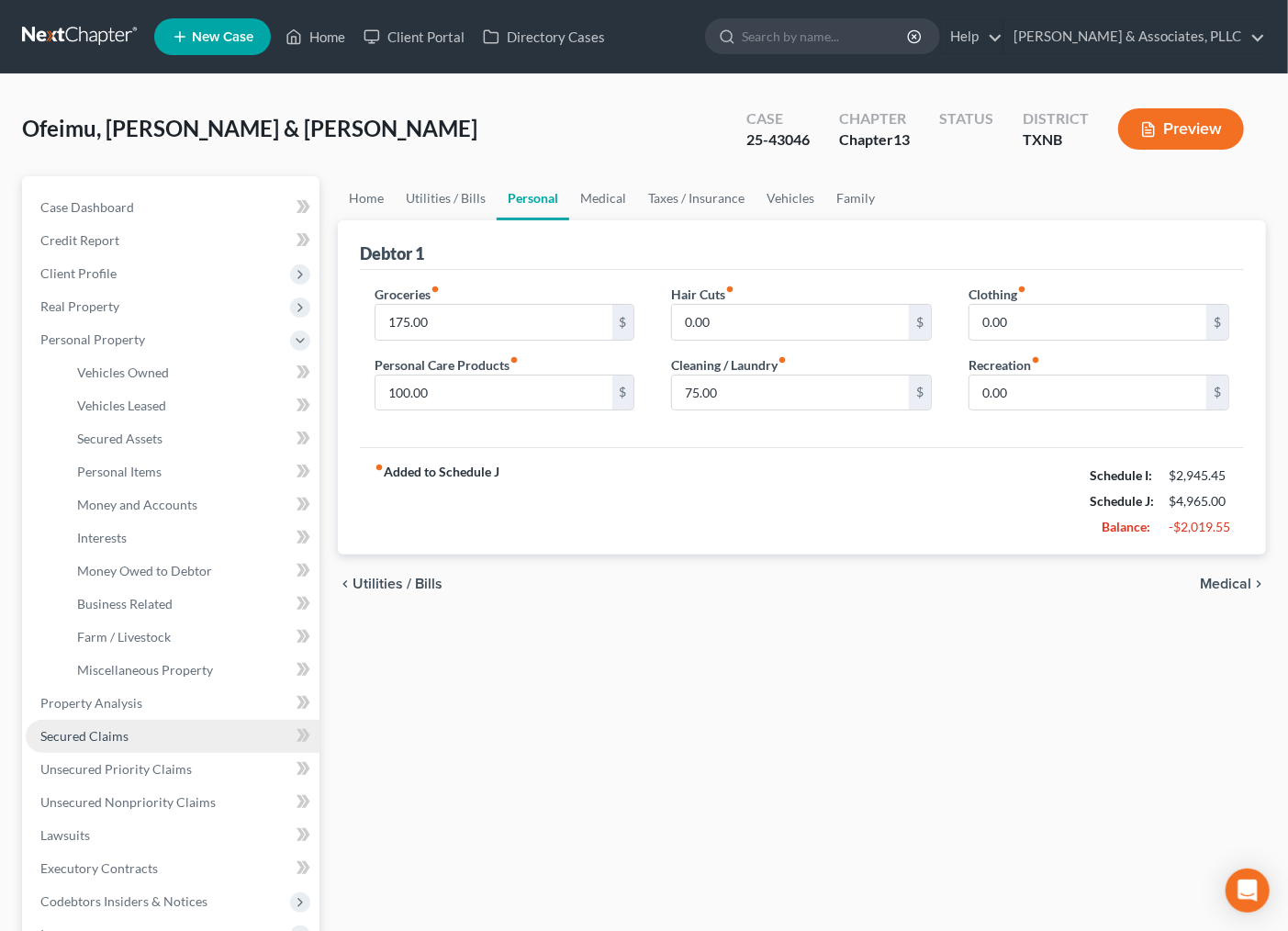
click at [93, 735] on span "Secured Claims" at bounding box center [84, 735] width 88 height 16
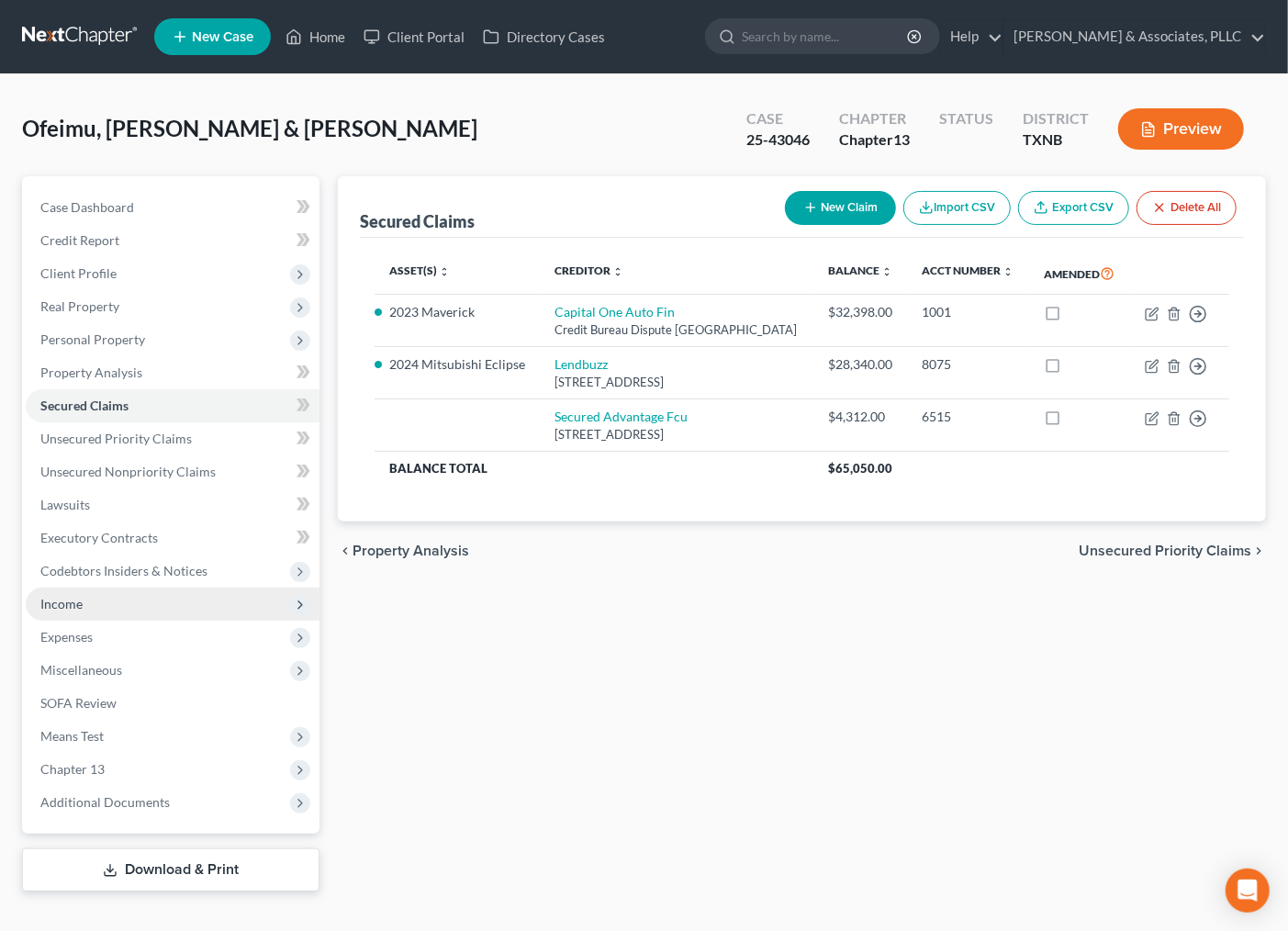
click at [94, 611] on span "Income" at bounding box center [173, 604] width 294 height 33
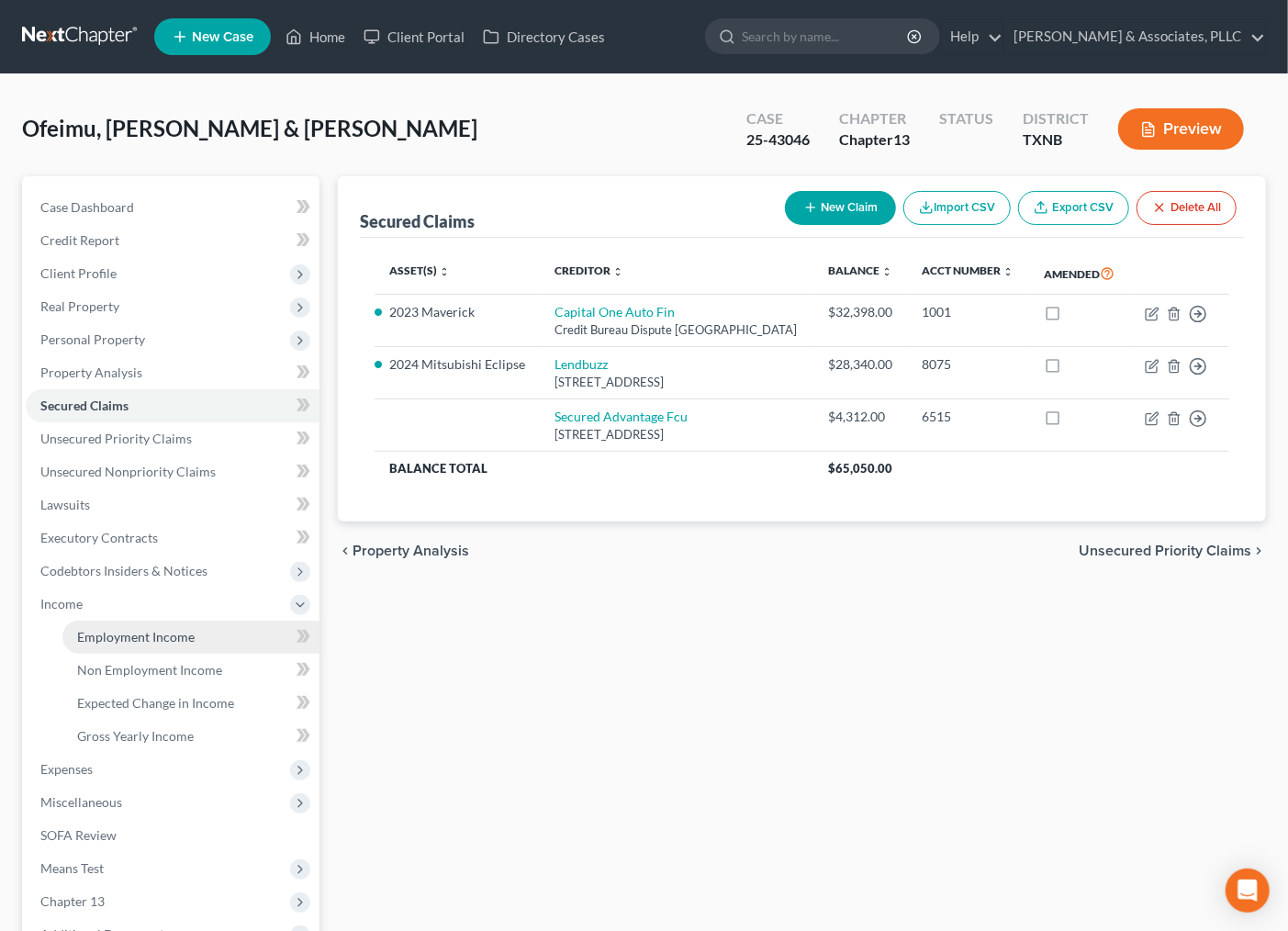
click at [102, 634] on span "Employment Income" at bounding box center [136, 636] width 117 height 16
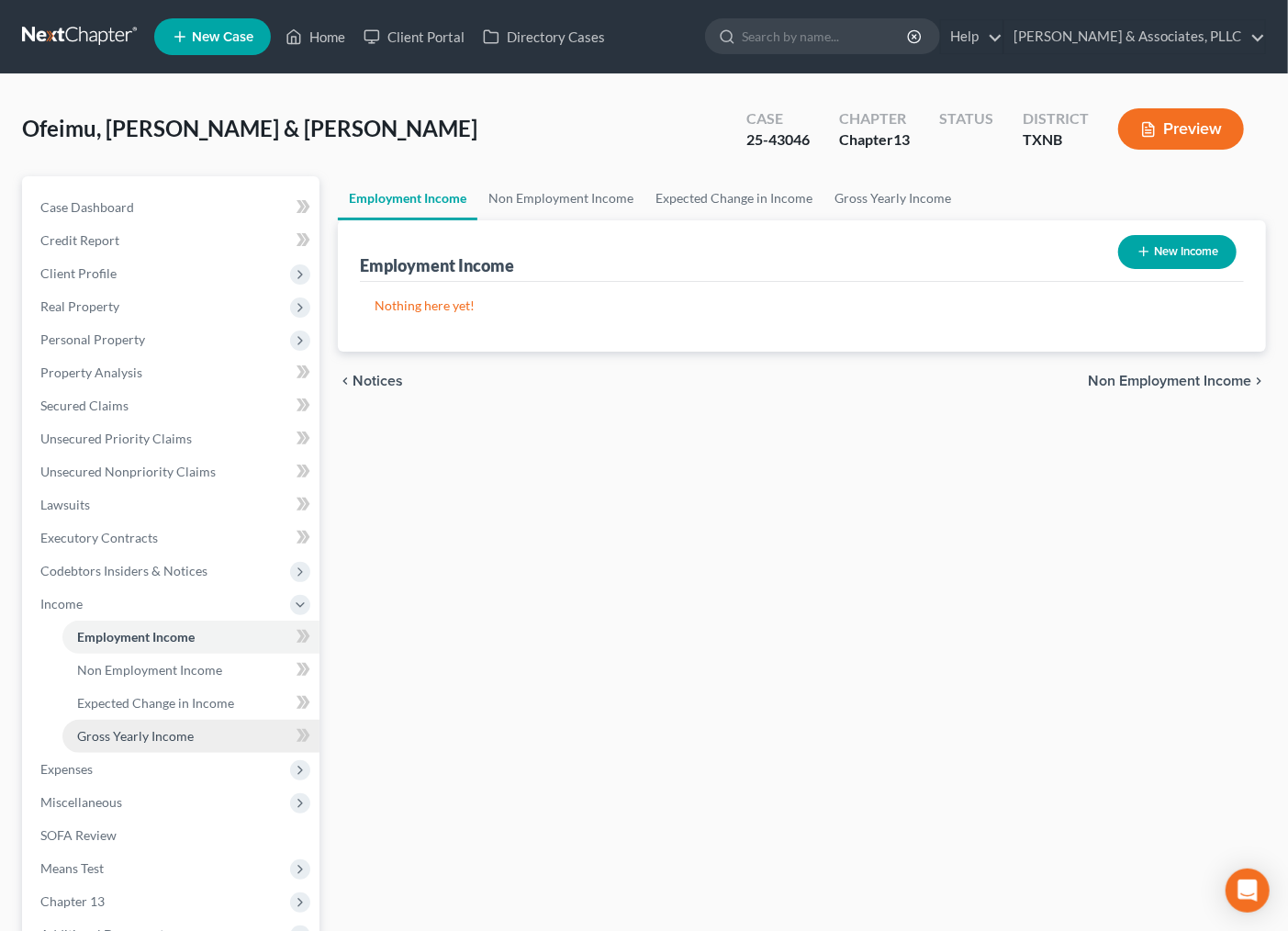
click at [129, 735] on span "Gross Yearly Income" at bounding box center [136, 735] width 116 height 16
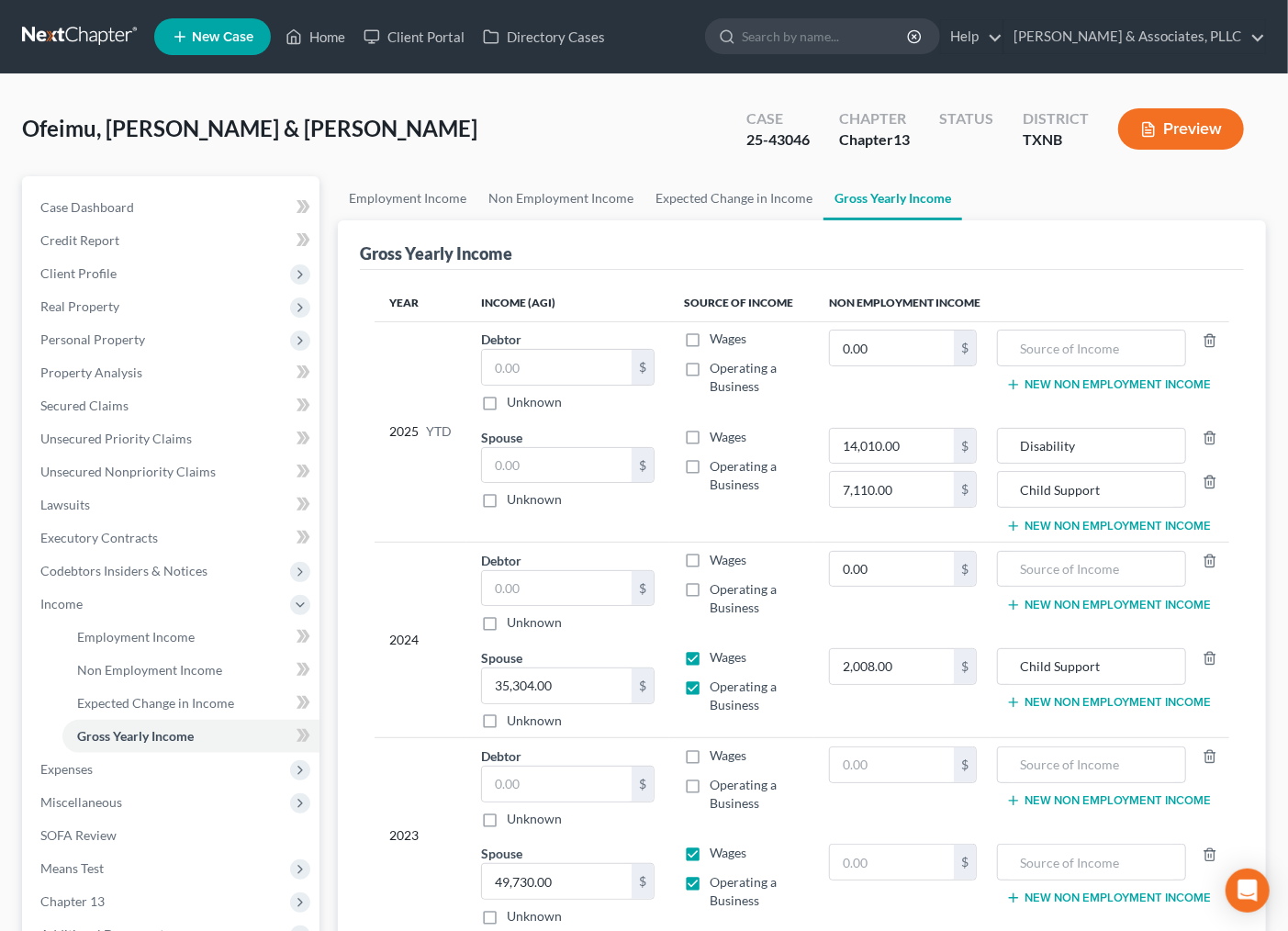
click at [719, 369] on span "Operating a Business" at bounding box center [743, 377] width 67 height 34
click at [719, 369] on input "Operating a Business" at bounding box center [722, 365] width 12 height 12
checkbox input "true"
click at [602, 370] on input "text" at bounding box center [557, 368] width 150 height 35
click at [600, 369] on input "text" at bounding box center [557, 368] width 150 height 35
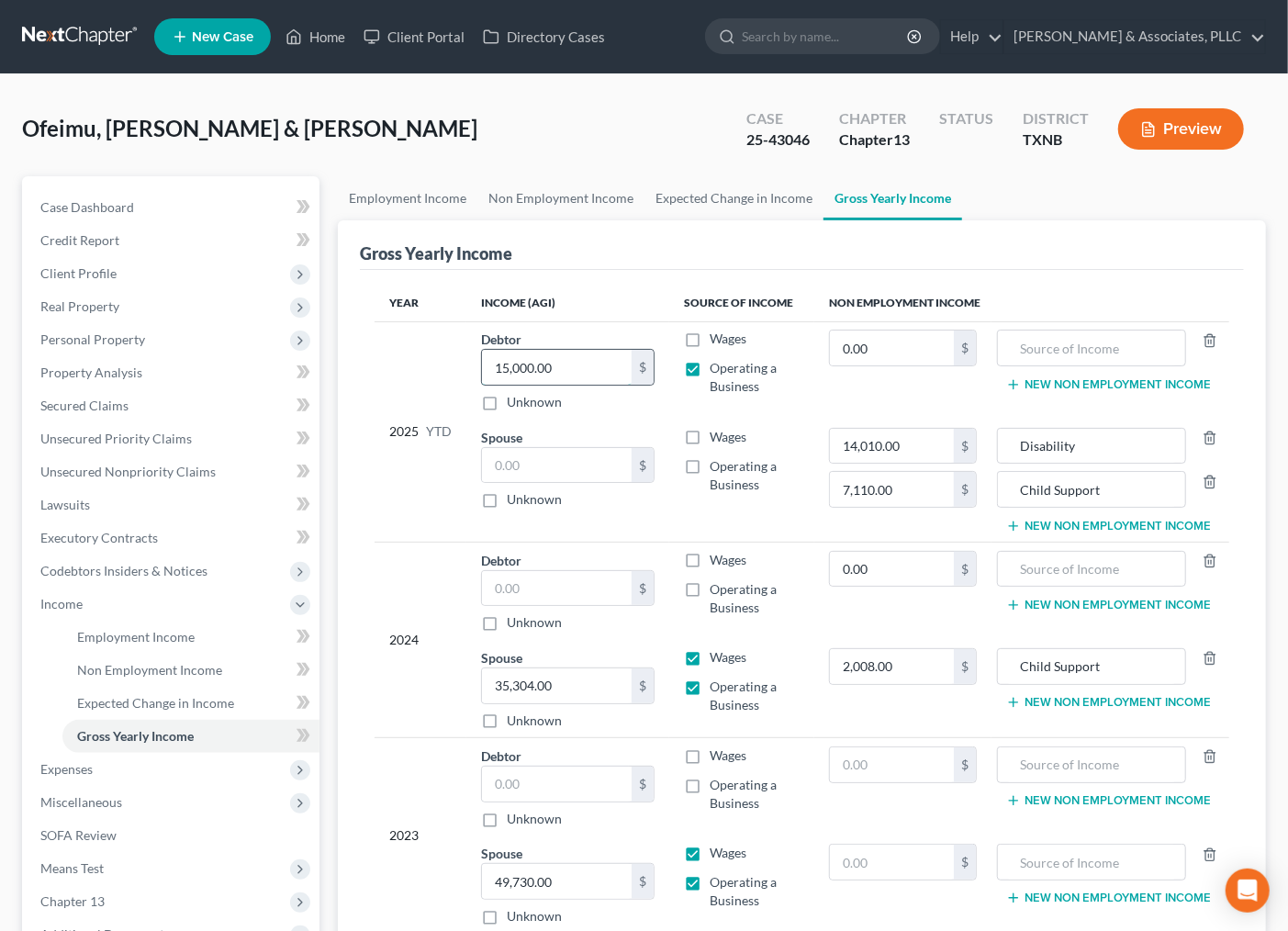
drag, startPoint x: 512, startPoint y: 366, endPoint x: 522, endPoint y: 369, distance: 10.4
click at [522, 369] on input "15,000.00" at bounding box center [557, 368] width 150 height 35
type input "15,600.00"
click at [570, 417] on td "Debtor 15,600.00 $ Unknown Balance Undetermined 15,600.00 $ Unknown" at bounding box center [568, 370] width 203 height 98
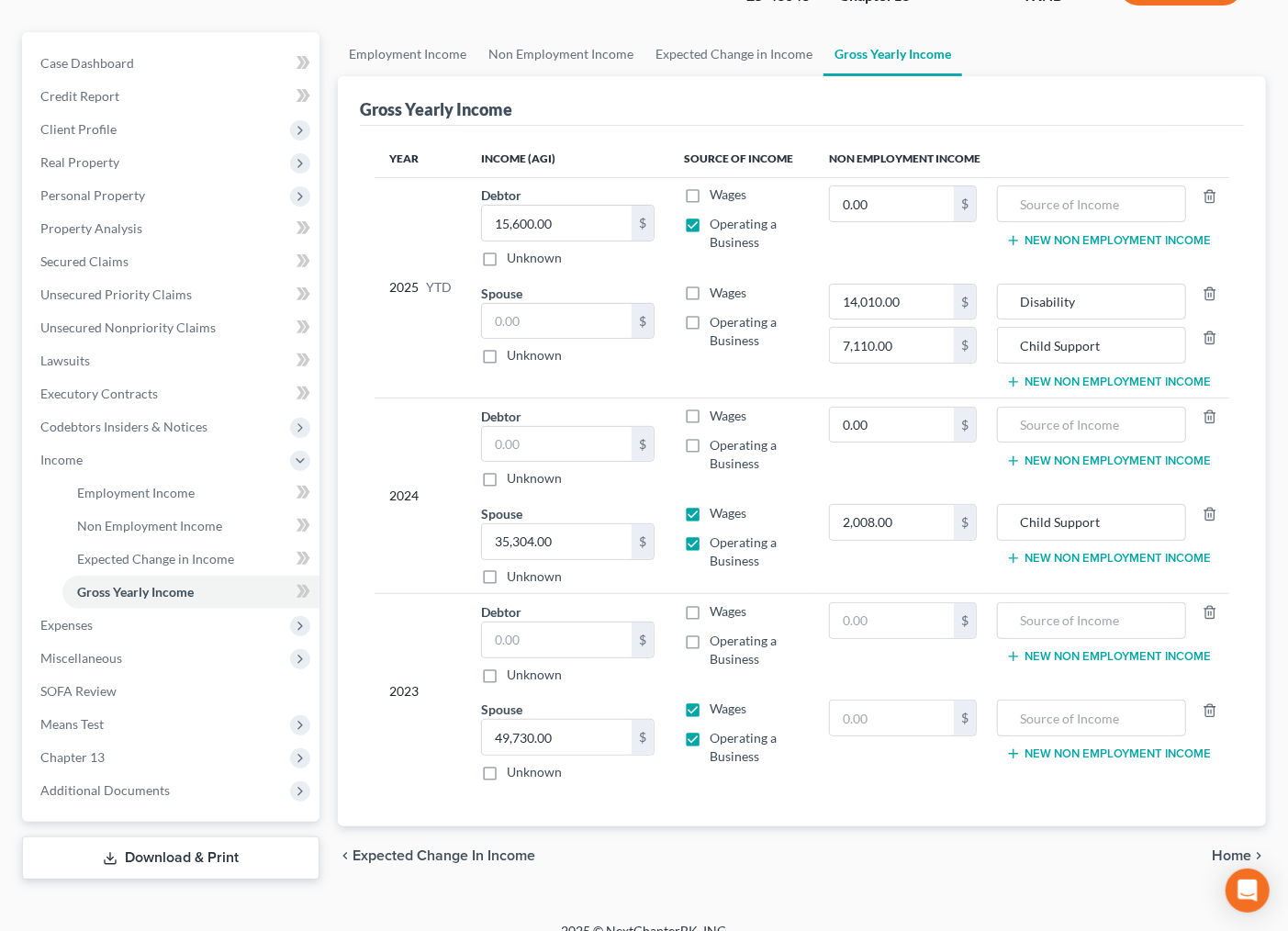
scroll to position [168, 0]
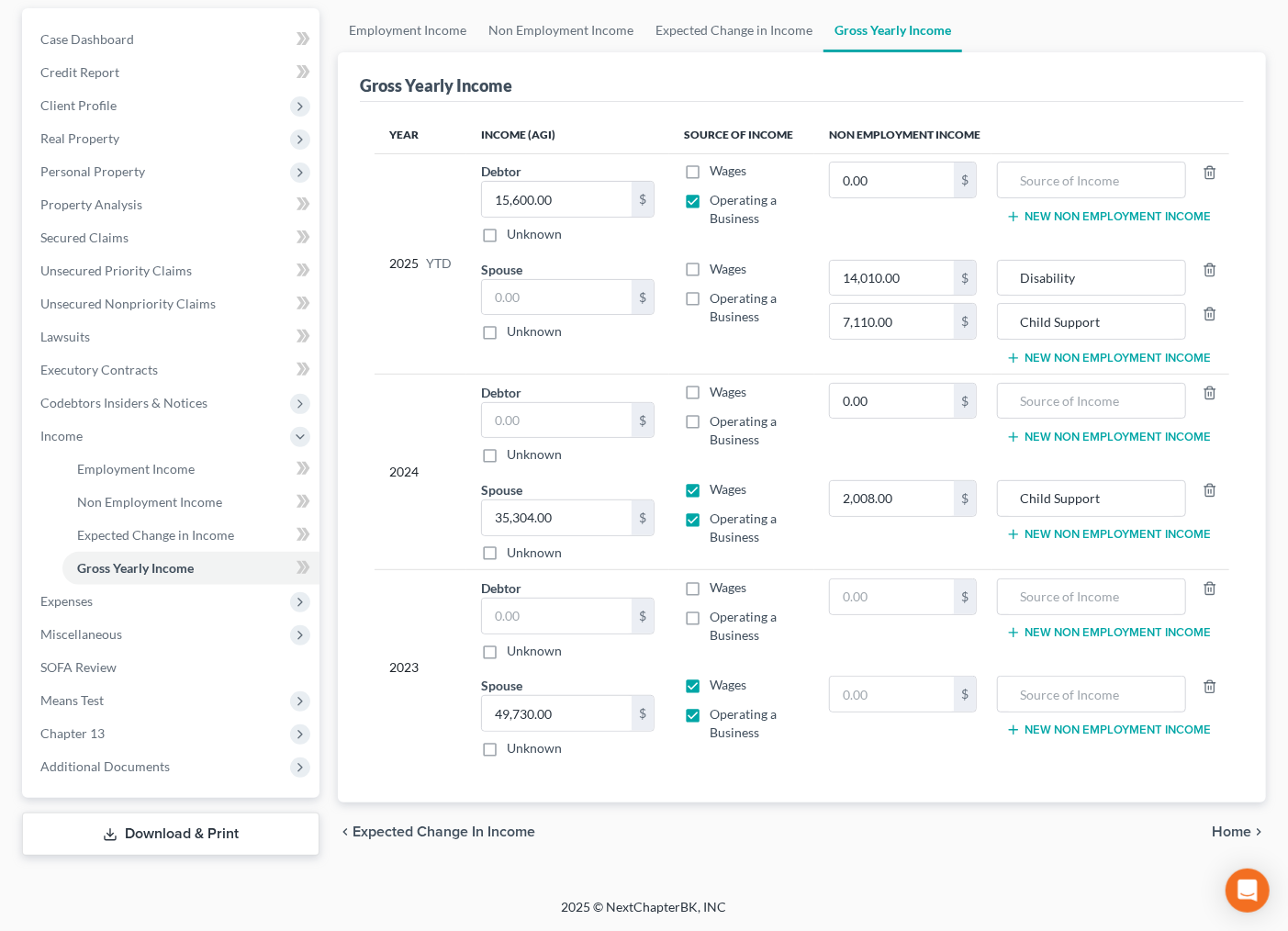
click at [1232, 831] on span "Home" at bounding box center [1231, 832] width 40 height 15
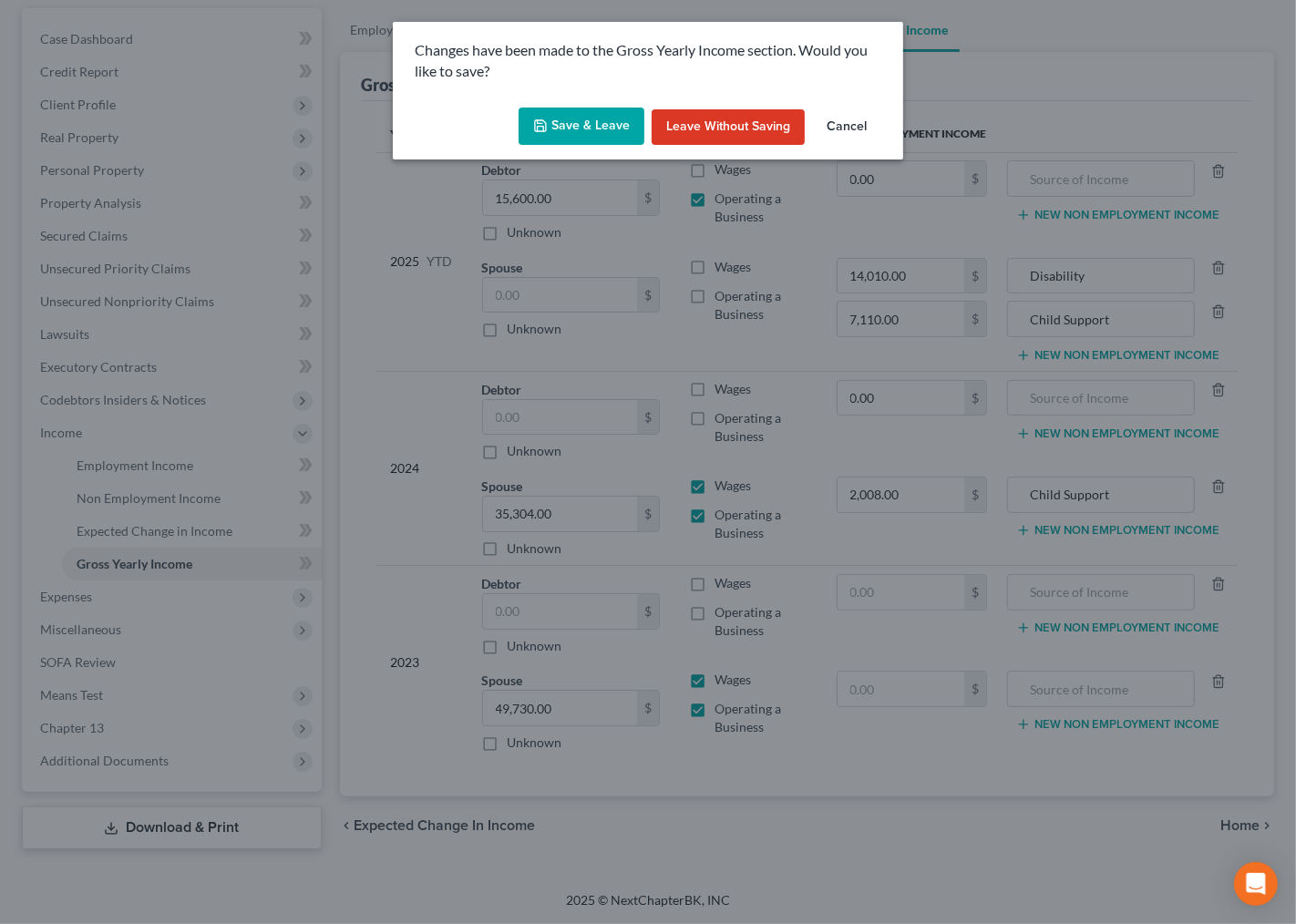
click at [1223, 825] on div "Changes have been made to the Gross Yearly Income section. Would you like to sa…" at bounding box center [648, 462] width 1296 height 924
click at [577, 138] on button "Save & Leave" at bounding box center [581, 126] width 126 height 38
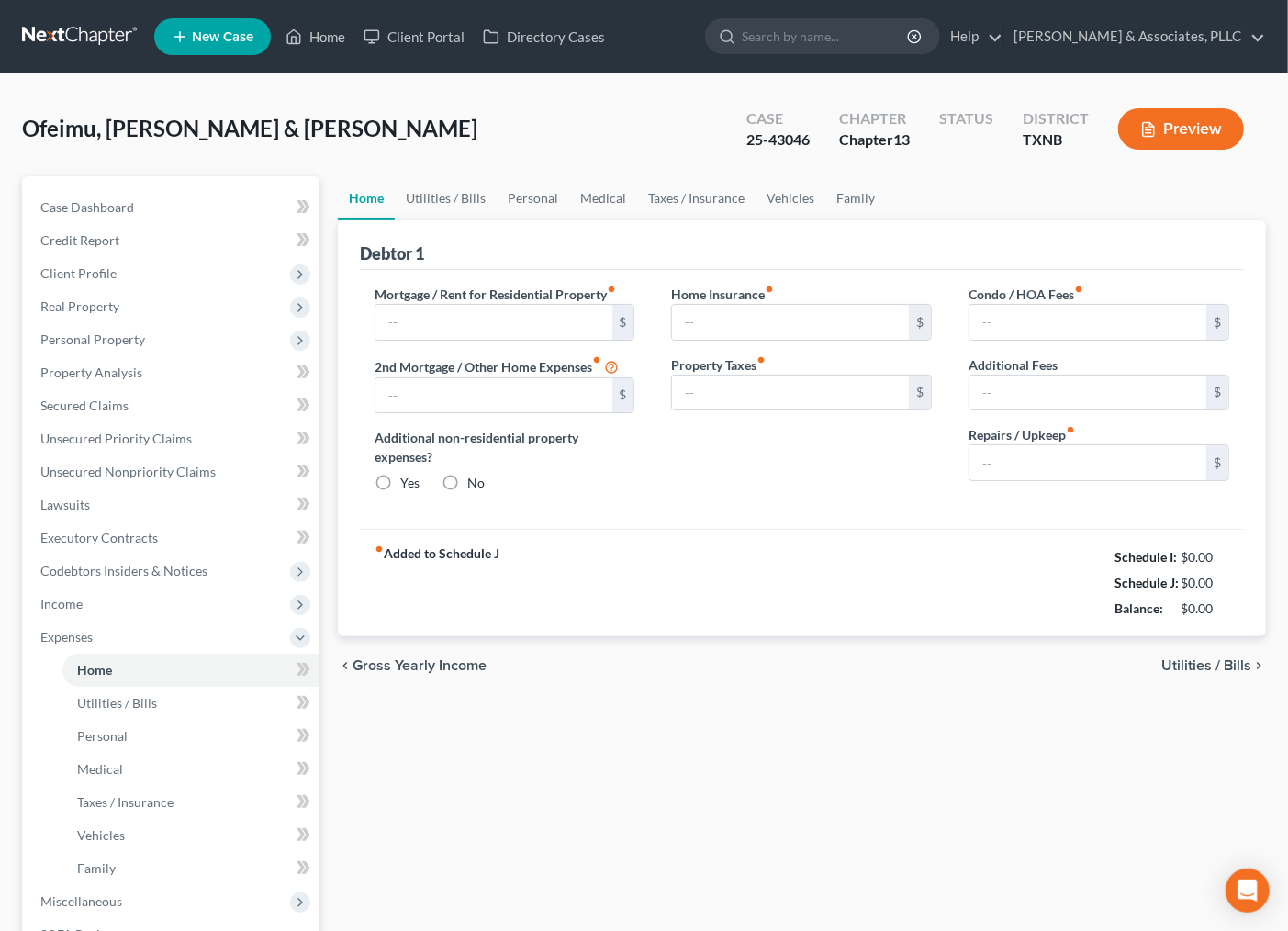
type input "1,600.00"
radio input "true"
type input "0.00"
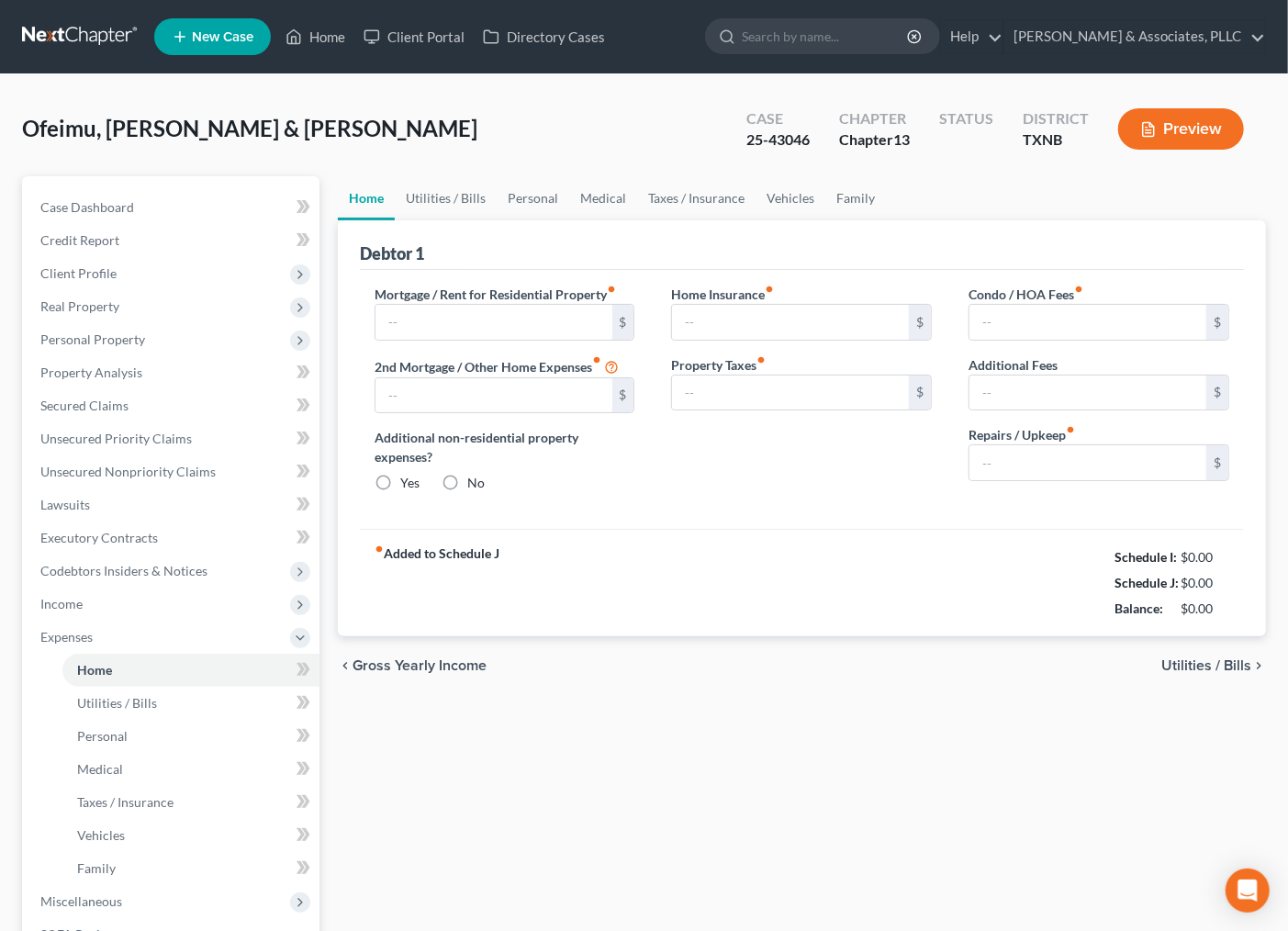
type input "0.00"
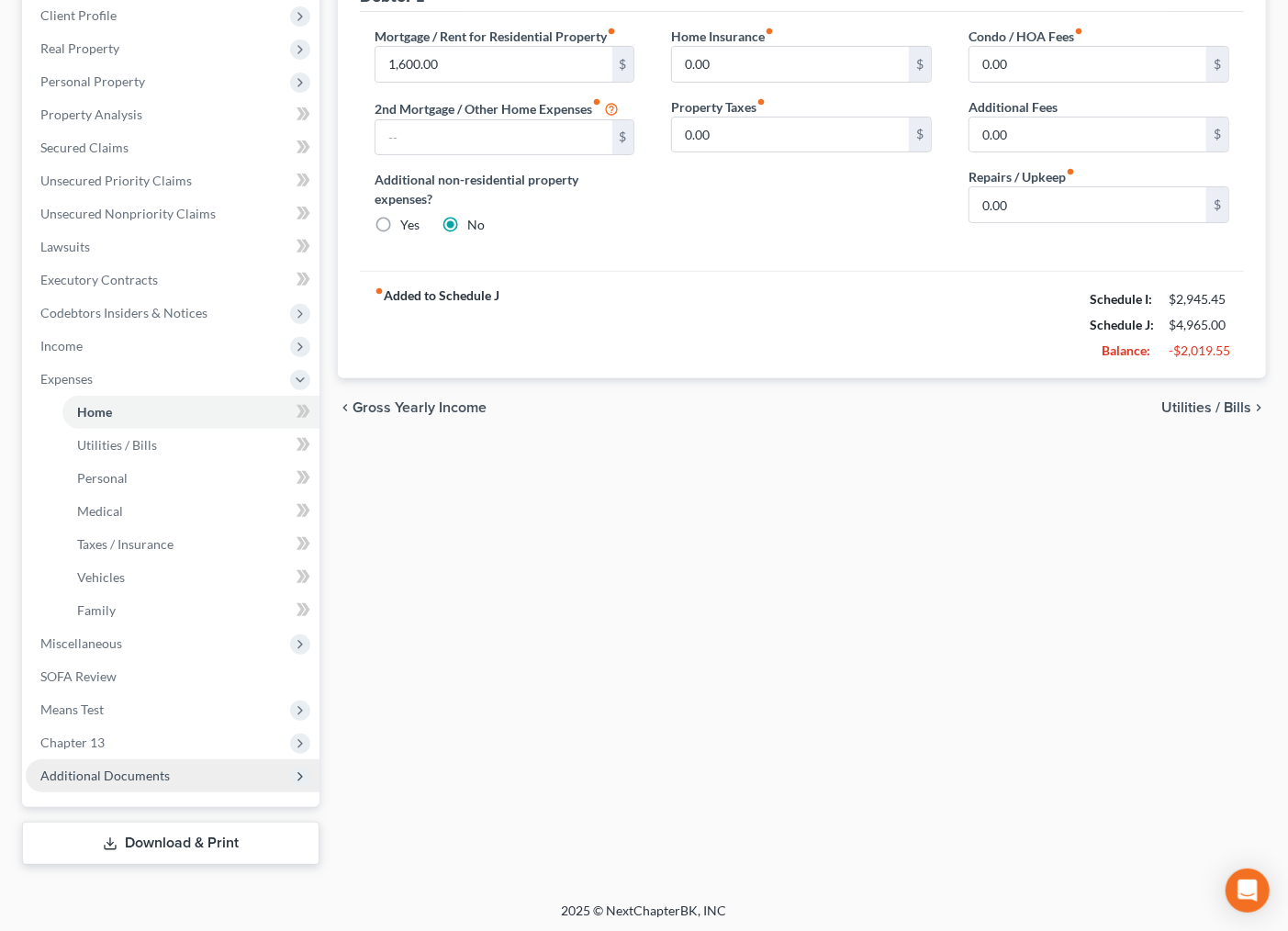
scroll to position [259, 0]
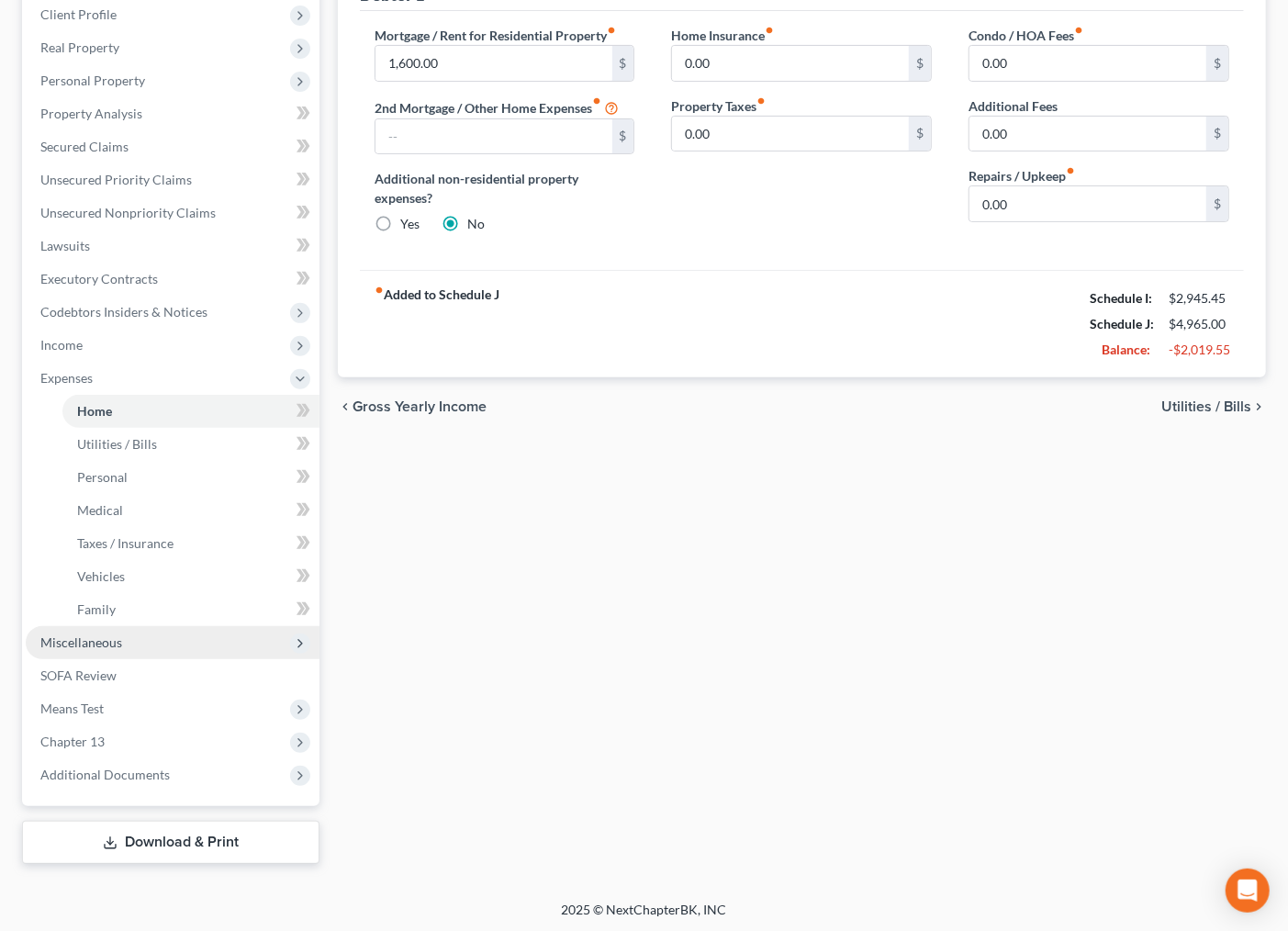
click at [88, 638] on span "Miscellaneous" at bounding box center [81, 642] width 81 height 16
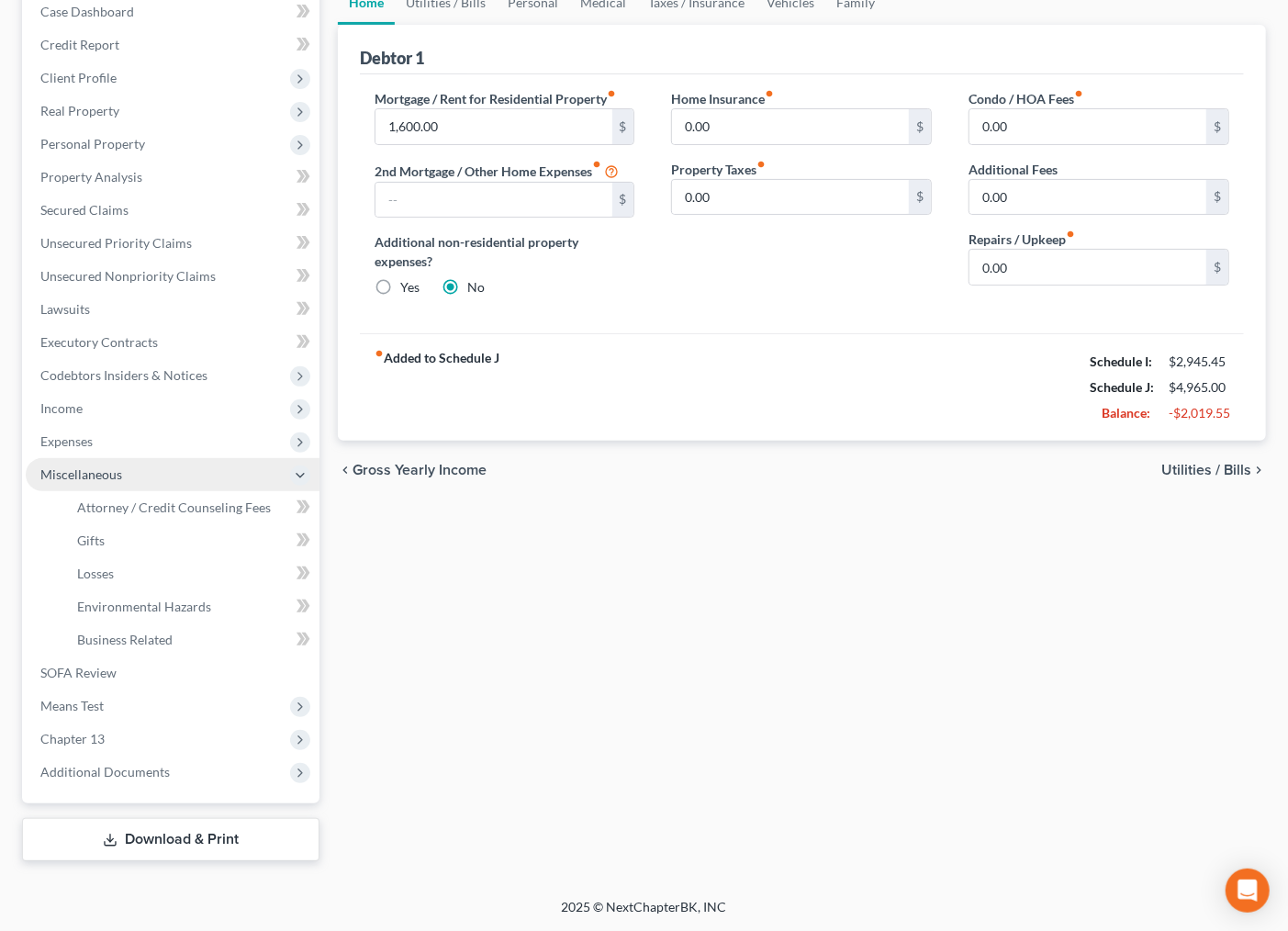
scroll to position [193, 0]
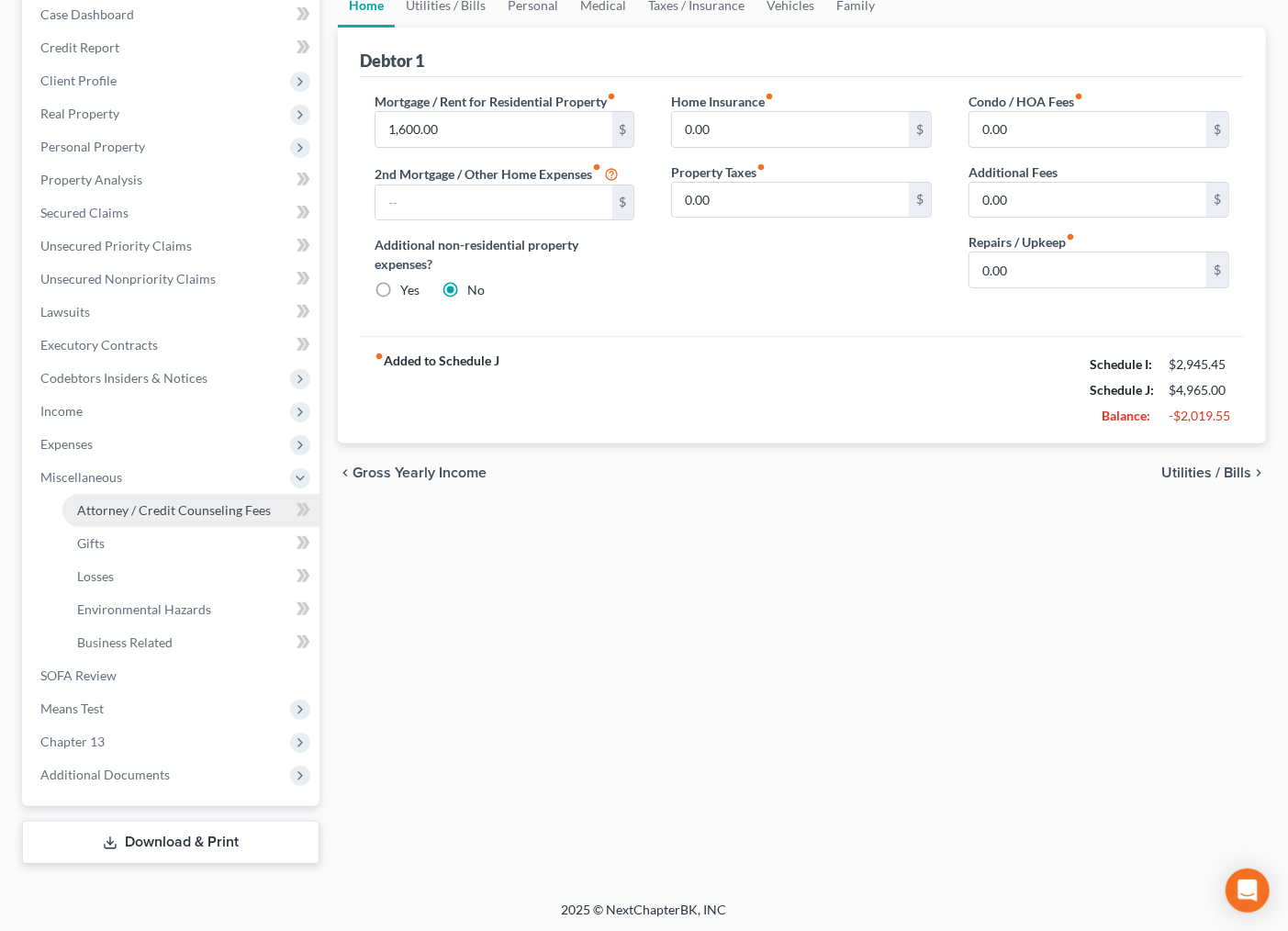
click at [168, 516] on span "Attorney / Credit Counseling Fees" at bounding box center [175, 510] width 194 height 16
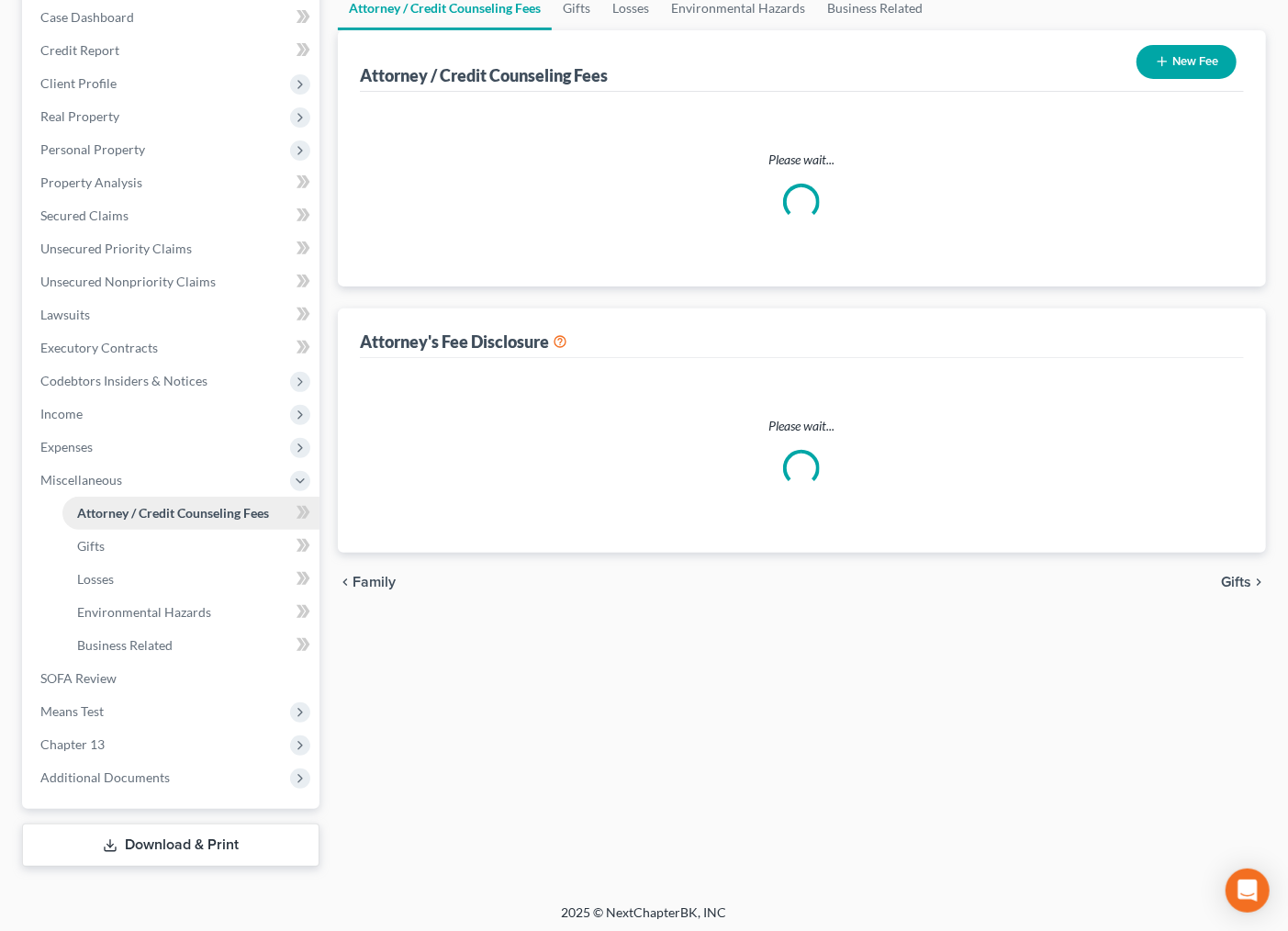
scroll to position [48, 0]
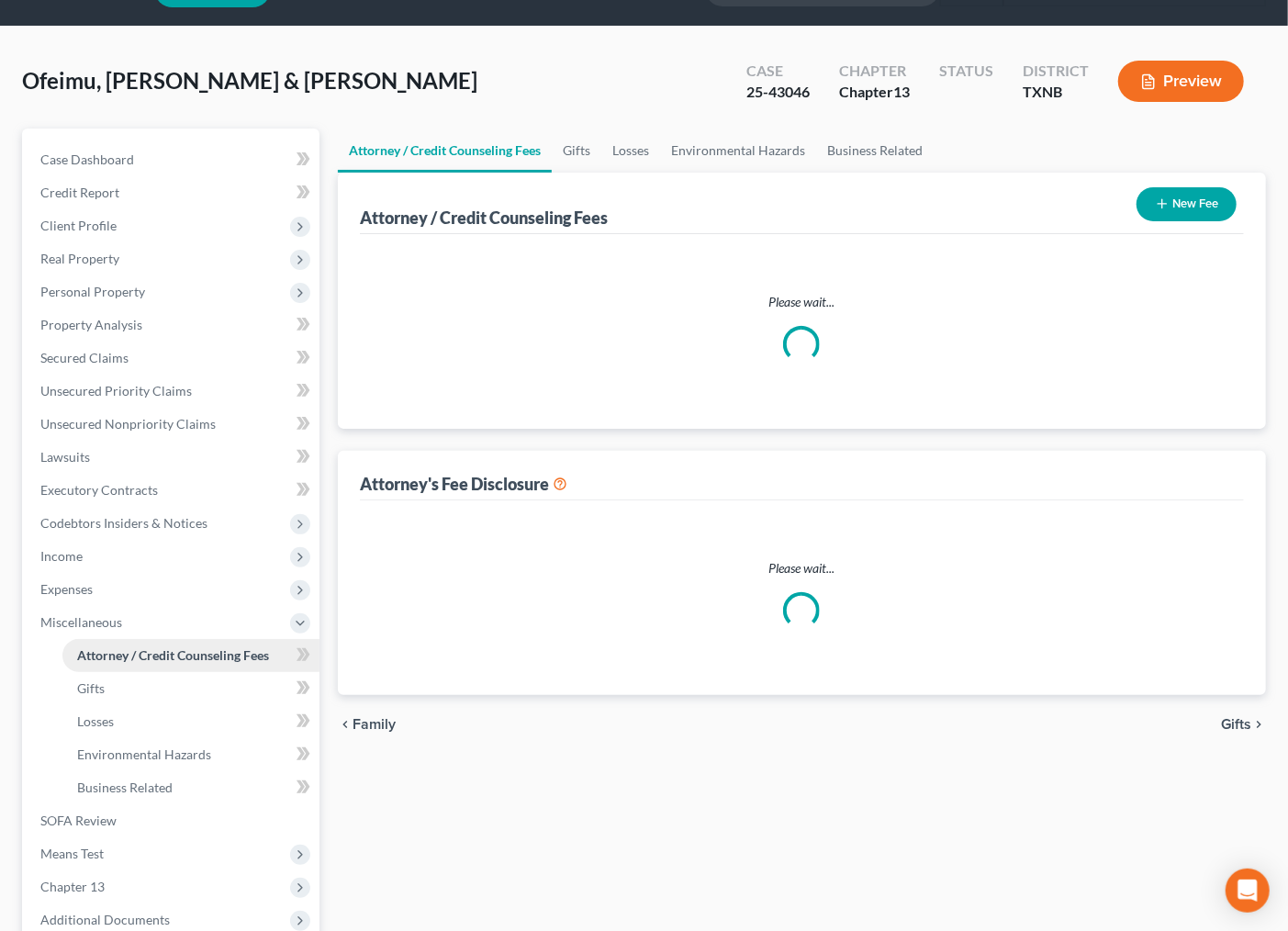
select select "0"
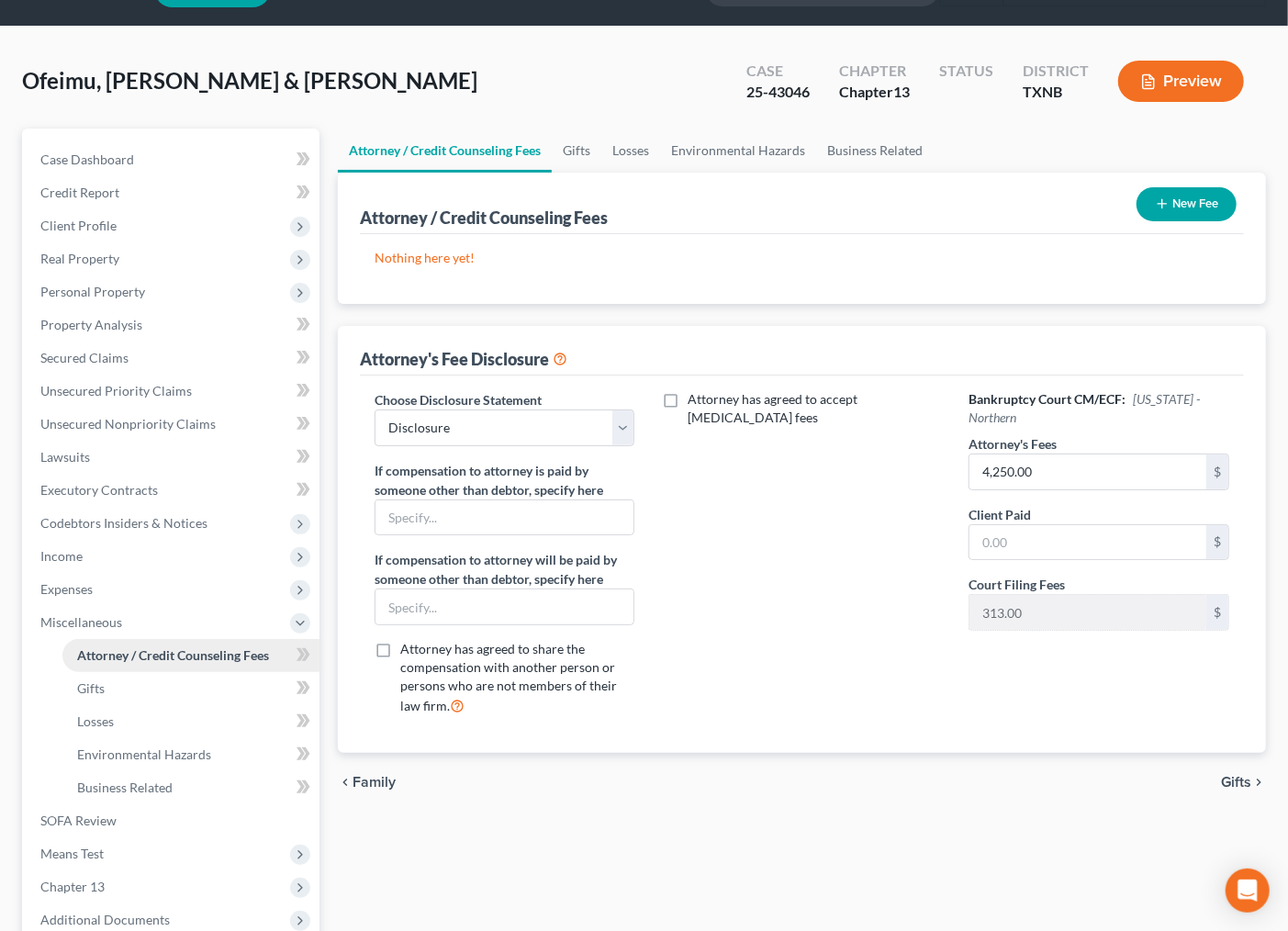
scroll to position [0, 0]
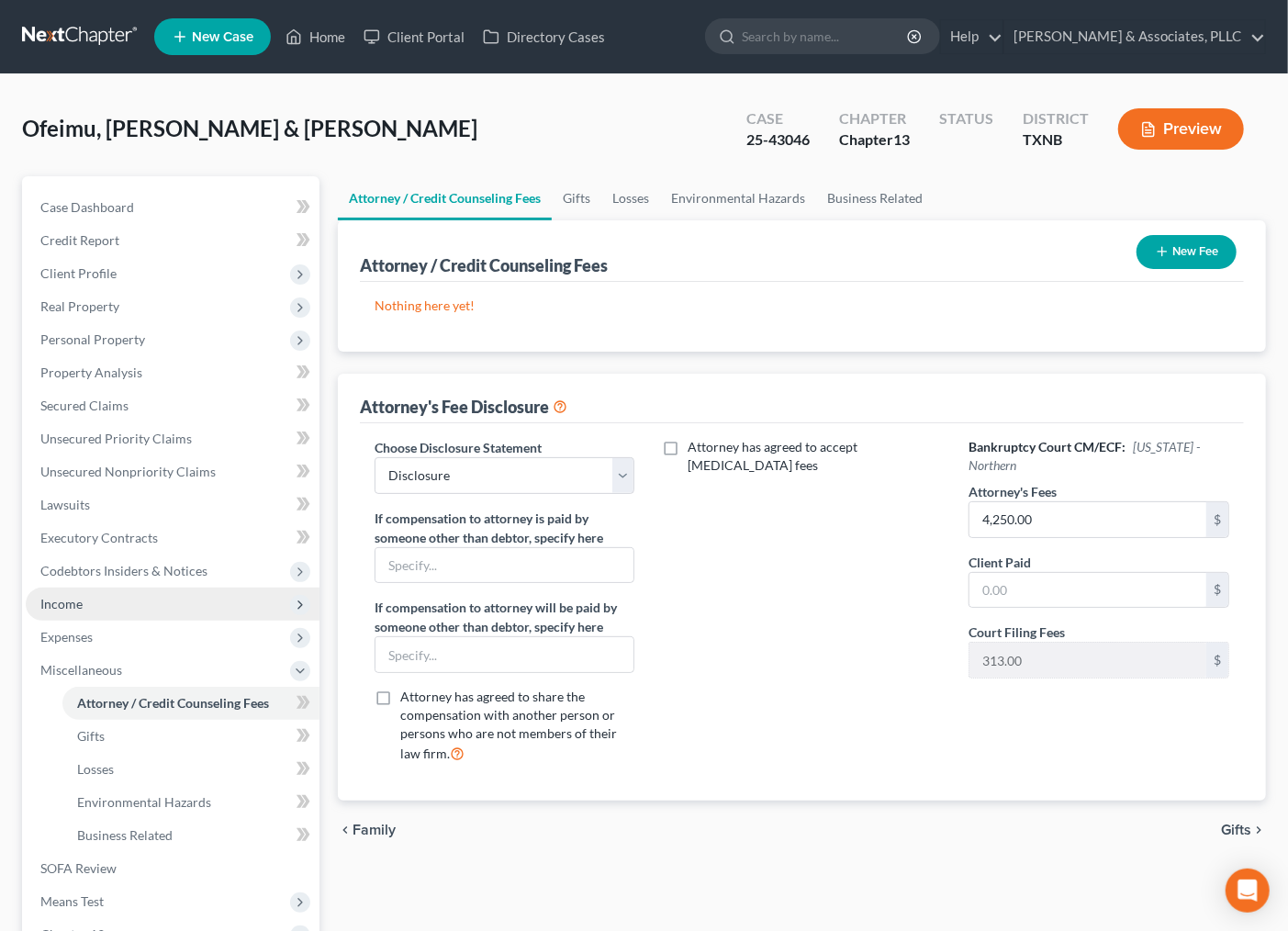
click at [47, 598] on span "Income" at bounding box center [62, 603] width 42 height 16
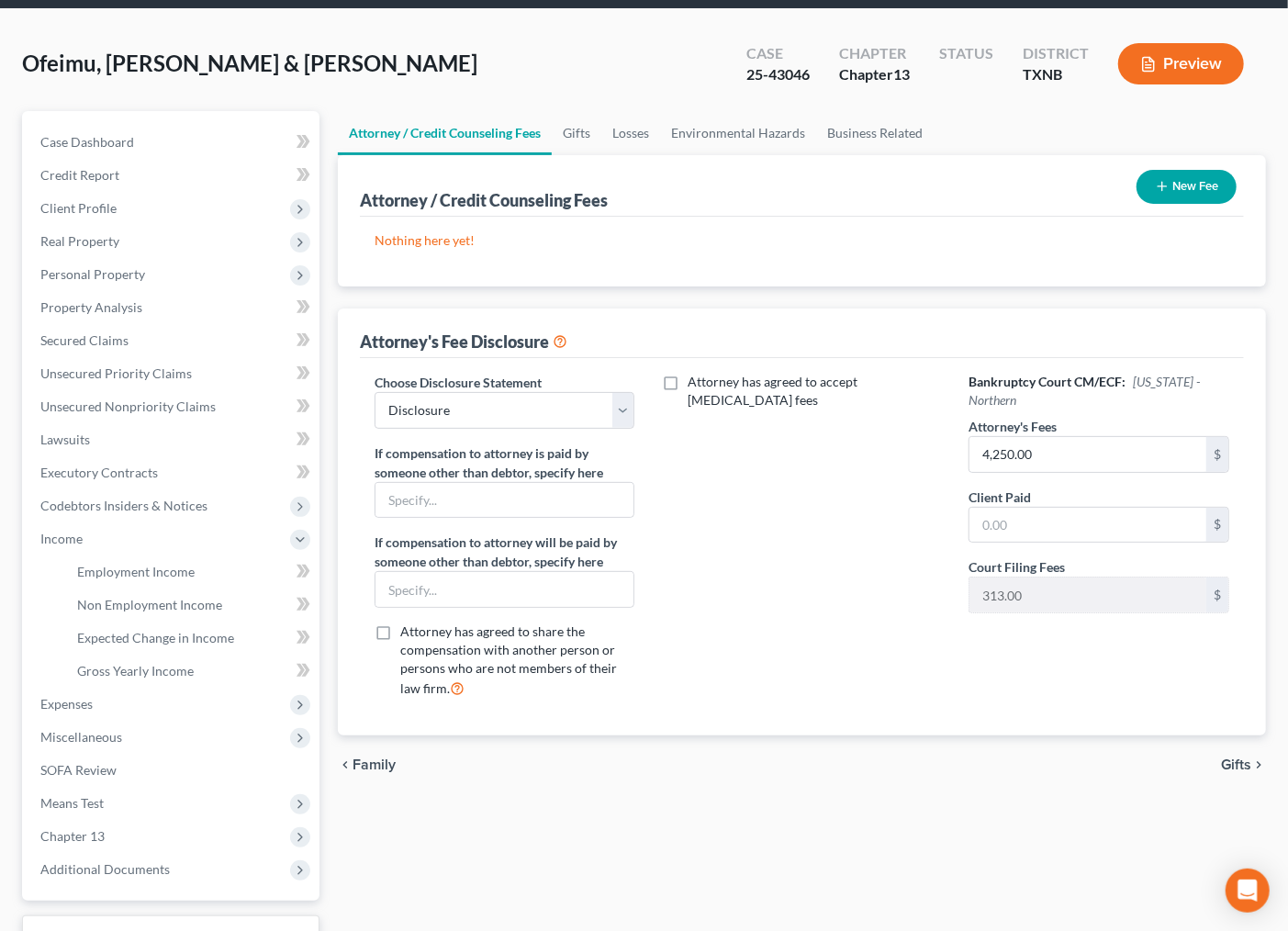
scroll to position [102, 0]
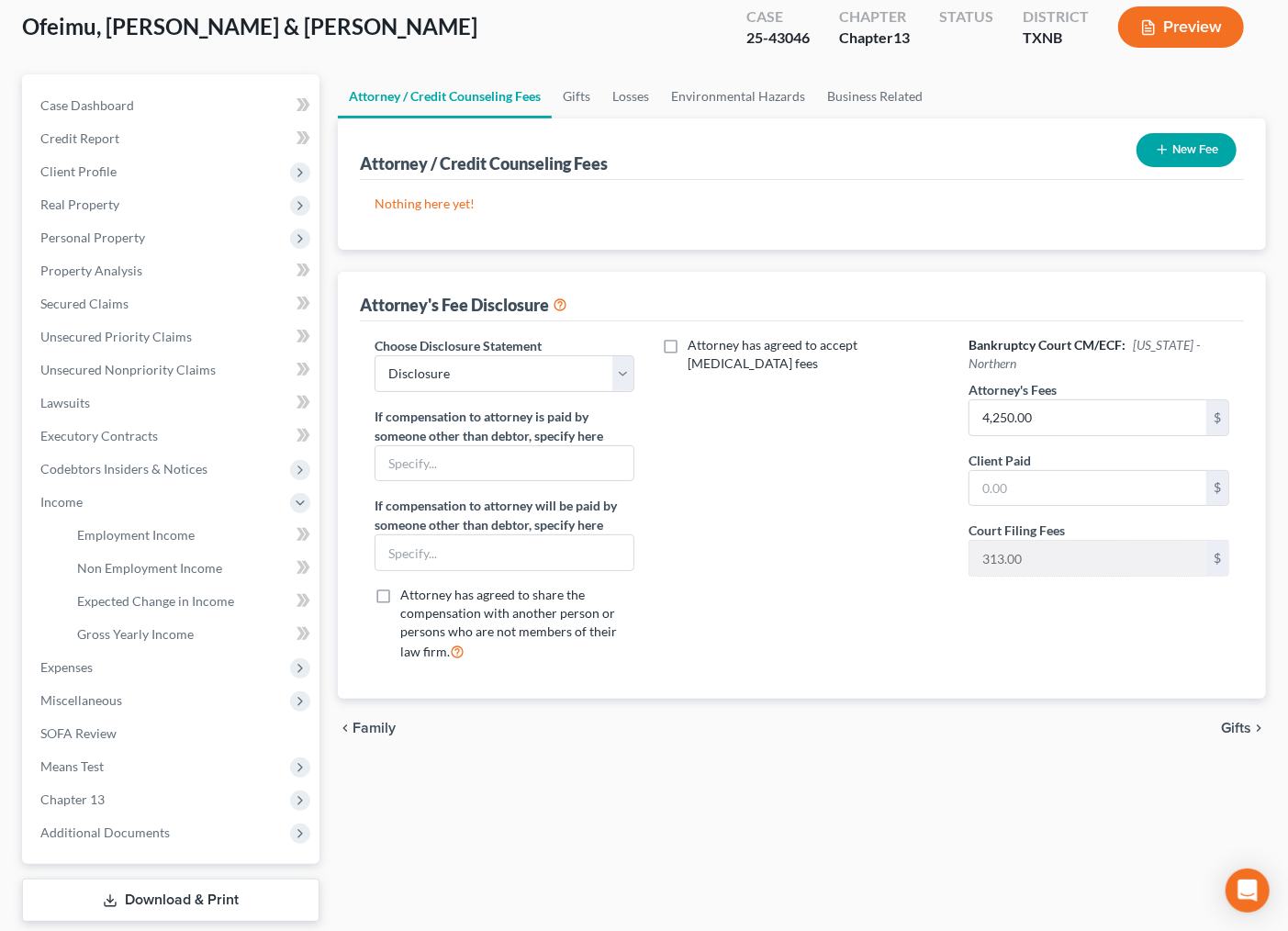
click at [1168, 151] on icon "button" at bounding box center [1162, 150] width 15 height 15
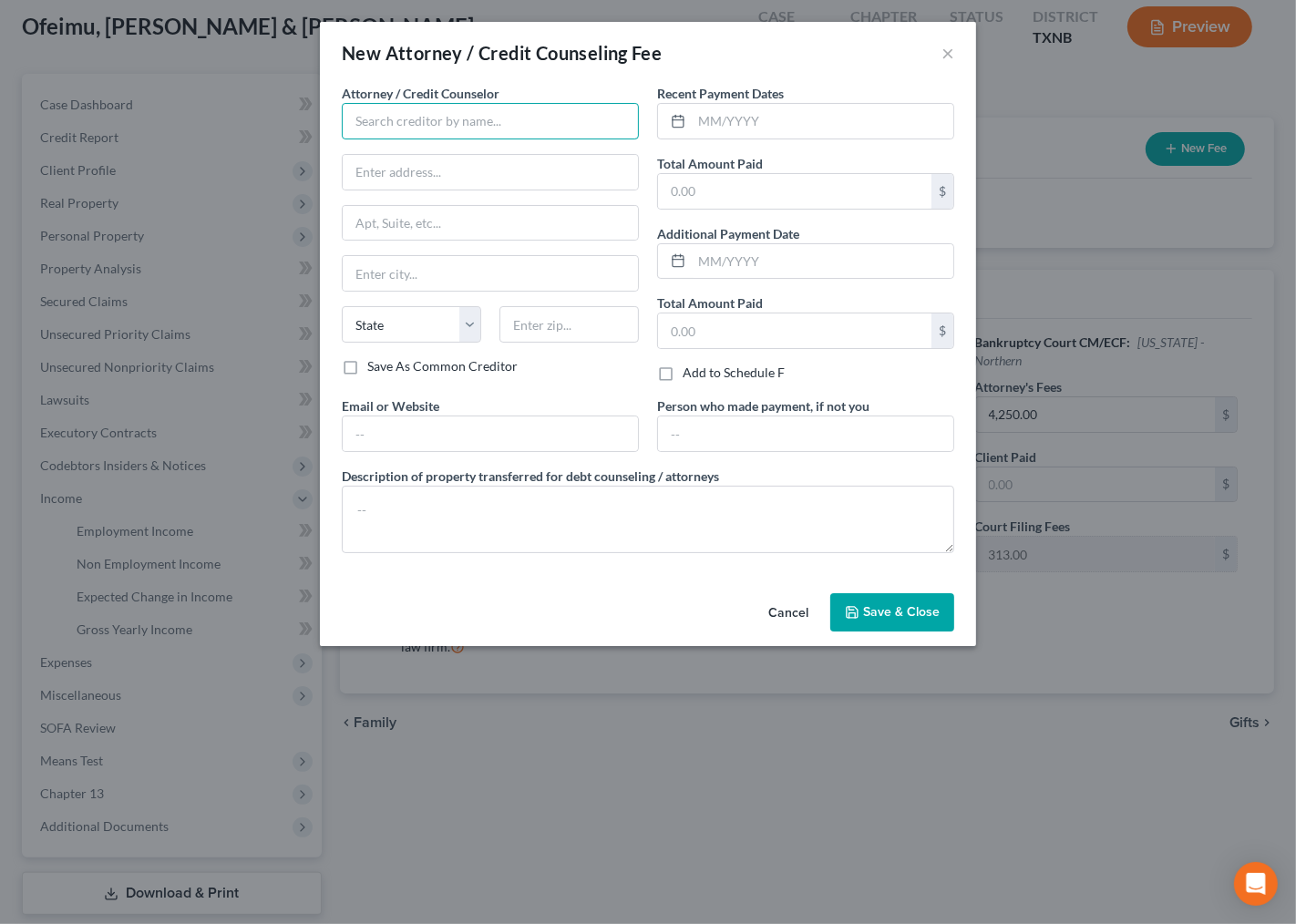
click at [413, 123] on input "text" at bounding box center [490, 121] width 297 height 37
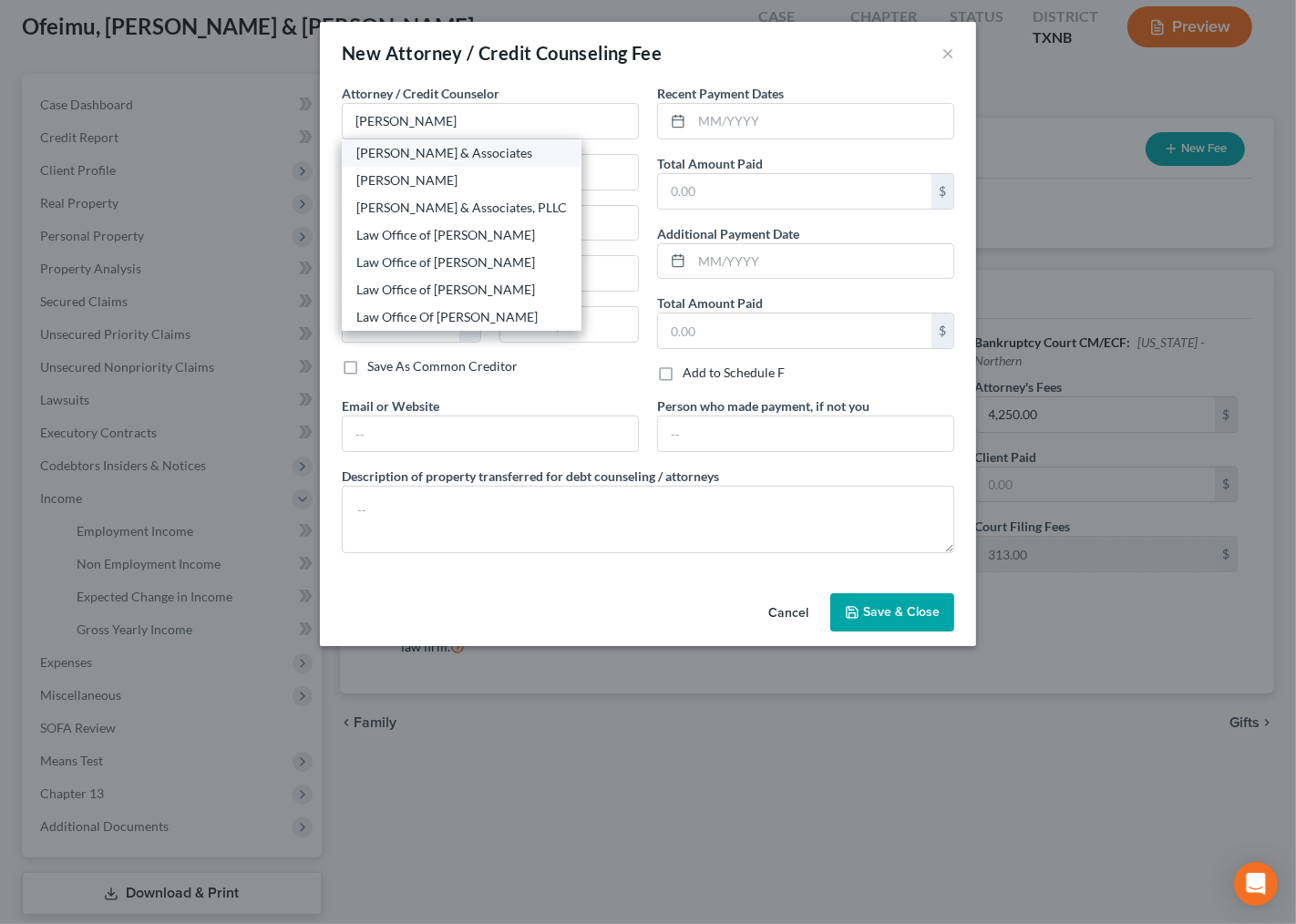
click at [430, 157] on div "Andrew B. Nichols & Associates" at bounding box center [462, 153] width 211 height 18
type input "Andrew B. Nichols & Associates"
type input "7920 Belt Line Road"
type input "Suite 650"
type input "[GEOGRAPHIC_DATA]"
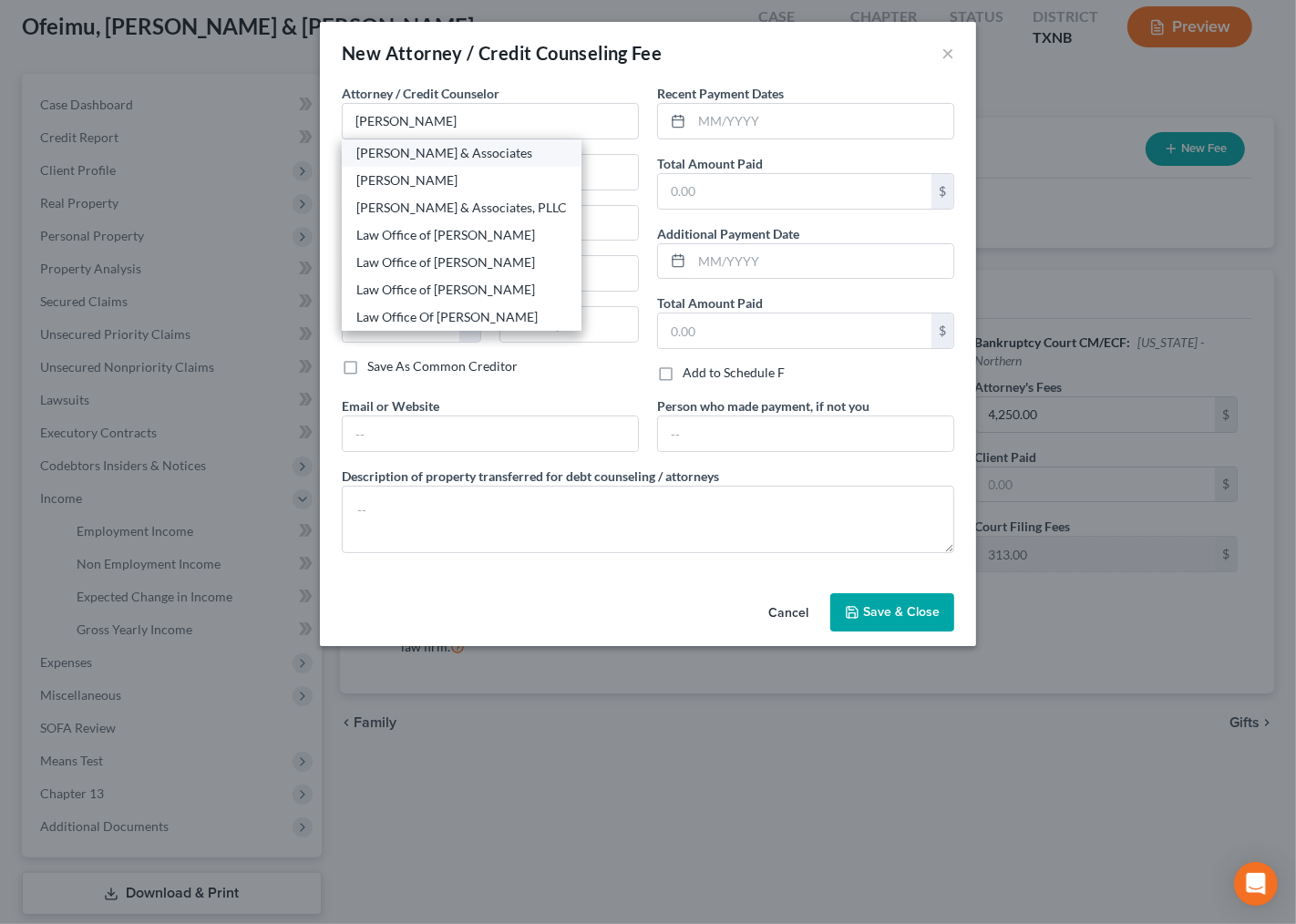
select select "45"
type input "75254"
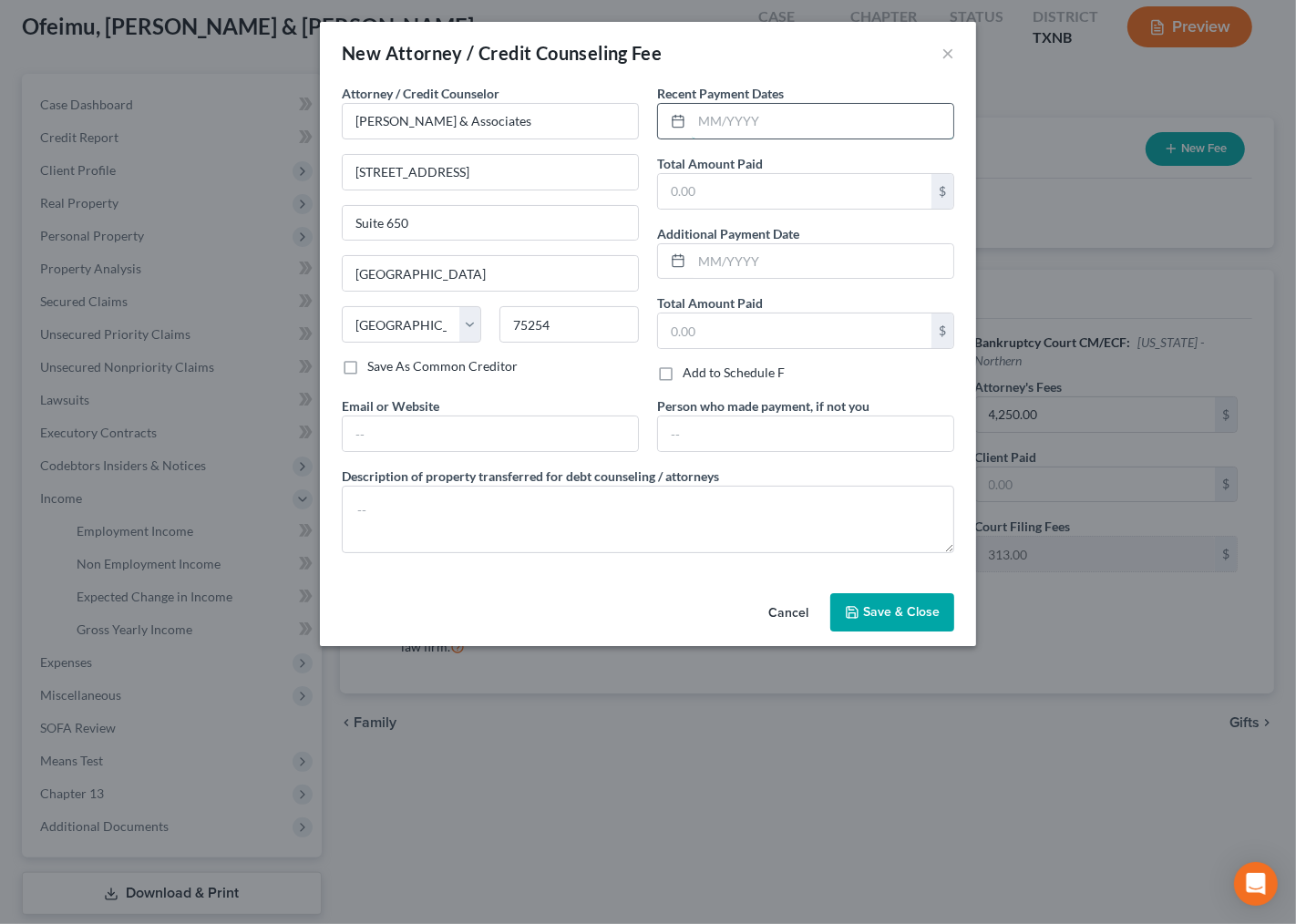
click at [780, 118] on input "text" at bounding box center [822, 121] width 261 height 35
type input "8/2025"
click at [768, 185] on input "text" at bounding box center [795, 192] width 273 height 35
type input "7"
type input "437.00"
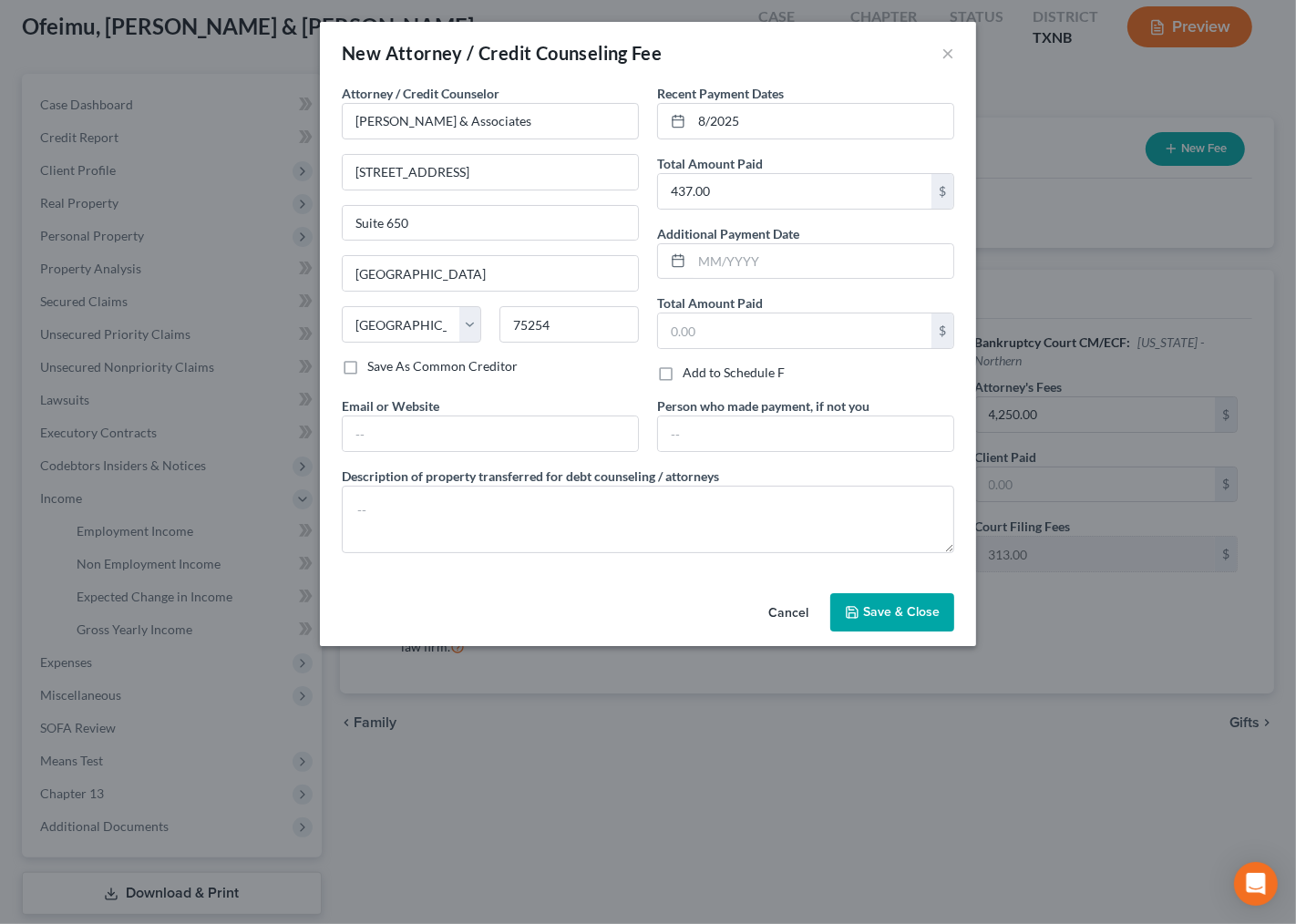
click at [882, 613] on span "Save & Close" at bounding box center [901, 611] width 77 height 16
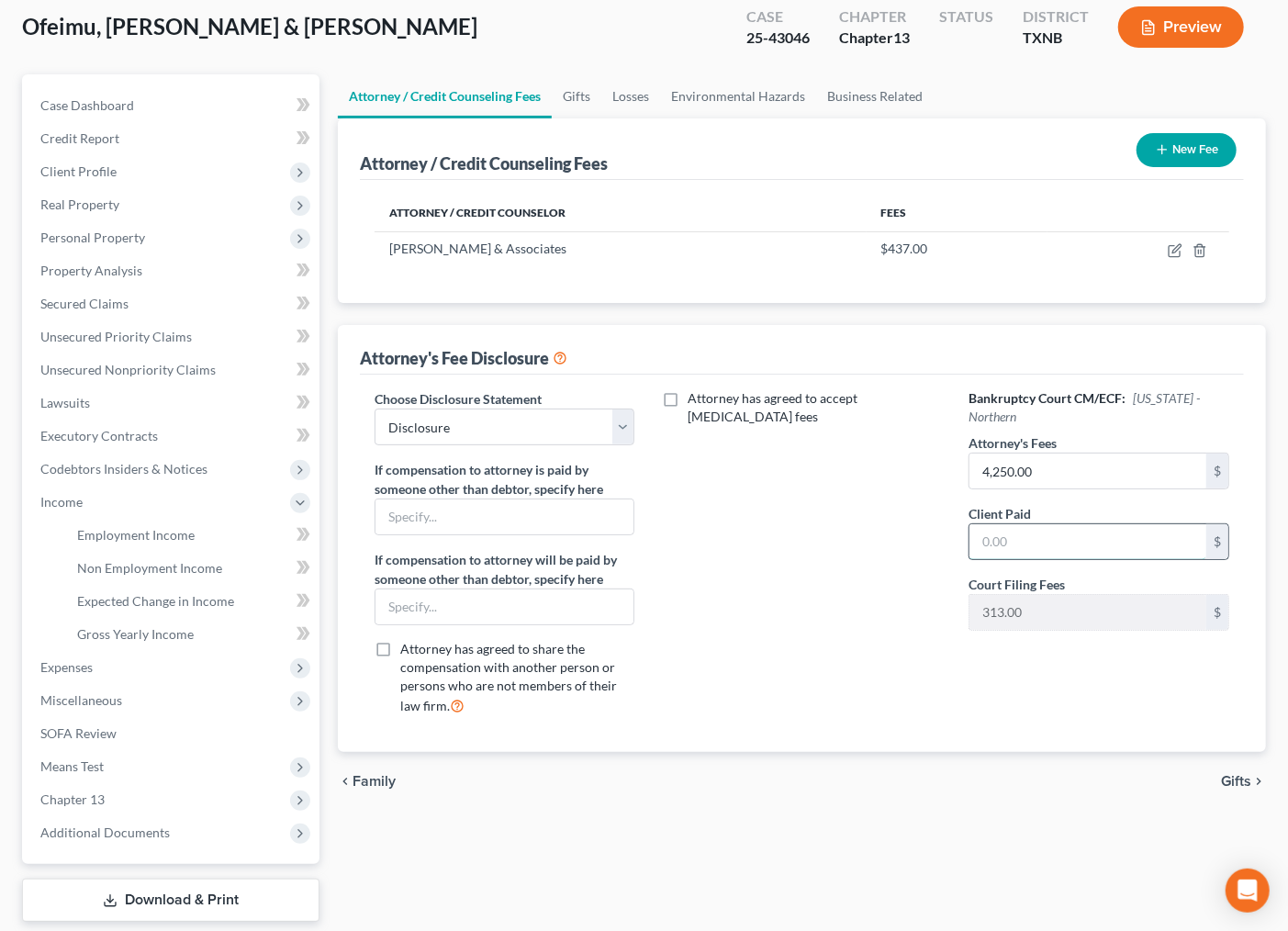
click at [1041, 530] on input "text" at bounding box center [1088, 542] width 237 height 35
type input "437.00"
click at [868, 556] on div "Attorney has agreed to accept retainer fees" at bounding box center [801, 560] width 297 height 341
